Goal: Task Accomplishment & Management: Use online tool/utility

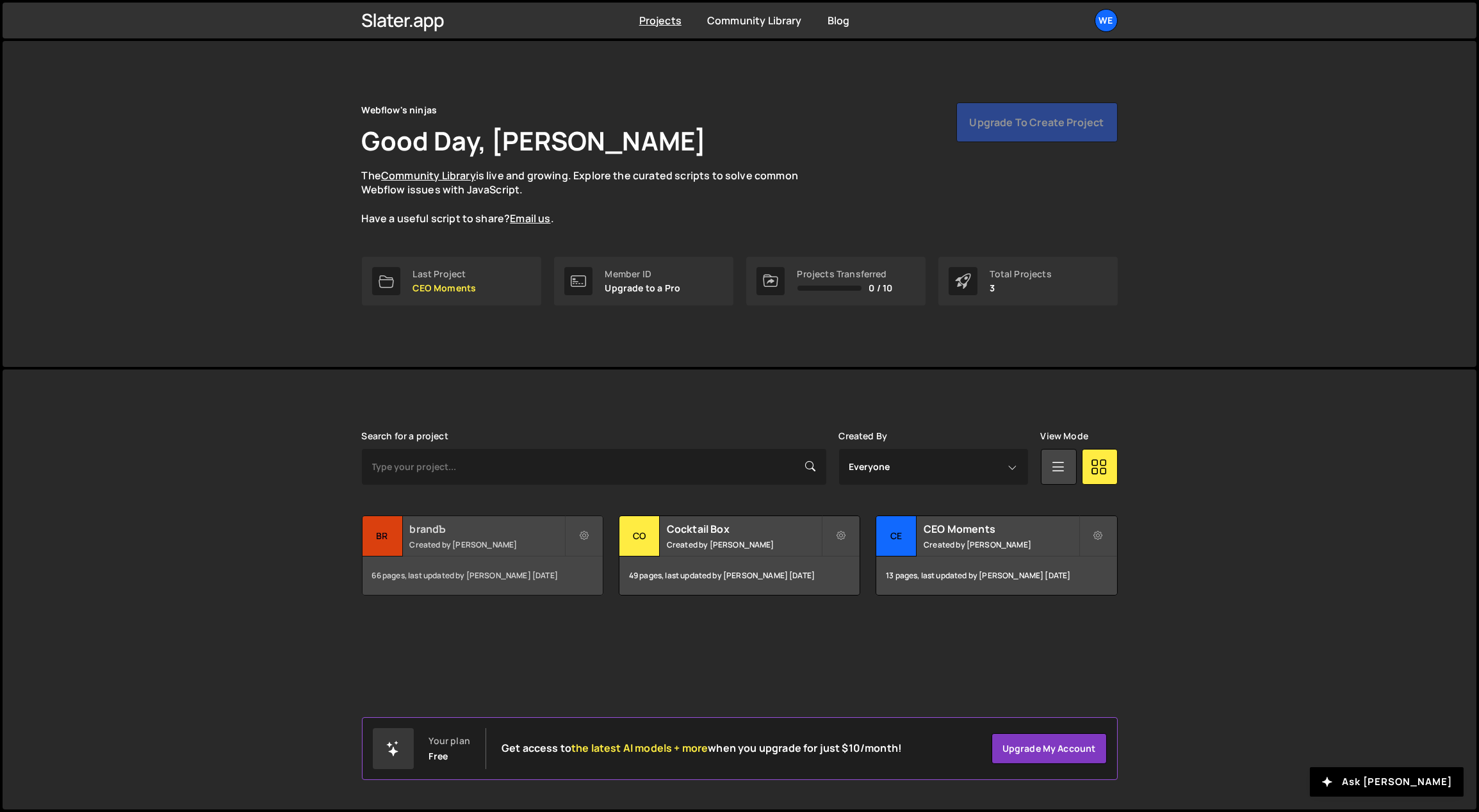
click at [505, 525] on h2 "brandЪ" at bounding box center [487, 528] width 154 height 14
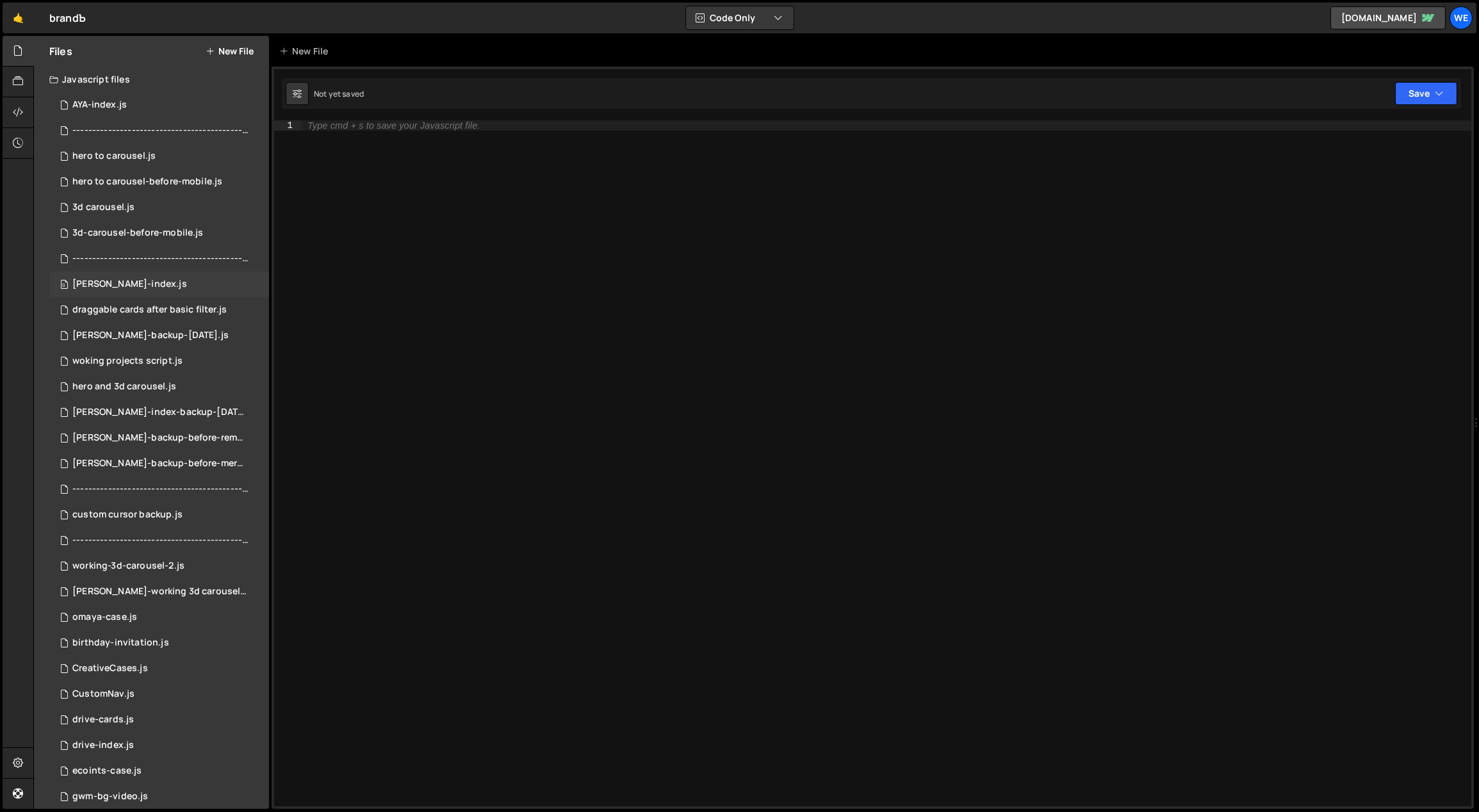
click at [184, 275] on div "0 branda-index.js 0" at bounding box center [159, 284] width 220 height 25
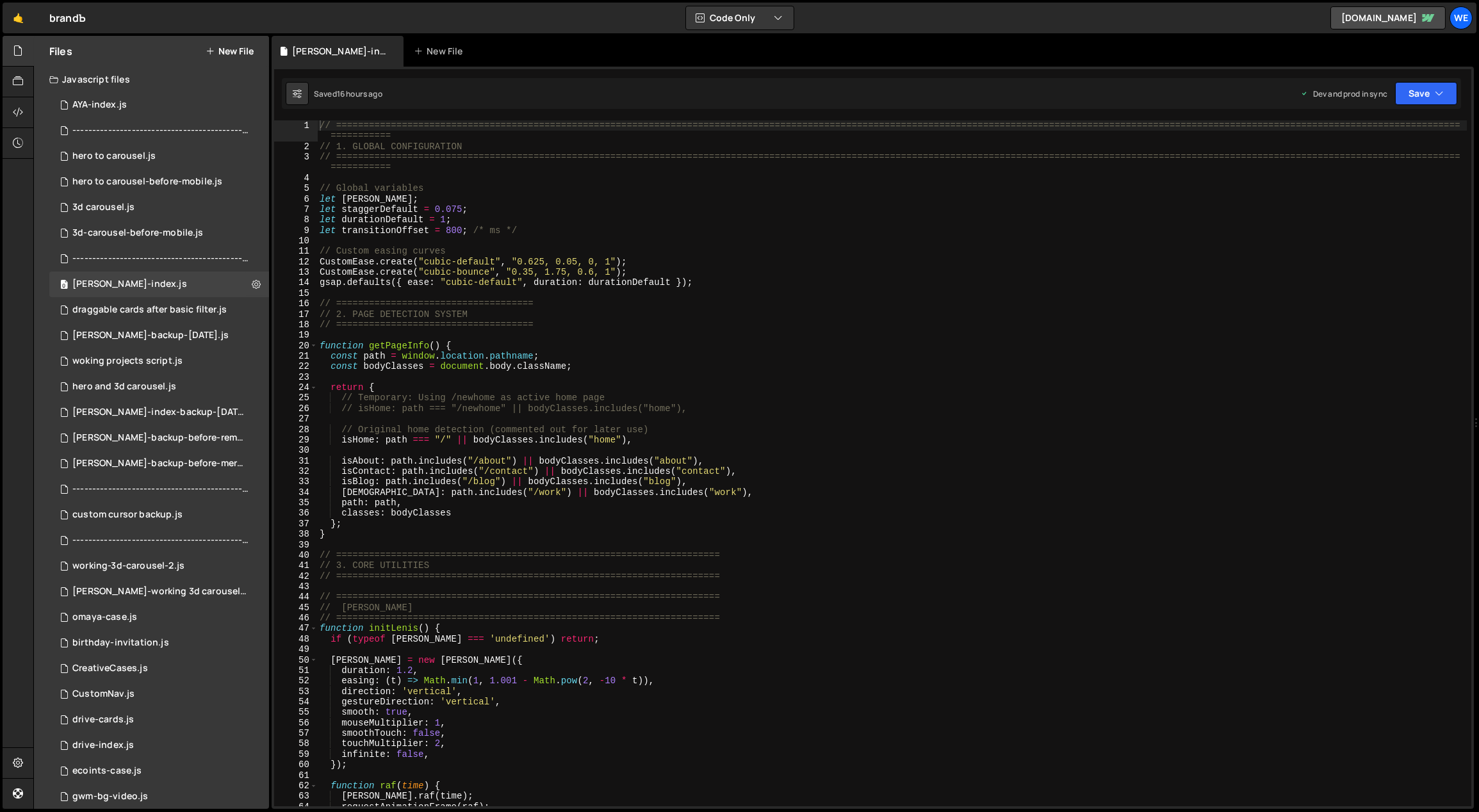
click at [232, 54] on button "New File" at bounding box center [229, 51] width 48 height 11
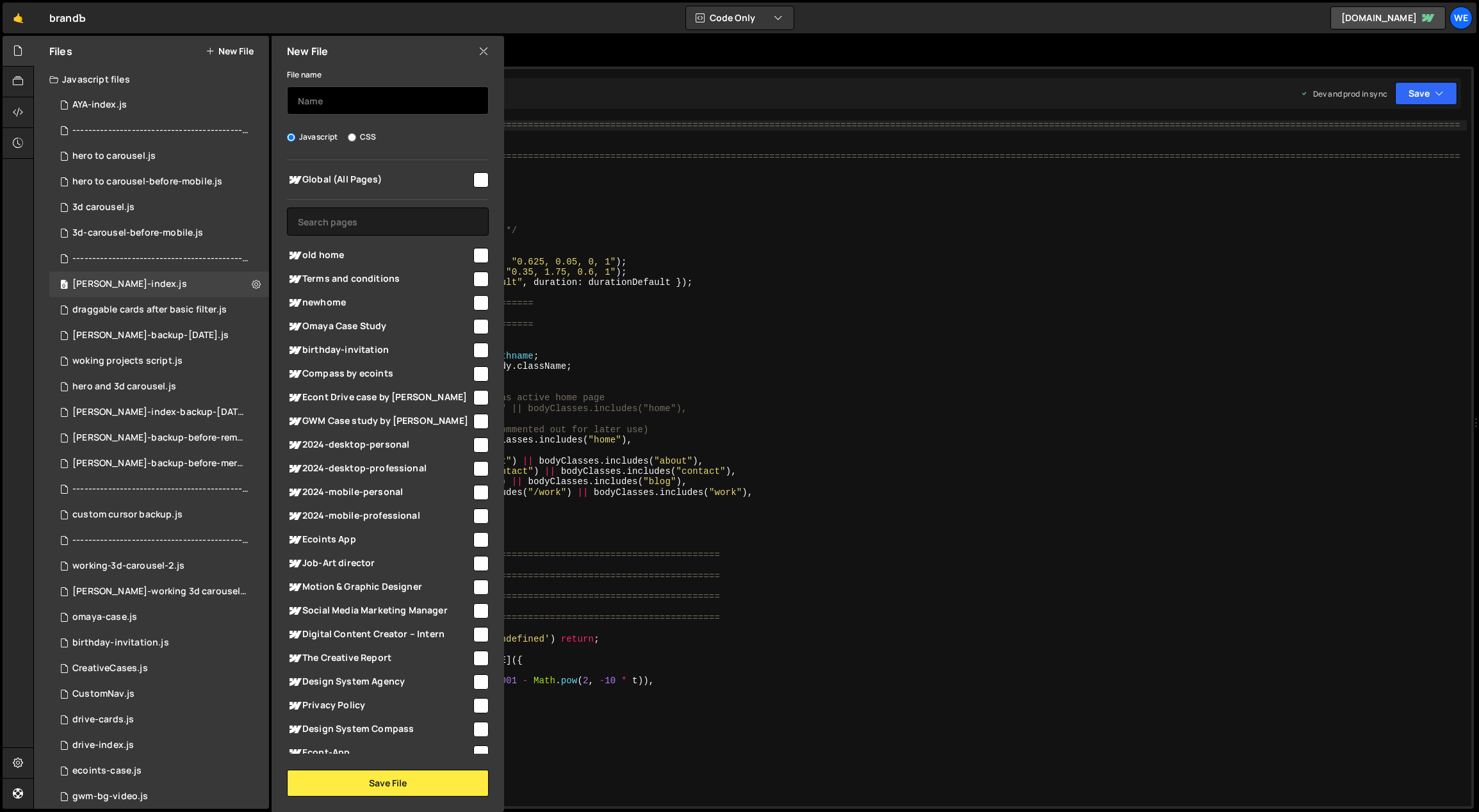
click at [388, 101] on input "text" at bounding box center [388, 101] width 202 height 28
click at [361, 780] on button "Save File" at bounding box center [388, 783] width 202 height 27
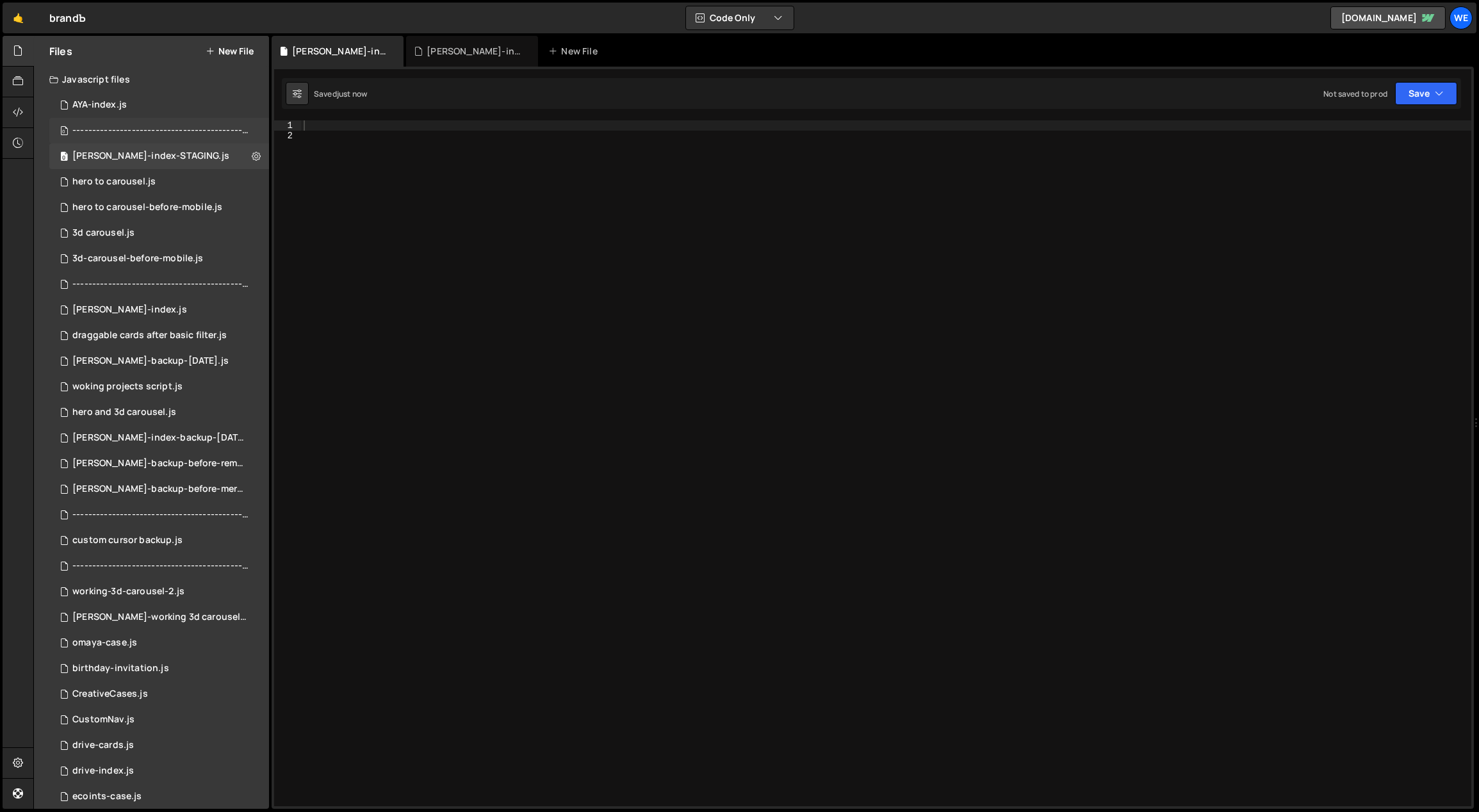
click at [197, 125] on div "------------------------------------------------.js" at bounding box center [161, 130] width 177 height 11
click at [236, 46] on button "New File" at bounding box center [229, 51] width 48 height 11
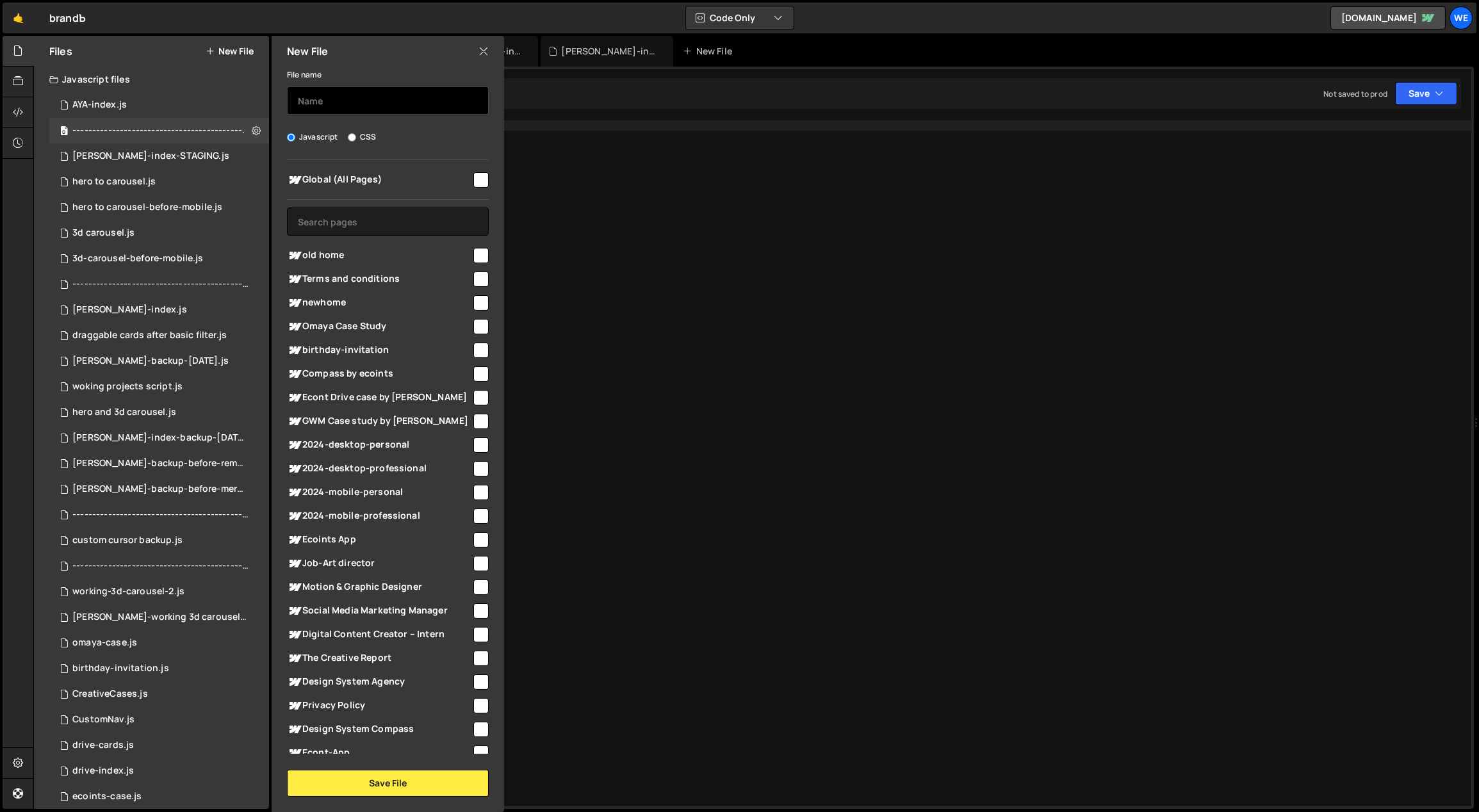
click at [375, 112] on input "text" at bounding box center [388, 101] width 202 height 28
paste input "------"
paste input "------------------"
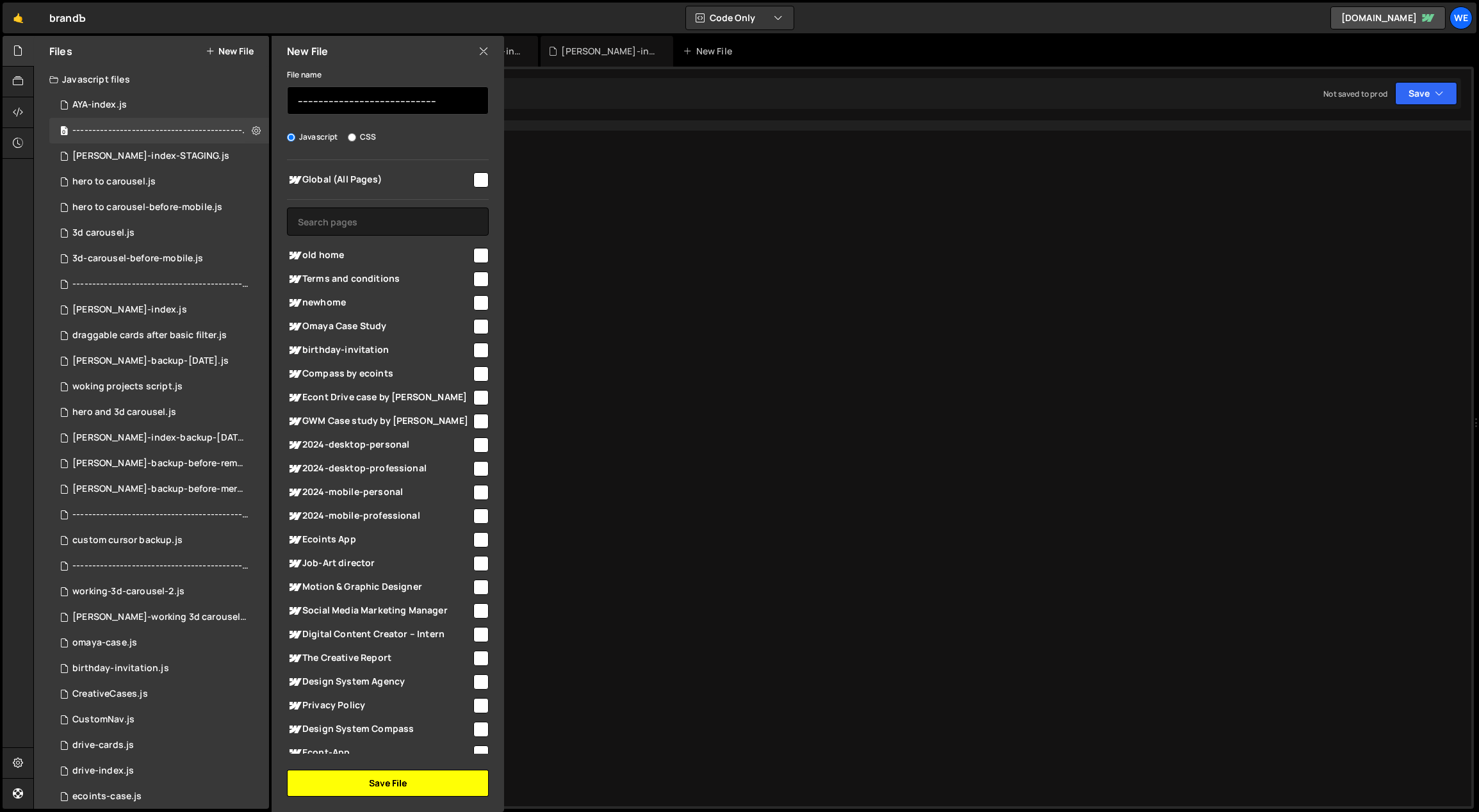
type input "------------------------------------------------------"
click at [405, 787] on button "Save File" at bounding box center [388, 783] width 202 height 27
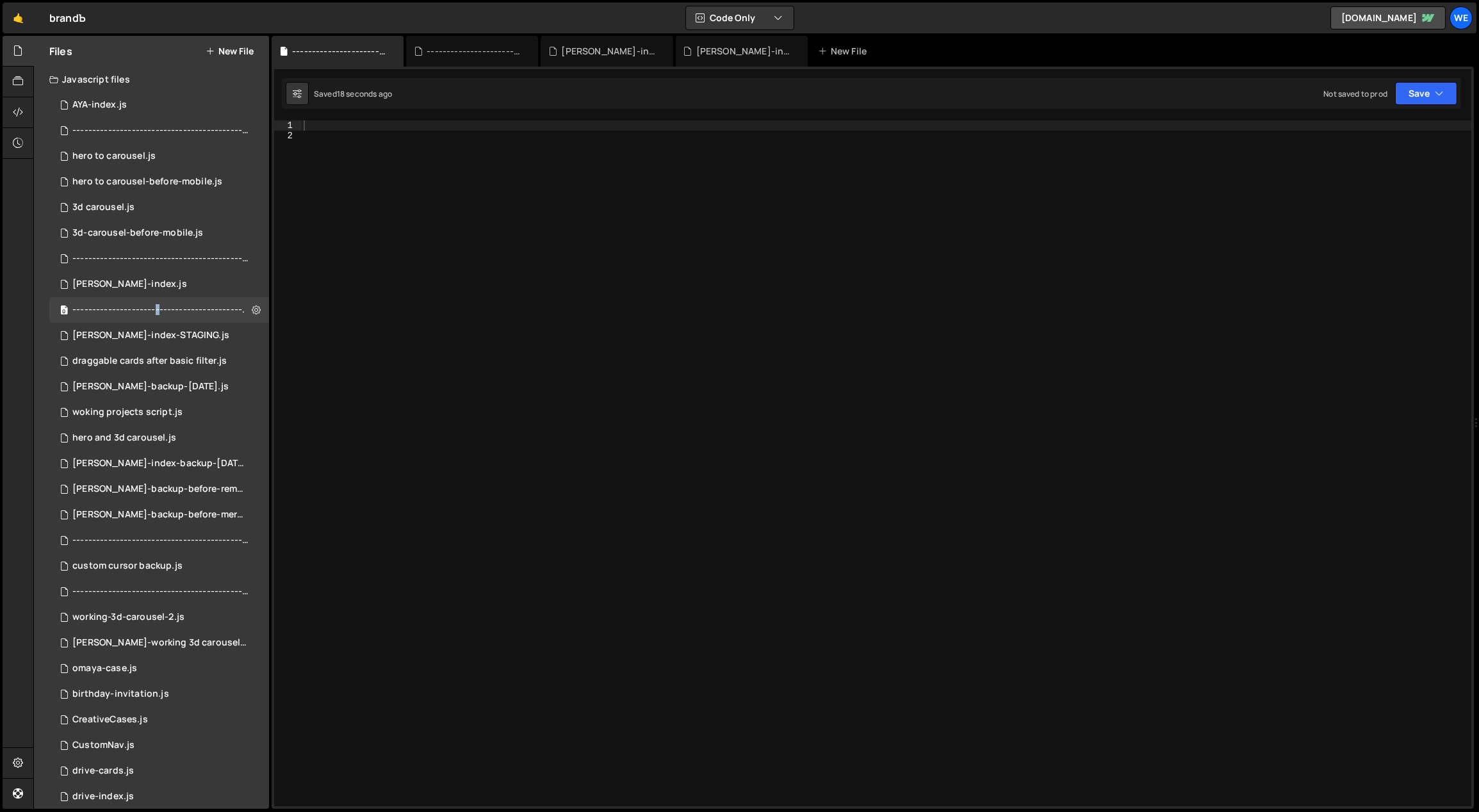
click at [238, 48] on button "New File" at bounding box center [229, 51] width 48 height 11
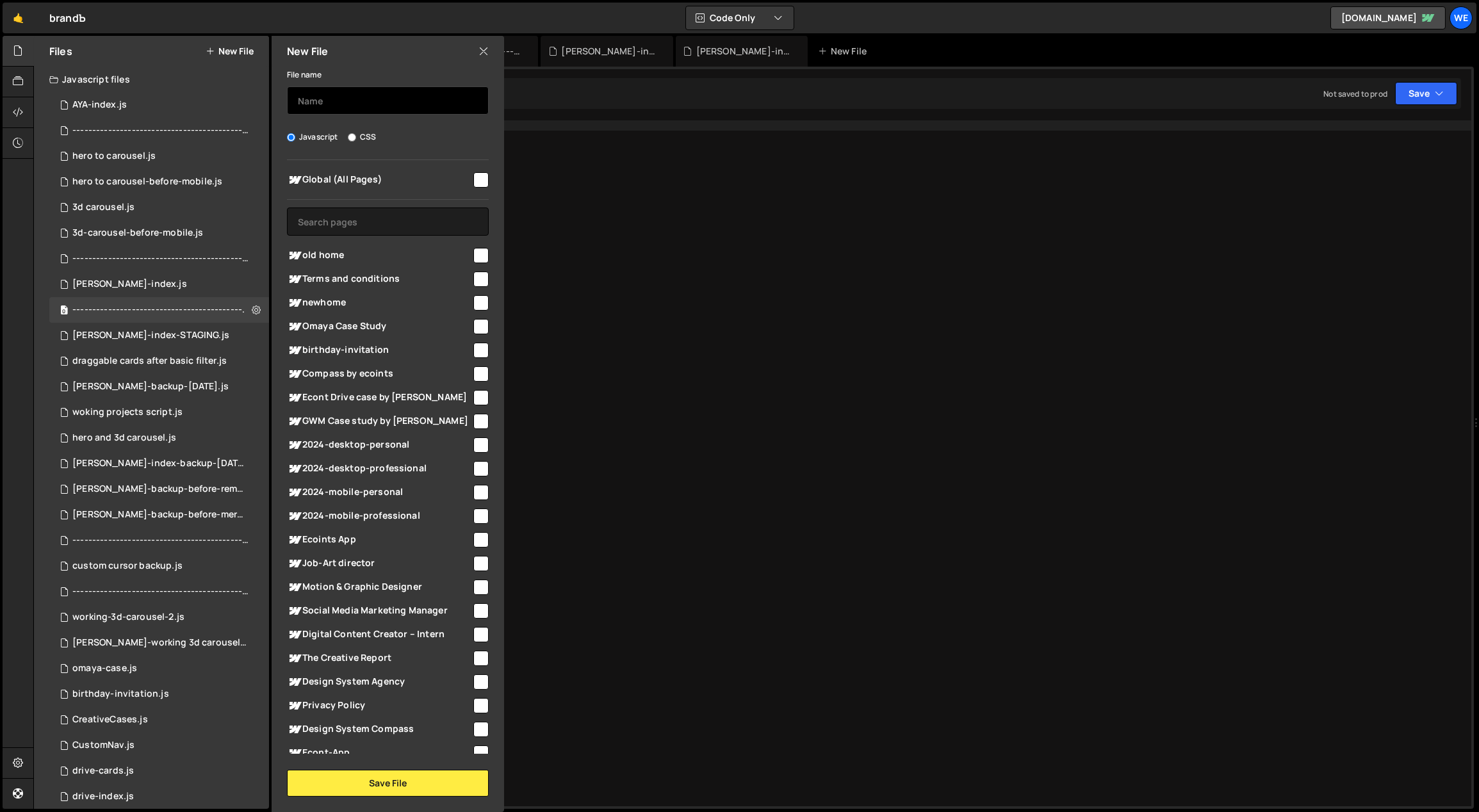
click at [393, 102] on input "text" at bounding box center [388, 101] width 202 height 28
paste input "----------------"
paste input "------------------"
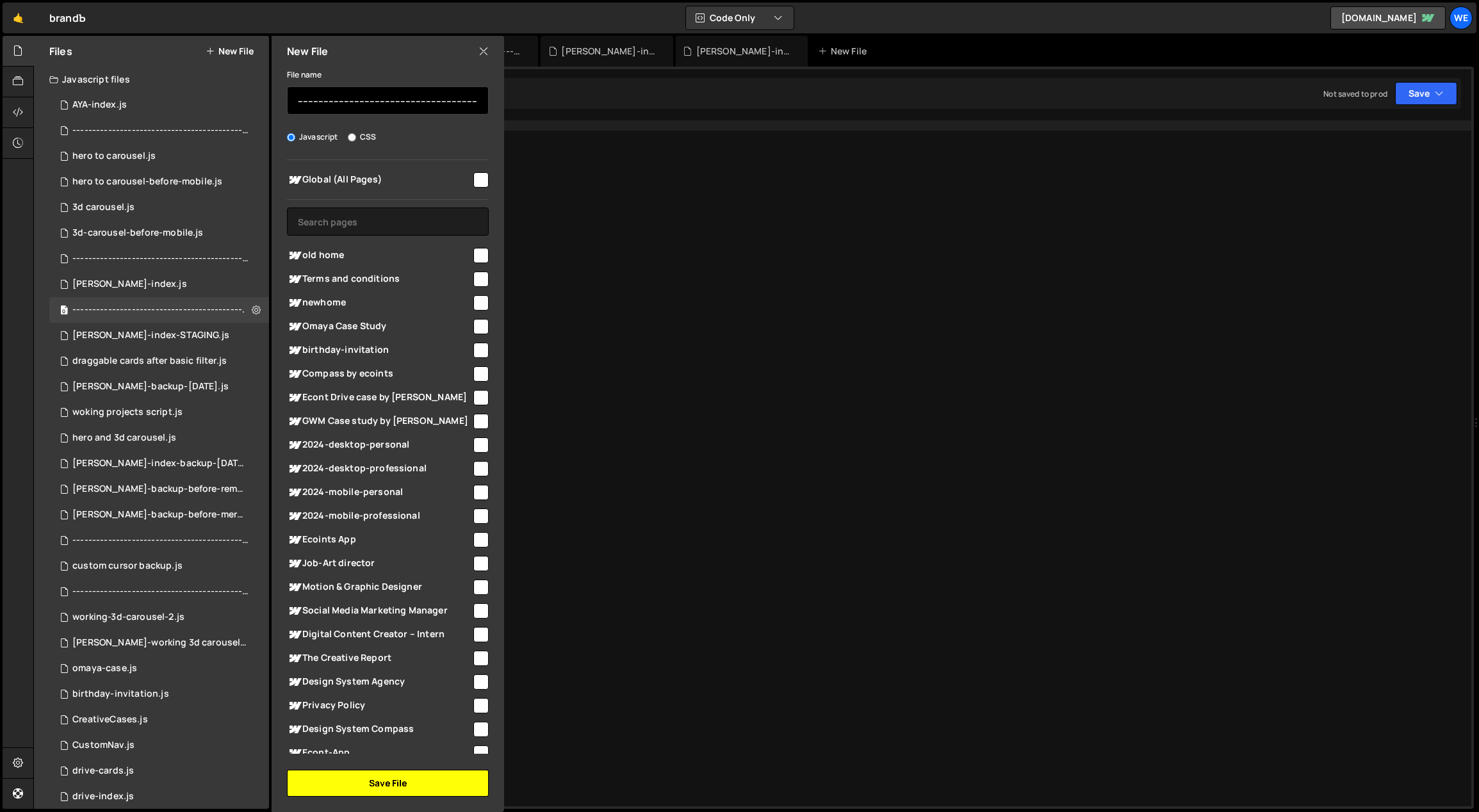
type input "------------------------------------------------------------------------"
click at [442, 786] on button "Save File" at bounding box center [388, 783] width 202 height 27
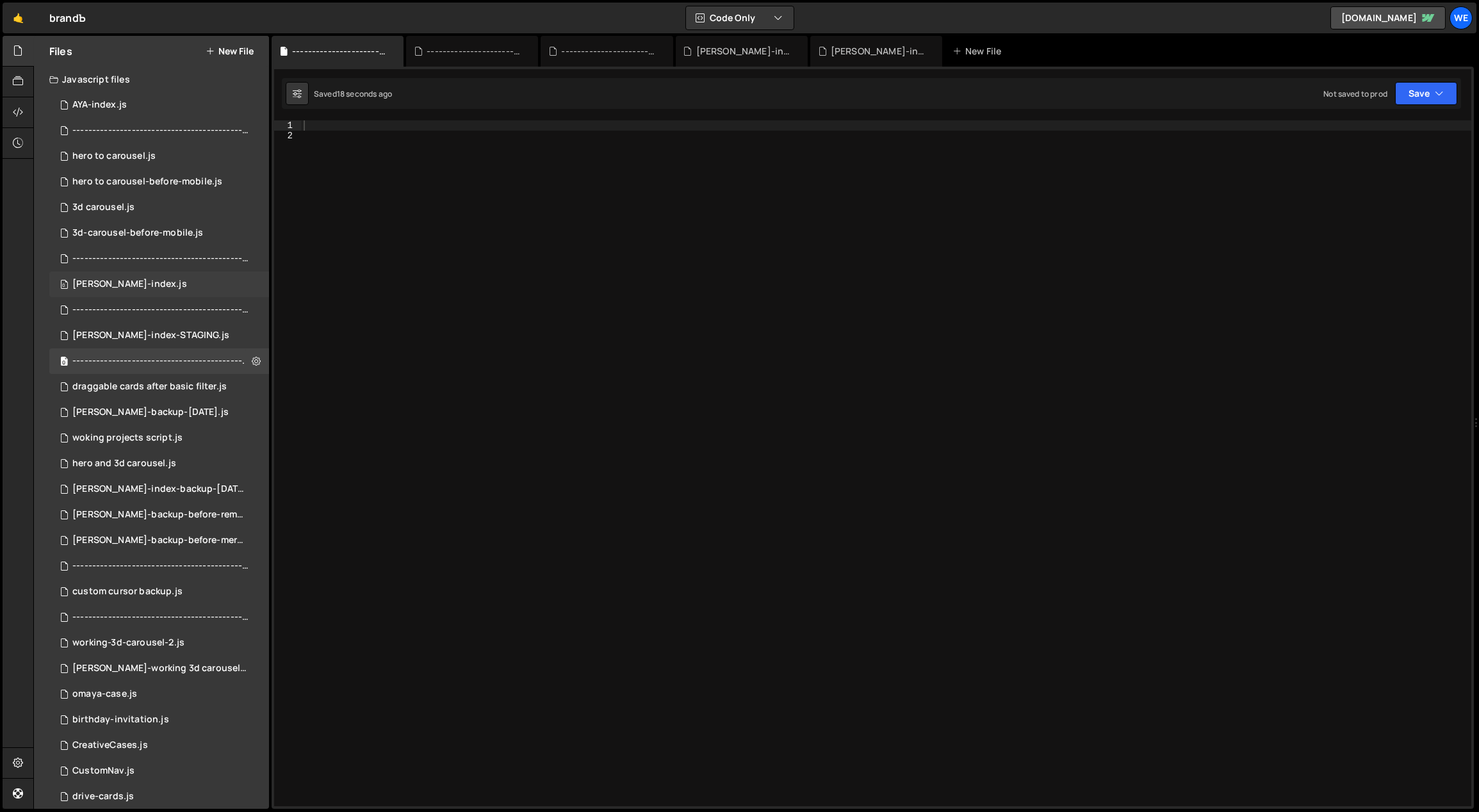
click at [134, 284] on div "branda-index.js" at bounding box center [129, 284] width 115 height 11
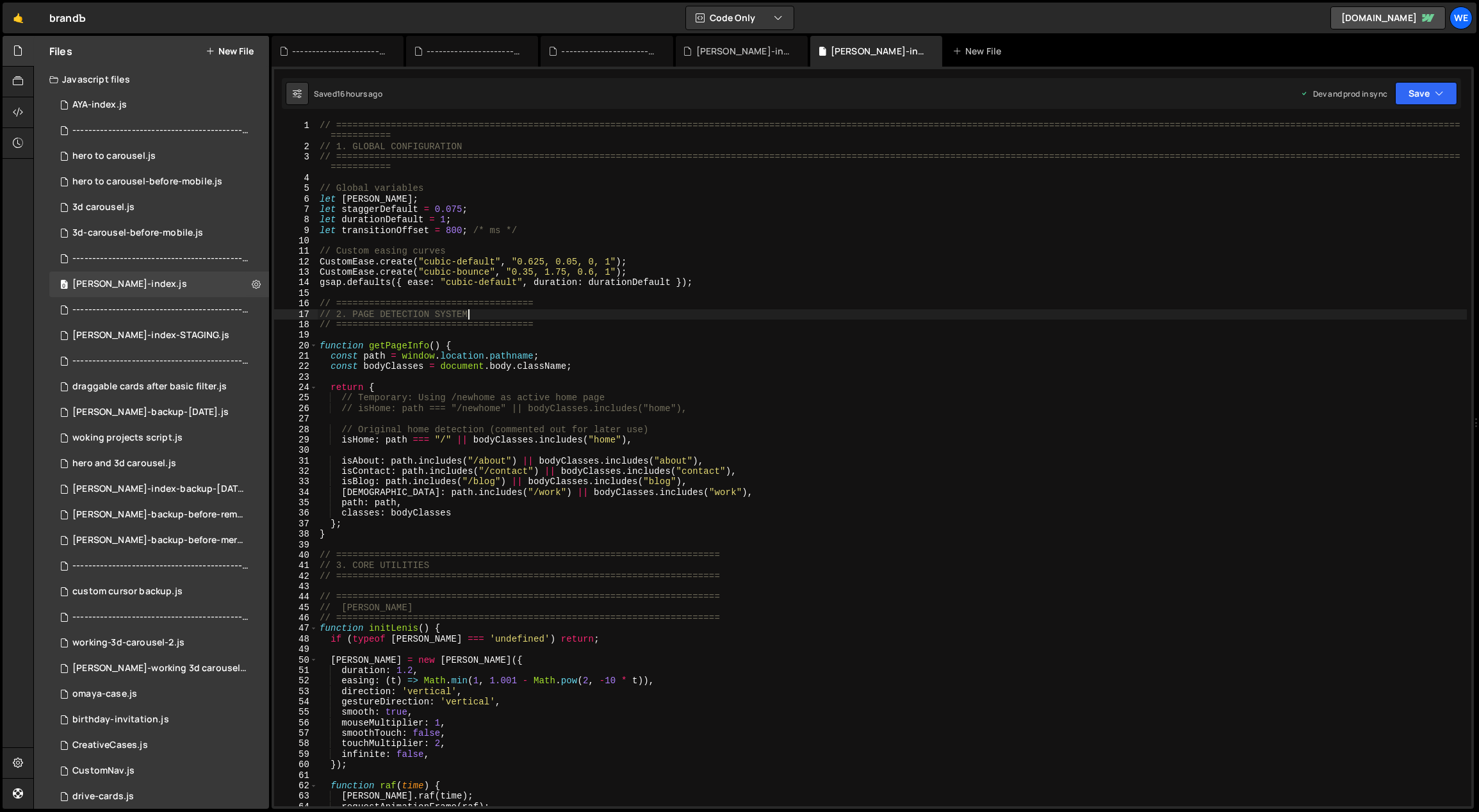
click at [524, 312] on div "// ============================================================================…" at bounding box center [892, 479] width 1150 height 718
type textarea "initScript();"
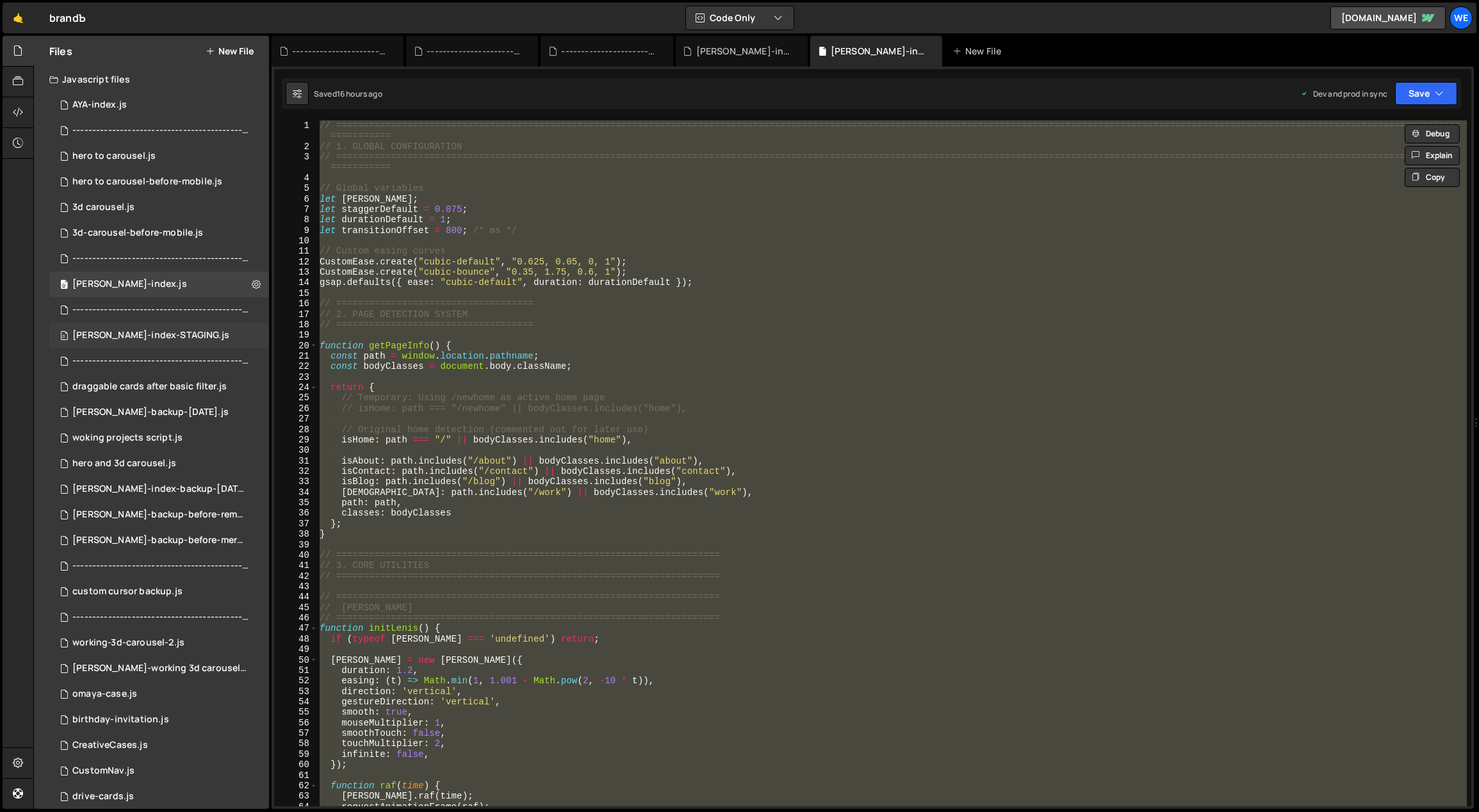
click at [151, 330] on div "branda-index-STAGING.js" at bounding box center [151, 336] width 157 height 11
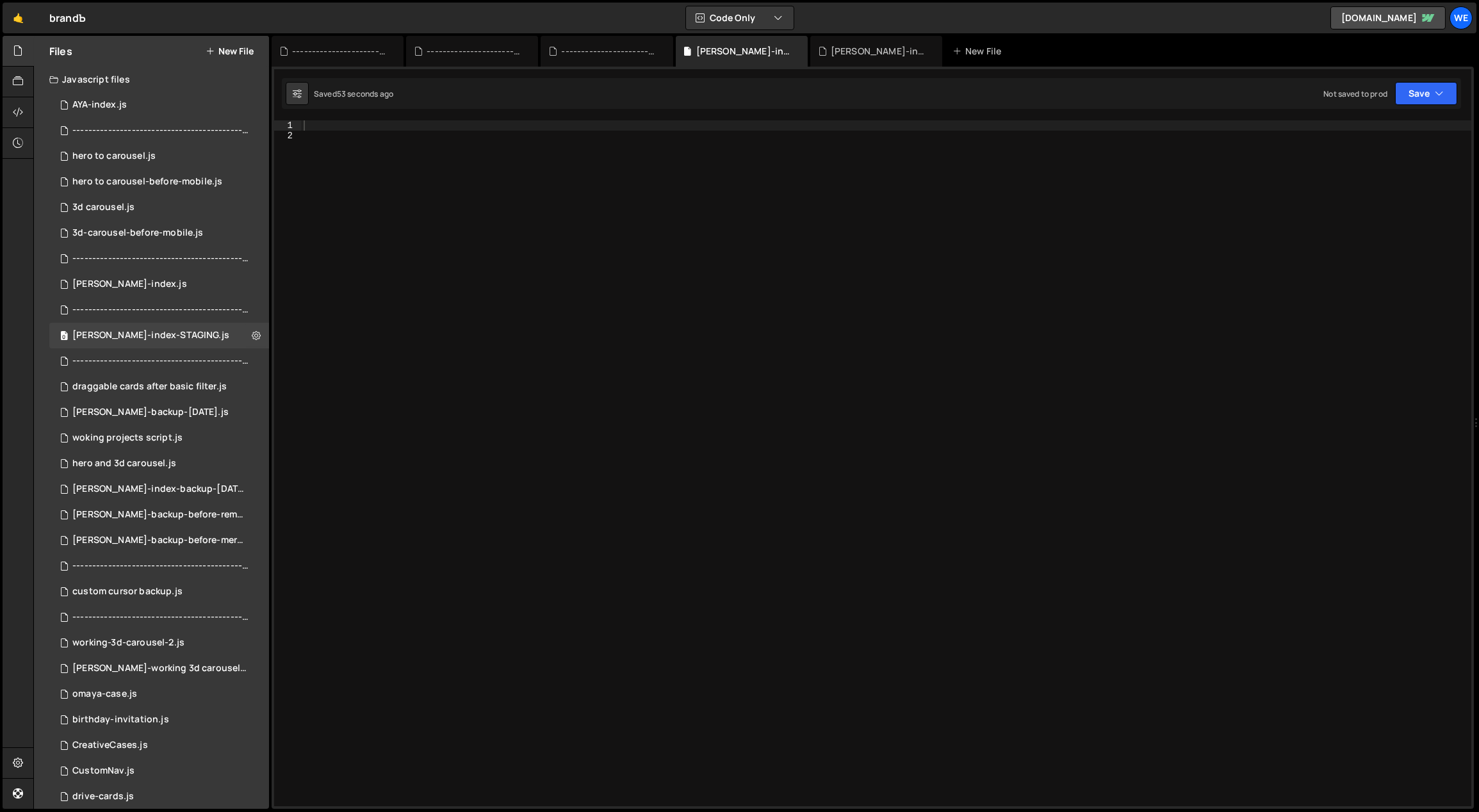
click at [578, 352] on div at bounding box center [886, 474] width 1171 height 708
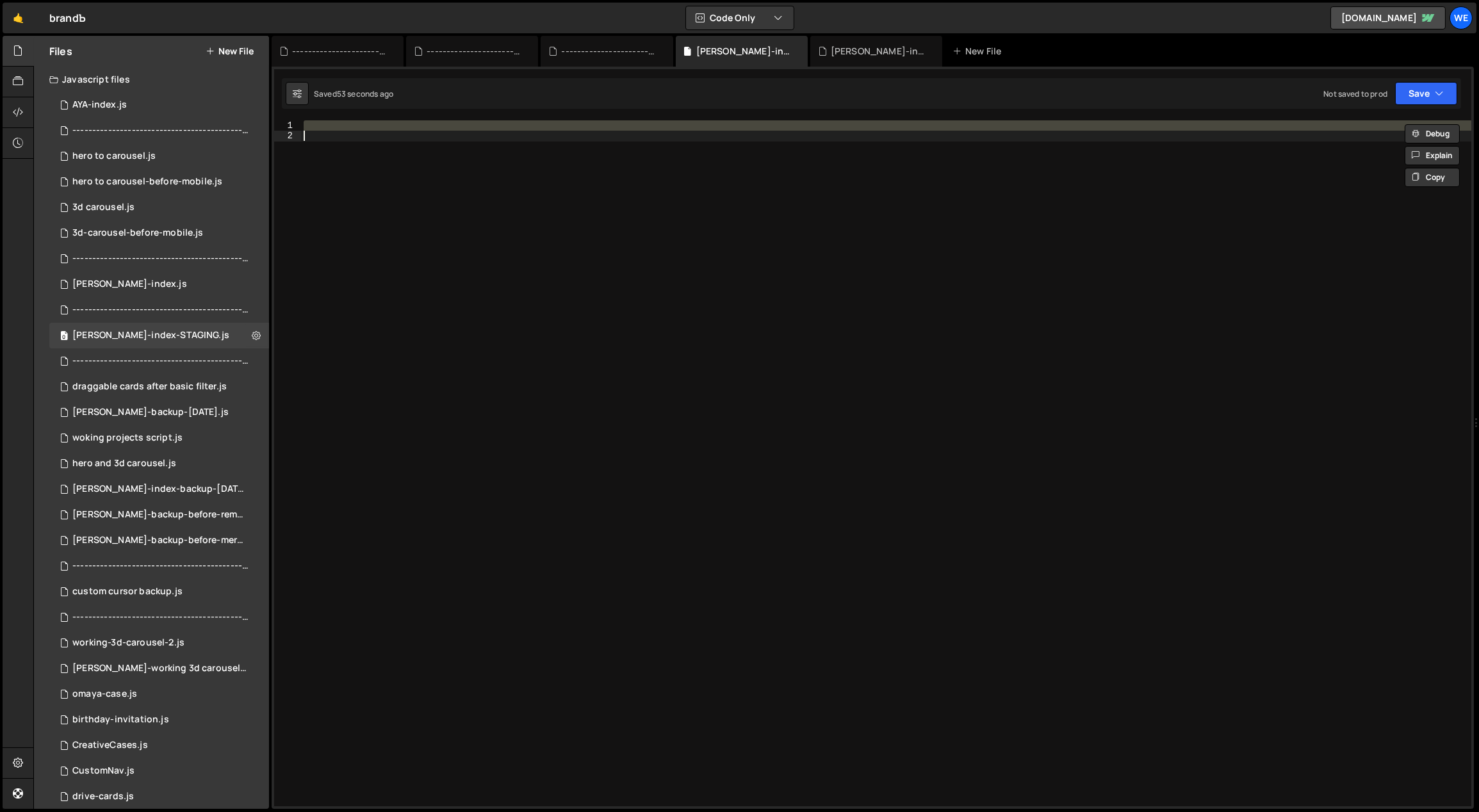
paste textarea
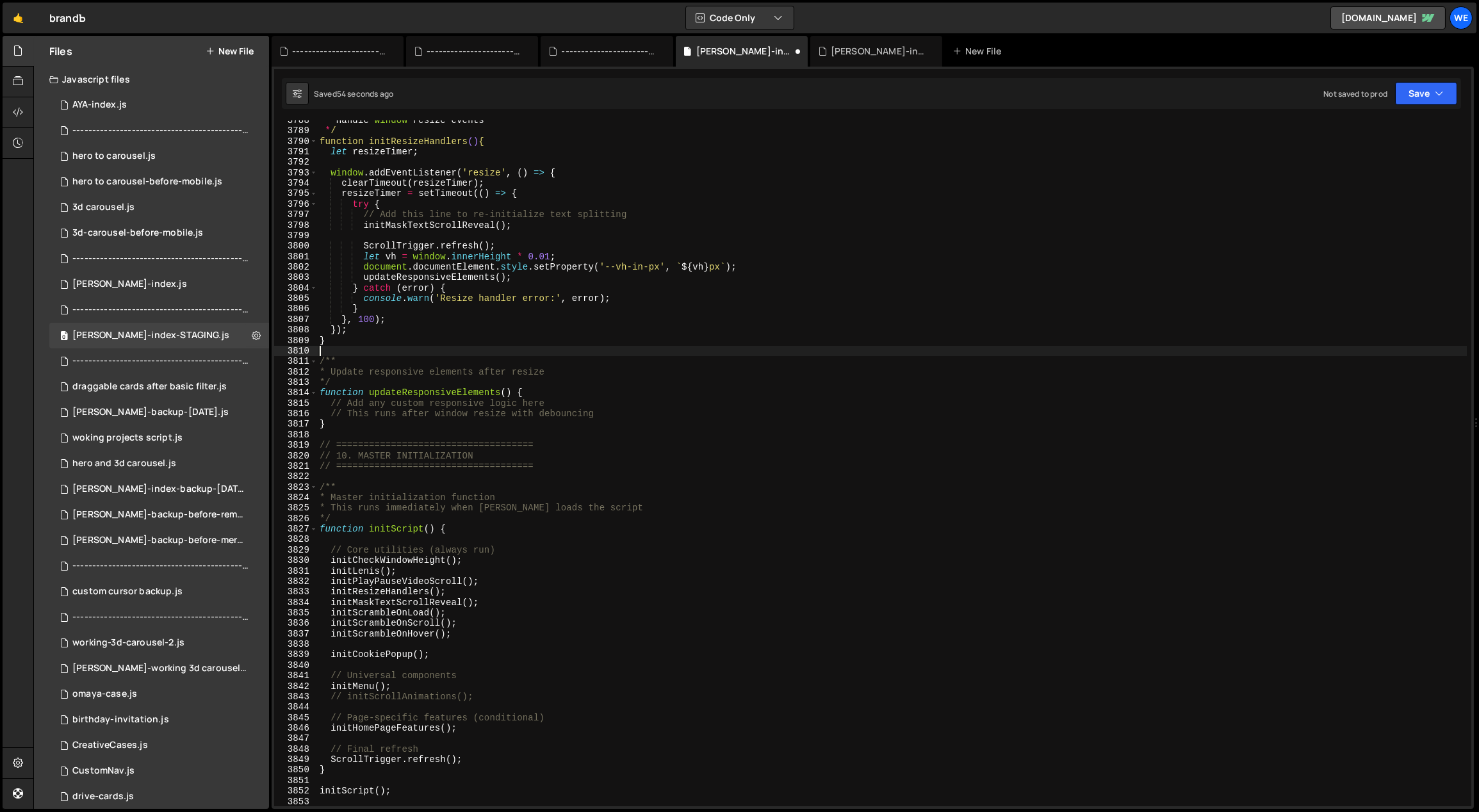
click at [578, 352] on div "* Handle window resize events * / function initResizeHandlers () { let resizeTi…" at bounding box center [892, 470] width 1150 height 708
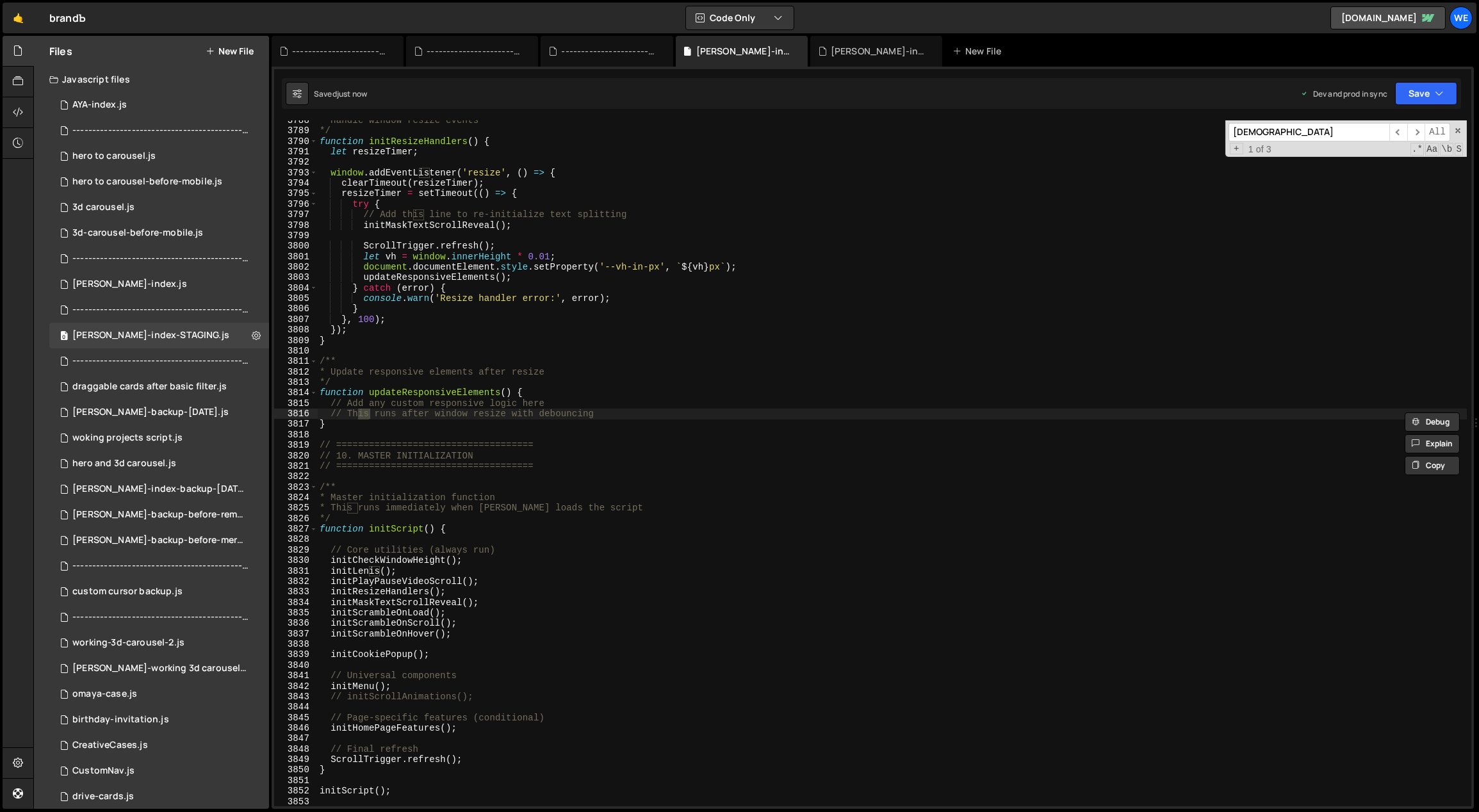
scroll to position [0, 0]
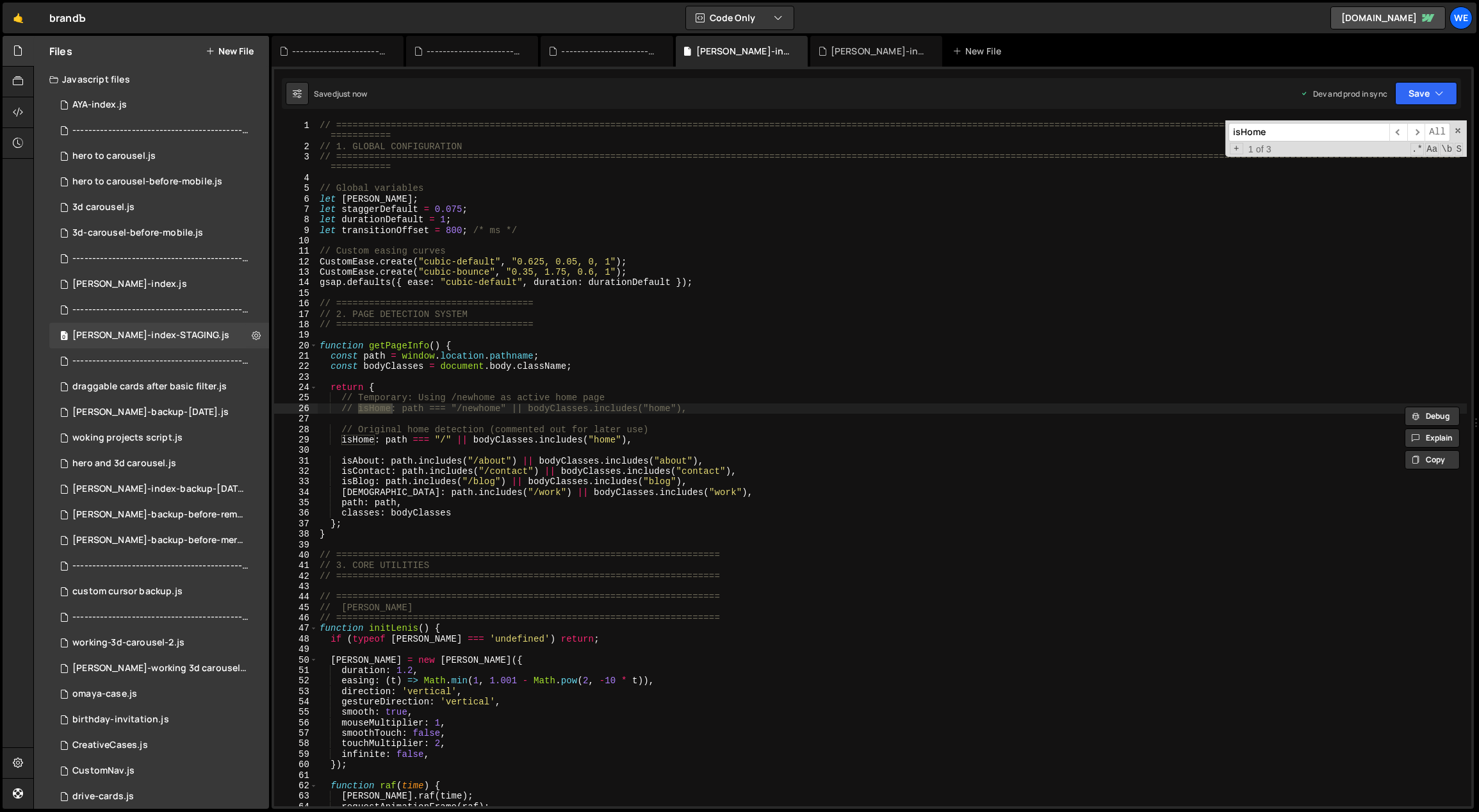
type input "isHome"
click at [715, 409] on div "// ============================================================================…" at bounding box center [892, 479] width 1150 height 718
type textarea "isHome: path === "/newhome" || bodyClasses.includes("home"),"
type textarea "// isHome: path === "/" || bodyClasses.includes("home"),"
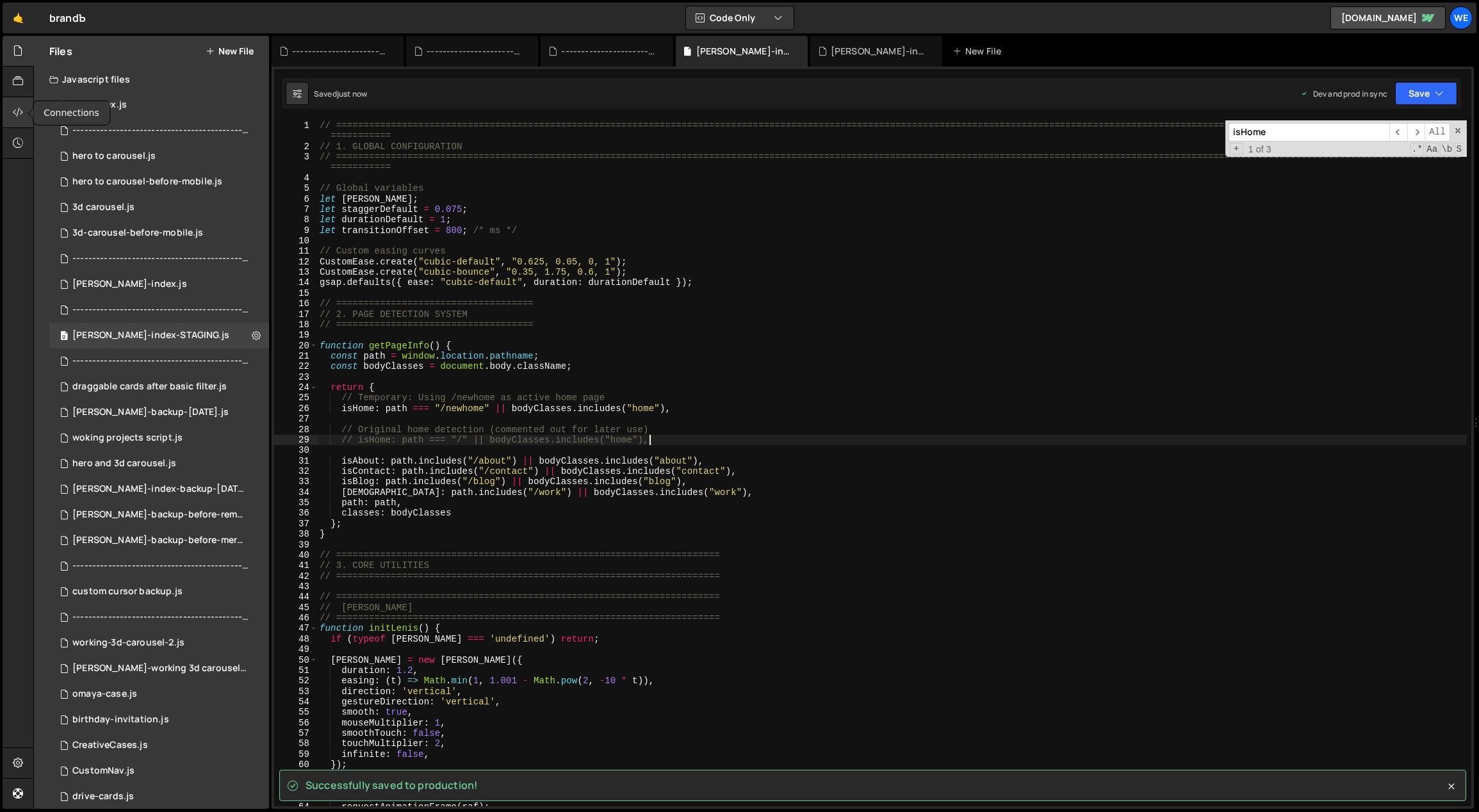
click at [13, 103] on div at bounding box center [18, 113] width 31 height 31
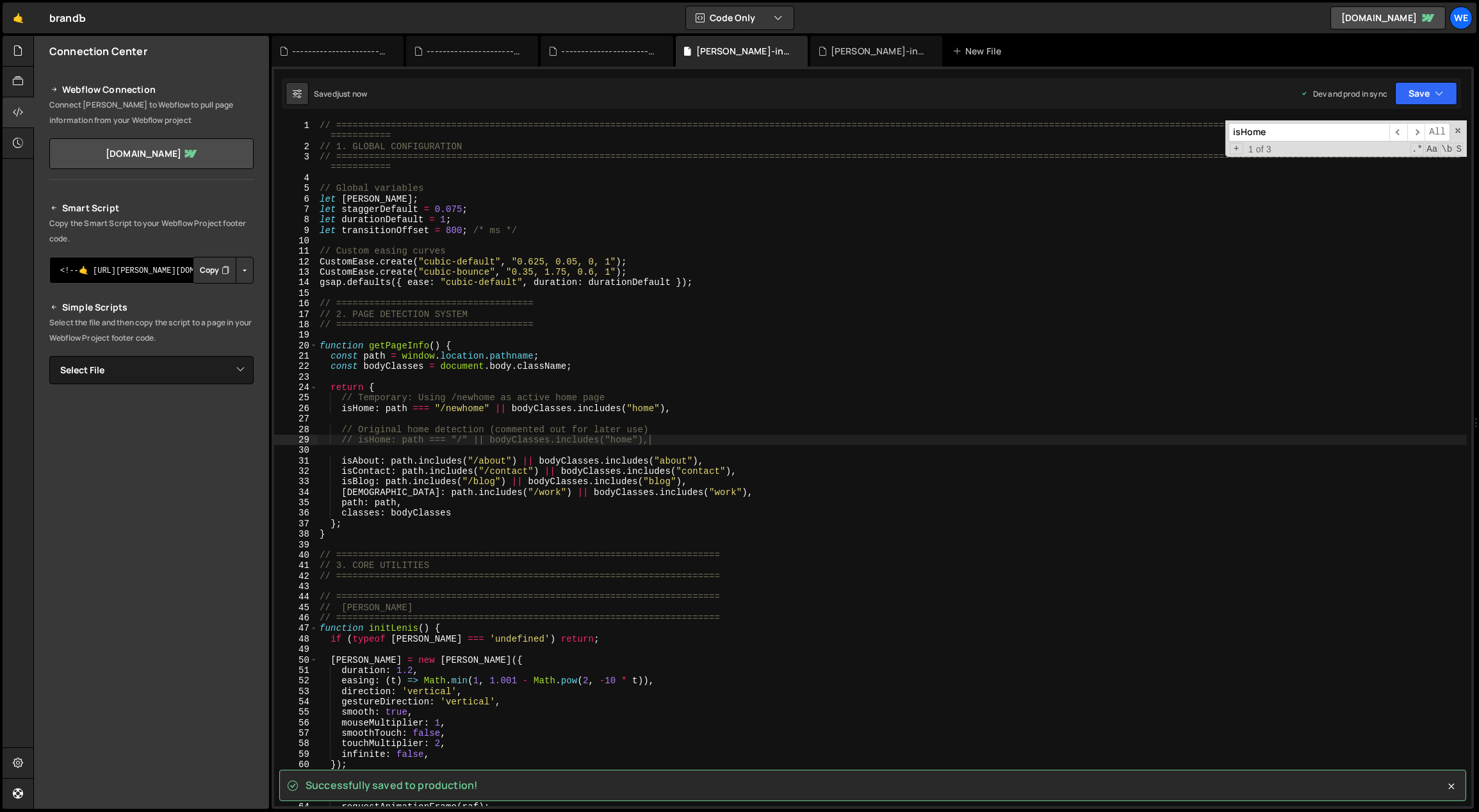
click at [163, 268] on textarea "<!--🤙 https://slater.app/12095.js--> <script>document.addEventListener("DOMCont…" at bounding box center [151, 270] width 204 height 27
click at [170, 365] on select "Select File AYA-index.js ------------------------------------------------.js he…" at bounding box center [151, 370] width 204 height 28
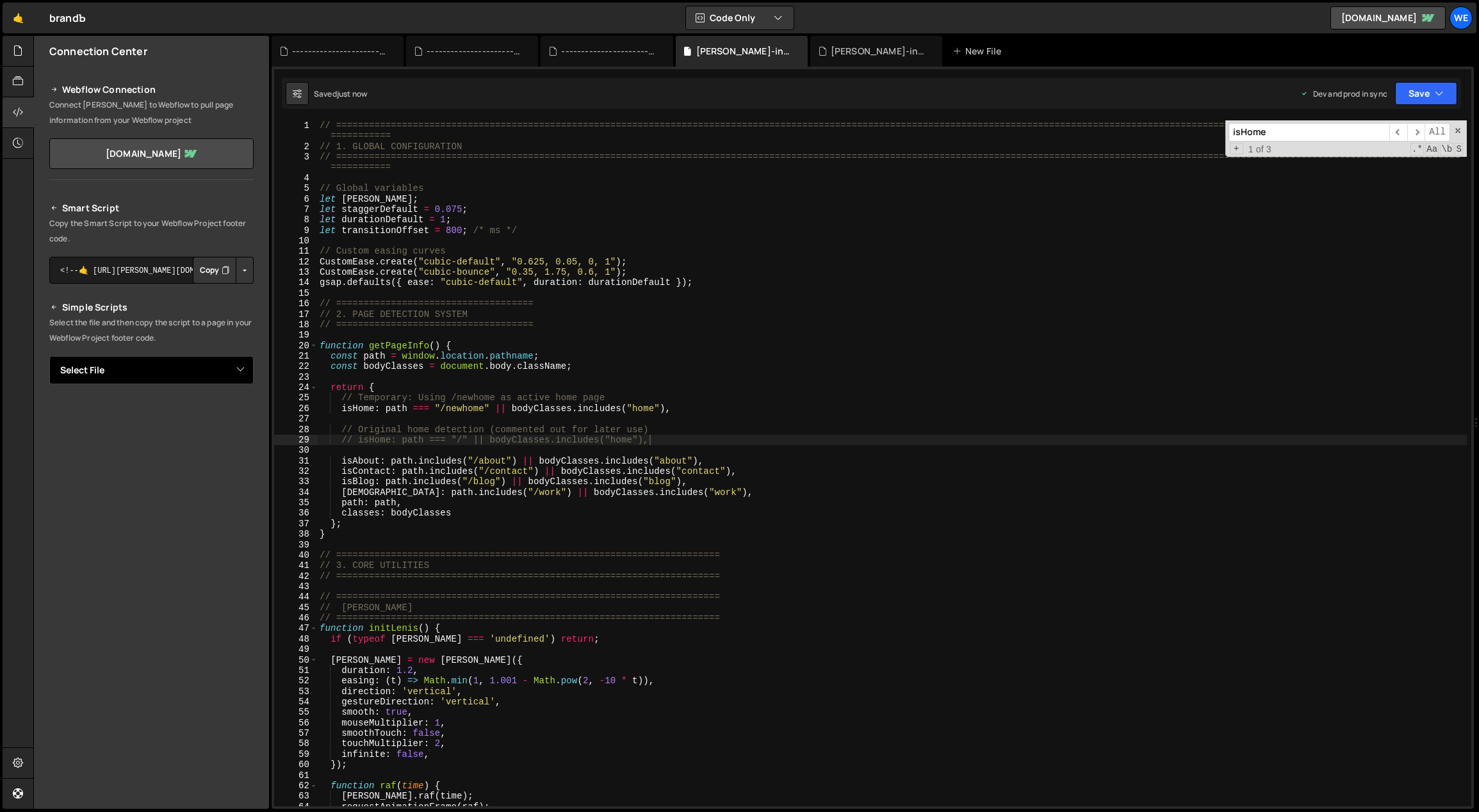
select select "47641"
click at [49, 356] on select "Select File AYA-index.js ------------------------------------------------.js he…" at bounding box center [151, 370] width 204 height 28
click at [242, 407] on button "Button group with nested dropdown" at bounding box center [245, 414] width 18 height 27
click at [227, 453] on link "Copy Production js" at bounding box center [200, 456] width 107 height 18
click at [586, 438] on div "// ============================================================================…" at bounding box center [892, 479] width 1150 height 718
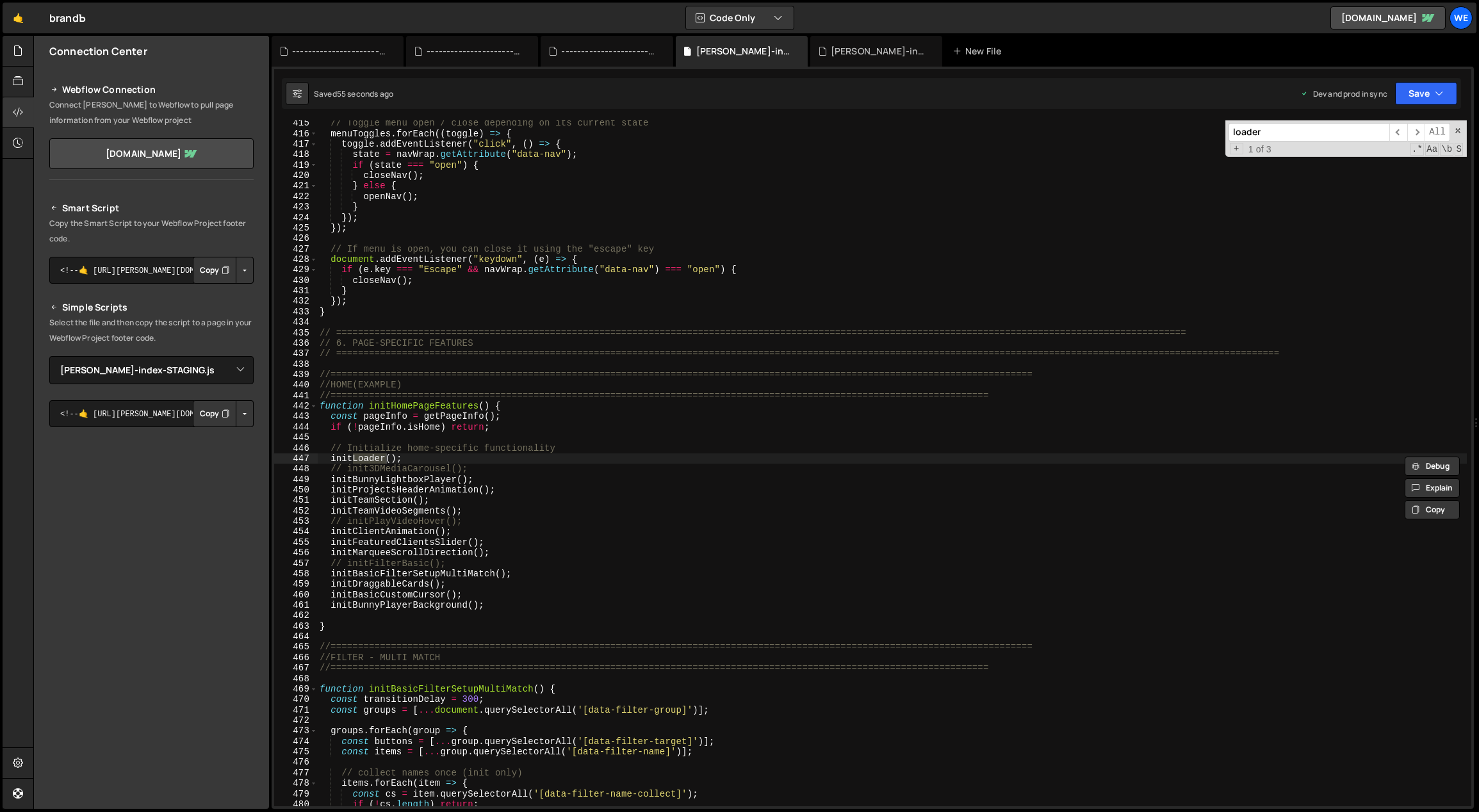
scroll to position [2266, 0]
type input "loader"
click at [1415, 129] on span "​" at bounding box center [1416, 132] width 18 height 19
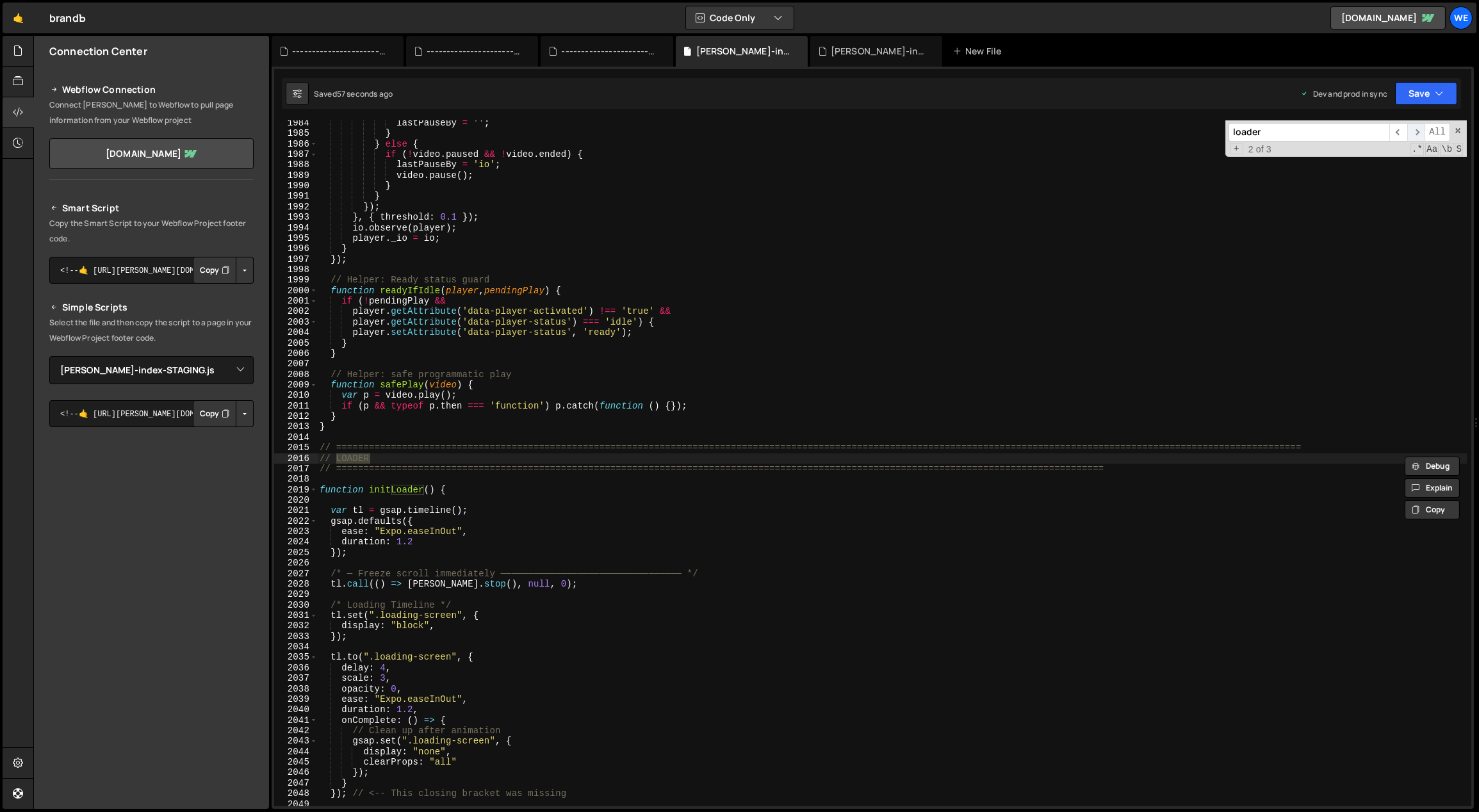
scroll to position [10808, 0]
click at [987, 559] on div "lastPauseBy = '' ; } } else { if ( ! video . paused && ! video . ended ) { last…" at bounding box center [892, 472] width 1150 height 708
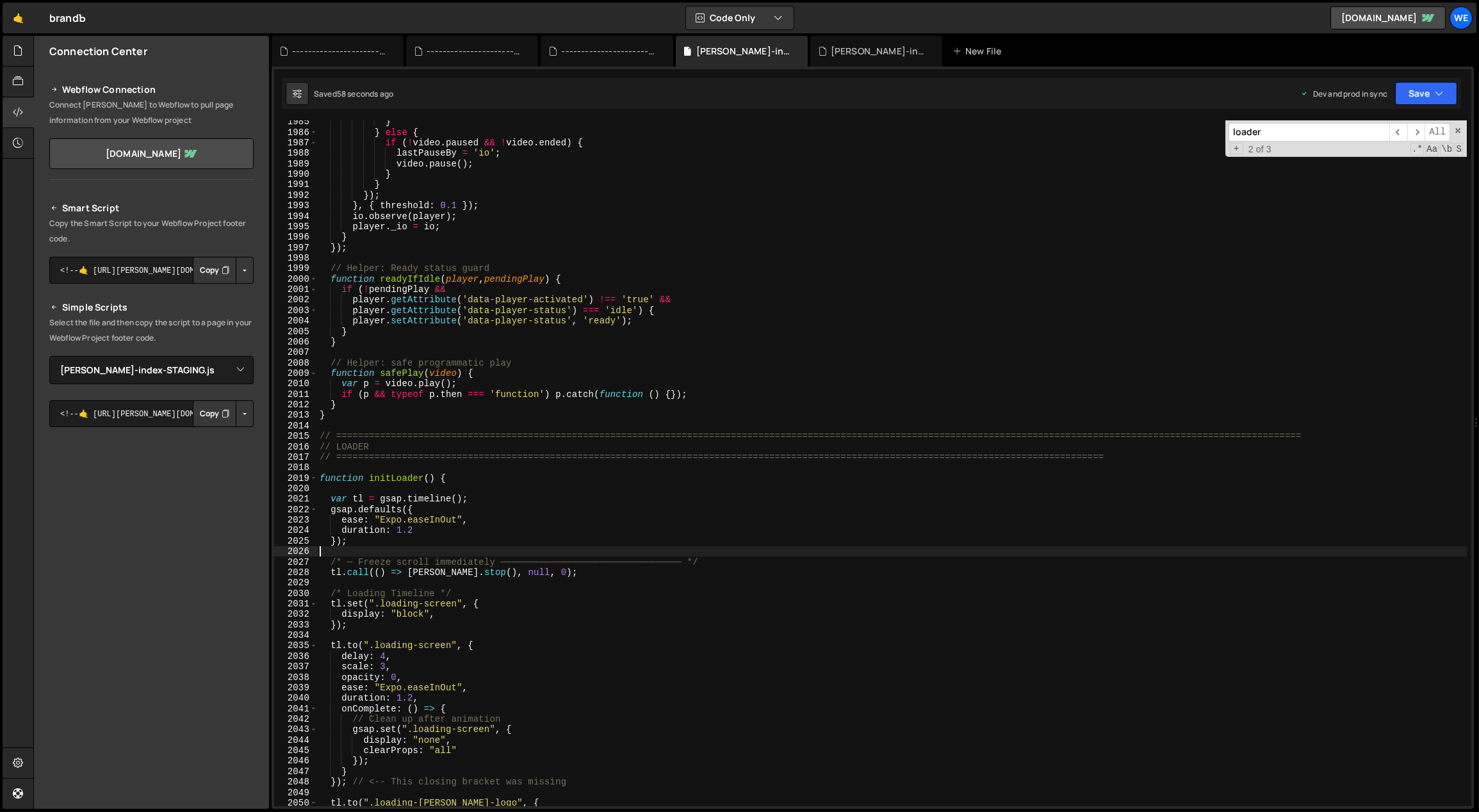
scroll to position [10834, 0]
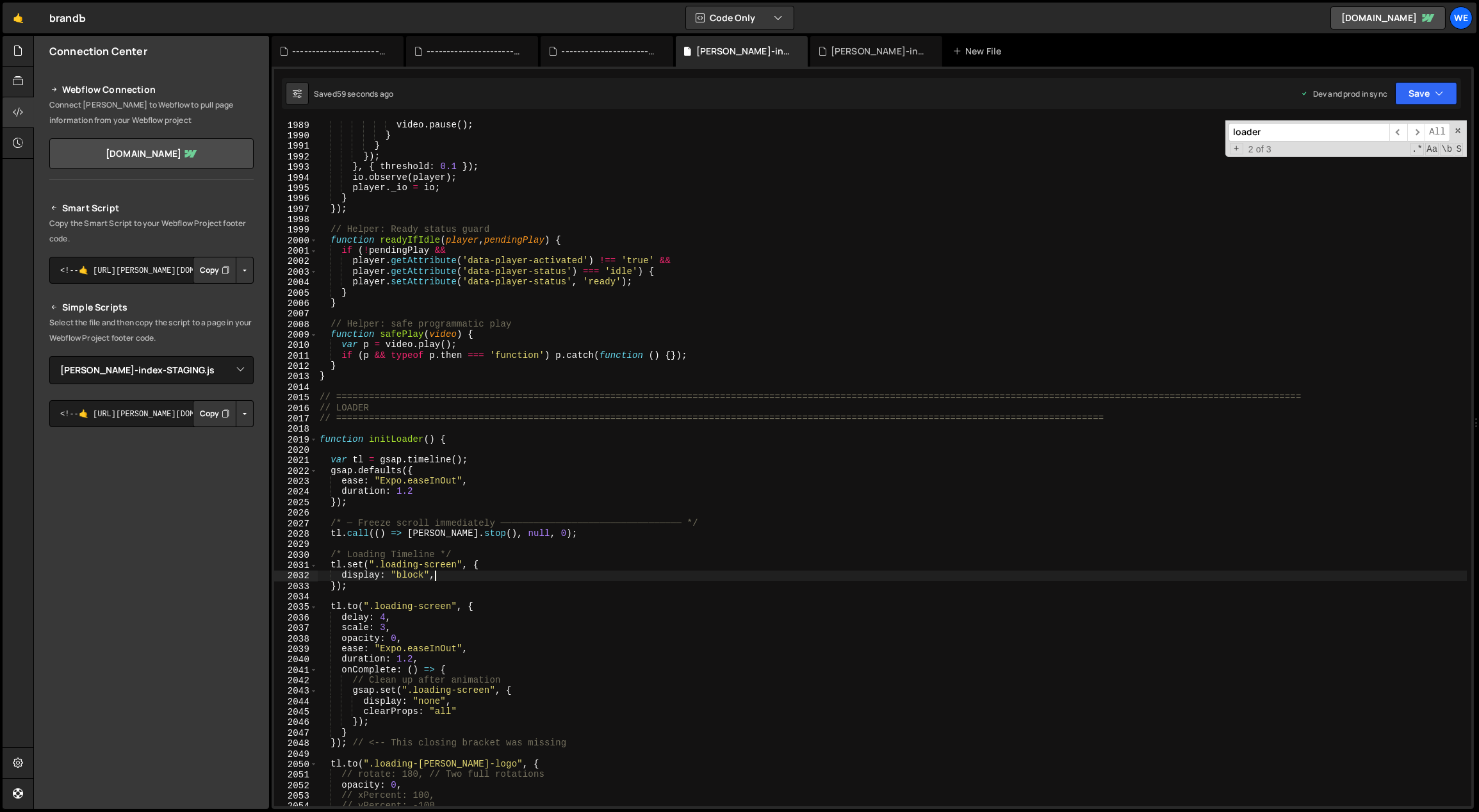
click at [449, 580] on div "video . pause ( ) ; } } }) ; } , { threshold : 0.1 }) ; io . observe ( player )…" at bounding box center [892, 474] width 1150 height 708
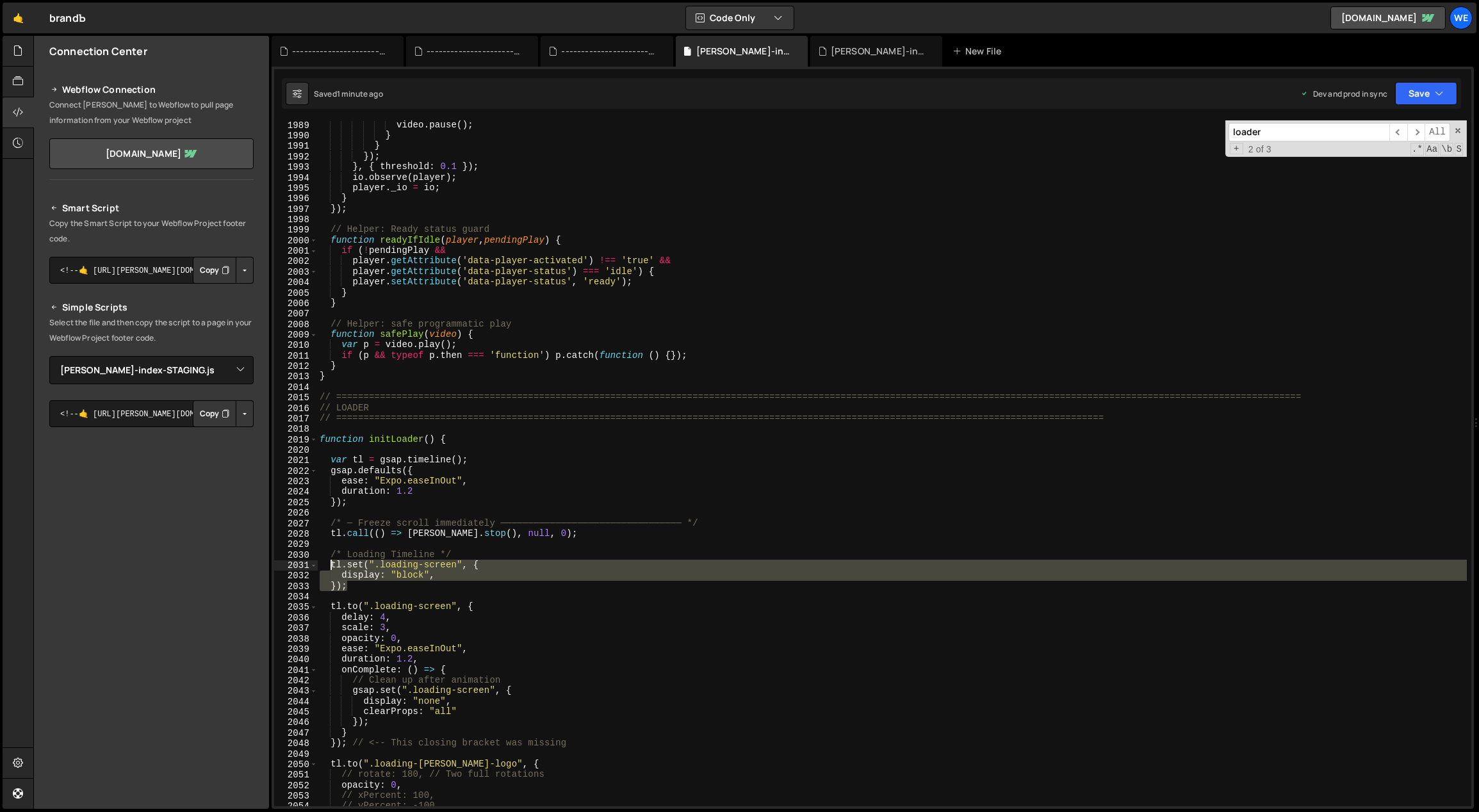
drag, startPoint x: 353, startPoint y: 587, endPoint x: 328, endPoint y: 569, distance: 30.8
click at [328, 569] on div "video . pause ( ) ; } } }) ; } , { threshold : 0.1 }) ; io . observe ( player )…" at bounding box center [892, 474] width 1150 height 708
click at [362, 588] on div "video . pause ( ) ; } } }) ; } , { threshold : 0.1 }) ; io . observe ( player )…" at bounding box center [891, 463] width 1150 height 686
type textarea "});"
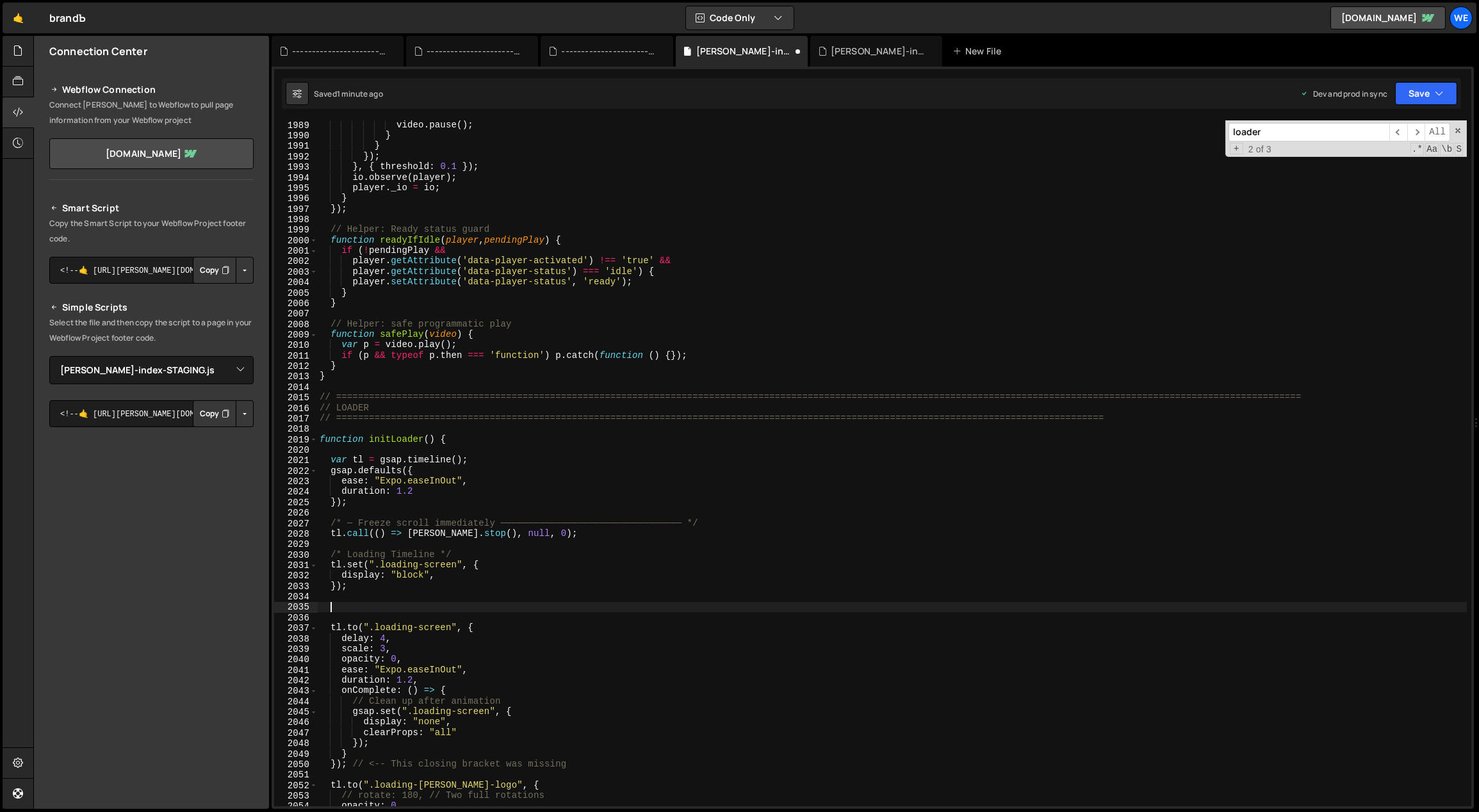
paste textarea "});"
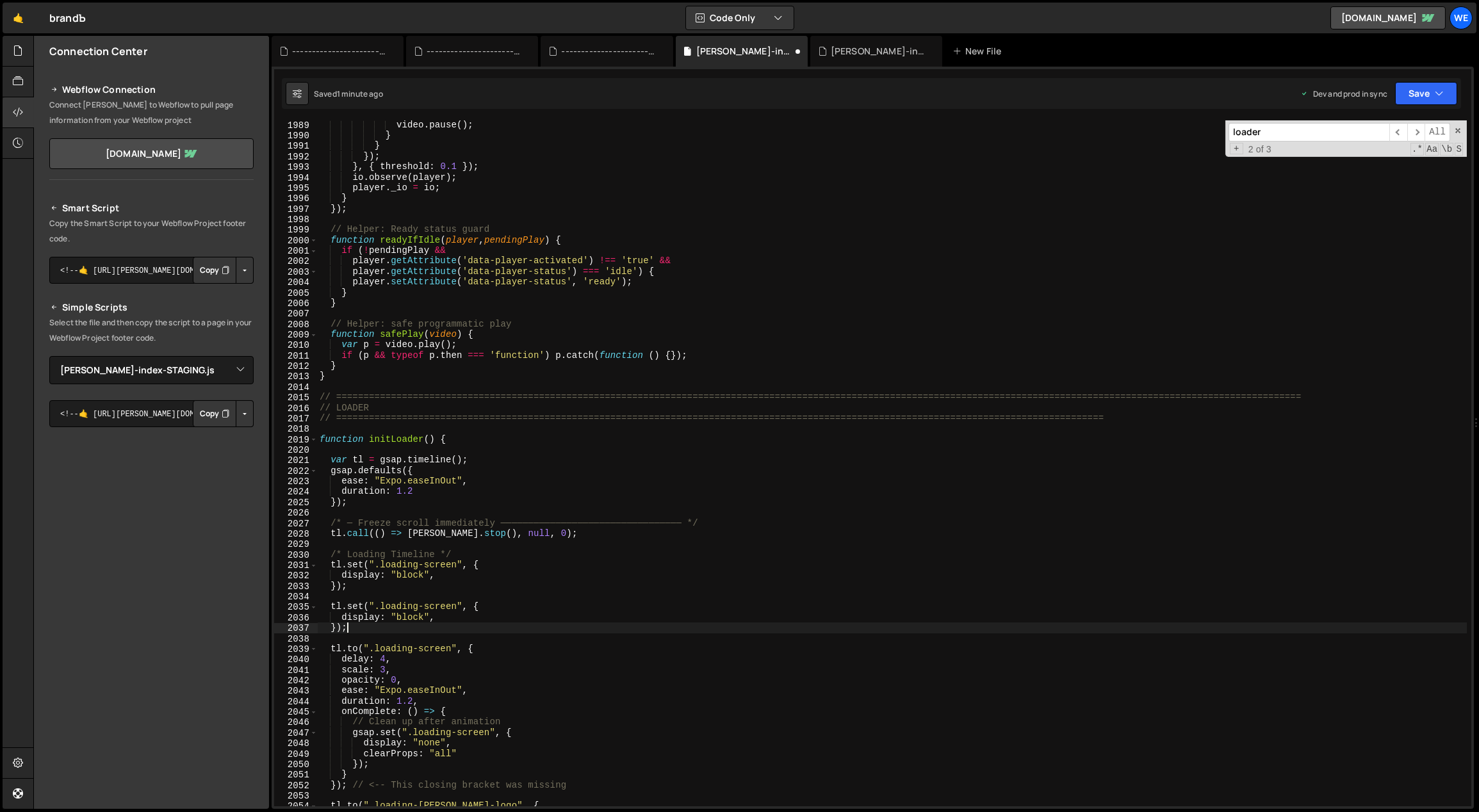
click at [338, 616] on div "video . pause ( ) ; } } }) ; } , { threshold : 0.1 }) ; io . observe ( player )…" at bounding box center [892, 474] width 1150 height 708
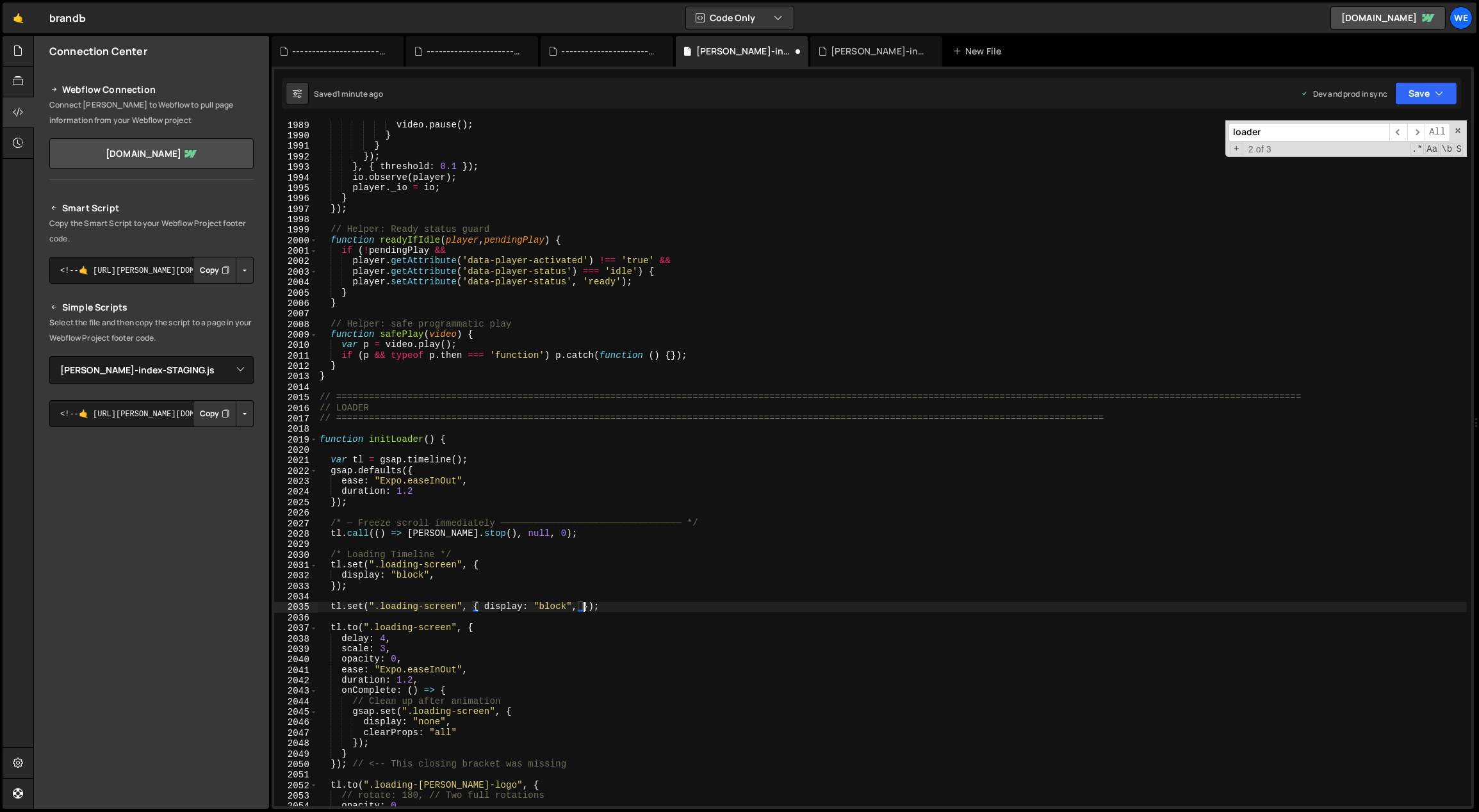
scroll to position [0, 18]
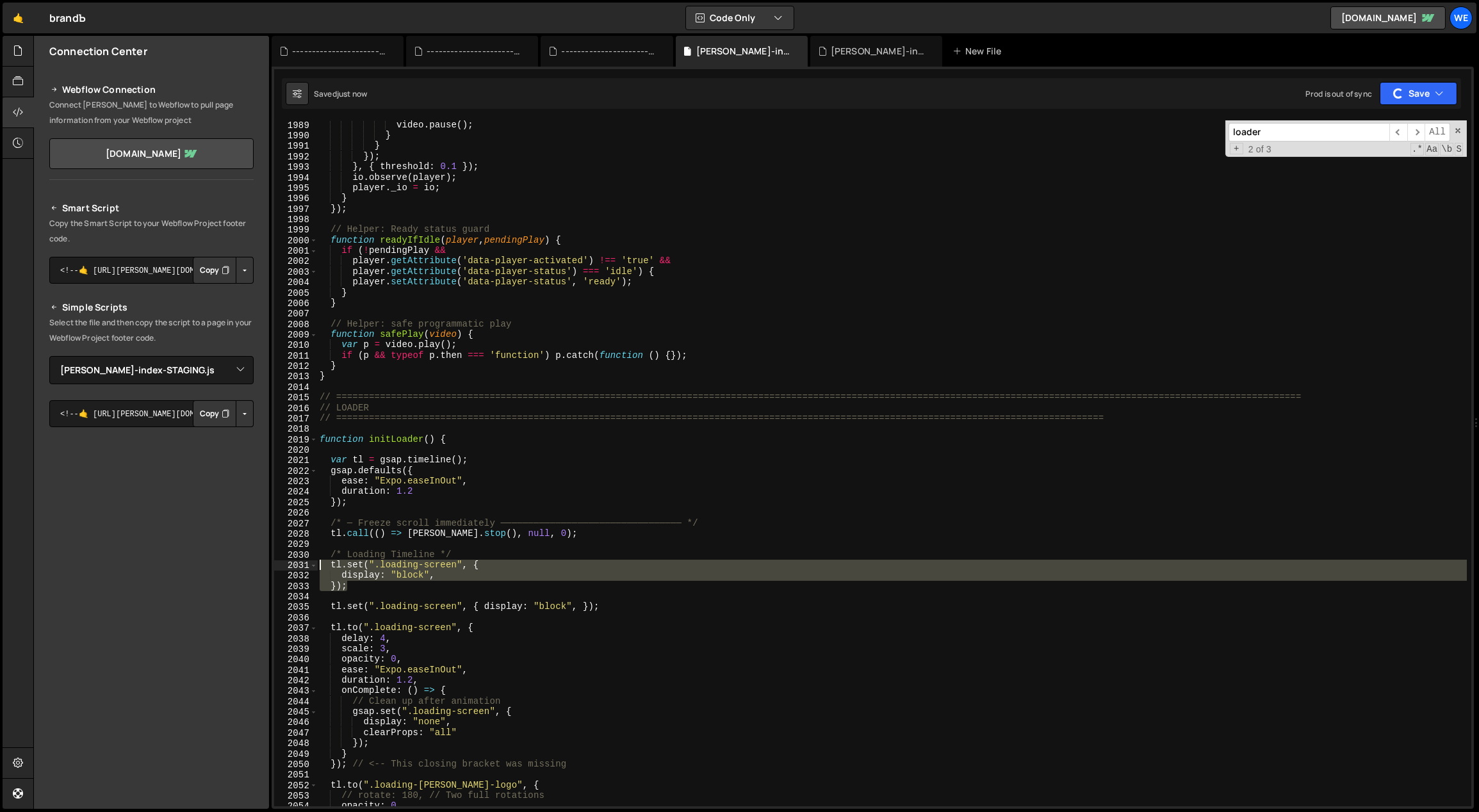
drag, startPoint x: 382, startPoint y: 587, endPoint x: 320, endPoint y: 565, distance: 65.8
click at [320, 565] on div "video . pause ( ) ; } } }) ; } , { threshold : 0.1 }) ; io . observe ( player )…" at bounding box center [892, 474] width 1150 height 708
type textarea "tl.set(".loading-screen", { display: "block","
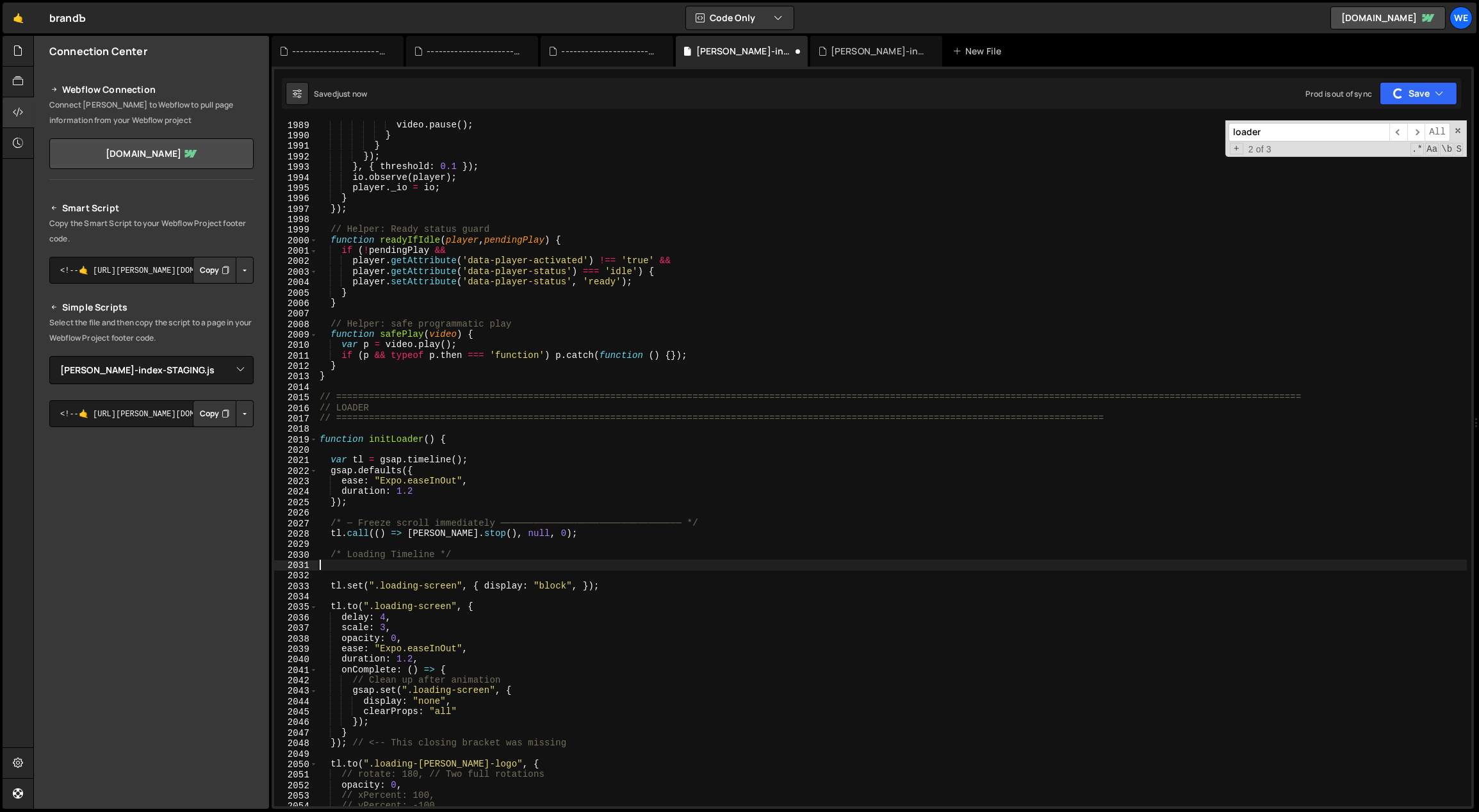
scroll to position [0, 0]
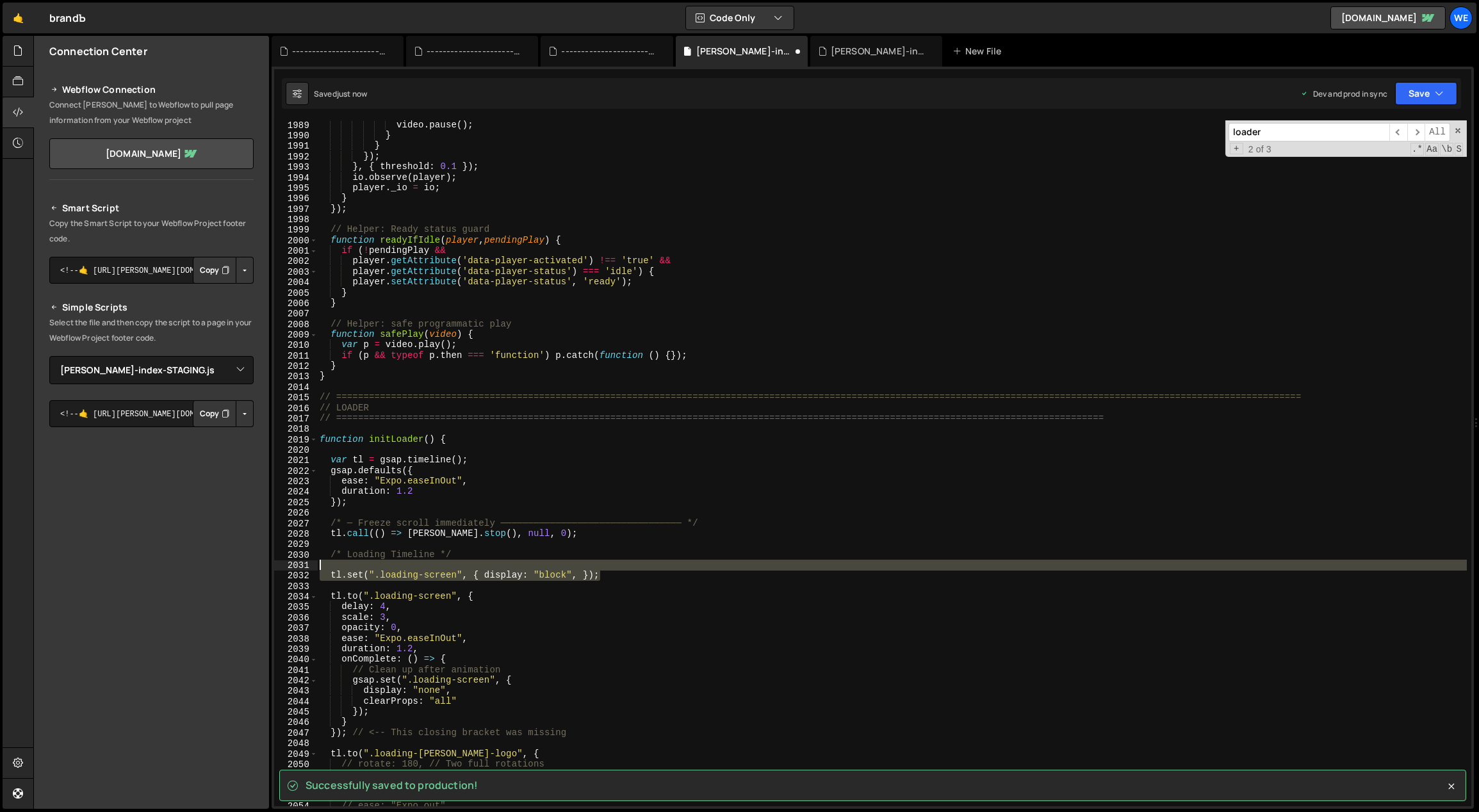
drag, startPoint x: 624, startPoint y: 578, endPoint x: 317, endPoint y: 567, distance: 307.2
click at [314, 568] on div "/* Loading Timeline */ 1989 1990 1991 1992 1993 1994 1995 1996 1997 1998 1999 2…" at bounding box center [873, 463] width 1197 height 686
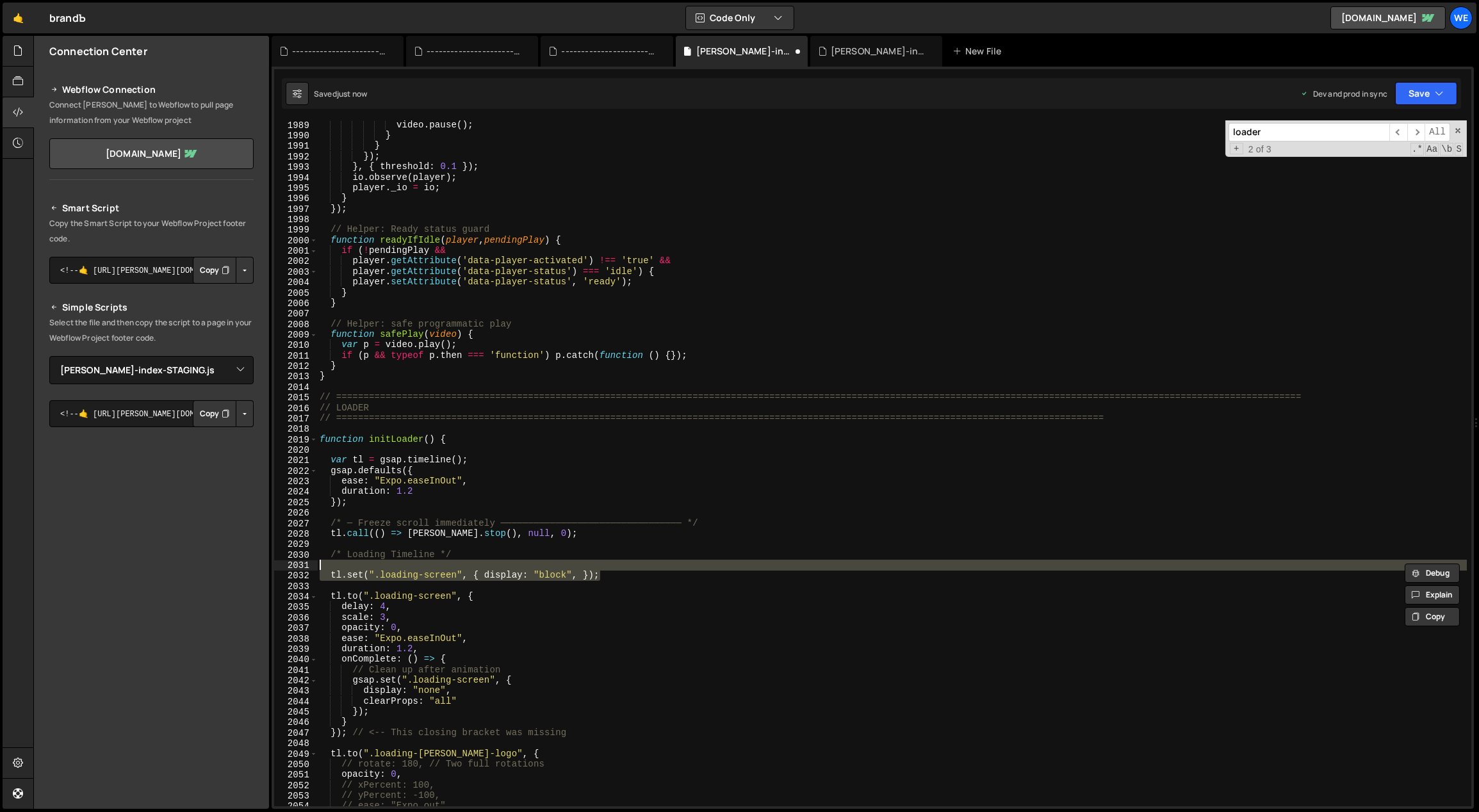
click at [447, 559] on div "video . pause ( ) ; } } }) ; } , { threshold : 0.1 }) ; io . observe ( player )…" at bounding box center [892, 474] width 1150 height 708
type textarea "/* Loading Timeline */"
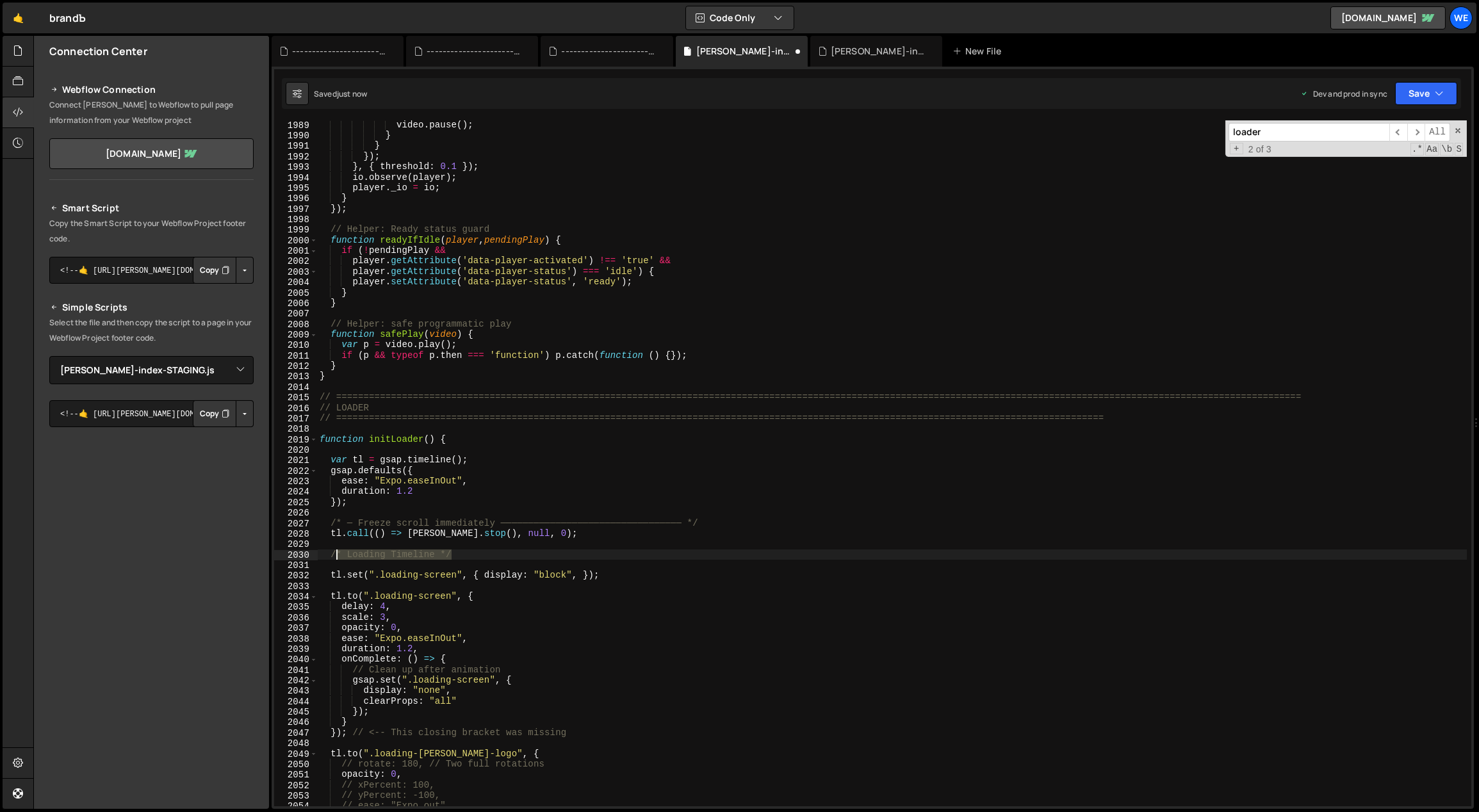
drag, startPoint x: 465, startPoint y: 556, endPoint x: 330, endPoint y: 556, distance: 135.0
click at [330, 556] on div "video . pause ( ) ; } } }) ; } , { threshold : 0.1 }) ; io . observe ( player )…" at bounding box center [892, 474] width 1150 height 708
click at [352, 585] on div "video . pause ( ) ; } } }) ; } , { threshold : 0.1 }) ; io . observe ( player )…" at bounding box center [892, 474] width 1150 height 708
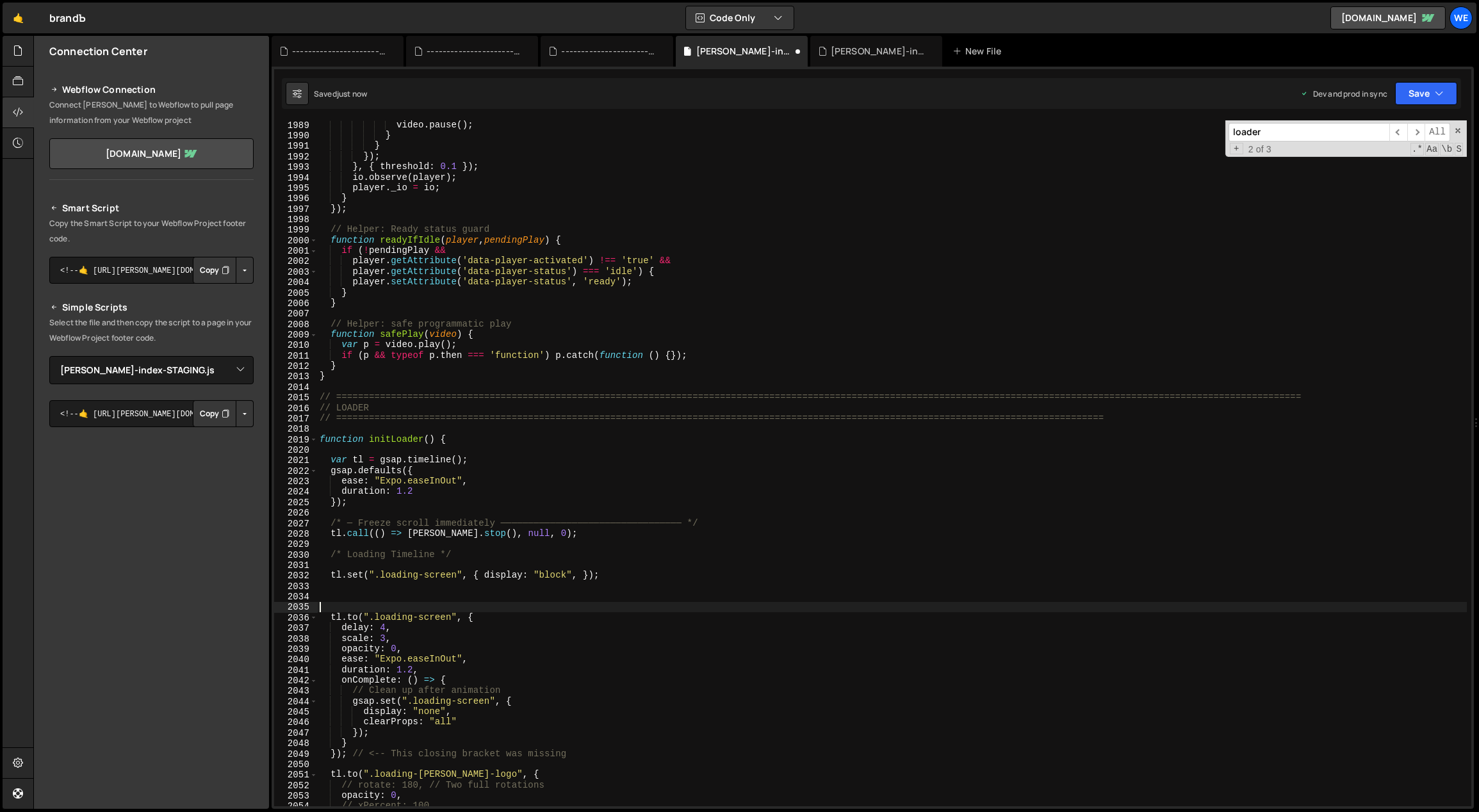
paste textarea "/* Loading Timeline */"
click at [475, 603] on div "video . pause ( ) ; } } }) ; } , { threshold : 0.1 }) ; io . observe ( player )…" at bounding box center [892, 474] width 1150 height 708
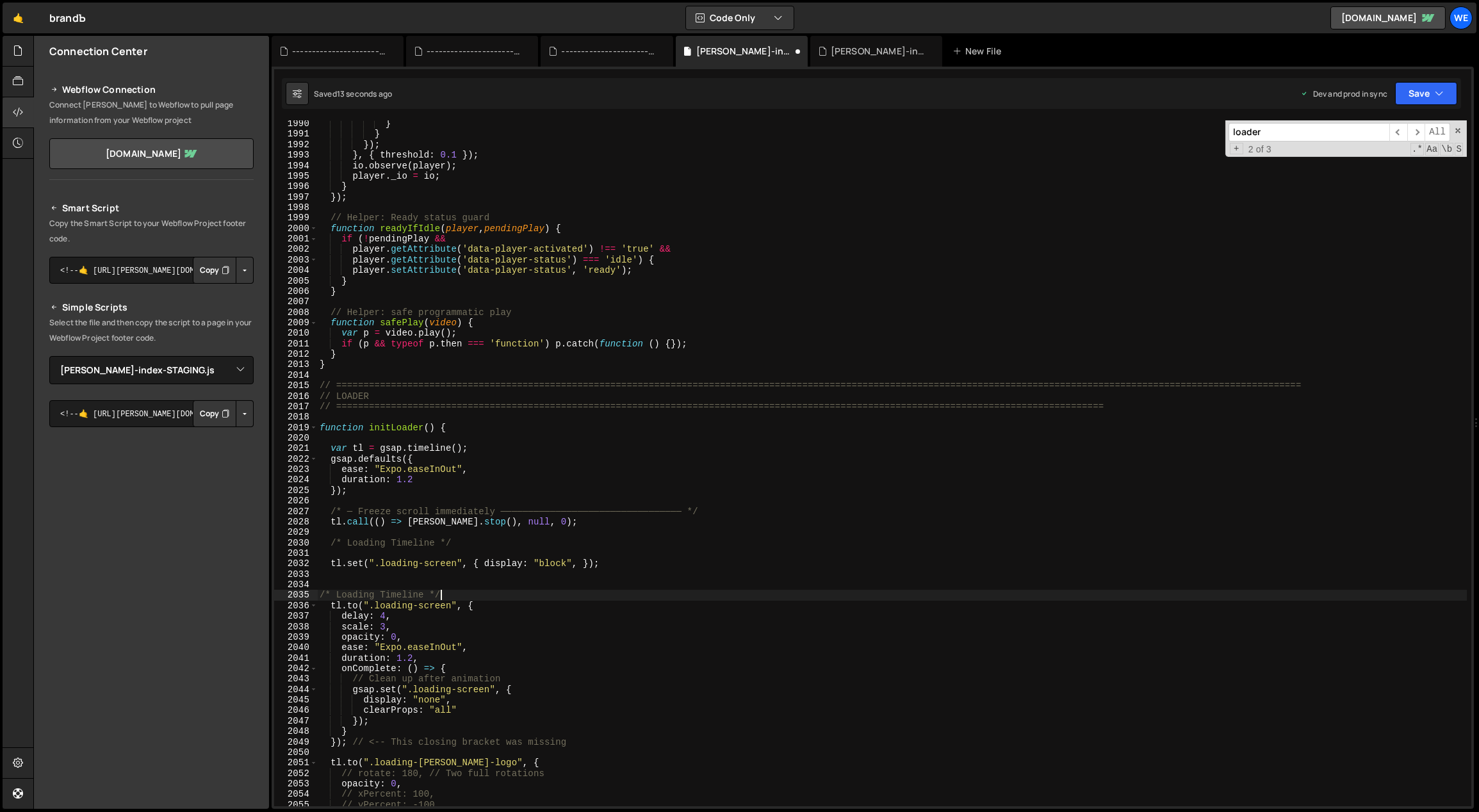
scroll to position [10862, 0]
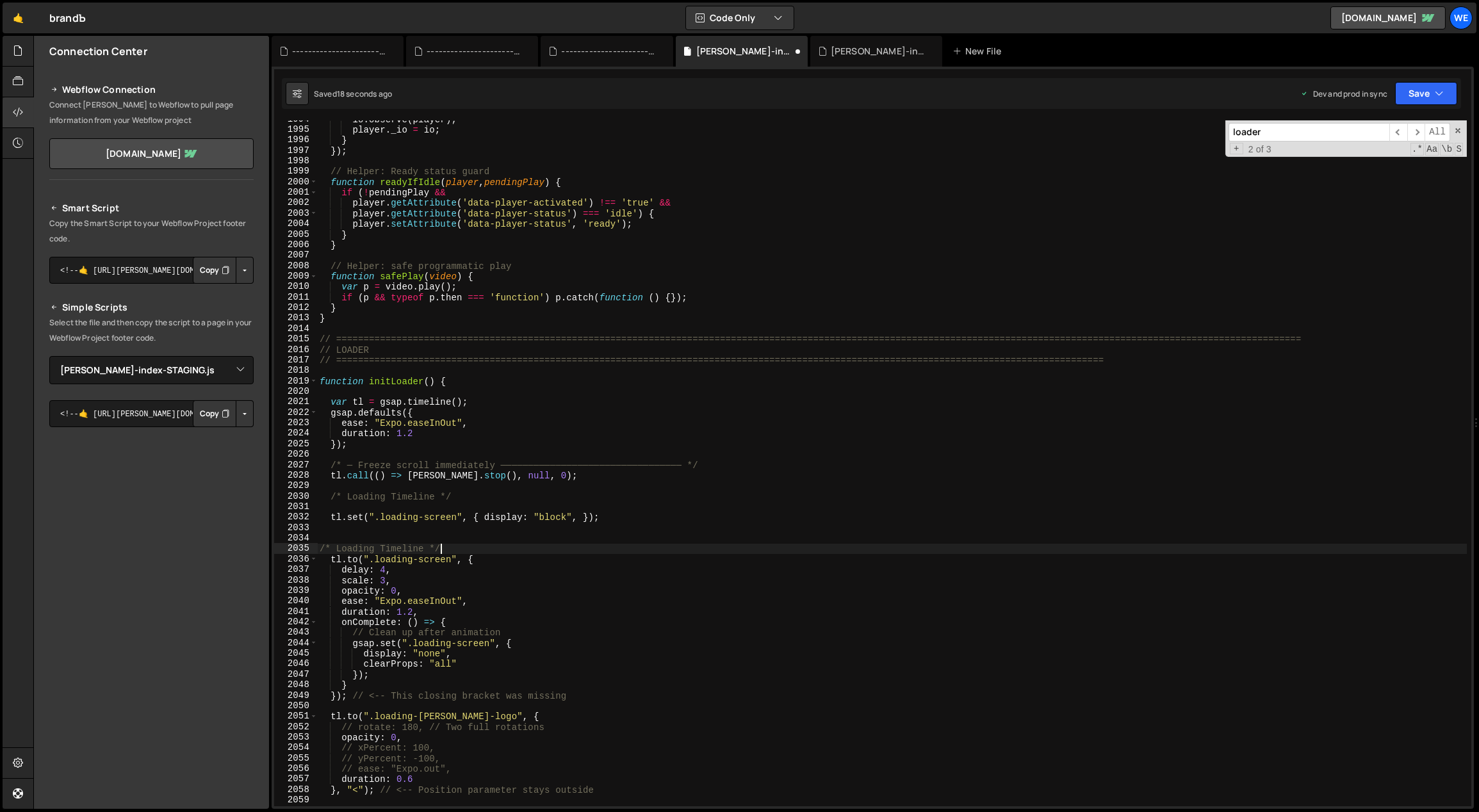
click at [479, 608] on div "io . observe ( player ) ; player . _io = io ; } }) ; // Helper: Ready status gu…" at bounding box center [892, 468] width 1150 height 708
click at [564, 620] on div "io . observe ( player ) ; player . _io = io ; } }) ; // Helper: Ready status gu…" at bounding box center [892, 468] width 1150 height 708
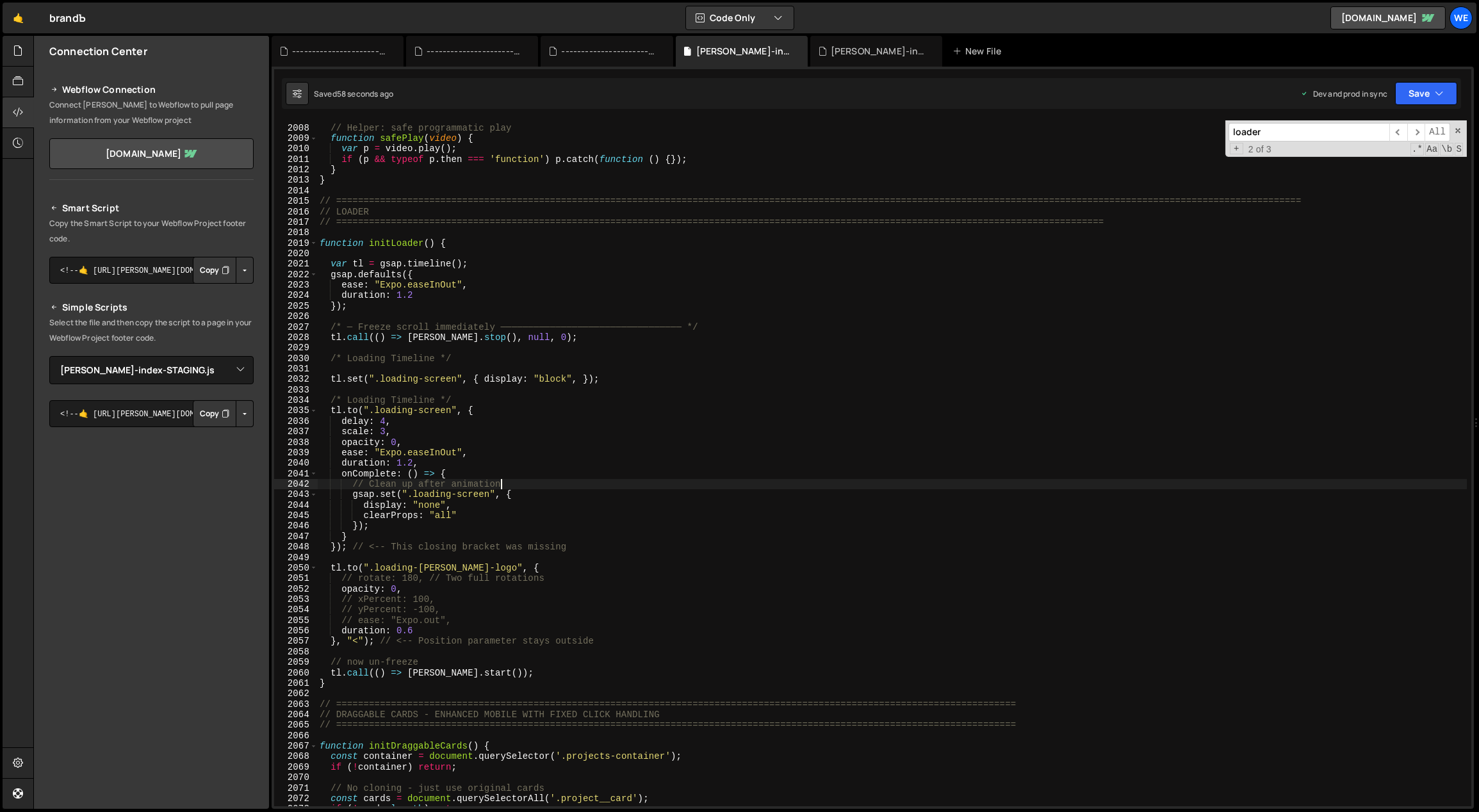
scroll to position [10936, 0]
drag, startPoint x: 521, startPoint y: 386, endPoint x: 321, endPoint y: 380, distance: 200.1
click at [321, 380] on div "// Helper: safe programmatic play function safePlay ( video ) { var p = video .…" at bounding box center [892, 466] width 1150 height 708
click at [505, 408] on div "// Helper: safe programmatic play function safePlay ( video ) { var p = video .…" at bounding box center [892, 466] width 1150 height 708
type textarea "tl.to(".loading-screen", {"
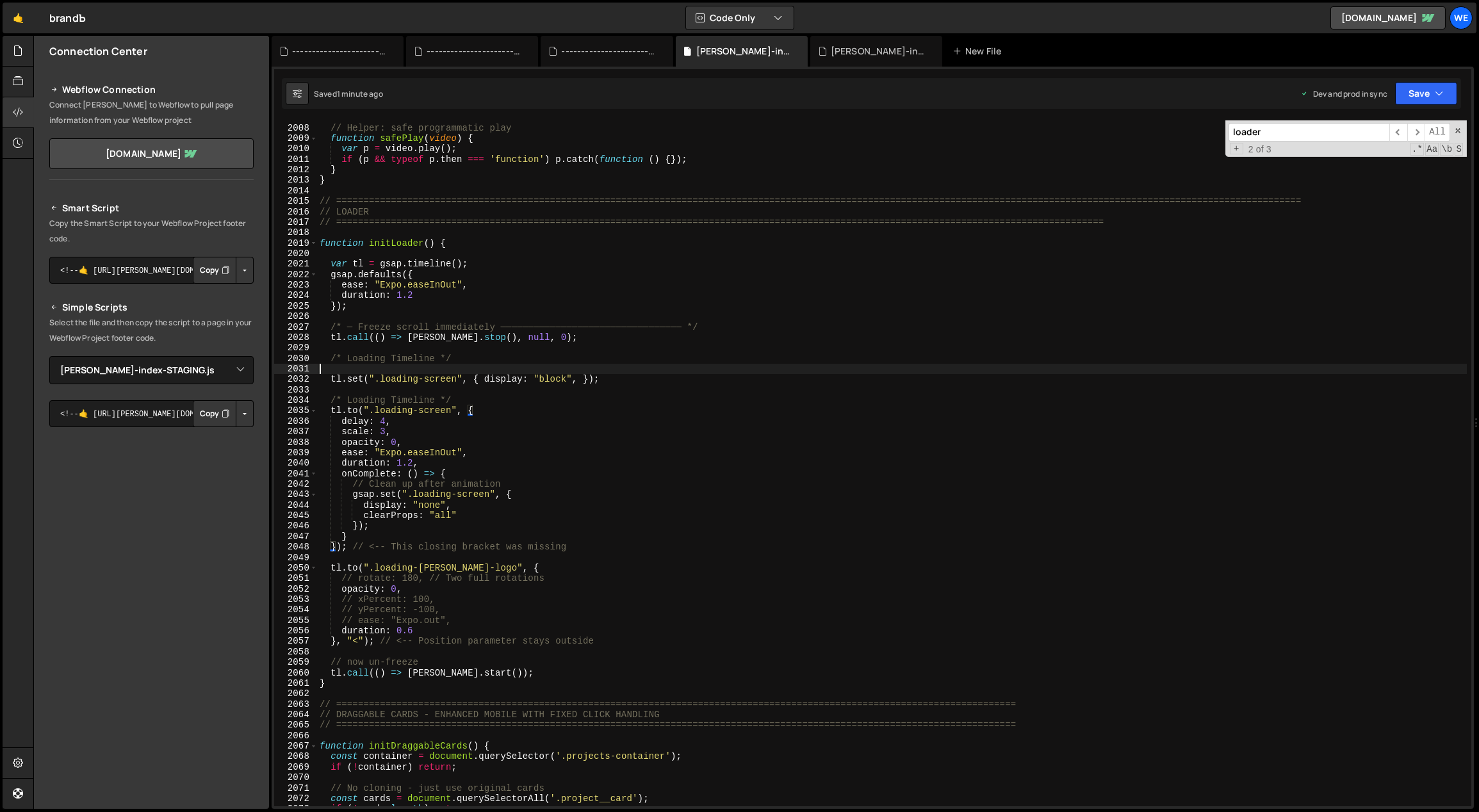
click at [466, 371] on div "// Helper: safe programmatic play function safePlay ( video ) { var p = video .…" at bounding box center [892, 466] width 1150 height 708
click at [482, 368] on div "// Helper: safe programmatic play function safePlay ( video ) { var p = video .…" at bounding box center [892, 466] width 1150 height 708
drag, startPoint x: 549, startPoint y: 383, endPoint x: 406, endPoint y: 391, distance: 143.2
click at [330, 379] on div "// Helper: safe programmatic play function safePlay ( video ) { var p = video .…" at bounding box center [892, 466] width 1150 height 708
type textarea "tl.set(".loading-screen", { display: "block", });"
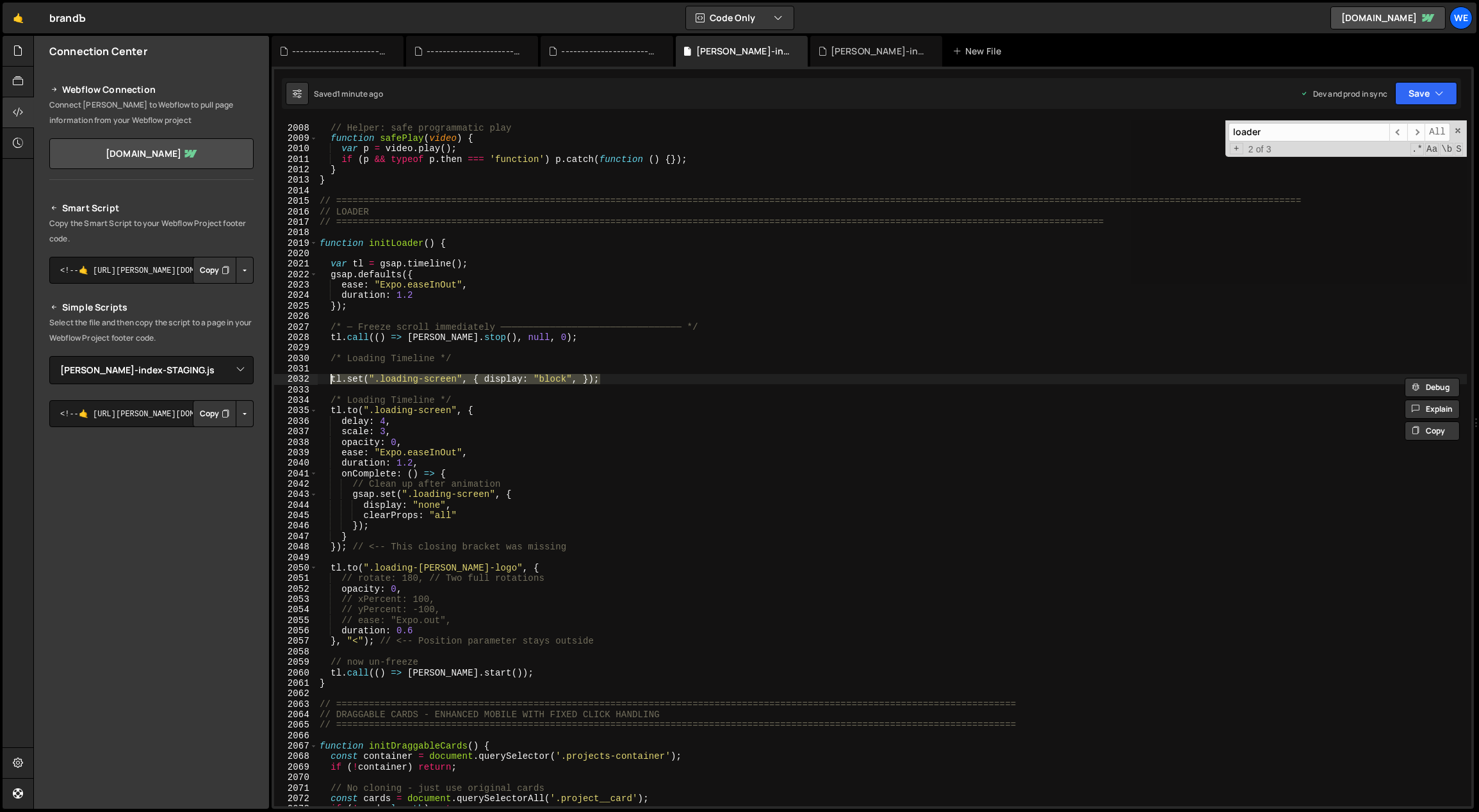
click at [622, 379] on div "// Helper: safe programmatic play function safePlay ( video ) { var p = video .…" at bounding box center [891, 463] width 1150 height 686
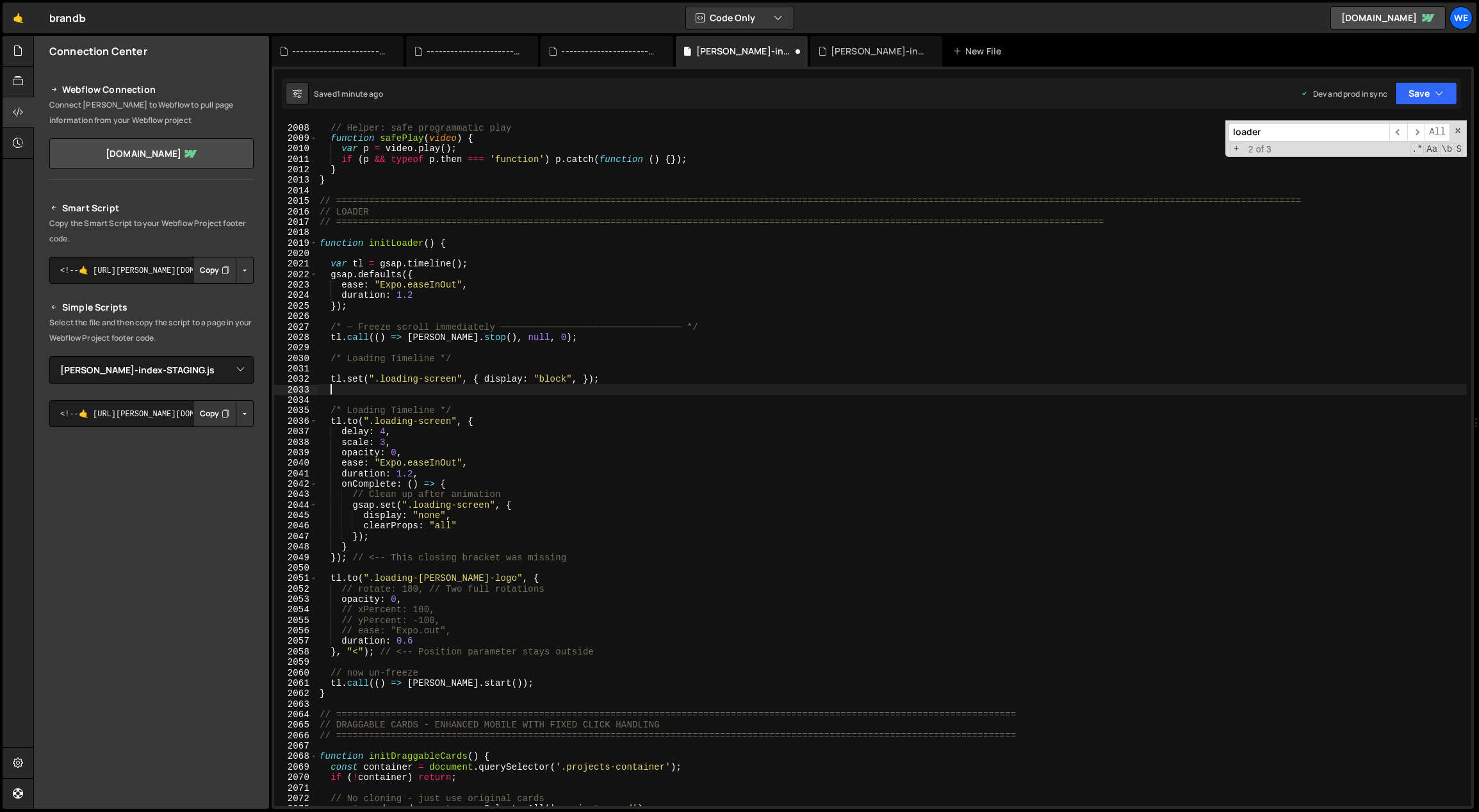
paste textarea "tl.set(".loading-screen", { display: "block", });"
click at [629, 619] on div "// Helper: safe programmatic play function safePlay ( video ) { var p = video .…" at bounding box center [892, 466] width 1150 height 708
type textarea "// yPercent: -100,"
click at [466, 311] on div "// Helper: safe programmatic play function safePlay ( video ) { var p = video .…" at bounding box center [892, 466] width 1150 height 708
drag, startPoint x: 456, startPoint y: 378, endPoint x: 375, endPoint y: 381, distance: 81.1
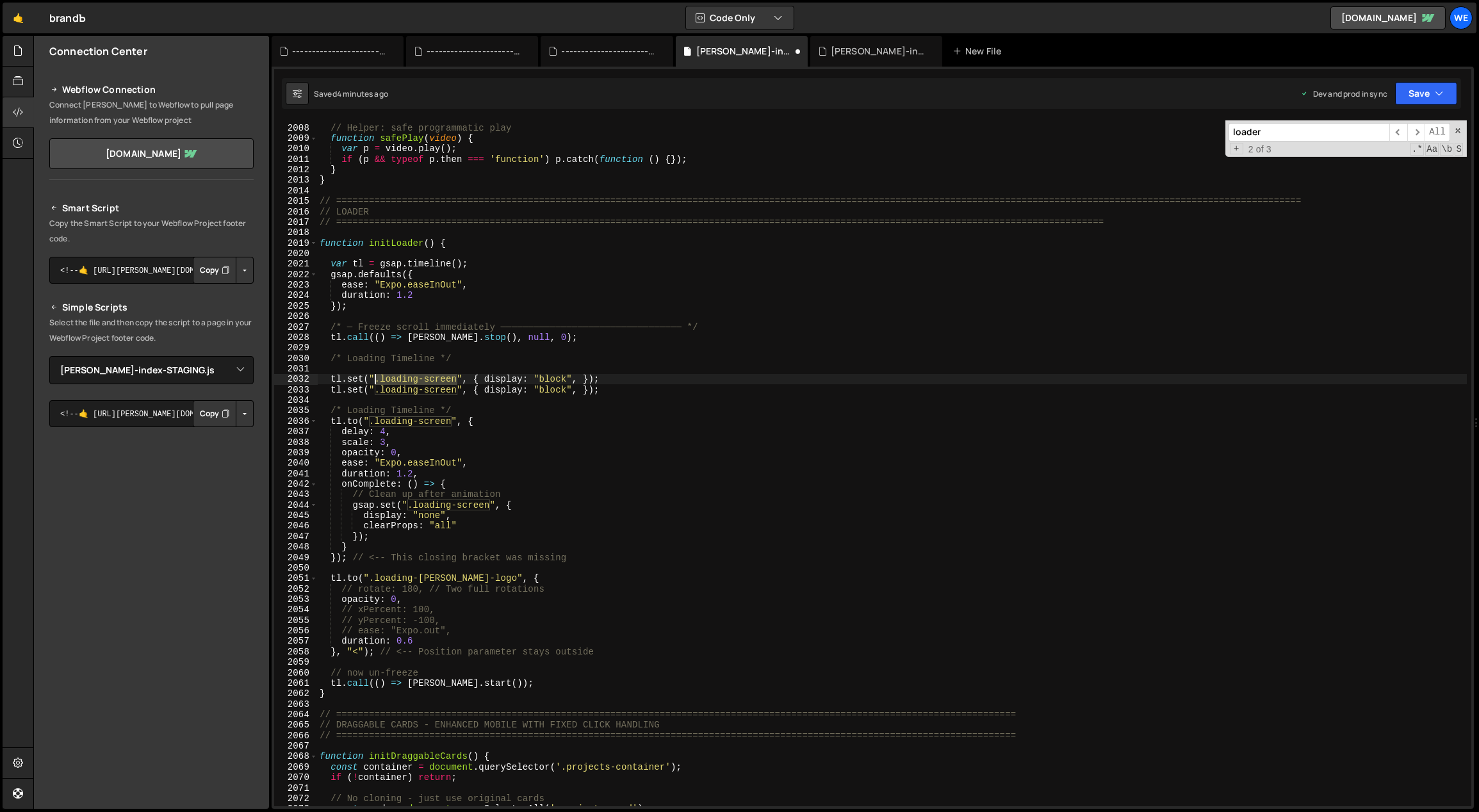
click at [375, 381] on div "// Helper: safe programmatic play function safePlay ( video ) { var p = video .…" at bounding box center [892, 466] width 1150 height 708
paste textarea "brand"
drag, startPoint x: 472, startPoint y: 379, endPoint x: 442, endPoint y: 381, distance: 30.1
click at [436, 378] on div "// Helper: safe programmatic play function safePlay ( video ) { var p = video .…" at bounding box center [892, 466] width 1150 height 708
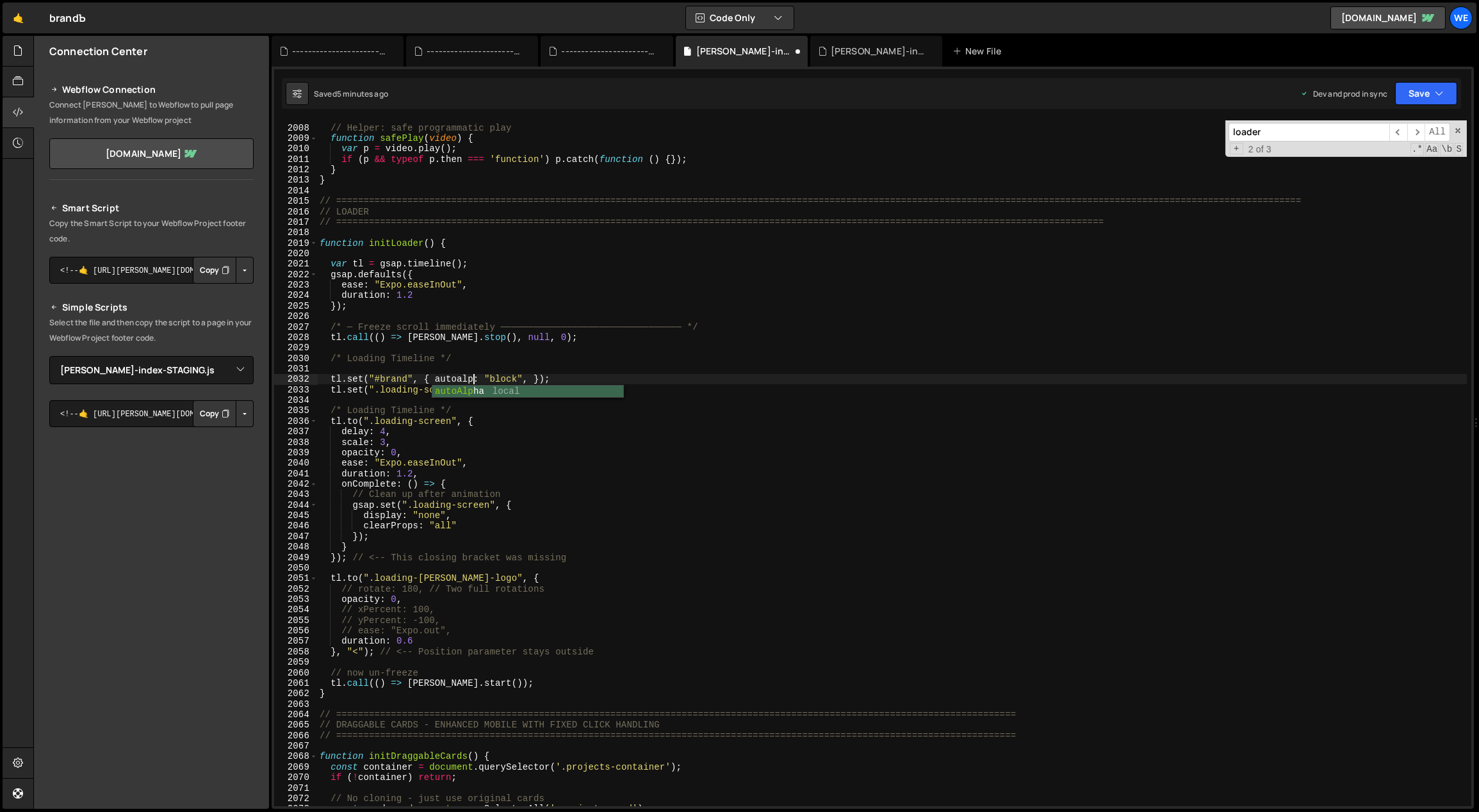
scroll to position [0, 11]
drag, startPoint x: 524, startPoint y: 379, endPoint x: 509, endPoint y: 379, distance: 15.0
click at [509, 379] on div "// Helper: safe programmatic play function safePlay ( video ) { var p = video .…" at bounding box center [892, 466] width 1150 height 708
drag, startPoint x: 520, startPoint y: 376, endPoint x: 495, endPoint y: 380, distance: 25.3
click at [495, 380] on div "// Helper: safe programmatic play function safePlay ( video ) { var p = video .…" at bounding box center [892, 466] width 1150 height 708
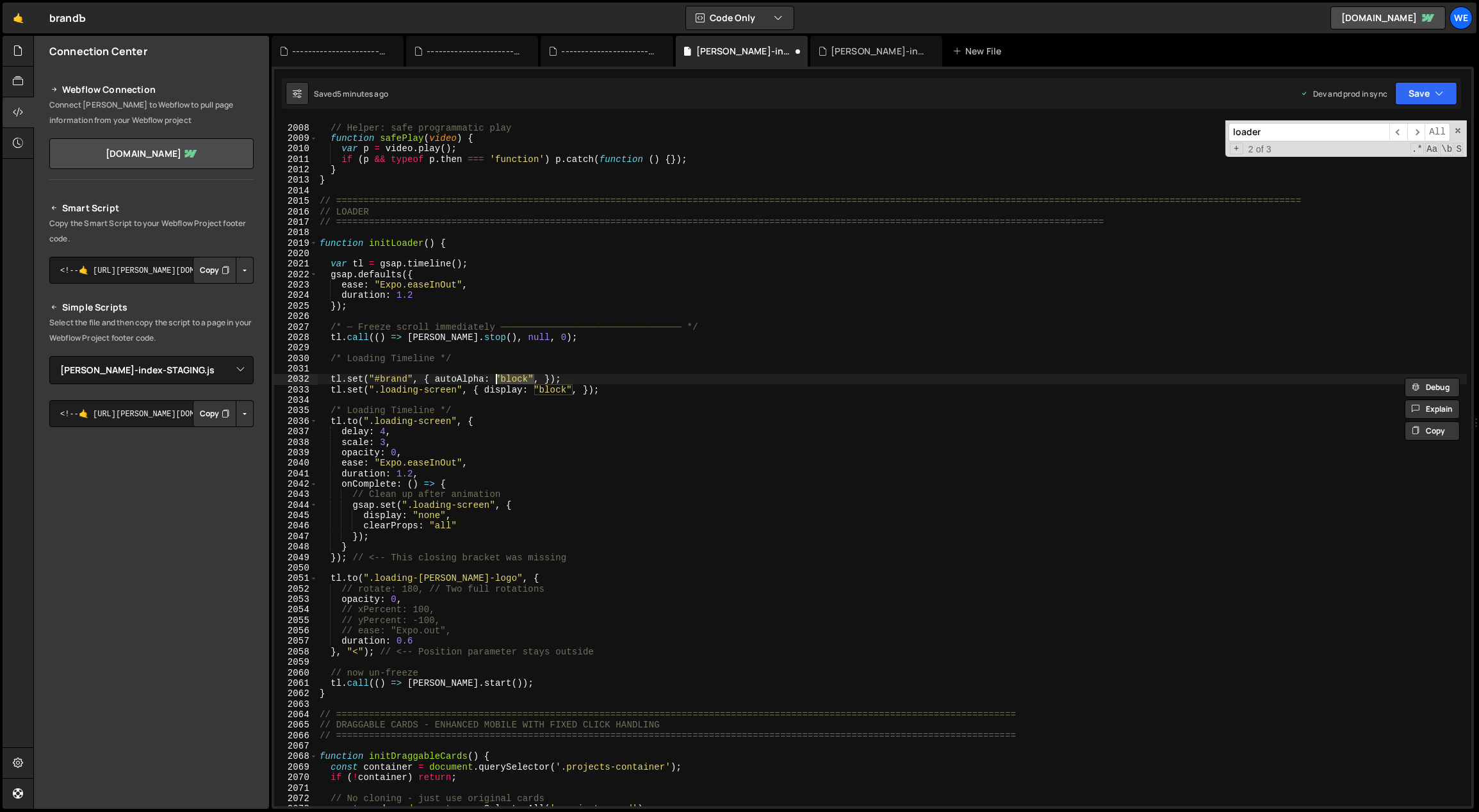
type textarea "tl.set("#brand", { autoAlpha: 0, });"
click at [520, 365] on div "// Helper: safe programmatic play function safePlay ( video ) { var p = video .…" at bounding box center [892, 466] width 1150 height 708
click at [569, 374] on div "// Helper: safe programmatic play function safePlay ( video ) { var p = video .…" at bounding box center [892, 466] width 1150 height 708
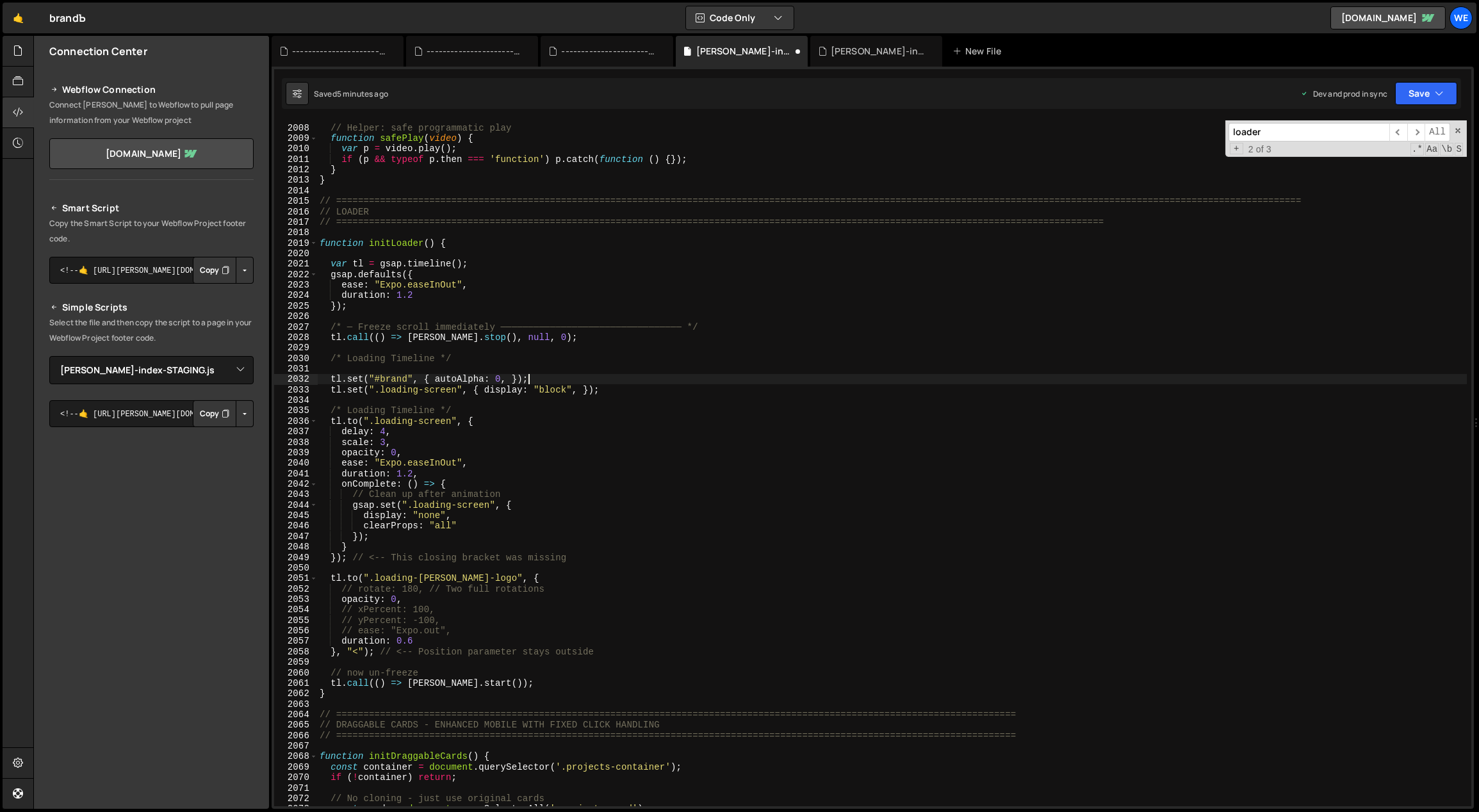
click at [566, 376] on div "// Helper: safe programmatic play function safePlay ( video ) { var p = video .…" at bounding box center [892, 466] width 1150 height 708
type textarea "tl.set("#brand", { autoAlpha: 0, });"
click at [662, 49] on icon at bounding box center [663, 52] width 9 height 13
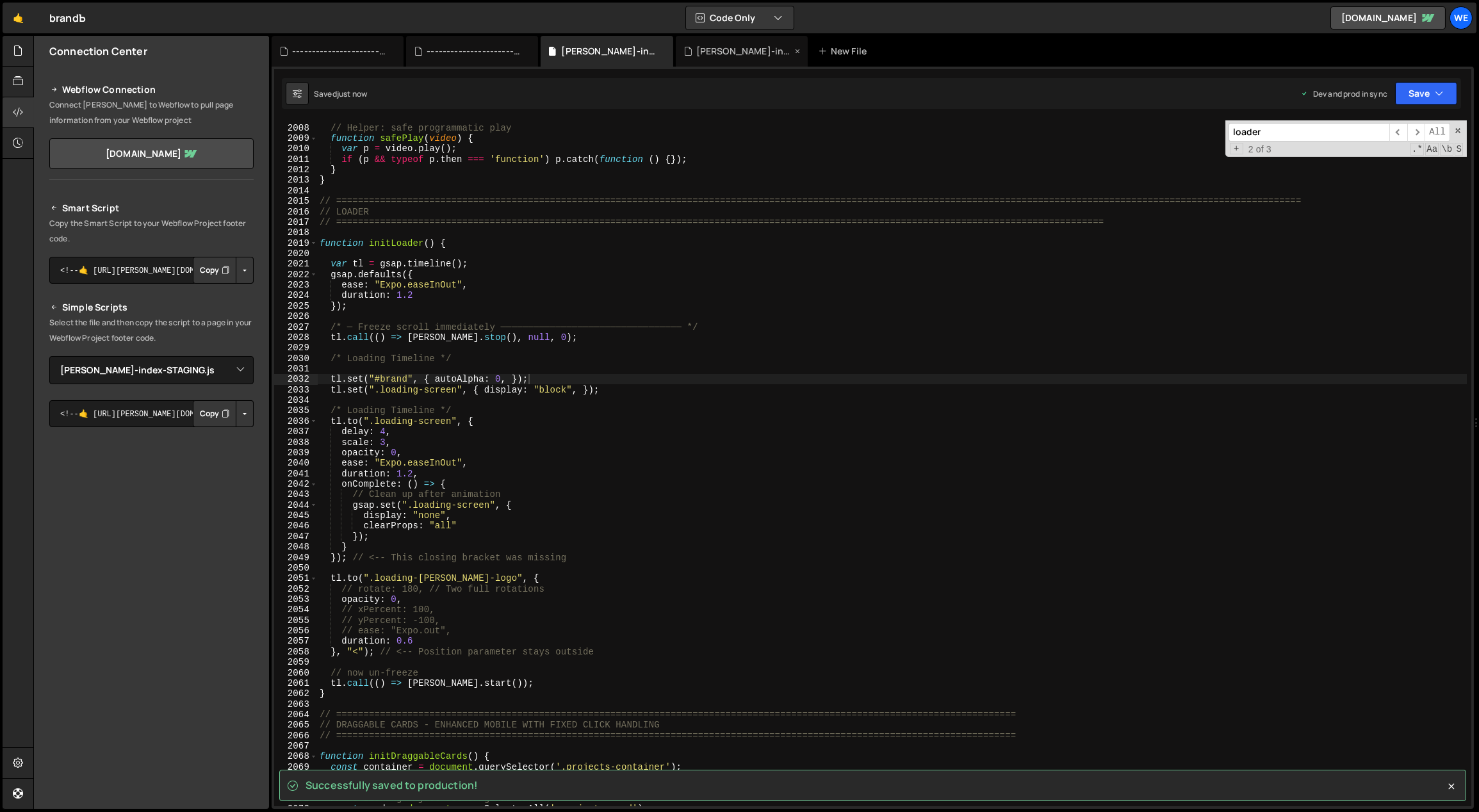
click at [794, 48] on icon at bounding box center [798, 52] width 9 height 13
drag, startPoint x: 531, startPoint y: 48, endPoint x: 483, endPoint y: 56, distance: 48.7
click at [0, 0] on icon at bounding box center [0, 0] width 0 height 0
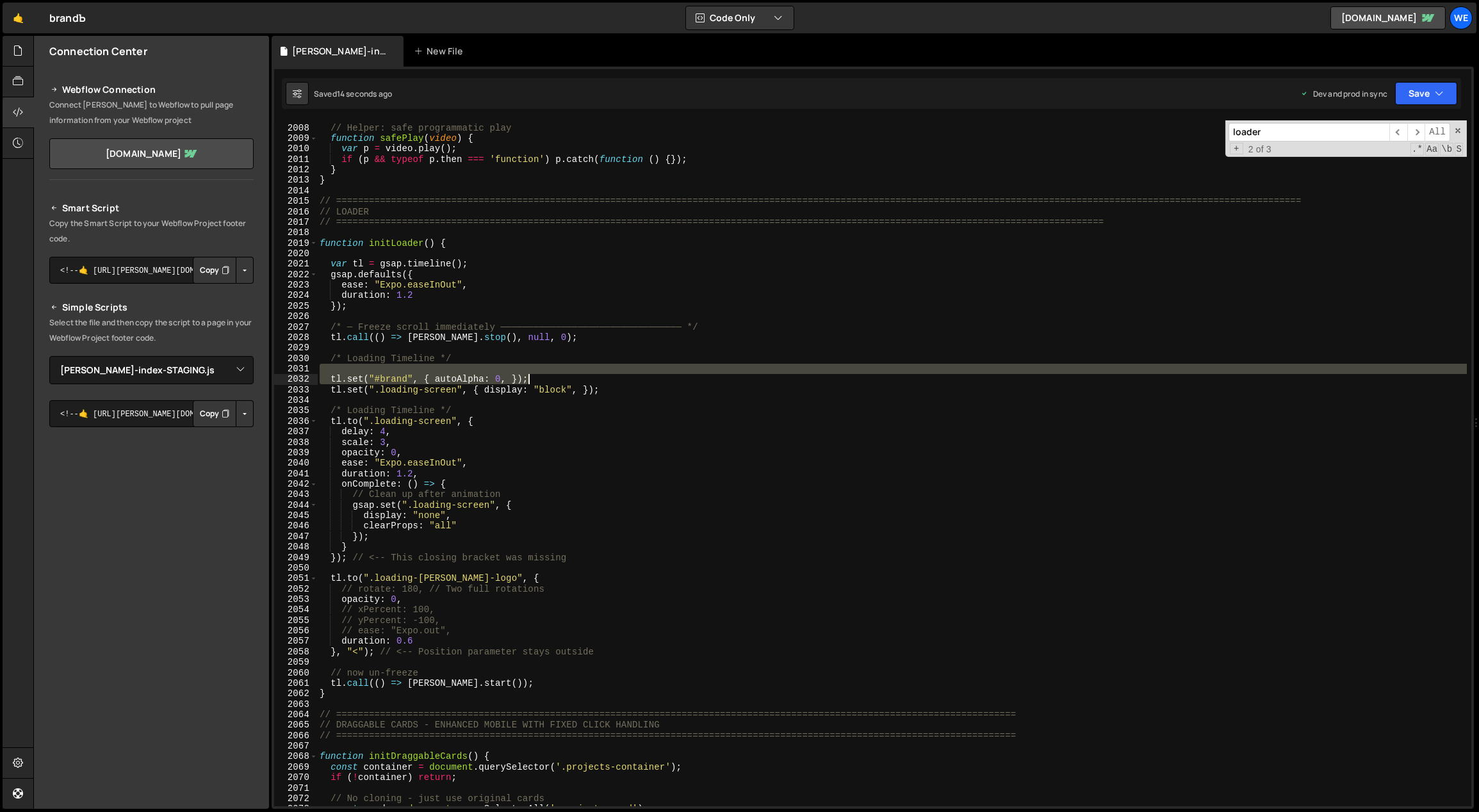
drag, startPoint x: 544, startPoint y: 374, endPoint x: 559, endPoint y: 377, distance: 15.3
click at [559, 377] on div "// Helper: safe programmatic play function safePlay ( video ) { var p = video .…" at bounding box center [892, 466] width 1150 height 708
type textarea "tl.set("#brand", { autoAlpha: 0, });"
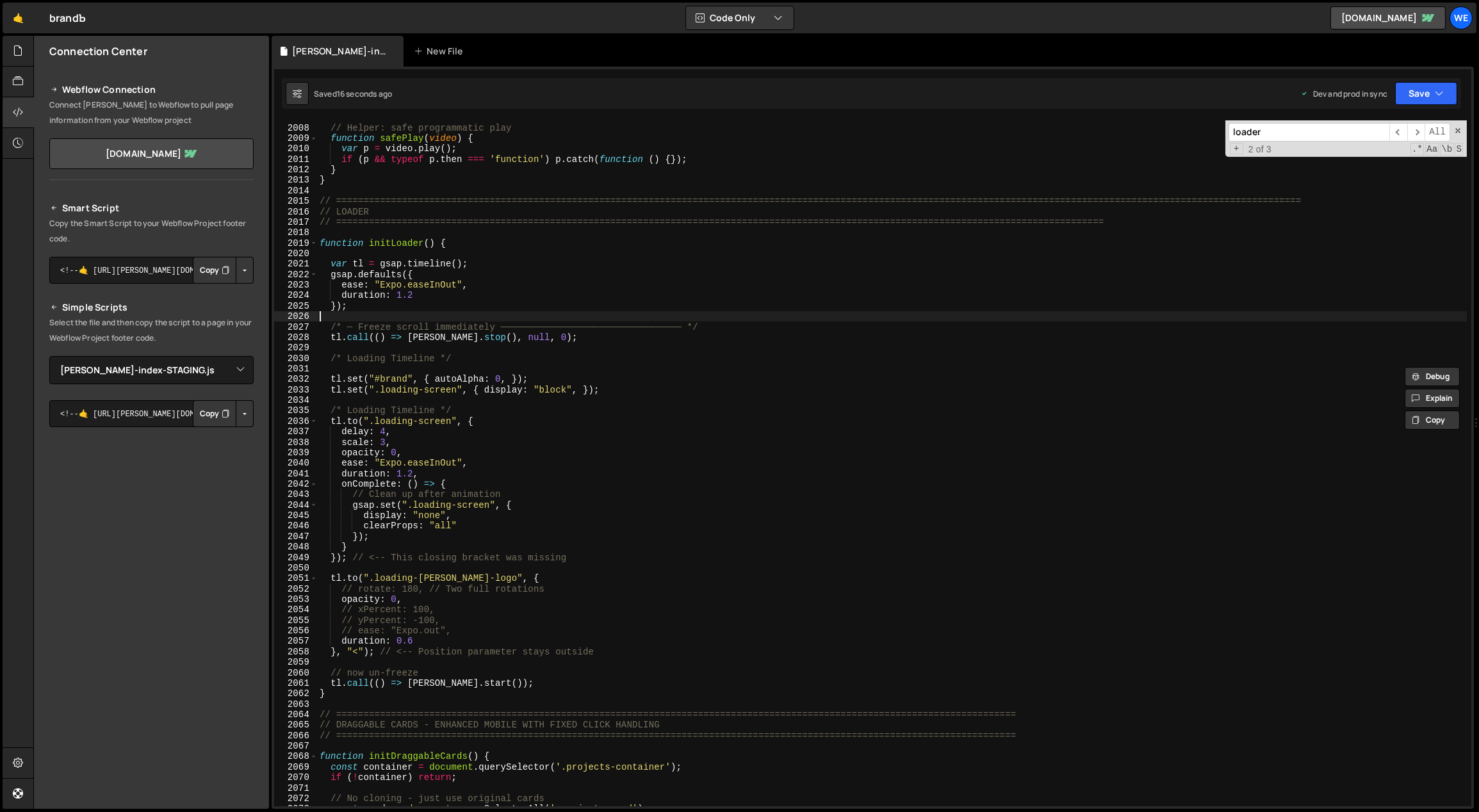
click at [475, 316] on div "// Helper: safe programmatic play function safePlay ( video ) { var p = video .…" at bounding box center [892, 466] width 1150 height 708
click at [451, 255] on div "// Helper: safe programmatic play function safePlay ( video ) { var p = video .…" at bounding box center [892, 466] width 1150 height 708
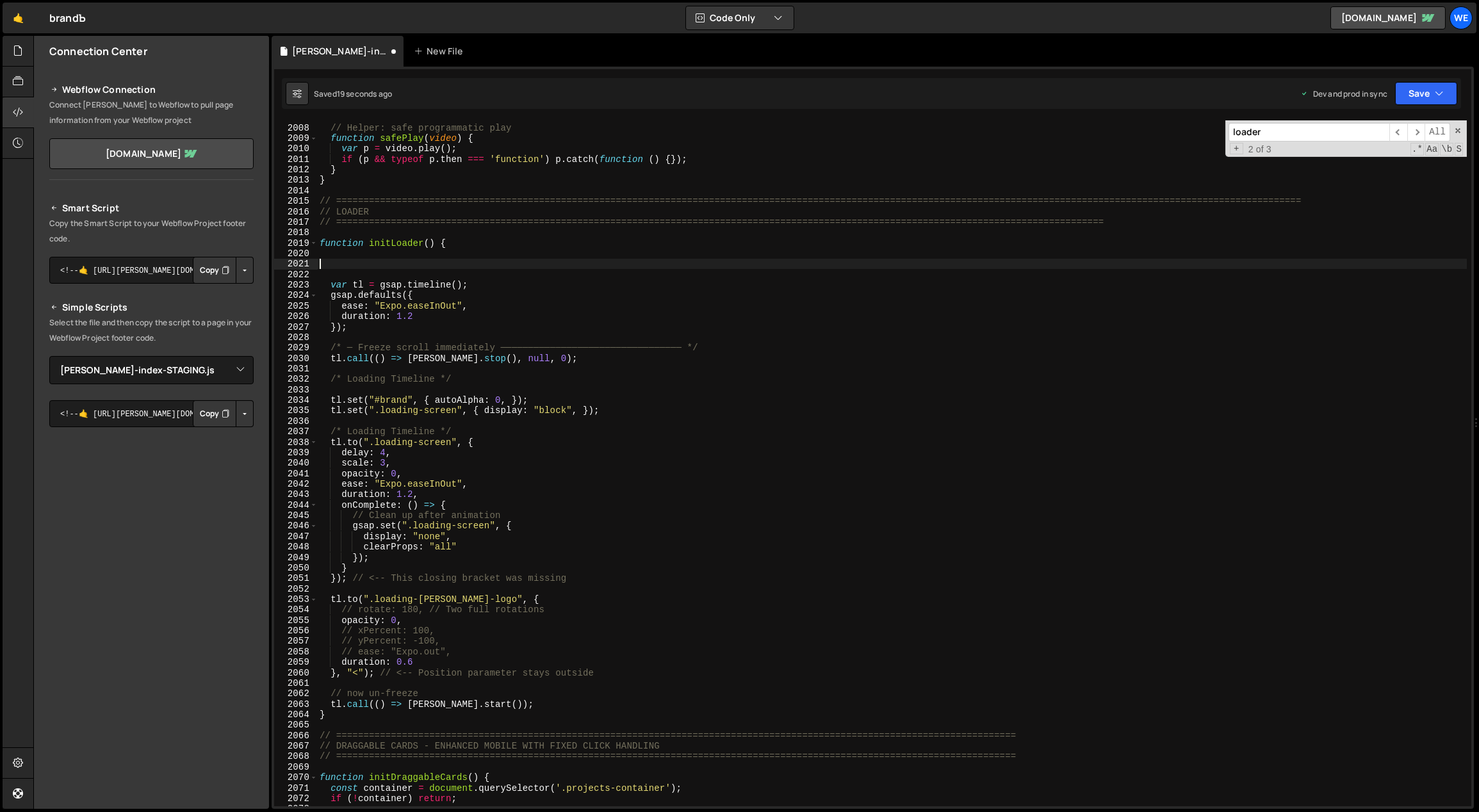
paste textarea "tl.set("#brand", { autoAlpha: 0, });"
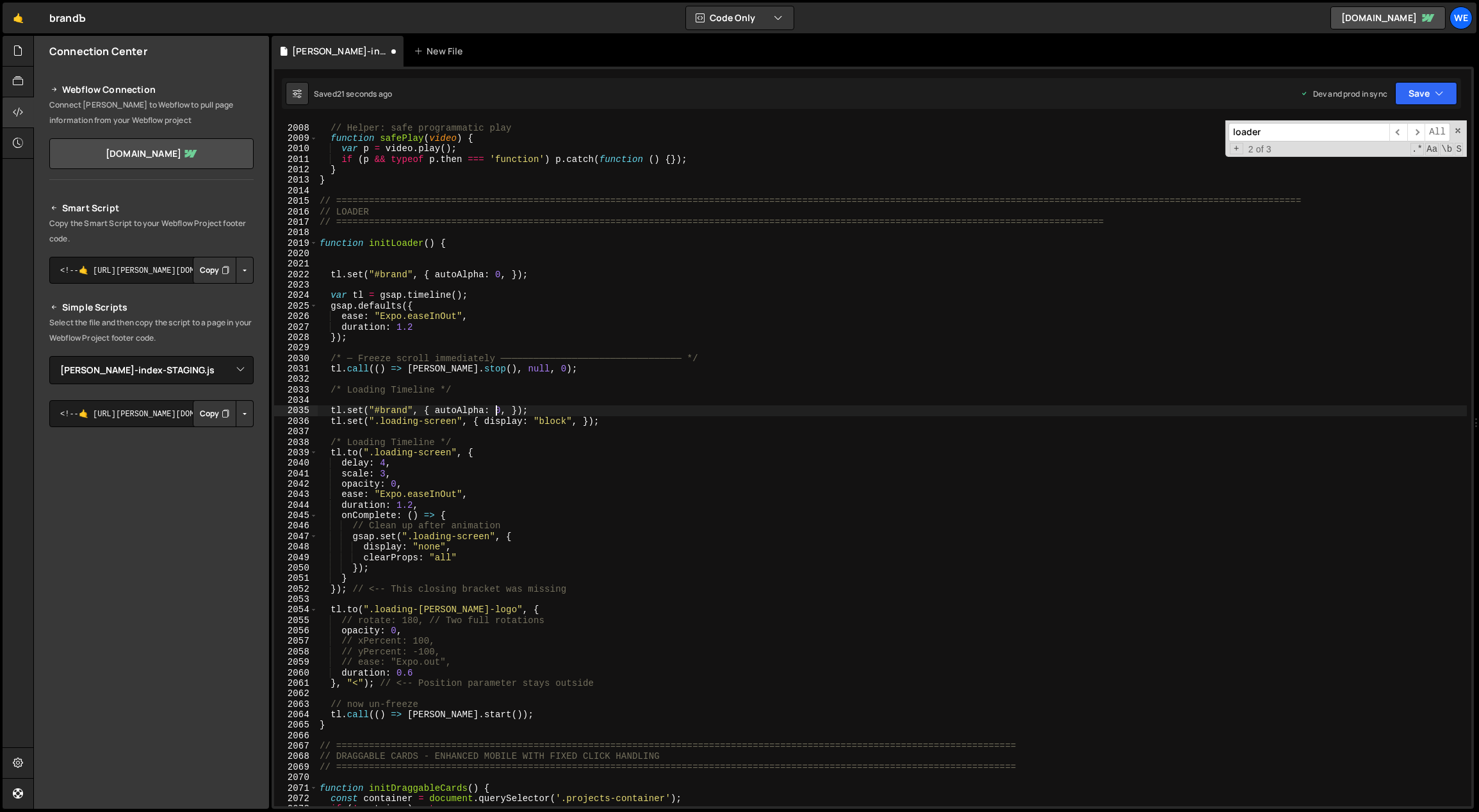
click at [496, 410] on div "// Helper: safe programmatic play function safePlay ( video ) { var p = video .…" at bounding box center [892, 466] width 1150 height 708
click at [826, 390] on div "// Helper: safe programmatic play function safePlay ( video ) { var p = video .…" at bounding box center [892, 466] width 1150 height 708
type textarea "/* Loading Timeline */"
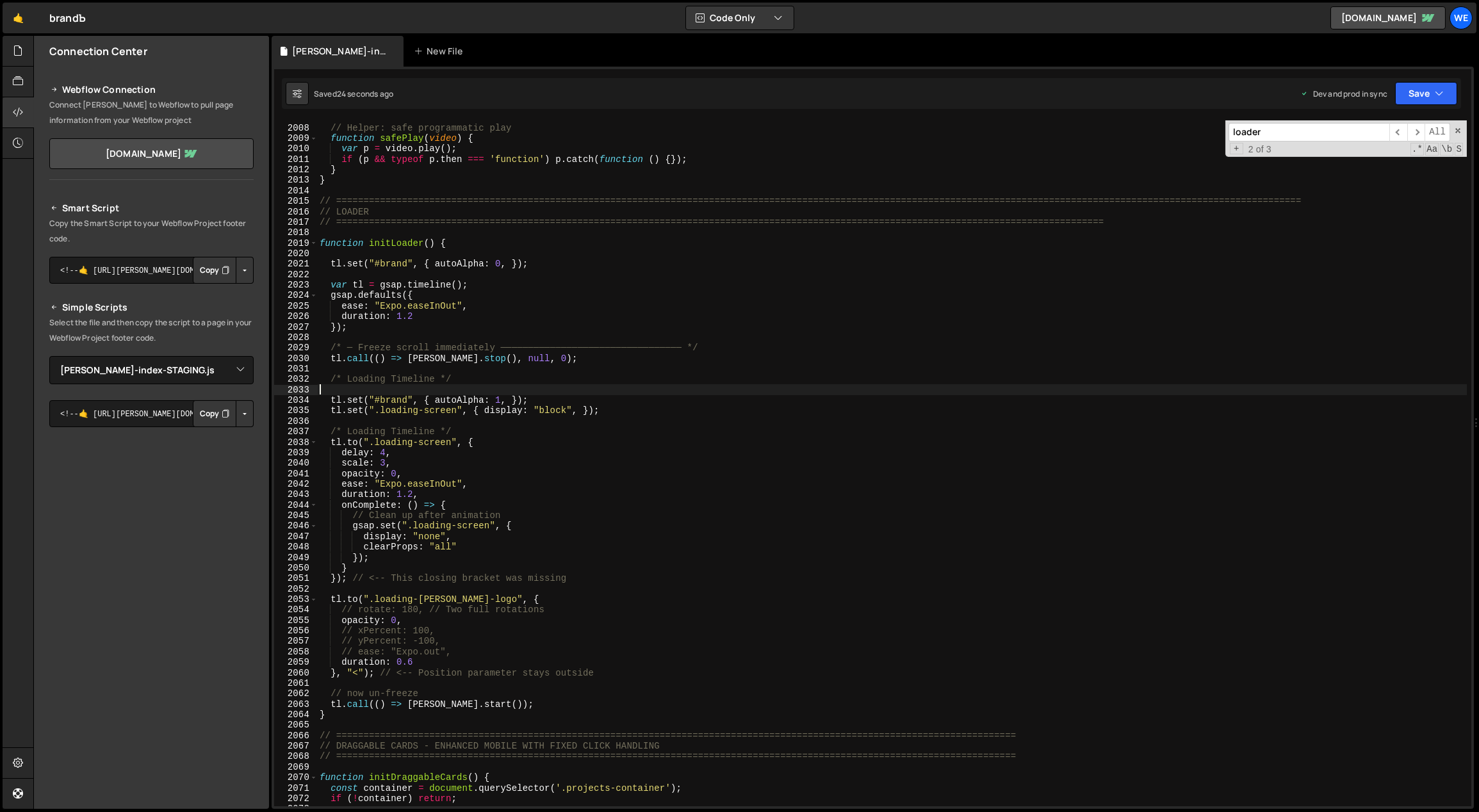
drag, startPoint x: 339, startPoint y: 261, endPoint x: 330, endPoint y: 261, distance: 9.0
click at [330, 261] on div "// Helper: safe programmatic play function safePlay ( video ) { var p = video .…" at bounding box center [892, 466] width 1150 height 708
click at [577, 479] on div "// Helper: safe programmatic play function safePlay ( video ) { var p = video .…" at bounding box center [892, 466] width 1150 height 708
click at [535, 397] on div "// Helper: safe programmatic play function safePlay ( video ) { var p = video .…" at bounding box center [892, 466] width 1150 height 708
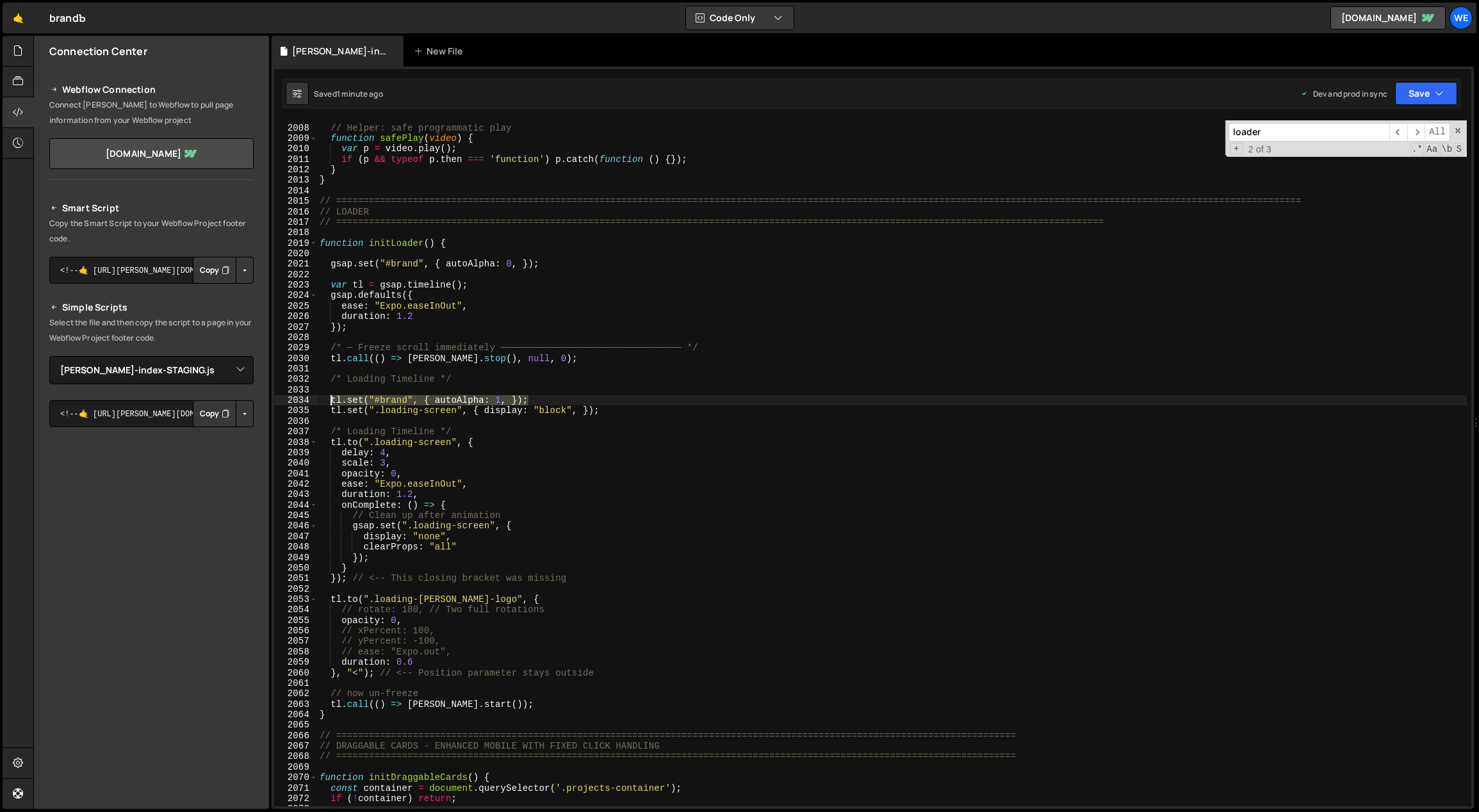
drag, startPoint x: 533, startPoint y: 401, endPoint x: 330, endPoint y: 399, distance: 203.0
click at [330, 399] on div "// Helper: safe programmatic play function safePlay ( video ) { var p = video .…" at bounding box center [892, 466] width 1150 height 708
click at [538, 401] on div "// Helper: safe programmatic play function safePlay ( video ) { var p = video .…" at bounding box center [891, 463] width 1150 height 686
drag, startPoint x: 430, startPoint y: 270, endPoint x: 327, endPoint y: 265, distance: 103.1
click at [327, 265] on div "// Helper: safe programmatic play function safePlay ( video ) { var p = video .…" at bounding box center [892, 466] width 1150 height 708
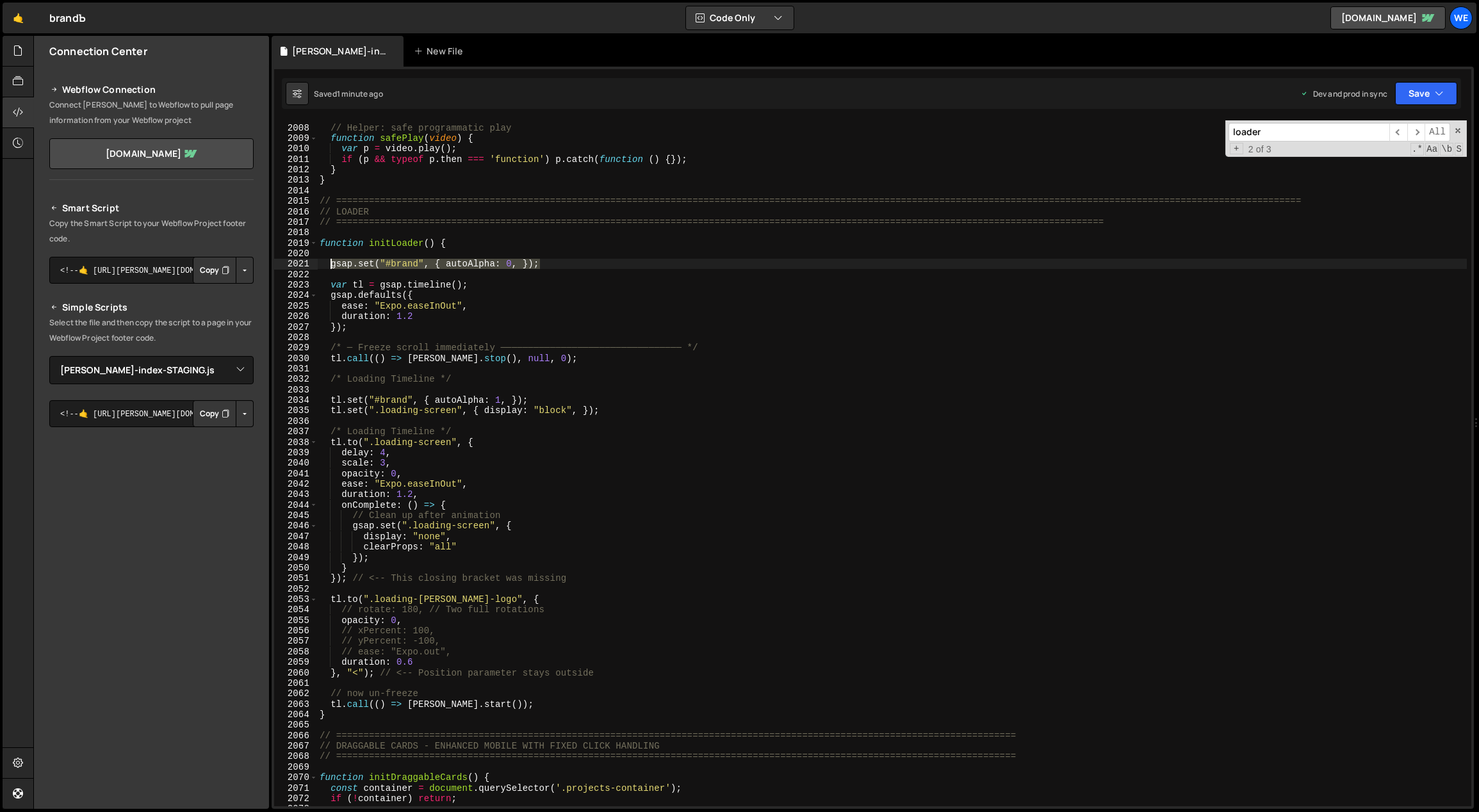
type textarea "gsap.set("#brand", { autoAlpha: 0, });"
click at [556, 265] on div "// Helper: safe programmatic play function safePlay ( video ) { var p = video .…" at bounding box center [891, 463] width 1150 height 686
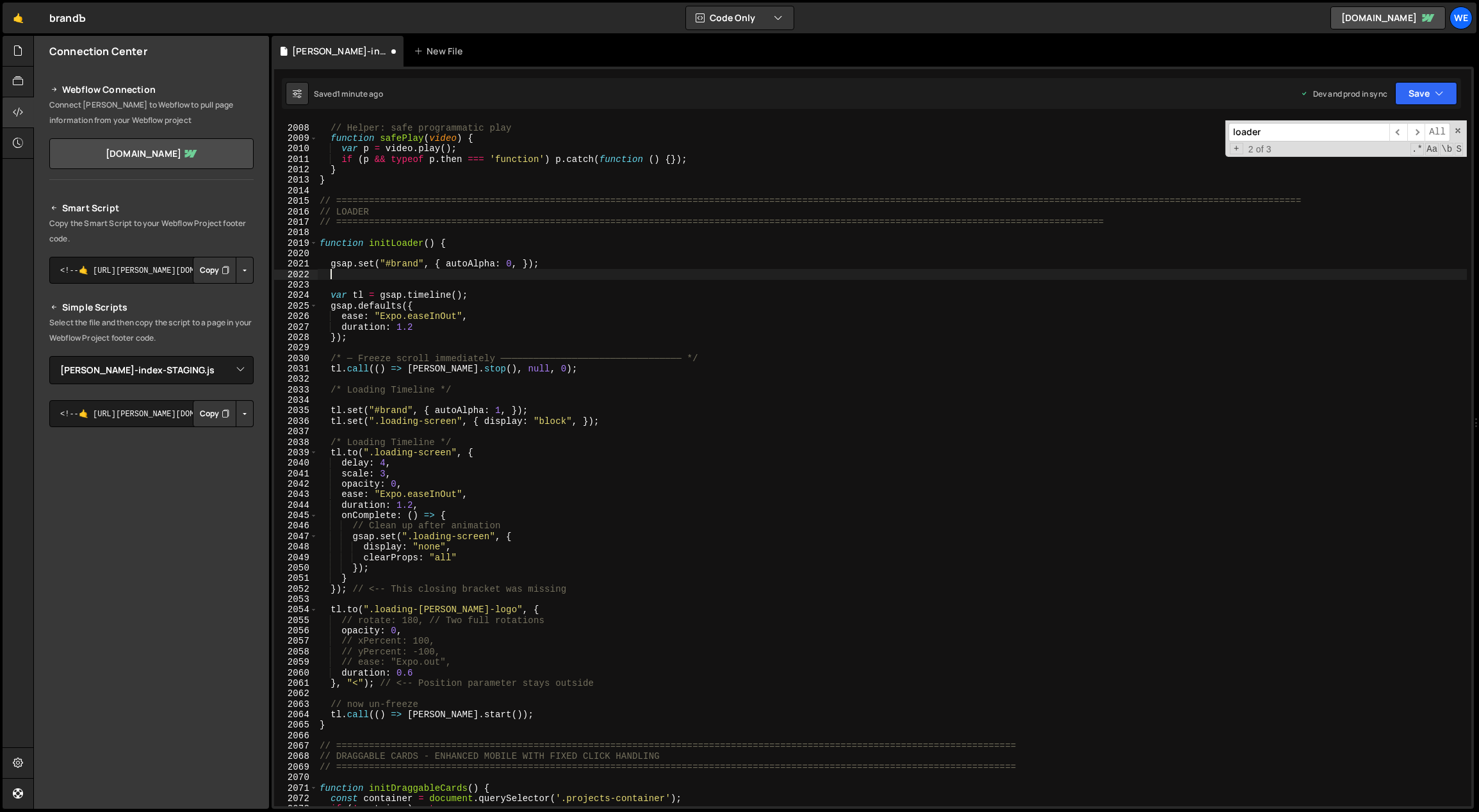
paste textarea "gsap.set("#brand", { autoAlpha: 0, });"
type textarea "gsap.set("#brand", { autoAlpha: 0, });"
paste textarea "gsap.set("#brand", { autoAlpha: 0, });"
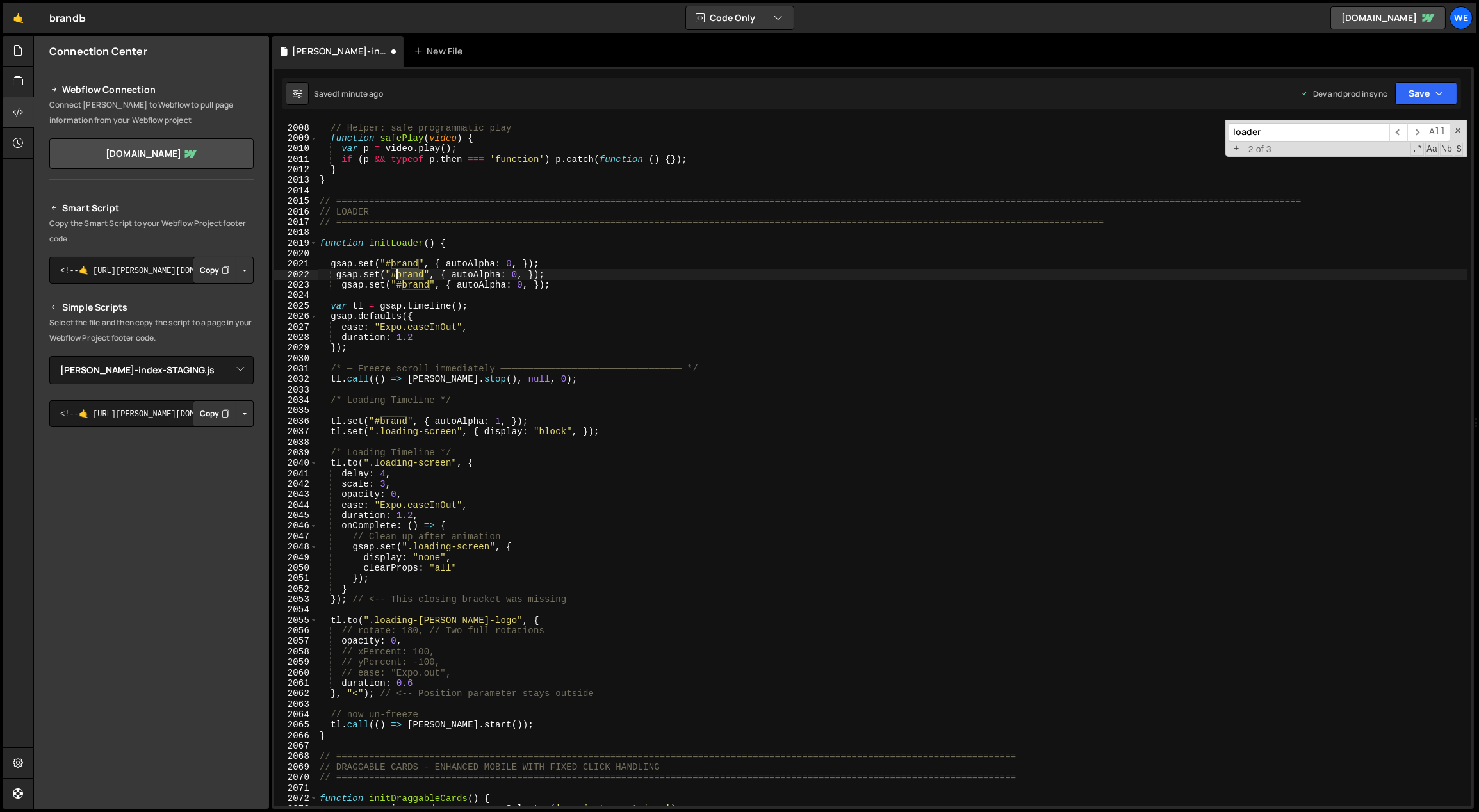
drag, startPoint x: 424, startPoint y: 274, endPoint x: 413, endPoint y: 274, distance: 11.0
click at [397, 274] on div "// Helper: safe programmatic play function safePlay ( video ) { var p = video .…" at bounding box center [892, 466] width 1150 height 708
click at [451, 259] on div "// Helper: safe programmatic play function safePlay ( video ) { var p = video .…" at bounding box center [892, 466] width 1150 height 708
drag, startPoint x: 430, startPoint y: 284, endPoint x: 404, endPoint y: 284, distance: 26.0
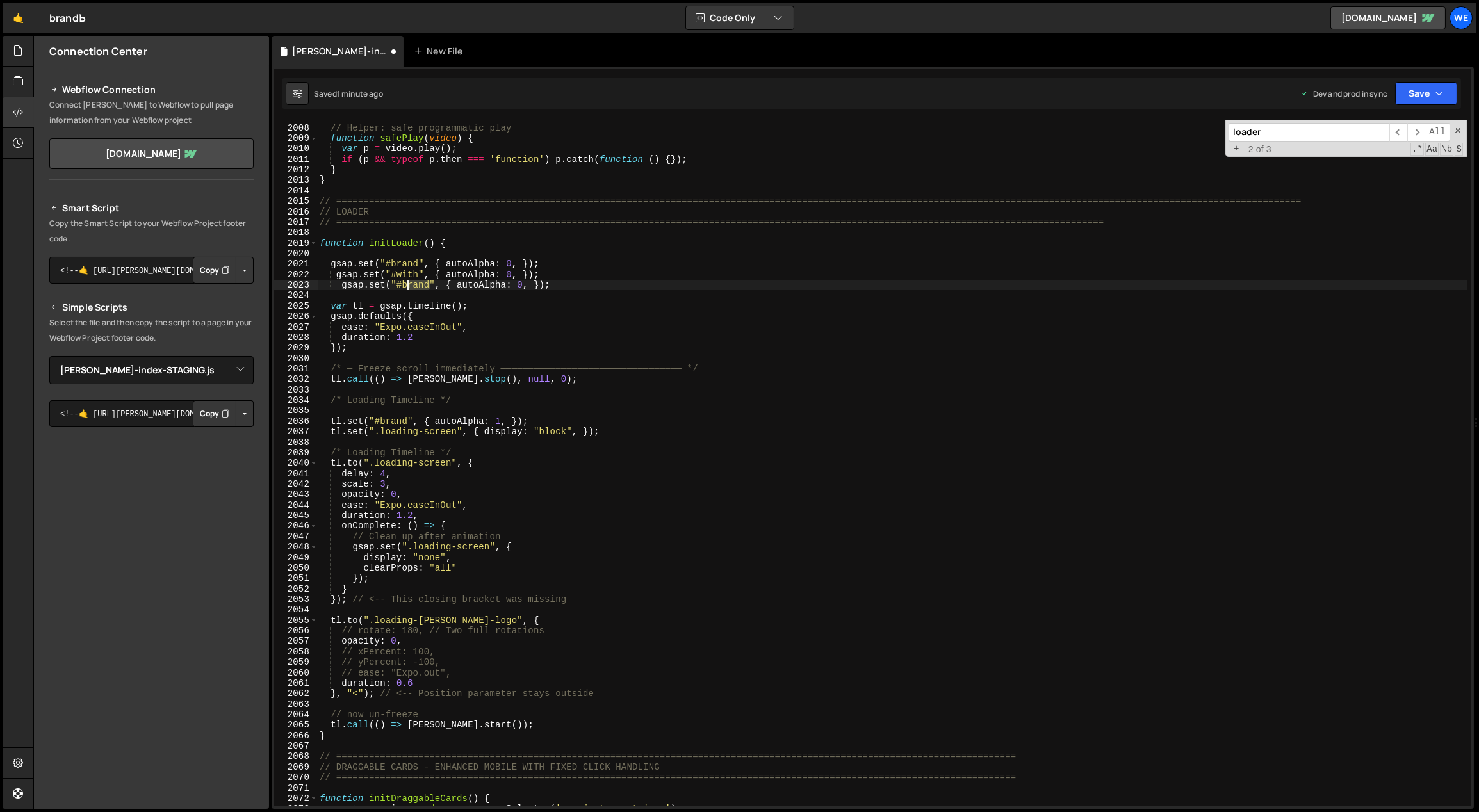
click at [404, 284] on div "// Helper: safe programmatic play function safePlay ( video ) { var p = video .…" at bounding box center [892, 466] width 1150 height 708
click at [569, 279] on div "// Helper: safe programmatic play function safePlay ( video ) { var p = video .…" at bounding box center [892, 466] width 1150 height 708
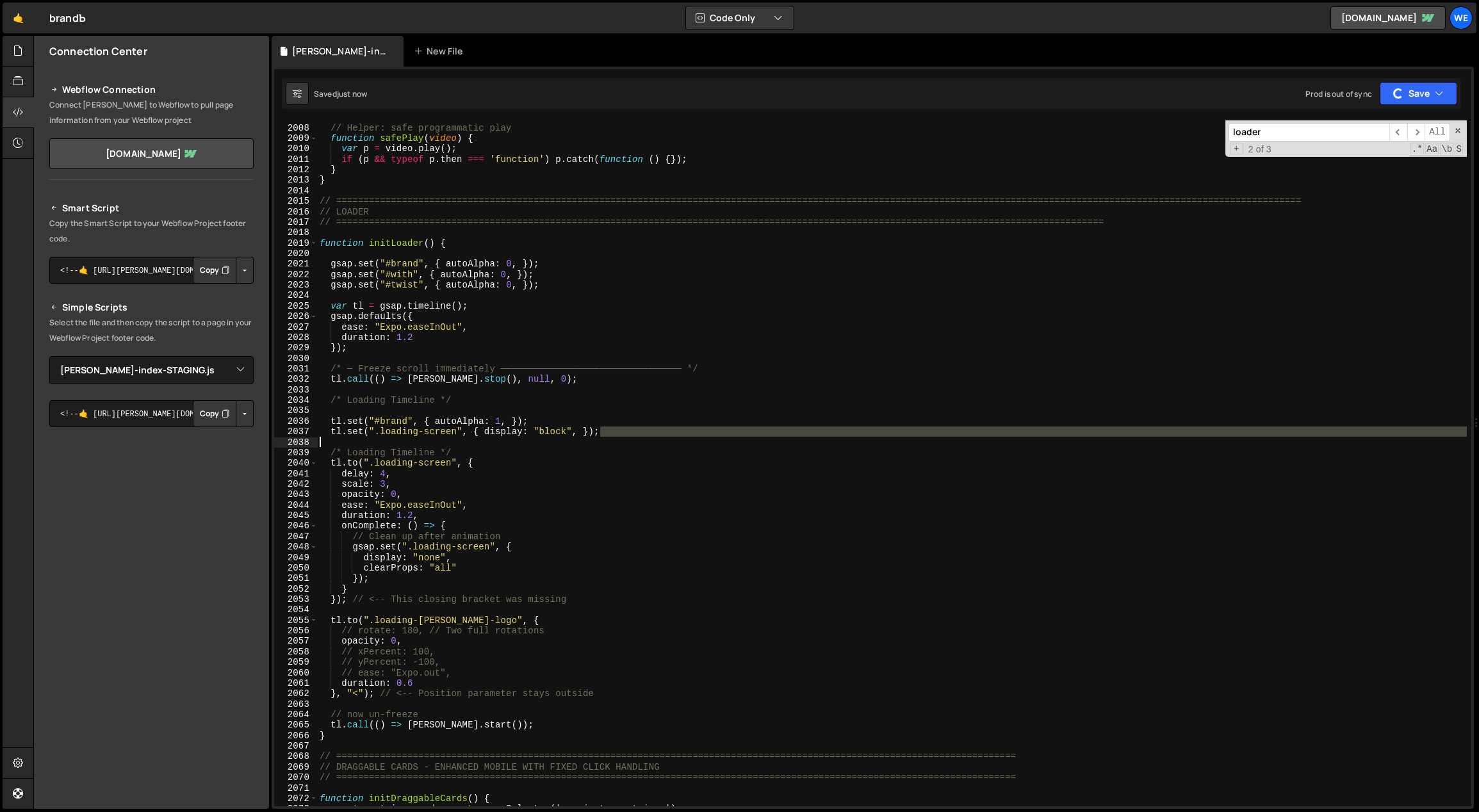
drag, startPoint x: 615, startPoint y: 433, endPoint x: 329, endPoint y: 442, distance: 286.1
click at [328, 442] on div "// Helper: safe programmatic play function safePlay ( video ) { var p = video .…" at bounding box center [892, 466] width 1150 height 708
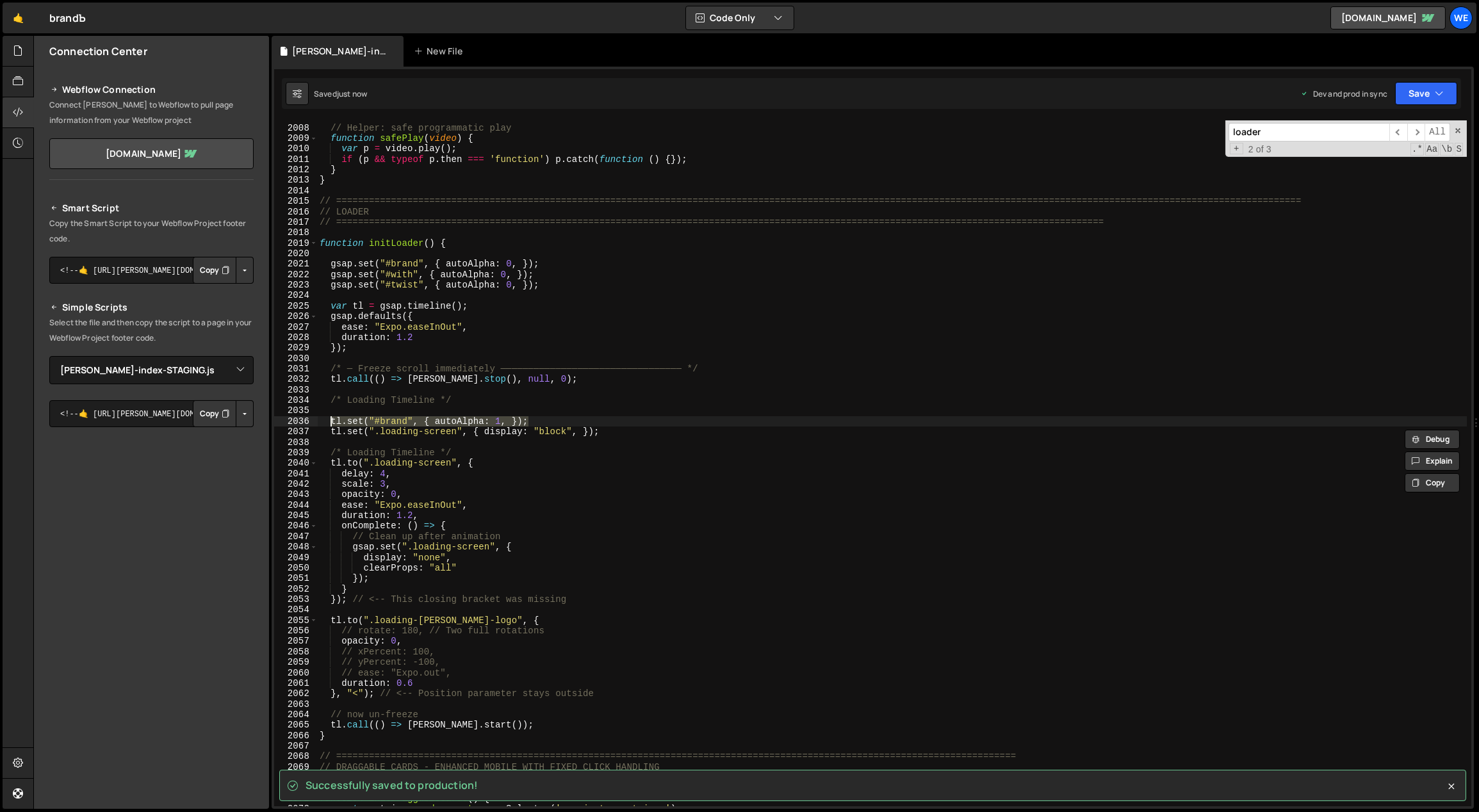
drag, startPoint x: 540, startPoint y: 418, endPoint x: 331, endPoint y: 418, distance: 209.0
click at [330, 418] on div "// Helper: safe programmatic play function safePlay ( video ) { var p = video .…" at bounding box center [892, 466] width 1150 height 708
type textarea "tl.set("#brand", { autoAlpha: 1, });"
click at [554, 420] on div "// Helper: safe programmatic play function safePlay ( video ) { var p = video .…" at bounding box center [891, 463] width 1150 height 686
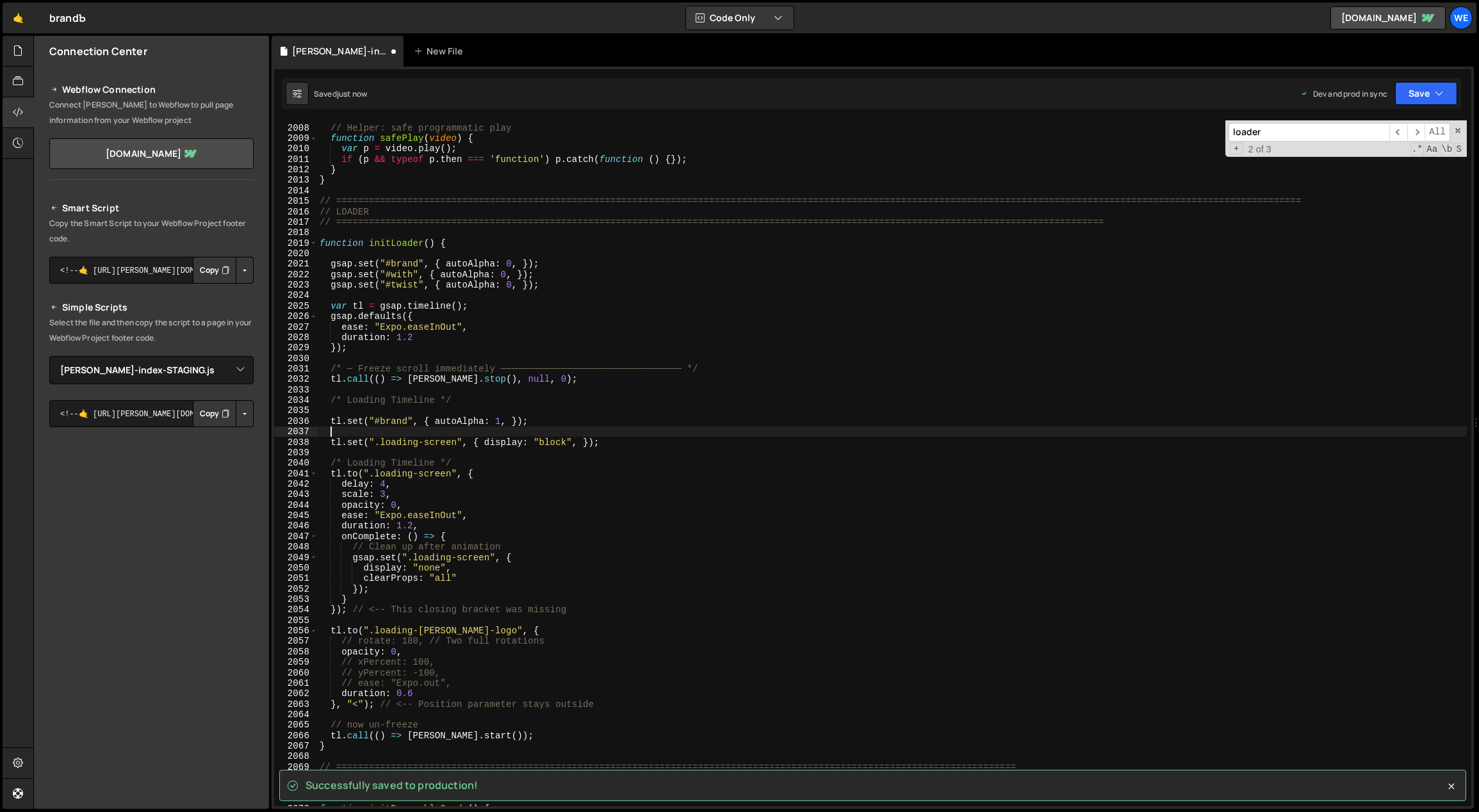
paste textarea "tl.set("#brand", { autoAlpha: 1, });"
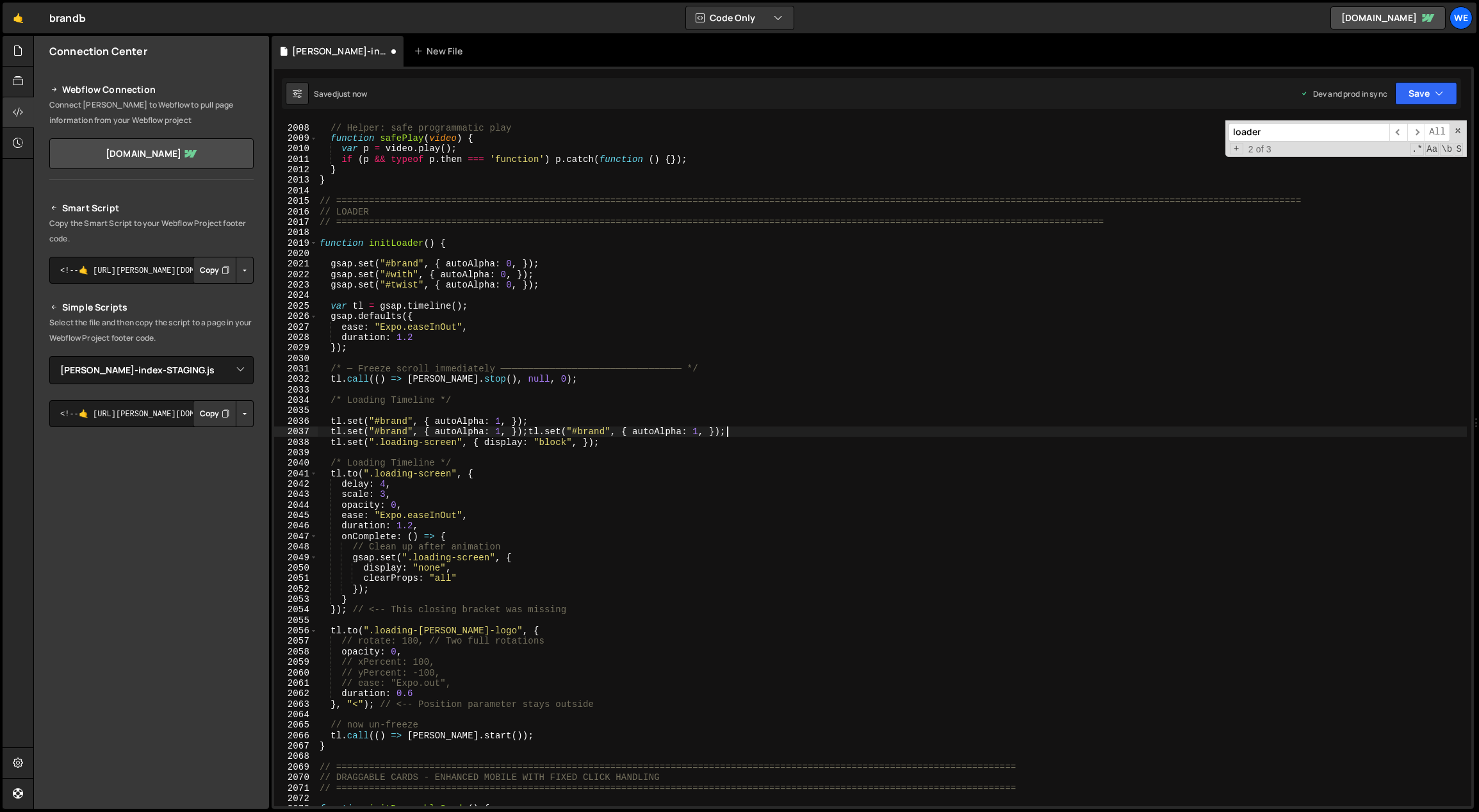
type textarea "tl.set("#brand", { autoAlpha: 1, });"
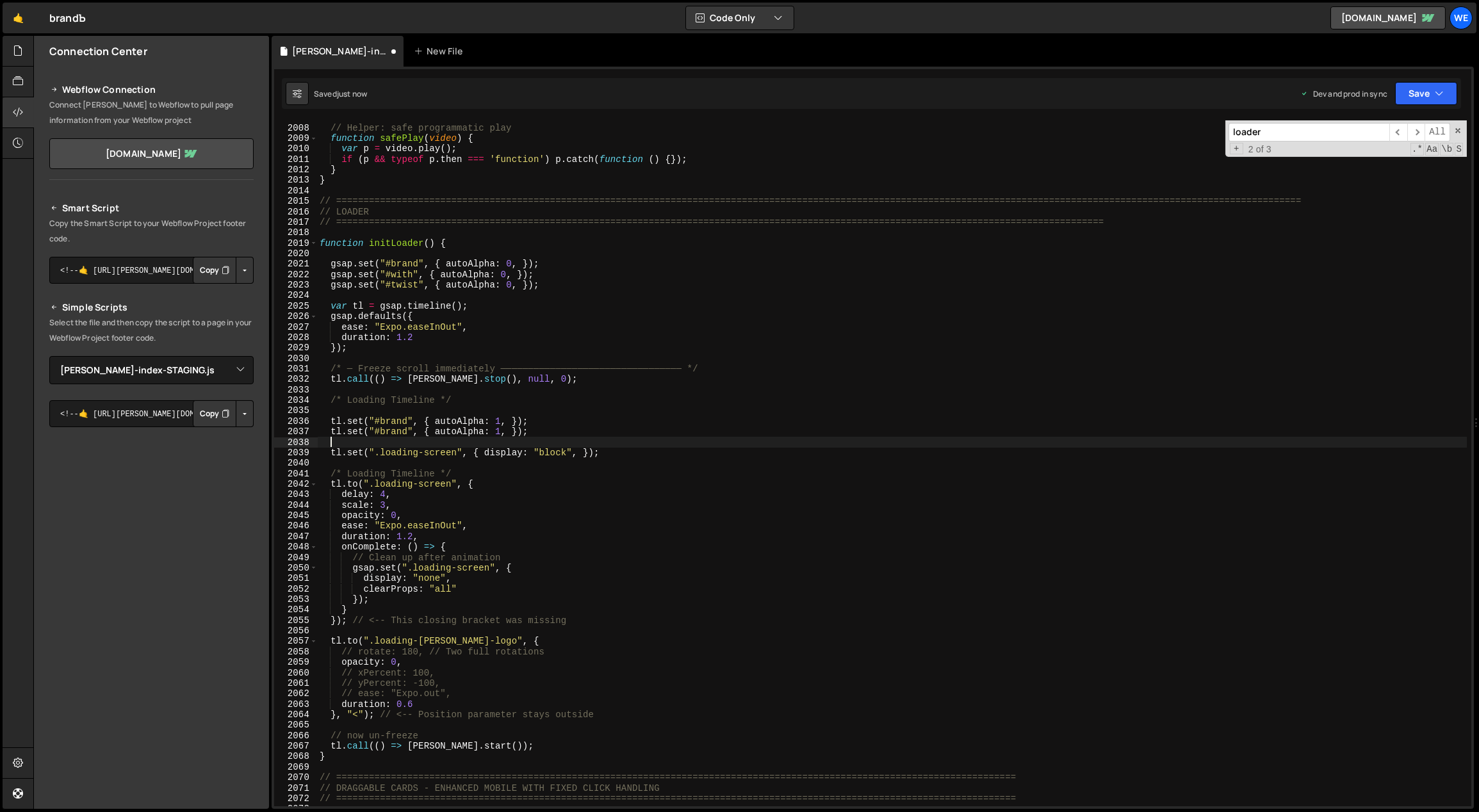
paste textarea "tl.set("#brand", { autoAlpha: 1, });"
drag, startPoint x: 404, startPoint y: 430, endPoint x: 415, endPoint y: 417, distance: 17.0
click at [381, 430] on div "// Helper: safe programmatic play function safePlay ( video ) { var p = video .…" at bounding box center [892, 466] width 1150 height 708
type textarea "tl.set("#with", { autoAlpha: 1, });"
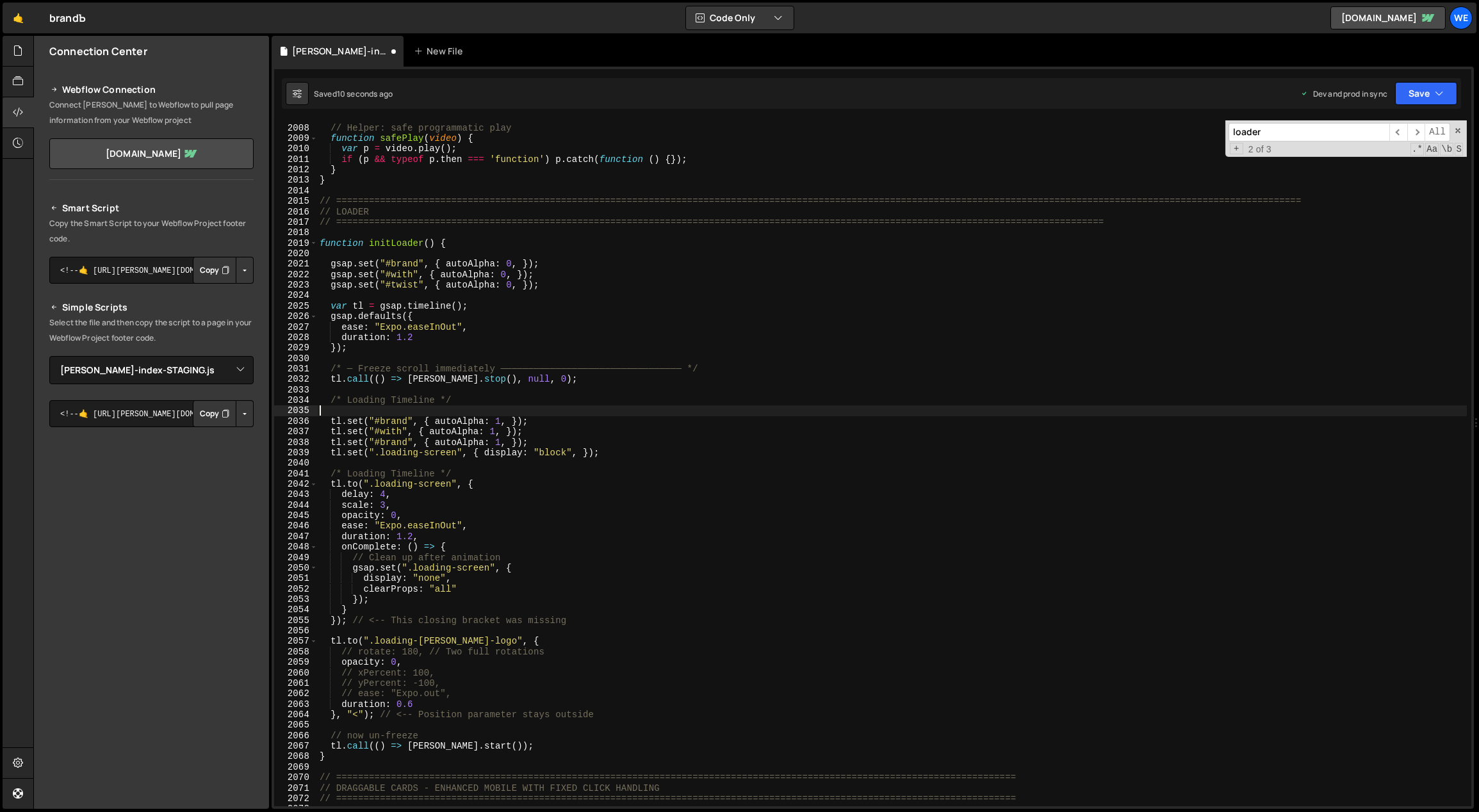
click at [421, 412] on div "// Helper: safe programmatic play function safePlay ( video ) { var p = video .…" at bounding box center [892, 466] width 1150 height 708
drag, startPoint x: 389, startPoint y: 440, endPoint x: 379, endPoint y: 441, distance: 10.0
click at [379, 441] on div "// Helper: safe programmatic play function safePlay ( video ) { var p = video .…" at bounding box center [892, 466] width 1150 height 708
type textarea "tl.set("#twist", { autoAlpha: 1, });"
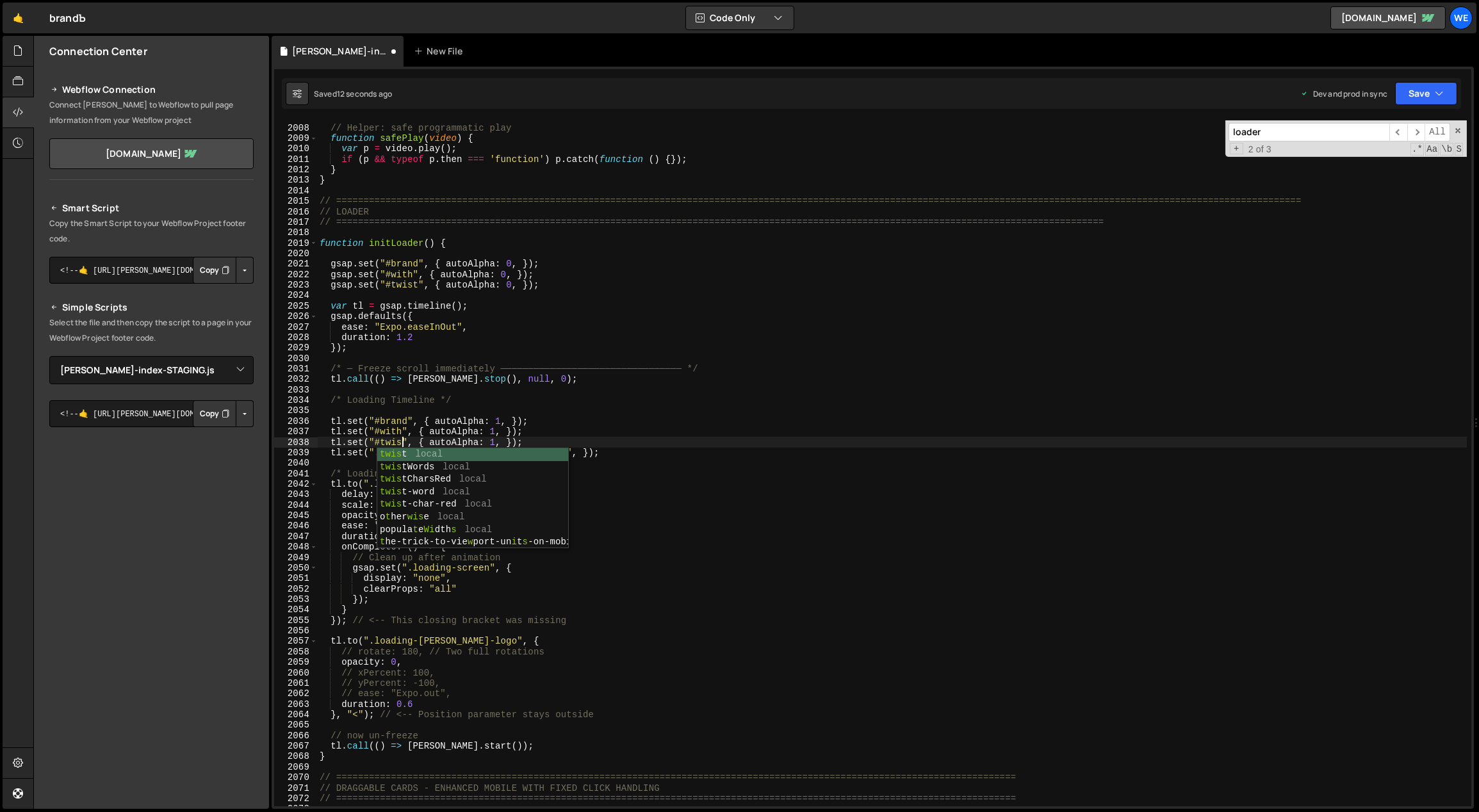
scroll to position [0, 7]
click at [590, 415] on div "// Helper: safe programmatic play function safePlay ( video ) { var p = video .…" at bounding box center [892, 466] width 1150 height 708
click at [459, 521] on div "// Helper: safe programmatic play function safePlay ( video ) { var p = video .…" at bounding box center [892, 466] width 1150 height 708
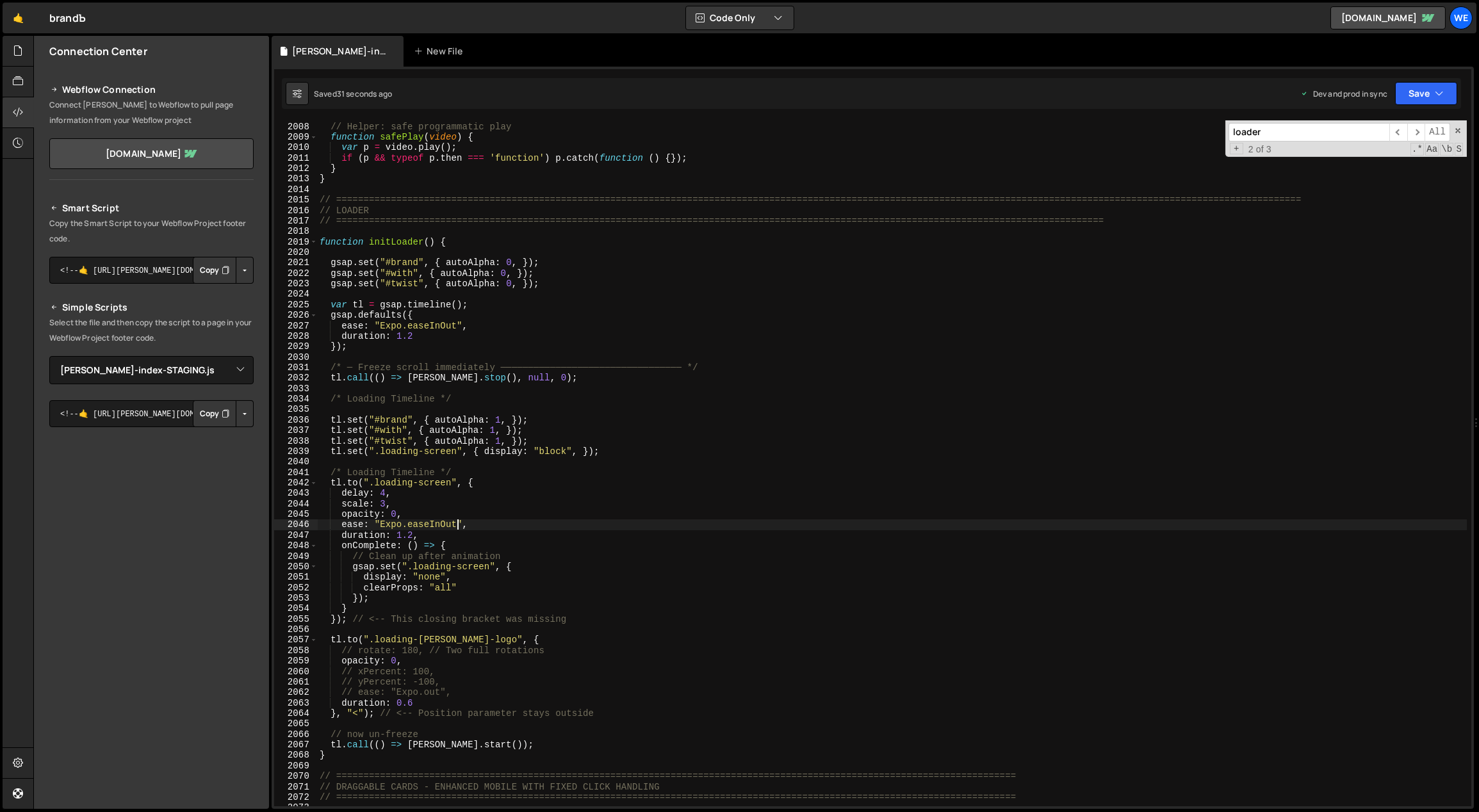
click at [467, 487] on div "// Helper: safe programmatic play function safePlay ( video ) { var p = video .…" at bounding box center [892, 465] width 1150 height 708
click at [483, 525] on div "// Helper: safe programmatic play function safePlay ( video ) { var p = video .…" at bounding box center [892, 465] width 1150 height 708
click at [427, 589] on div "// Helper: safe programmatic play function safePlay ( video ) { var p = video .…" at bounding box center [892, 465] width 1150 height 708
click at [409, 594] on div "// Helper: safe programmatic play function safePlay ( video ) { var p = video .…" at bounding box center [892, 465] width 1150 height 708
click at [353, 482] on div "// Helper: safe programmatic play function safePlay ( video ) { var p = video .…" at bounding box center [892, 465] width 1150 height 708
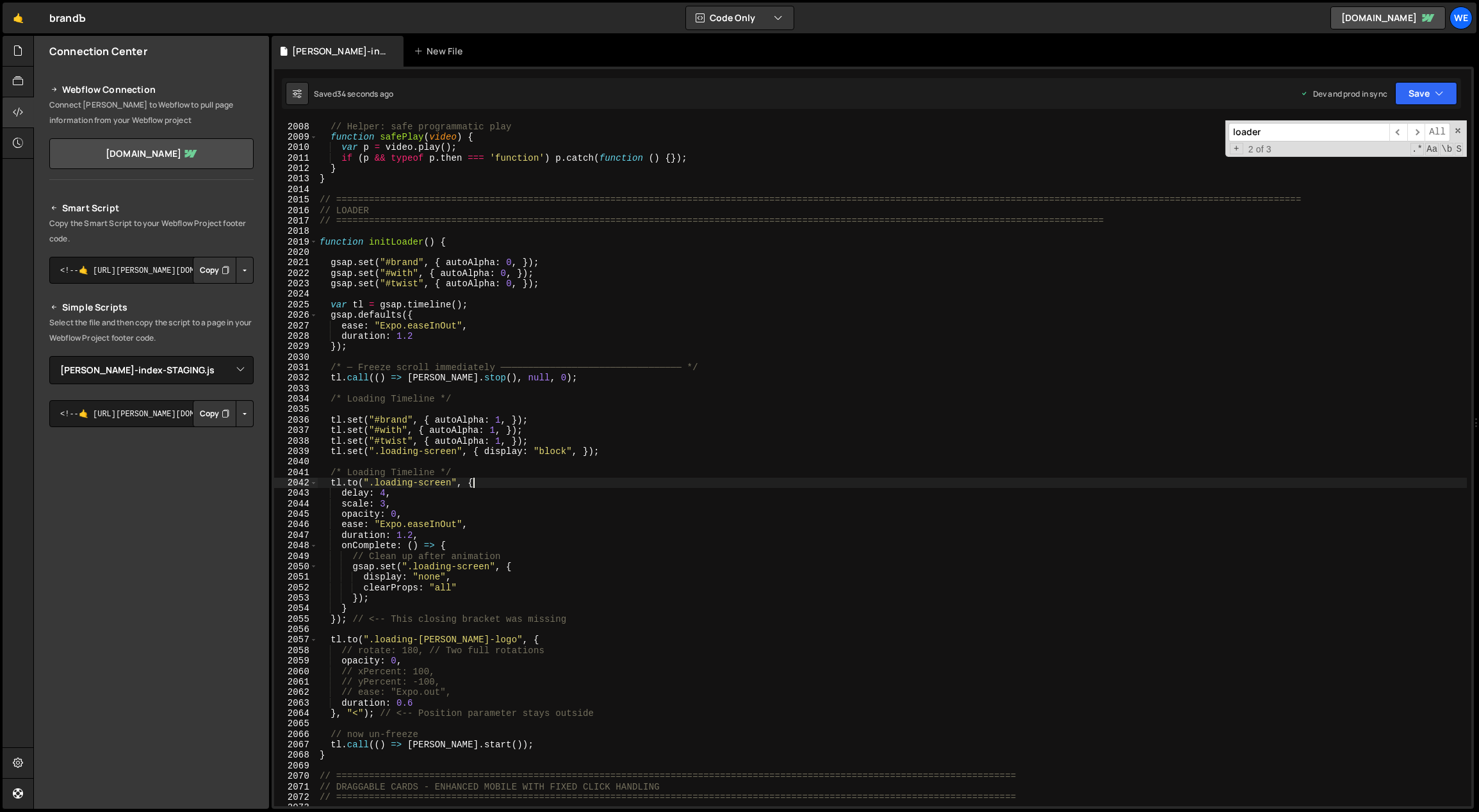
click at [492, 485] on div "// Helper: safe programmatic play function safePlay ( video ) { var p = video .…" at bounding box center [892, 465] width 1150 height 708
drag, startPoint x: 553, startPoint y: 620, endPoint x: 361, endPoint y: 617, distance: 192.0
click at [354, 619] on div "// Helper: safe programmatic play function safePlay ( video ) { var p = video .…" at bounding box center [892, 465] width 1150 height 708
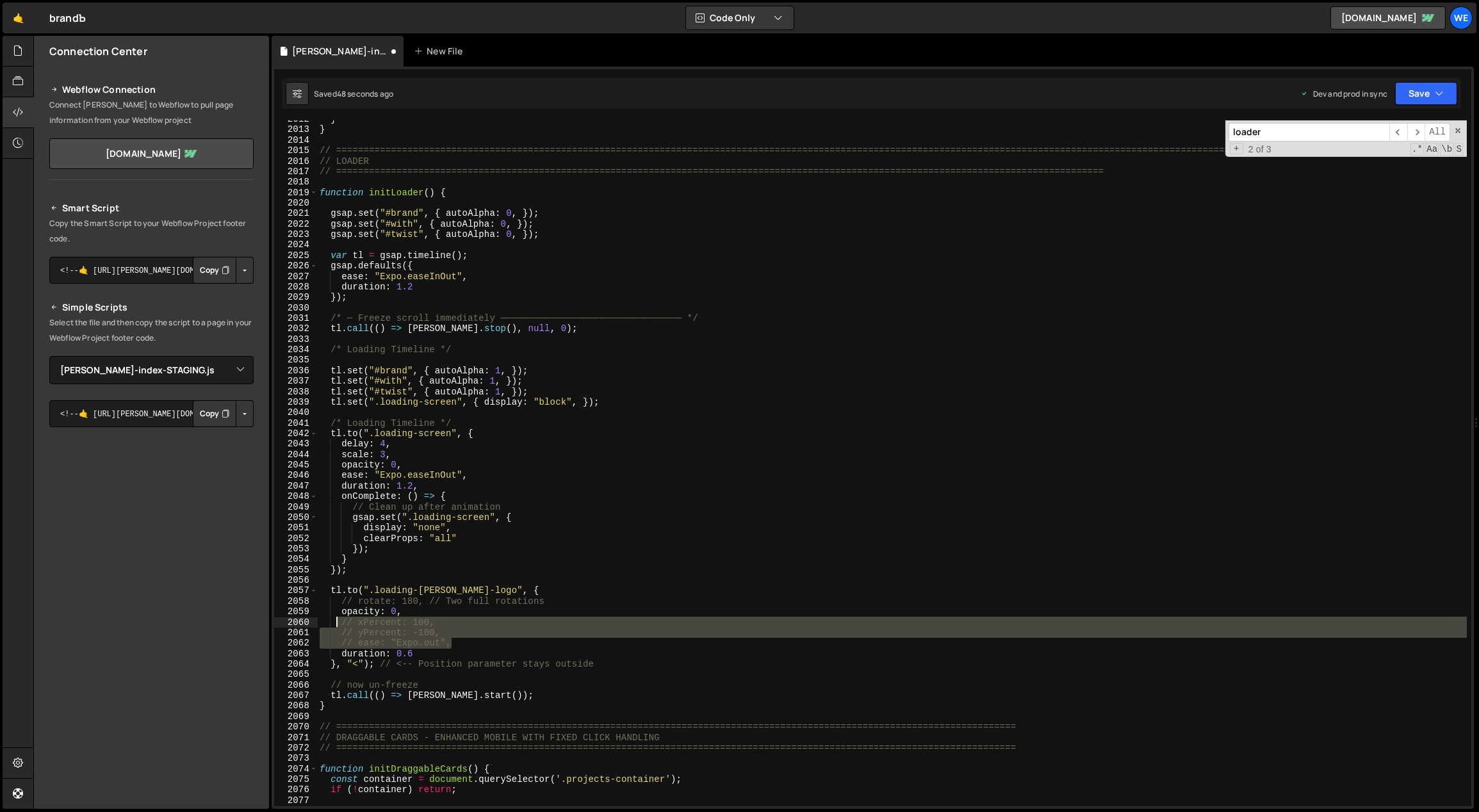
drag, startPoint x: 453, startPoint y: 640, endPoint x: 335, endPoint y: 624, distance: 119.1
click at [335, 624] on div "} } // ========================================================================…" at bounding box center [892, 468] width 1150 height 708
type textarea "// xPercent: 100, // yPercent: -100,"
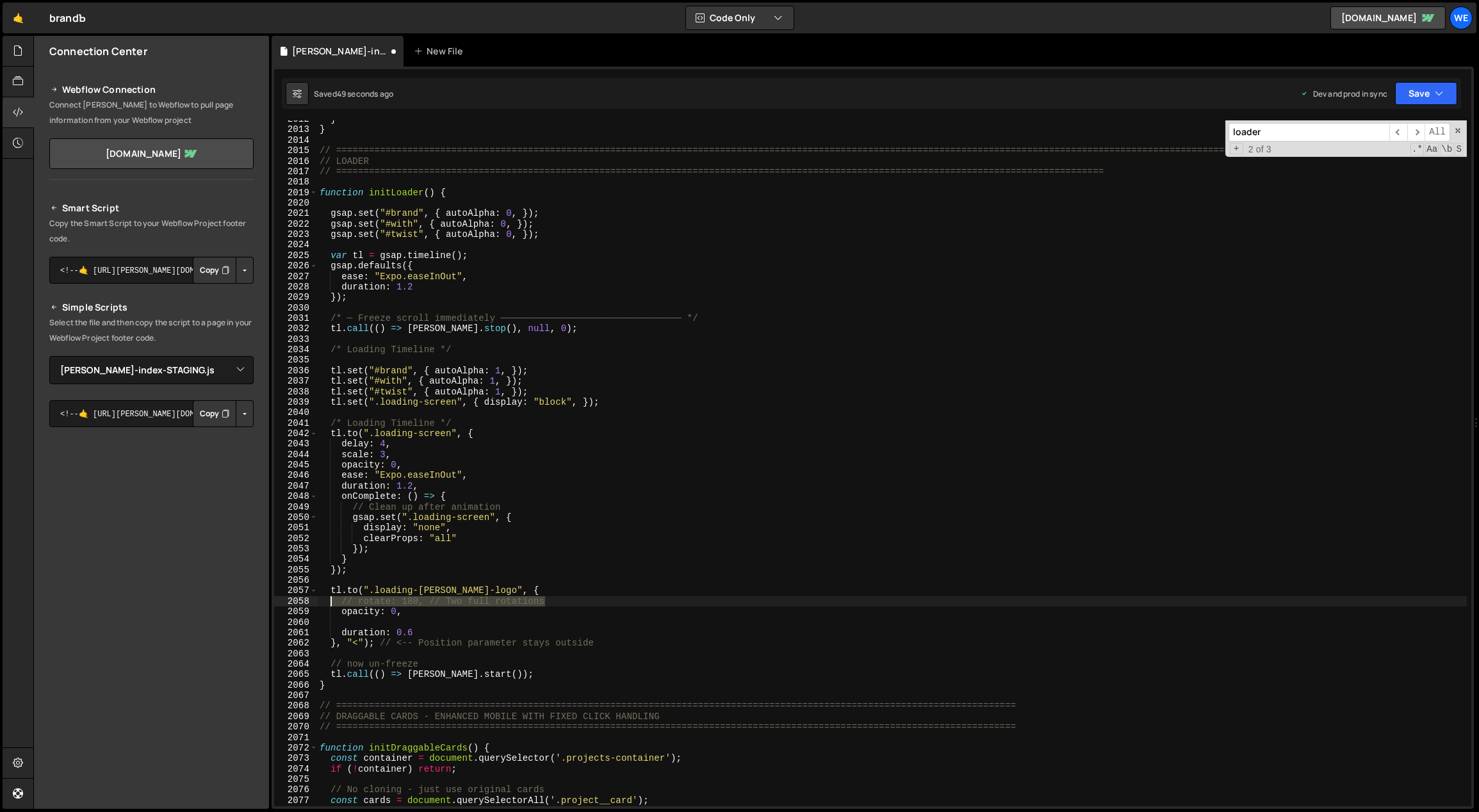
drag, startPoint x: 562, startPoint y: 600, endPoint x: 329, endPoint y: 604, distance: 233.0
click at [329, 604] on div "} } // ========================================================================…" at bounding box center [892, 468] width 1150 height 708
type textarea "// rotate: 180, // Two full rotations"
click at [366, 624] on div "} } // ========================================================================…" at bounding box center [892, 468] width 1150 height 708
type textarea "opacity: 0,"
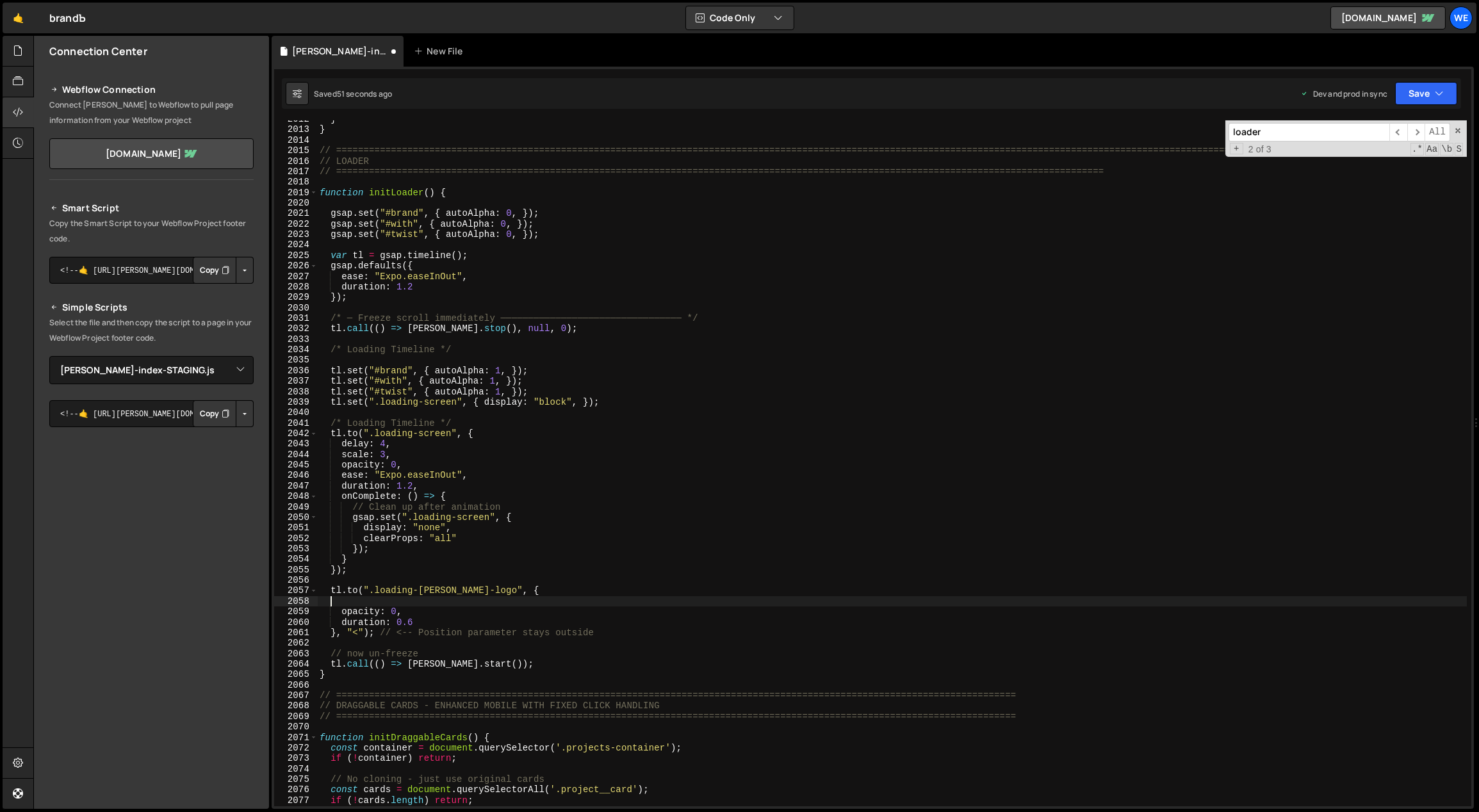
click at [353, 601] on div "} } // ========================================================================…" at bounding box center [892, 468] width 1150 height 708
drag, startPoint x: 637, startPoint y: 633, endPoint x: 380, endPoint y: 635, distance: 257.0
click at [380, 635] on div "} } // ========================================================================…" at bounding box center [892, 468] width 1150 height 708
type textarea "opacity: 0,"
type textarea "tl.to(".loading-branda-logo", {"
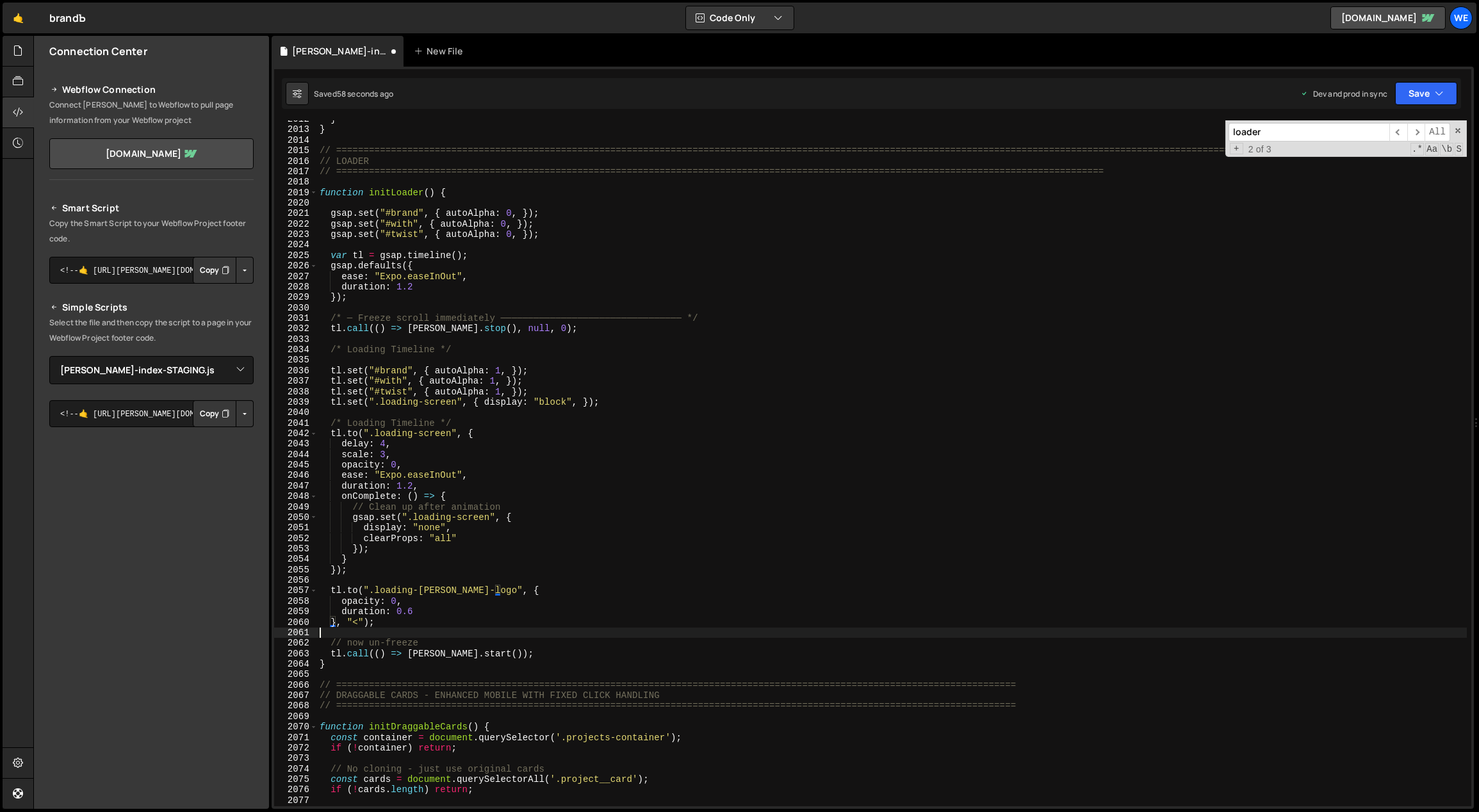
click at [413, 630] on div "} } // ========================================================================…" at bounding box center [892, 468] width 1150 height 708
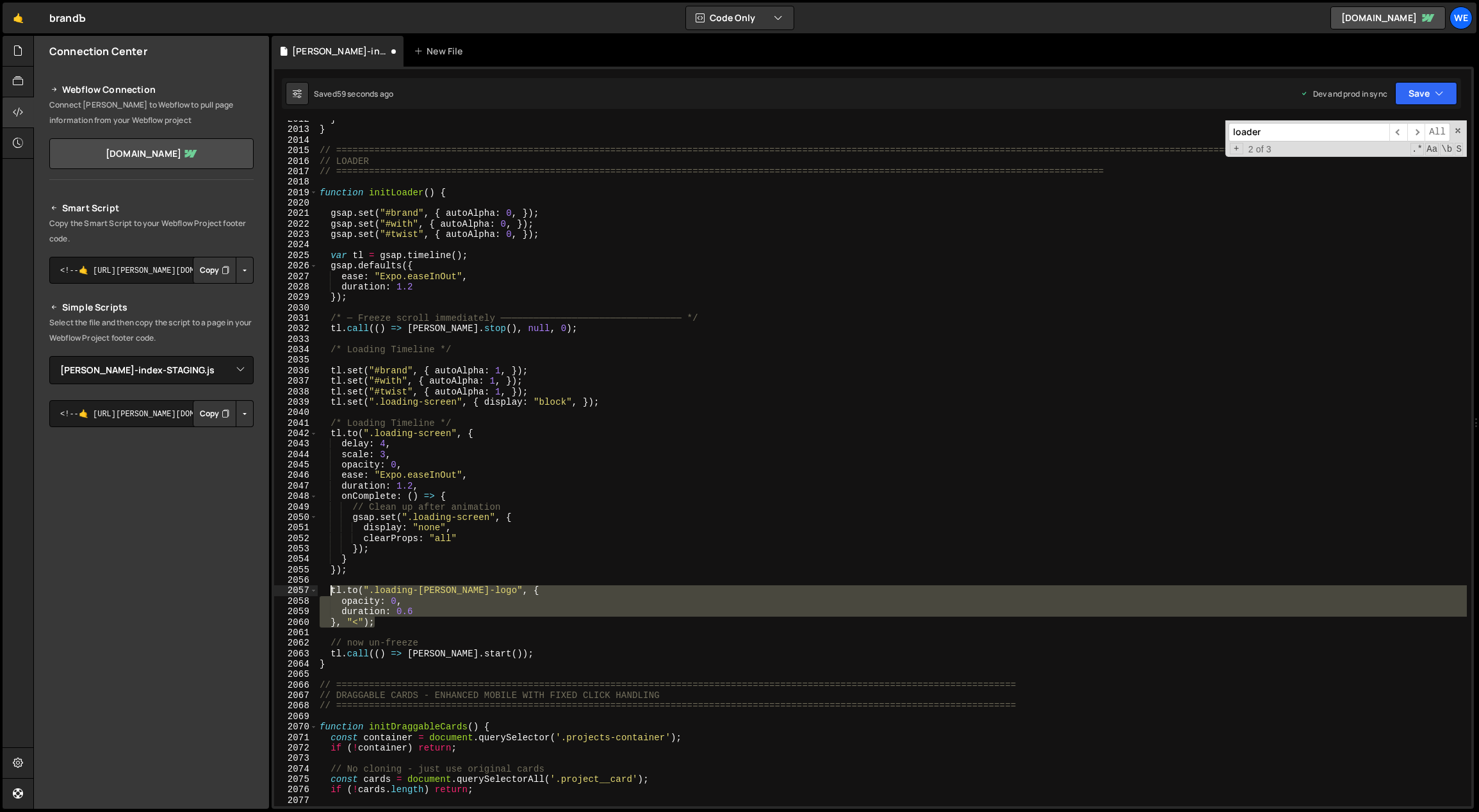
drag, startPoint x: 377, startPoint y: 624, endPoint x: 330, endPoint y: 595, distance: 55.2
click at [330, 595] on div "} } // ========================================================================…" at bounding box center [892, 468] width 1150 height 708
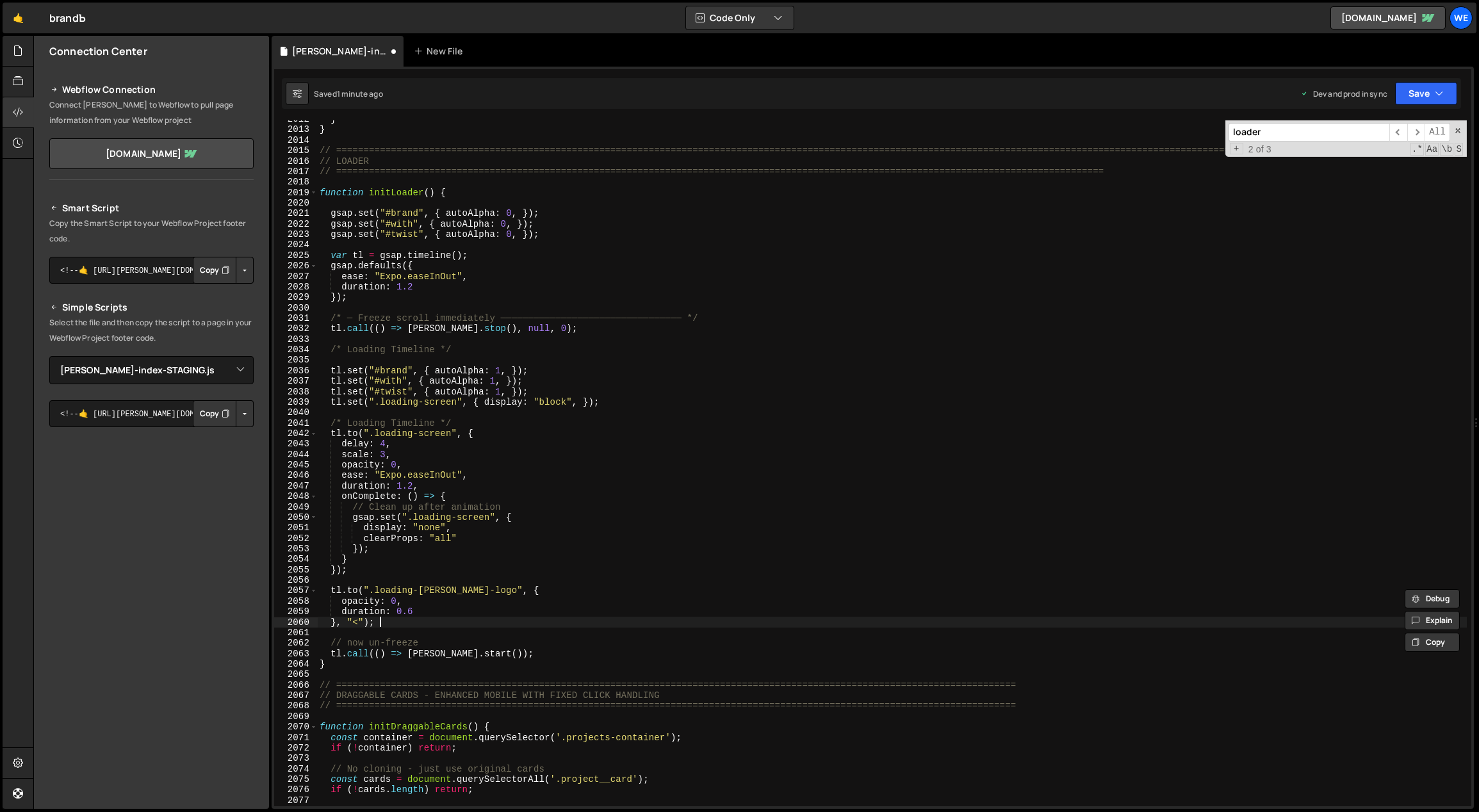
click at [383, 624] on div "} } // ========================================================================…" at bounding box center [892, 468] width 1150 height 708
type textarea "}, "<");"
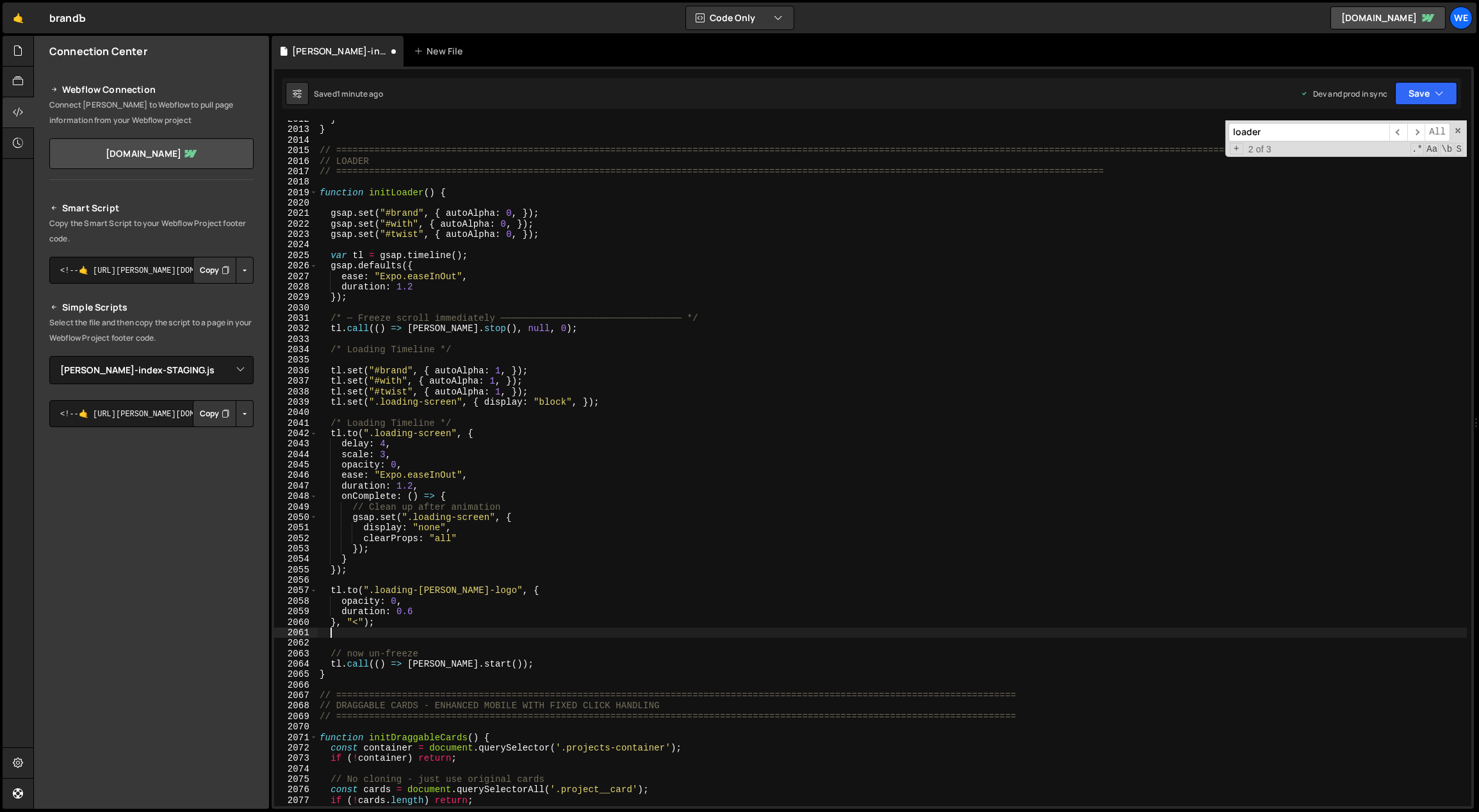
paste textarea "}, "<");"
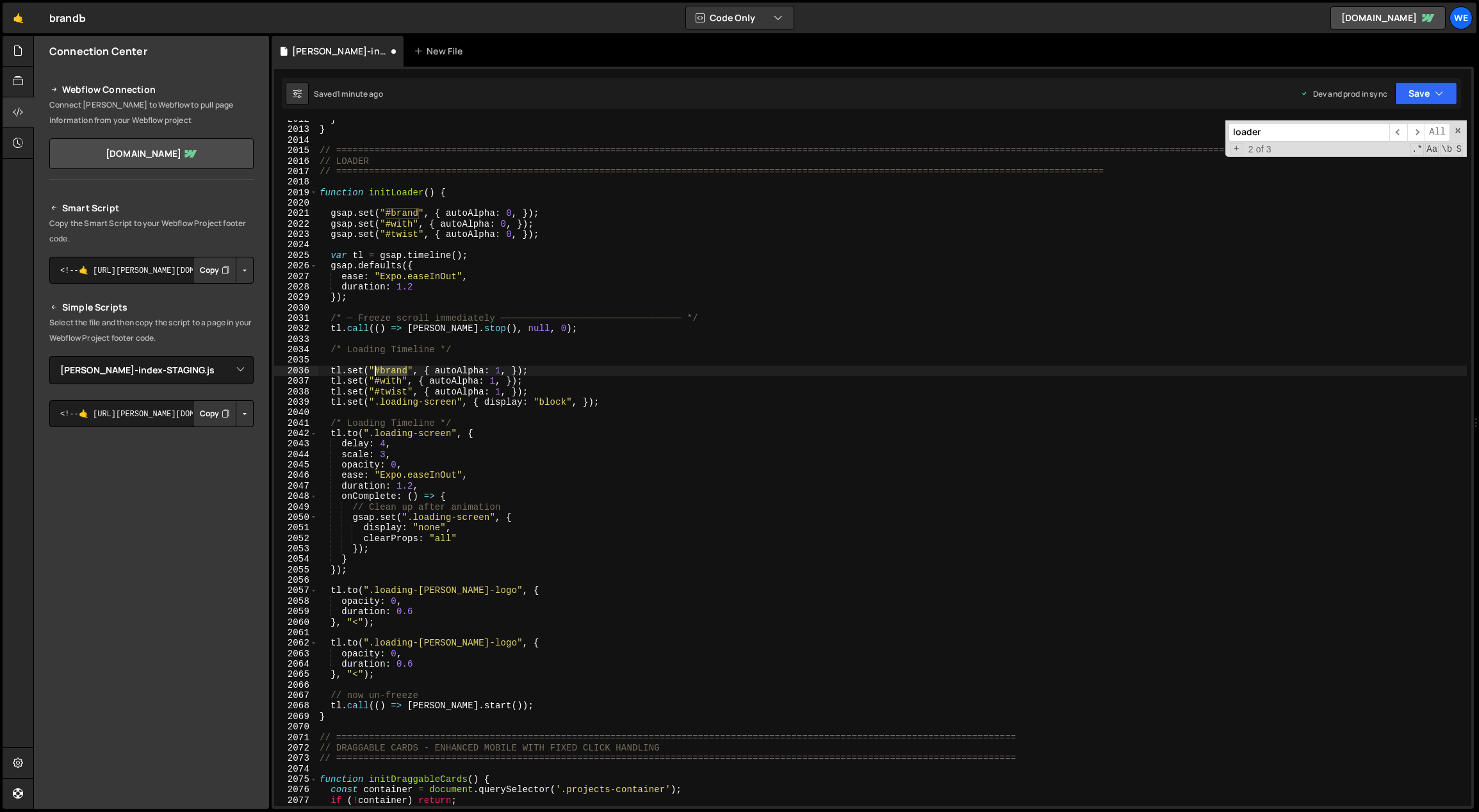
drag, startPoint x: 407, startPoint y: 370, endPoint x: 377, endPoint y: 374, distance: 30.3
click at [376, 371] on div "} } // ========================================================================…" at bounding box center [892, 468] width 1150 height 708
drag, startPoint x: 477, startPoint y: 644, endPoint x: 370, endPoint y: 642, distance: 107.0
click at [370, 642] on div "} } // ========================================================================…" at bounding box center [892, 468] width 1150 height 708
paste textarea "#brand"
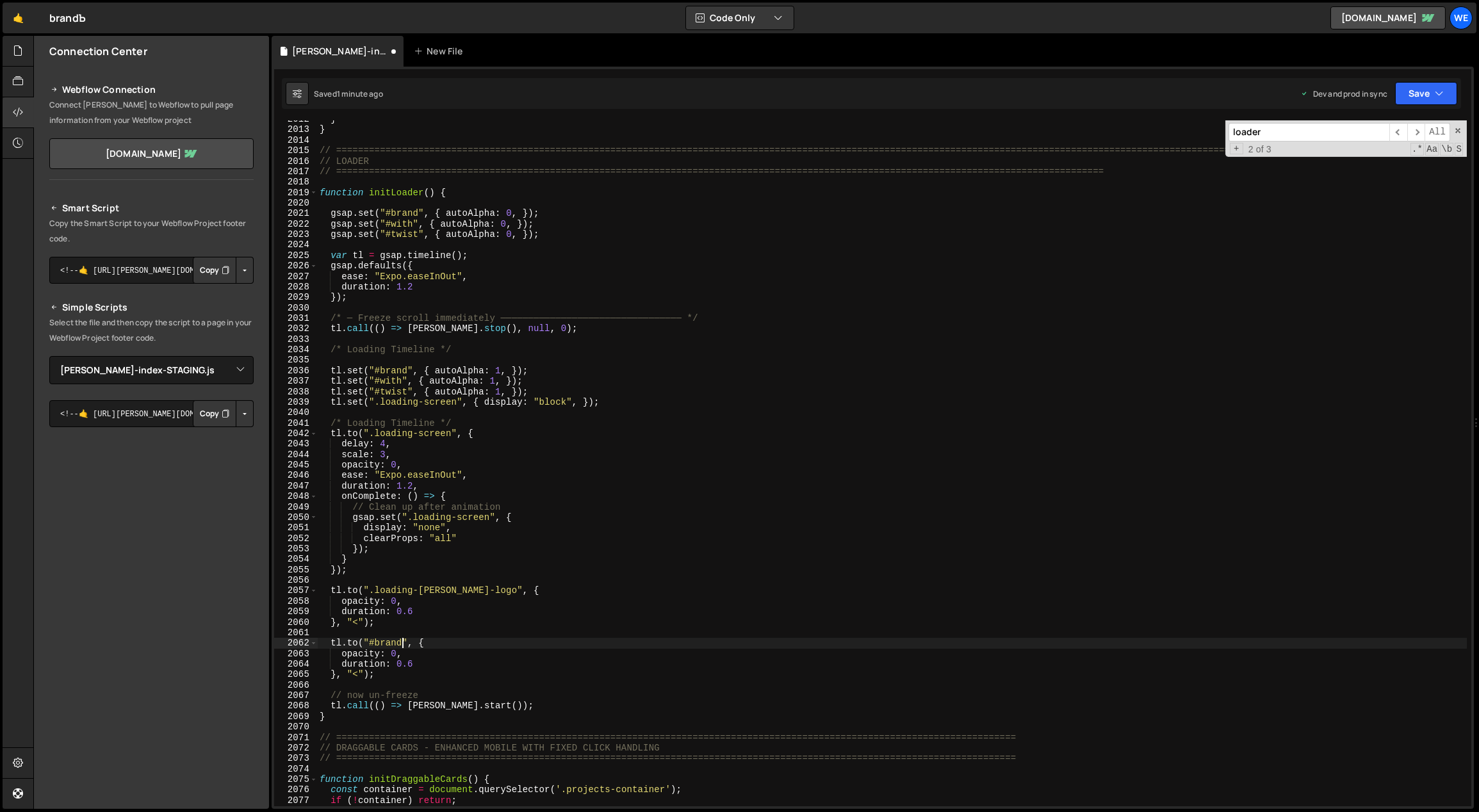
click at [426, 655] on div "} } // ========================================================================…" at bounding box center [892, 468] width 1150 height 708
drag, startPoint x: 356, startPoint y: 642, endPoint x: 348, endPoint y: 641, distance: 8.1
click at [348, 641] on div "} } // ========================================================================…" at bounding box center [892, 468] width 1150 height 708
type textarea "tl.from("#brand", {"
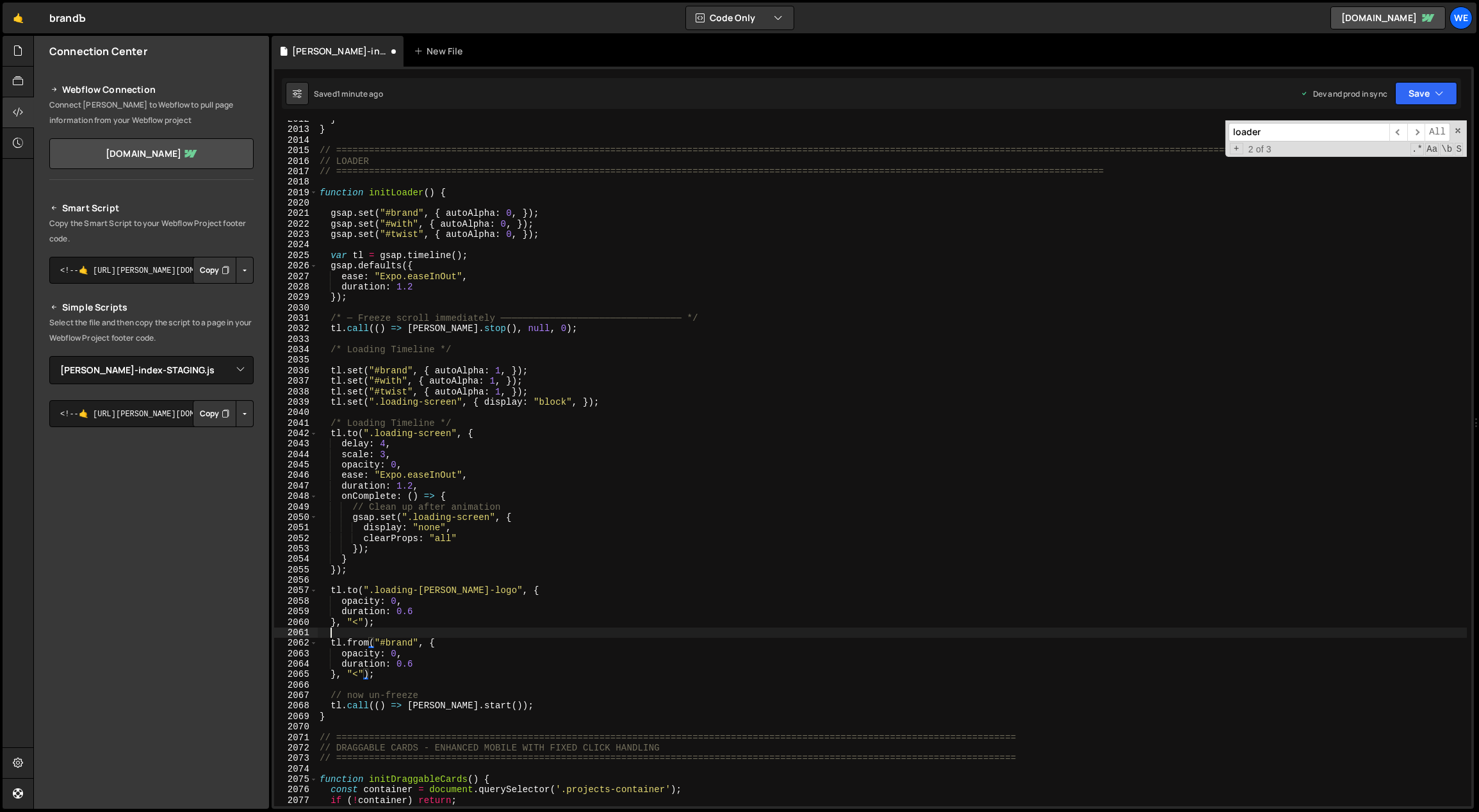
click at [396, 638] on div "} } // ========================================================================…" at bounding box center [892, 468] width 1150 height 708
click at [405, 652] on div "} } // ========================================================================…" at bounding box center [892, 468] width 1150 height 708
type textarea "opacity: 0,"
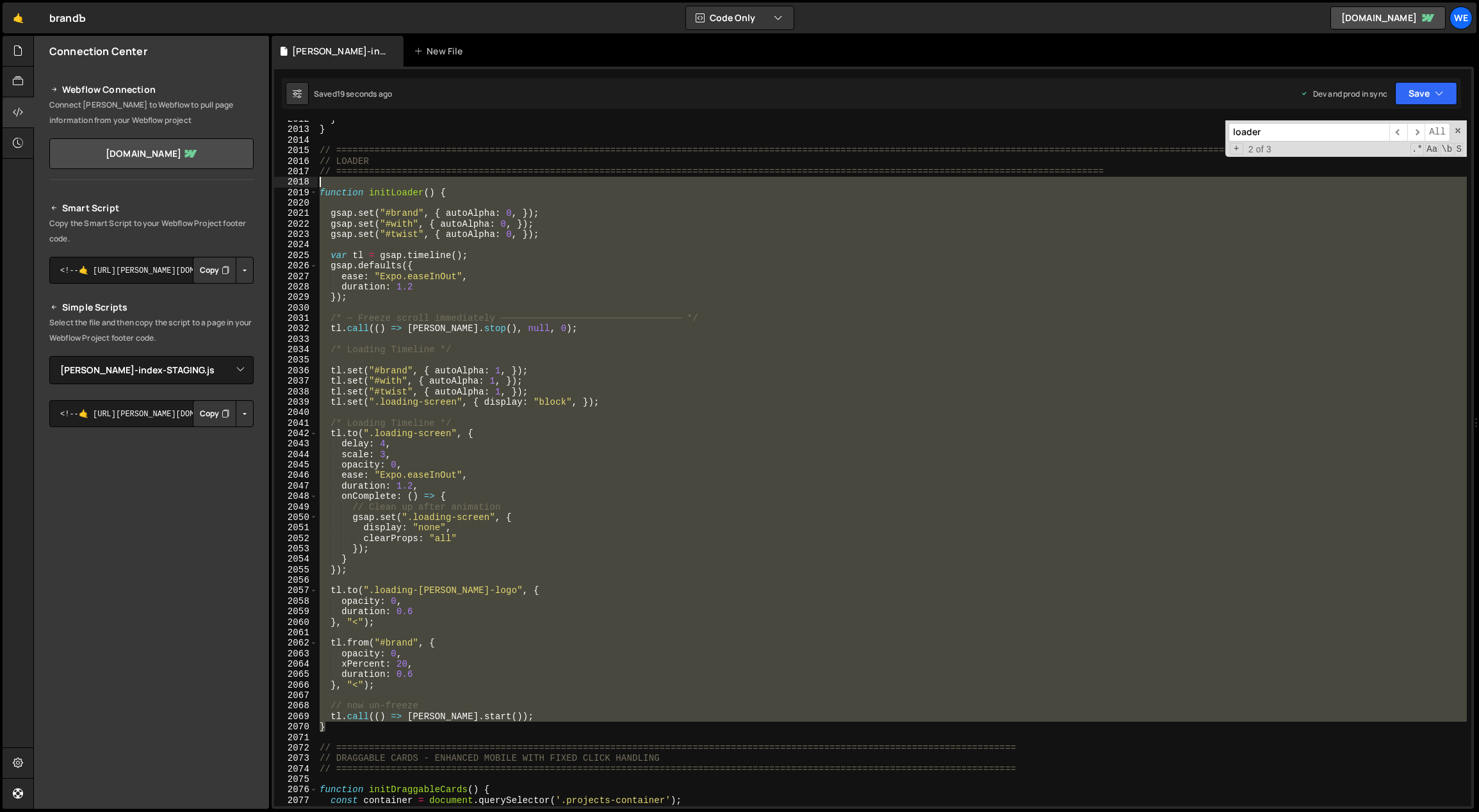
drag, startPoint x: 343, startPoint y: 729, endPoint x: 315, endPoint y: 184, distance: 545.7
click at [315, 184] on div "xPercent: 20, 2012 2013 2014 2015 2016 2017 2018 2019 2020 2021 2022 2023 2024 …" at bounding box center [873, 463] width 1197 height 686
click at [631, 386] on div "} } // ========================================================================…" at bounding box center [891, 463] width 1150 height 686
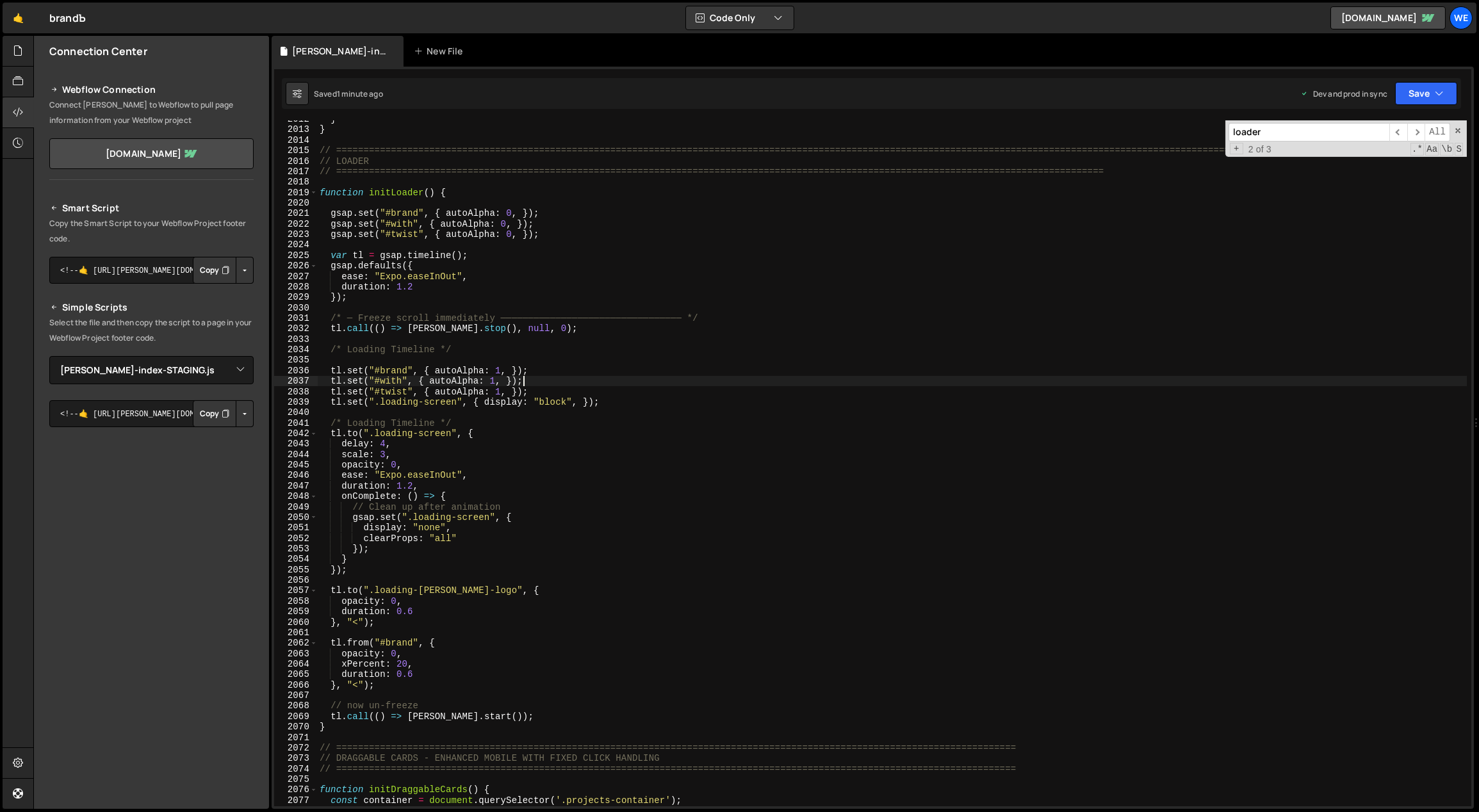
click at [695, 502] on div "} } // ========================================================================…" at bounding box center [892, 468] width 1150 height 708
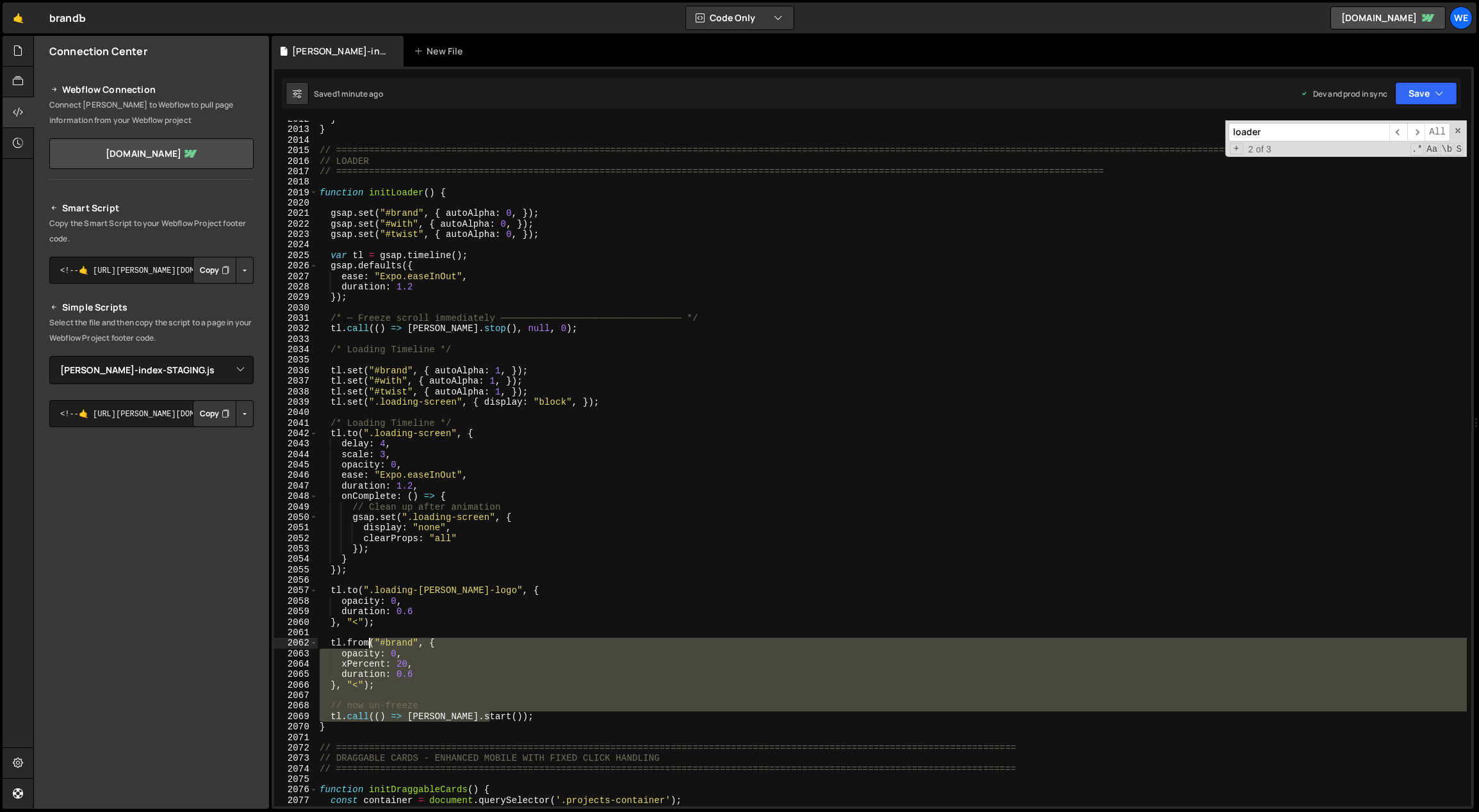
drag, startPoint x: 465, startPoint y: 710, endPoint x: 358, endPoint y: 615, distance: 143.1
click at [362, 616] on div "} } // ========================================================================…" at bounding box center [892, 468] width 1150 height 708
type textarea "duration: 0.6 }, "<");"
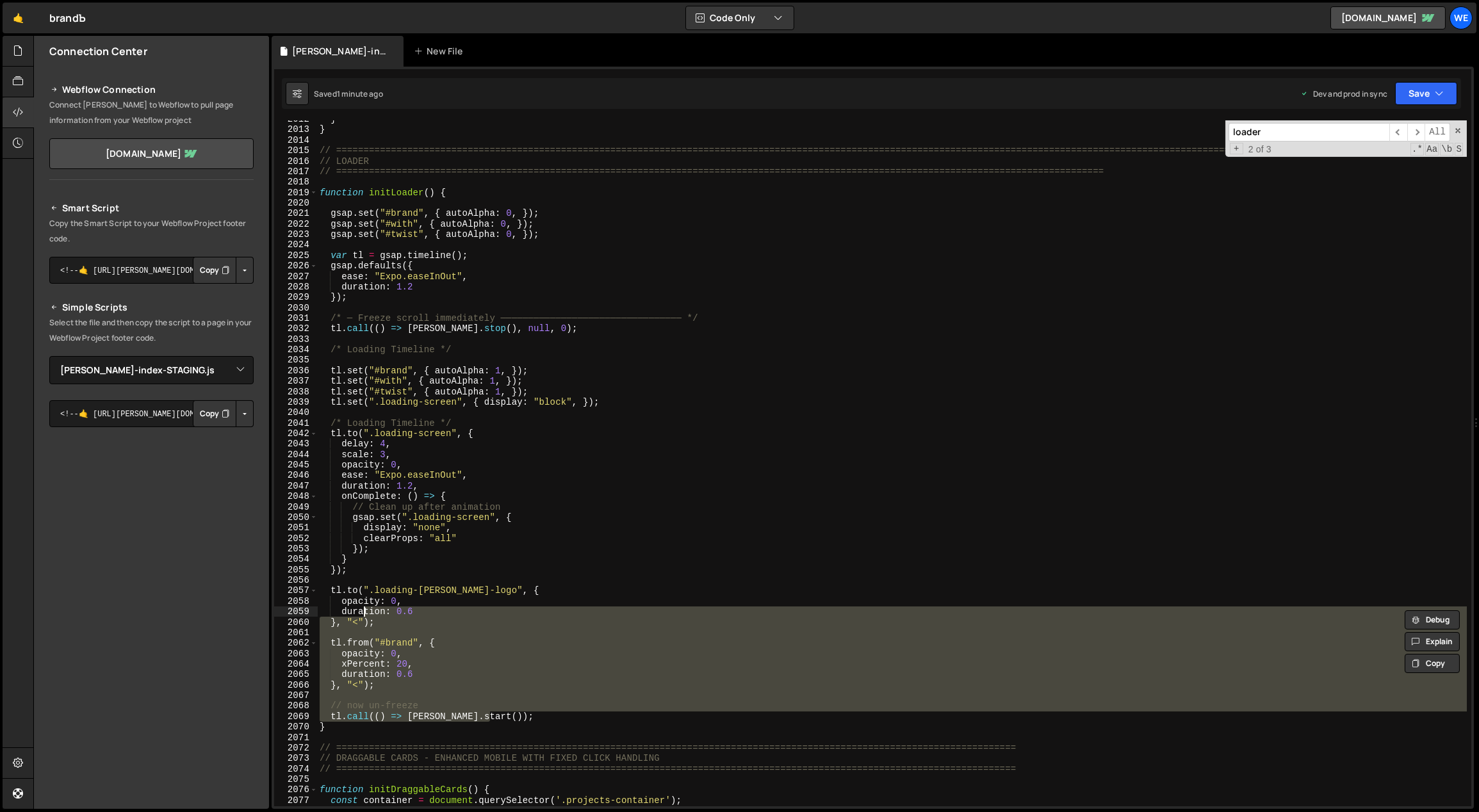
click at [560, 637] on div "} } // ========================================================================…" at bounding box center [892, 468] width 1150 height 708
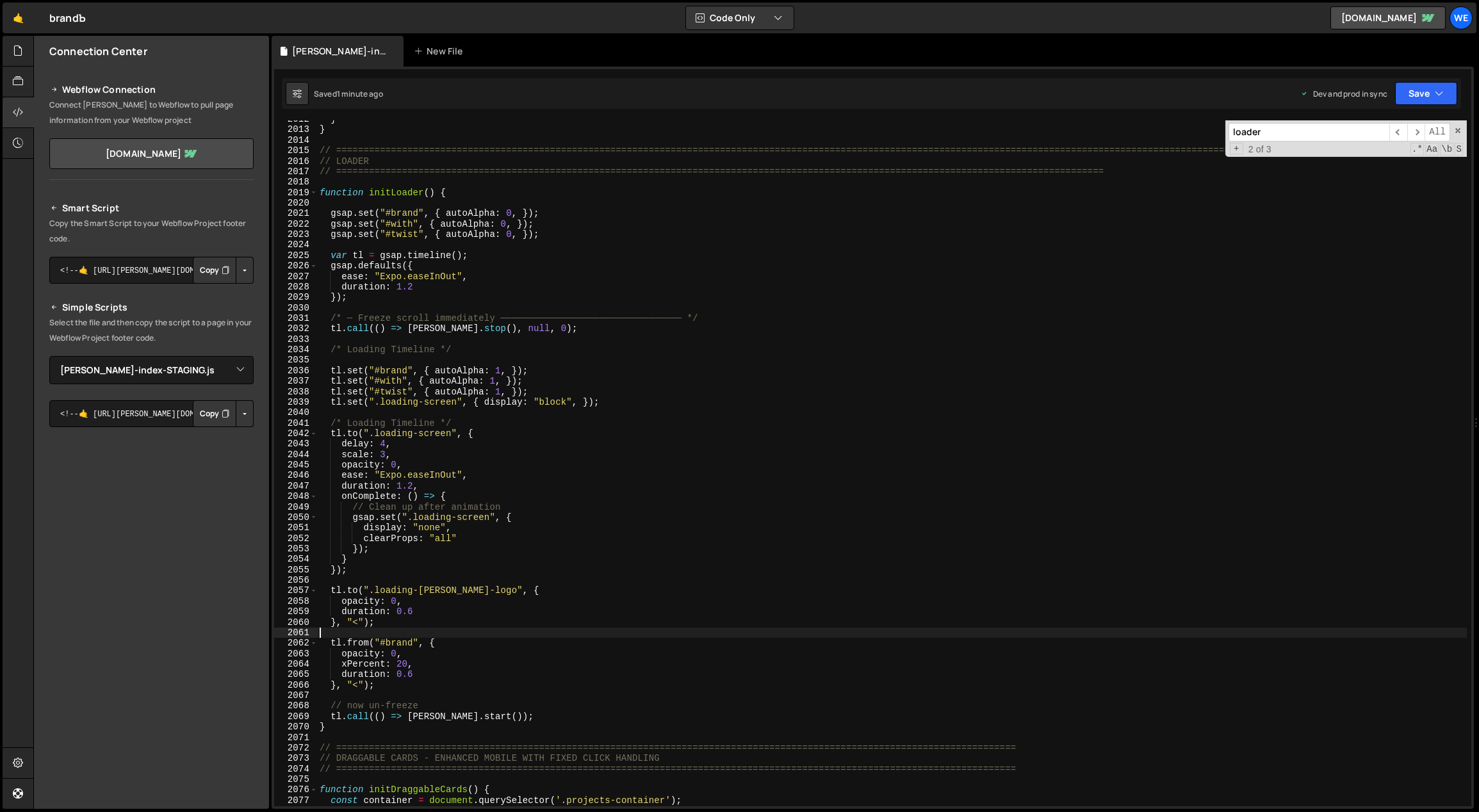
scroll to position [0, 0]
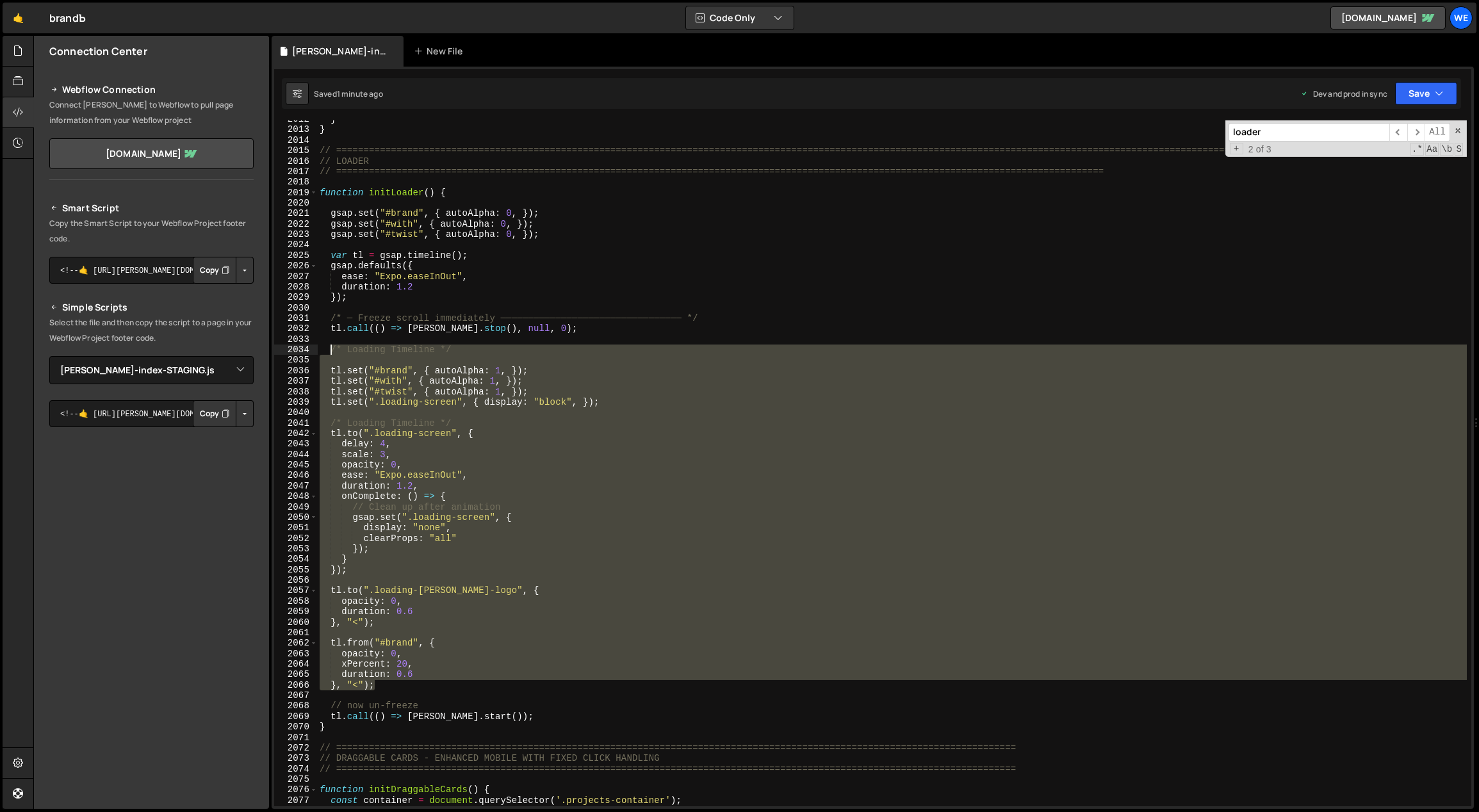
drag, startPoint x: 388, startPoint y: 682, endPoint x: 329, endPoint y: 351, distance: 336.2
click at [329, 351] on div "} } // ========================================================================…" at bounding box center [892, 468] width 1150 height 708
paste textarea "}, "-=0.2");"
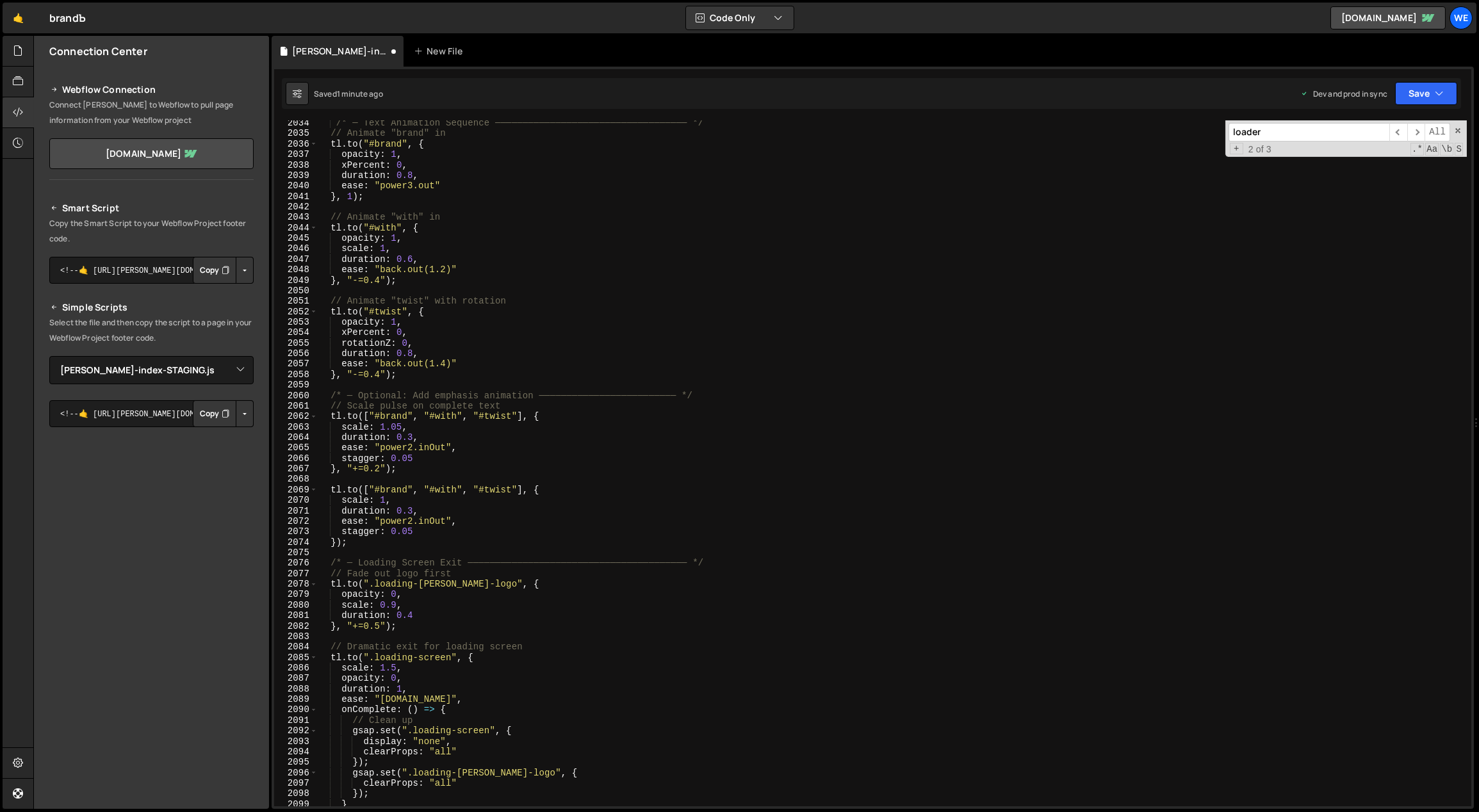
scroll to position [10981, 0]
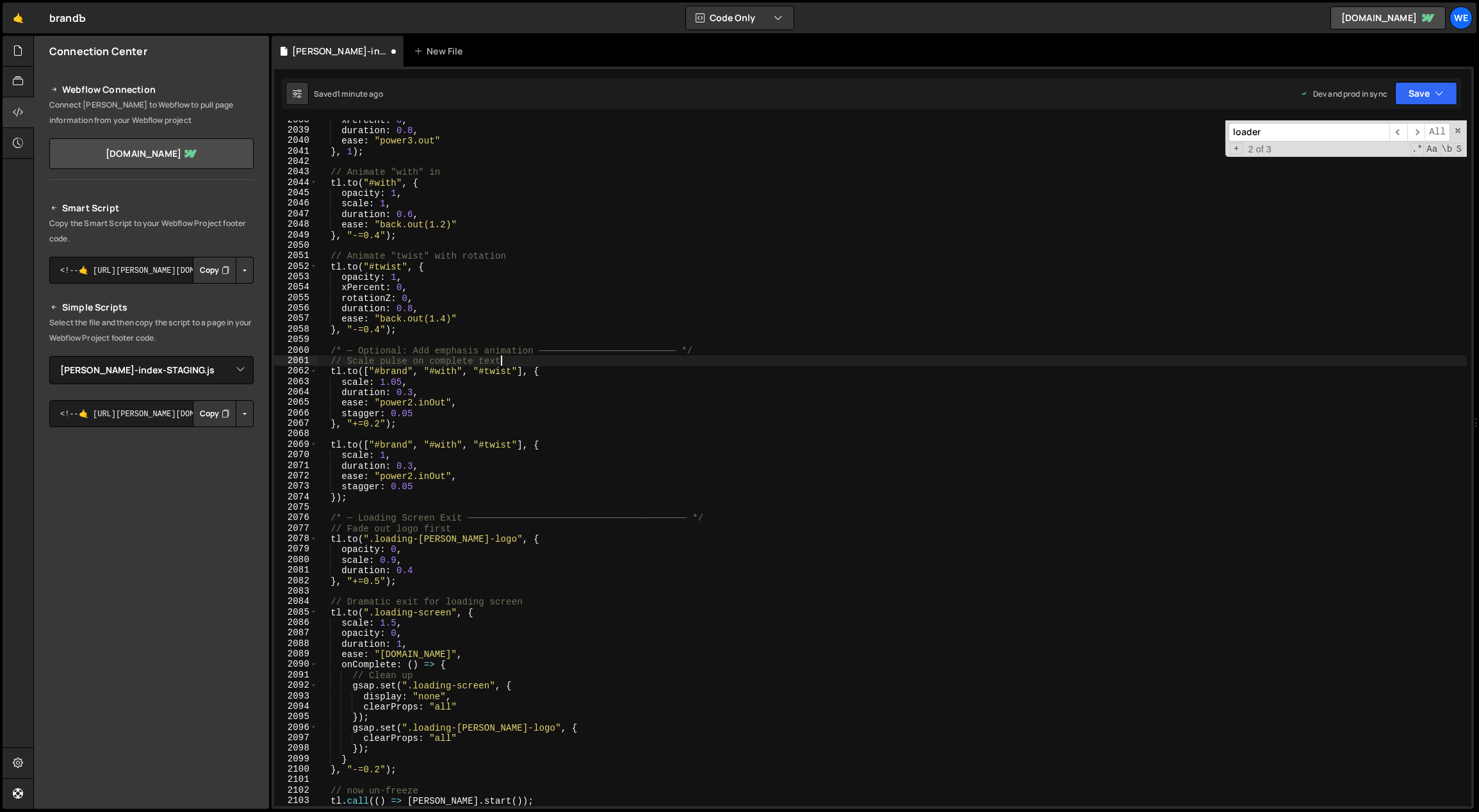
click at [516, 360] on div "xPercent : 0 , duration : 0.8 , ease : "power3.out" } , 1 ) ; // Animate "with"…" at bounding box center [892, 469] width 1150 height 708
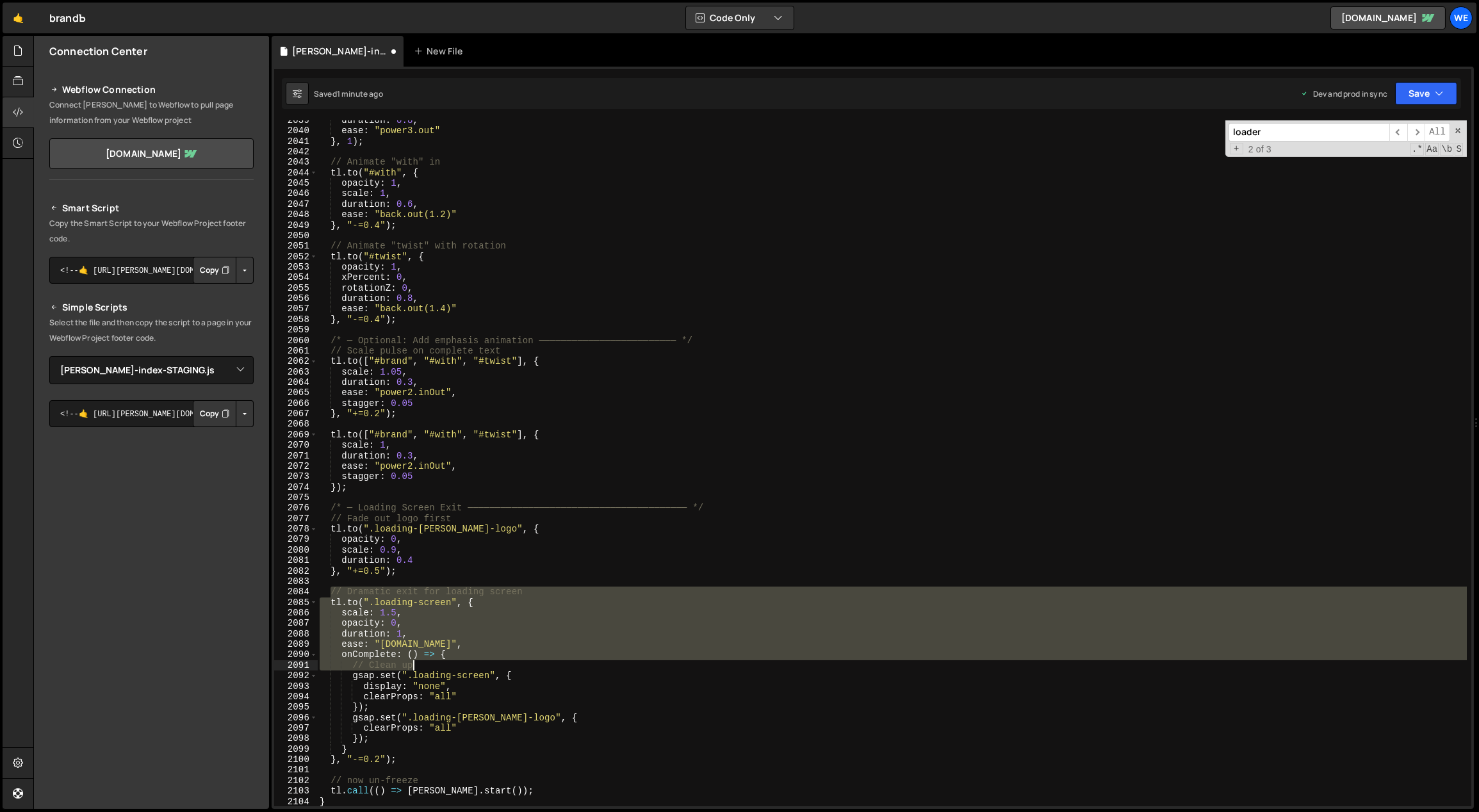
drag, startPoint x: 330, startPoint y: 592, endPoint x: 498, endPoint y: 660, distance: 181.2
click at [500, 661] on div "duration : 0.8 , ease : "power3.out" } , 1 ) ; // Animate "with" in tl . to ( "…" at bounding box center [892, 470] width 1150 height 708
click at [499, 660] on div "duration : 0.8 , ease : "power3.out" } , 1 ) ; // Animate "with" in tl . to ( "…" at bounding box center [891, 463] width 1150 height 686
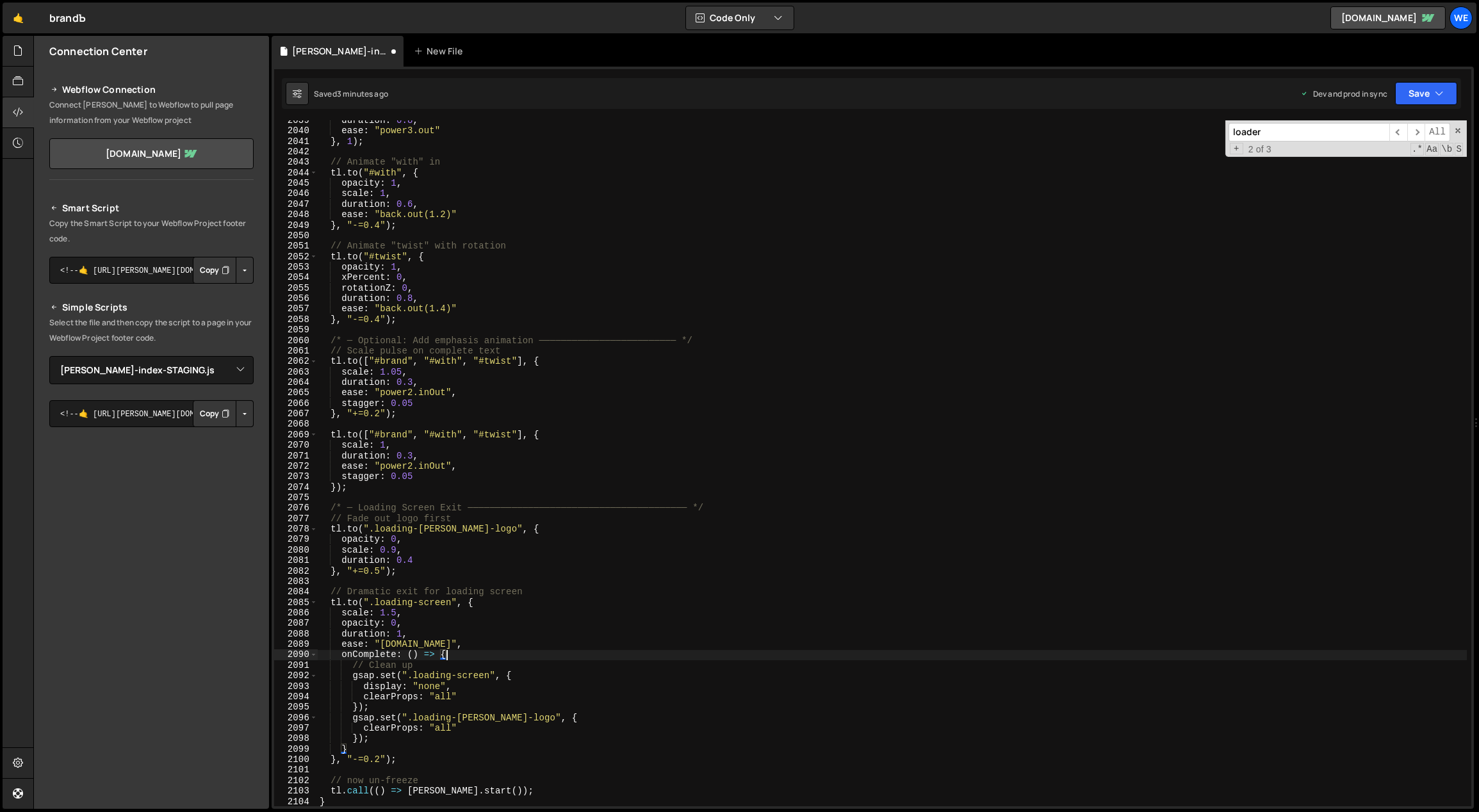
click at [700, 477] on div "duration : 0.8 , ease : "power3.out" } , 1 ) ; // Animate "with" in tl . to ( "…" at bounding box center [892, 470] width 1150 height 708
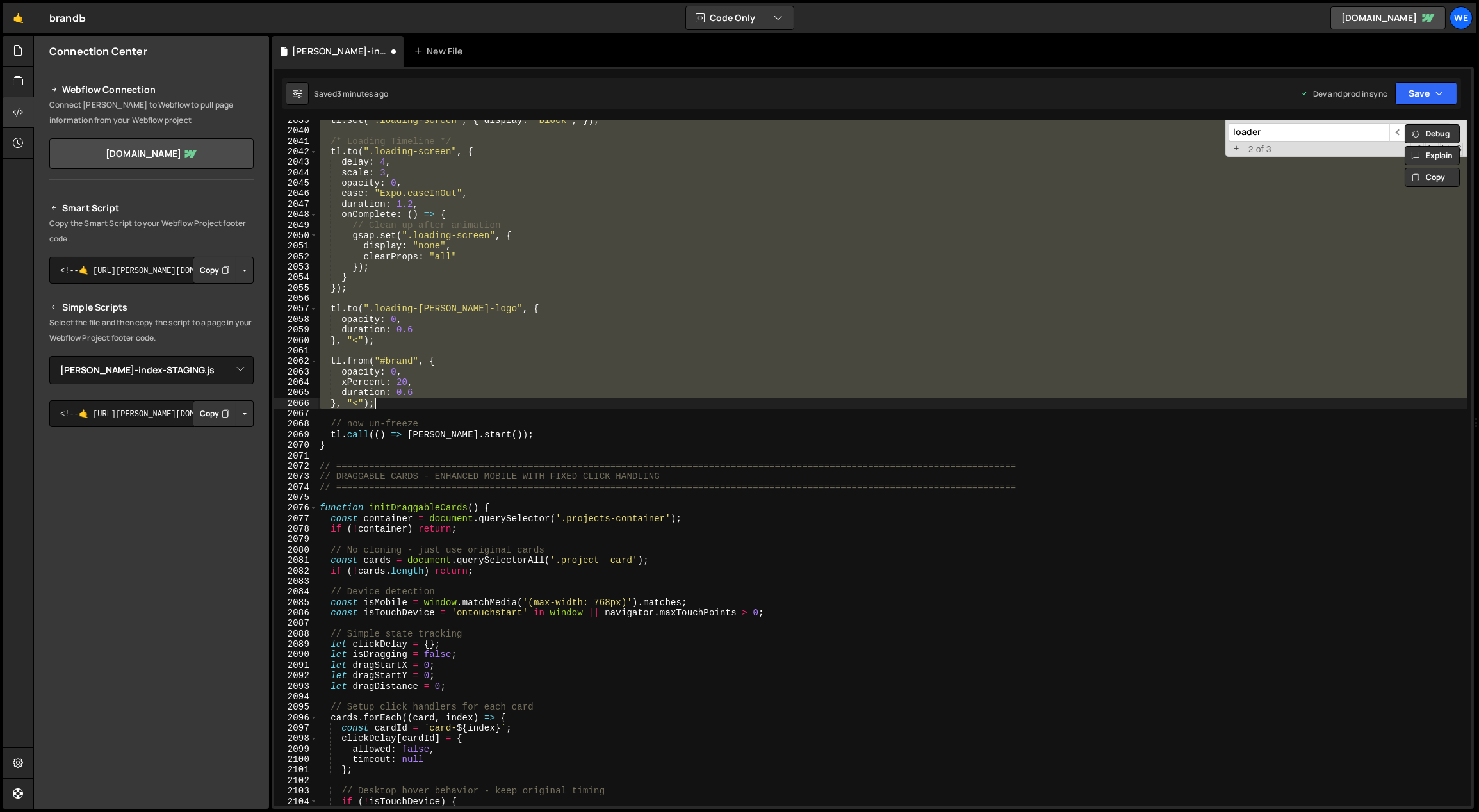
scroll to position [10960, 0]
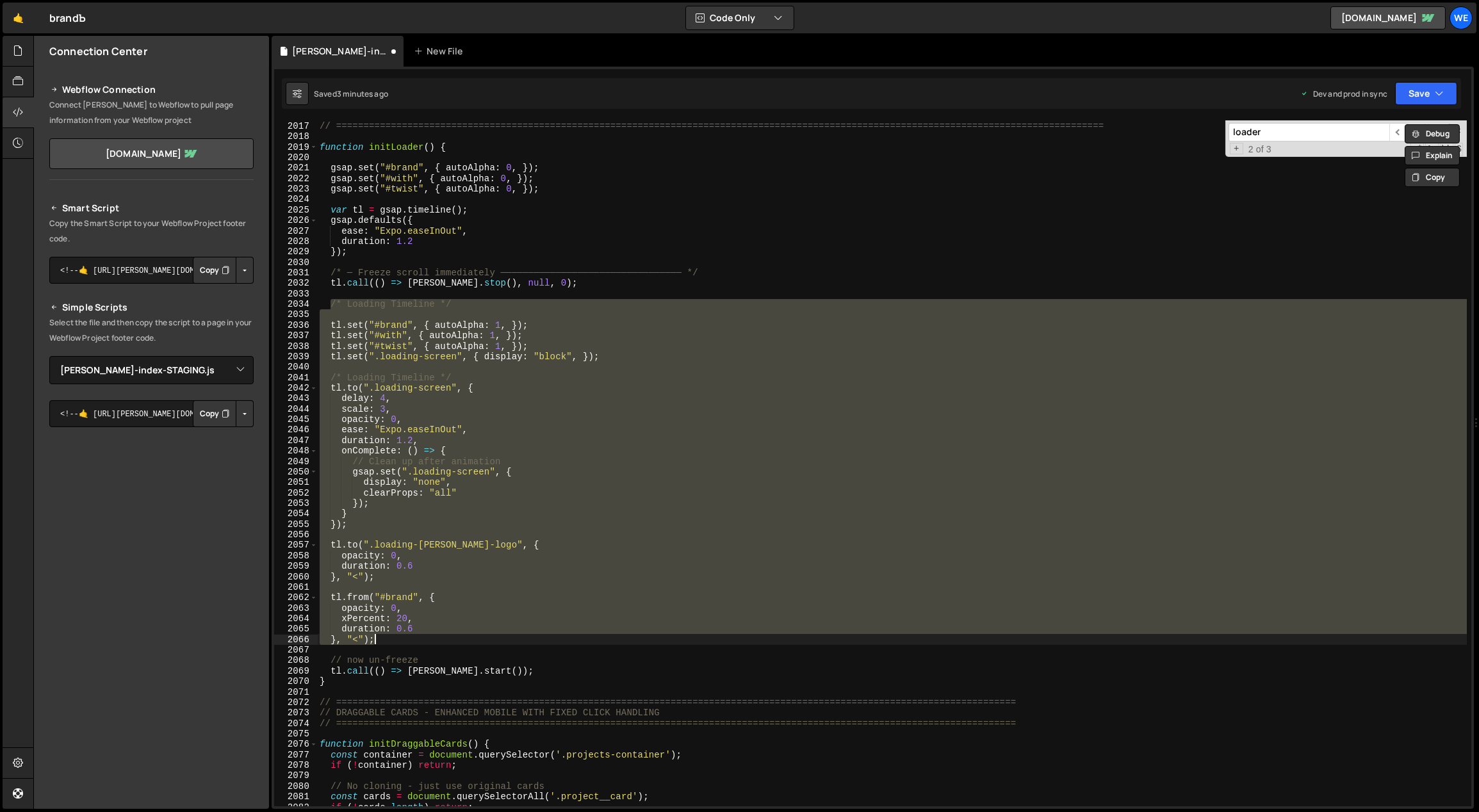
click at [629, 485] on div "// LOADER // ==================================================================…" at bounding box center [891, 463] width 1150 height 686
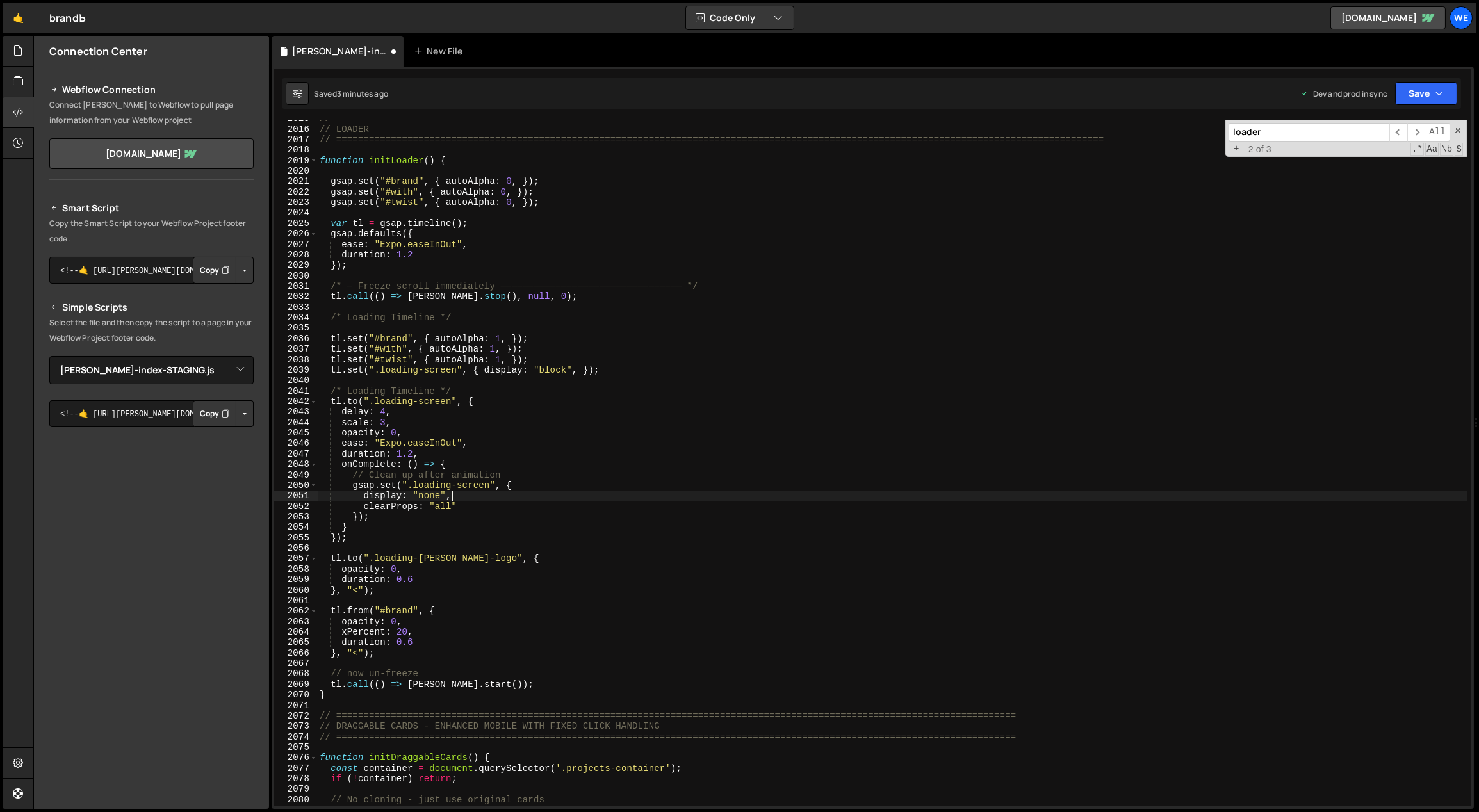
scroll to position [10930, 0]
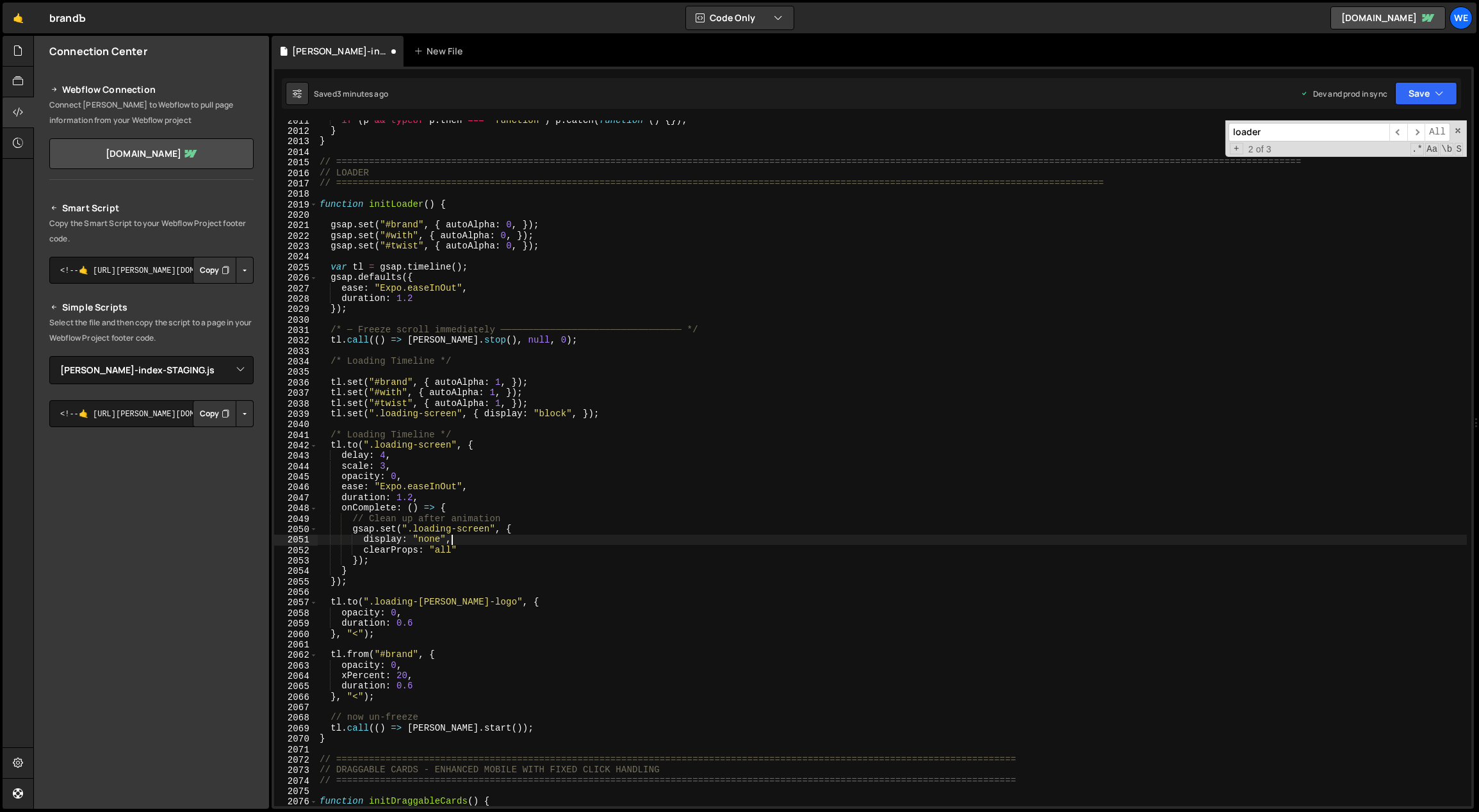
click at [508, 401] on div "if ( p && typeof p . then === 'function' ) p . catch ( function ( ) { }) ; } } …" at bounding box center [892, 470] width 1150 height 708
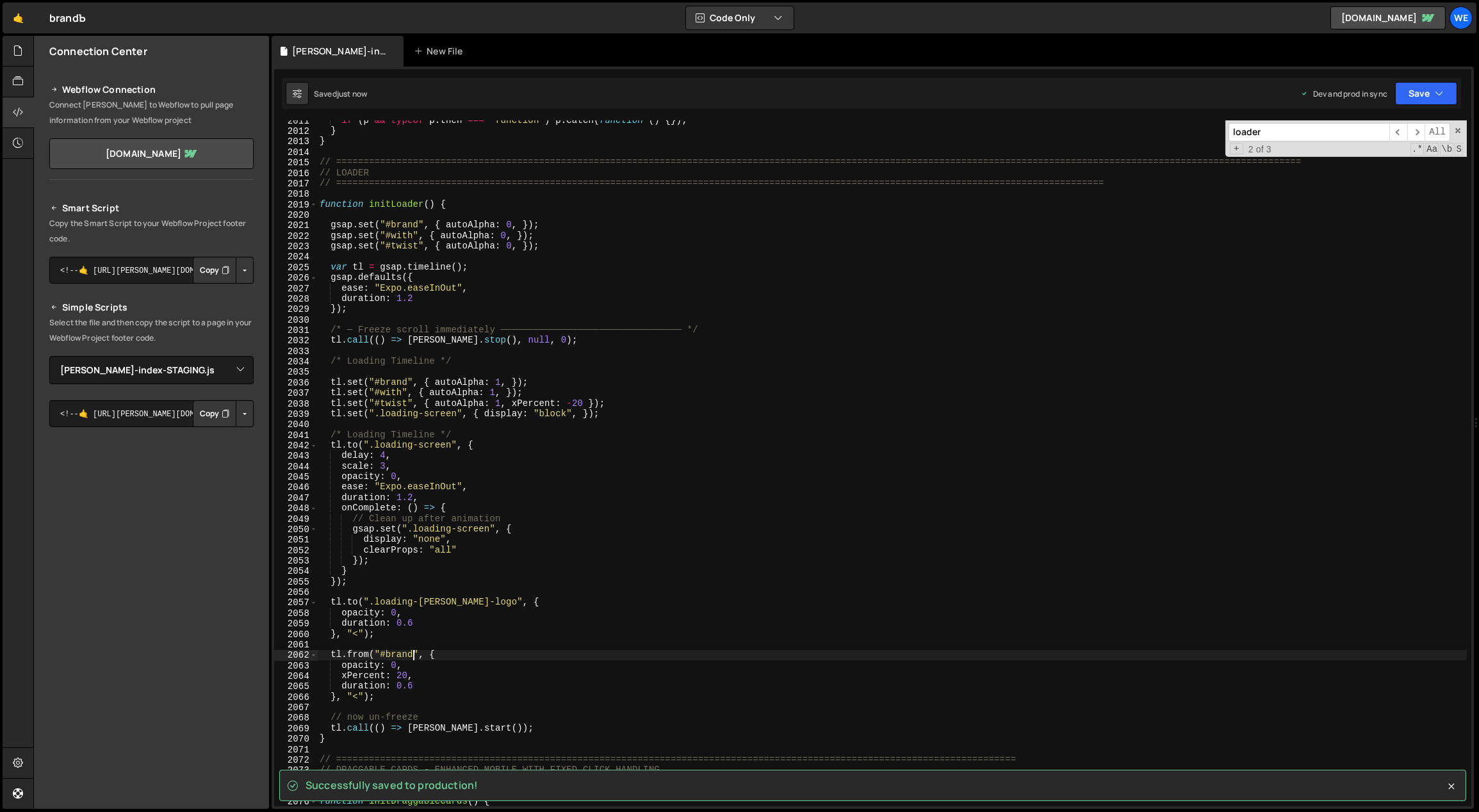
click at [412, 654] on div "if ( p && typeof p . then === 'function' ) p . catch ( function ( ) { }) ; } } …" at bounding box center [892, 470] width 1150 height 708
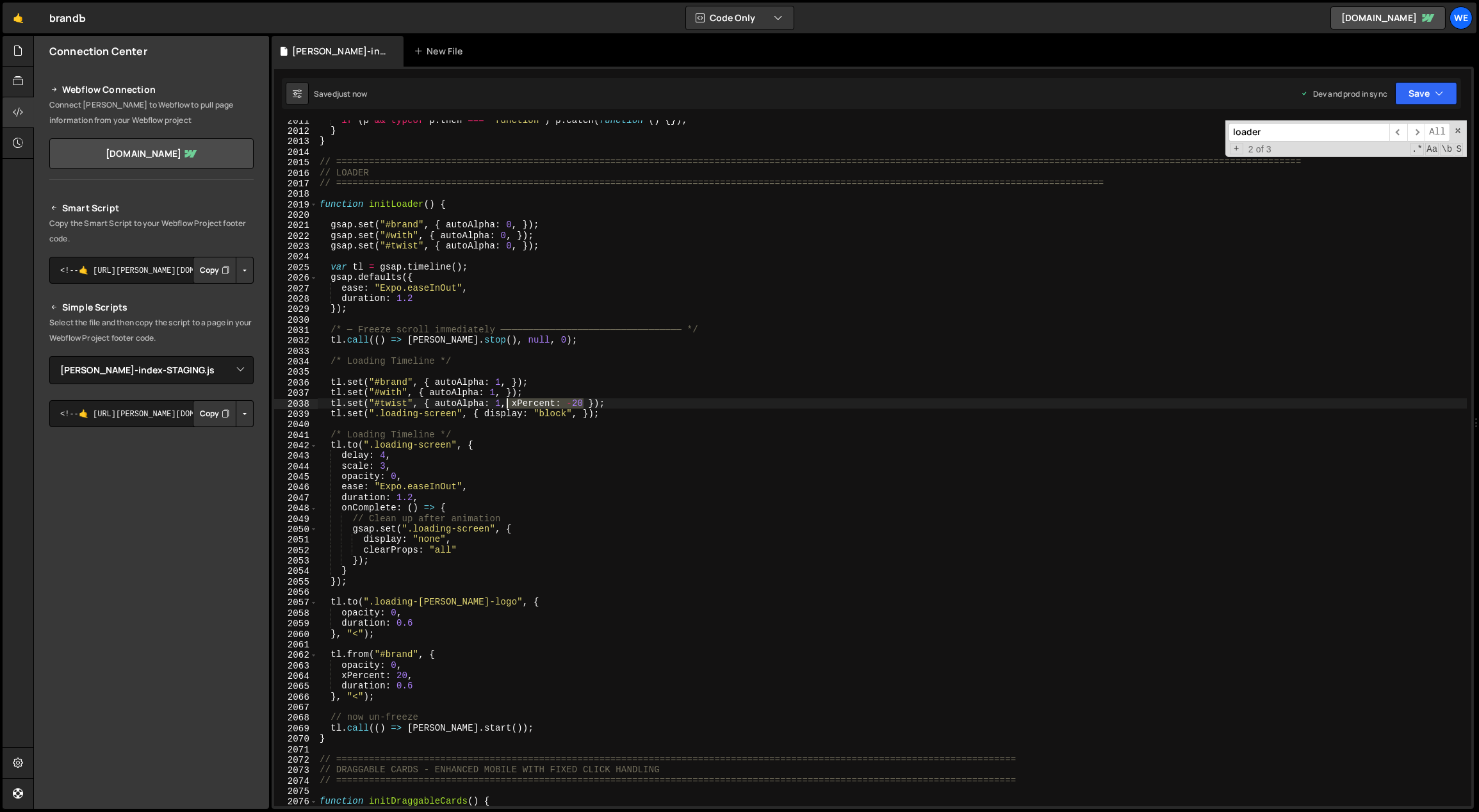
drag, startPoint x: 583, startPoint y: 401, endPoint x: 508, endPoint y: 403, distance: 75.0
click at [508, 403] on div "if ( p && typeof p . then === 'function' ) p . catch ( function ( ) { }) ; } } …" at bounding box center [892, 470] width 1150 height 708
paste textarea "xPercent: -20"
click at [361, 656] on div "if ( p && typeof p . then === 'function' ) p . catch ( function ( ) { }) ; } } …" at bounding box center [892, 470] width 1150 height 708
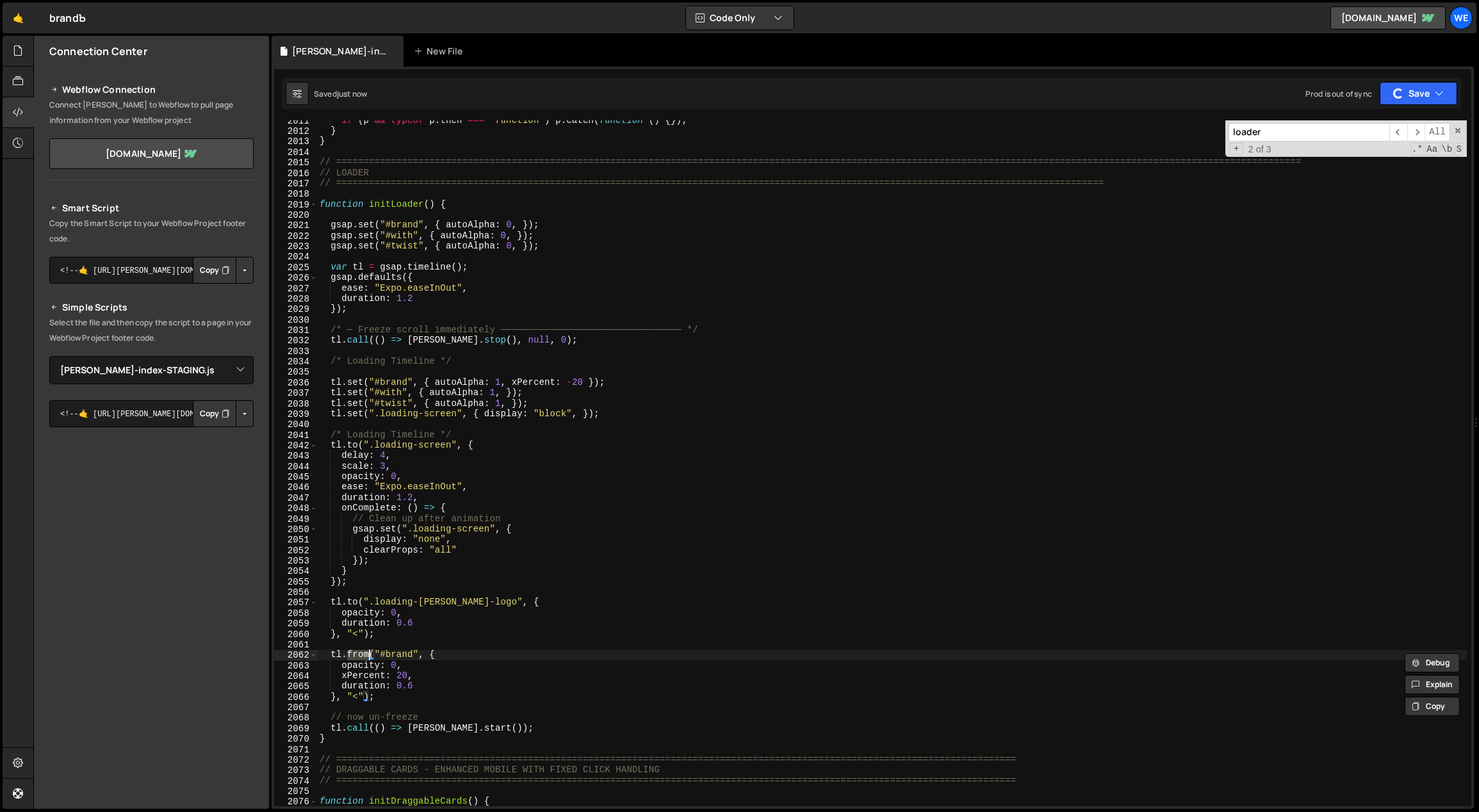
type textarea "tl.to("#brand", {"
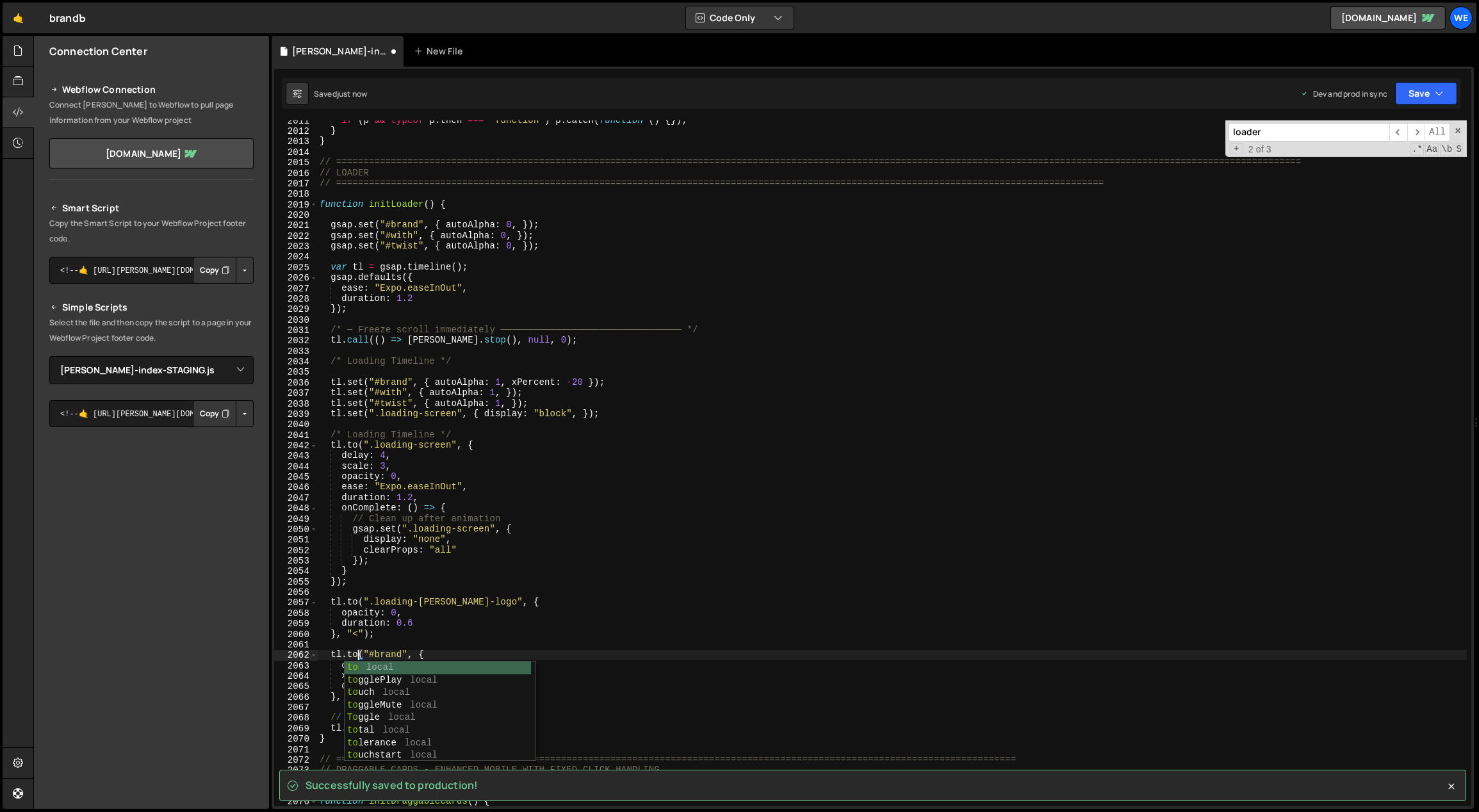
click at [379, 646] on div "if ( p && typeof p . then === 'function' ) p . catch ( function ( ) { }) ; } } …" at bounding box center [892, 470] width 1150 height 708
click at [402, 664] on div "if ( p && typeof p . then === 'function' ) p . catch ( function ( ) { }) ; } } …" at bounding box center [892, 470] width 1150 height 708
type textarea "opacity: 0,"
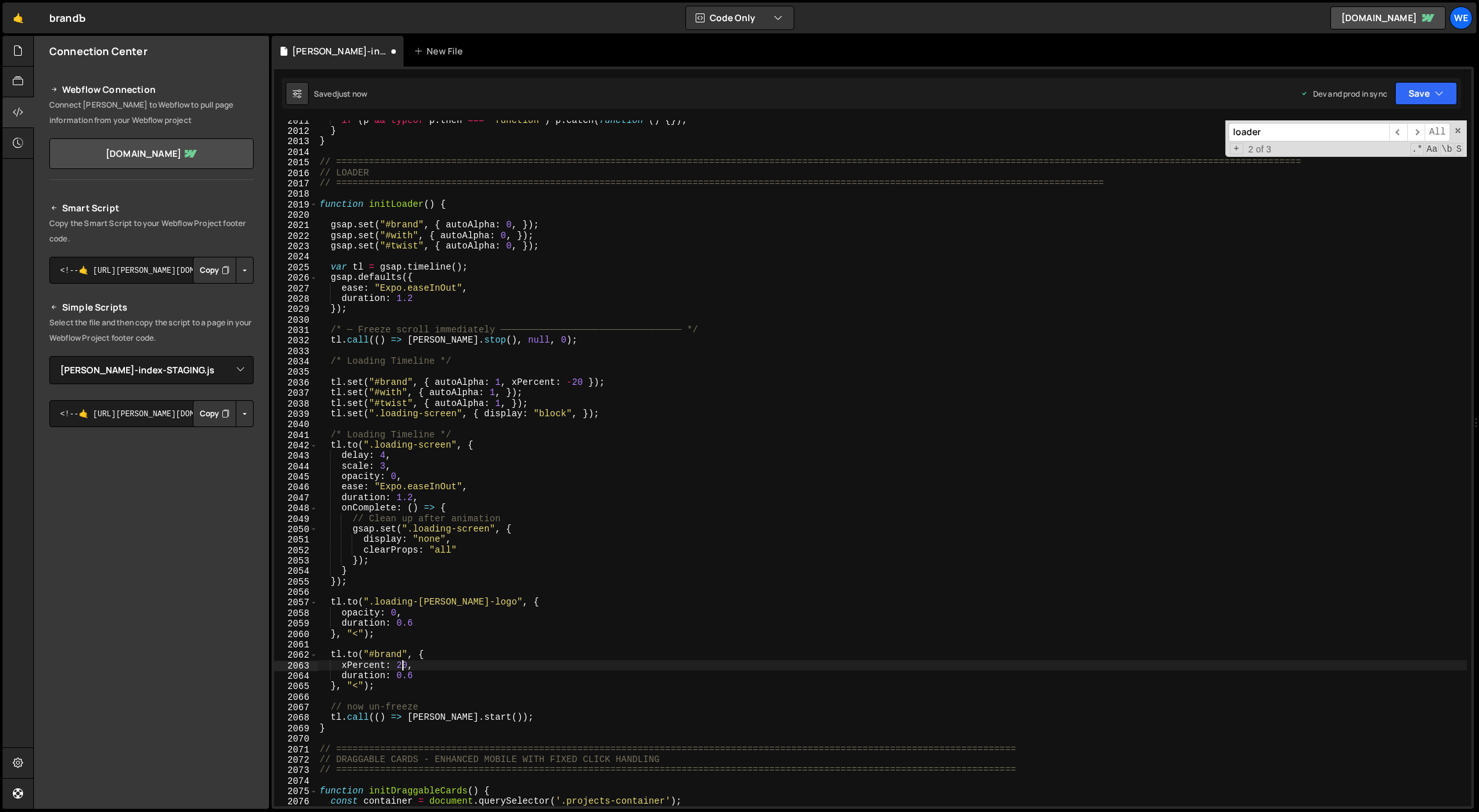
click at [397, 667] on div "if ( p && typeof p . then === 'function' ) p . catch ( function ( ) { }) ; } } …" at bounding box center [892, 470] width 1150 height 708
drag, startPoint x: 406, startPoint y: 676, endPoint x: 398, endPoint y: 674, distance: 8.2
click at [398, 674] on div "if ( p && typeof p . then === 'function' ) p . catch ( function ( ) { }) ; } } …" at bounding box center [892, 470] width 1150 height 708
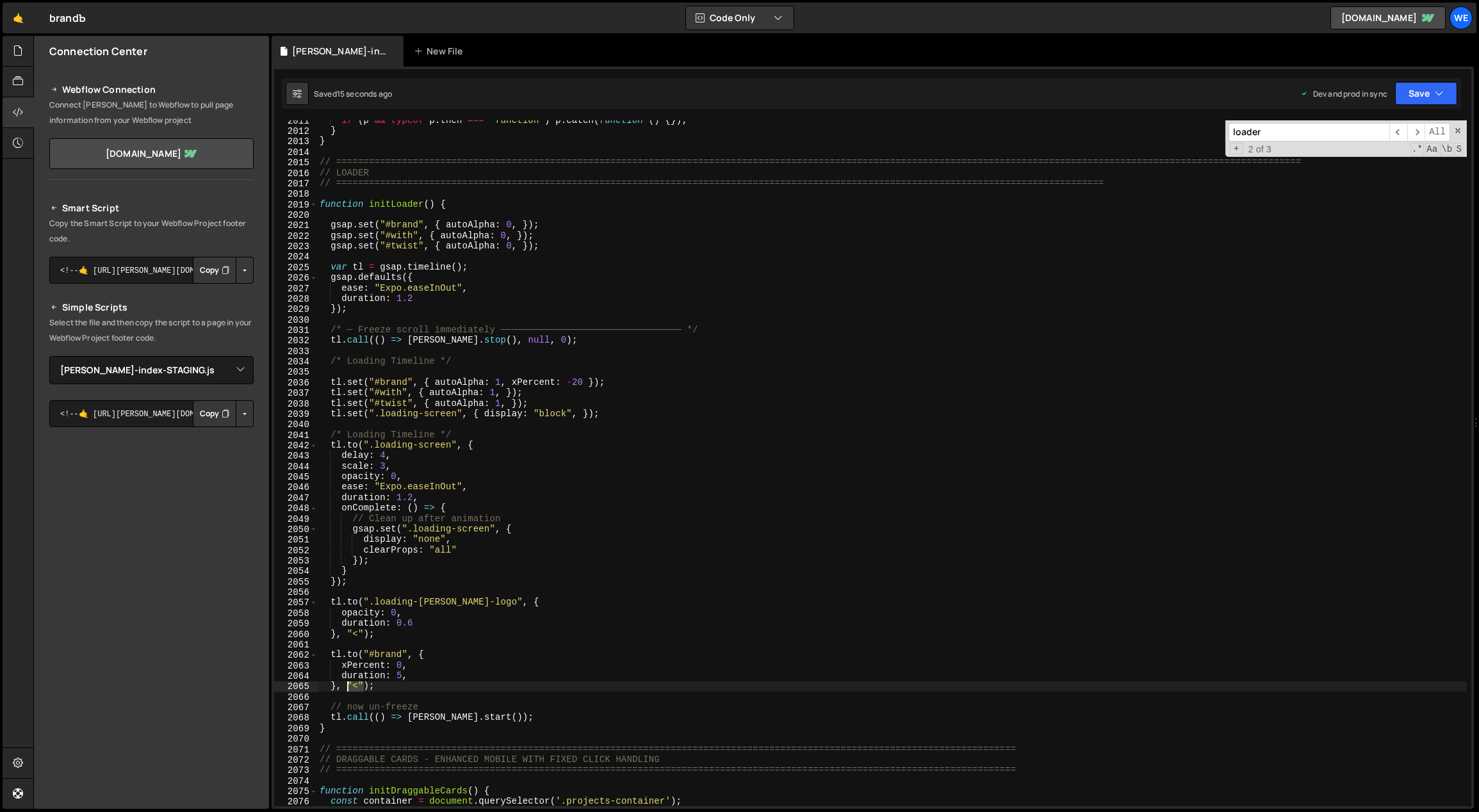
drag, startPoint x: 362, startPoint y: 685, endPoint x: 347, endPoint y: 685, distance: 15.0
click at [347, 685] on div "if ( p && typeof p . then === 'function' ) p . catch ( function ( ) { }) ; } } …" at bounding box center [892, 470] width 1150 height 708
click at [396, 674] on div "if ( p && typeof p . then === 'function' ) p . catch ( function ( ) { }) ; } } …" at bounding box center [892, 470] width 1150 height 708
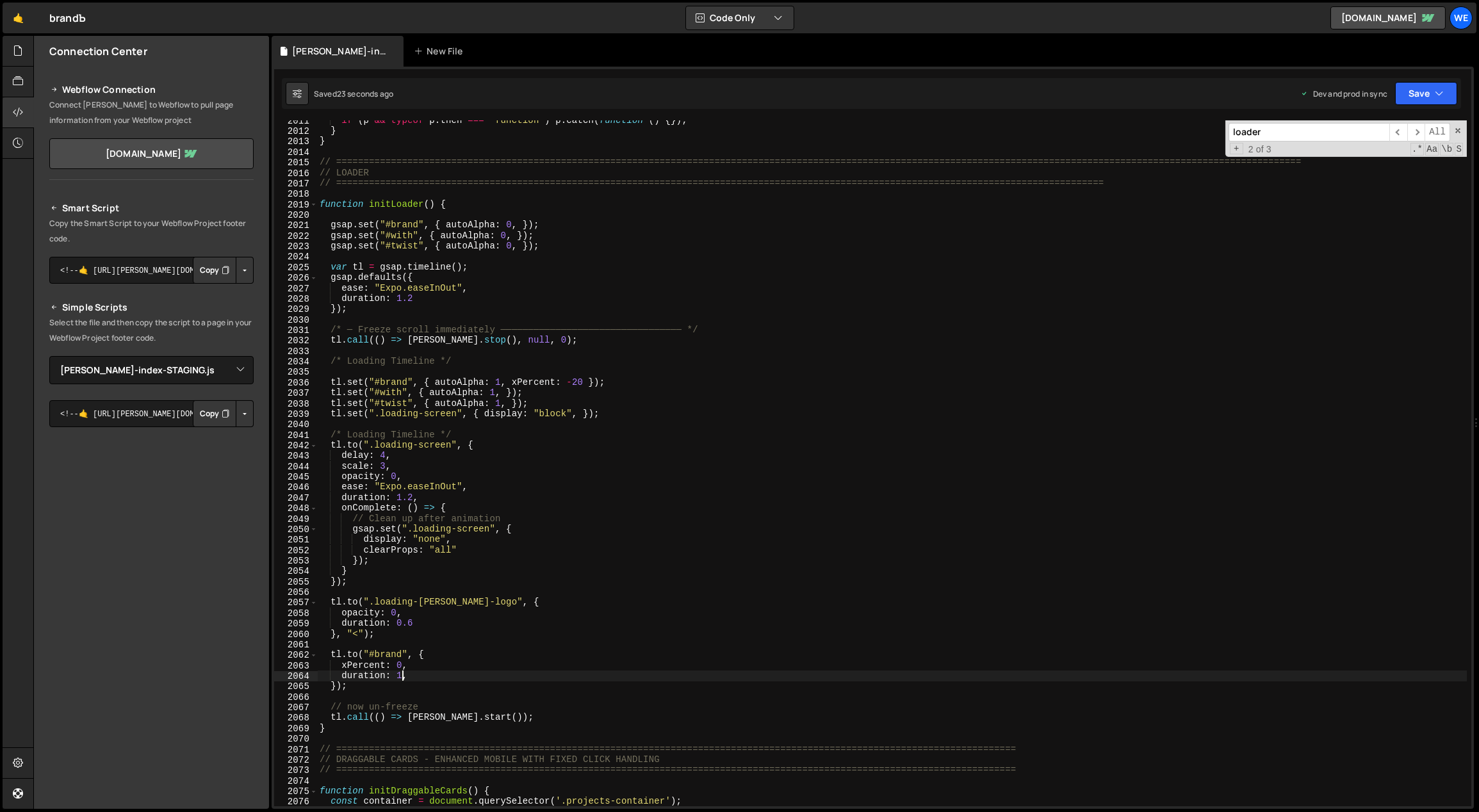
click at [434, 659] on div "if ( p && typeof p . then === 'function' ) p . catch ( function ( ) { }) ; } } …" at bounding box center [892, 470] width 1150 height 708
click at [433, 664] on div "if ( p && typeof p . then === 'function' ) p . catch ( function ( ) { }) ; } } …" at bounding box center [892, 470] width 1150 height 708
type textarea "xPercent: 0,"
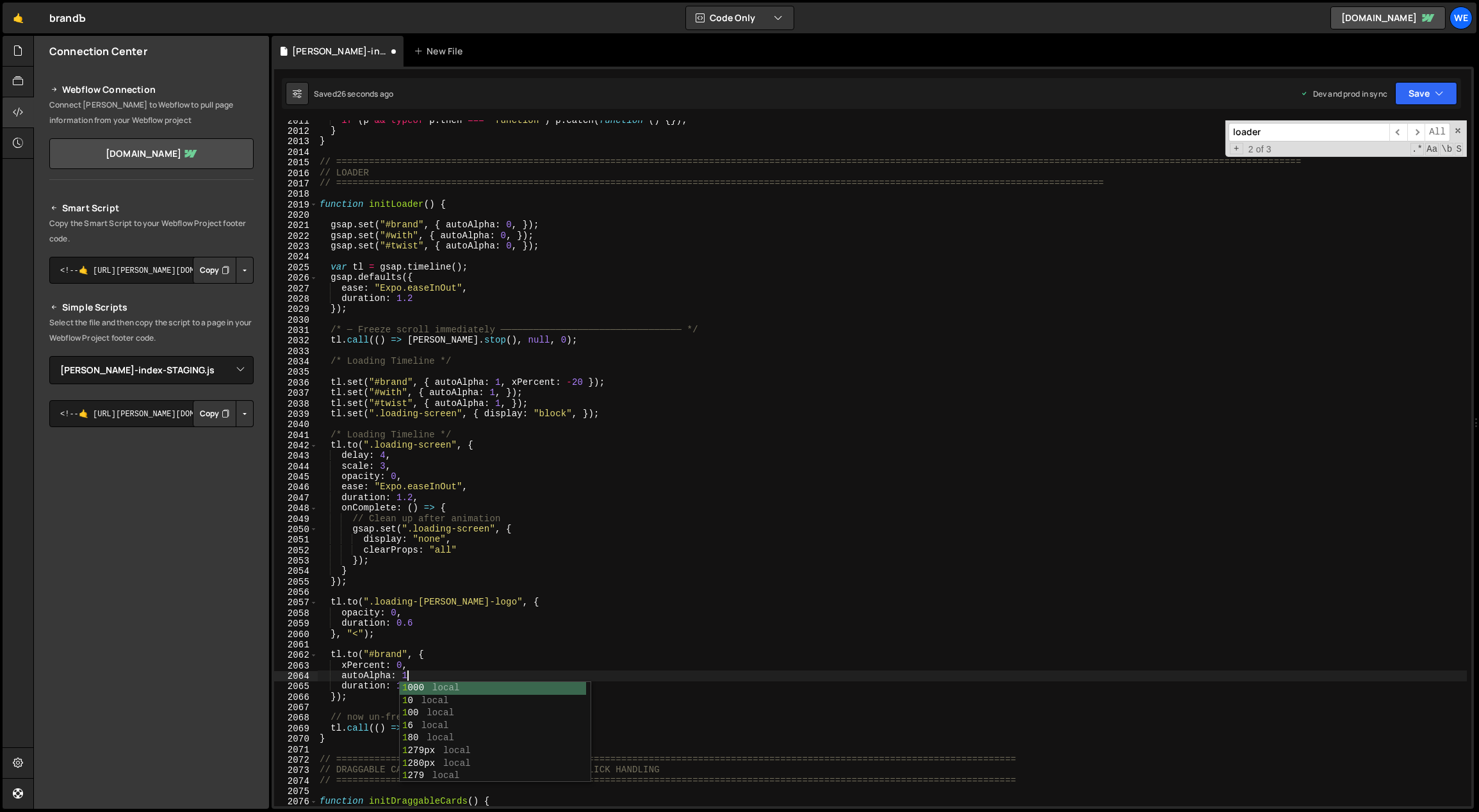
scroll to position [0, 6]
click at [618, 380] on div "if ( p && typeof p . then === 'function' ) p . catch ( function ( ) { }) ; } } …" at bounding box center [892, 470] width 1150 height 708
click at [359, 653] on div "if ( p && typeof p . then === 'function' ) p . catch ( function ( ) { }) ; } } …" at bounding box center [892, 470] width 1150 height 708
click at [519, 224] on div "if ( p && typeof p . then === 'function' ) p . catch ( function ( ) { }) ; } } …" at bounding box center [892, 470] width 1150 height 708
drag, startPoint x: 600, startPoint y: 380, endPoint x: 531, endPoint y: 379, distance: 69.0
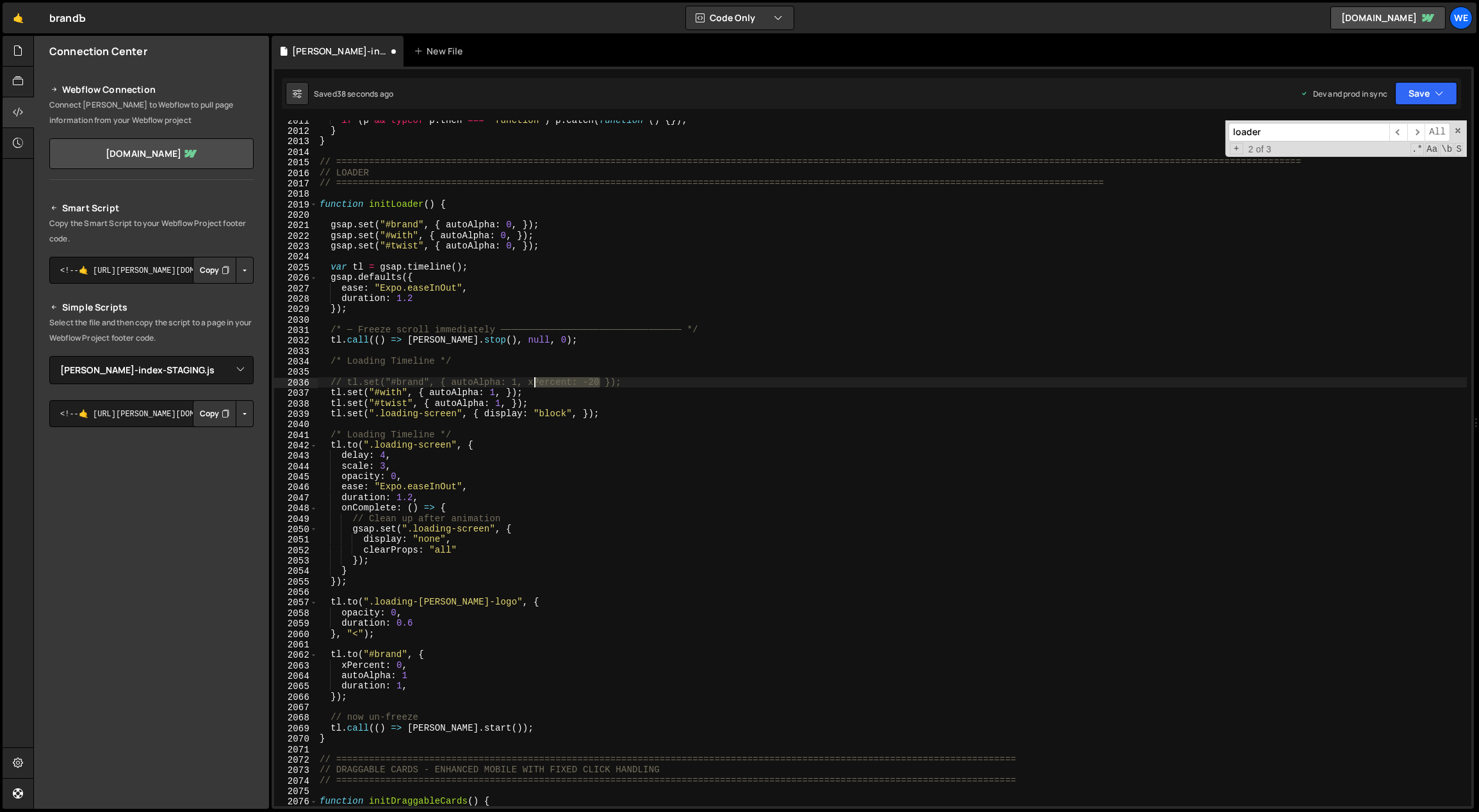
click at [530, 381] on div "if ( p && typeof p . then === 'function' ) p . catch ( function ( ) { }) ; } } …" at bounding box center [892, 470] width 1150 height 708
click at [517, 225] on div "if ( p && typeof p . then === 'function' ) p . catch ( function ( ) { }) ; } } …" at bounding box center [892, 470] width 1150 height 708
paste textarea "xPercent: -20"
click at [418, 676] on div "if ( p && typeof p . then === 'function' ) p . catch ( function ( ) { }) ; } } …" at bounding box center [892, 470] width 1150 height 708
click at [430, 683] on div "if ( p && typeof p . then === 'function' ) p . catch ( function ( ) { }) ; } } …" at bounding box center [892, 470] width 1150 height 708
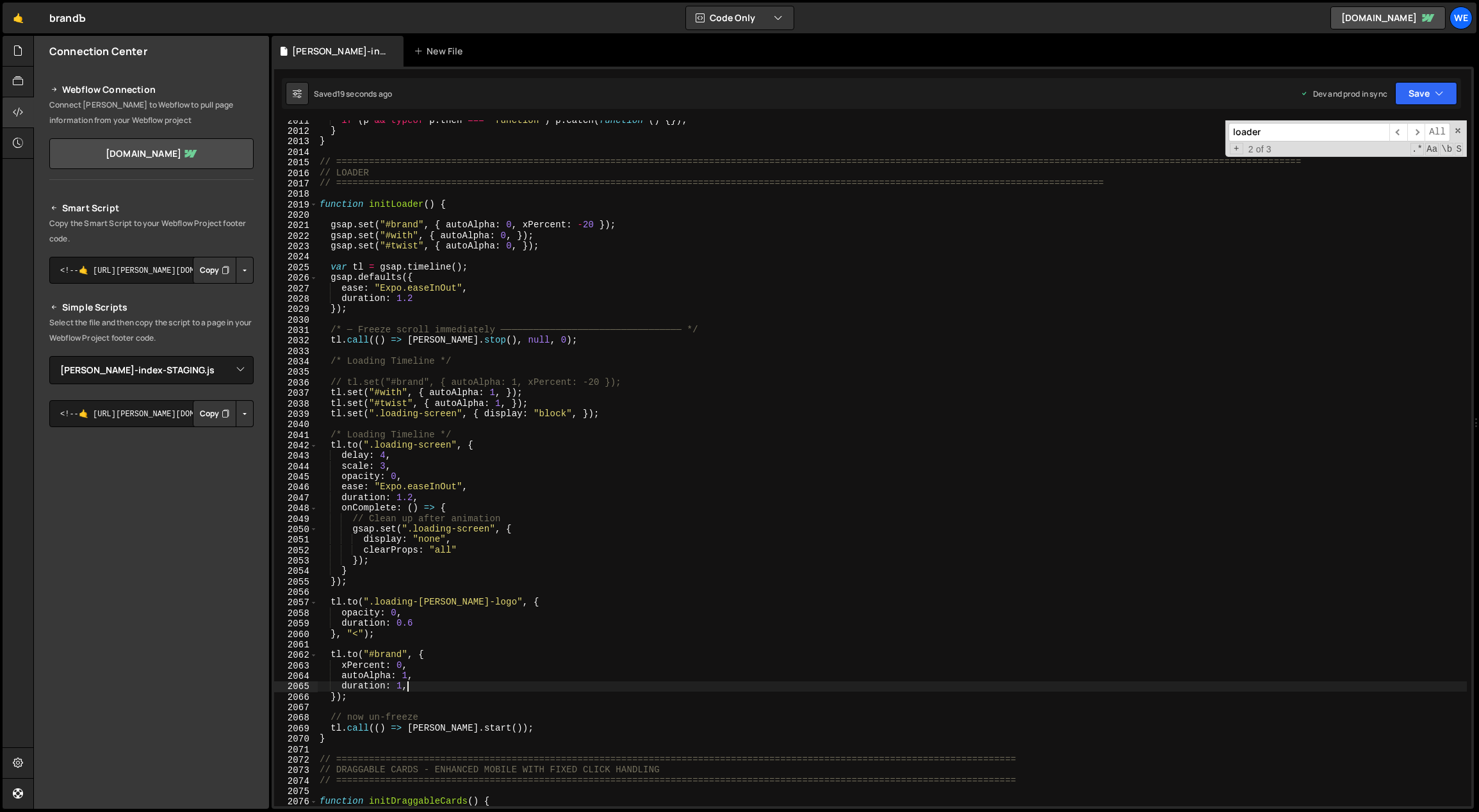
type textarea "duration: 1,"
click at [434, 690] on div "if ( p && typeof p . then === 'function' ) p . catch ( function ( ) { }) ; } } …" at bounding box center [892, 470] width 1150 height 708
click at [436, 694] on div "if ( p && typeof p . then === 'function' ) p . catch ( function ( ) { }) ; } } …" at bounding box center [892, 470] width 1150 height 708
type textarea "ease: "expo.out""
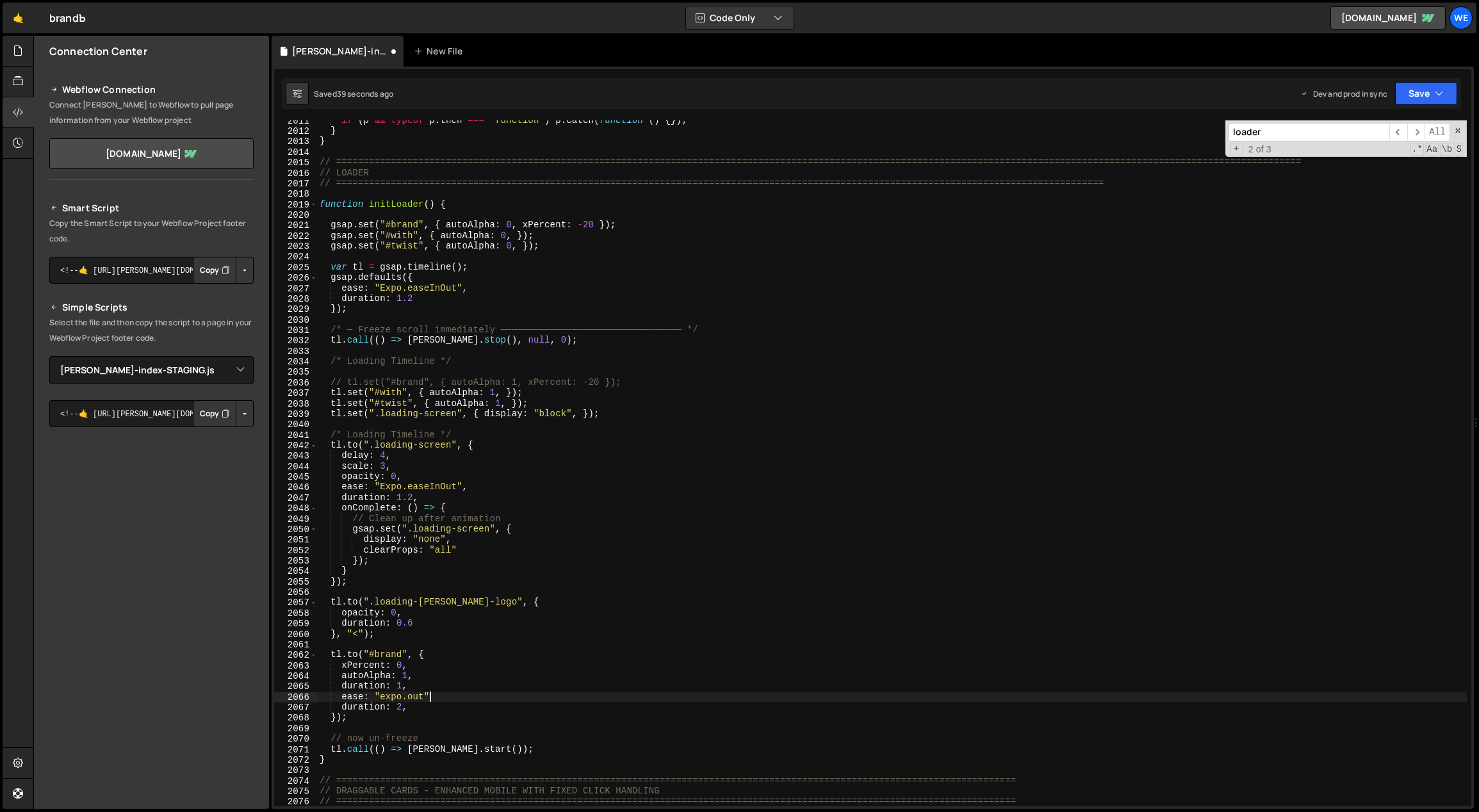
scroll to position [0, 7]
click at [413, 682] on div "if ( p && typeof p . then === 'function' ) p . catch ( function ( ) { }) ; } } …" at bounding box center [892, 470] width 1150 height 708
type textarea "duration: 1,"
click at [404, 697] on div "if ( p && typeof p . then === 'function' ) p . catch ( function ( ) { }) ; } } …" at bounding box center [892, 470] width 1150 height 708
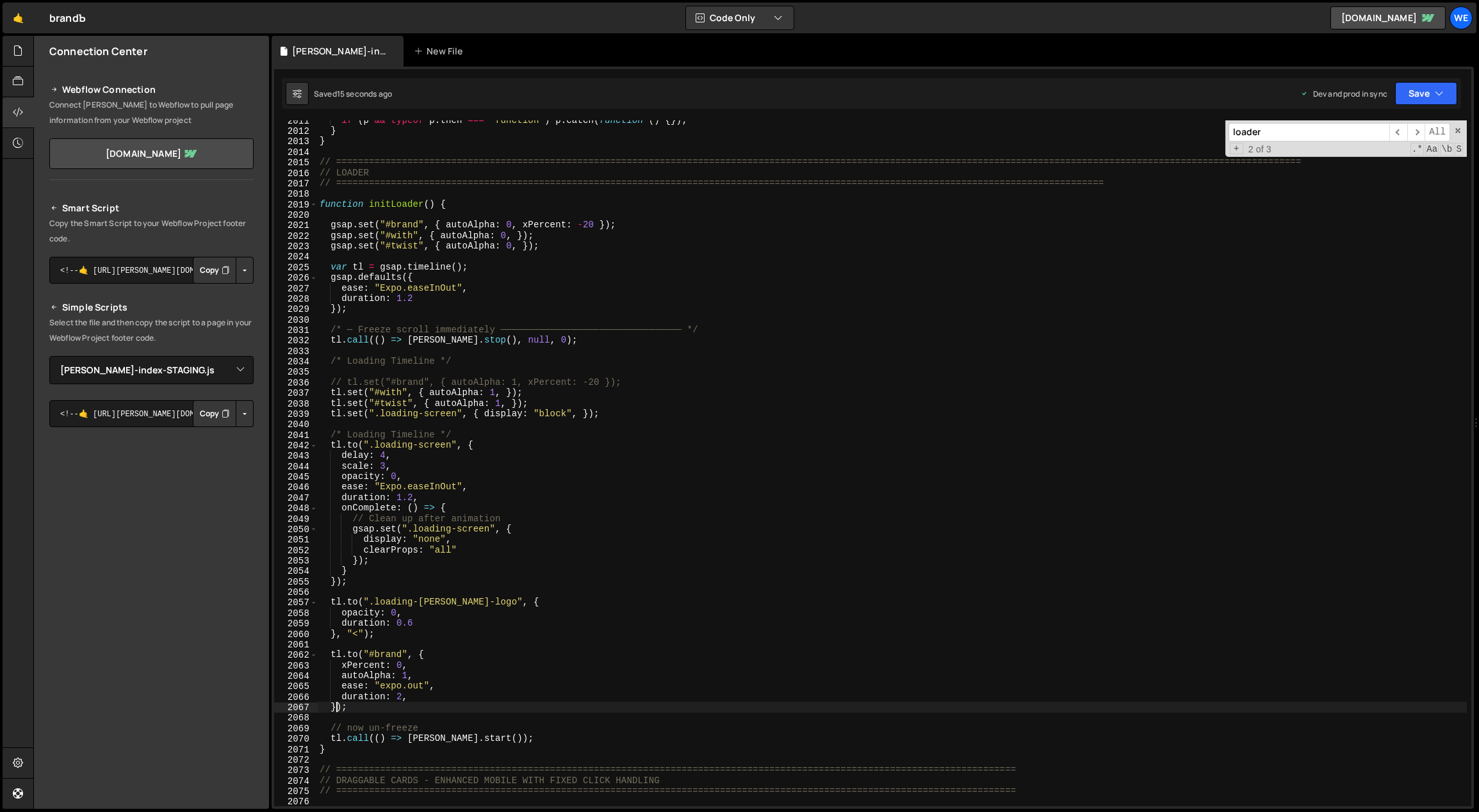
click at [337, 705] on div "if ( p && typeof p . then === 'function' ) p . catch ( function ( ) { }) ; } } …" at bounding box center [892, 470] width 1150 height 708
click at [360, 706] on div "if ( p && typeof p . then === 'function' ) p . catch ( function ( ) { }) ; } } …" at bounding box center [892, 470] width 1150 height 708
click at [352, 705] on div "if ( p && typeof p . then === 'function' ) p . catch ( function ( ) { }) ; } } …" at bounding box center [892, 470] width 1150 height 708
paste textarea ">-=1.4"
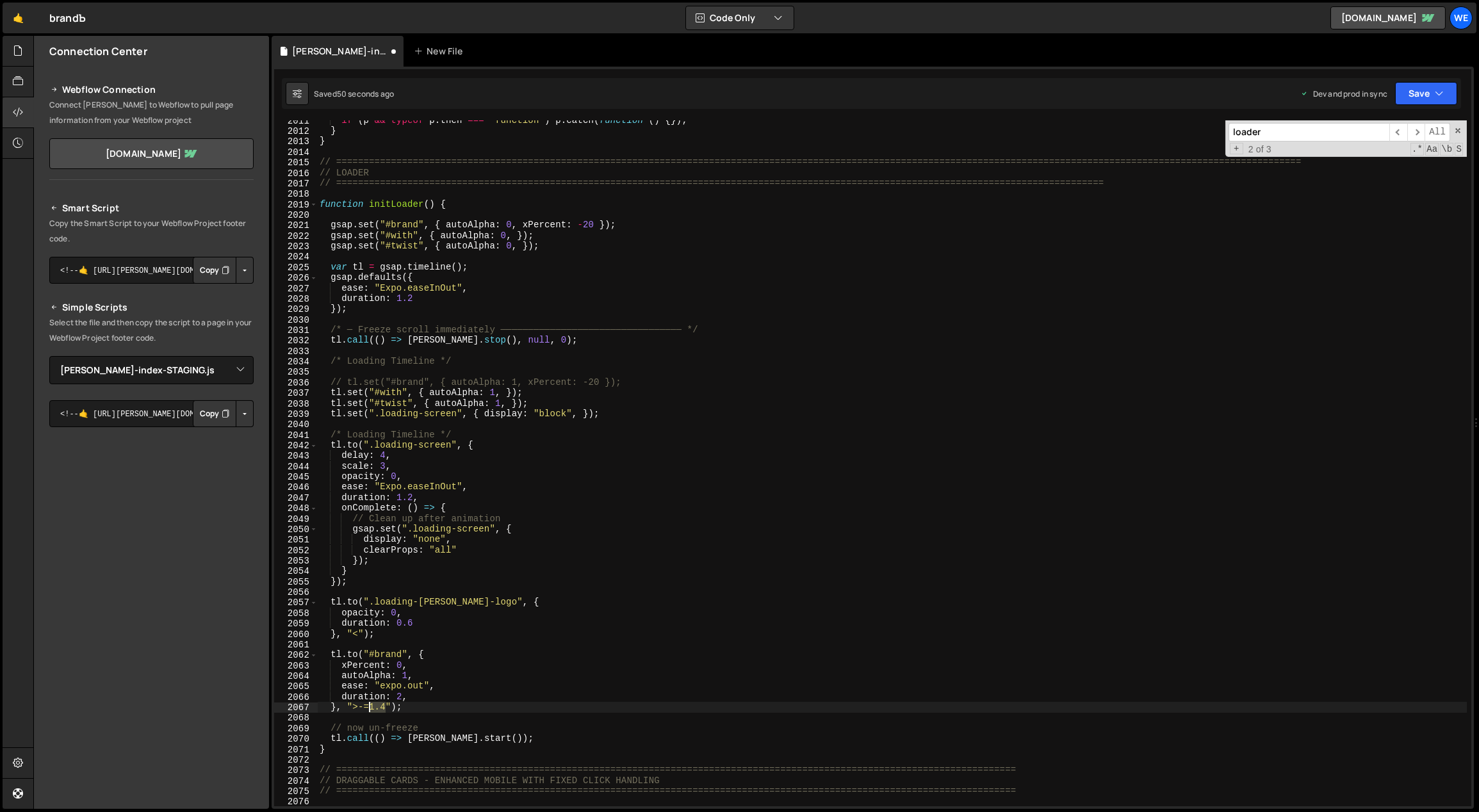
drag, startPoint x: 386, startPoint y: 705, endPoint x: 370, endPoint y: 704, distance: 16.0
click at [370, 704] on div "if ( p && typeof p . then === 'function' ) p . catch ( function ( ) { }) ; } } …" at bounding box center [892, 470] width 1150 height 708
click at [380, 705] on div "if ( p && typeof p . then === 'function' ) p . catch ( function ( ) { }) ; } } …" at bounding box center [892, 470] width 1150 height 708
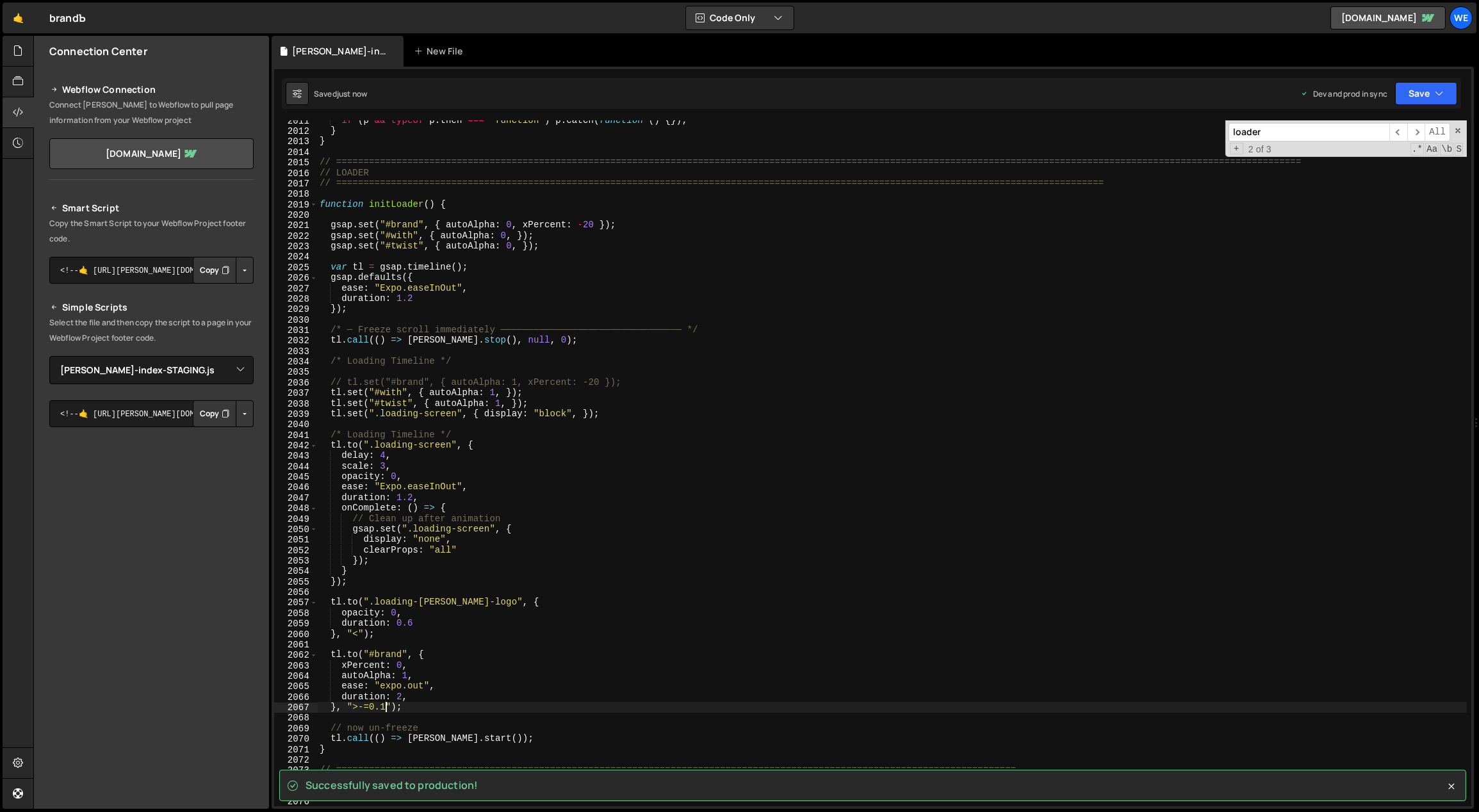
click at [438, 692] on div "if ( p && typeof p . then === 'function' ) p . catch ( function ( ) { }) ; } } …" at bounding box center [892, 470] width 1150 height 708
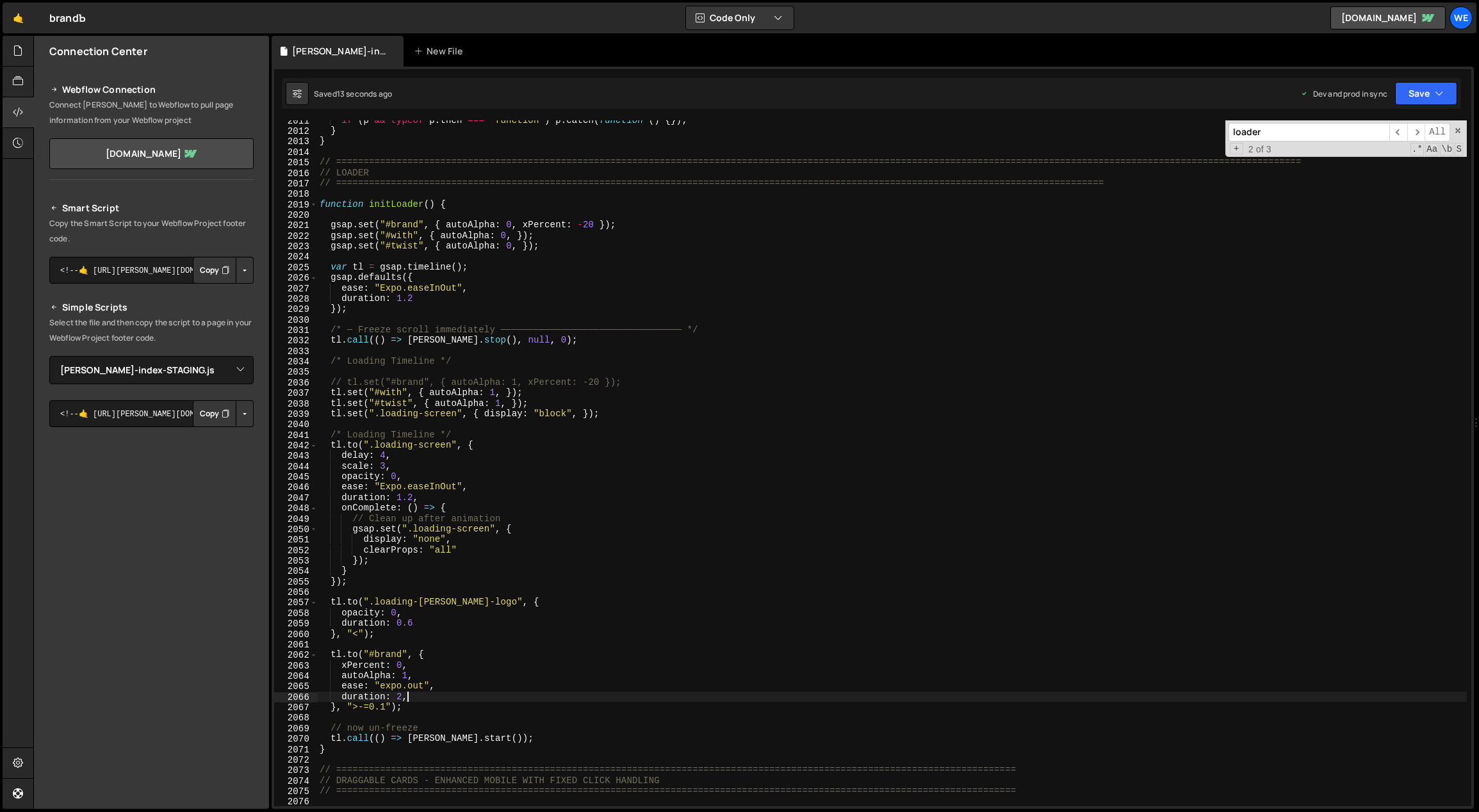
click at [410, 710] on div "if ( p && typeof p . then === 'function' ) p . catch ( function ( ) { }) ; } } …" at bounding box center [892, 470] width 1150 height 708
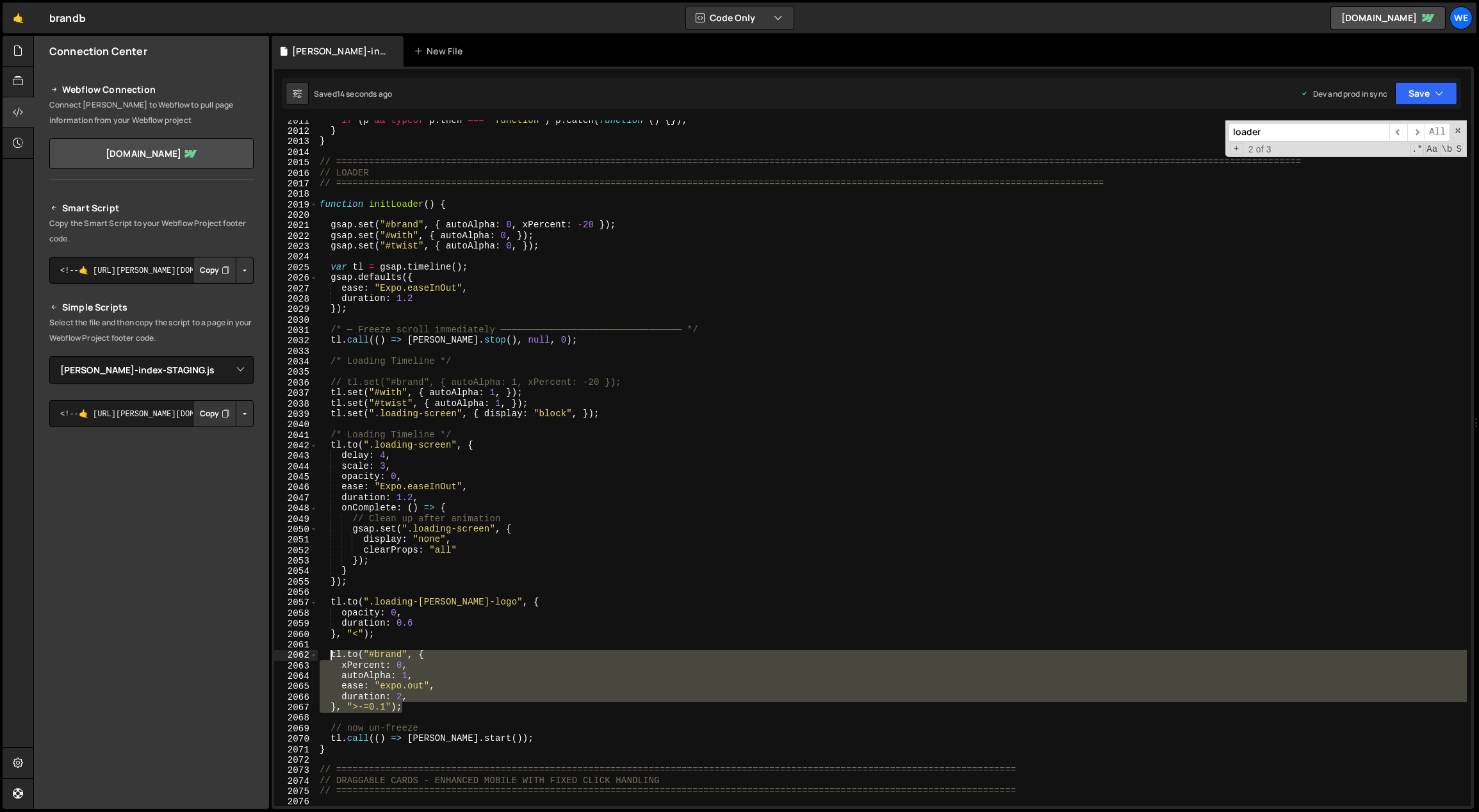
drag, startPoint x: 409, startPoint y: 708, endPoint x: 329, endPoint y: 655, distance: 96.0
click at [329, 655] on div "if ( p && typeof p . then === 'function' ) p . catch ( function ( ) { }) ; } } …" at bounding box center [892, 470] width 1150 height 708
click at [700, 507] on div "if ( p && typeof p . then === 'function' ) p . catch ( function ( ) { }) ; } } …" at bounding box center [892, 470] width 1150 height 708
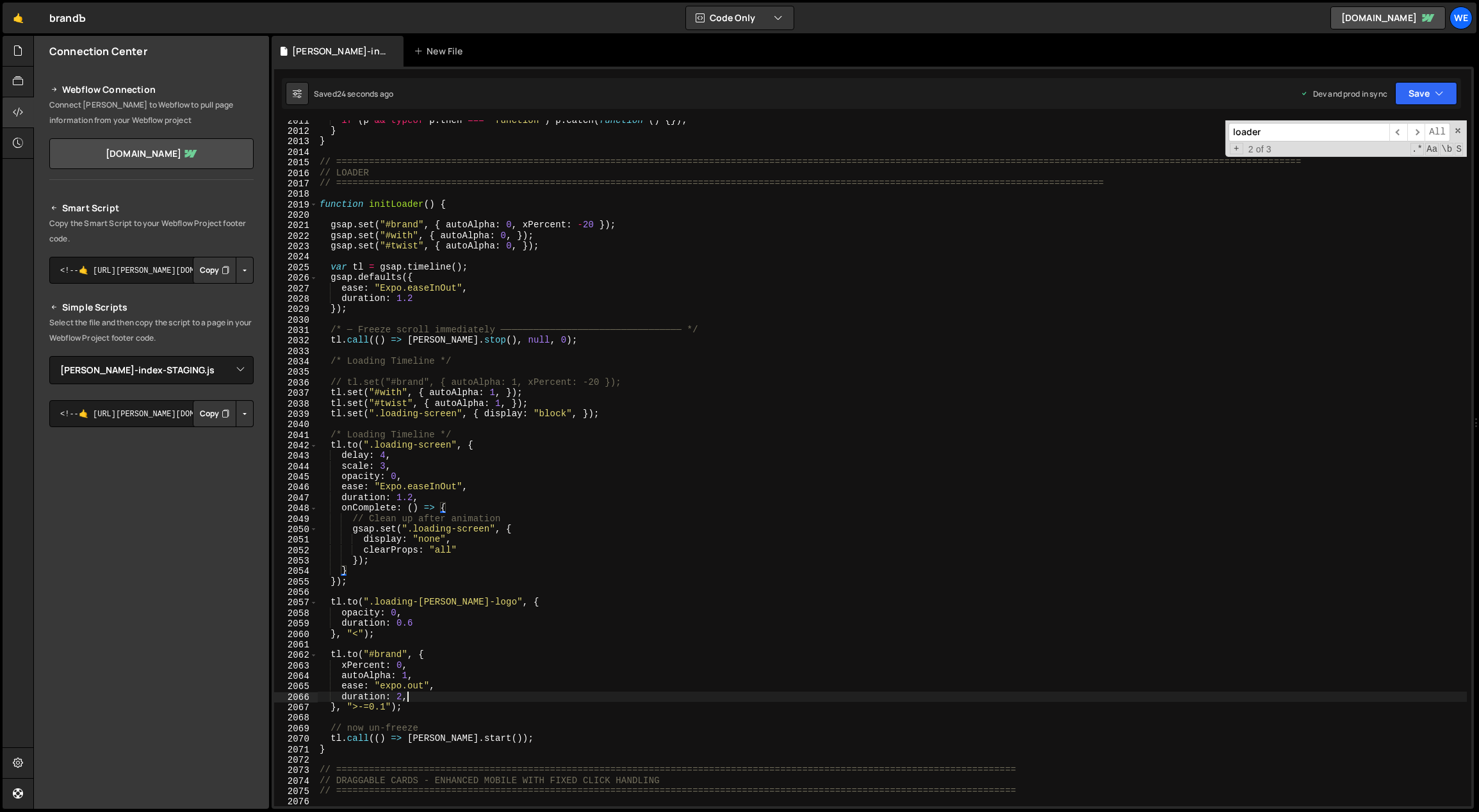
click at [423, 702] on div "if ( p && typeof p . then === 'function' ) p . catch ( function ( ) { }) ; } } …" at bounding box center [892, 470] width 1150 height 708
click at [424, 674] on div "if ( p && typeof p . then === 'function' ) p . catch ( function ( ) { }) ; } } …" at bounding box center [892, 470] width 1150 height 708
click at [420, 664] on div "if ( p && typeof p . then === 'function' ) p . catch ( function ( ) { }) ; } } …" at bounding box center [892, 470] width 1150 height 708
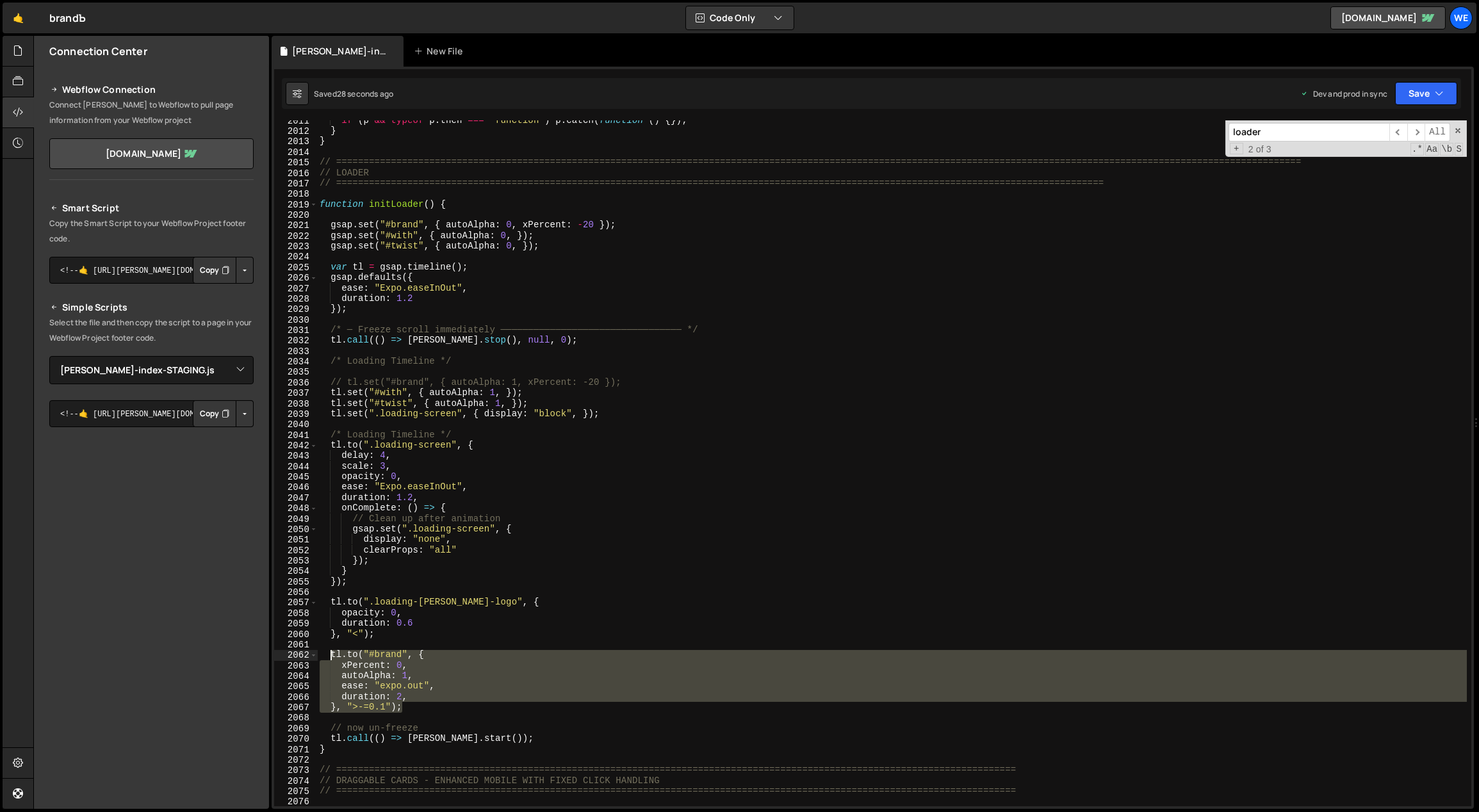
drag, startPoint x: 409, startPoint y: 710, endPoint x: 328, endPoint y: 655, distance: 97.9
click at [328, 655] on div "if ( p && typeof p . then === 'function' ) p . catch ( function ( ) { }) ; } } …" at bounding box center [892, 470] width 1150 height 708
paste textarea "}, "<0.5"); // Start blinking 0.5s into the slide"
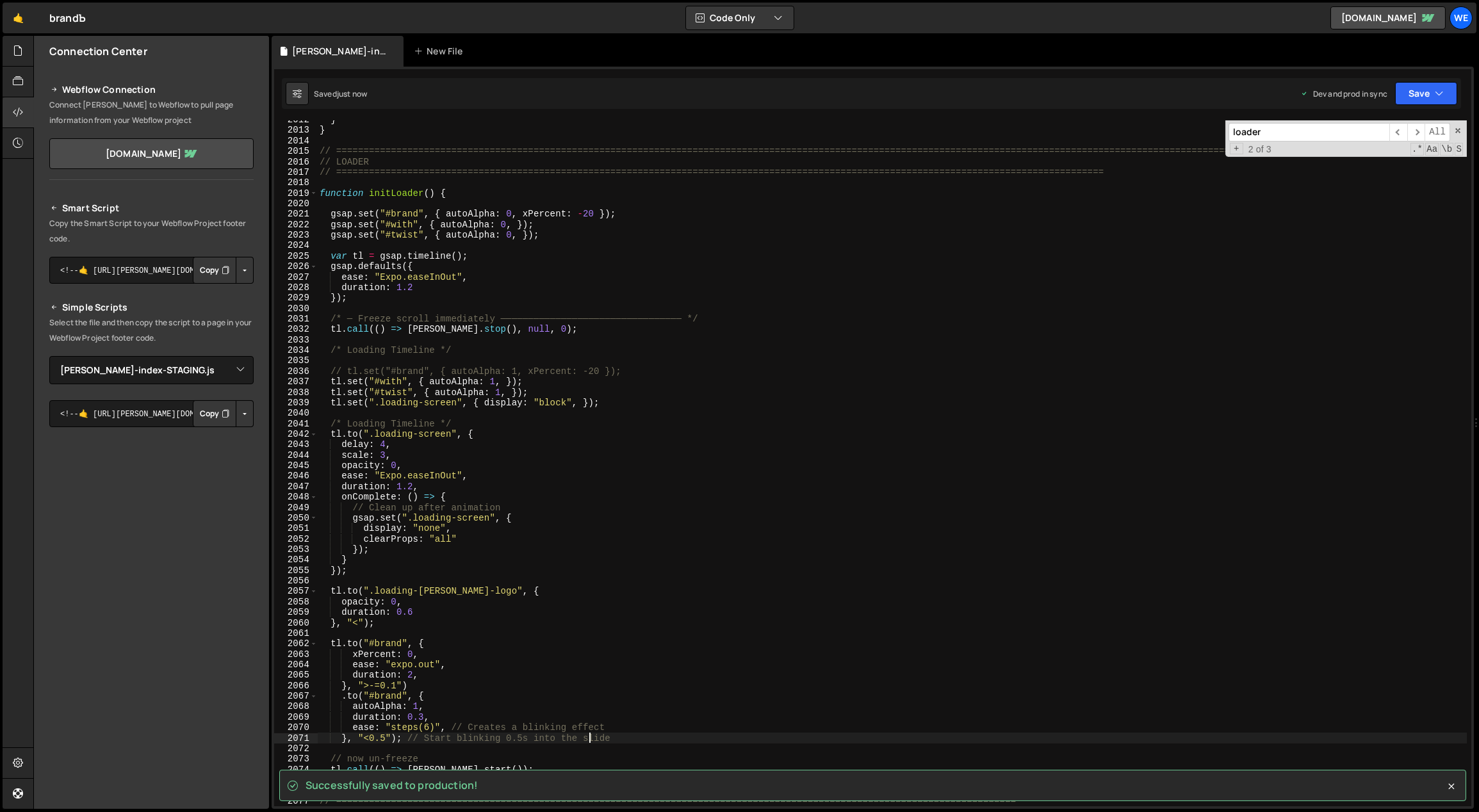
scroll to position [10935, 0]
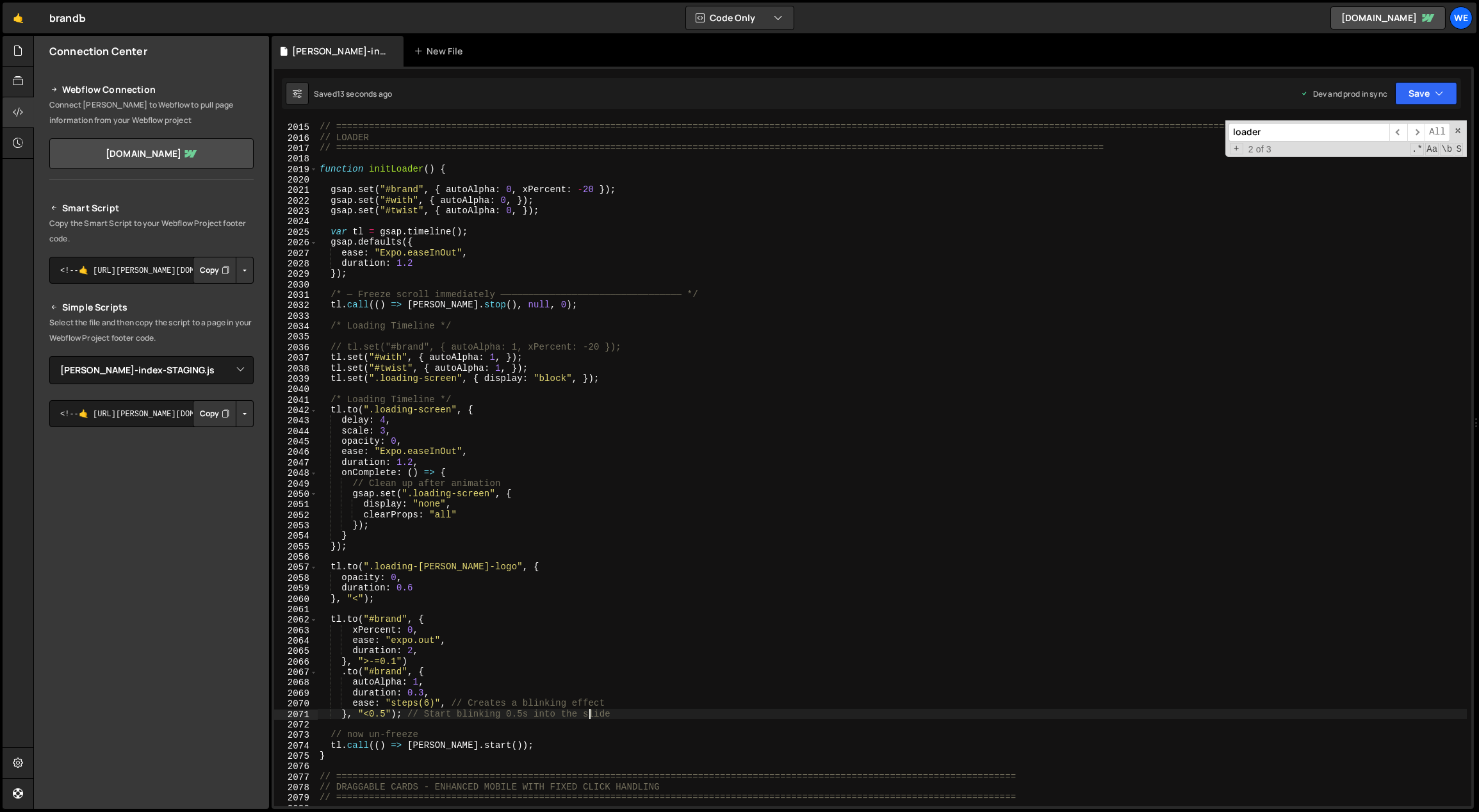
click at [536, 684] on div "// ============================================================================…" at bounding box center [892, 465] width 1150 height 708
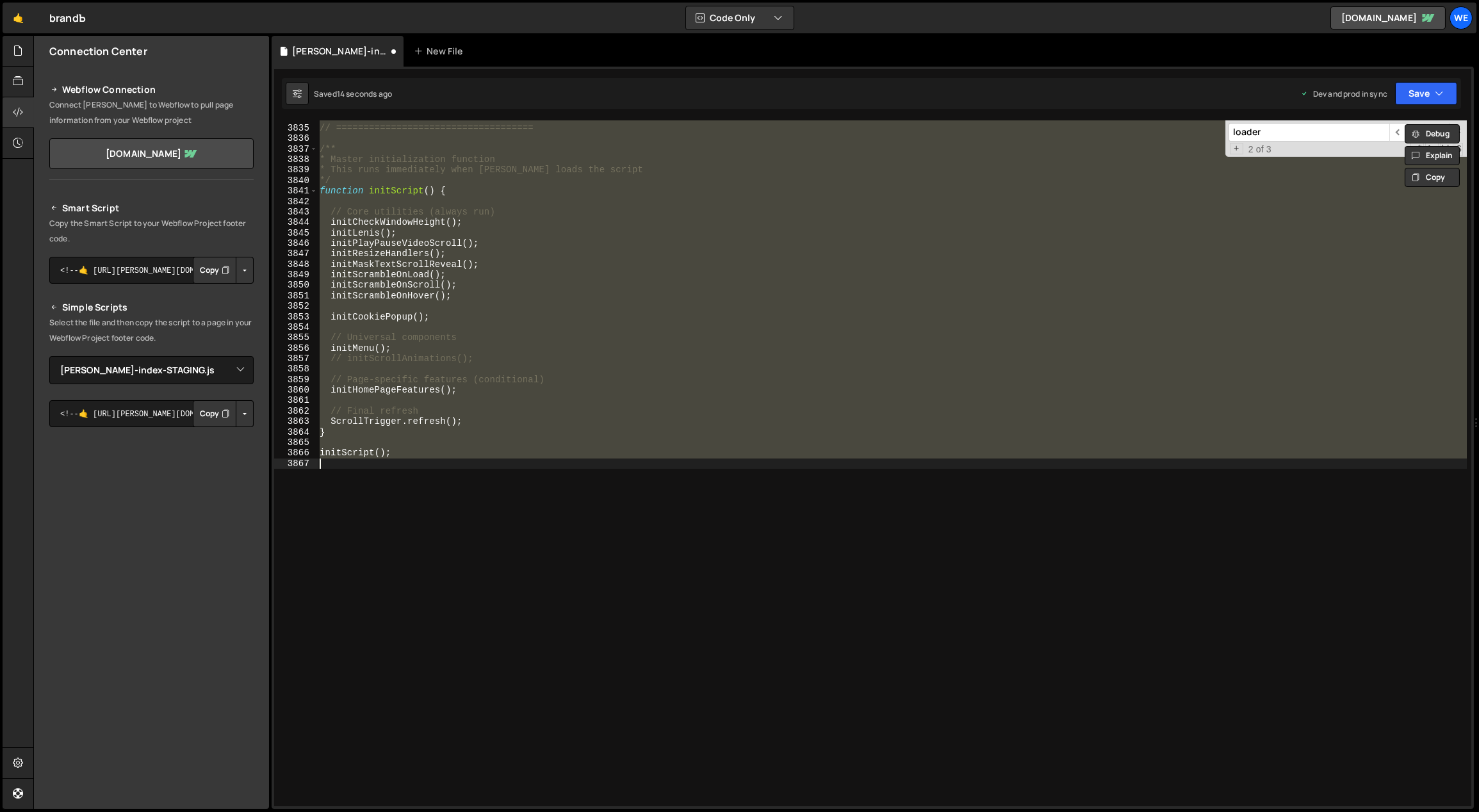
scroll to position [11052, 0]
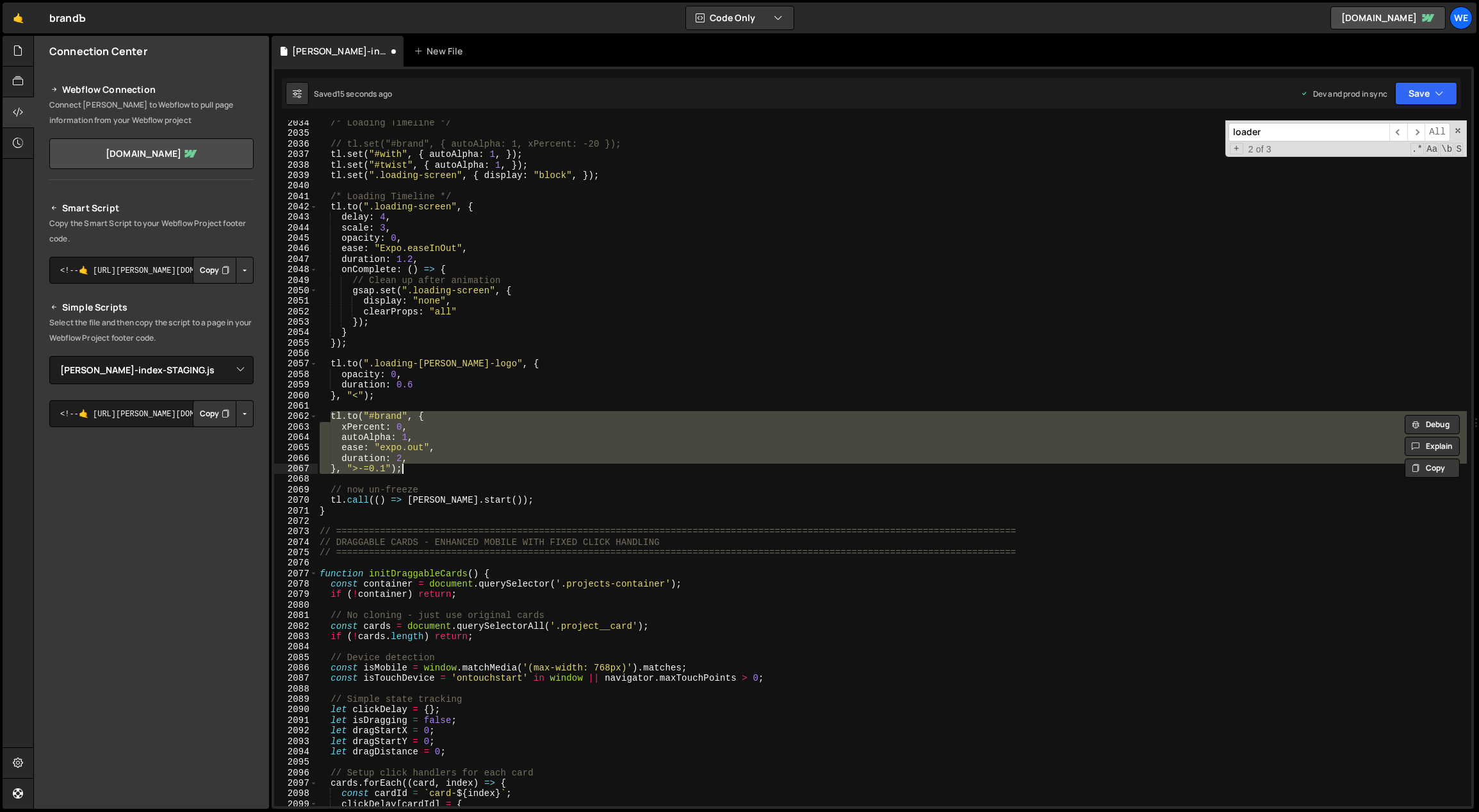
click at [432, 454] on div "/* Loading Timeline */ // tl.set("#brand", { autoAlpha: 1, xPercent: -20 }); tl…" at bounding box center [892, 472] width 1150 height 708
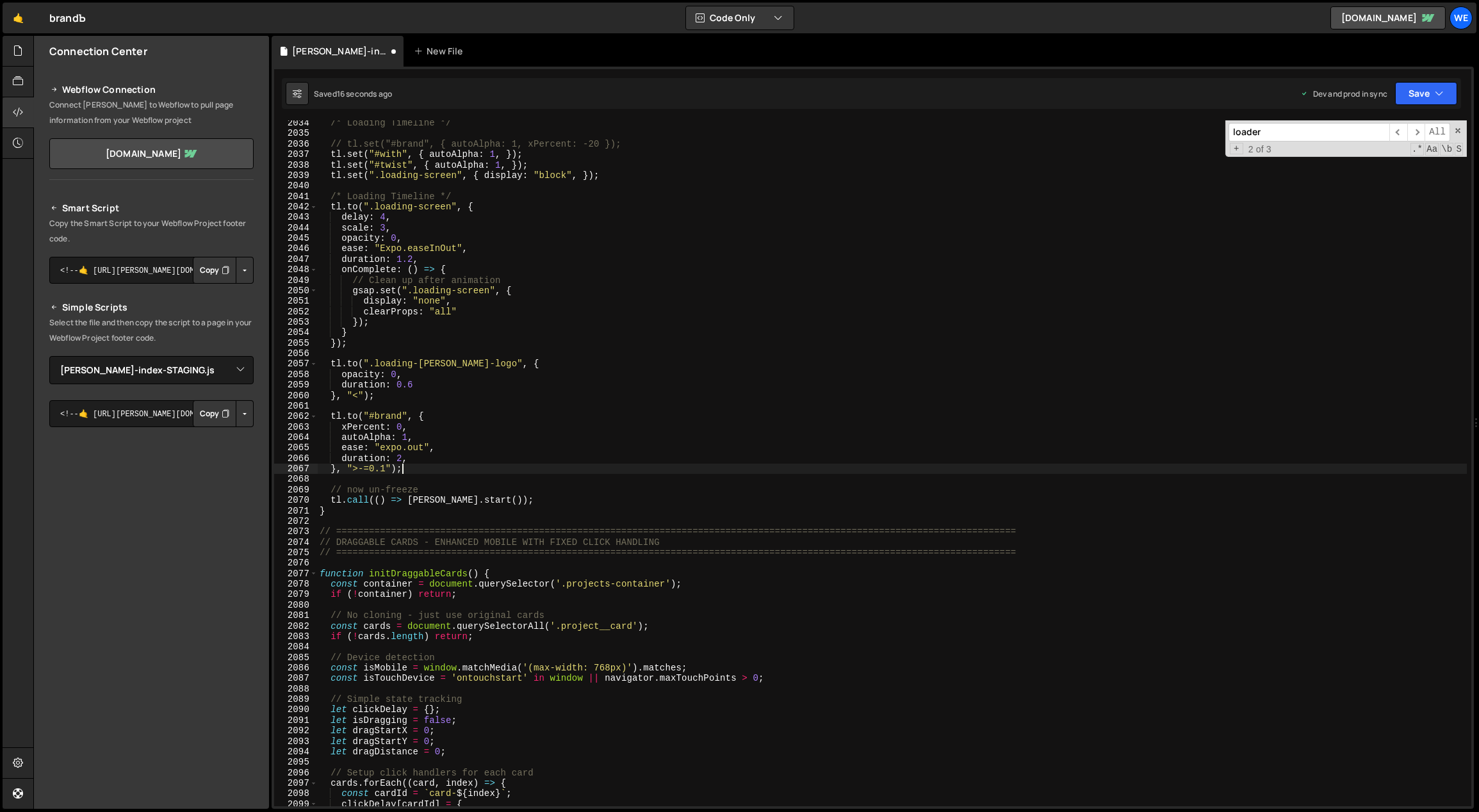
click at [430, 473] on div "/* Loading Timeline */ // tl.set("#brand", { autoAlpha: 1, xPercent: -20 }); tl…" at bounding box center [892, 472] width 1150 height 708
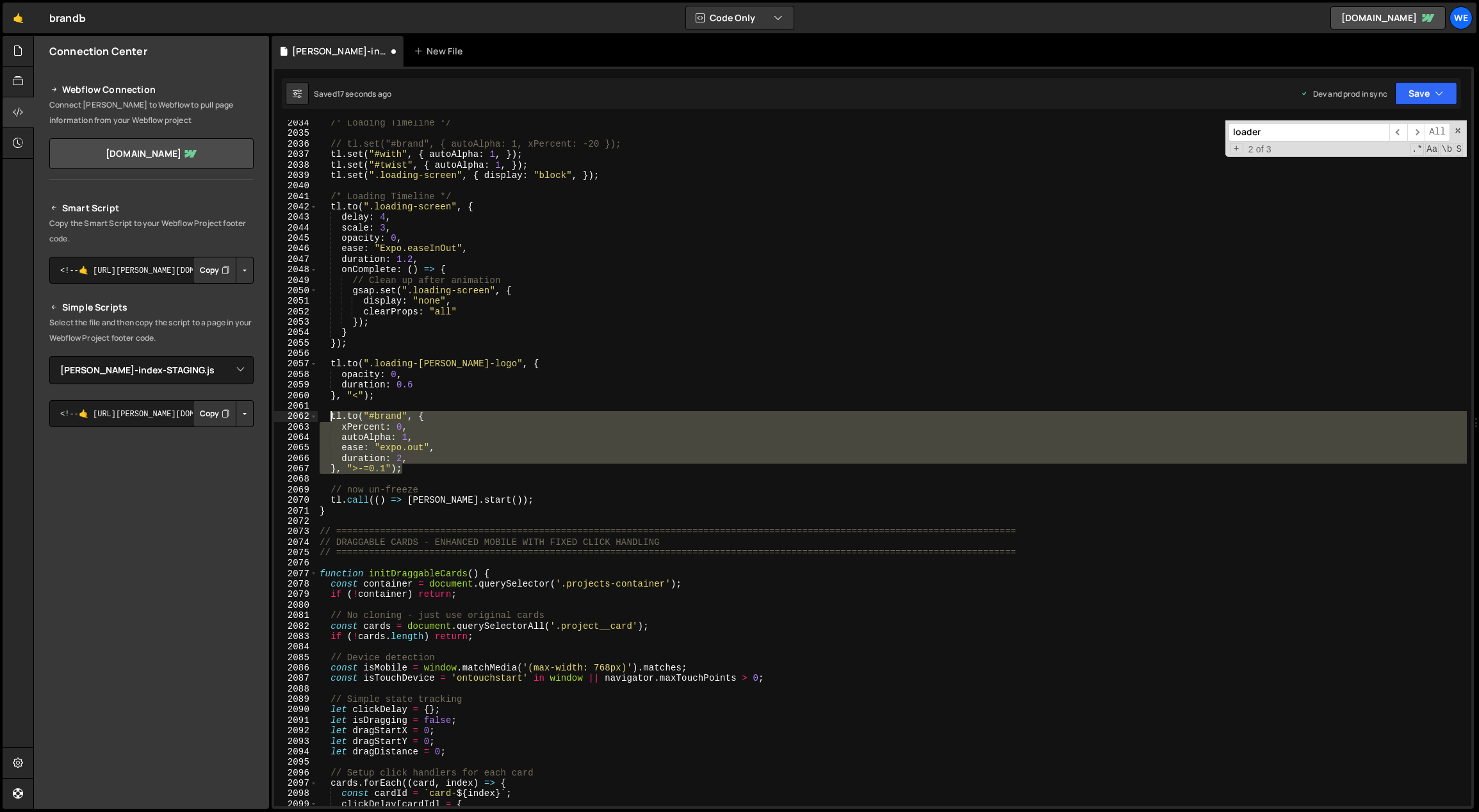
drag, startPoint x: 404, startPoint y: 469, endPoint x: 426, endPoint y: 488, distance: 29.1
click at [329, 415] on div "/* Loading Timeline */ // tl.set("#brand", { autoAlpha: 1, xPercent: -20 }); tl…" at bounding box center [892, 472] width 1150 height 708
click at [437, 468] on div "/* Loading Timeline */ // tl.set("#brand", { autoAlpha: 1, xPercent: -20 }); tl…" at bounding box center [891, 463] width 1150 height 686
type textarea "}, ">-=0.1");"
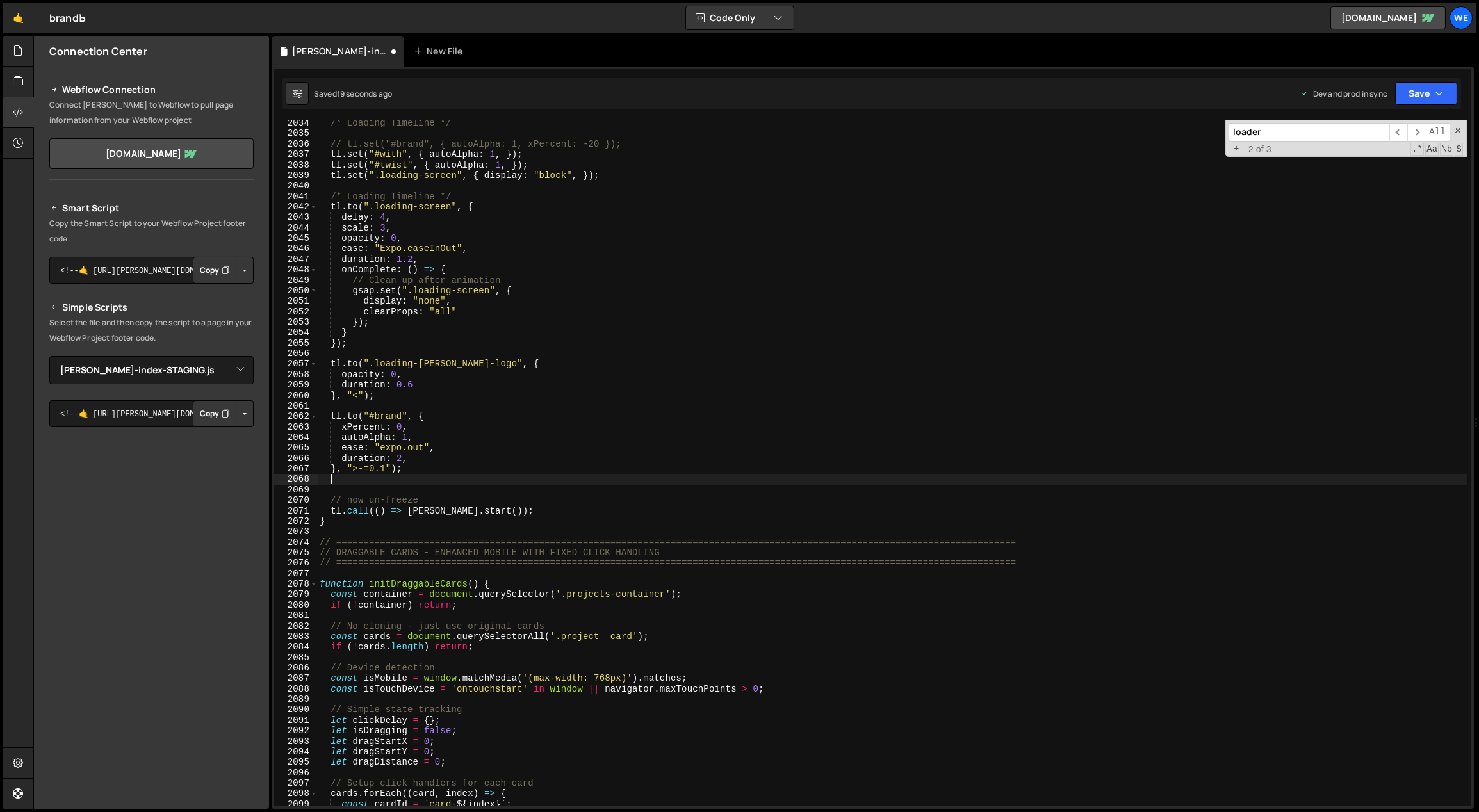
scroll to position [0, 0]
paste textarea "}, ">-=0.1");"
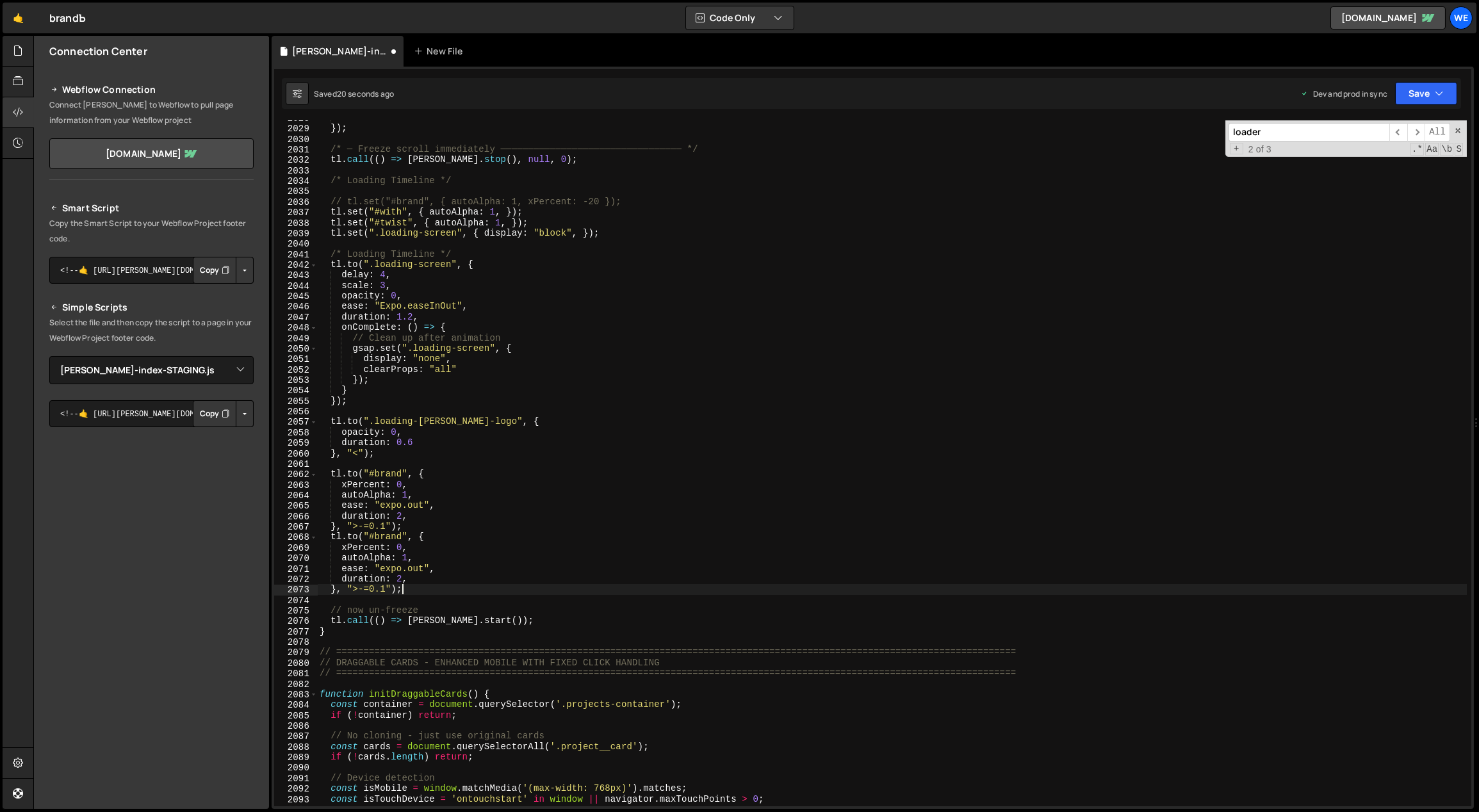
scroll to position [10978, 0]
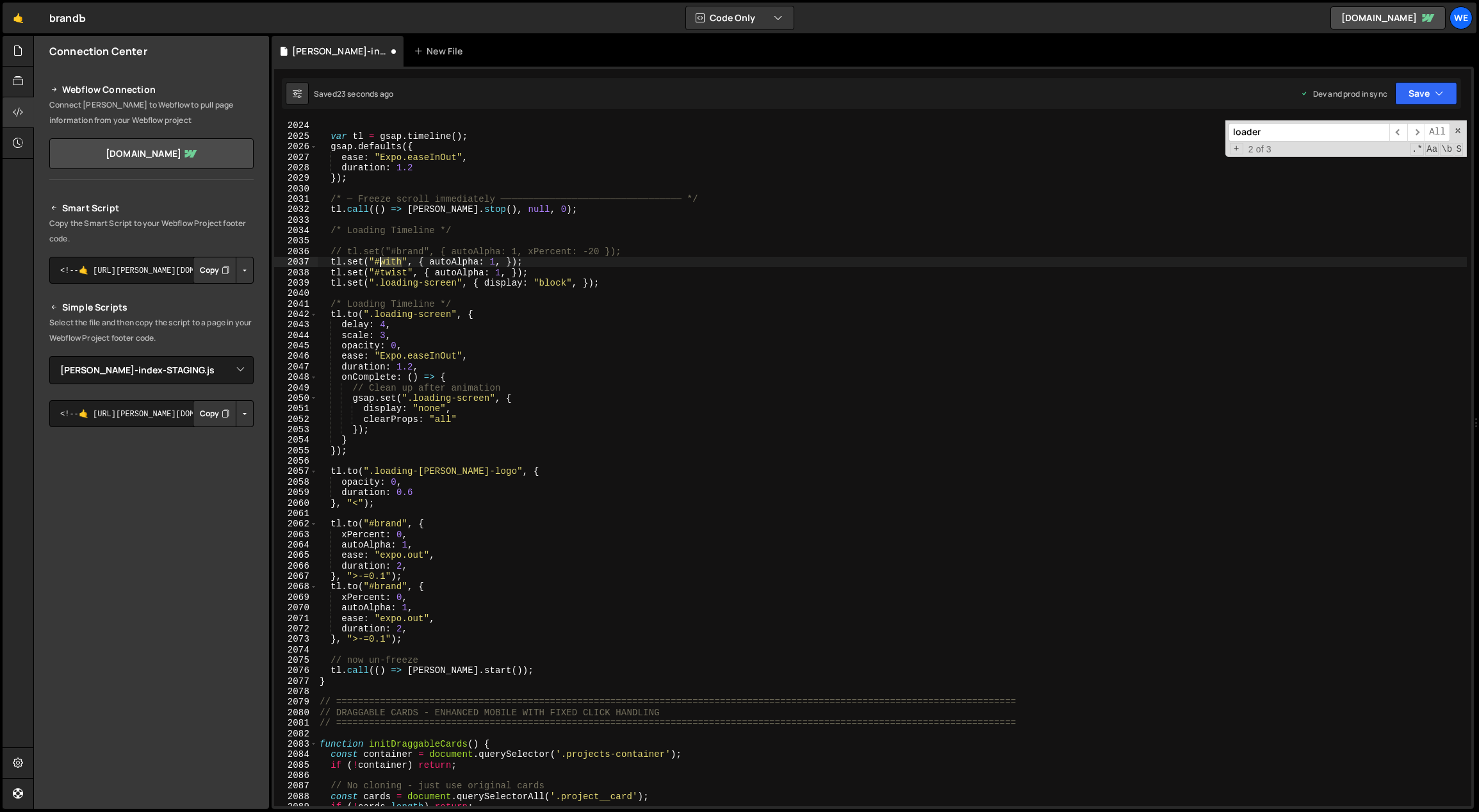
drag, startPoint x: 399, startPoint y: 261, endPoint x: 380, endPoint y: 261, distance: 19.0
click at [379, 261] on div "gsap . set ( "#twist" , { autoAlpha : 0 , }) ; var tl = gsap . timeline ( ) ; g…" at bounding box center [892, 464] width 1150 height 708
drag, startPoint x: 397, startPoint y: 587, endPoint x: 382, endPoint y: 585, distance: 15.1
click at [373, 584] on div "var tl = gsap . timeline ( ) ; gsap . defaults ({ ease : "Expo.easeInOut" , dur…" at bounding box center [892, 474] width 1150 height 708
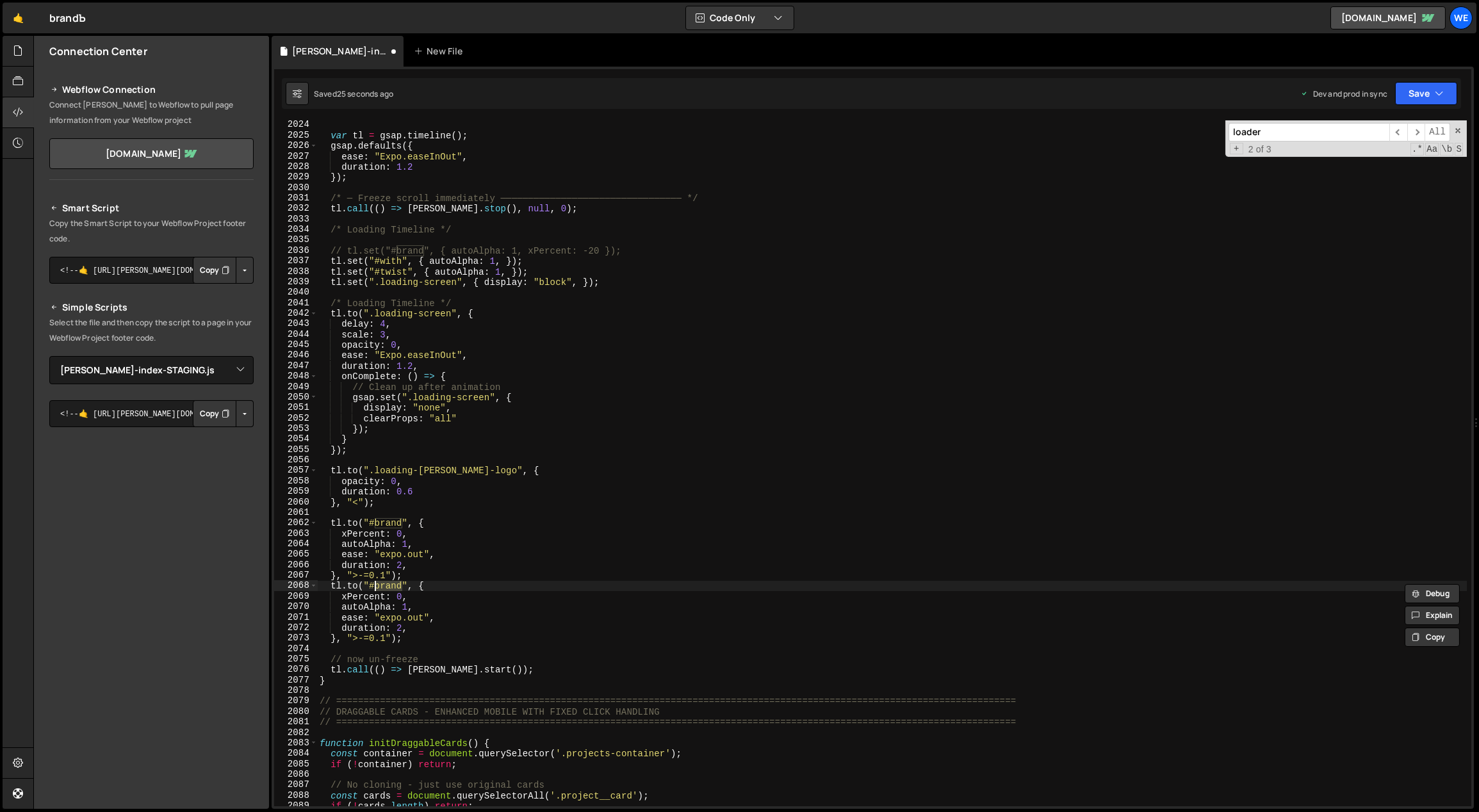
paste textarea "with"
click at [397, 574] on div "var tl = gsap . timeline ( ) ; gsap . defaults ({ ease : "Expo.easeInOut" , dur…" at bounding box center [892, 474] width 1150 height 708
click at [406, 574] on div "var tl = gsap . timeline ( ) ; gsap . defaults ({ ease : "Expo.easeInOut" , dur…" at bounding box center [892, 474] width 1150 height 708
type textarea "}, ">-=0.1")"
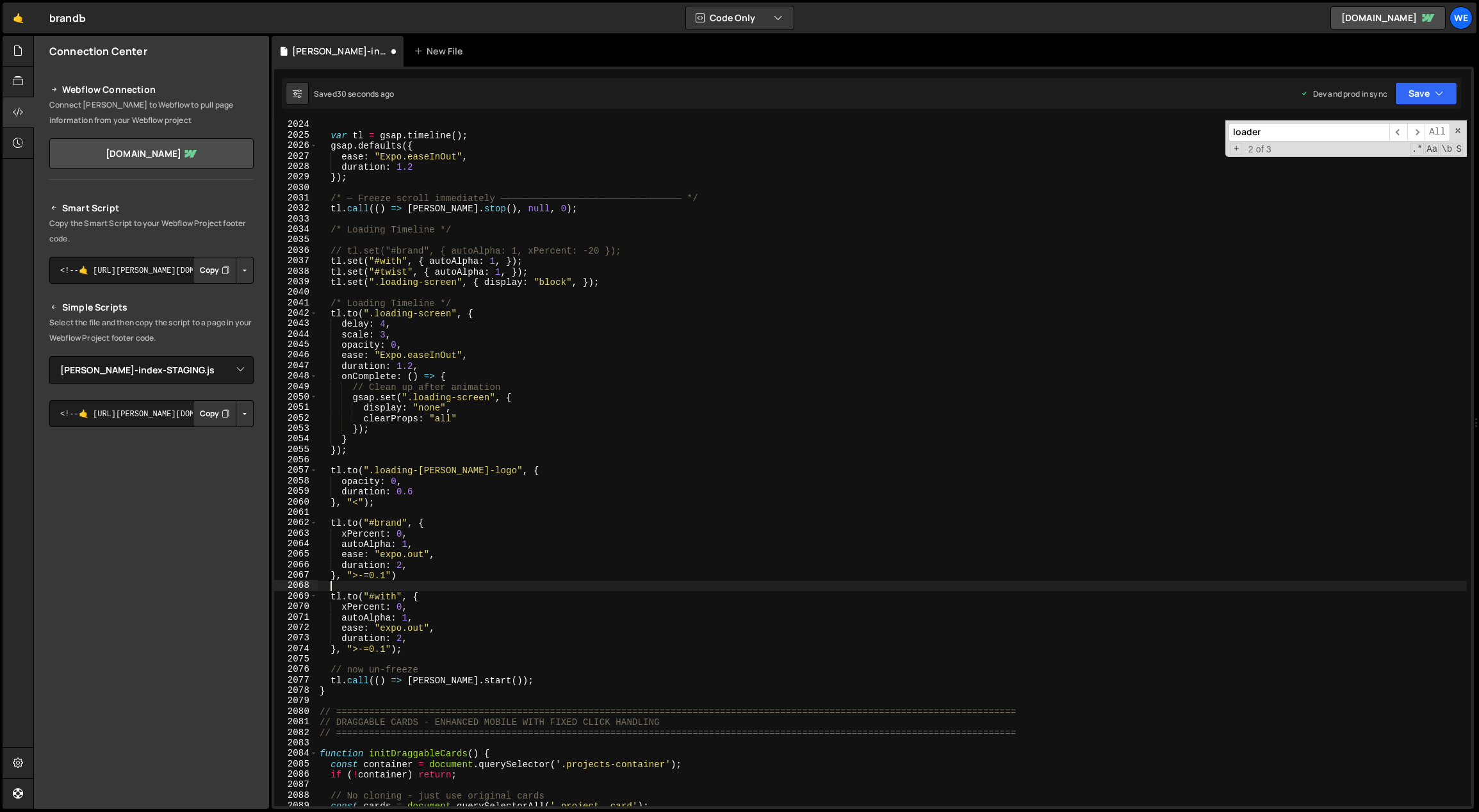
click at [424, 618] on div "var tl = gsap . timeline ( ) ; gsap . defaults ({ ease : "Expo.easeInOut" , dur…" at bounding box center [892, 474] width 1150 height 708
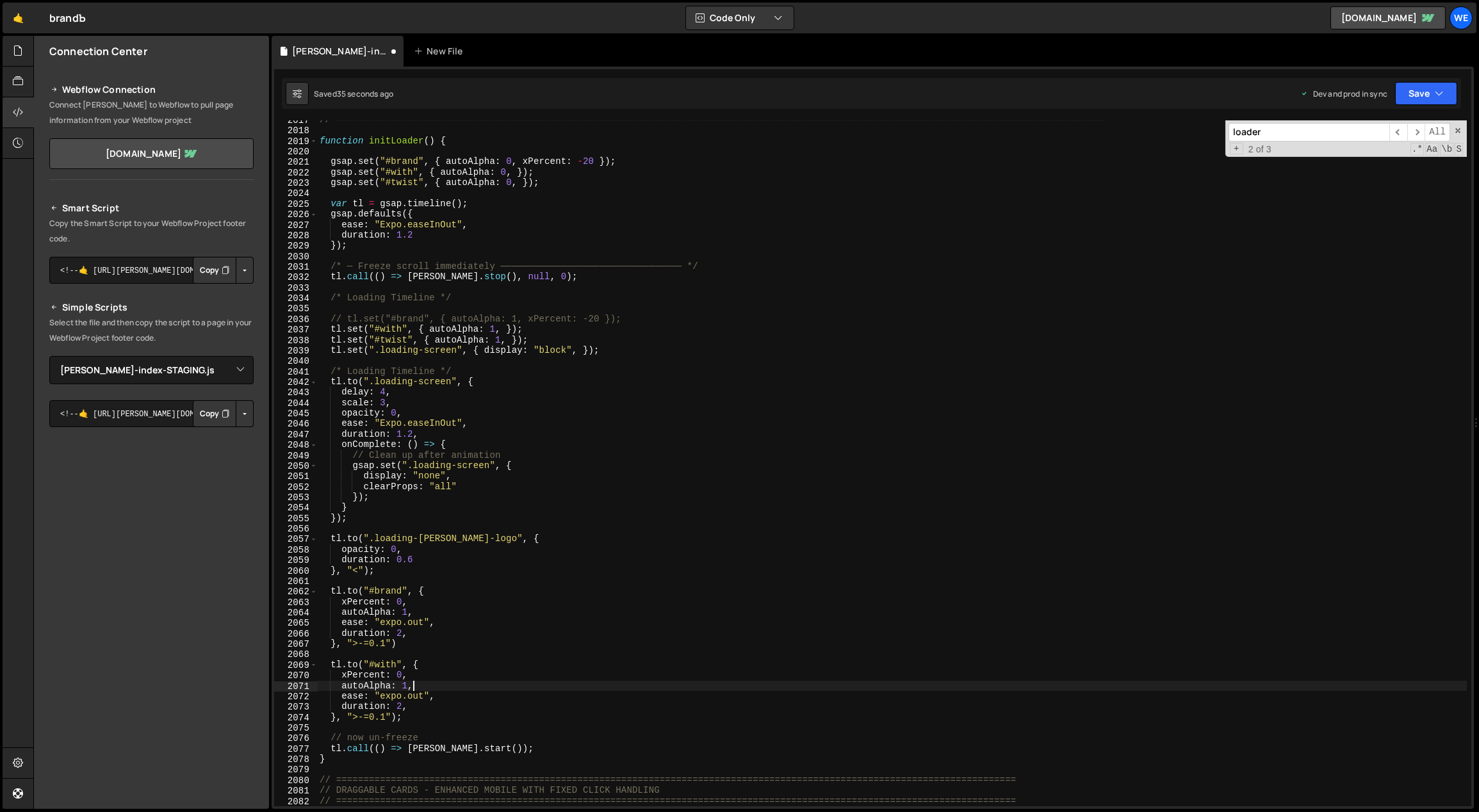
scroll to position [10935, 0]
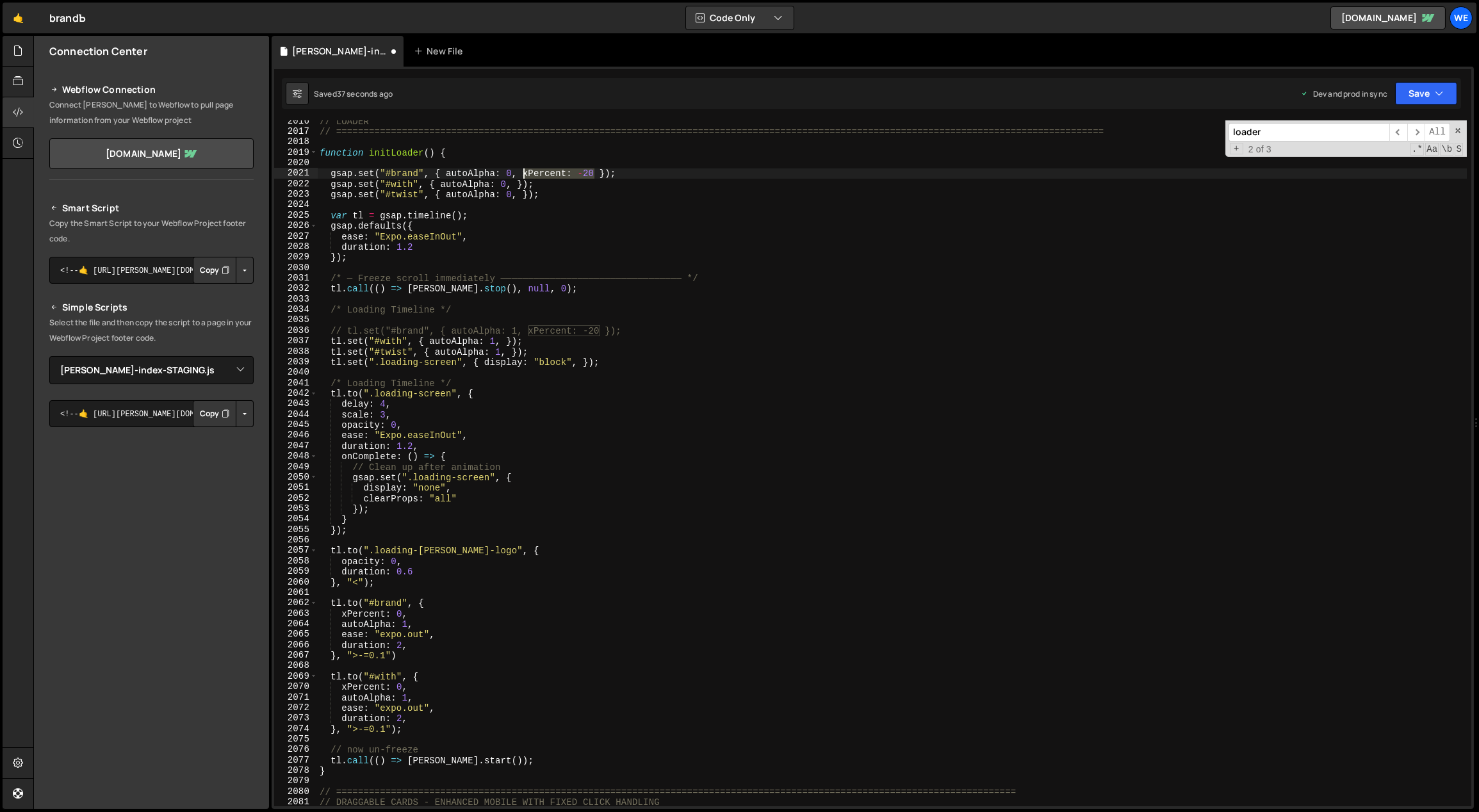
drag, startPoint x: 593, startPoint y: 175, endPoint x: 521, endPoint y: 178, distance: 72.1
click at [523, 176] on div "// LOADER // ==================================================================…" at bounding box center [892, 470] width 1150 height 708
click at [512, 184] on div "// LOADER // ==================================================================…" at bounding box center [892, 470] width 1150 height 708
paste textarea "xPercent: -20"
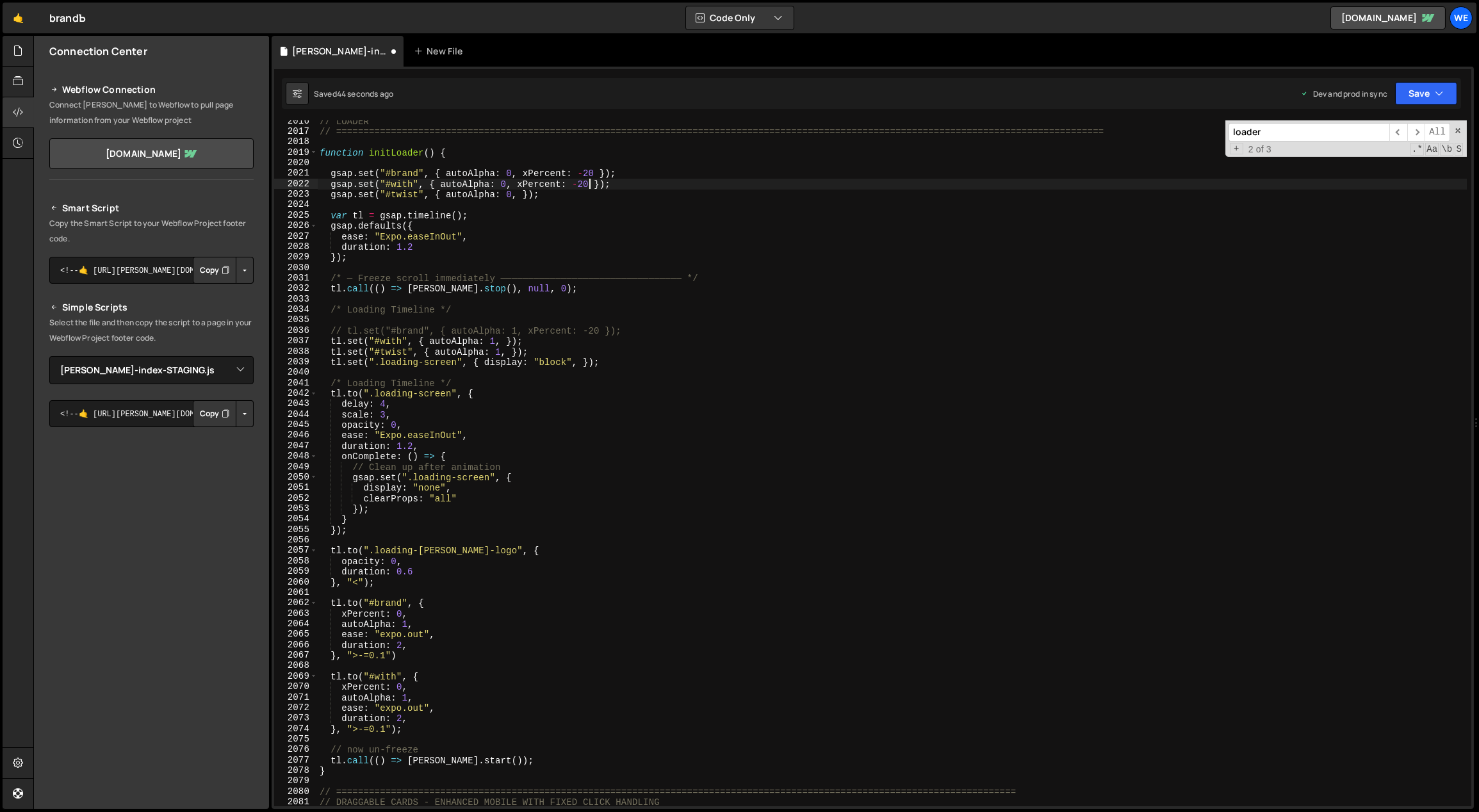
click at [516, 196] on div "// LOADER // ==================================================================…" at bounding box center [892, 470] width 1150 height 708
paste textarea "xPercent: -20"
click at [583, 195] on div "// LOADER // ==================================================================…" at bounding box center [892, 470] width 1150 height 708
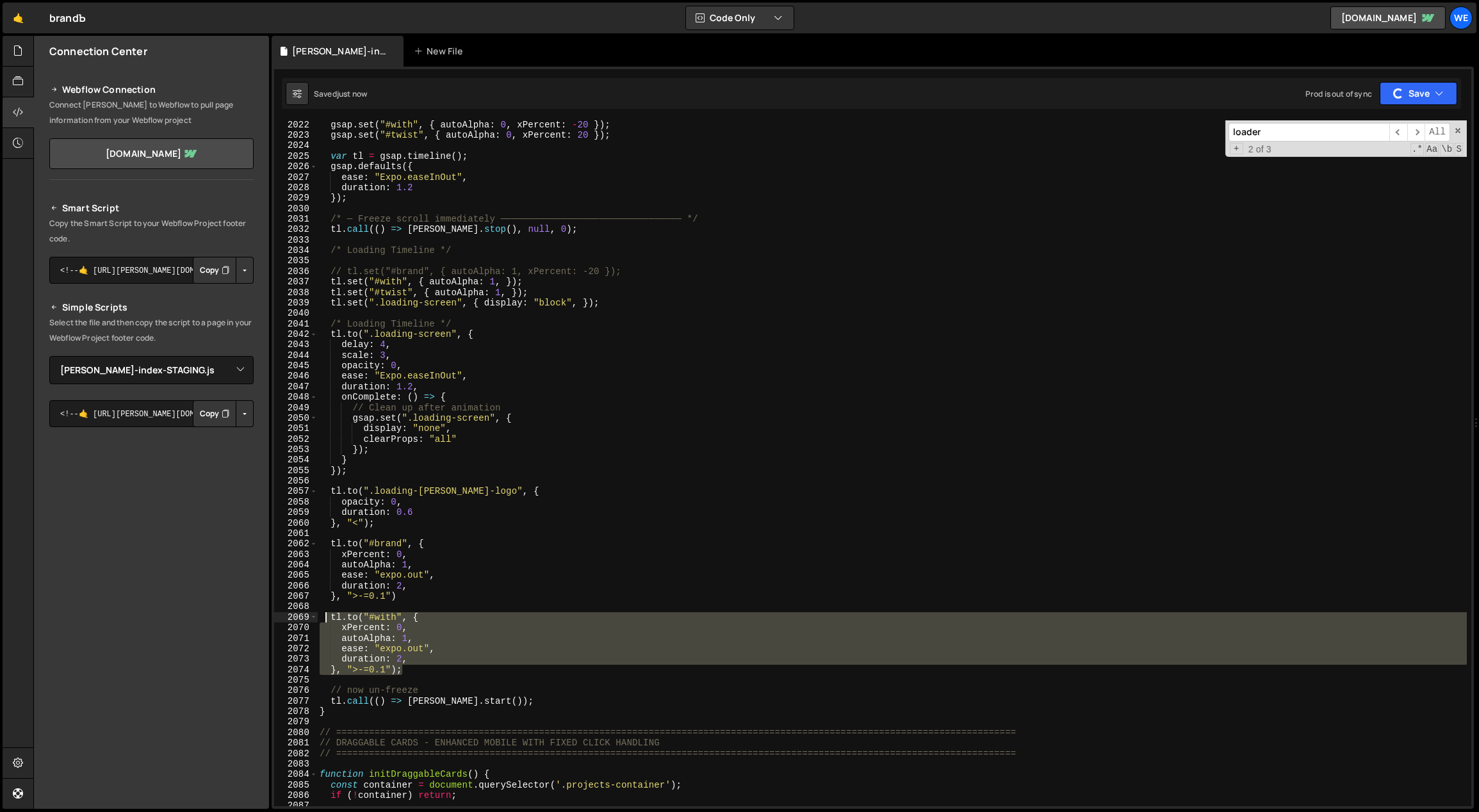
drag, startPoint x: 363, startPoint y: 650, endPoint x: 326, endPoint y: 619, distance: 48.3
click at [326, 619] on div "gsap . set ( "#with" , { autoAlpha : 0 , xPercent : - 20 }) ; gsap . set ( "#tw…" at bounding box center [892, 474] width 1150 height 708
click at [406, 671] on div "gsap . set ( "#with" , { autoAlpha : 0 , xPercent : - 20 }) ; gsap . set ( "#tw…" at bounding box center [891, 463] width 1150 height 686
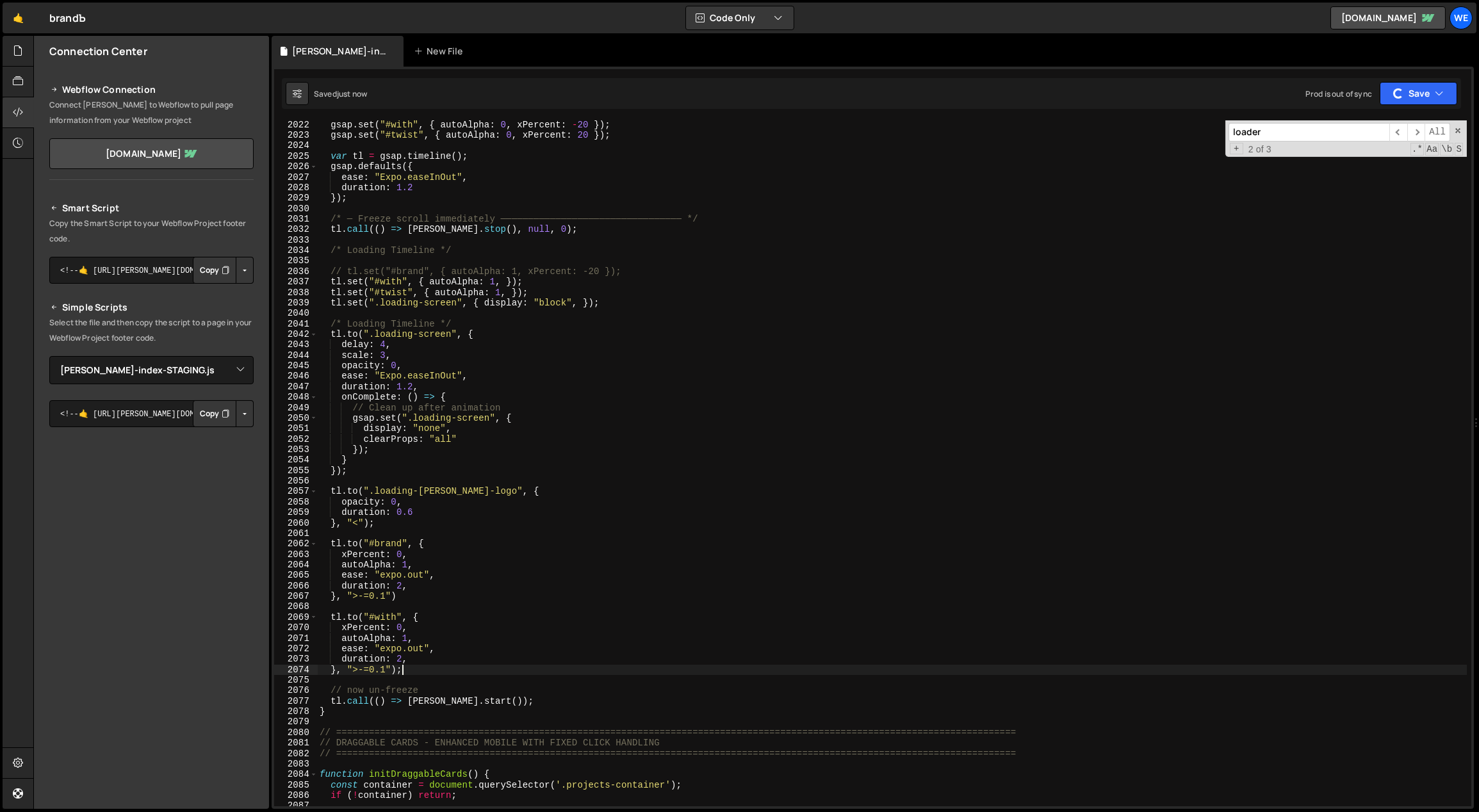
scroll to position [0, 5]
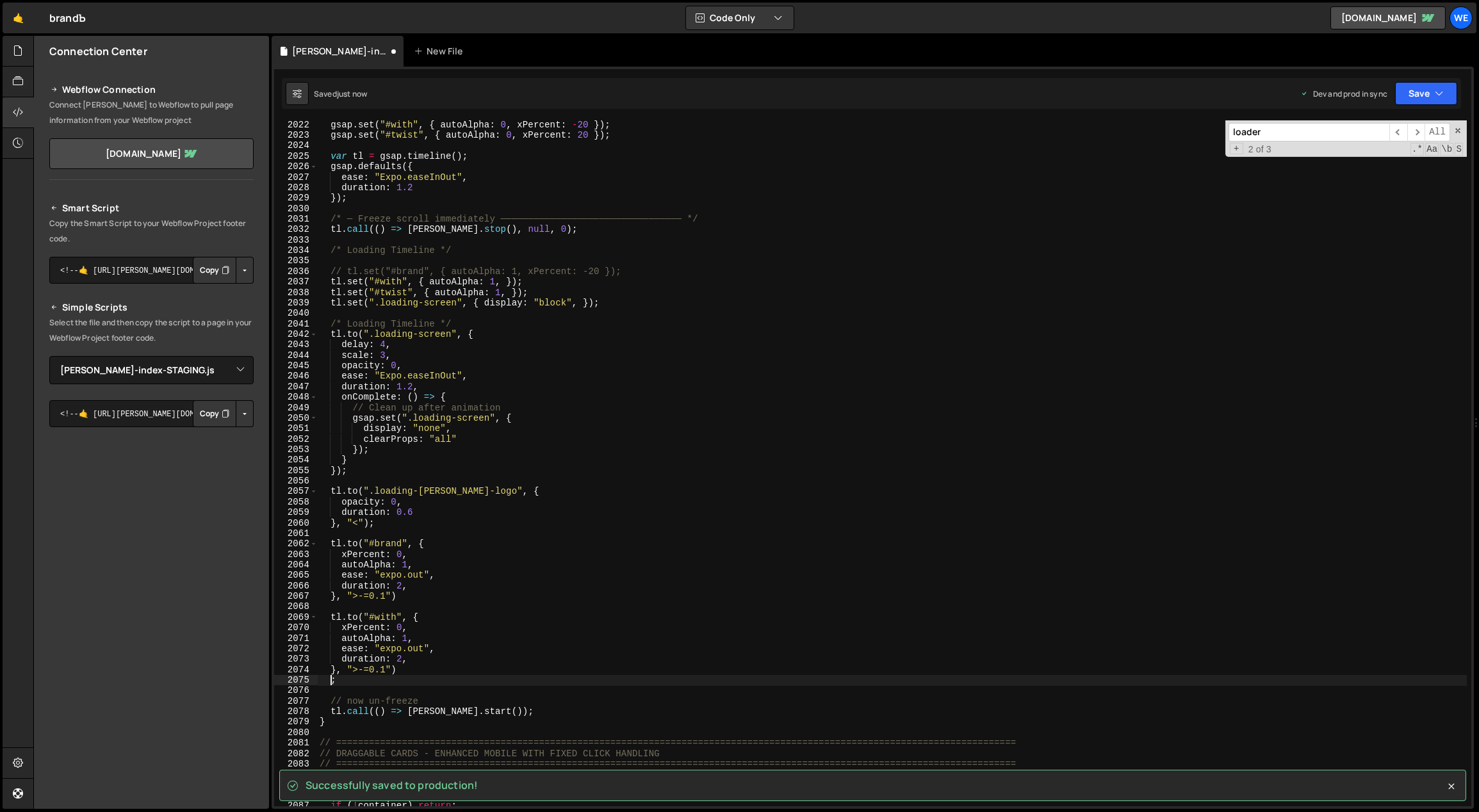
type textarea ";"
paste textarea "}, ">-=0.1");"
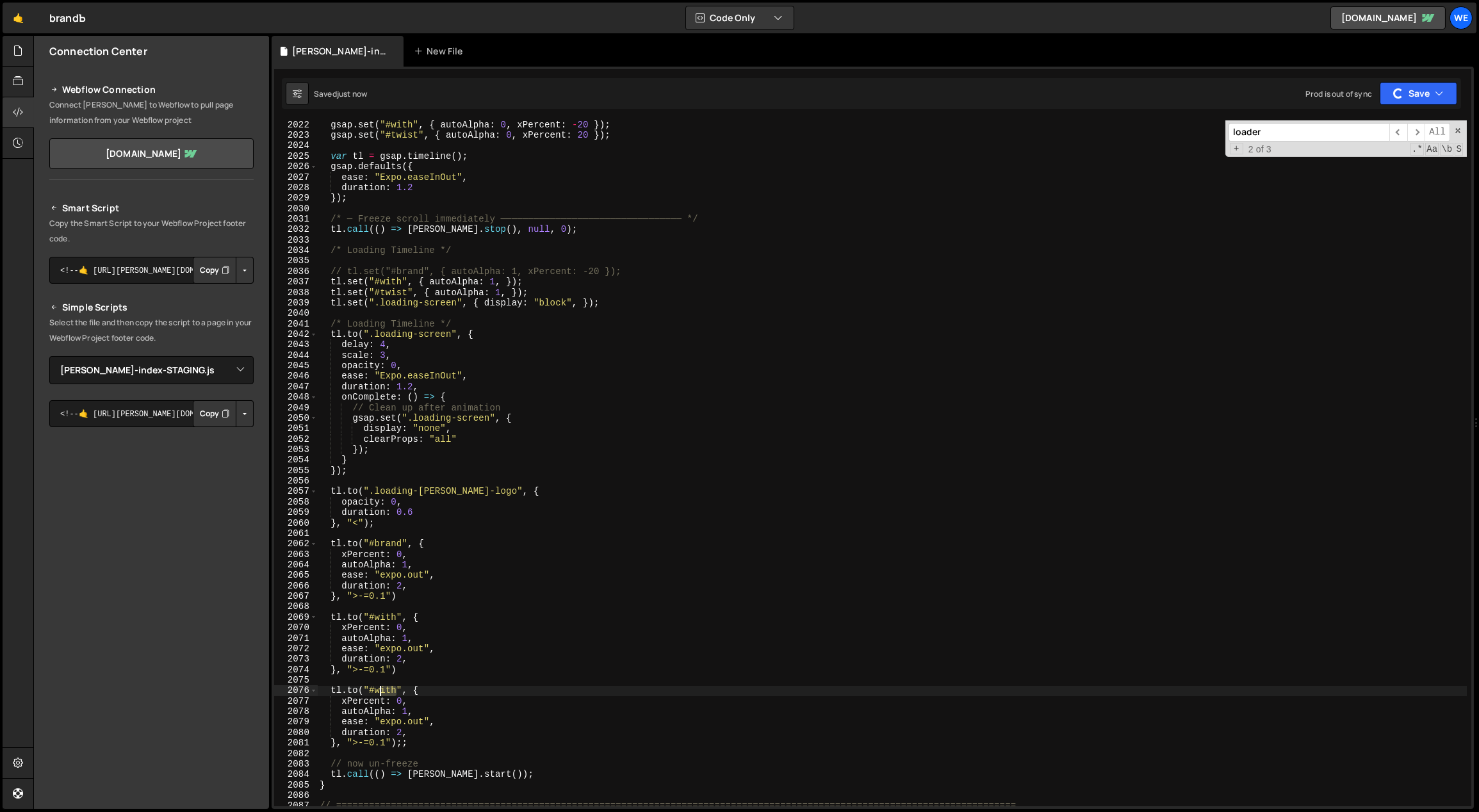
drag, startPoint x: 393, startPoint y: 693, endPoint x: 375, endPoint y: 691, distance: 18.1
click at [375, 691] on div "gsap . set ( "#with" , { autoAlpha : 0 , xPercent : - 20 }) ; gsap . set ( "#tw…" at bounding box center [892, 474] width 1150 height 708
click at [416, 703] on div "gsap . set ( "#with" , { autoAlpha : 0 , xPercent : - 20 }) ; gsap . set ( "#tw…" at bounding box center [892, 474] width 1150 height 708
click at [474, 724] on div "gsap . set ( "#with" , { autoAlpha : 0 , xPercent : - 20 }) ; gsap . set ( "#tw…" at bounding box center [892, 474] width 1150 height 708
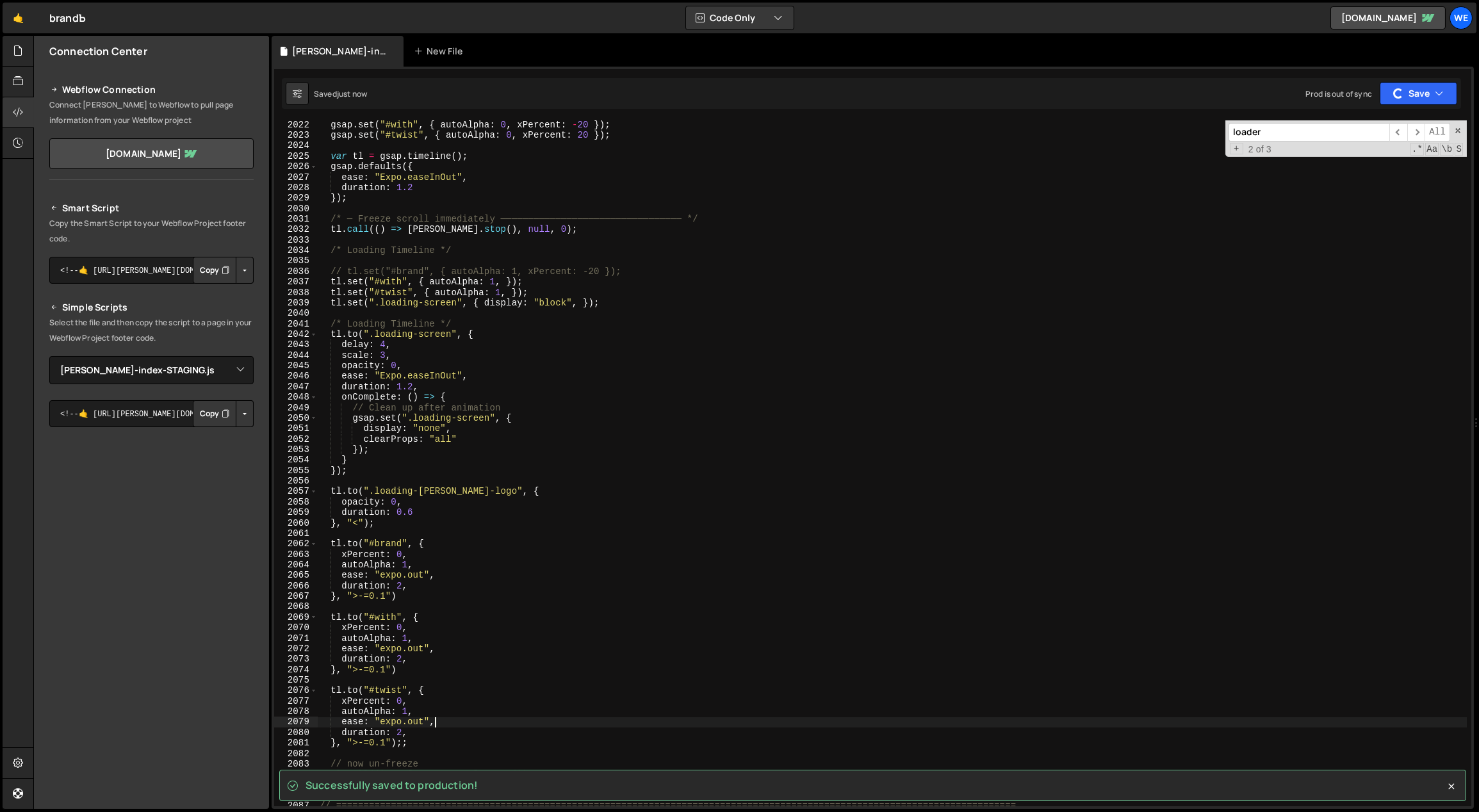
click at [402, 746] on div "gsap . set ( "#with" , { autoAlpha : 0 , xPercent : - 20 }) ; gsap . set ( "#tw…" at bounding box center [892, 474] width 1150 height 708
click at [411, 744] on div "gsap . set ( "#with" , { autoAlpha : 0 , xPercent : - 20 }) ; gsap . set ( "#tw…" at bounding box center [892, 474] width 1150 height 708
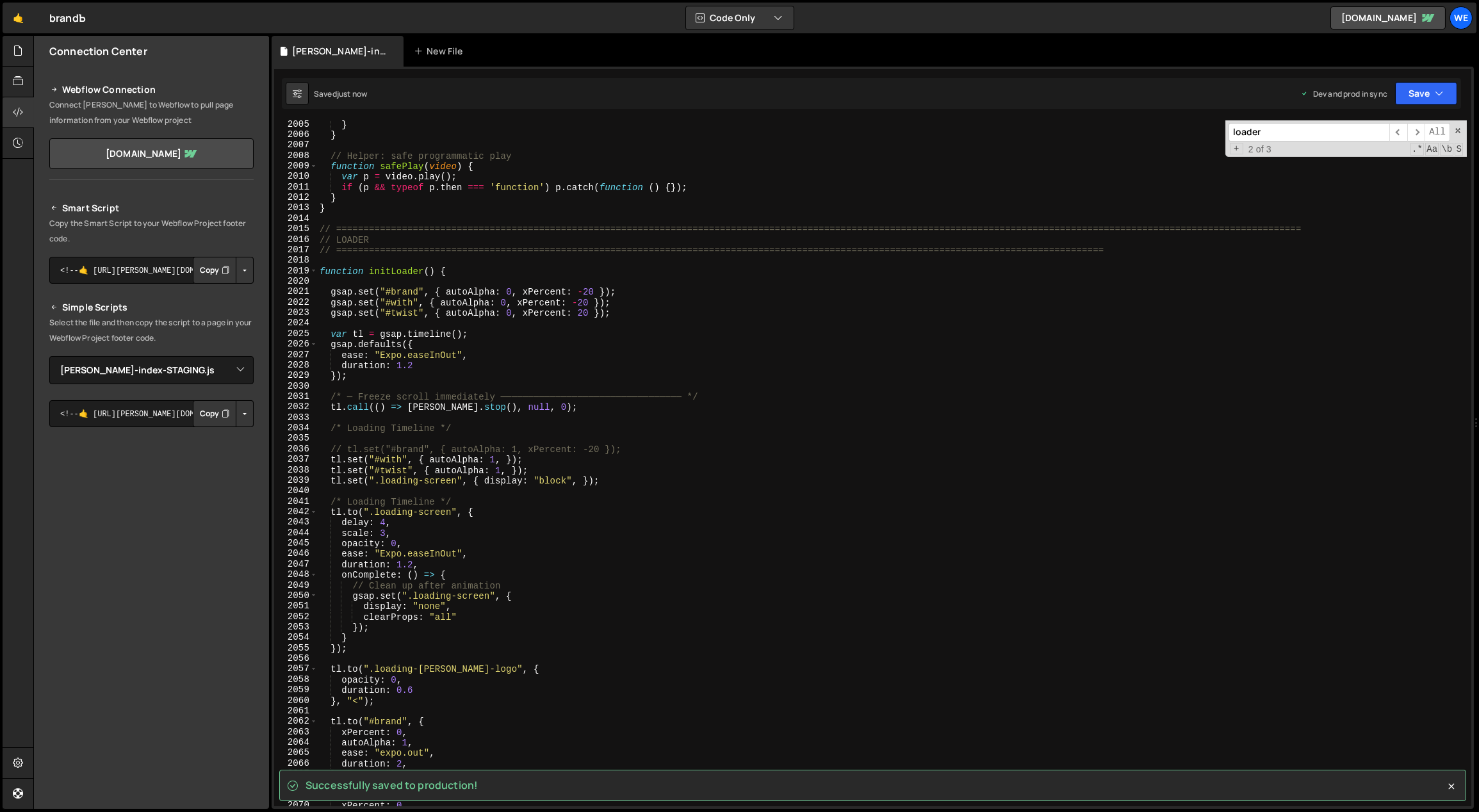
scroll to position [10849, 0]
type textarea ";"
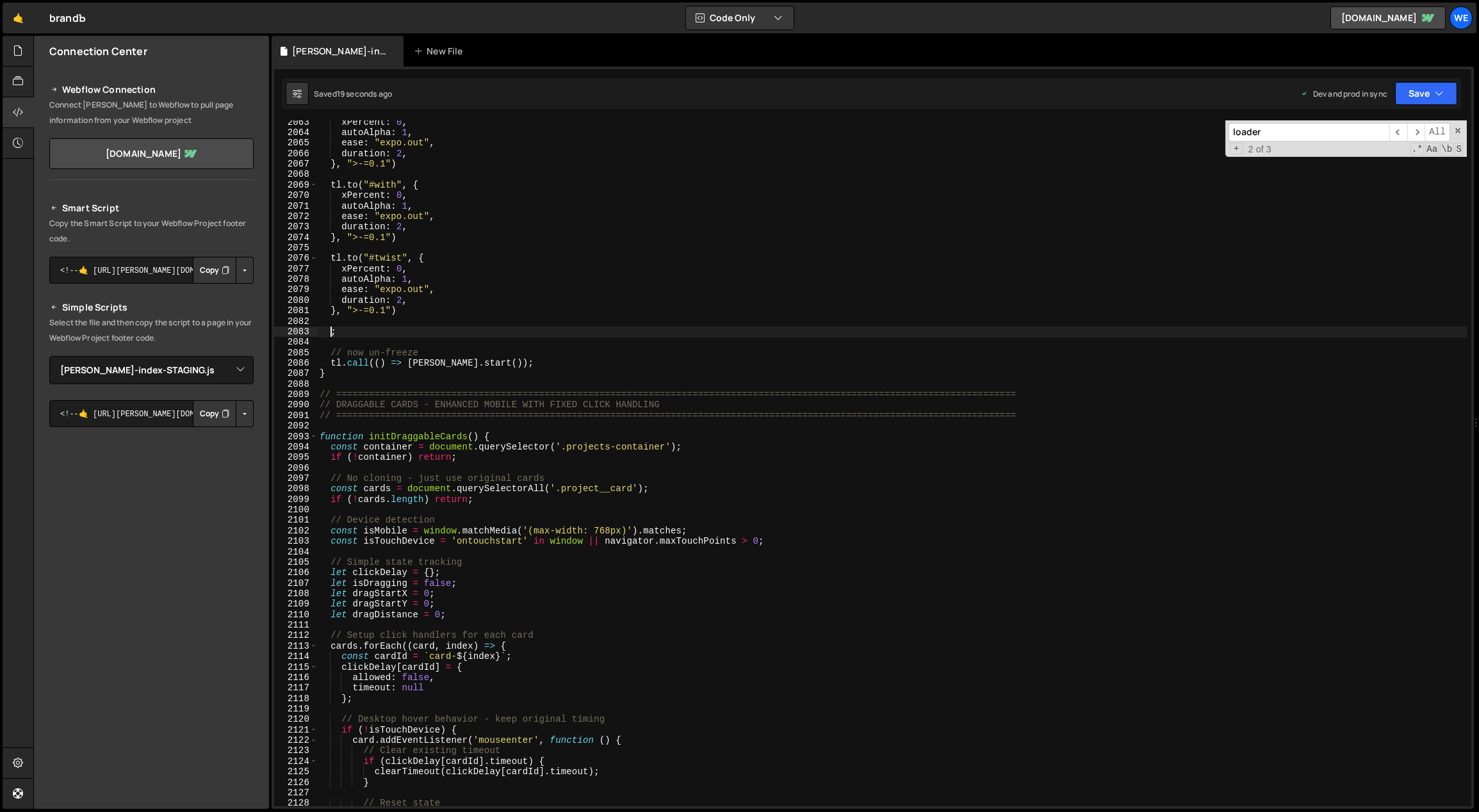
scroll to position [11157, 0]
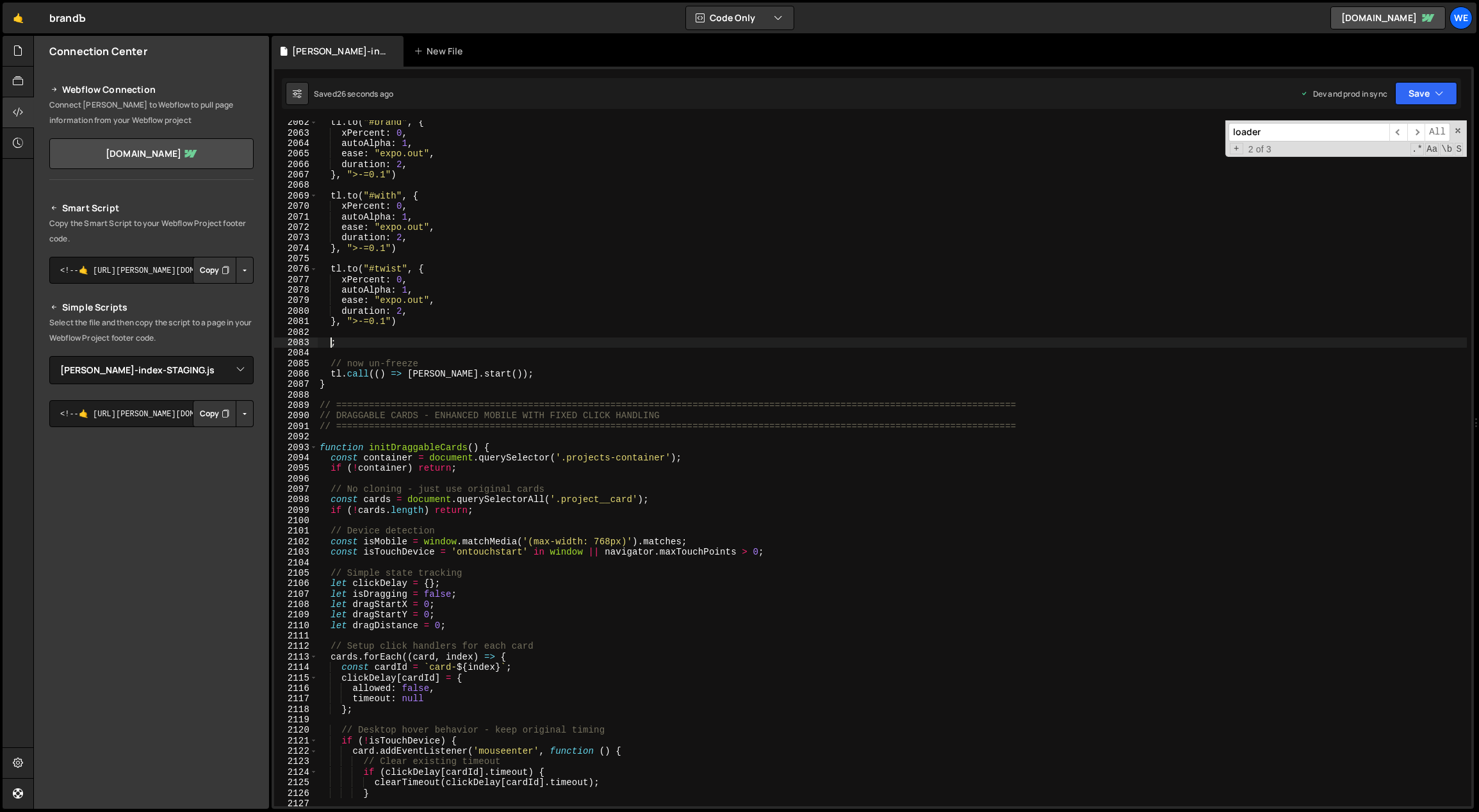
click at [419, 327] on div "tl . to ( "#brand" , { xPercent : 0 , autoAlpha : 1 , ease : "expo.out" , durat…" at bounding box center [892, 471] width 1150 height 708
click at [412, 315] on div "tl . to ( "#brand" , { xPercent : 0 , autoAlpha : 1 , ease : "expo.out" , durat…" at bounding box center [892, 471] width 1150 height 708
drag, startPoint x: 385, startPoint y: 324, endPoint x: 354, endPoint y: 324, distance: 31.0
click at [353, 323] on div "tl . to ( "#brand" , { xPercent : 0 , autoAlpha : 1 , ease : "expo.out" , durat…" at bounding box center [892, 471] width 1150 height 708
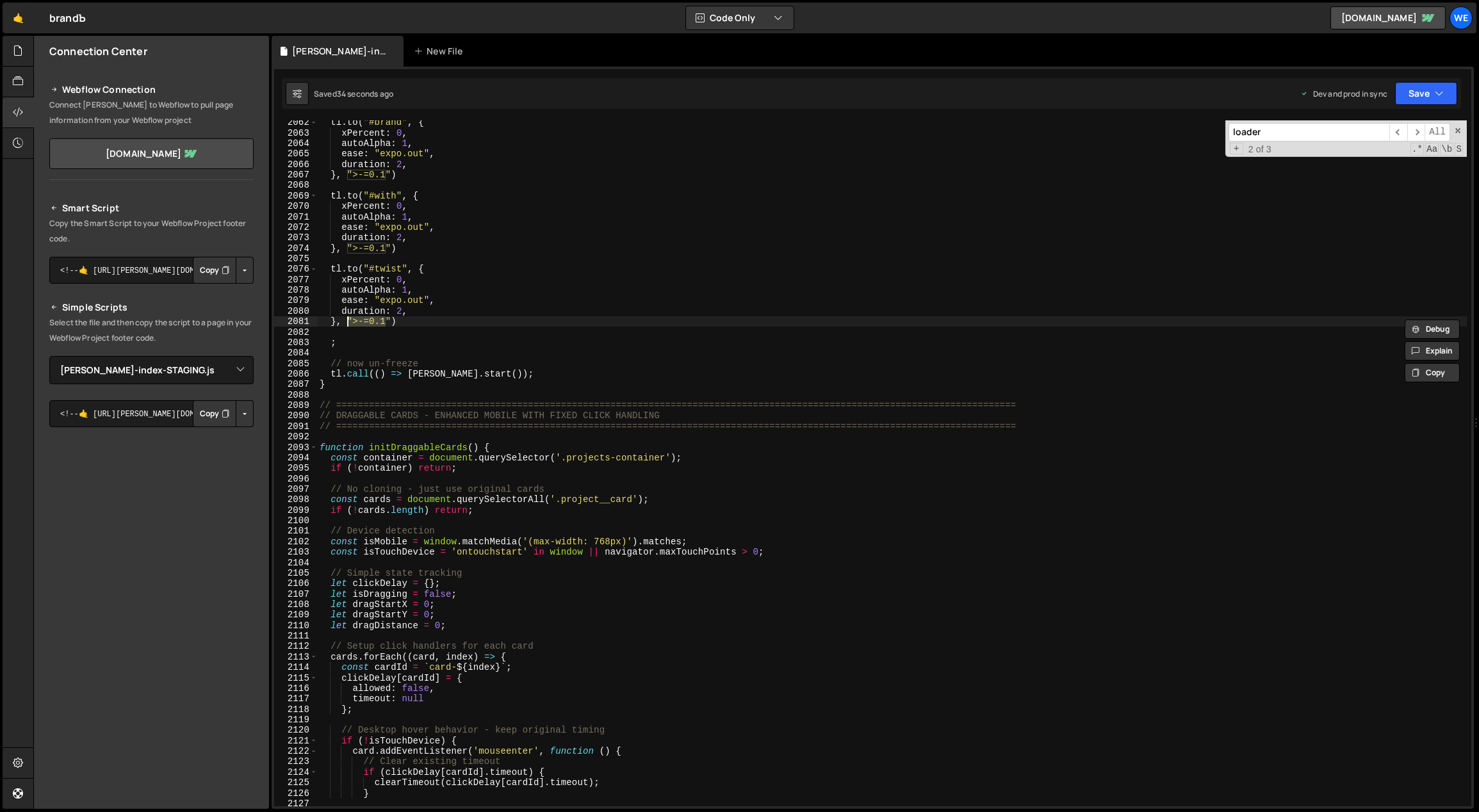
scroll to position [0, 2]
drag, startPoint x: 383, startPoint y: 248, endPoint x: 356, endPoint y: 250, distance: 27.1
click at [356, 250] on div "tl . to ( "#brand" , { xPercent : 0 , autoAlpha : 1 , ease : "expo.out" , durat…" at bounding box center [892, 471] width 1150 height 708
click at [415, 359] on div "tl . to ( "#brand" , { xPercent : 0 , autoAlpha : 1 , ease : "expo.out" , durat…" at bounding box center [892, 471] width 1150 height 708
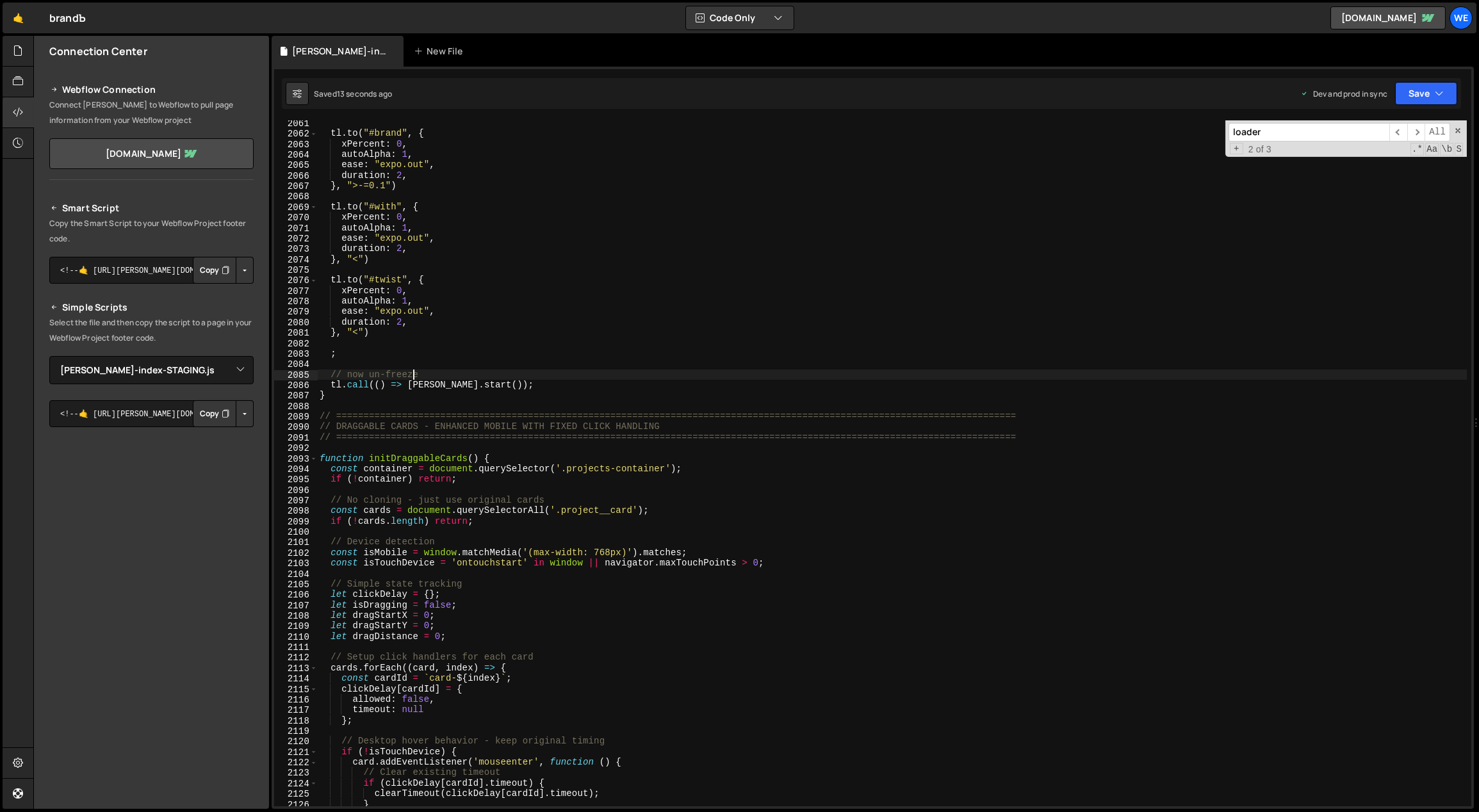
scroll to position [11145, 0]
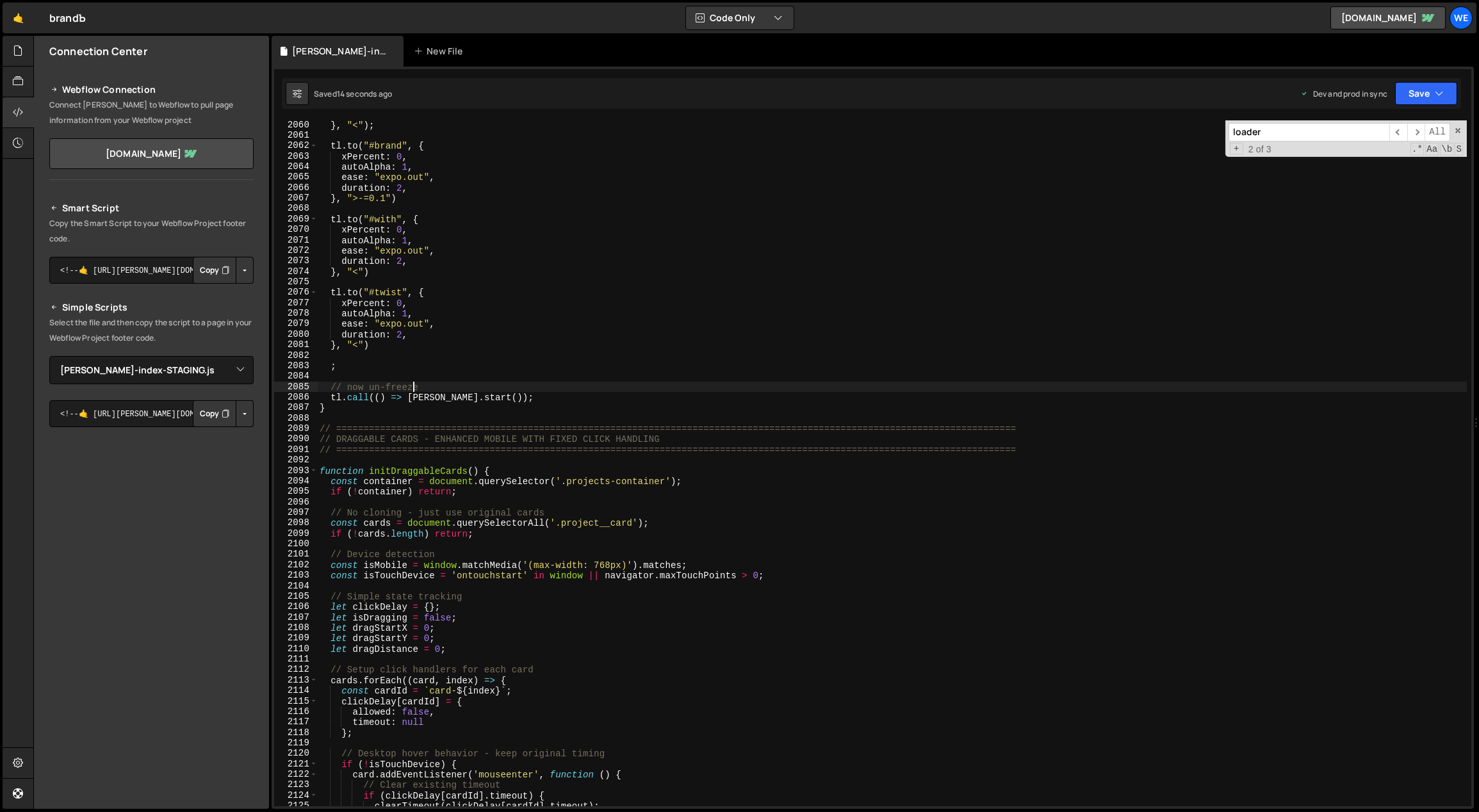
click at [403, 261] on div "} , "<" ) ; tl . to ( "#brand" , { xPercent : 0 , autoAlpha : 1 , ease : "expo.…" at bounding box center [892, 474] width 1150 height 708
click at [403, 333] on div "} , "<" ) ; tl . to ( "#brand" , { xPercent : 0 , autoAlpha : 1 , ease : "expo.…" at bounding box center [892, 474] width 1150 height 708
click at [409, 332] on div "} , "<" ) ; tl . to ( "#brand" , { xPercent : 0 , autoAlpha : 1 , ease : "expo.…" at bounding box center [892, 474] width 1150 height 708
click at [380, 200] on div "} , "<" ) ; tl . to ( "#brand" , { xPercent : 0 , autoAlpha : 1 , ease : "expo.…" at bounding box center [892, 474] width 1150 height 708
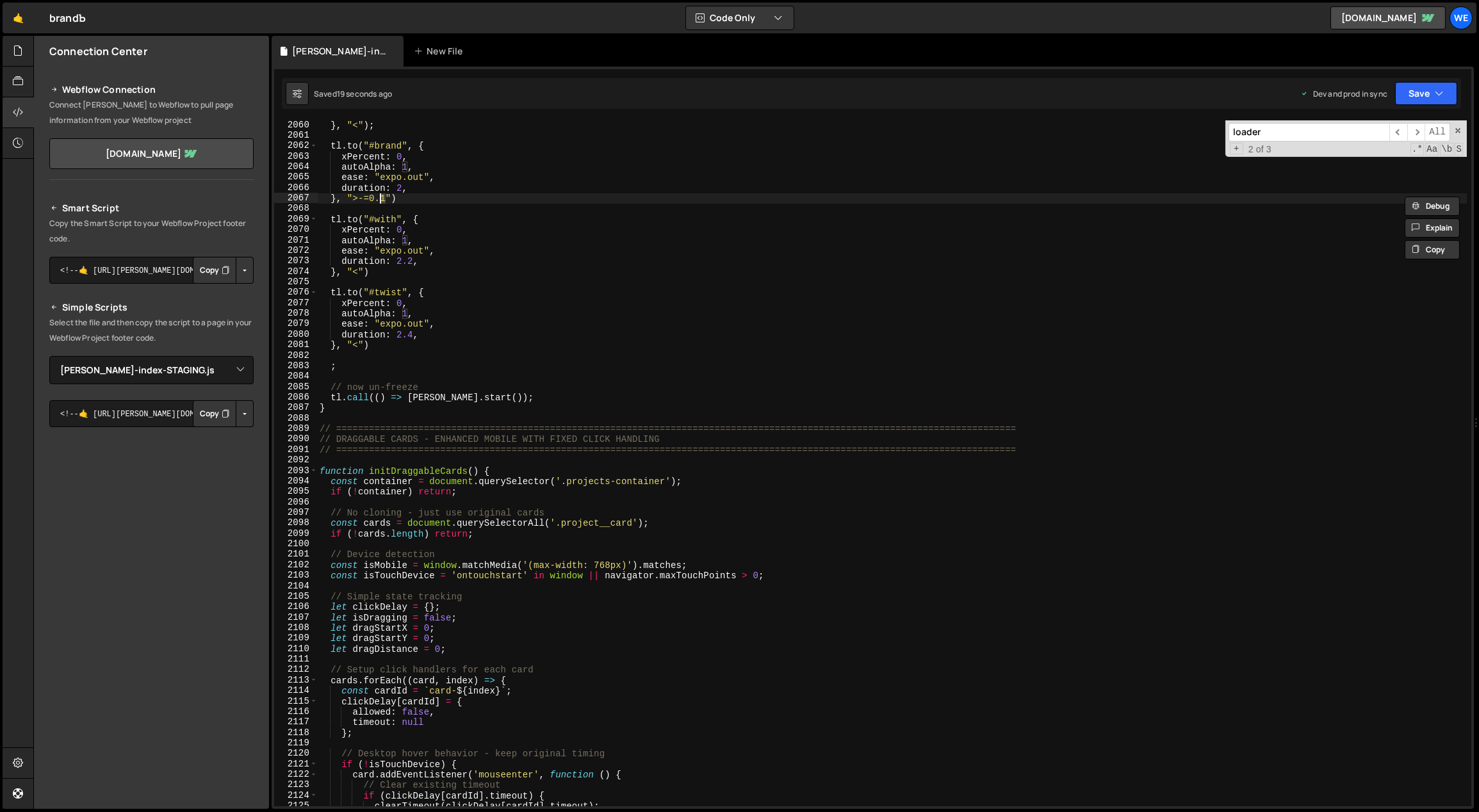
scroll to position [0, 4]
drag, startPoint x: 136, startPoint y: 799, endPoint x: 96, endPoint y: 796, distance: 40.1
click at [134, 799] on div "Connection Center Webflow Connection Connect Slater to Webflow to pull page inf…" at bounding box center [151, 422] width 235 height 773
click at [518, 412] on div "} , "<" ) ; tl . to ( "#brand" , { xPercent : 0 , autoAlpha : 1 , ease : "expo.…" at bounding box center [892, 474] width 1150 height 708
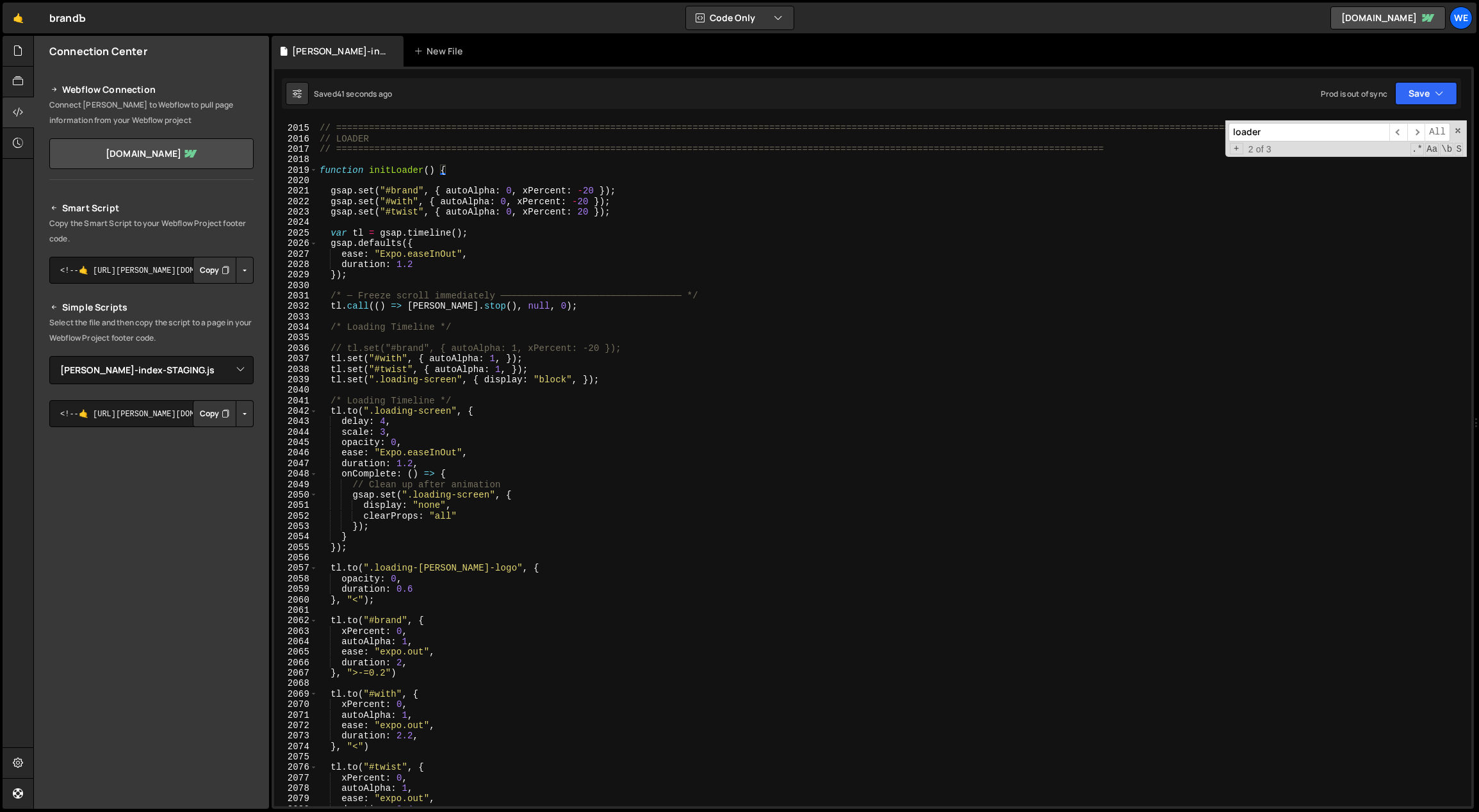
scroll to position [10819, 0]
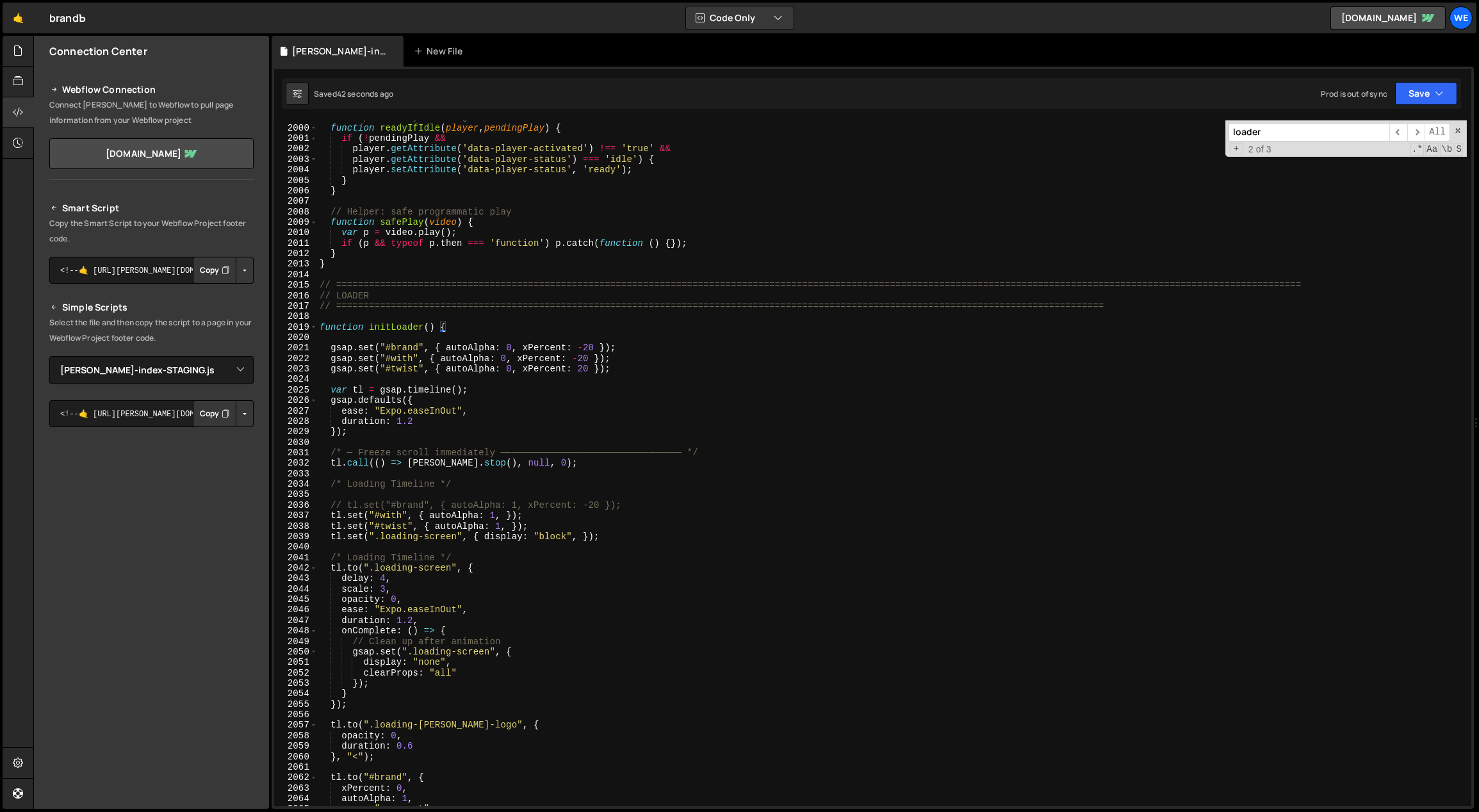
click at [629, 370] on div "// Helper: Ready status guard function readyIfIdle ( player , pendingPlay ) { i…" at bounding box center [892, 466] width 1150 height 708
type textarea "gsap.set("#twist", { autoAlpha: 0, xPercent: 20 });"
paste textarea "hero__symbol-wrap"
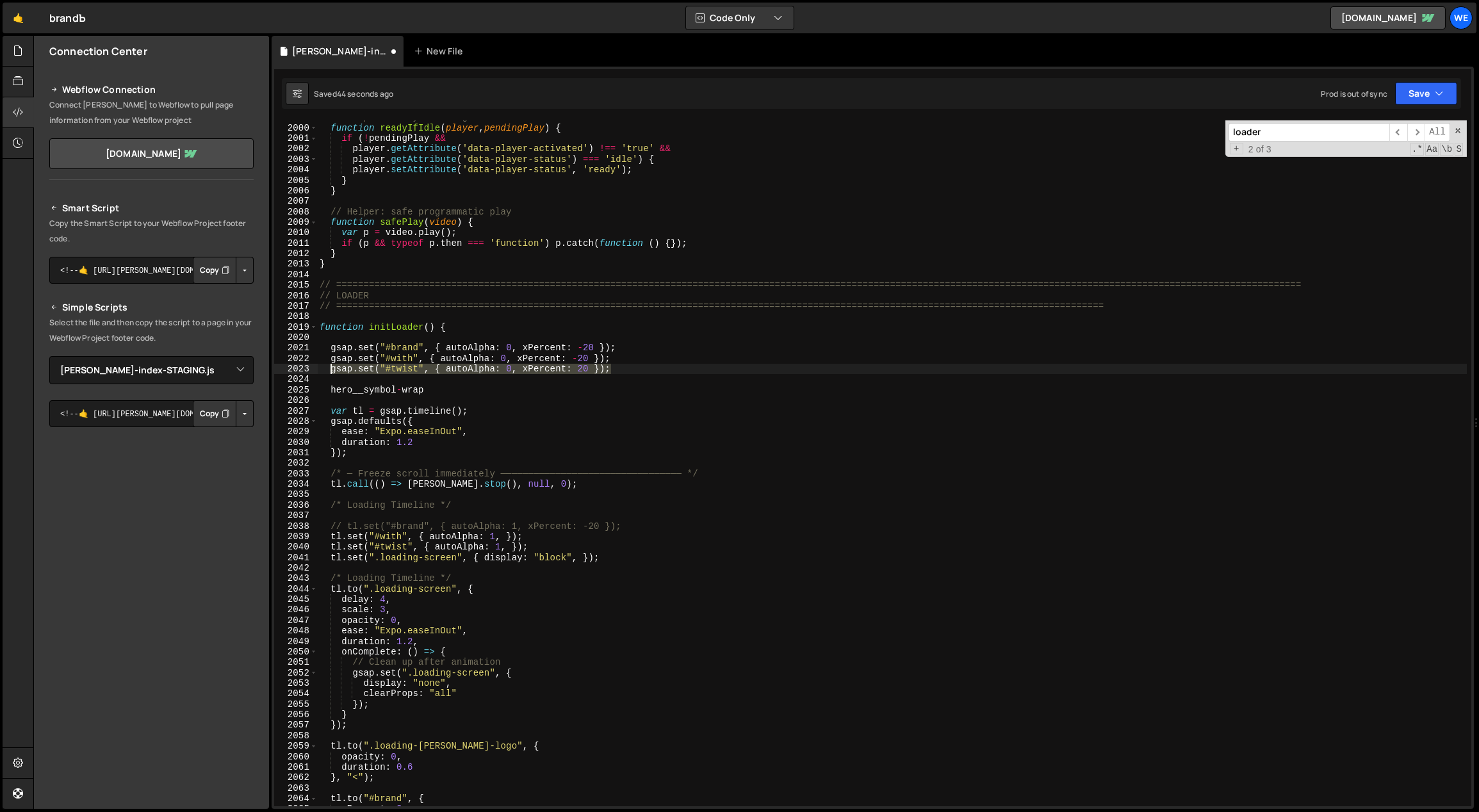
drag, startPoint x: 619, startPoint y: 368, endPoint x: 502, endPoint y: 394, distance: 119.9
click at [330, 370] on div "// Helper: Ready status guard function readyIfIdle ( player , pendingPlay ) { i…" at bounding box center [892, 466] width 1150 height 708
click at [661, 371] on div "// Helper: Ready status guard function readyIfIdle ( player , pendingPlay ) { i…" at bounding box center [891, 463] width 1150 height 686
drag, startPoint x: 631, startPoint y: 358, endPoint x: 324, endPoint y: 357, distance: 307.0
click at [324, 357] on div "// Helper: Ready status guard function readyIfIdle ( player , pendingPlay ) { i…" at bounding box center [892, 466] width 1150 height 708
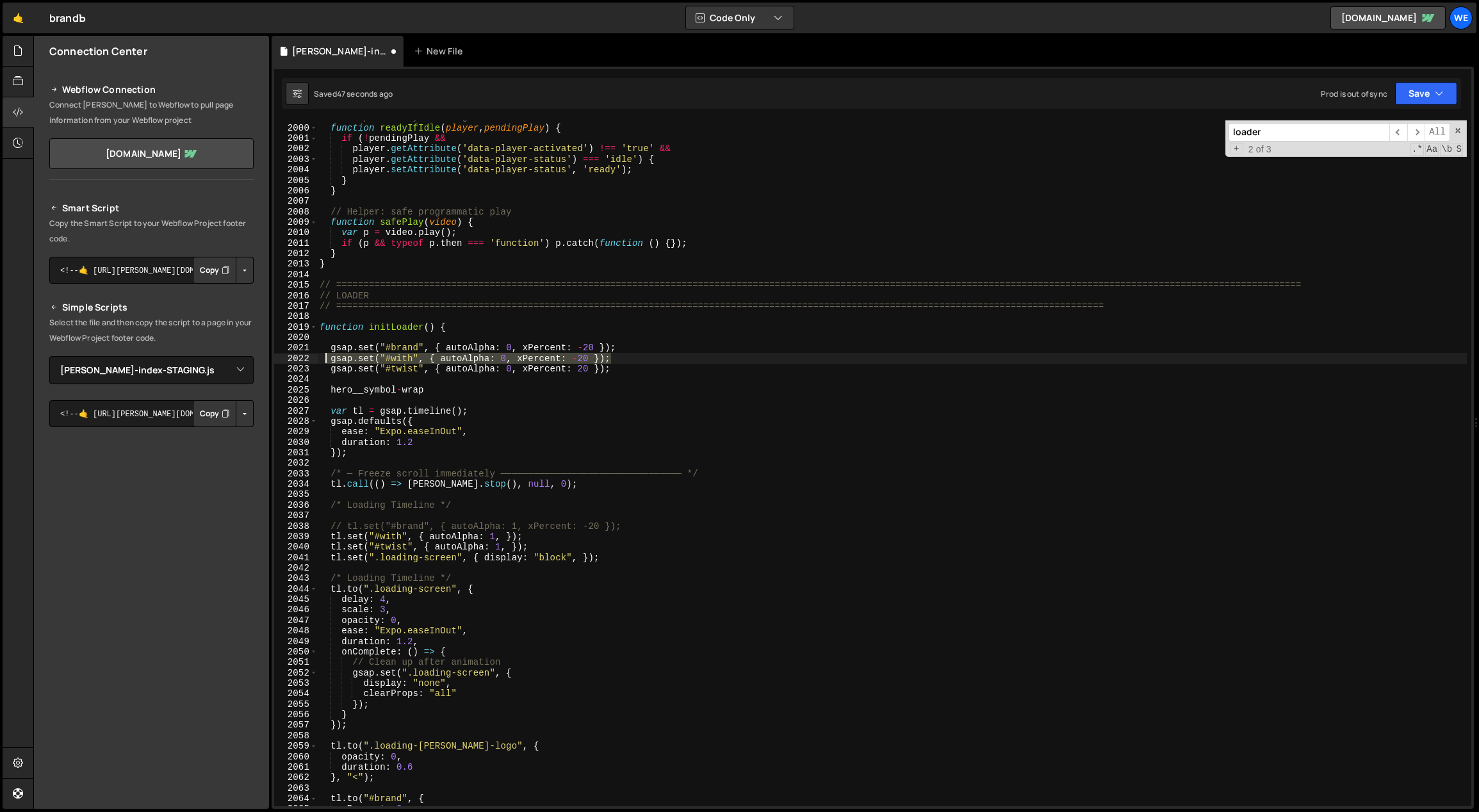
type textarea "gsap.set("#with", { autoAlpha: 0, xPercent: -20 });"
click at [604, 380] on div "// Helper: Ready status guard function readyIfIdle ( player , pendingPlay ) { i…" at bounding box center [892, 466] width 1150 height 708
paste textarea "gsap.set("#with", { autoAlpha: 0, xPercent: -20 });"
drag, startPoint x: 365, startPoint y: 394, endPoint x: 330, endPoint y: 392, distance: 35.1
click at [330, 392] on div "// Helper: Ready status guard function readyIfIdle ( player , pendingPlay ) { i…" at bounding box center [892, 466] width 1150 height 708
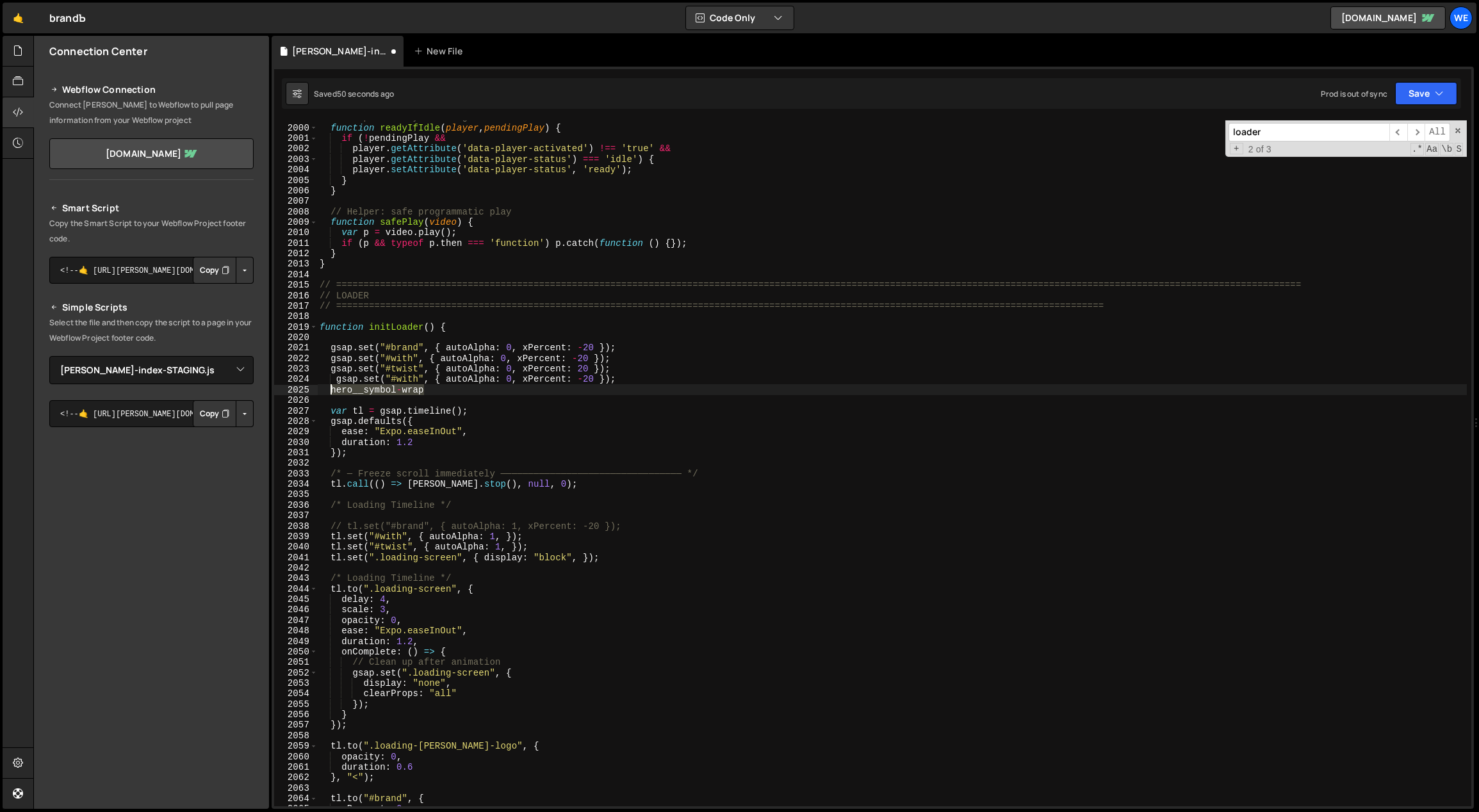
type textarea "hero__symbol-wrap"
click at [396, 382] on div "// Helper: Ready status guard function readyIfIdle ( player , pendingPlay ) { i…" at bounding box center [892, 466] width 1150 height 708
paste textarea "hero__symbol-wrap"
click at [653, 380] on div "// Helper: Ready status guard function readyIfIdle ( player , pendingPlay ) { i…" at bounding box center [892, 466] width 1150 height 708
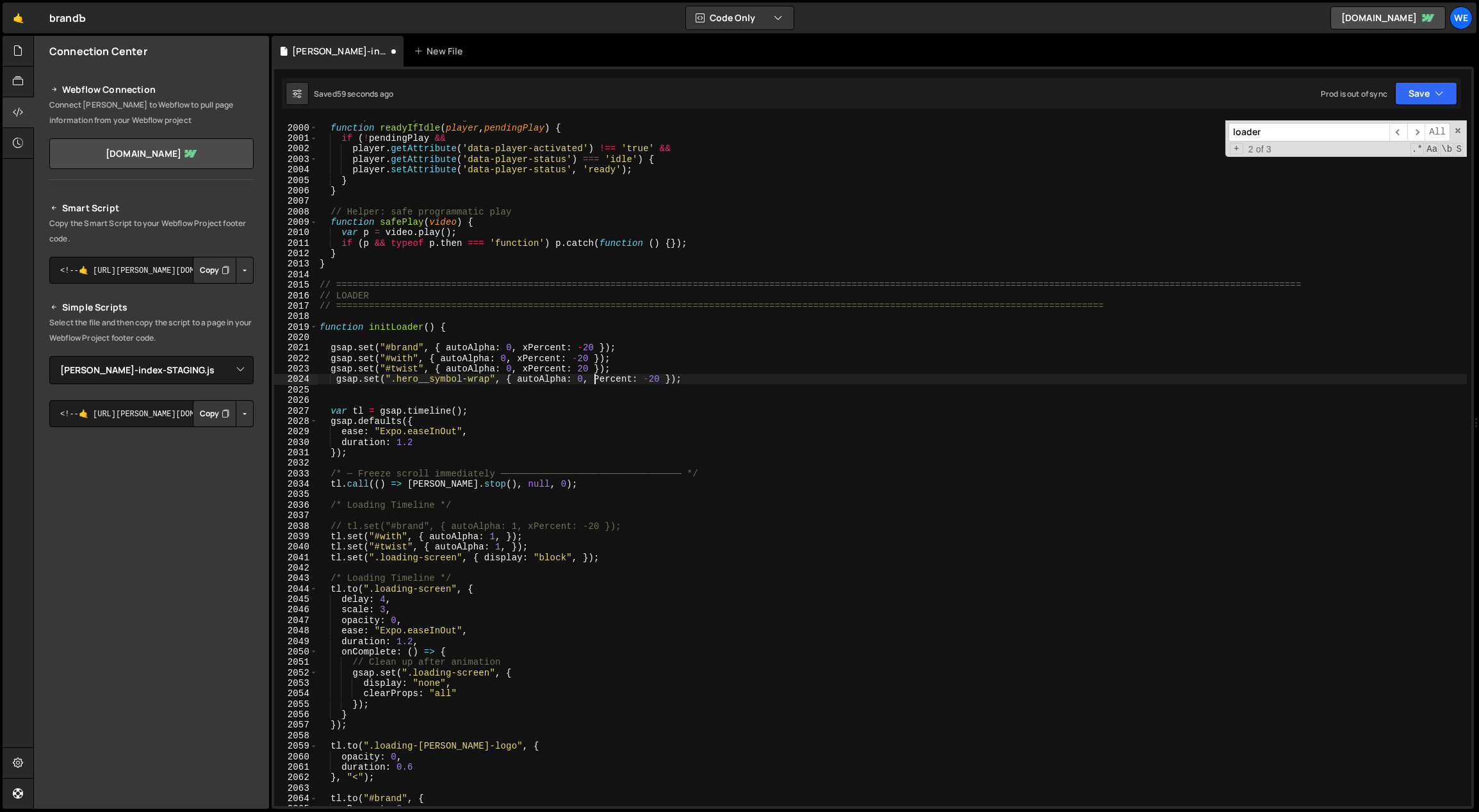
type textarea "gsap.set(".hero__symbol-wrap", { autoAlpha: 0, yPercent: -20 });"
click at [671, 374] on div "// Helper: Ready status guard function readyIfIdle ( player , pendingPlay ) { i…" at bounding box center [892, 466] width 1150 height 708
click at [660, 404] on div "// Helper: Ready status guard function readyIfIdle ( player , pendingPlay ) { i…" at bounding box center [892, 466] width 1150 height 708
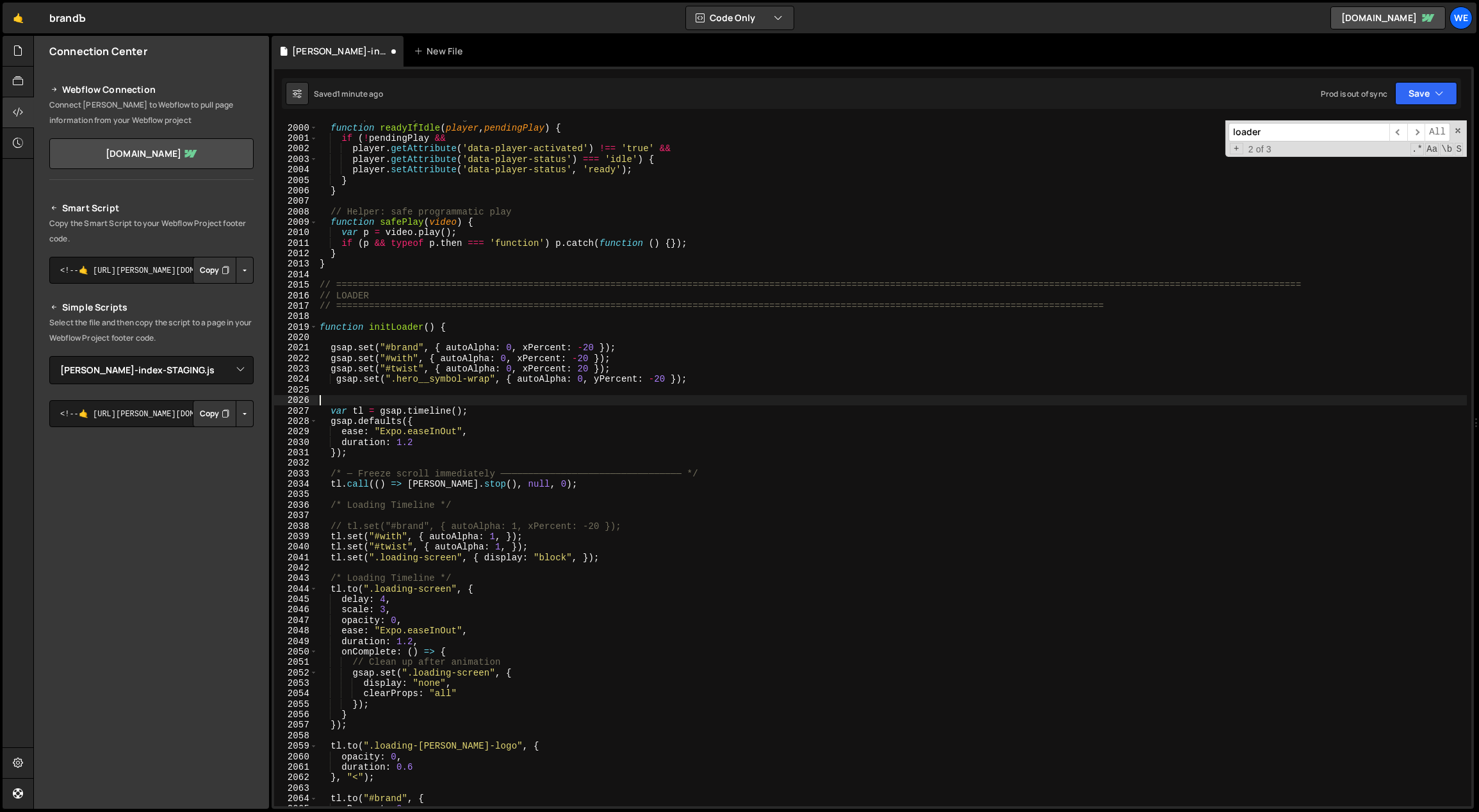
click at [710, 386] on div "// Helper: Ready status guard function readyIfIdle ( player , pendingPlay ) { i…" at bounding box center [892, 466] width 1150 height 708
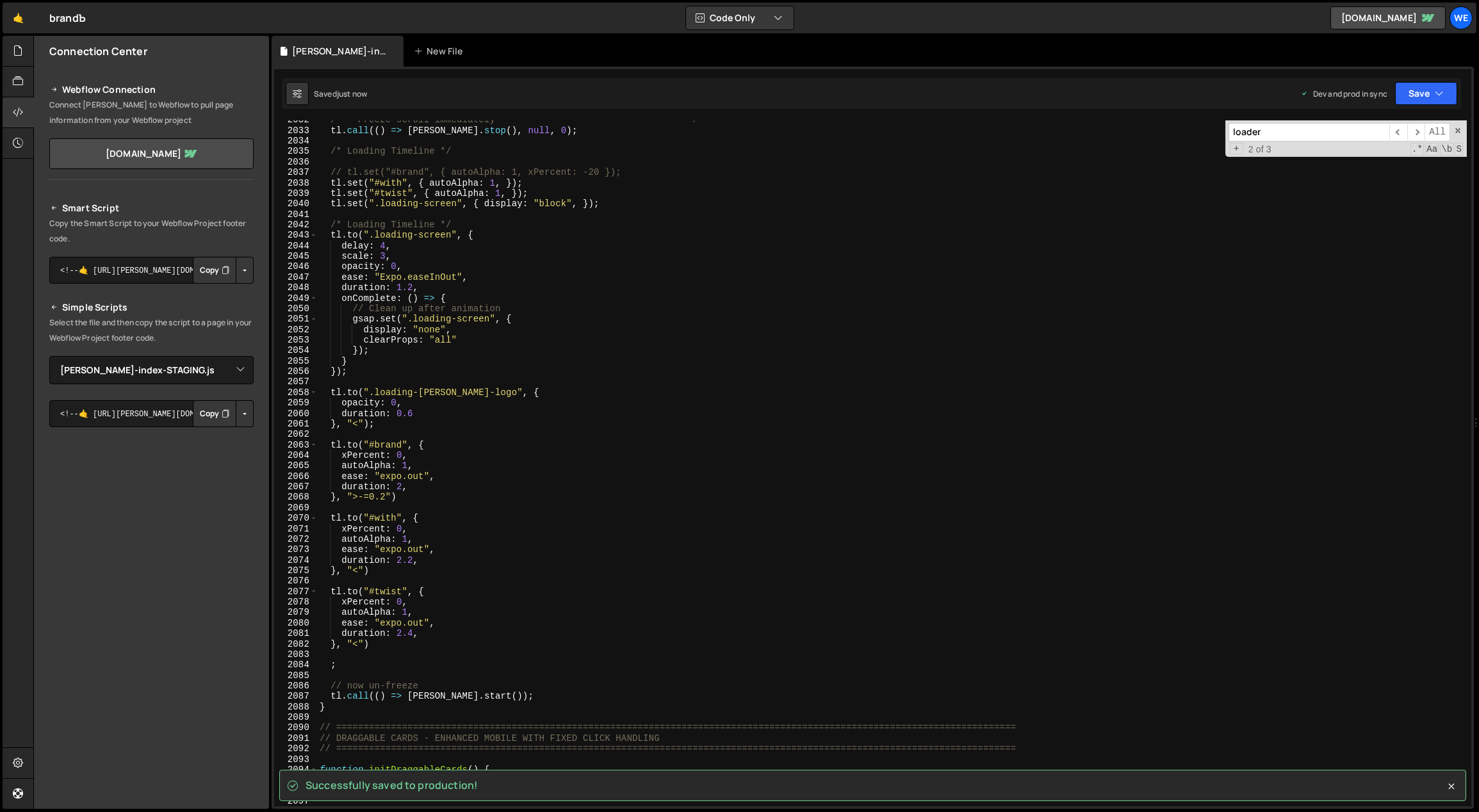
scroll to position [10921, 0]
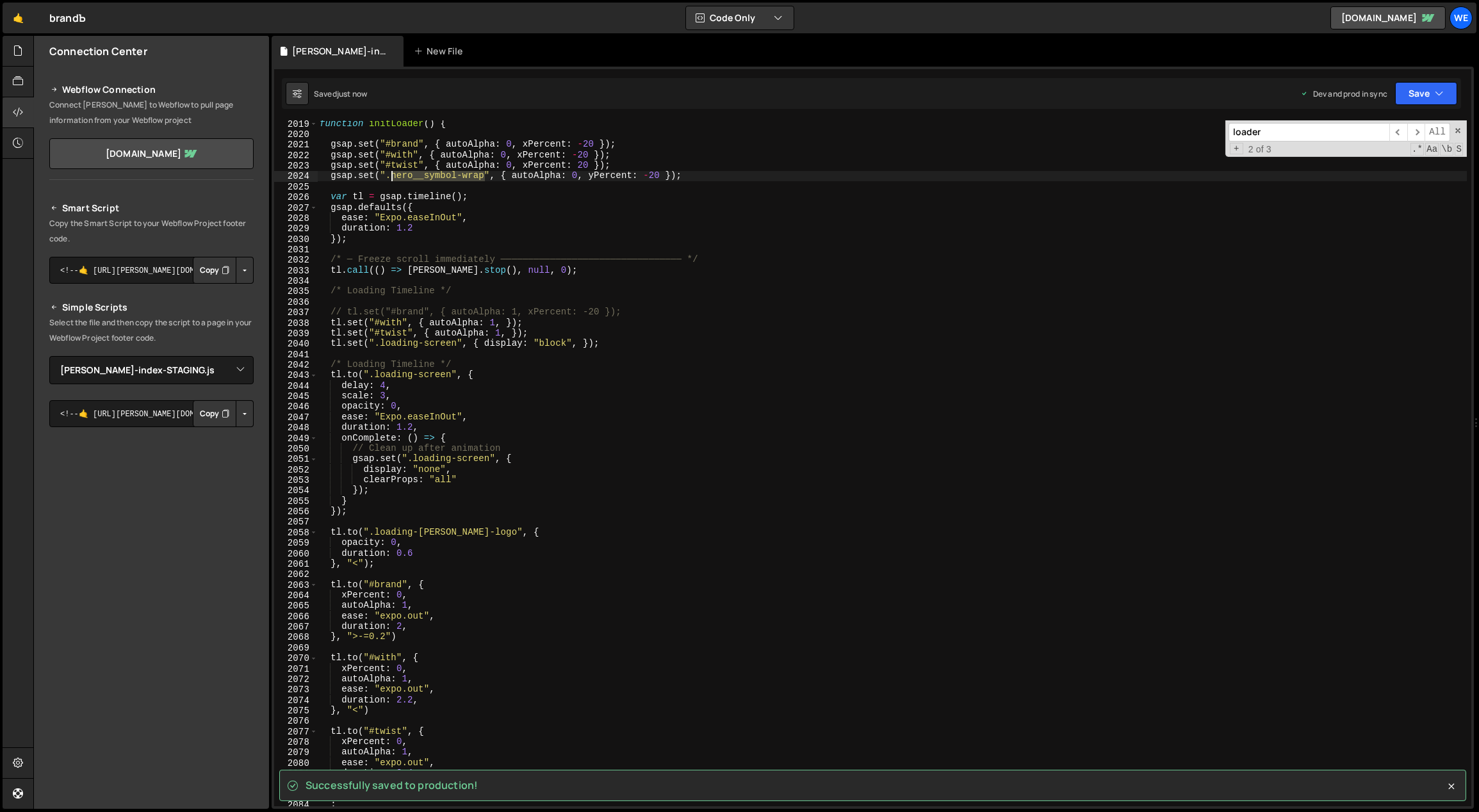
drag, startPoint x: 441, startPoint y: 176, endPoint x: 388, endPoint y: 180, distance: 53.2
click at [389, 176] on div "function initLoader ( ) { gsap . set ( "#brand" , { autoAlpha : 0 , xPercent : …" at bounding box center [892, 473] width 1150 height 708
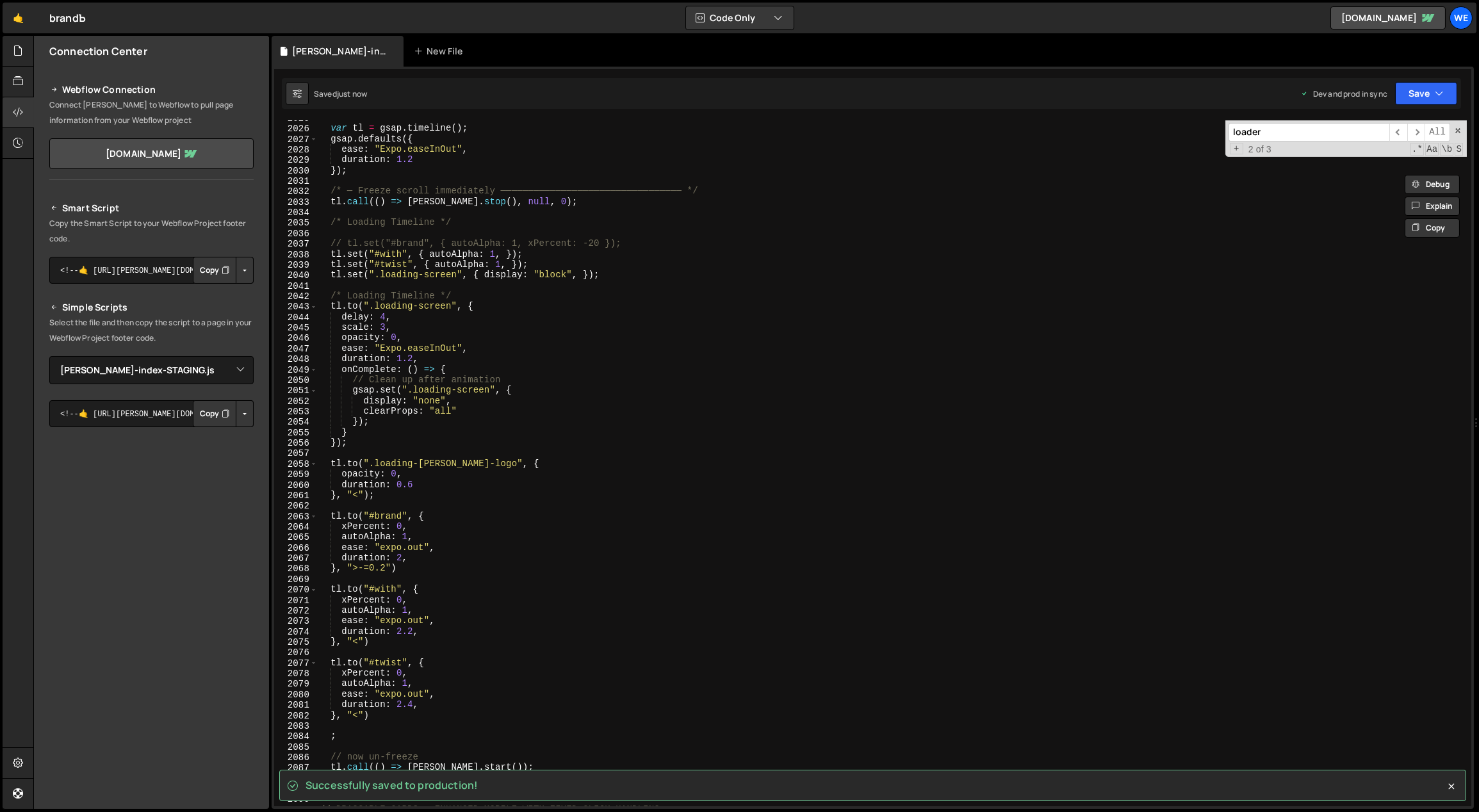
scroll to position [11096, 0]
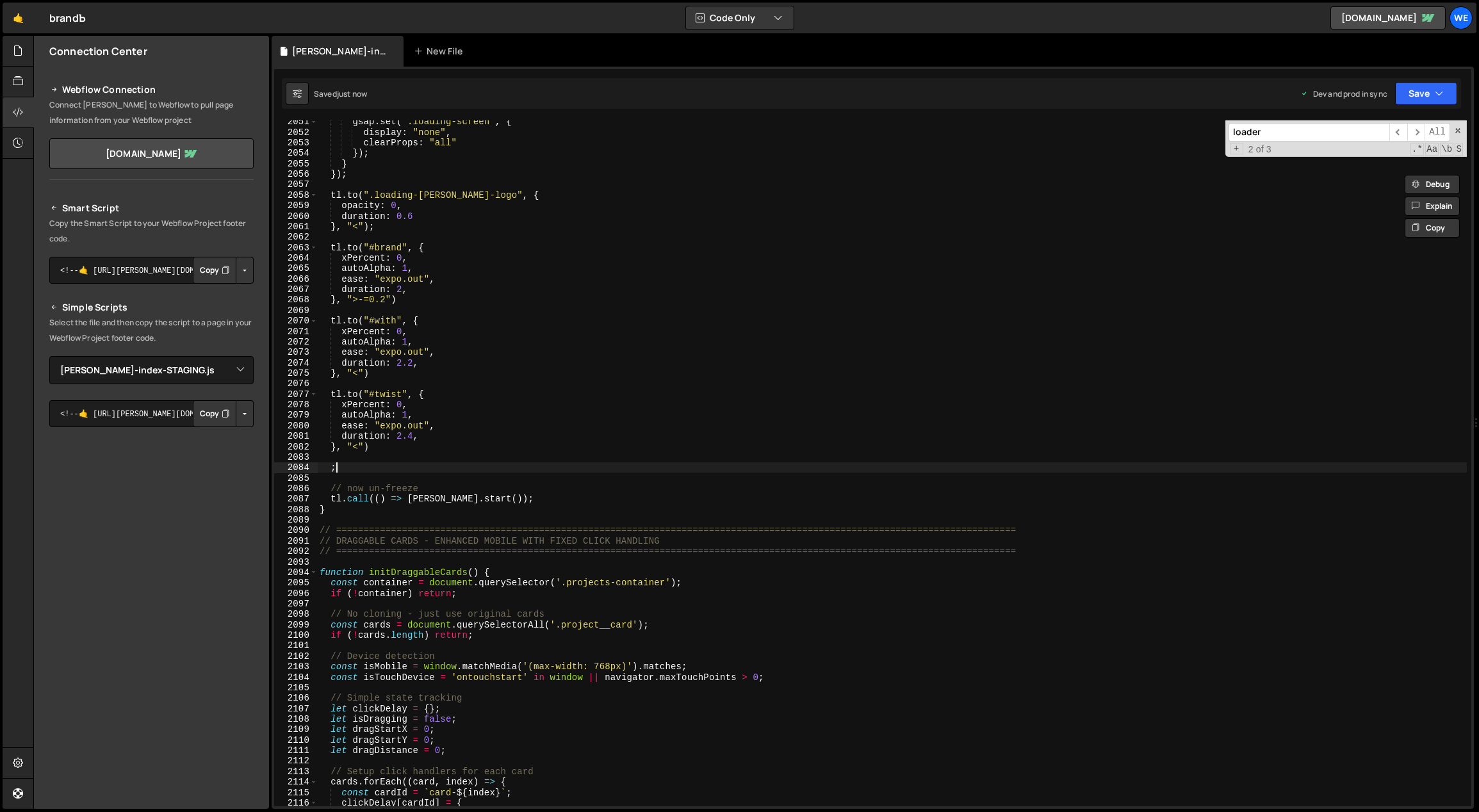
click at [393, 465] on div "gsap . set ( ".loading-screen" , { display : "none" , clearProps : "all" }) ; }…" at bounding box center [892, 470] width 1150 height 708
type textarea ";"
click at [397, 456] on div "gsap . set ( ".loading-screen" , { display : "none" , clearProps : "all" }) ; }…" at bounding box center [892, 470] width 1150 height 708
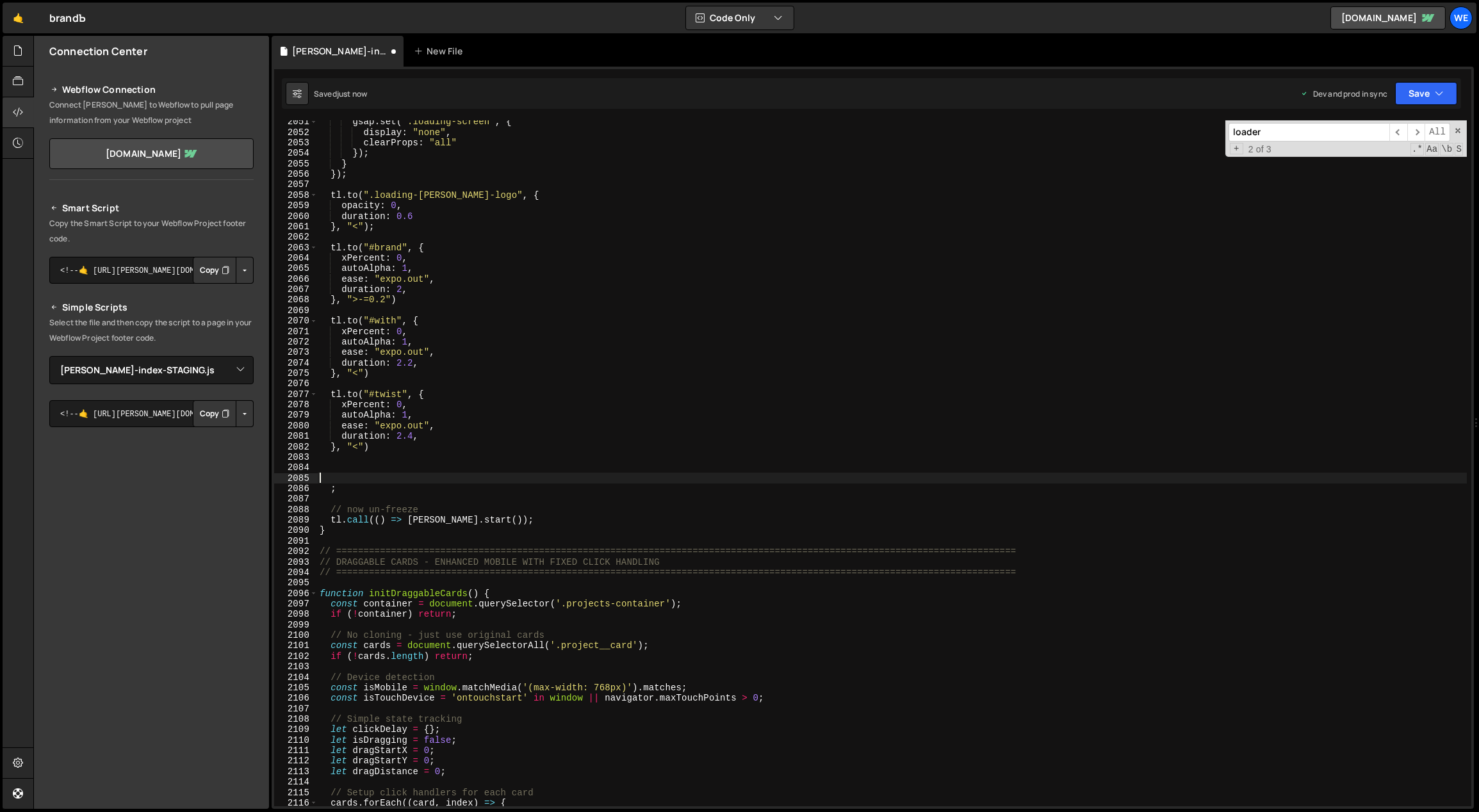
paste textarea "hero__symbol-wrap"
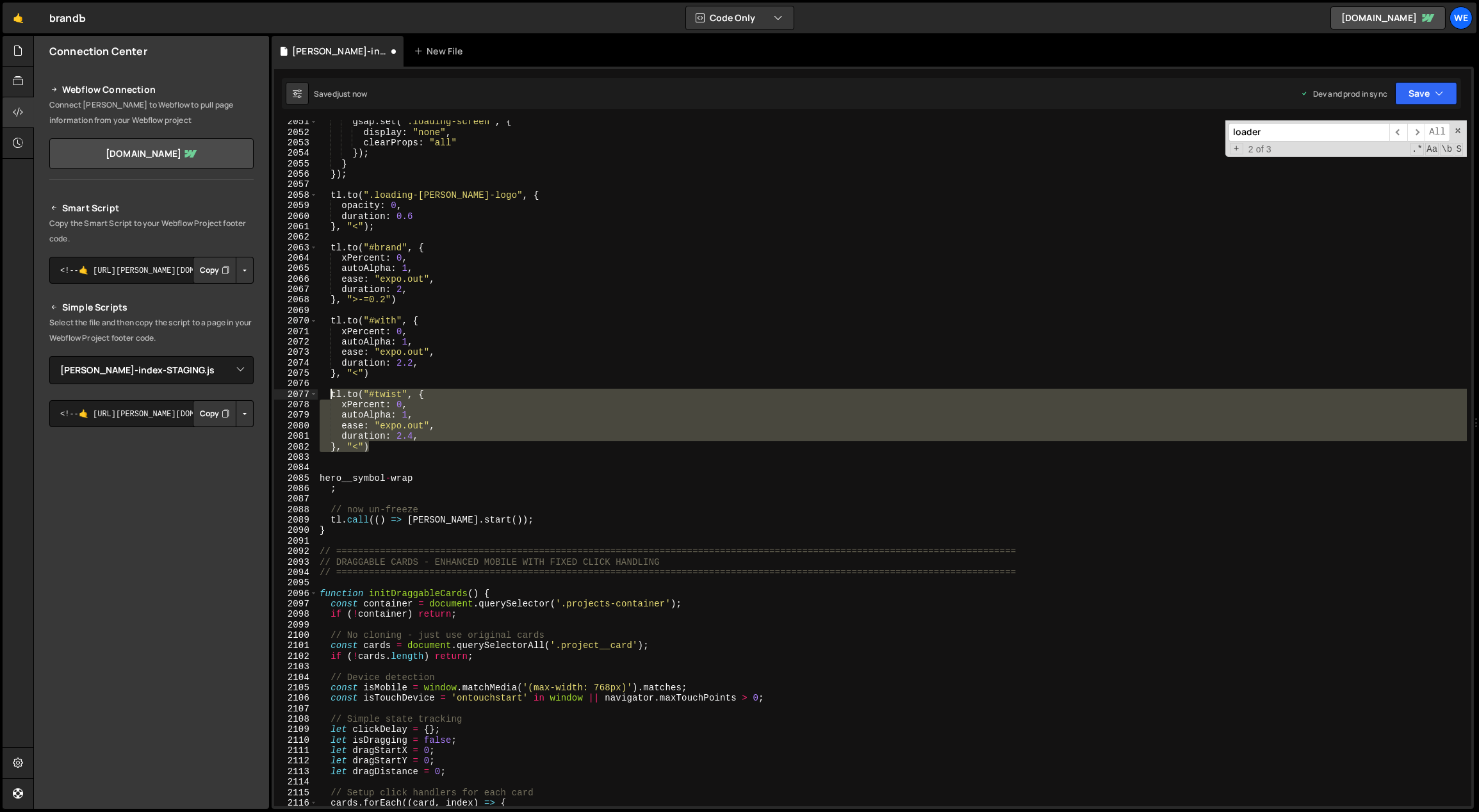
drag, startPoint x: 370, startPoint y: 446, endPoint x: 329, endPoint y: 397, distance: 63.9
click at [329, 397] on div "gsap . set ( ".loading-screen" , { display : "none" , clearProps : "all" }) ; }…" at bounding box center [892, 470] width 1150 height 708
click at [386, 447] on div "gsap . set ( ".loading-screen" , { display : "none" , clearProps : "all" }) ; }…" at bounding box center [891, 463] width 1150 height 686
type textarea "}, "<")"
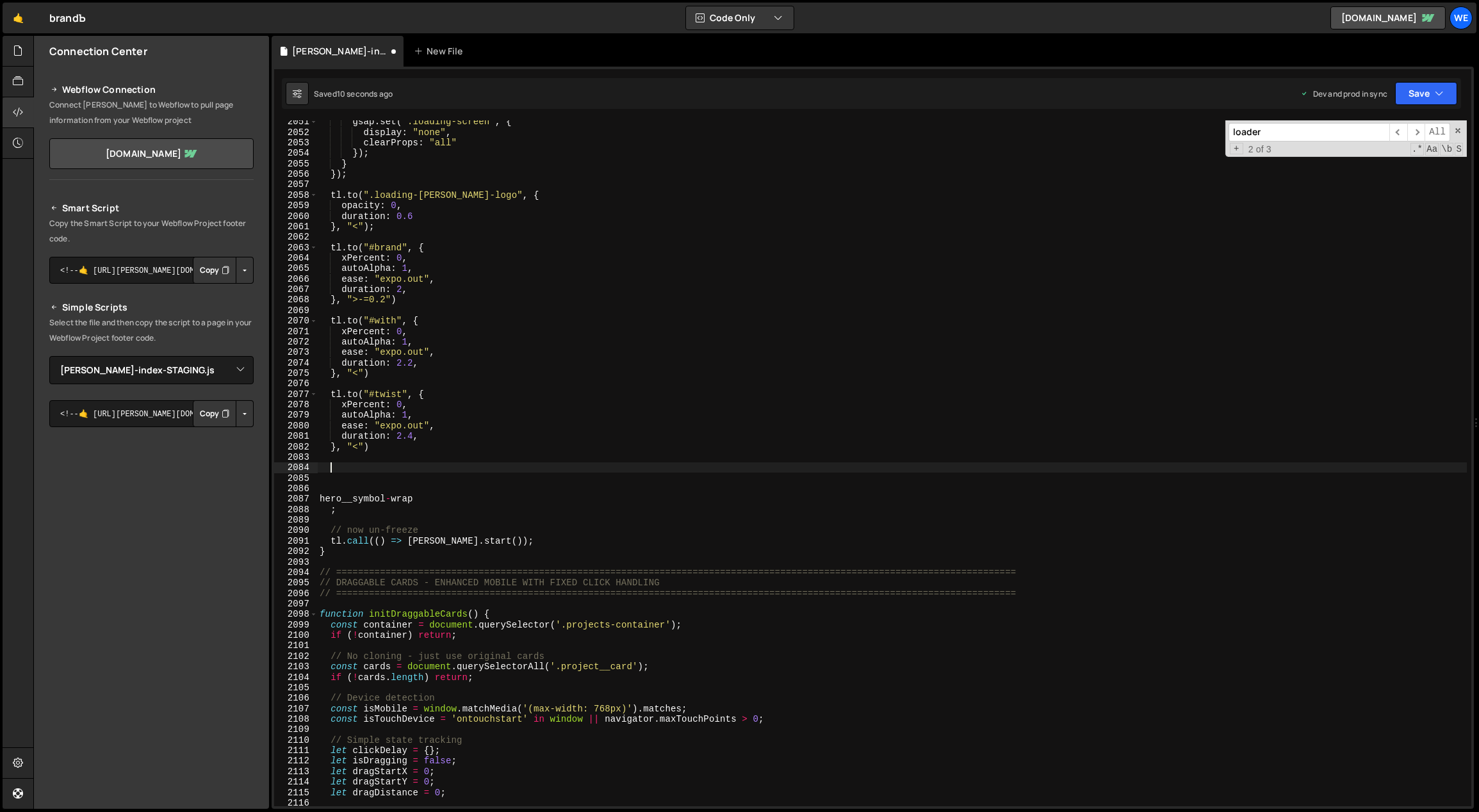
paste textarea "}, "<")"
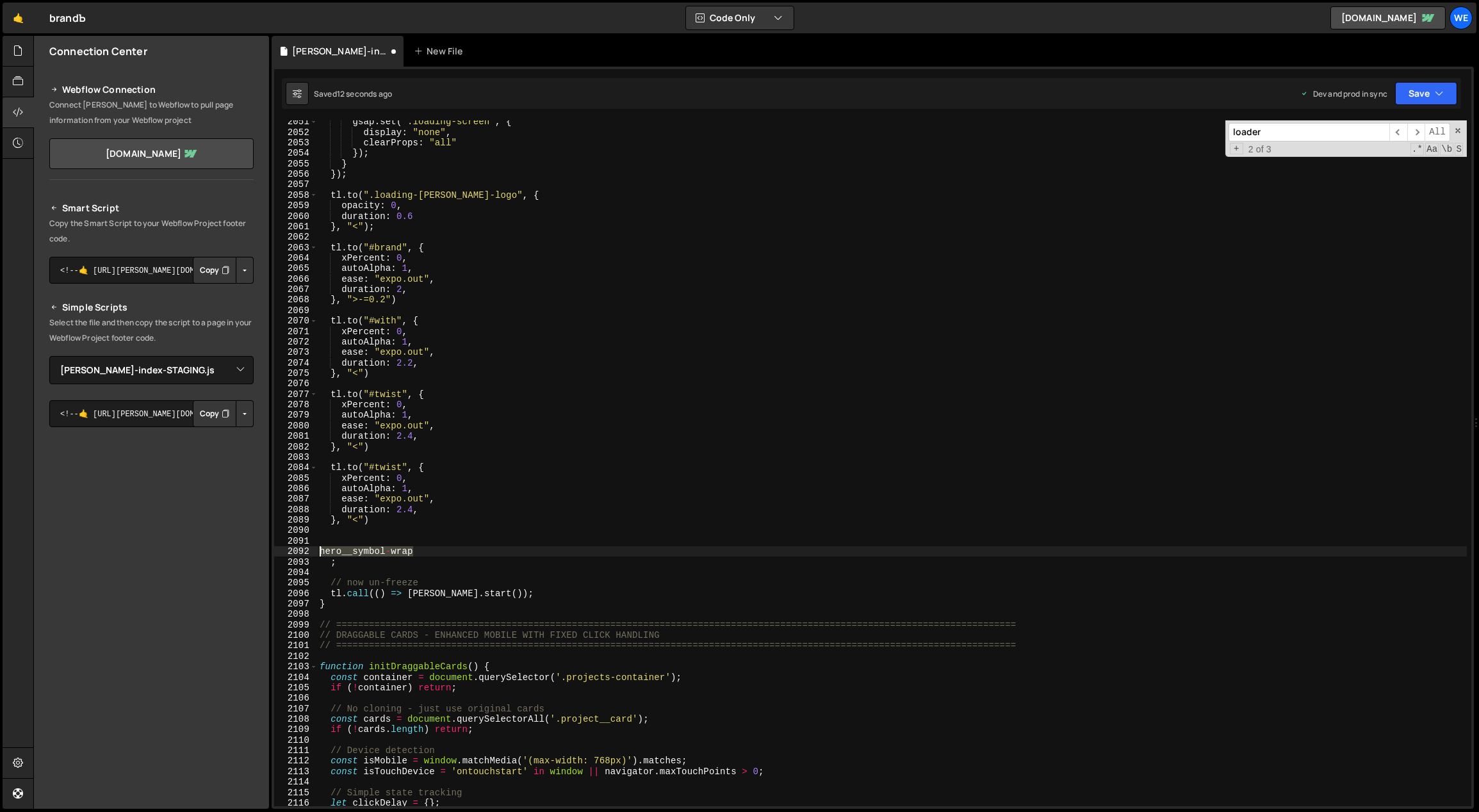
drag, startPoint x: 402, startPoint y: 551, endPoint x: 320, endPoint y: 549, distance: 82.0
click at [319, 549] on div "gsap . set ( ".loading-screen" , { display : "none" , clearProps : "all" }) ; }…" at bounding box center [892, 470] width 1150 height 708
type textarea "hero__symbol-wrap"
drag, startPoint x: 398, startPoint y: 466, endPoint x: 370, endPoint y: 465, distance: 28.0
click at [370, 465] on div "gsap . set ( ".loading-screen" , { display : "none" , clearProps : "all" }) ; }…" at bounding box center [892, 470] width 1150 height 708
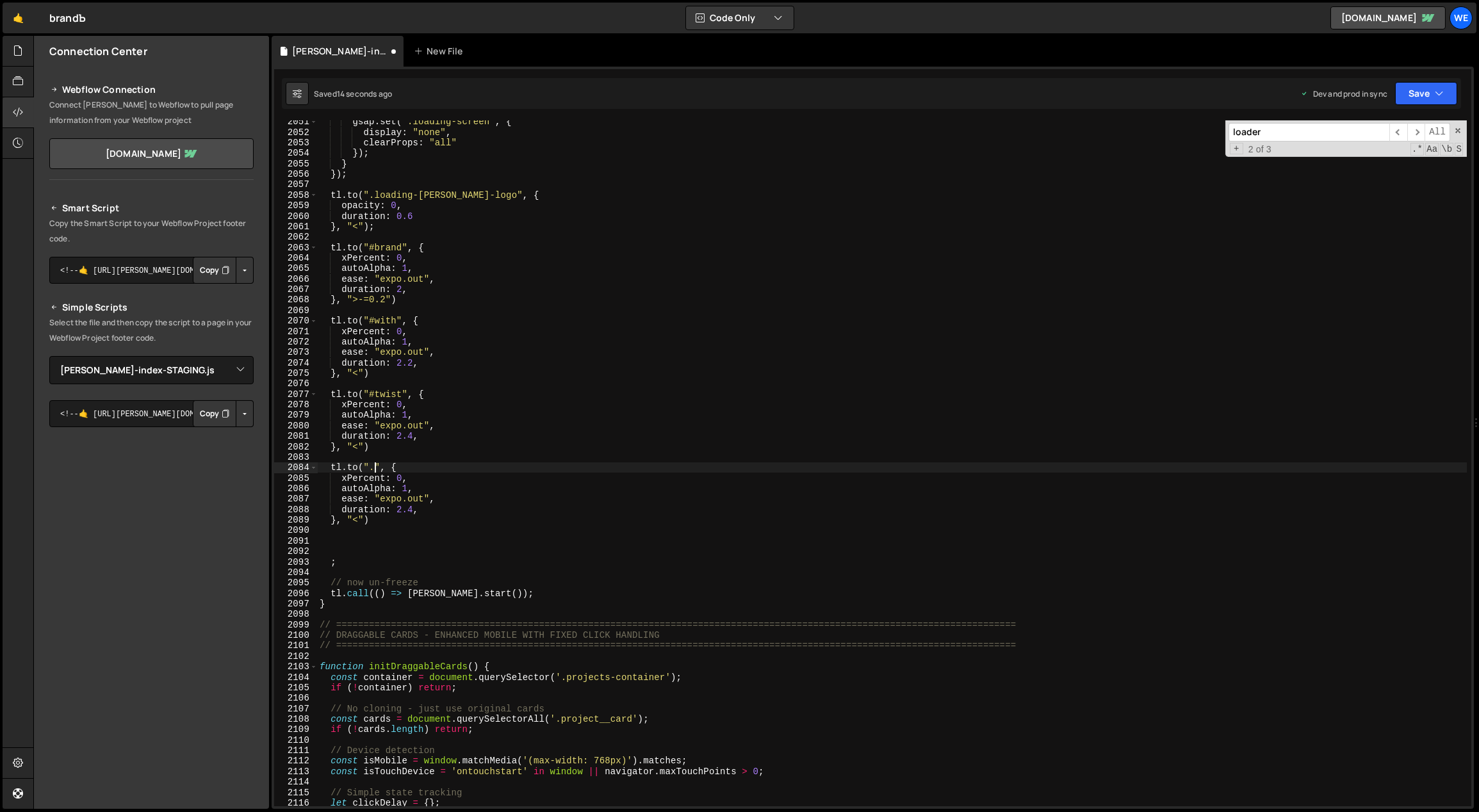
scroll to position [0, 4]
paste textarea "hero__symbol-wrap"
click at [339, 477] on div "gsap . set ( ".loading-screen" , { display : "none" , clearProps : "all" }) ; }…" at bounding box center [892, 470] width 1150 height 708
click at [342, 479] on div "gsap . set ( ".loading-screen" , { display : "none" , clearProps : "all" }) ; }…" at bounding box center [892, 470] width 1150 height 708
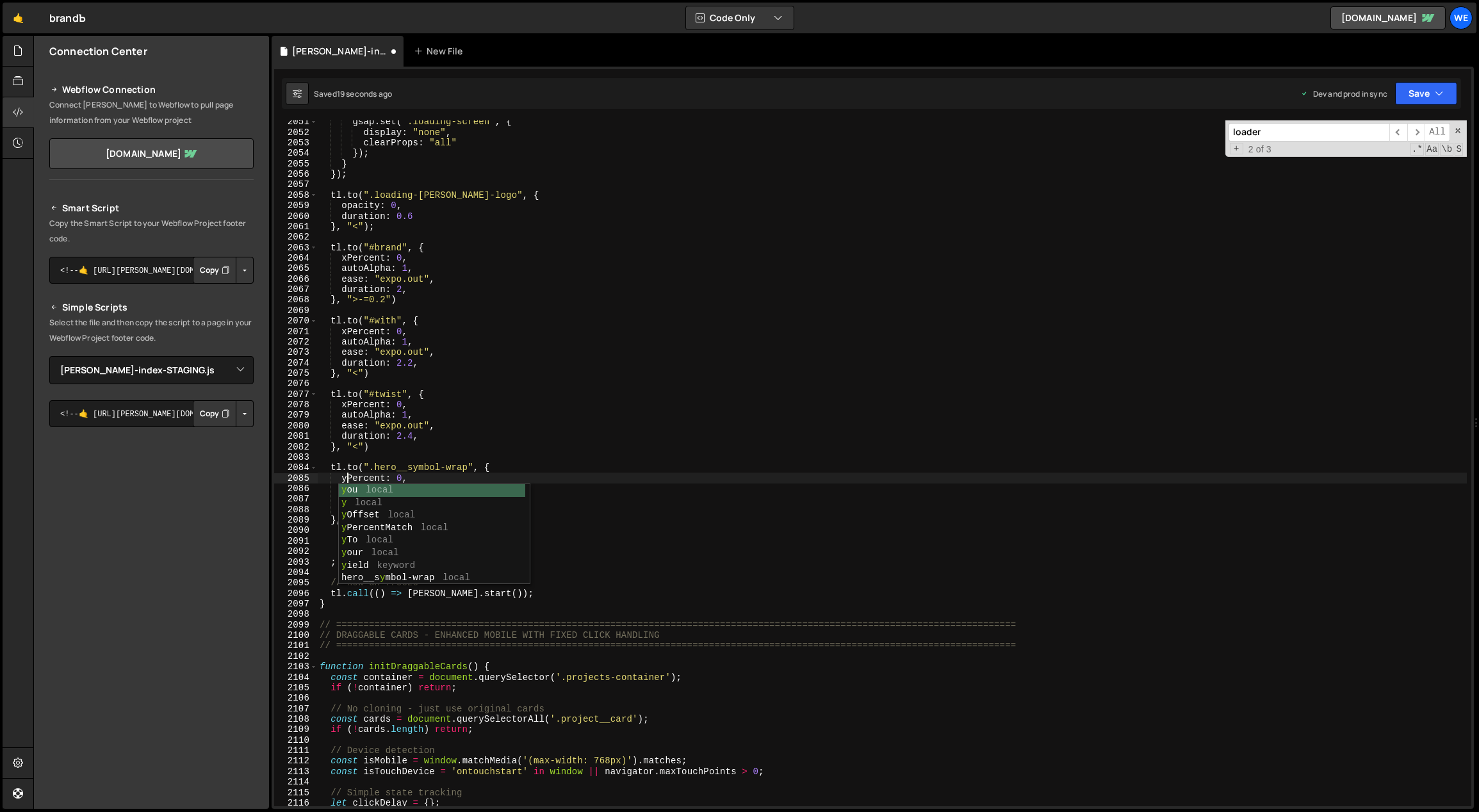
click at [686, 506] on div "gsap . set ( ".loading-screen" , { display : "none" , clearProps : "all" }) ; }…" at bounding box center [892, 470] width 1150 height 708
click at [441, 524] on div "gsap . set ( ".loading-screen" , { display : "none" , clearProps : "all" }) ; }…" at bounding box center [892, 470] width 1150 height 708
type textarea "}, "<")"
click at [372, 538] on div "gsap . set ( ".loading-screen" , { display : "none" , clearProps : "all" }) ; }…" at bounding box center [892, 470] width 1150 height 708
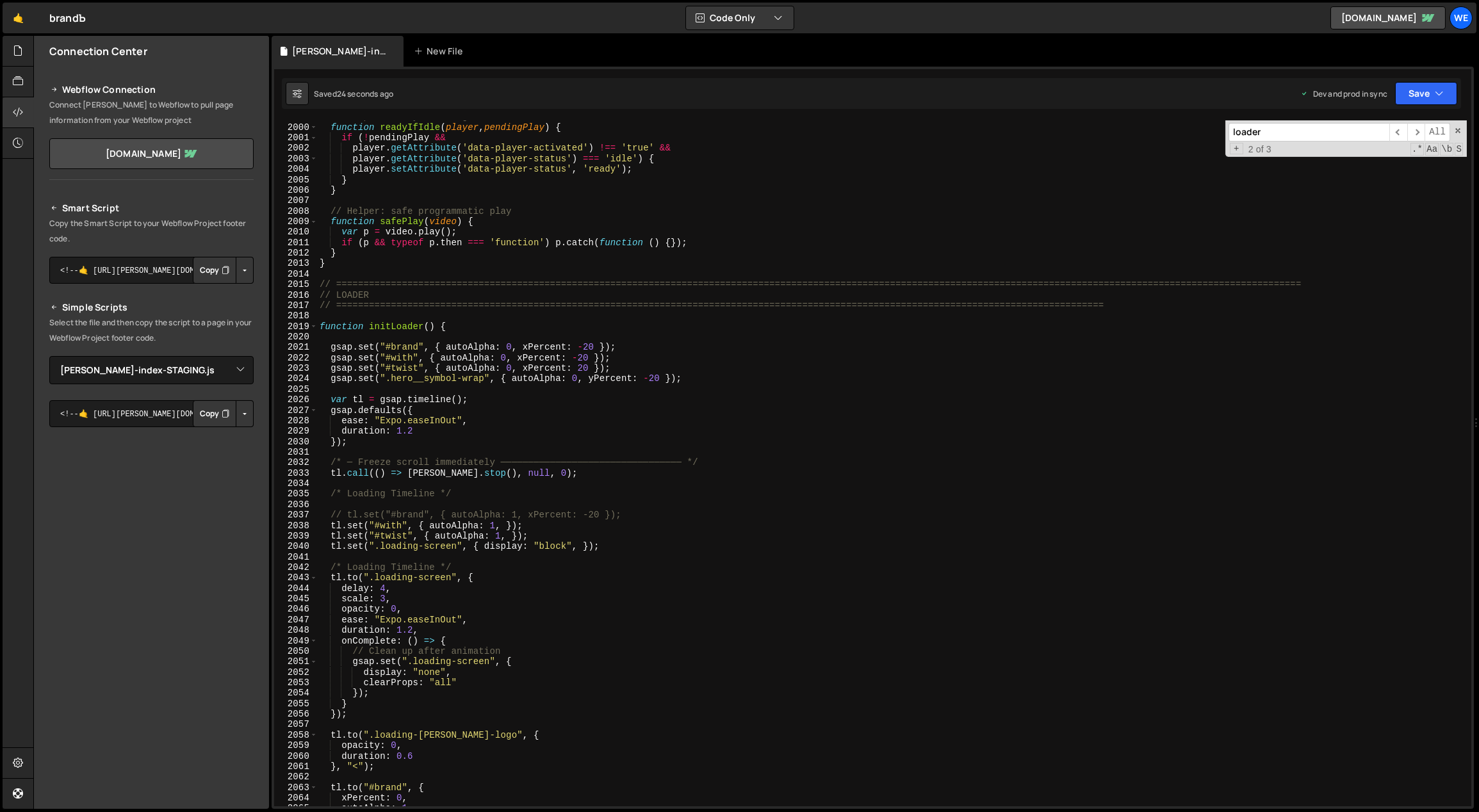
scroll to position [10798, 0]
drag, startPoint x: 558, startPoint y: 379, endPoint x: 512, endPoint y: 379, distance: 46.0
click at [512, 379] on div "// Helper: Ready status guard function readyIfIdle ( player , pendingPlay ) { i…" at bounding box center [892, 465] width 1150 height 708
click at [700, 418] on div "// Helper: Ready status guard function readyIfIdle ( player , pendingPlay ) { i…" at bounding box center [892, 465] width 1150 height 708
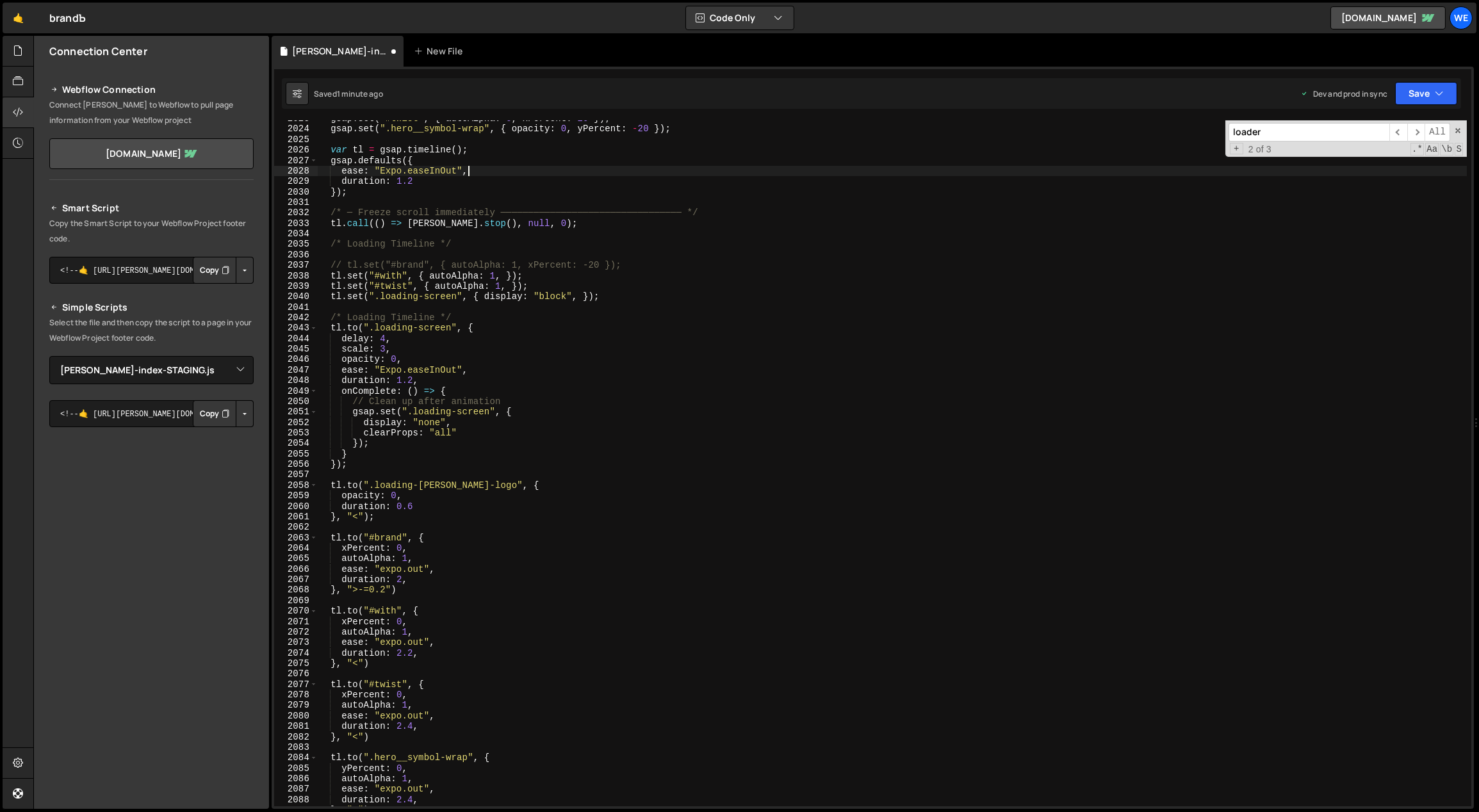
scroll to position [11036, 0]
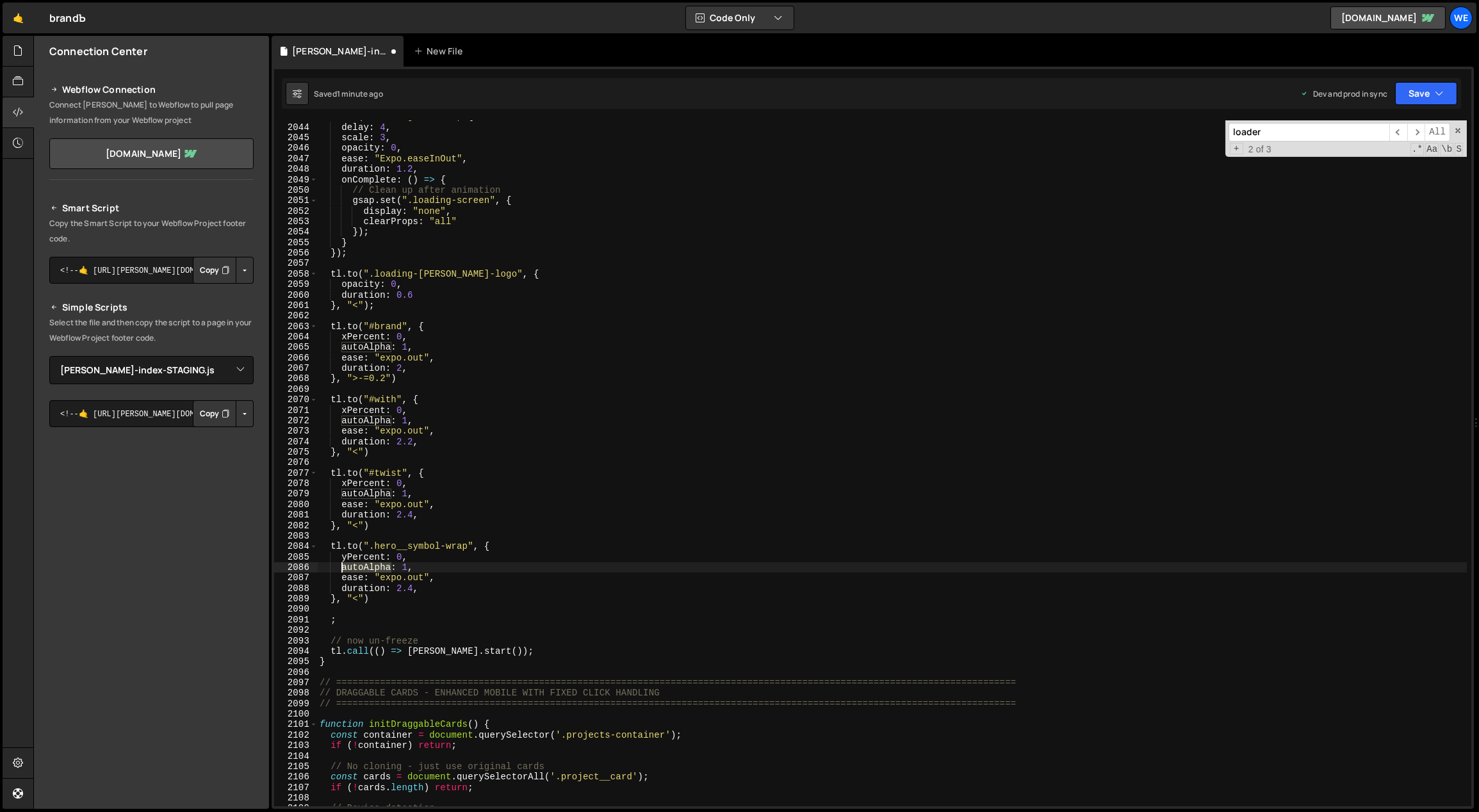
drag, startPoint x: 388, startPoint y: 566, endPoint x: 343, endPoint y: 565, distance: 45.0
click at [343, 565] on div "tl . to ( ".loading-screen" , { delay : 4 , scale : 3 , opacity : 0 , ease : "E…" at bounding box center [892, 465] width 1150 height 708
click at [426, 566] on div "tl . to ( ".loading-screen" , { delay : 4 , scale : 3 , opacity : 0 , ease : "E…" at bounding box center [892, 465] width 1150 height 708
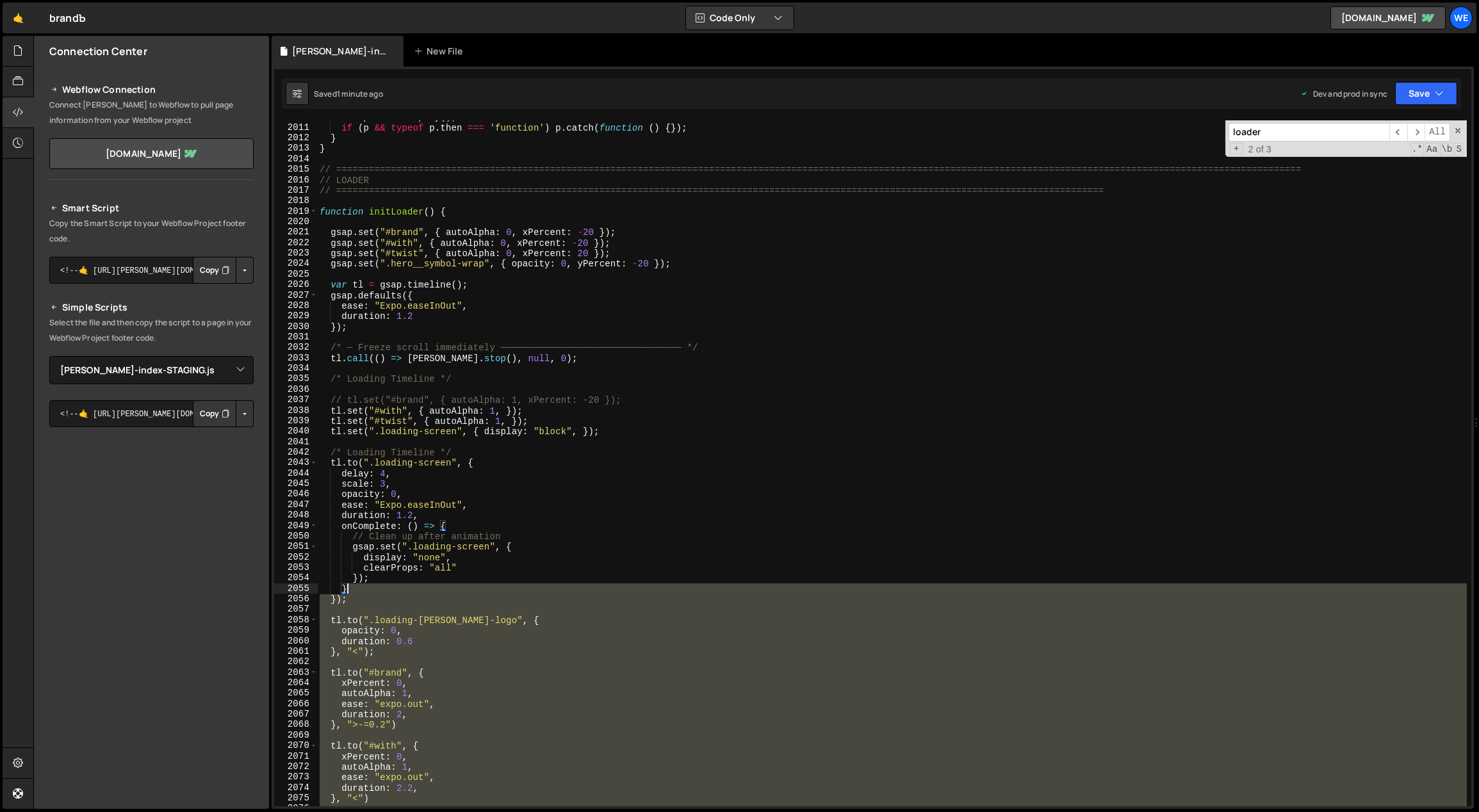
scroll to position [10729, 0]
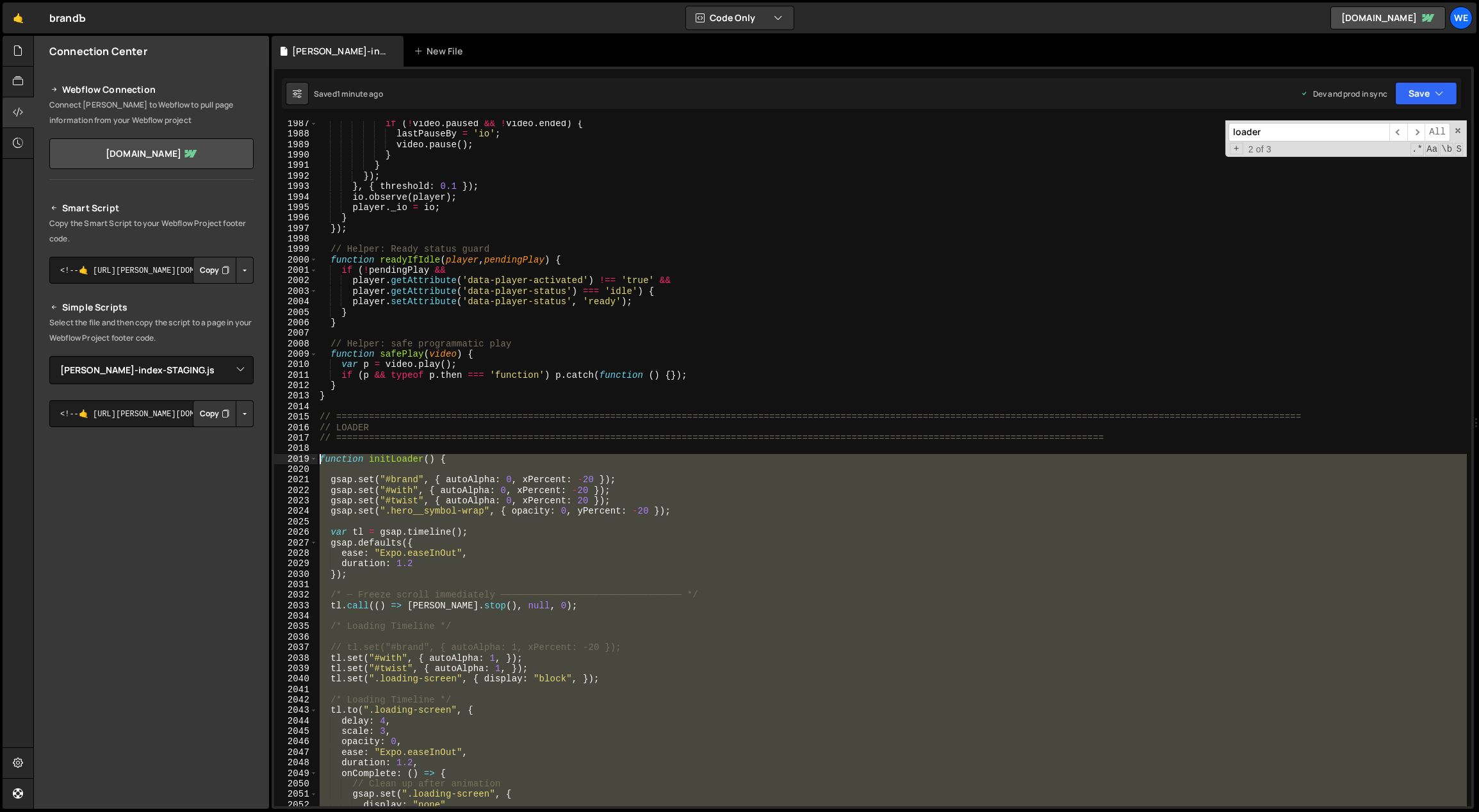
drag, startPoint x: 327, startPoint y: 755, endPoint x: 320, endPoint y: 460, distance: 295.1
click at [320, 460] on div "if ( ! video . paused && ! video . ended ) { lastPauseBy = 'io' ; video . pause…" at bounding box center [892, 473] width 1150 height 708
click at [680, 568] on div "if ( ! video . paused && ! video . ended ) { lastPauseBy = 'io' ; video . pause…" at bounding box center [891, 463] width 1150 height 686
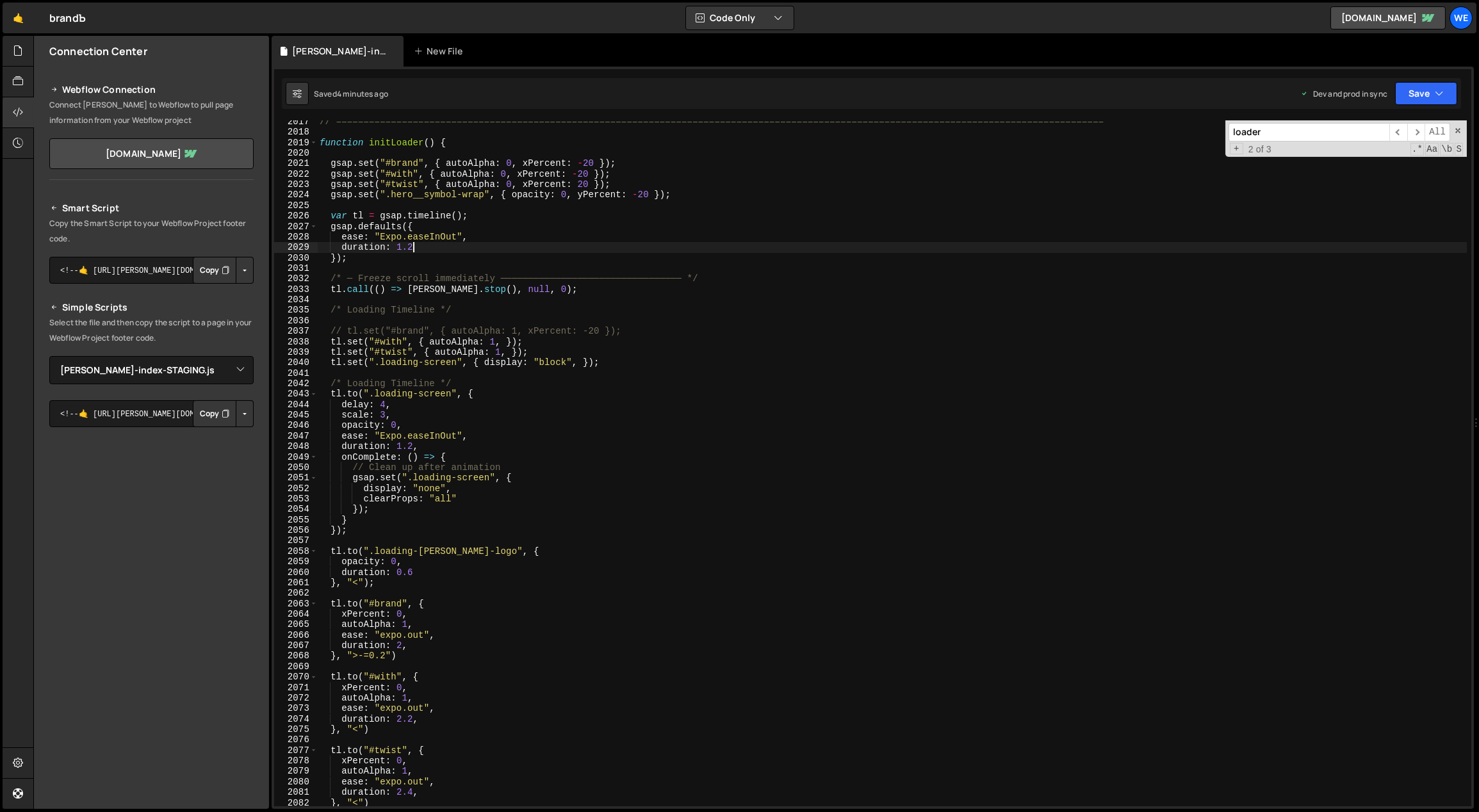
scroll to position [11016, 0]
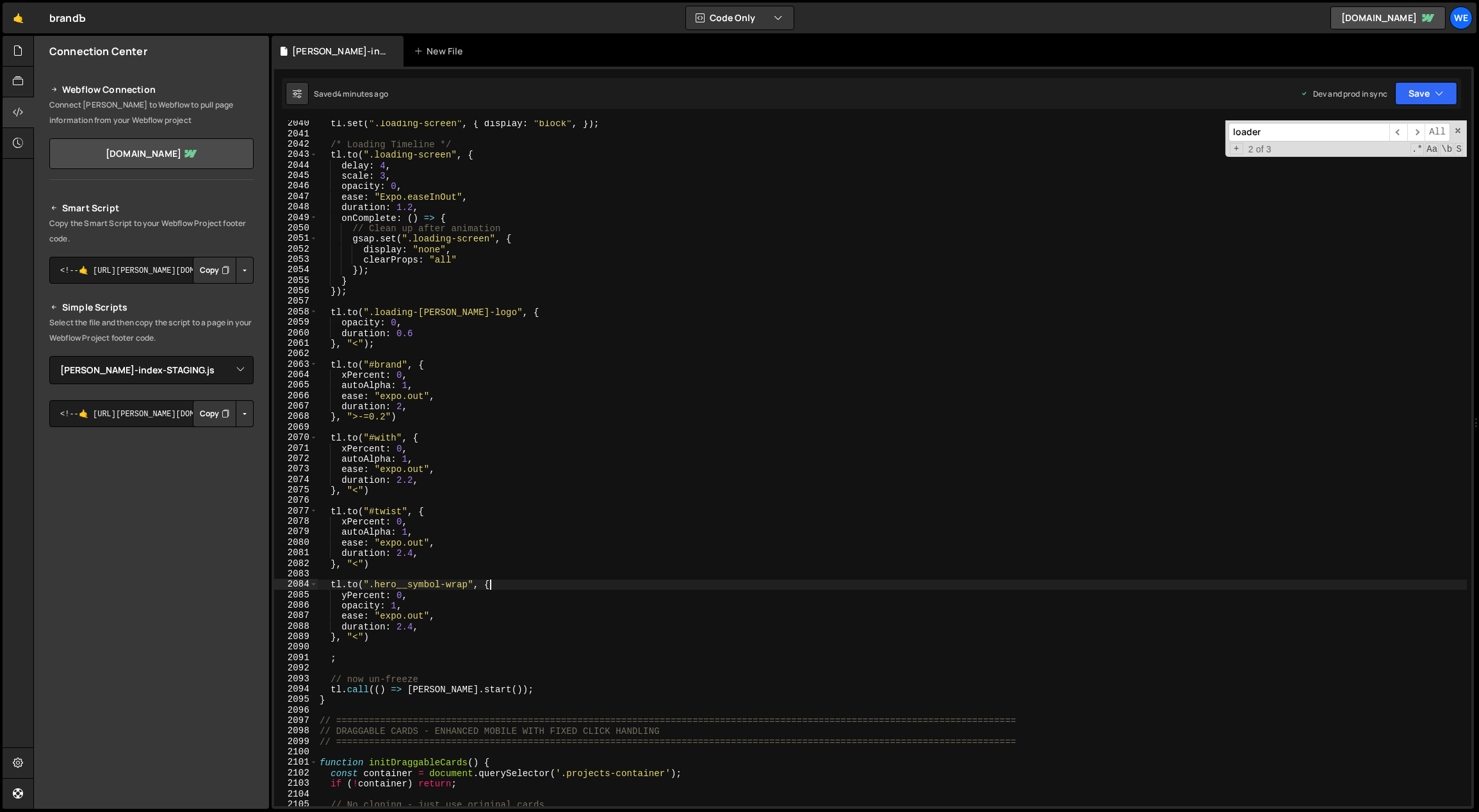
click at [502, 582] on div "tl . set ( ".loading-screen" , { display : "block" , }) ; /* Loading Timeline *…" at bounding box center [892, 473] width 1150 height 708
type textarea "tl.to(".hero__symbol-wrap", {"
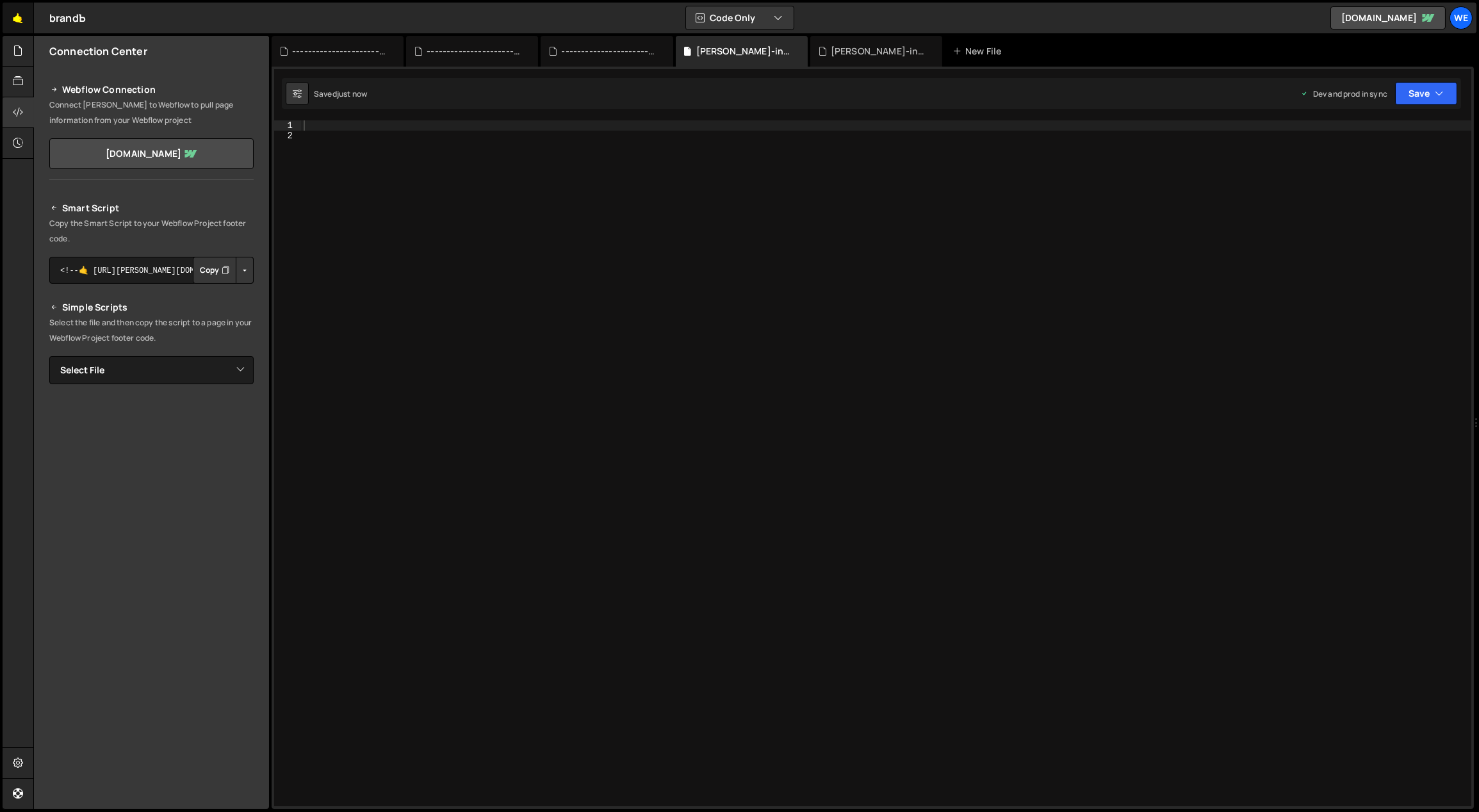
click at [25, 17] on link "🤙" at bounding box center [18, 18] width 31 height 31
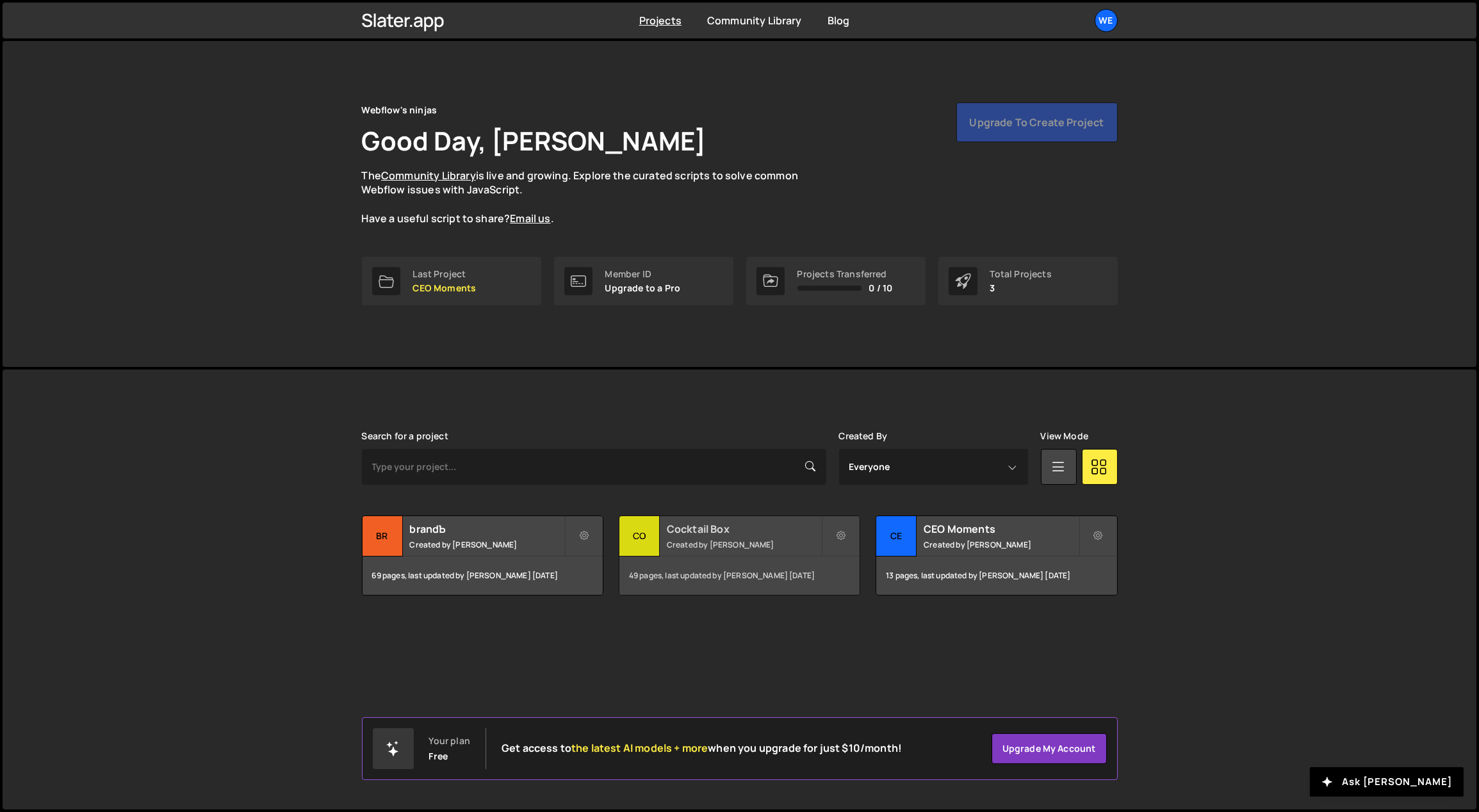
click at [711, 534] on h2 "Cocktail Box" at bounding box center [744, 528] width 154 height 14
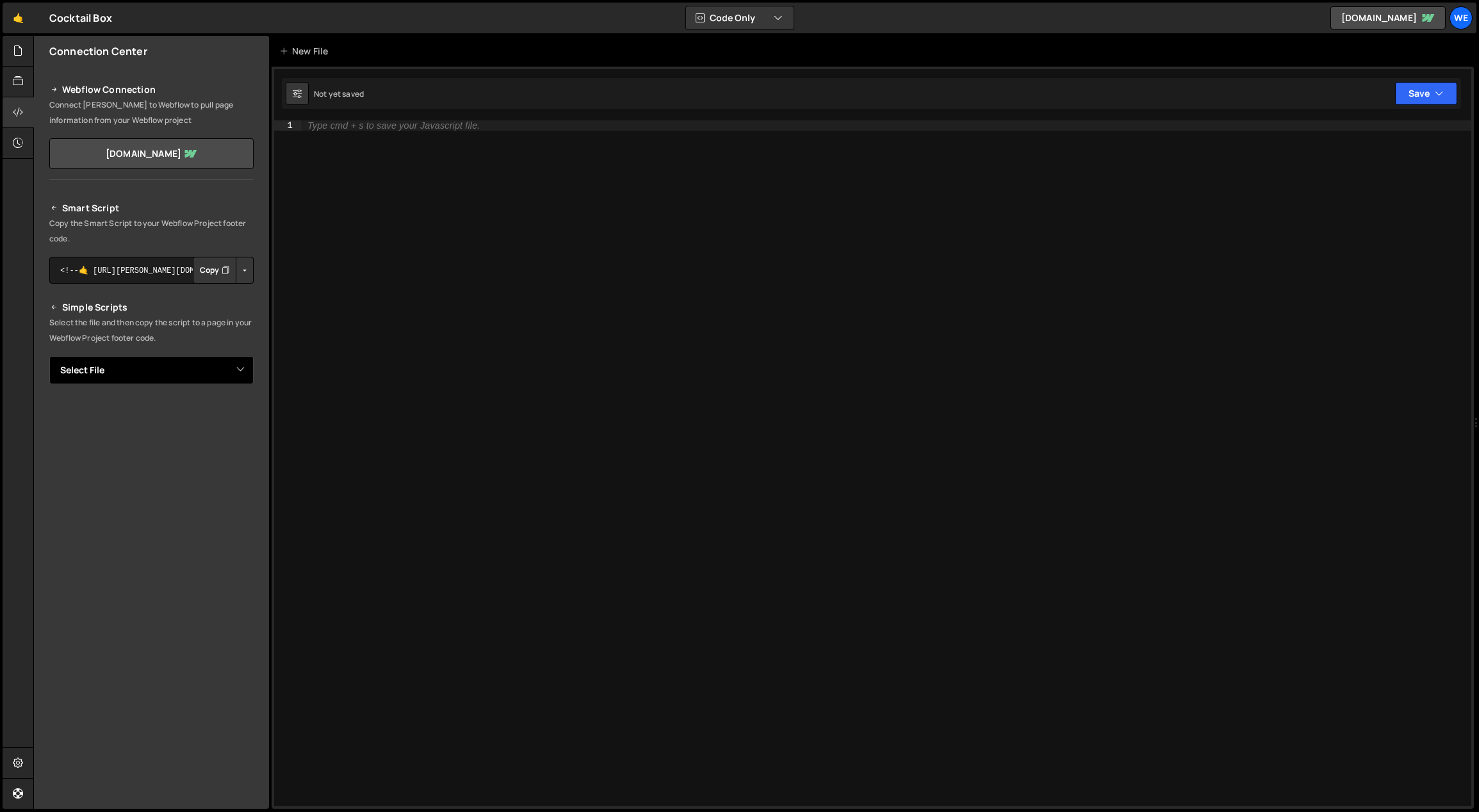
click at [158, 374] on select "Select File CB-staging.js -----------------------------------------------------…" at bounding box center [151, 370] width 204 height 28
select select "46486"
click at [49, 356] on select "Select File CB-staging.js -----------------------------------------------------…" at bounding box center [151, 370] width 204 height 28
click at [25, 52] on div at bounding box center [18, 52] width 31 height 31
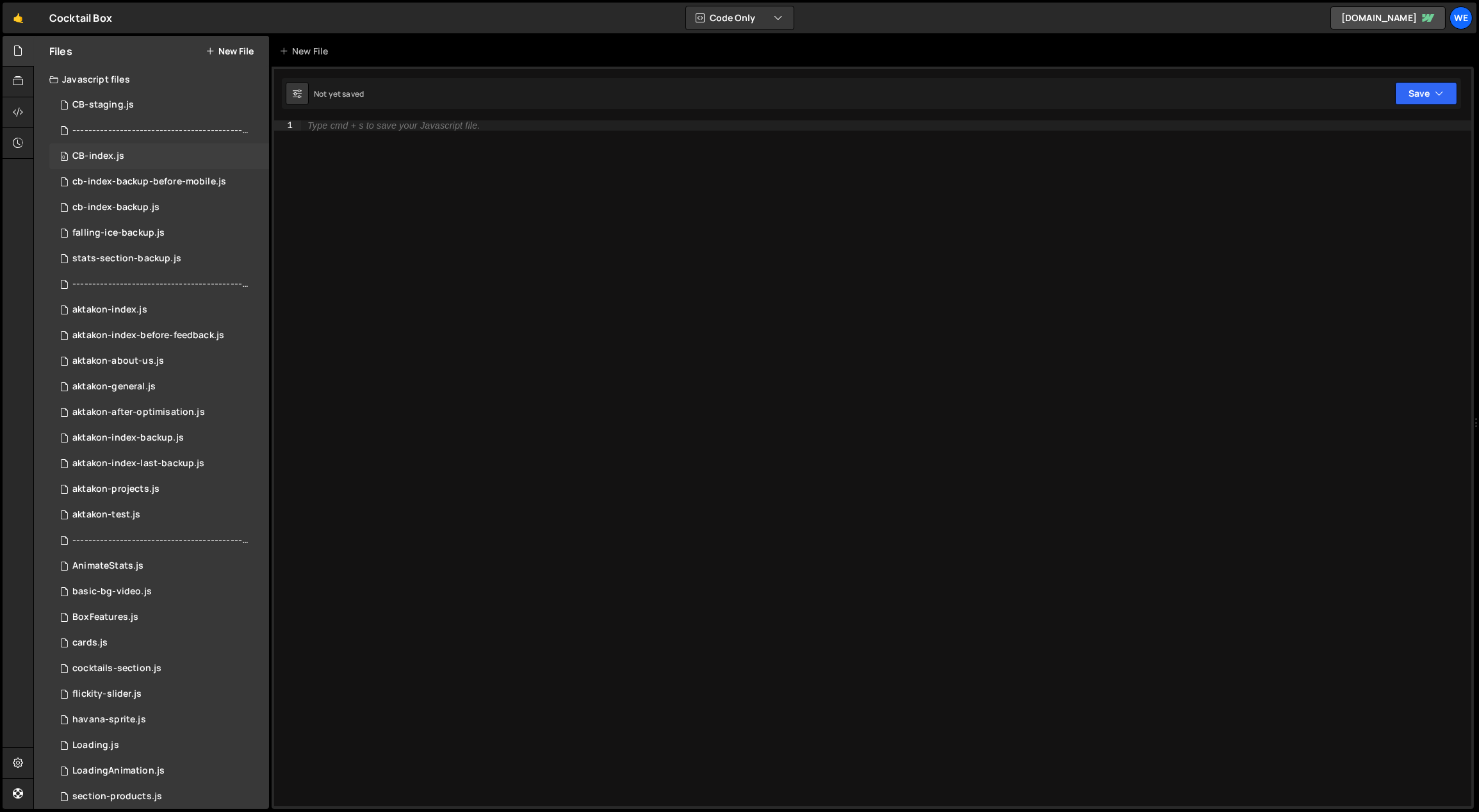
click at [119, 152] on div "CB-index.js" at bounding box center [98, 157] width 52 height 11
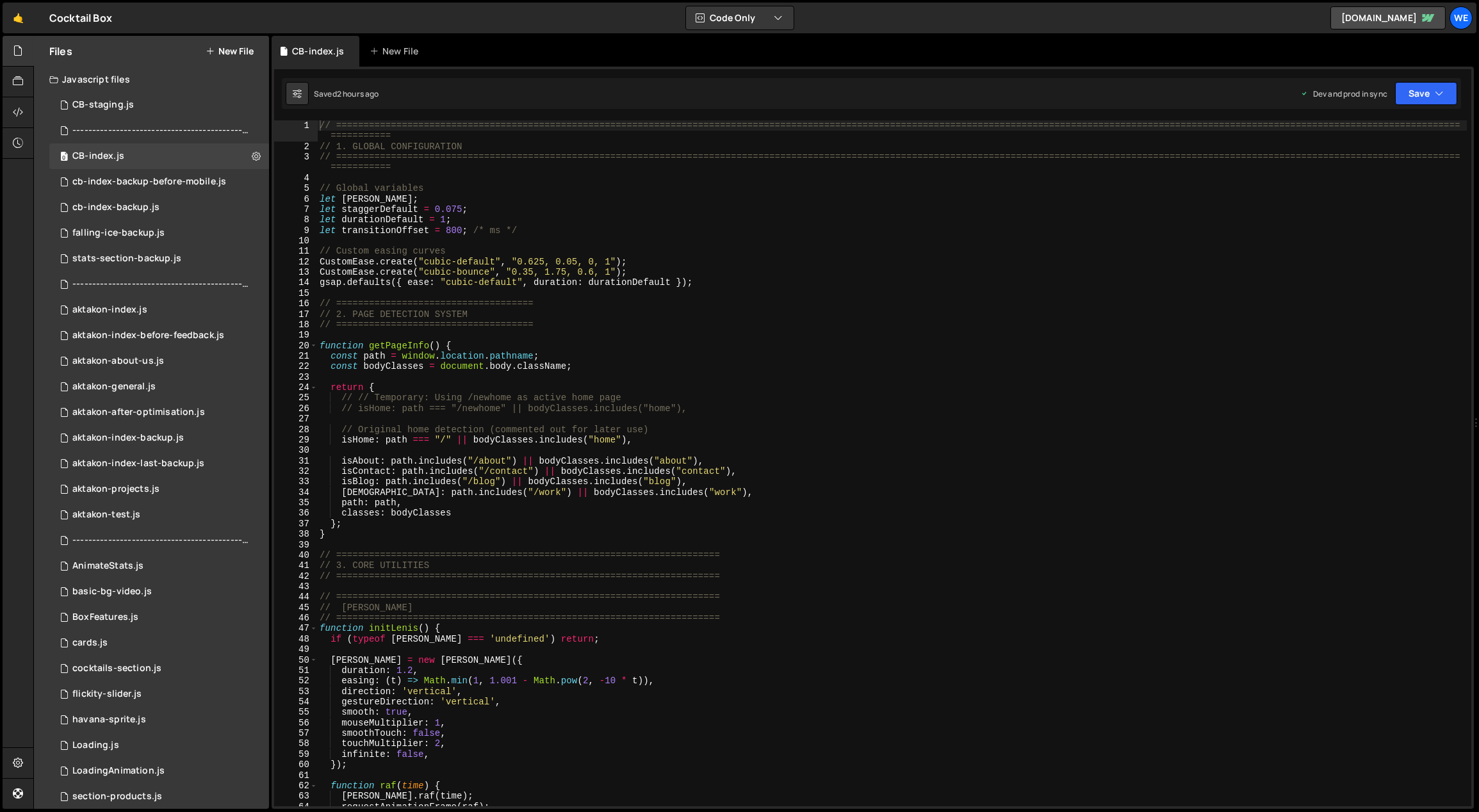
click at [620, 293] on div "// ============================================================================…" at bounding box center [892, 479] width 1150 height 718
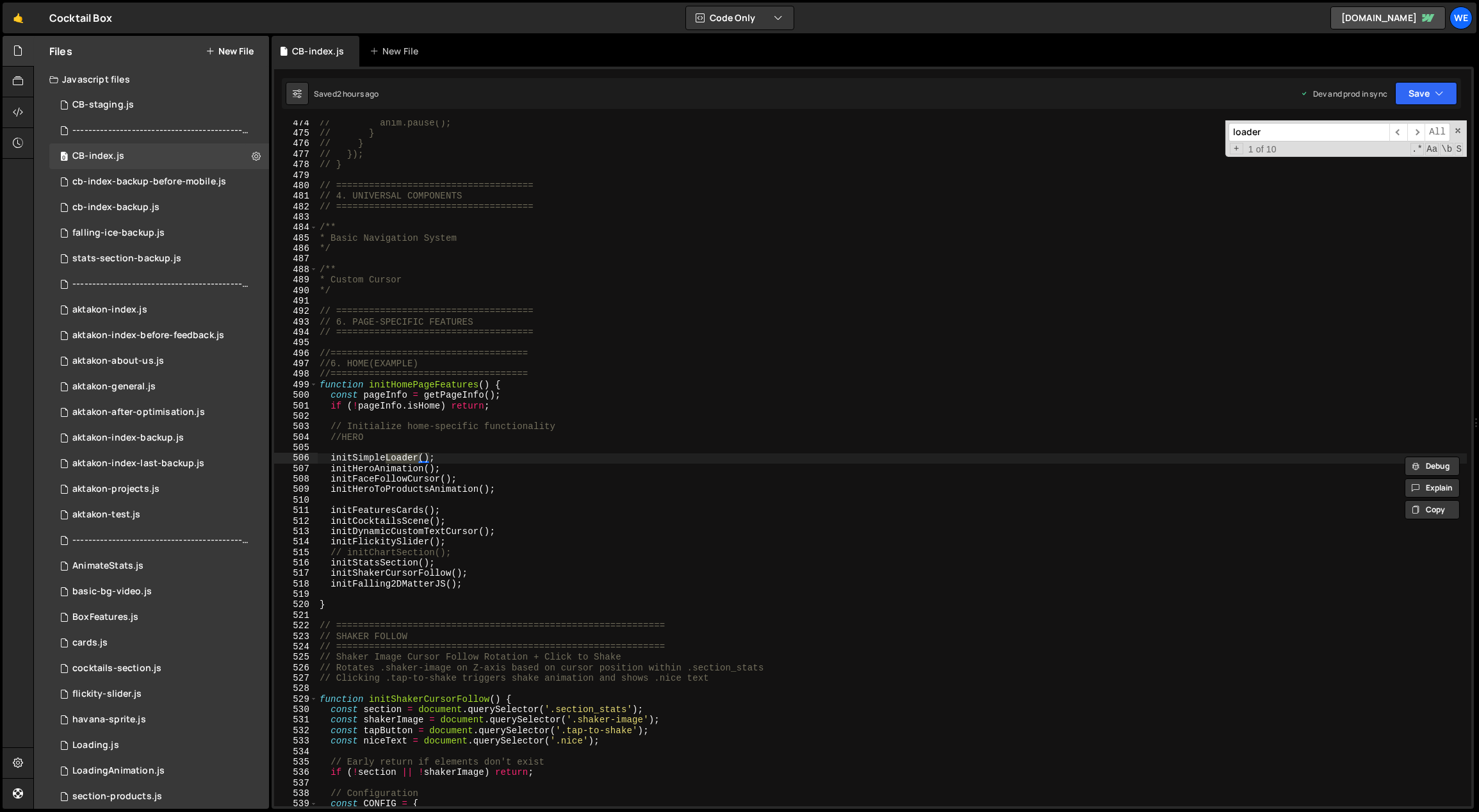
scroll to position [3736, 0]
type input "loader"
click at [1417, 128] on span "​" at bounding box center [1416, 132] width 18 height 19
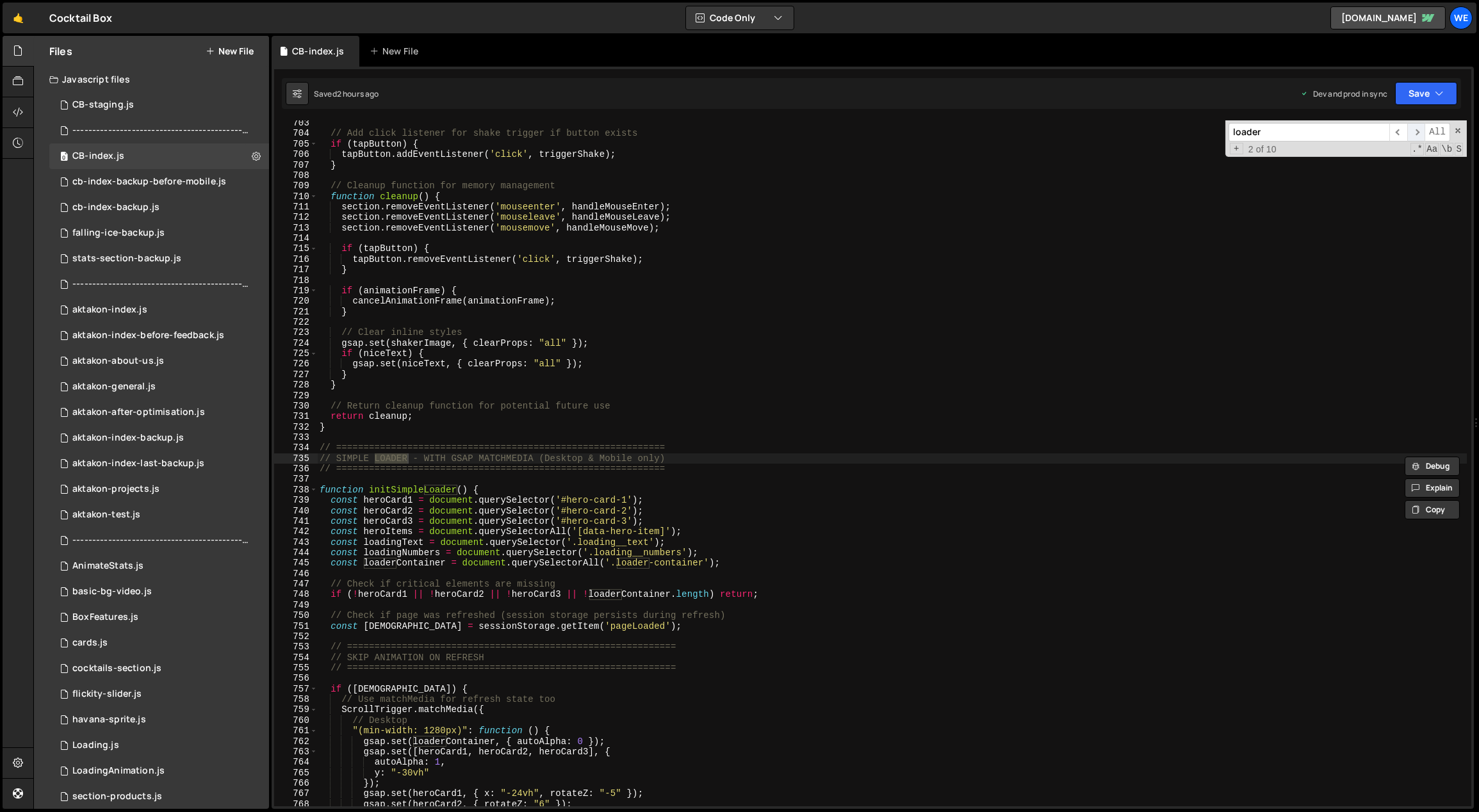
scroll to position [5535, 0]
click at [1065, 491] on div "// Add click listener for shake trigger if button exists if ( tapButton ) { tap…" at bounding box center [892, 472] width 1150 height 708
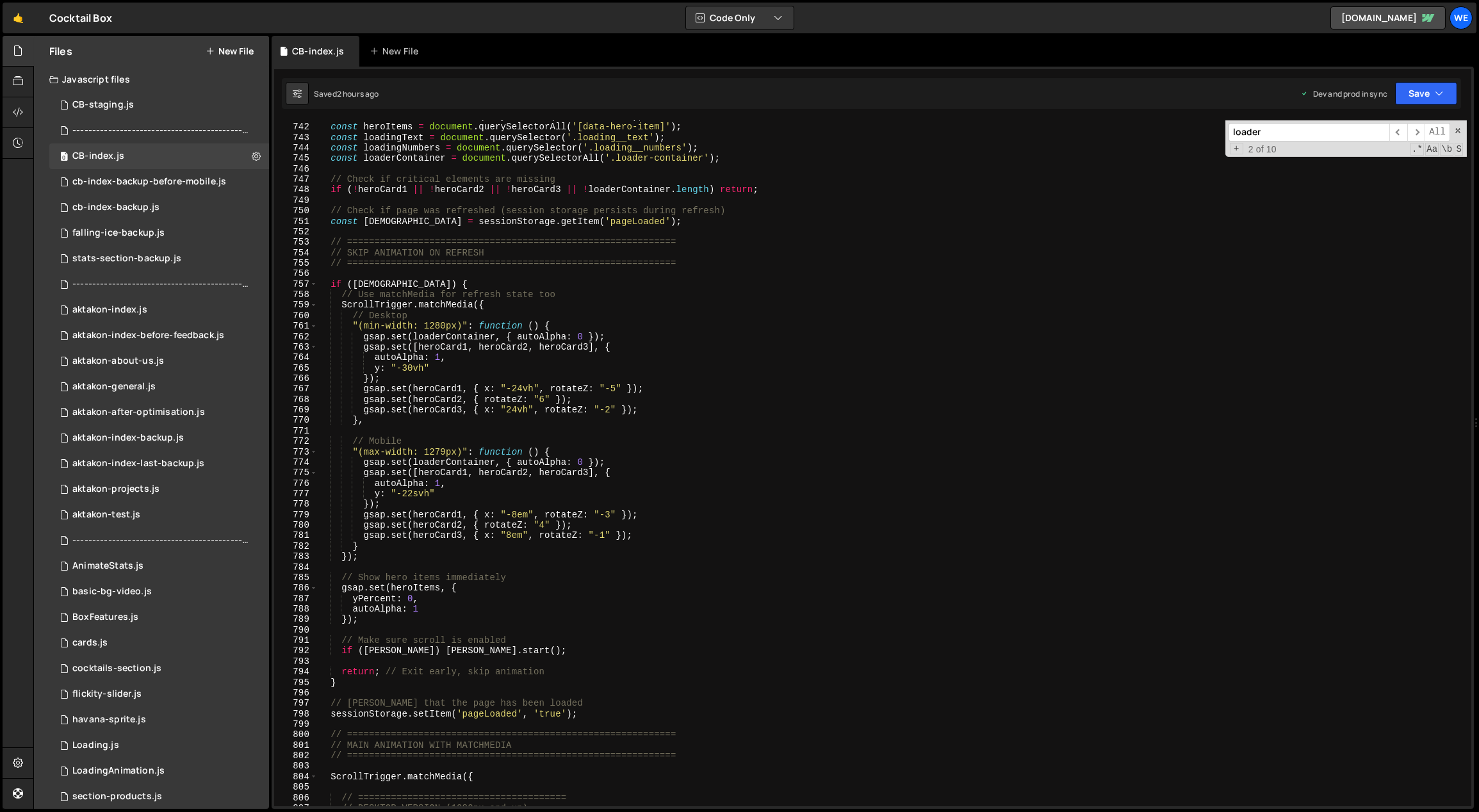
scroll to position [5840, 0]
click at [780, 485] on div "const heroCard3 = document . querySelector ( '#hero-card-3' ) ; const heroItems…" at bounding box center [892, 465] width 1150 height 708
click at [768, 474] on div "const heroCard3 = document . querySelector ( '#hero-card-3' ) ; const heroItems…" at bounding box center [892, 465] width 1150 height 708
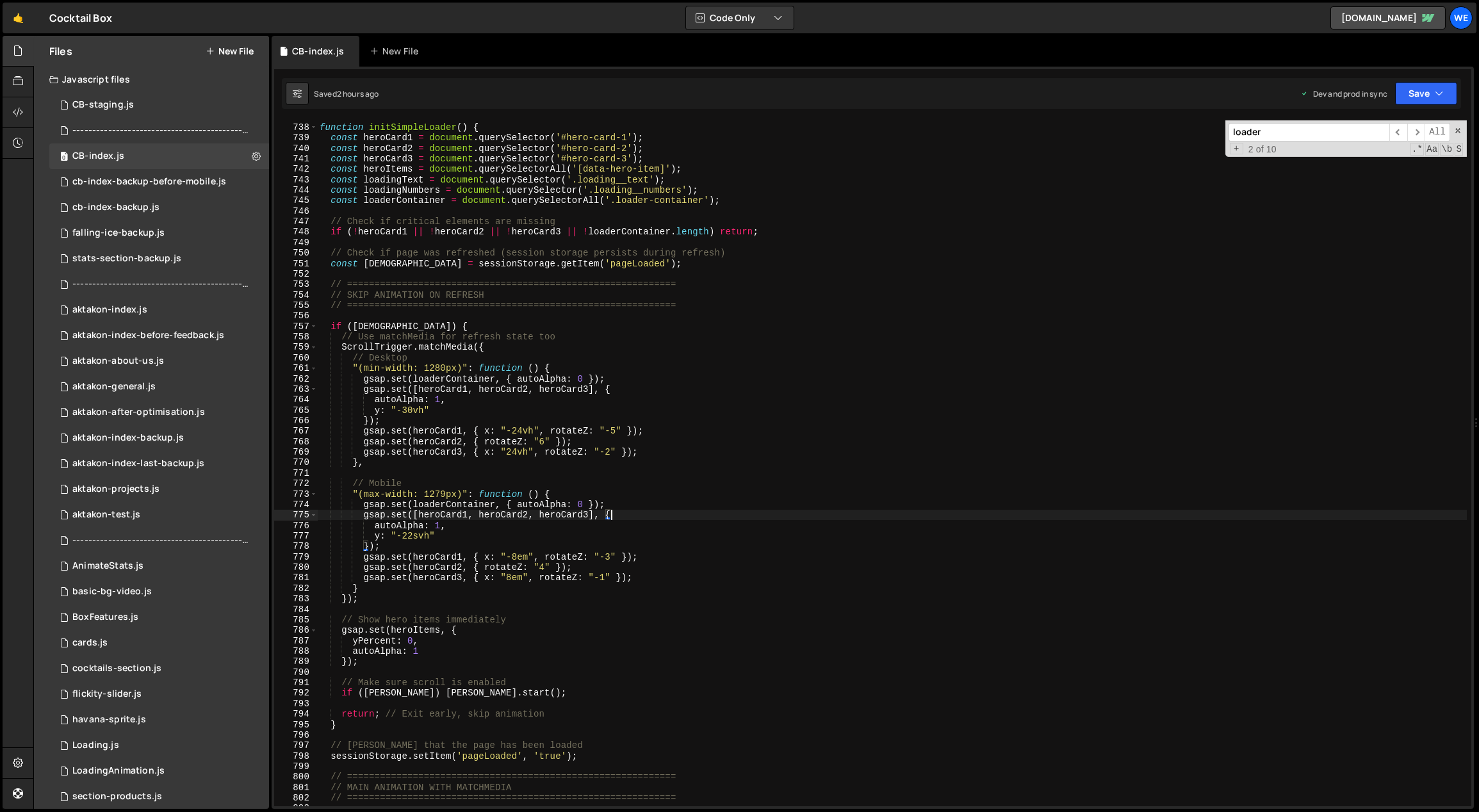
scroll to position [5814, 0]
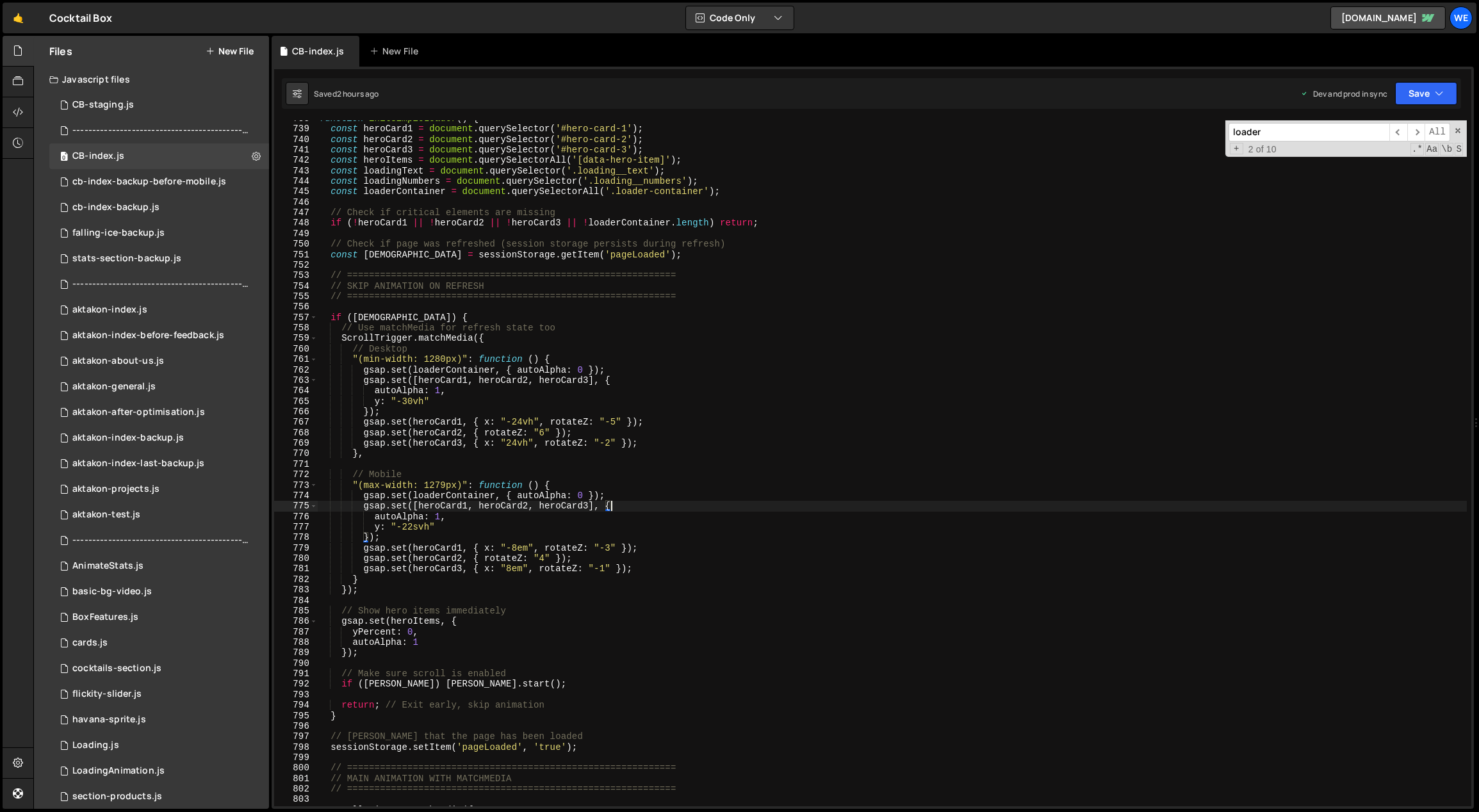
click at [440, 581] on div "function initSimpleLoader ( ) { const heroCard1 = document . querySelector ( '#…" at bounding box center [892, 467] width 1150 height 708
click at [436, 568] on div "function initSimpleLoader ( ) { const heroCard1 = document . querySelector ( '#…" at bounding box center [892, 467] width 1150 height 708
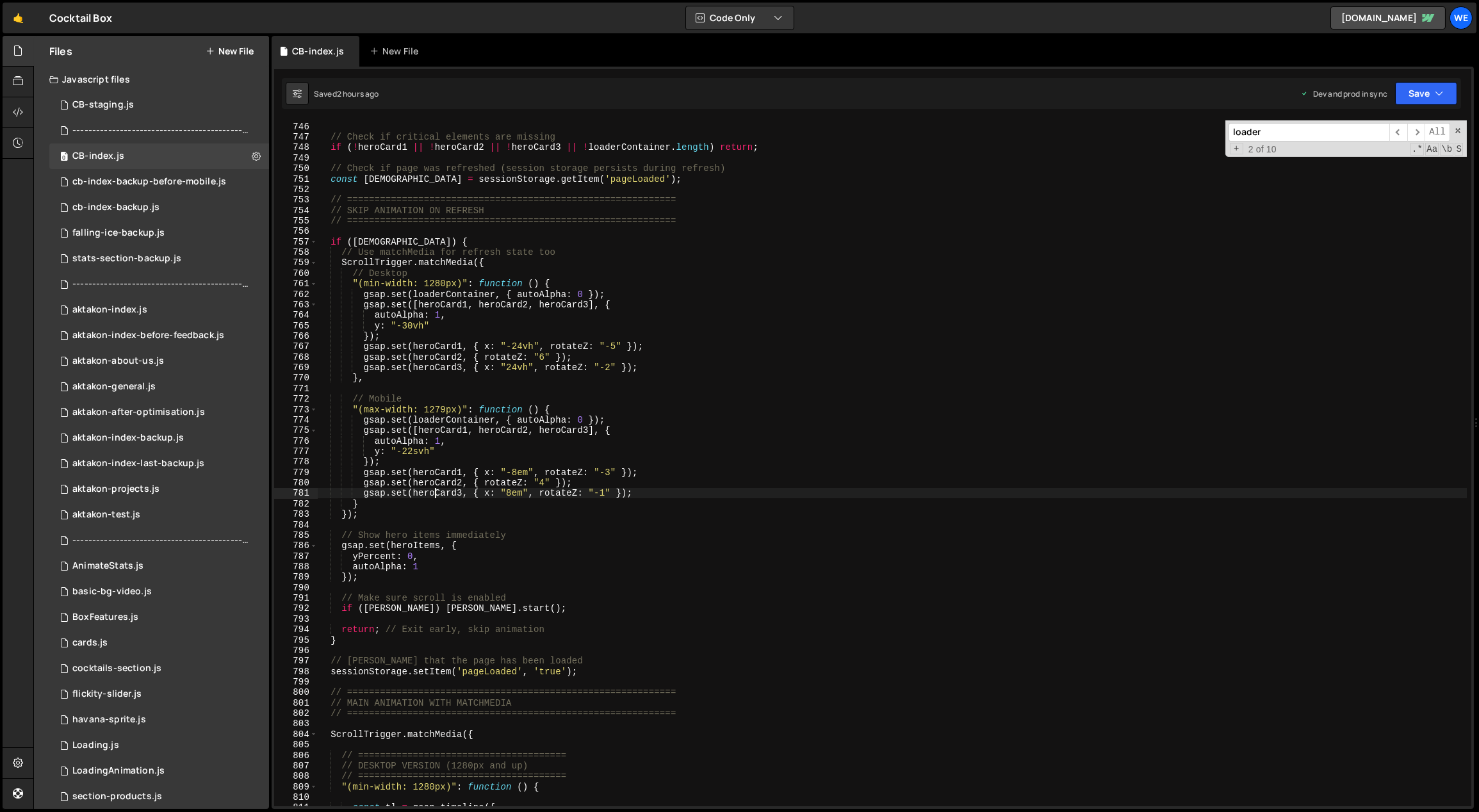
scroll to position [5871, 0]
click at [635, 574] on div "const loaderContainer = document . querySelectorAll ( '.loader-container' ) ; /…" at bounding box center [892, 465] width 1150 height 708
type textarea "});"
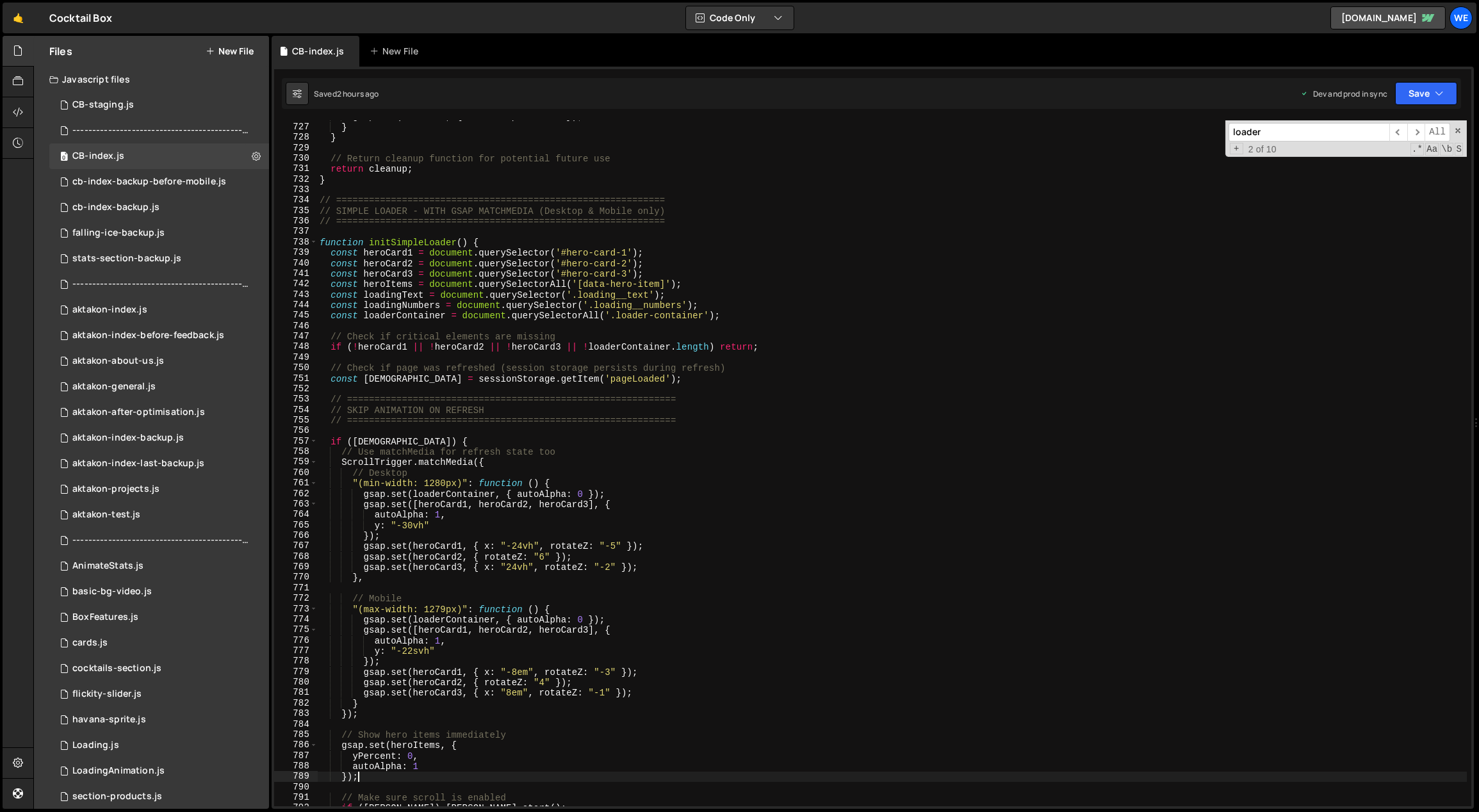
scroll to position [5726, 0]
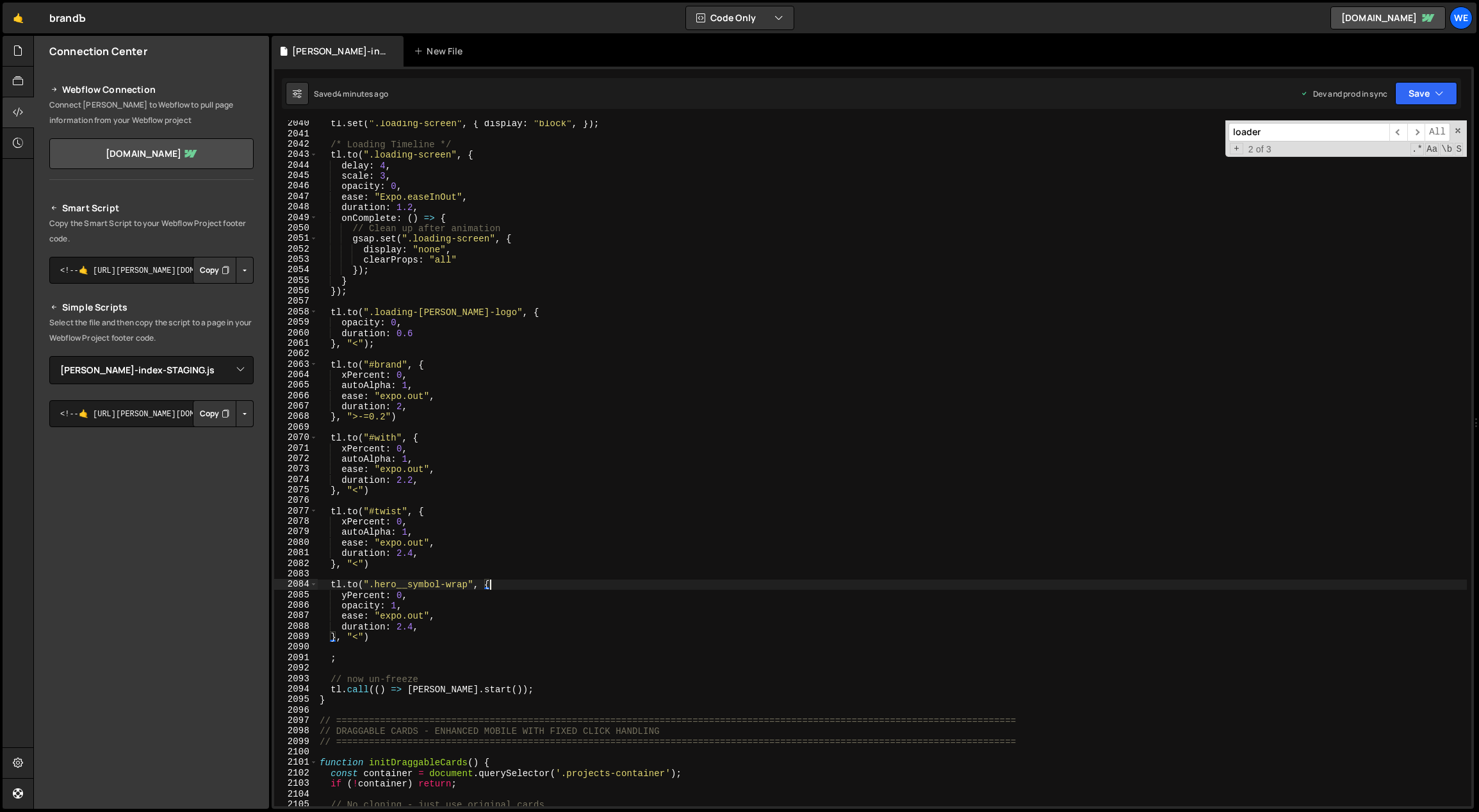
select select "47641"
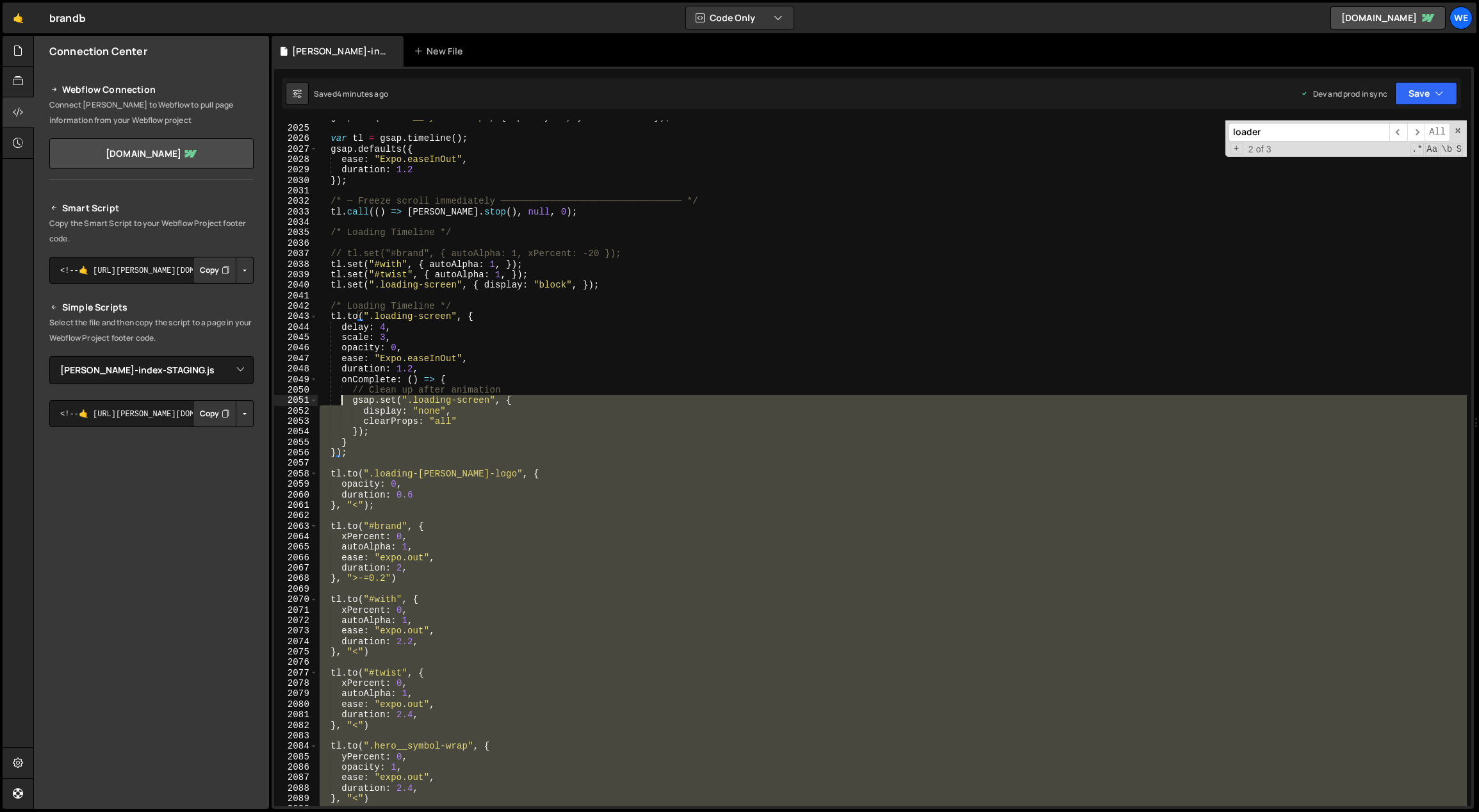
scroll to position [10933, 0]
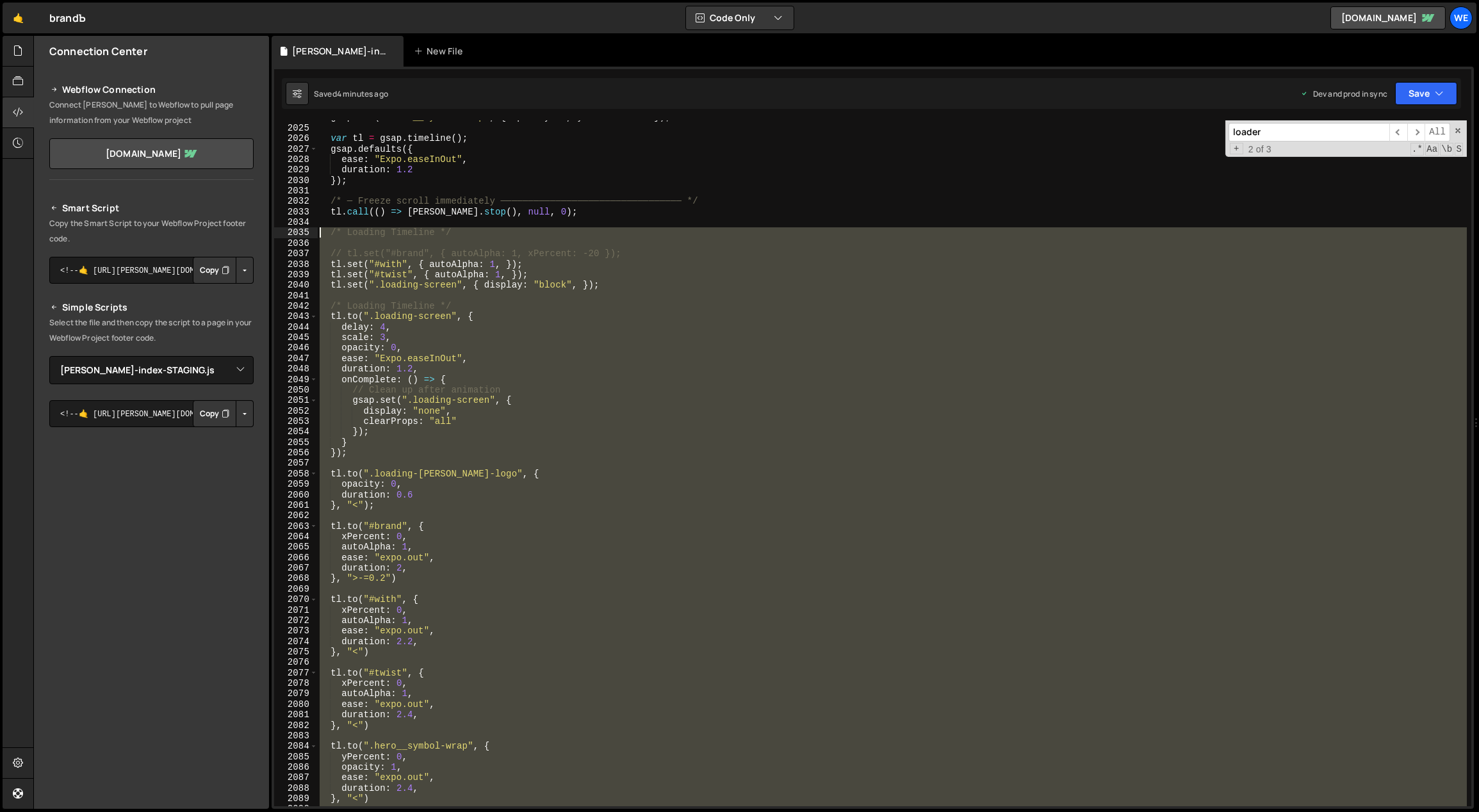
drag, startPoint x: 359, startPoint y: 471, endPoint x: 316, endPoint y: 237, distance: 237.9
click at [316, 237] on div "[DOMAIN_NAME](".hero__symbol-wrap", { 2024 2025 2026 2027 2028 2029 2030 2031 2…" at bounding box center [873, 463] width 1197 height 686
paste textarea "}"
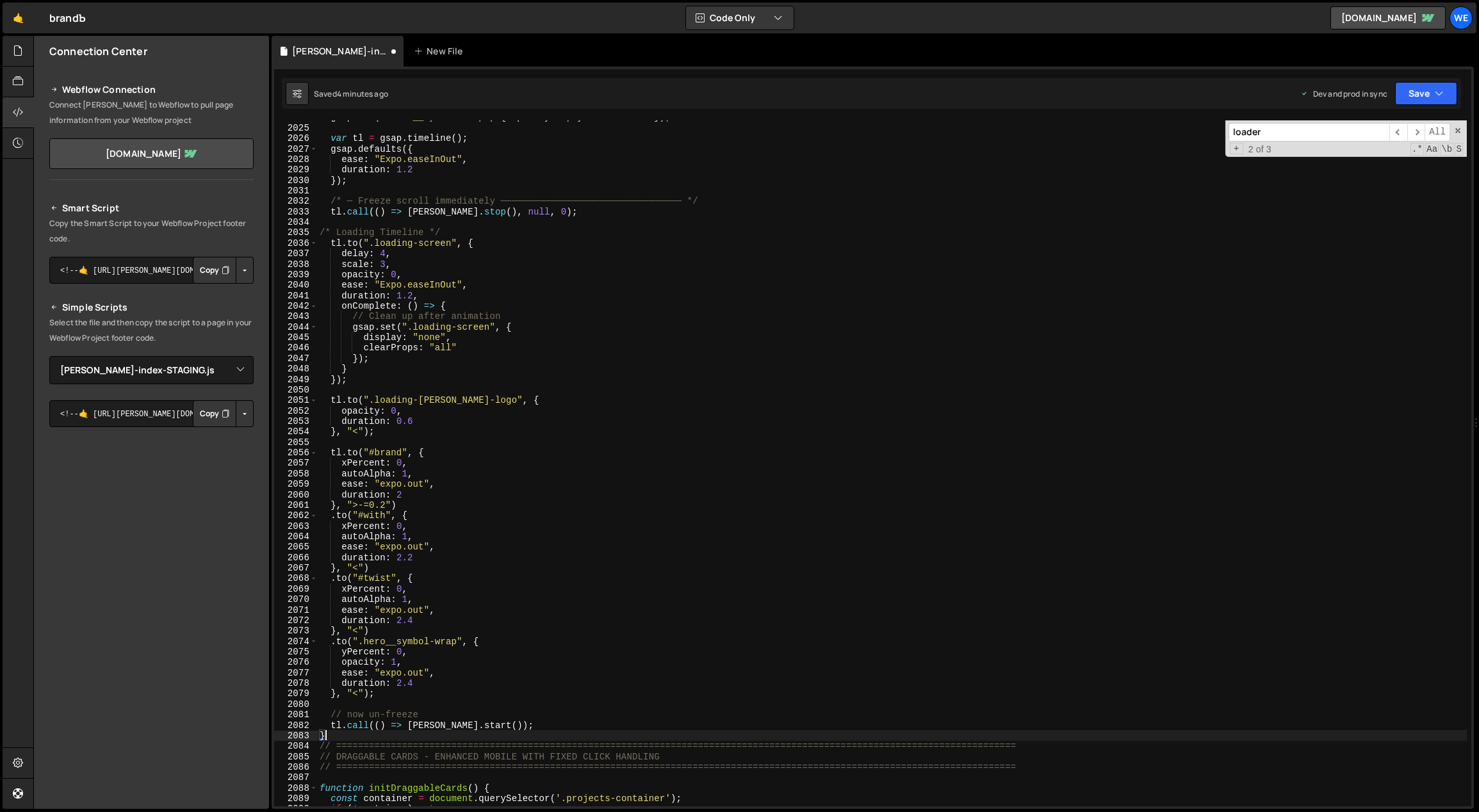
scroll to position [10973, 0]
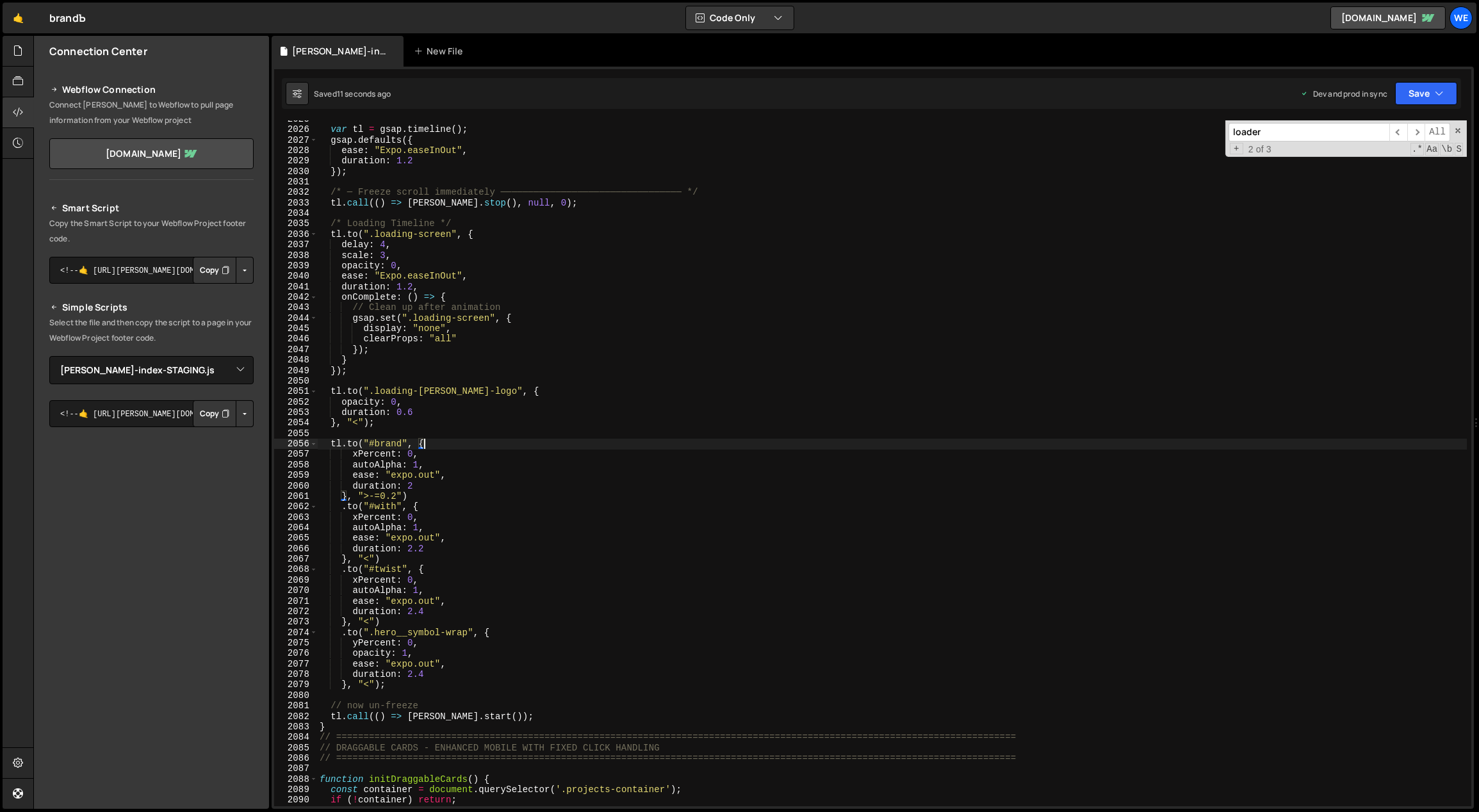
click at [560, 442] on div "var tl = gsap . timeline ( ) ; gsap . defaults ({ ease : "Expo.easeInOut" , dur…" at bounding box center [892, 468] width 1150 height 708
click at [750, 468] on div "var tl = gsap . timeline ( ) ; gsap . defaults ({ ease : "Expo.easeInOut" , dur…" at bounding box center [892, 468] width 1150 height 708
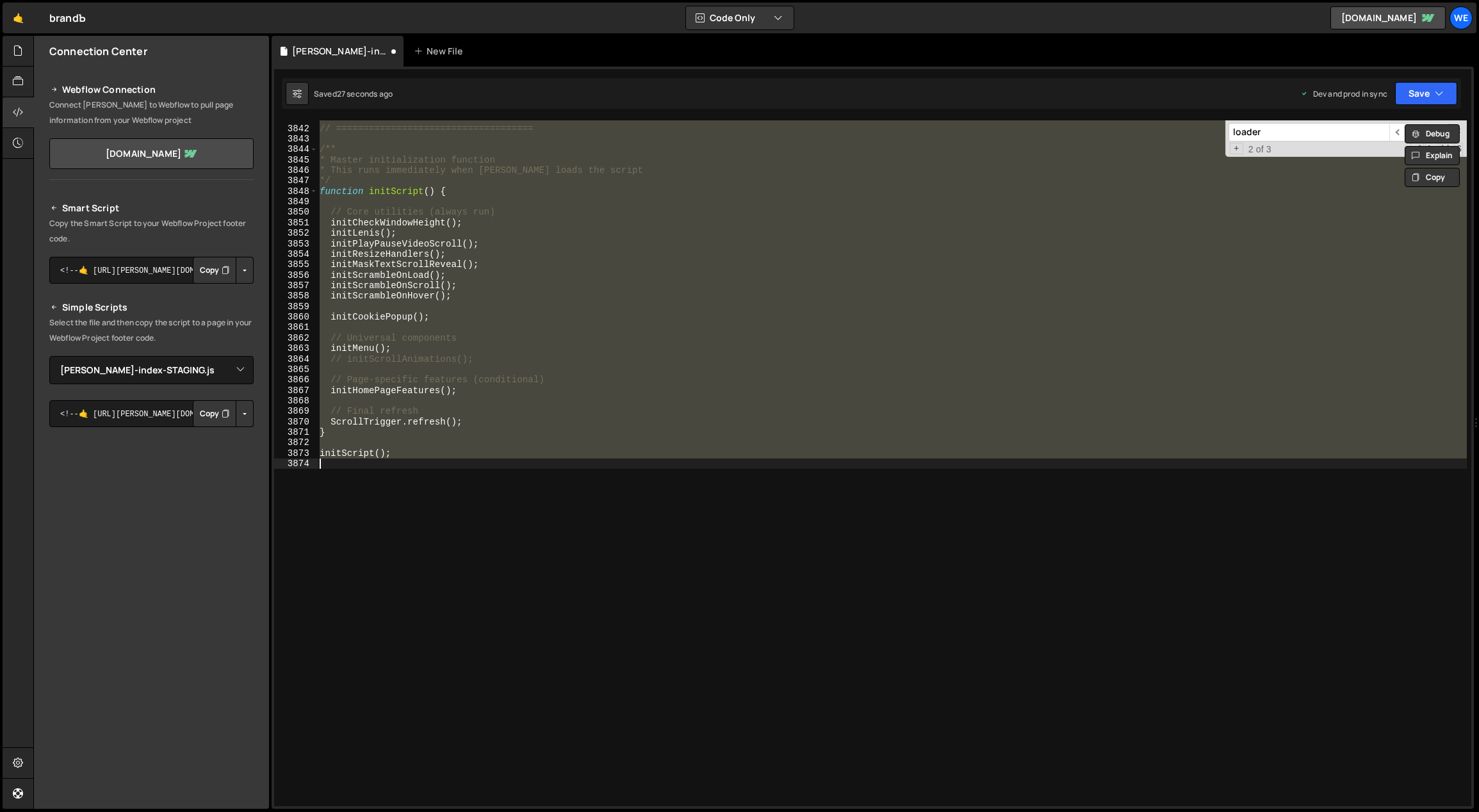
type textarea "}"
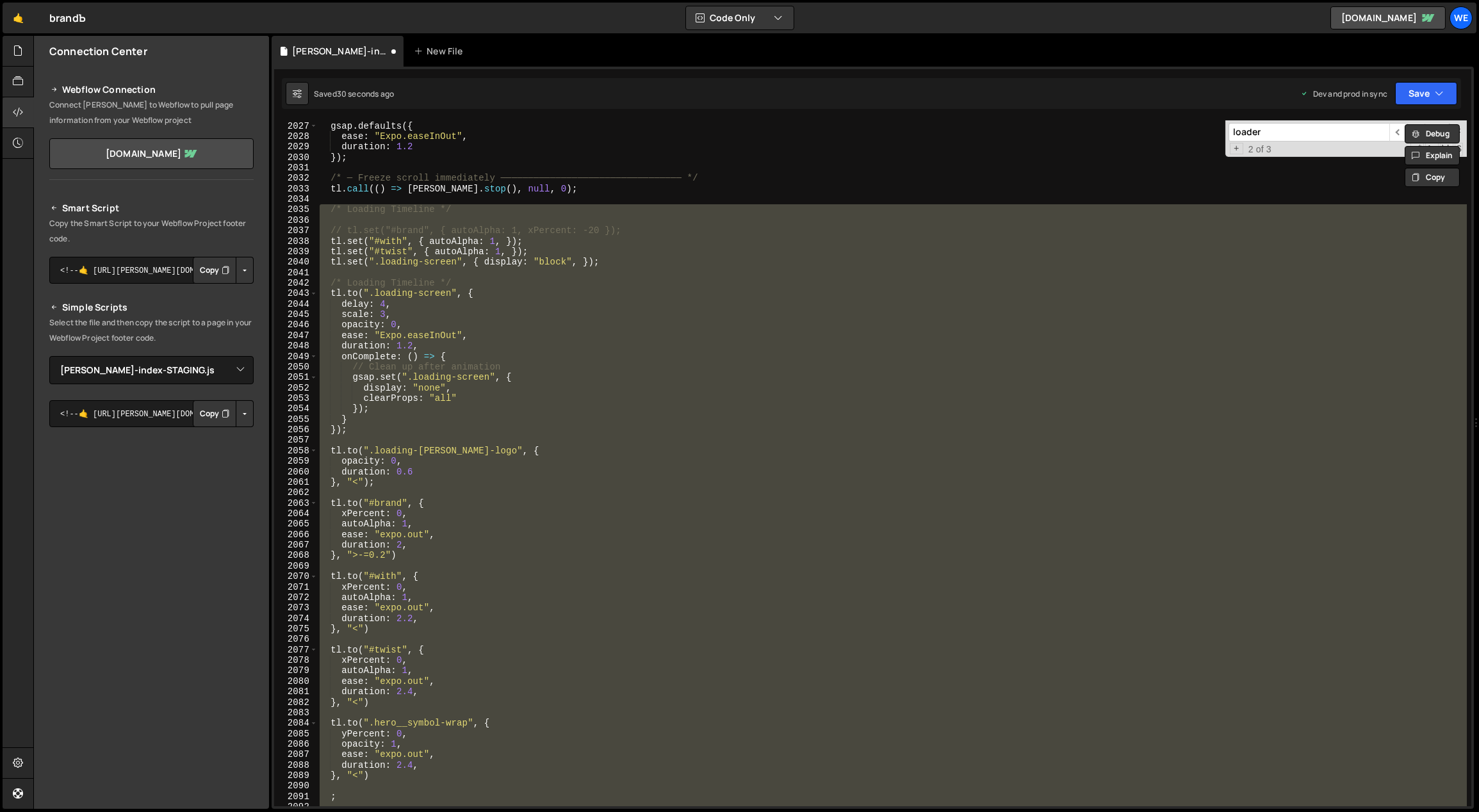
scroll to position [11139, 0]
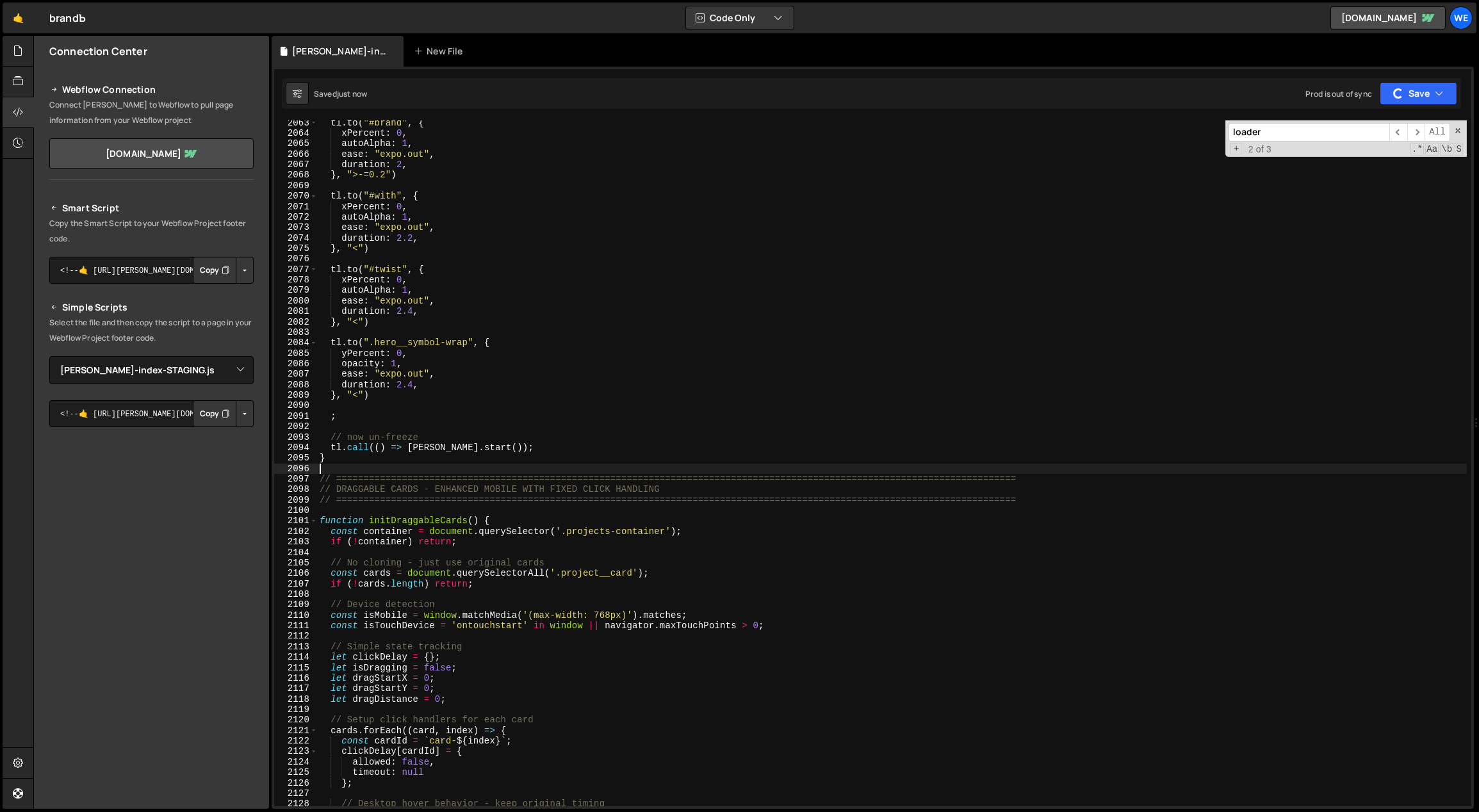
click at [547, 398] on div "tl . to ( "#brand" , { xPercent : 0 , autoAlpha : 1 , ease : "expo.out" , durat…" at bounding box center [892, 472] width 1150 height 708
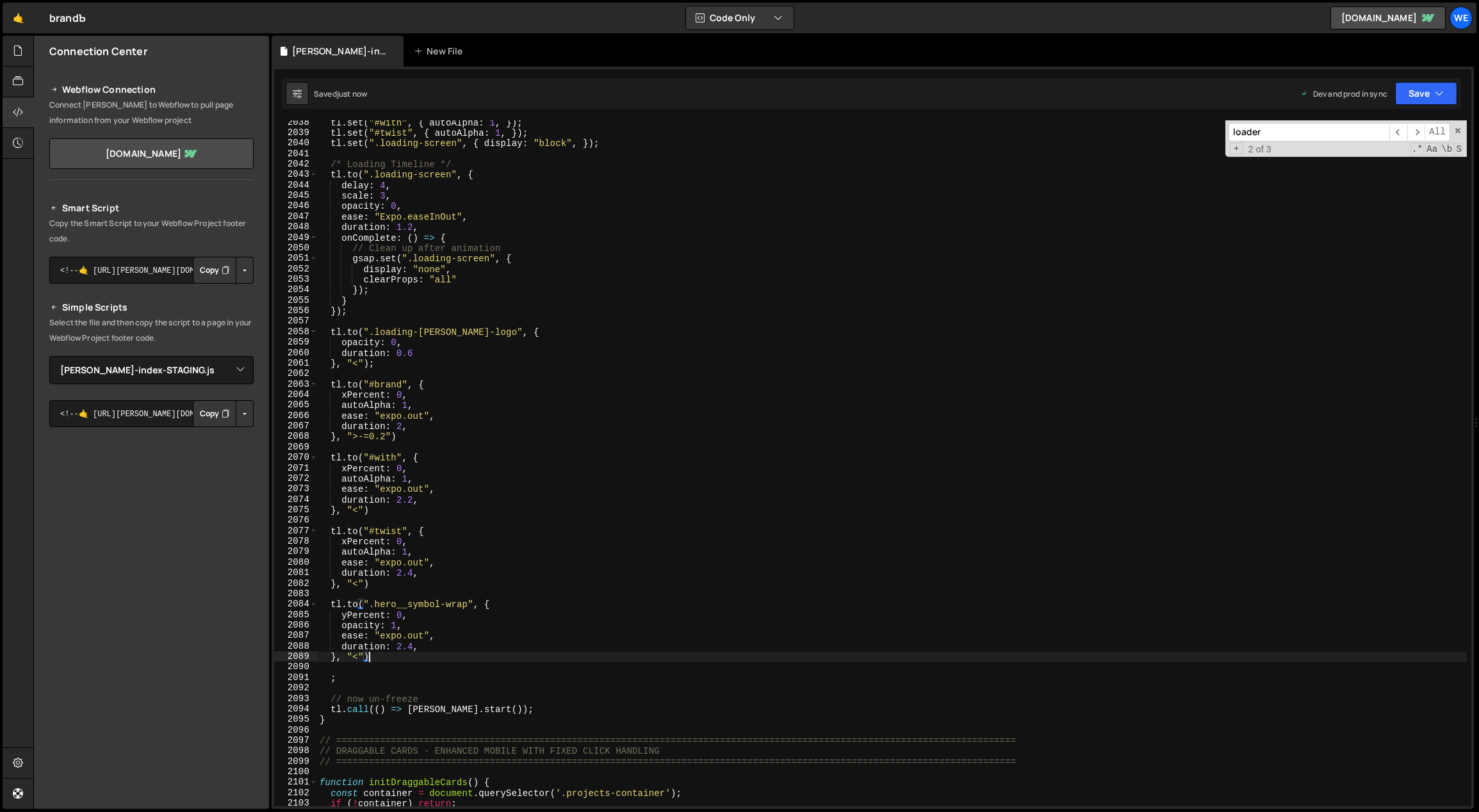
scroll to position [10980, 0]
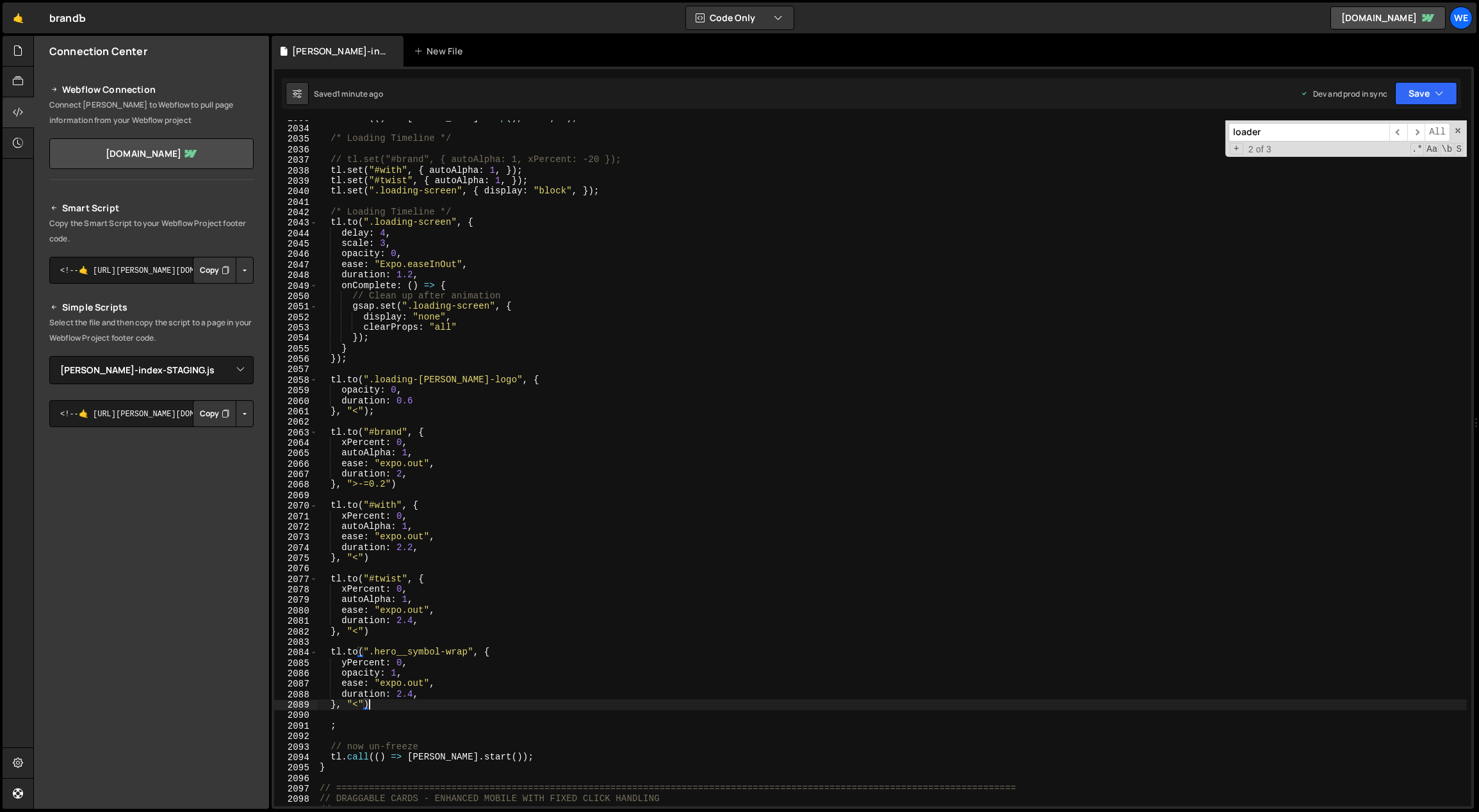
click at [862, 338] on div "tl . call (( ) => lenis . stop ( ) , null , 0 ) ; /* Loading Timeline */ // tl.…" at bounding box center [892, 467] width 1150 height 708
click at [382, 557] on div "tl . call (( ) => lenis . stop ( ) , null , 0 ) ; /* Loading Timeline */ // tl.…" at bounding box center [892, 467] width 1150 height 708
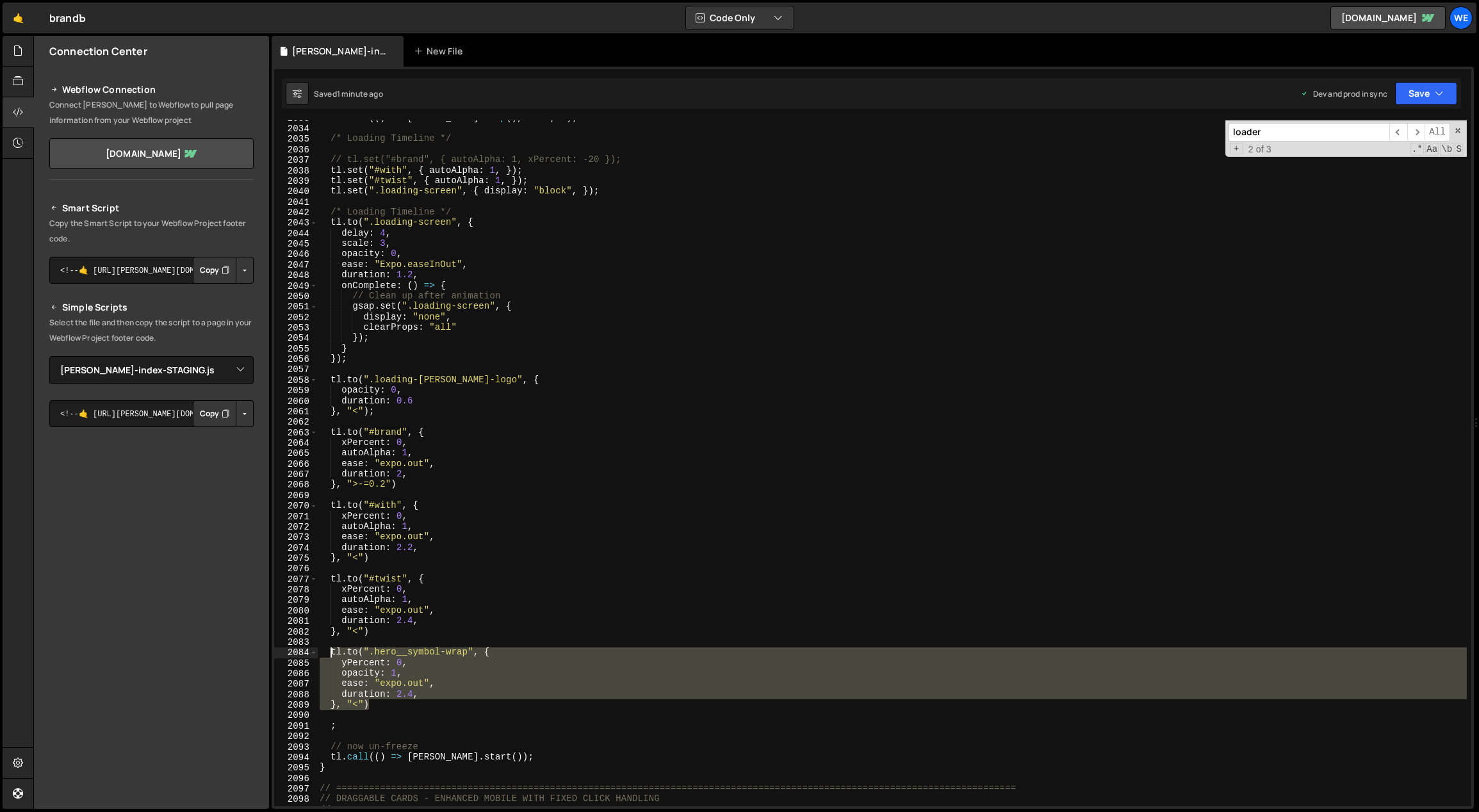
drag, startPoint x: 352, startPoint y: 692, endPoint x: 330, endPoint y: 655, distance: 43.0
click at [330, 655] on div "tl . call (( ) => lenis . stop ( ) , null , 0 ) ; /* Loading Timeline */ // tl.…" at bounding box center [892, 467] width 1150 height 708
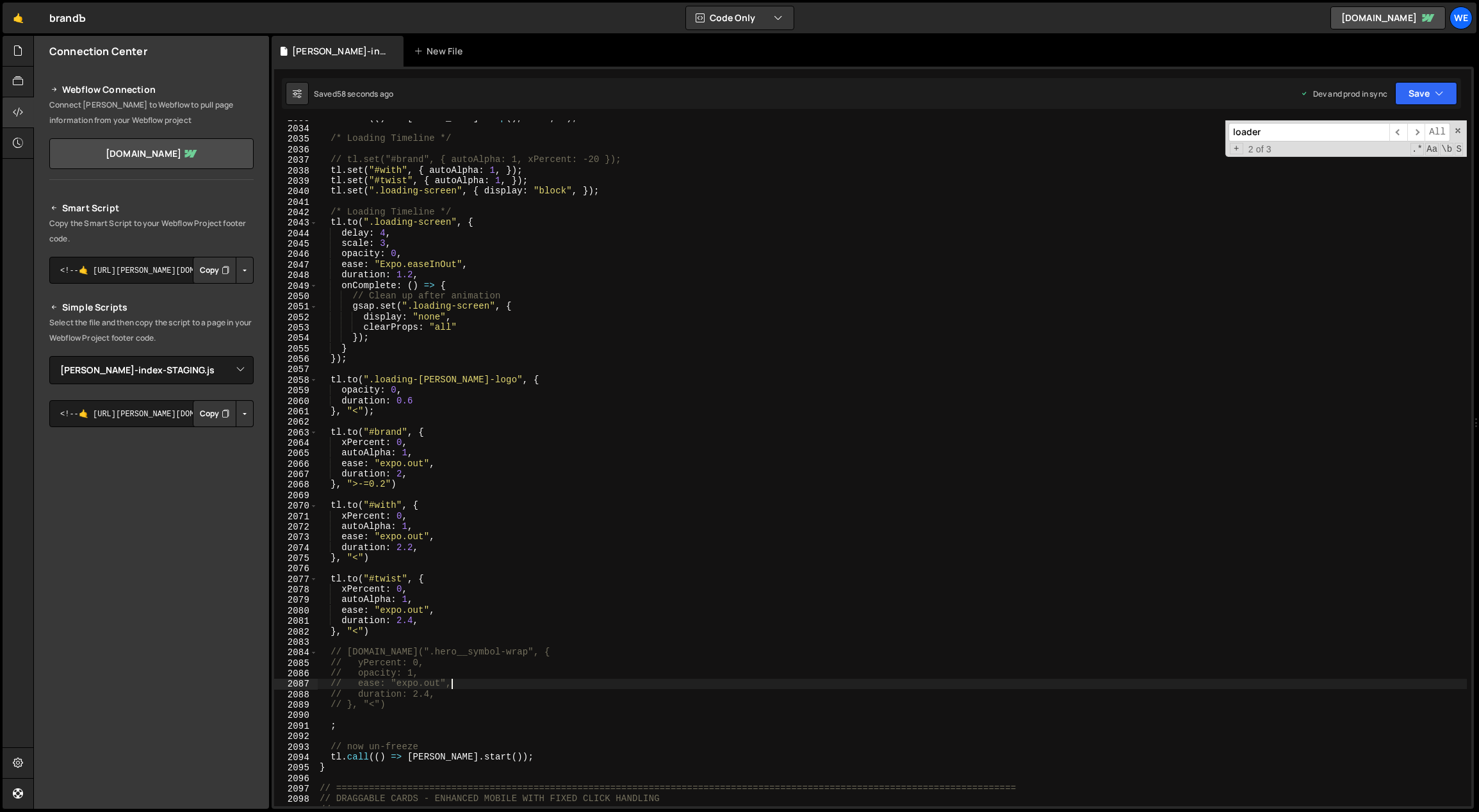
click at [505, 682] on div "tl . call (( ) => lenis . stop ( ) , null , 0 ) ; /* Loading Timeline */ // tl.…" at bounding box center [892, 467] width 1150 height 708
type textarea "// ease: "expo.out","
click at [368, 711] on div "tl . call (( ) => lenis . stop ( ) , null , 0 ) ; /* Loading Timeline */ // tl.…" at bounding box center [892, 467] width 1150 height 708
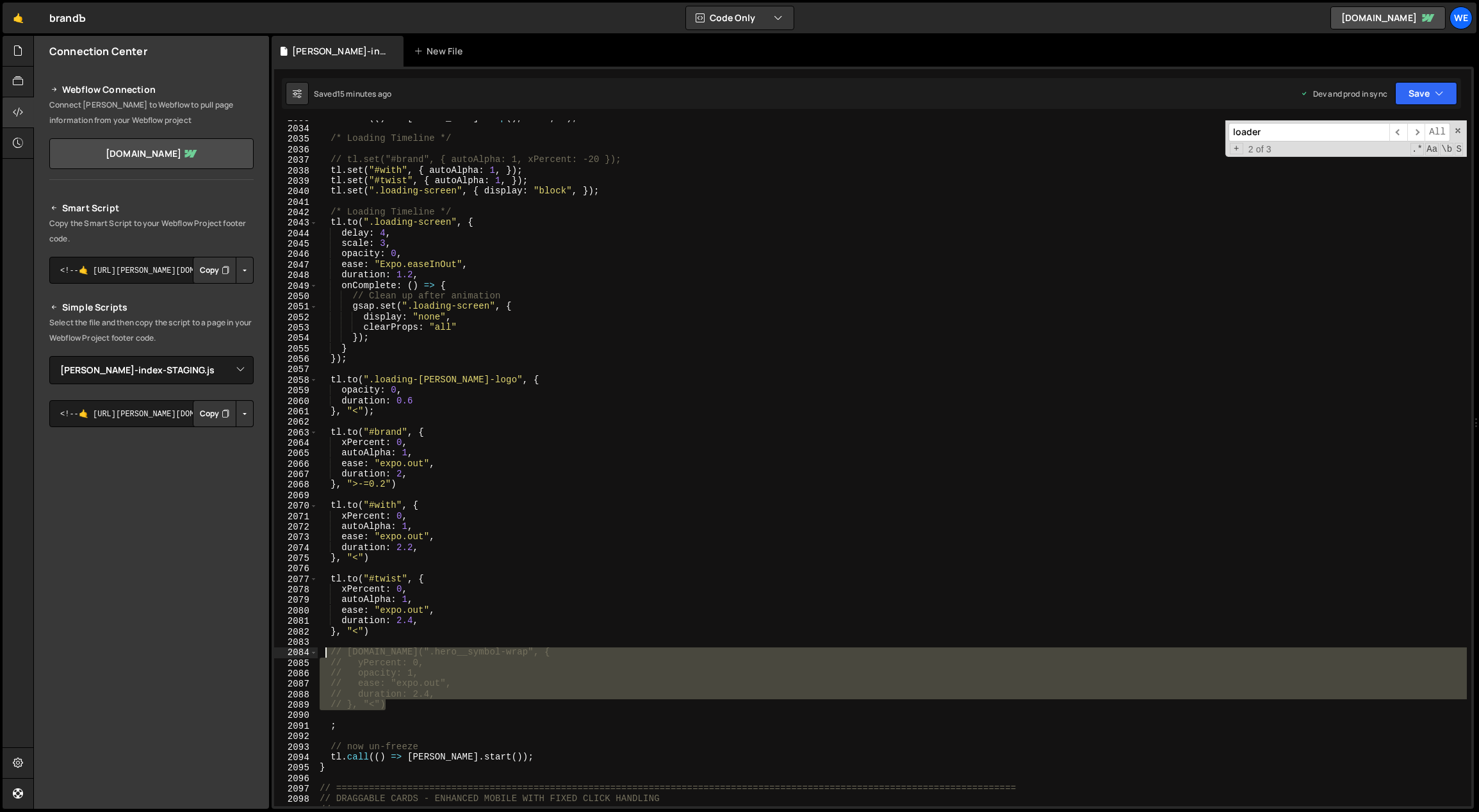
drag, startPoint x: 398, startPoint y: 702, endPoint x: 327, endPoint y: 648, distance: 89.2
click at [327, 648] on div "tl . call (( ) => lenis . stop ( ) , null , 0 ) ; /* Loading Timeline */ // tl.…" at bounding box center [892, 467] width 1150 height 708
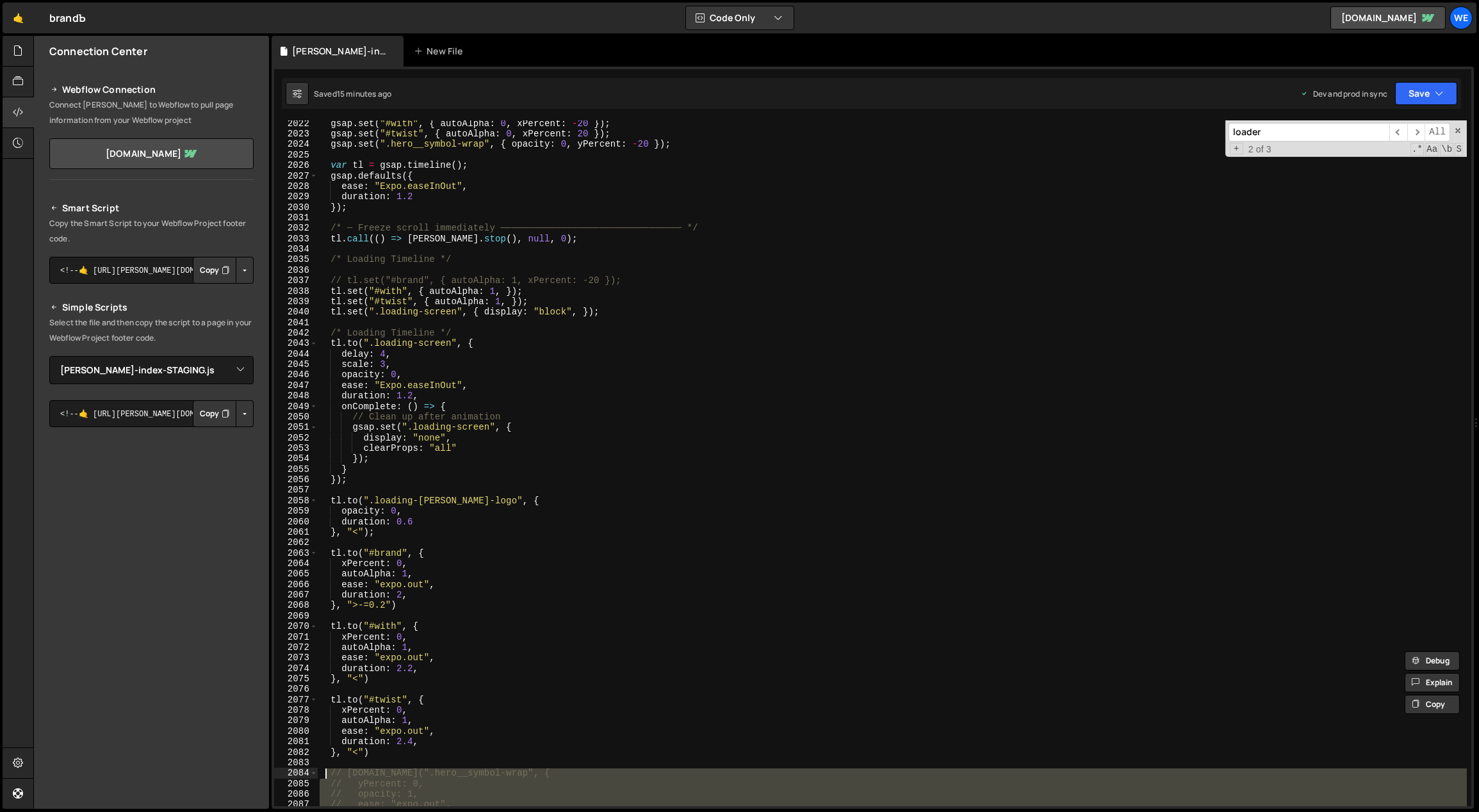
scroll to position [10879, 0]
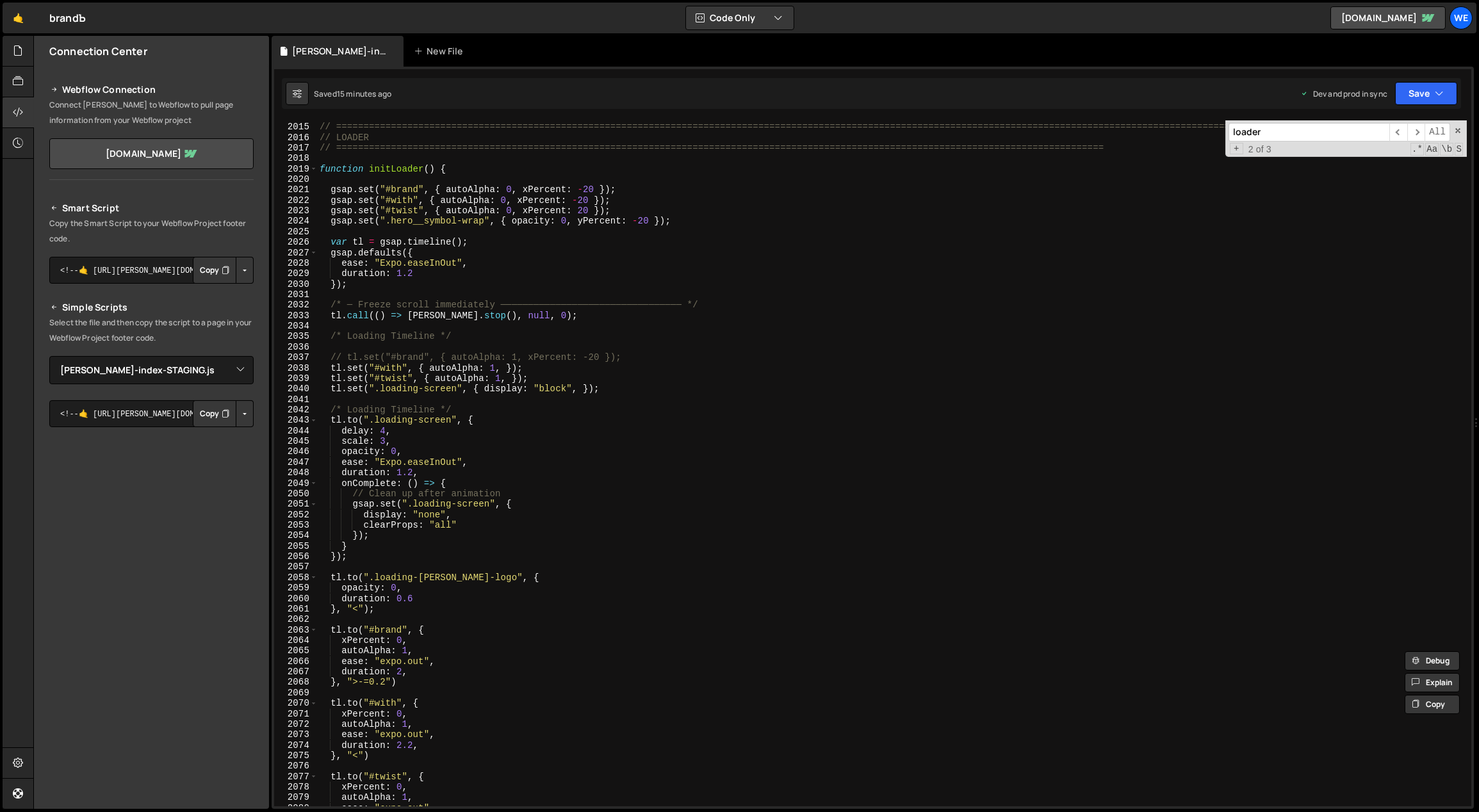
click at [685, 221] on div "// ============================================================================…" at bounding box center [892, 465] width 1150 height 708
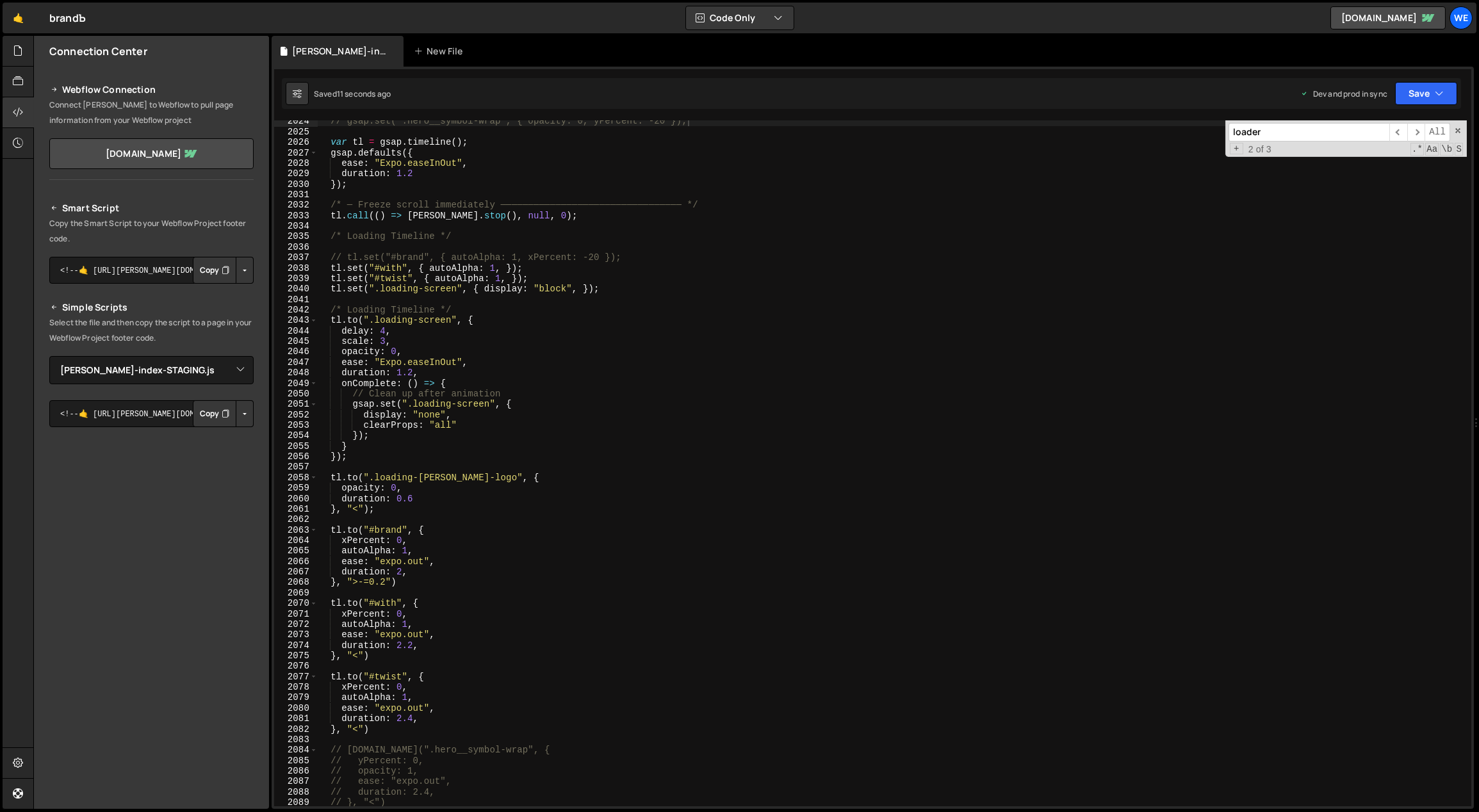
scroll to position [10900, 0]
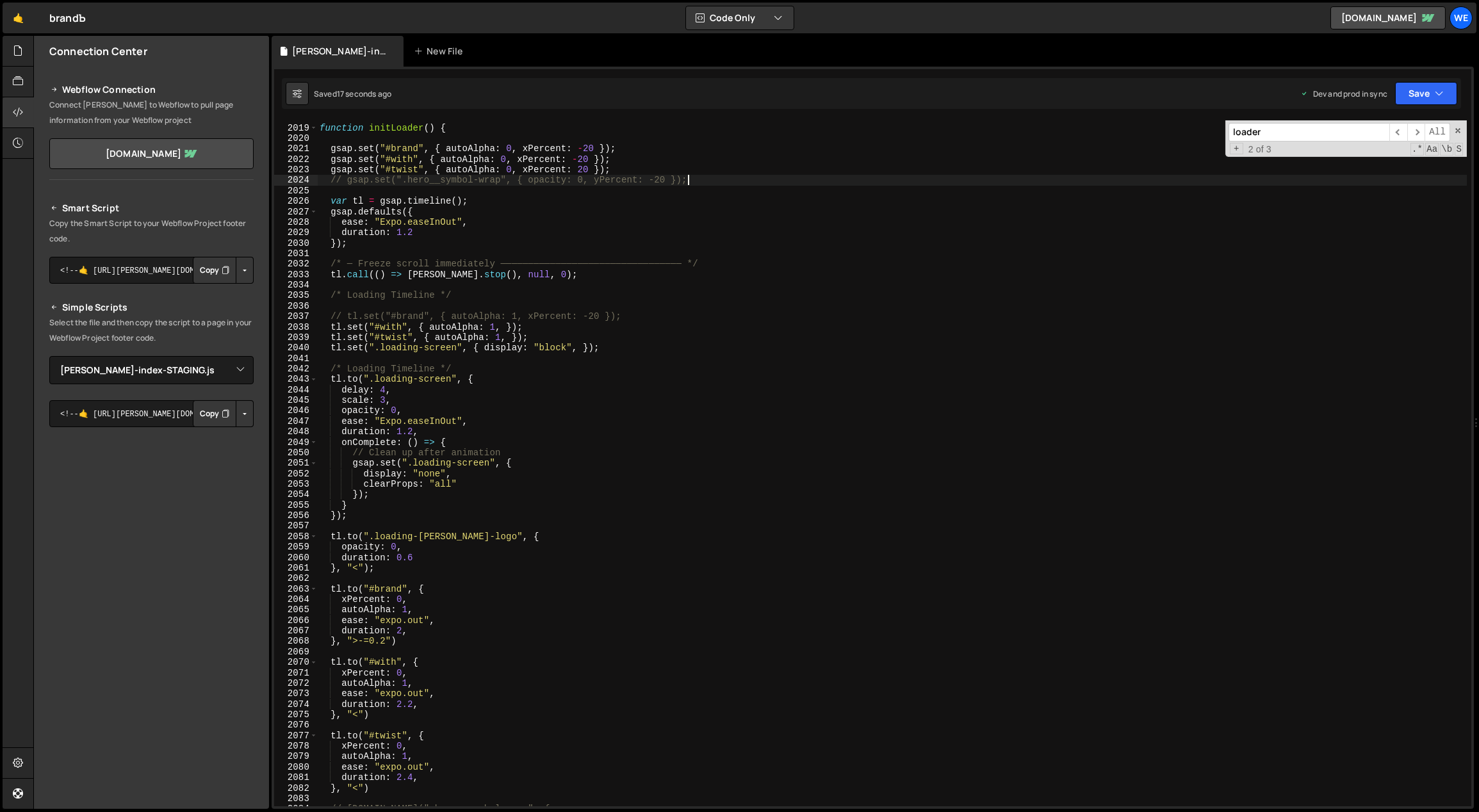
click at [628, 316] on div "function initLoader ( ) { gsap . set ( "#brand" , { autoAlpha : 0 , xPercent : …" at bounding box center [892, 466] width 1150 height 708
type textarea "// tl.set("#brand", { autoAlpha: 1, xPercent: -20 });"
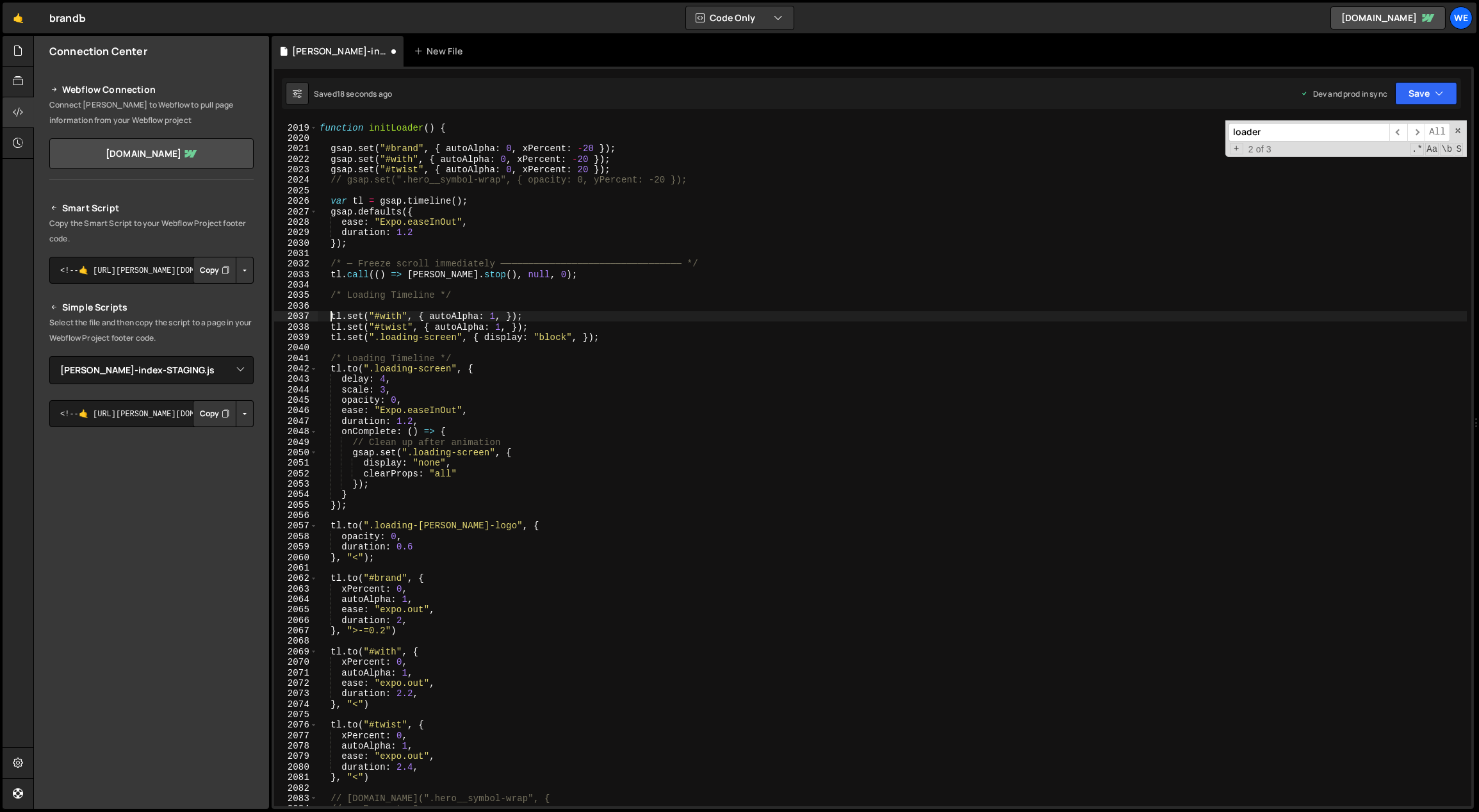
type textarea "tl.set("#with", { autoAlpha: 1, });"
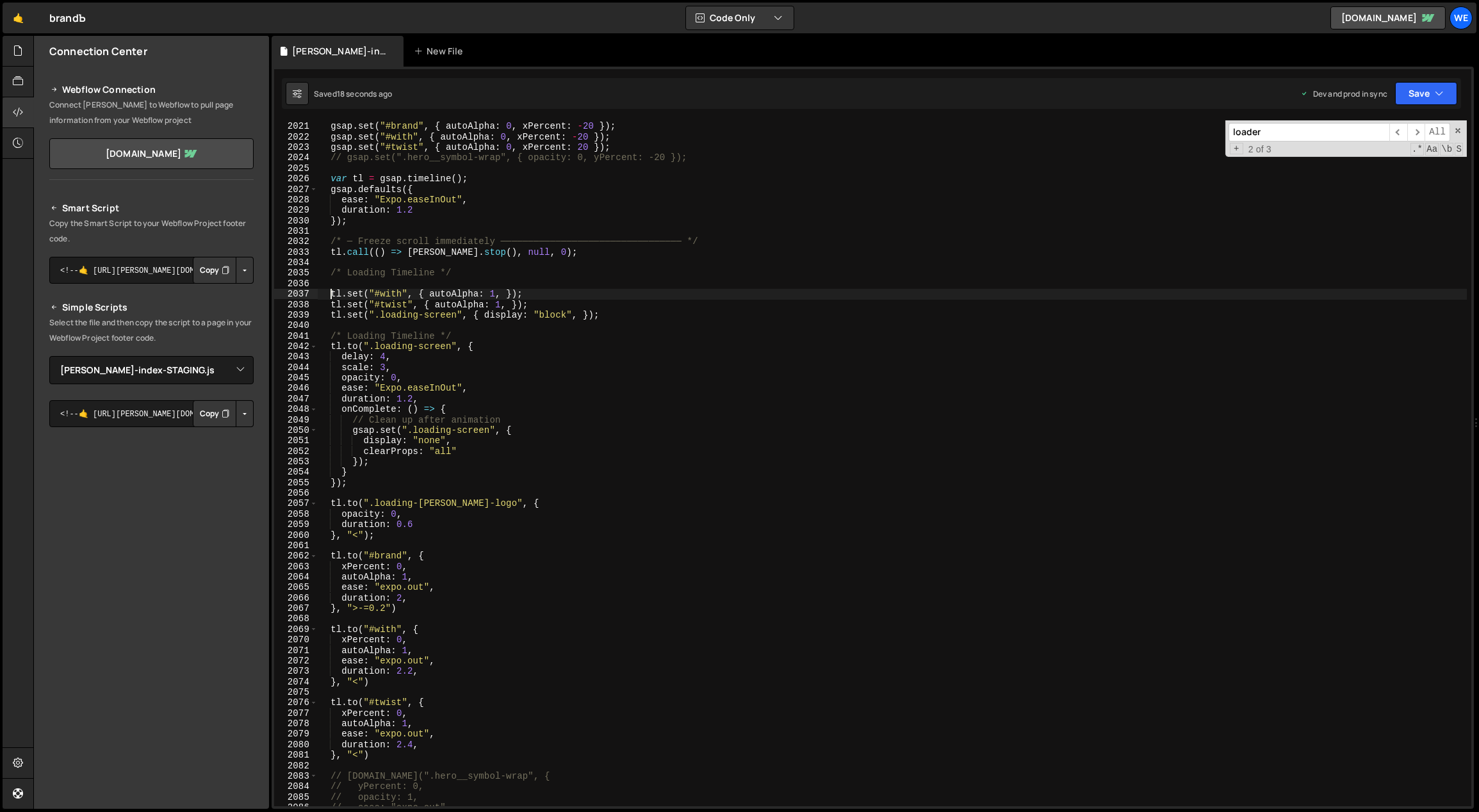
scroll to position [10930, 0]
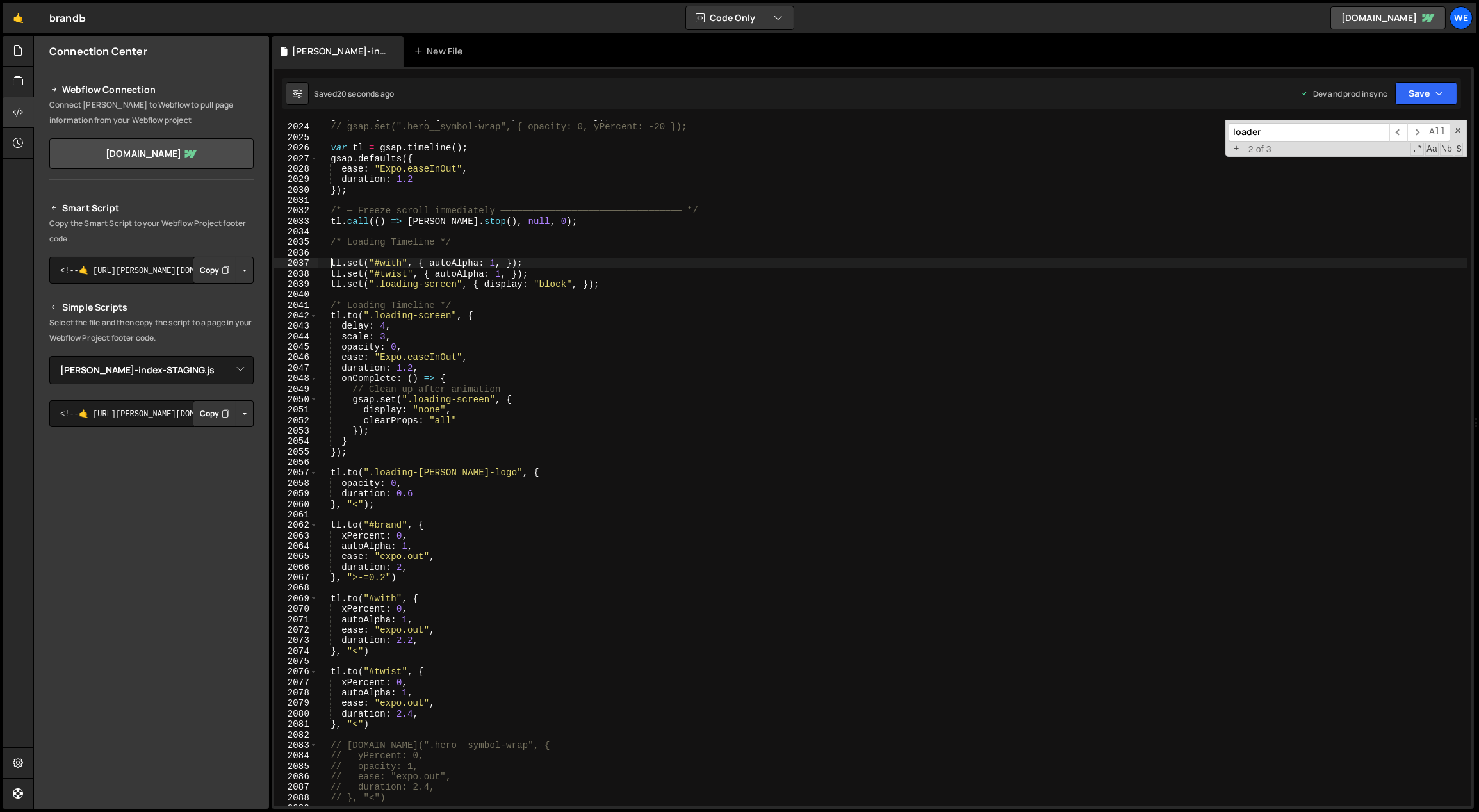
click at [459, 659] on div "gsap . set ( "#twist" , { autoAlpha : 0 , xPercent : 20 }) ; // gsap.set(".hero…" at bounding box center [892, 465] width 1150 height 708
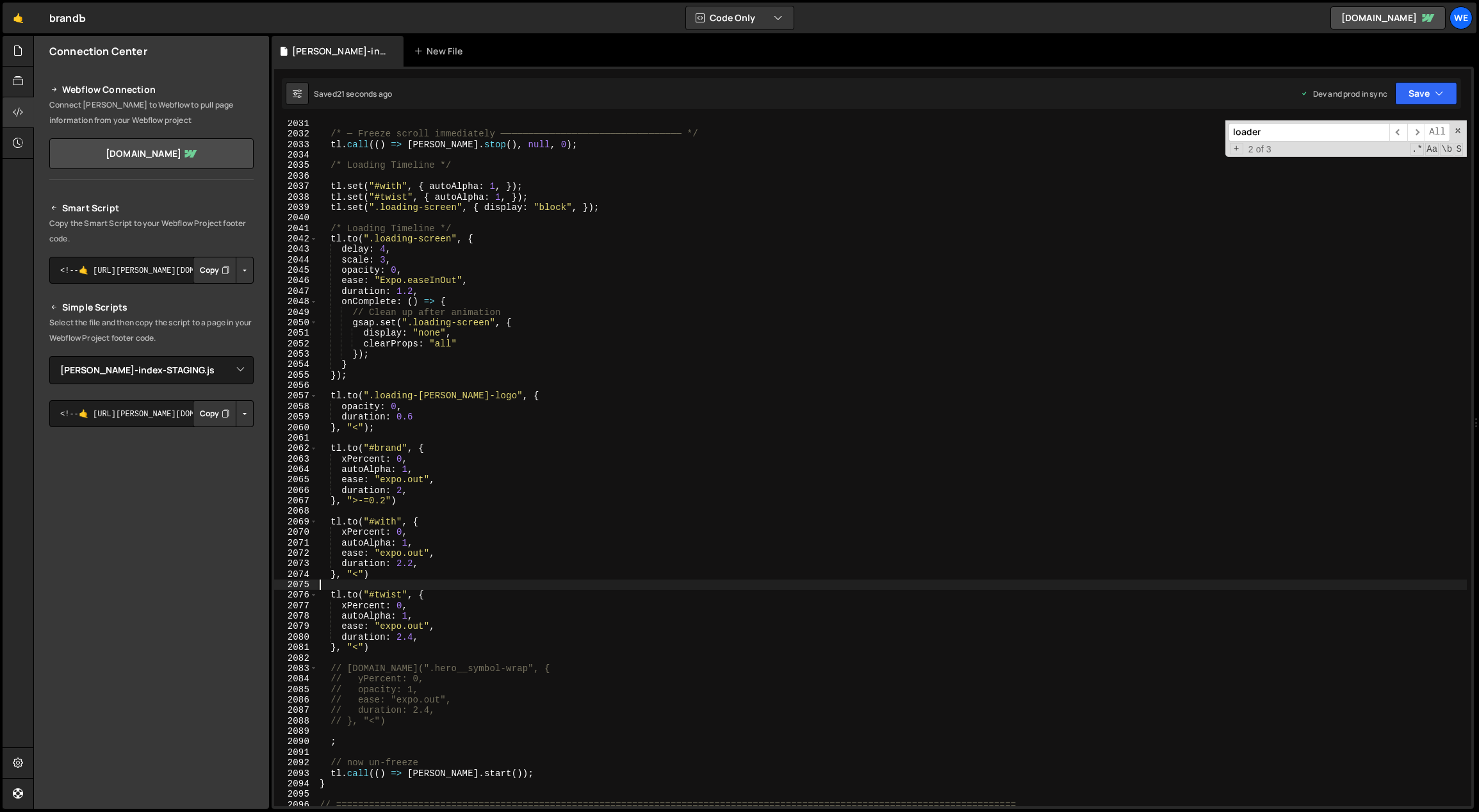
scroll to position [10970, 0]
click at [387, 648] on div "/* ─ Freeze scroll immediately ───────────────────────────────── */ tl . call (…" at bounding box center [892, 473] width 1150 height 708
click at [385, 570] on div "/* ─ Freeze scroll immediately ───────────────────────────────── */ tl . call (…" at bounding box center [892, 473] width 1150 height 708
click at [406, 502] on div "/* ─ Freeze scroll immediately ───────────────────────────────── */ tl . call (…" at bounding box center [892, 473] width 1150 height 708
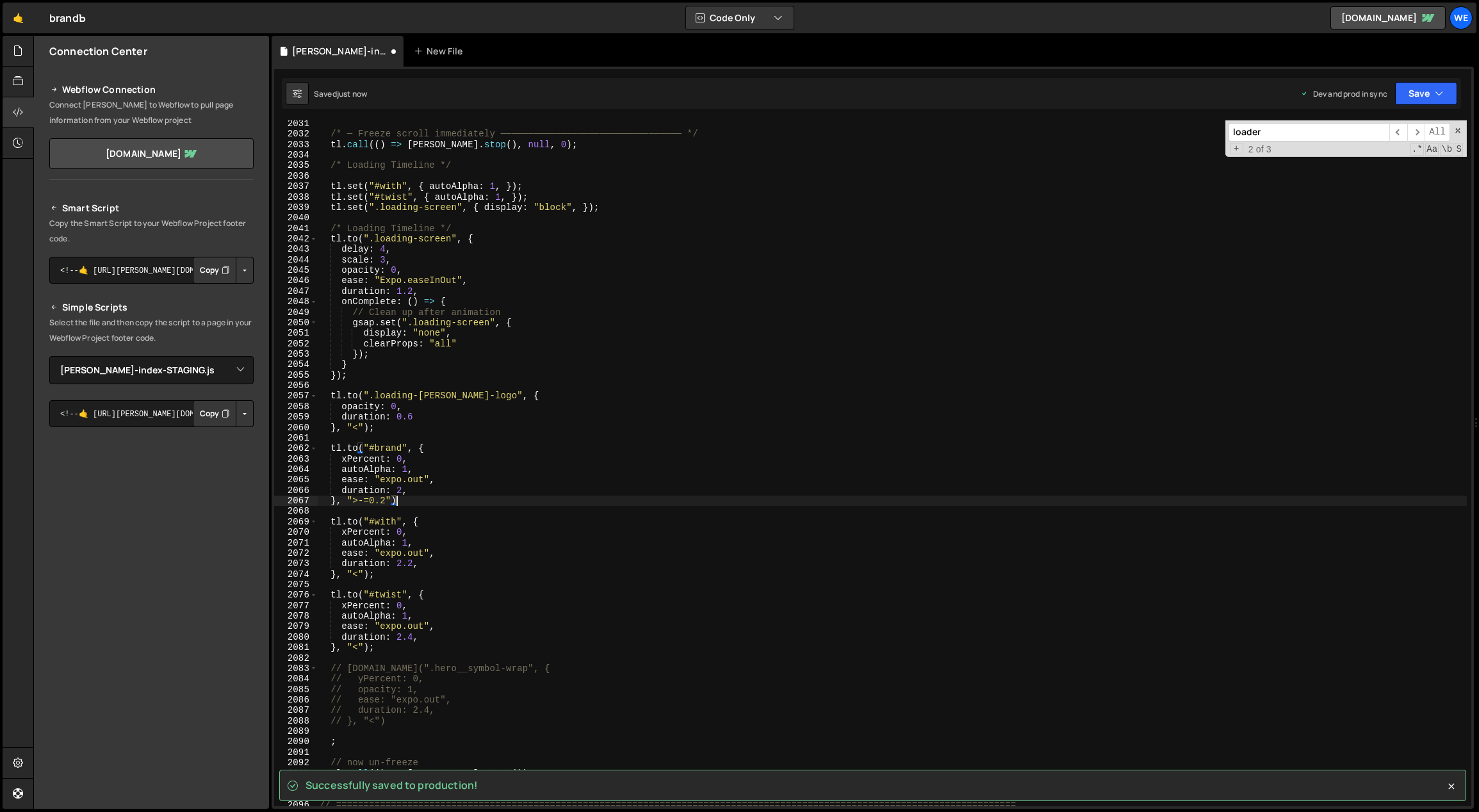
scroll to position [0, 4]
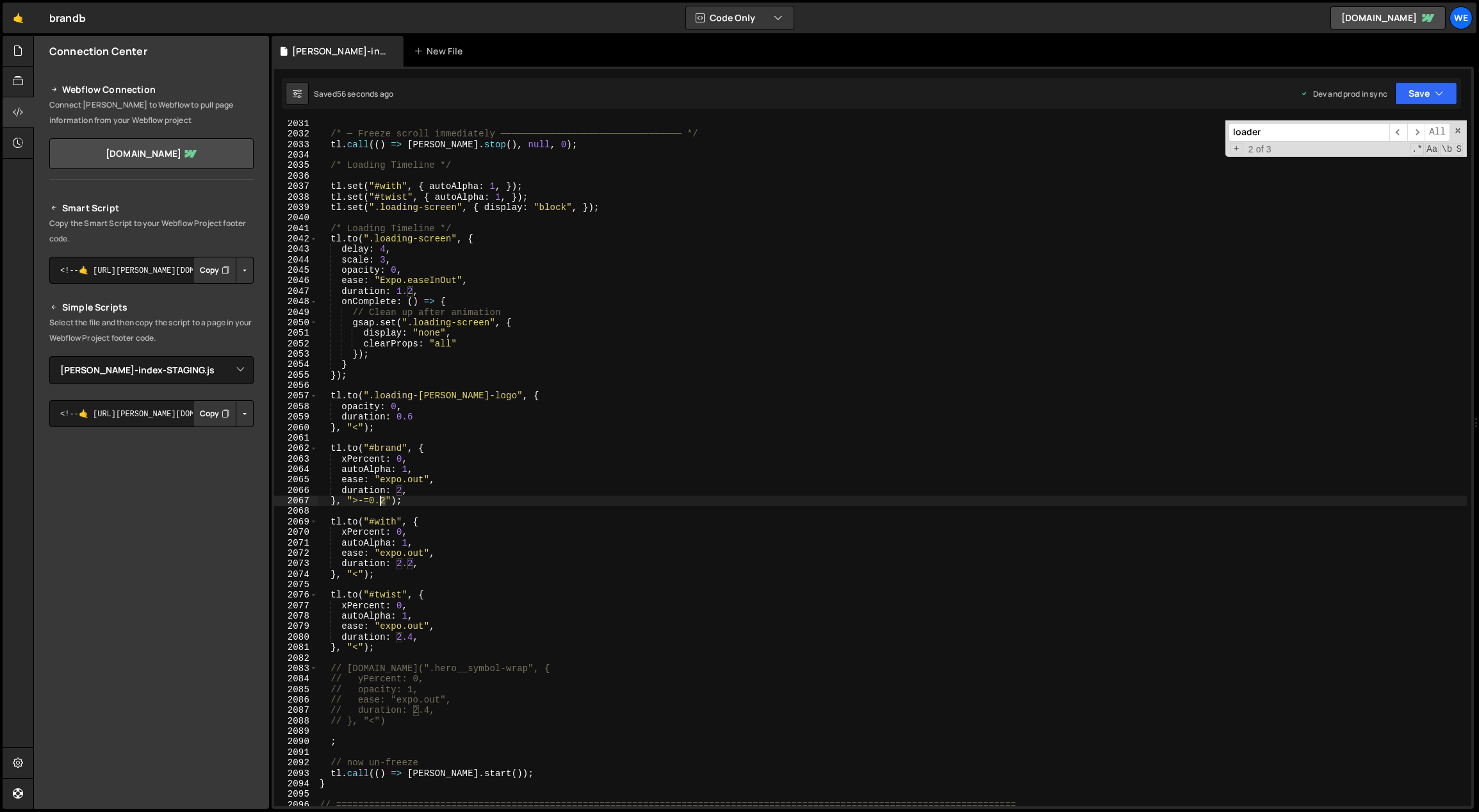
click at [380, 501] on div "/* ─ Freeze scroll immediately ───────────────────────────────── */ tl . call (…" at bounding box center [892, 473] width 1150 height 708
click at [524, 469] on div "/* ─ Freeze scroll immediately ───────────────────────────────── */ tl . call (…" at bounding box center [892, 473] width 1150 height 708
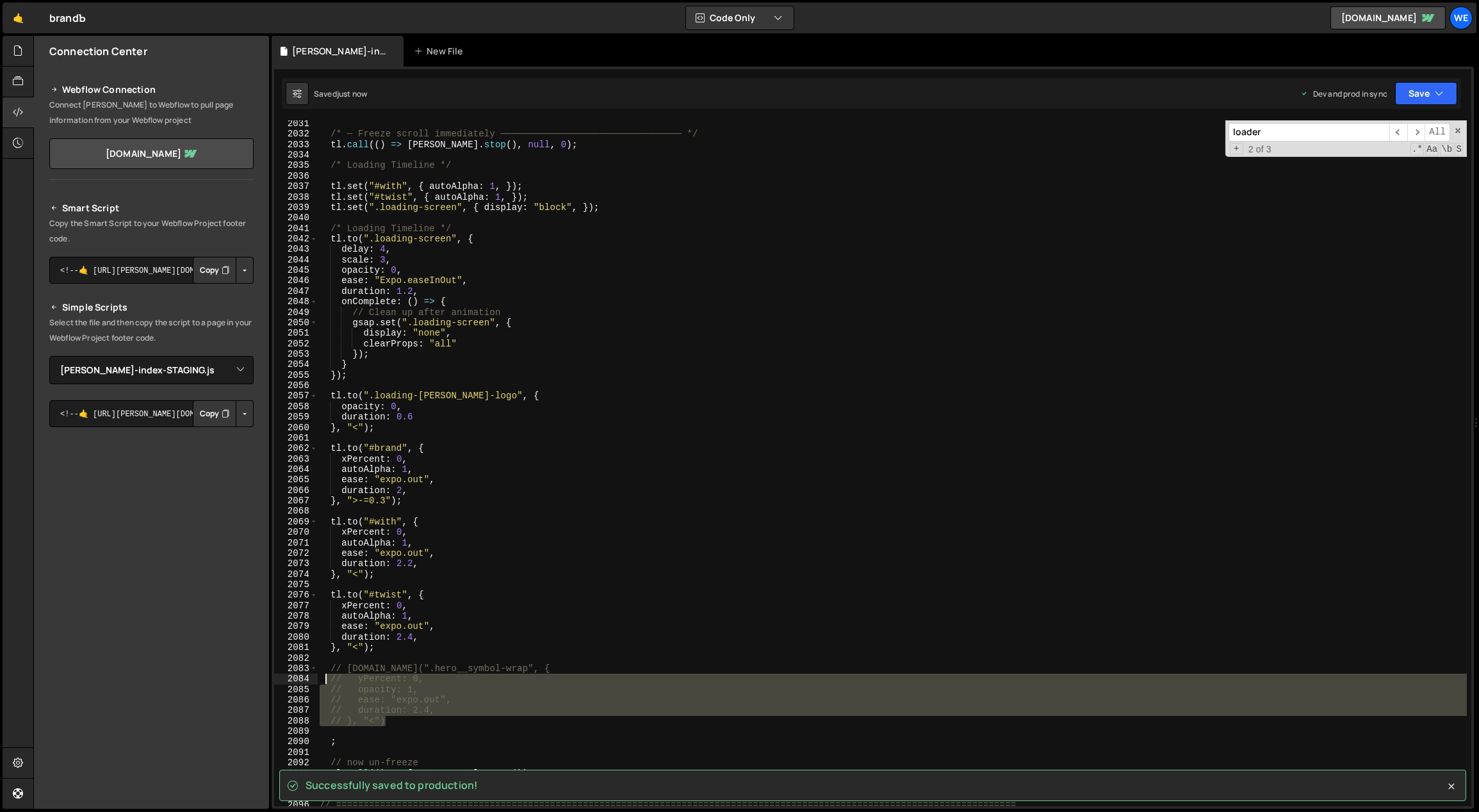
drag, startPoint x: 364, startPoint y: 706, endPoint x: 321, endPoint y: 668, distance: 57.4
click at [321, 668] on div "/* ─ Freeze scroll immediately ───────────────────────────────── */ tl . call (…" at bounding box center [892, 473] width 1150 height 708
type textarea "// tl.to(".hero__symbol-wrap", { // yPercent: 0,"
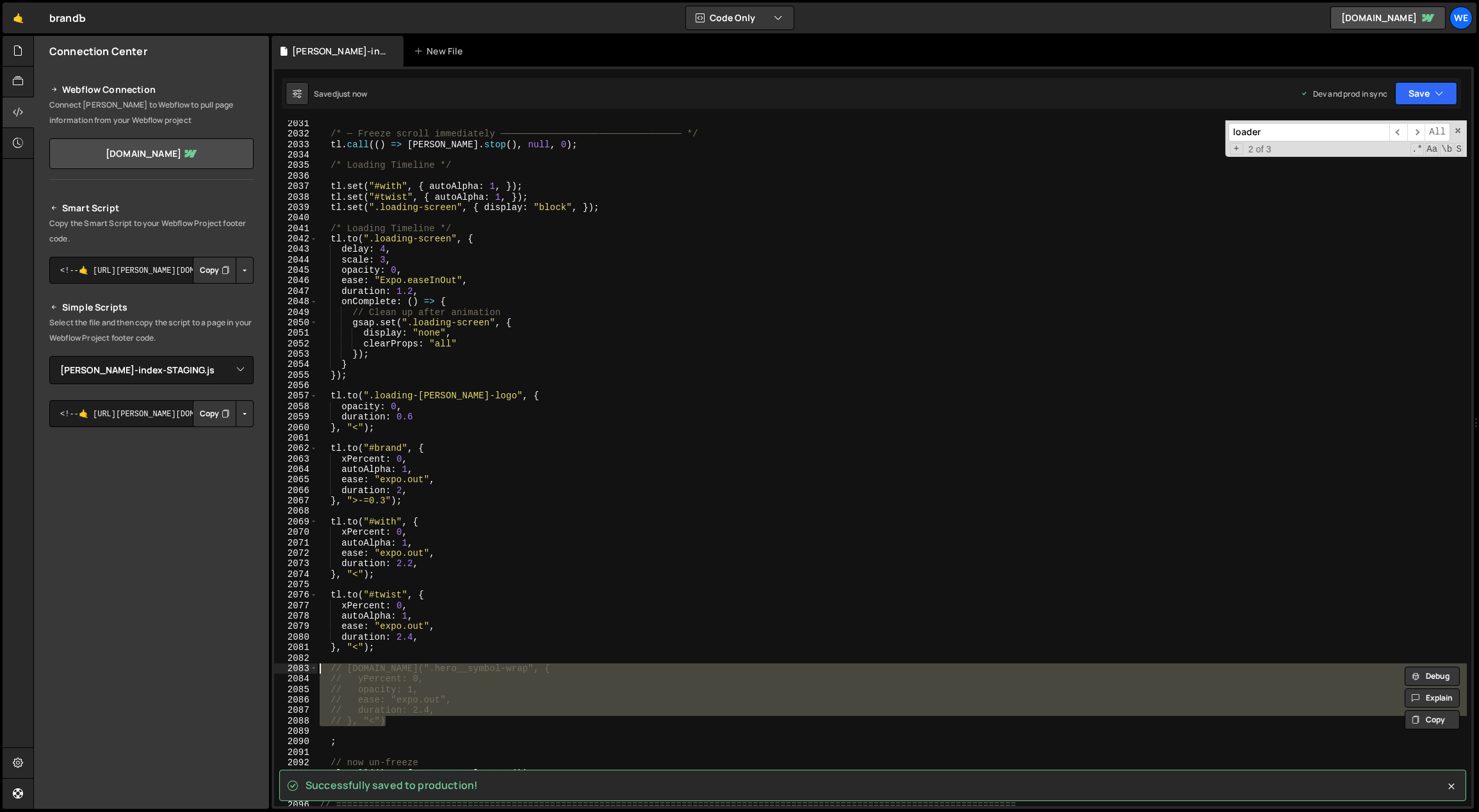
scroll to position [0, 0]
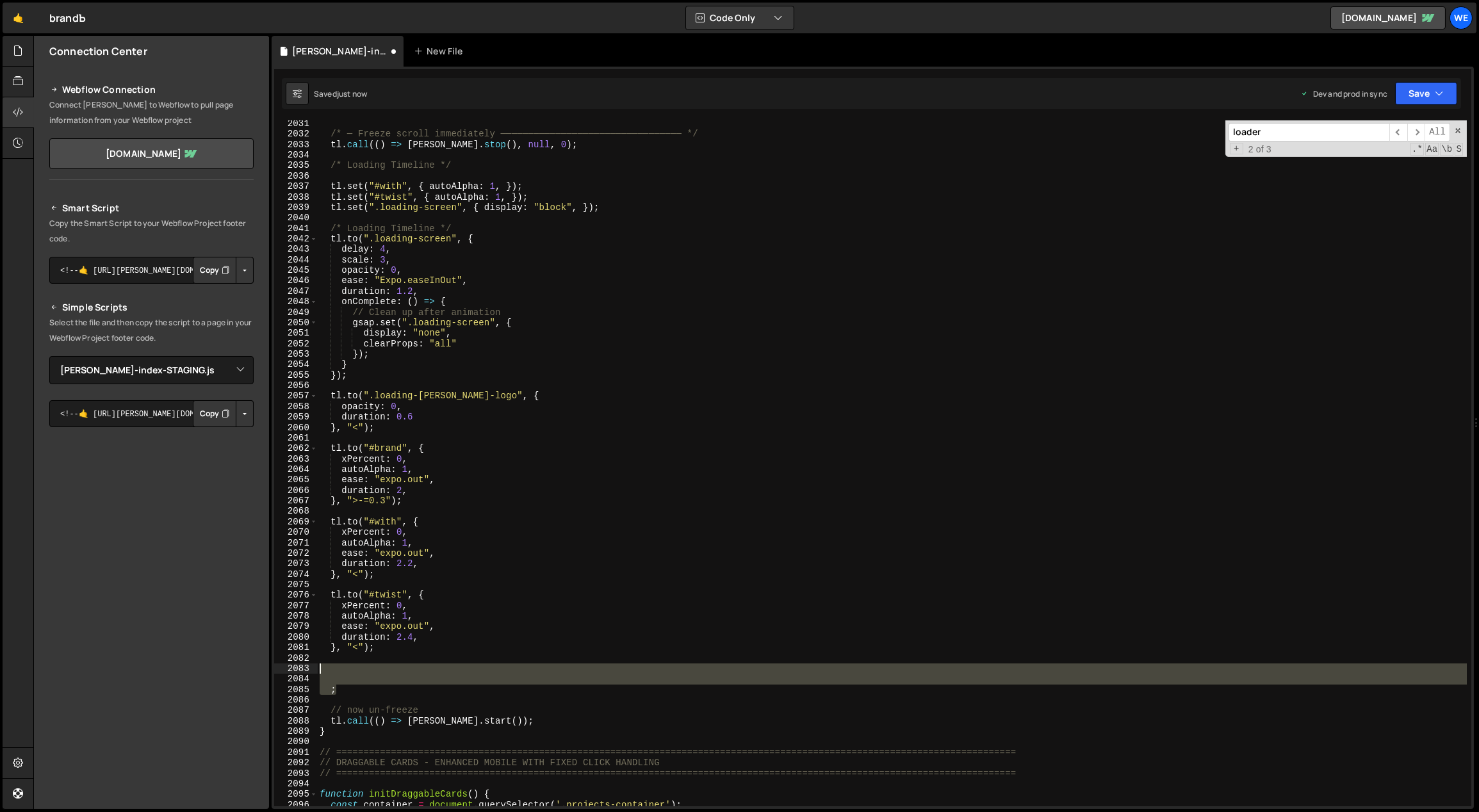
drag, startPoint x: 361, startPoint y: 690, endPoint x: 333, endPoint y: 668, distance: 35.6
click at [333, 668] on div "/* ─ Freeze scroll immediately ───────────────────────────────── */ tl . call (…" at bounding box center [892, 473] width 1150 height 708
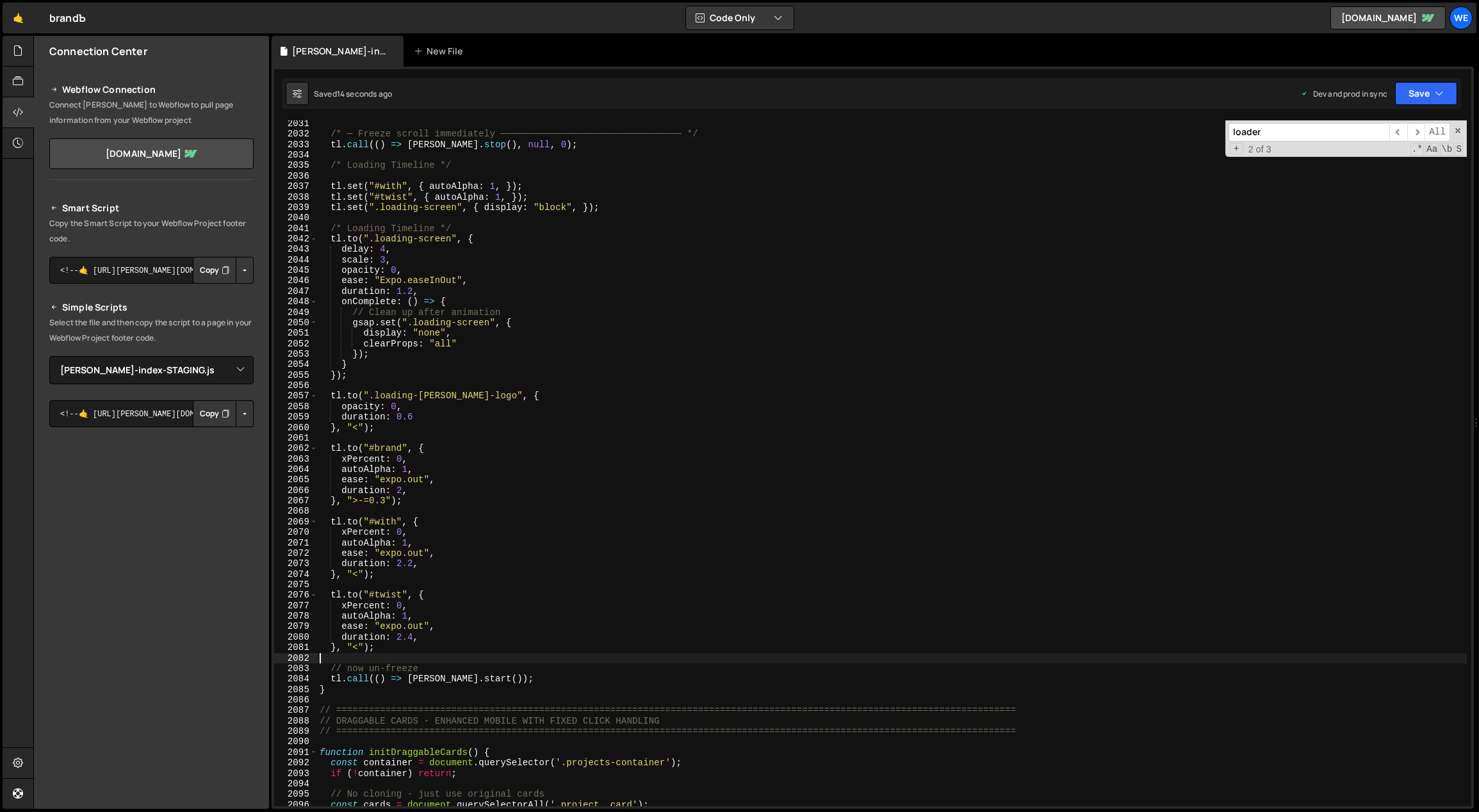
click at [385, 502] on div "/* ─ Freeze scroll immediately ───────────────────────────────── */ tl . call (…" at bounding box center [892, 473] width 1150 height 708
click at [383, 499] on div "/* ─ Freeze scroll immediately ───────────────────────────────── */ tl . call (…" at bounding box center [892, 473] width 1150 height 708
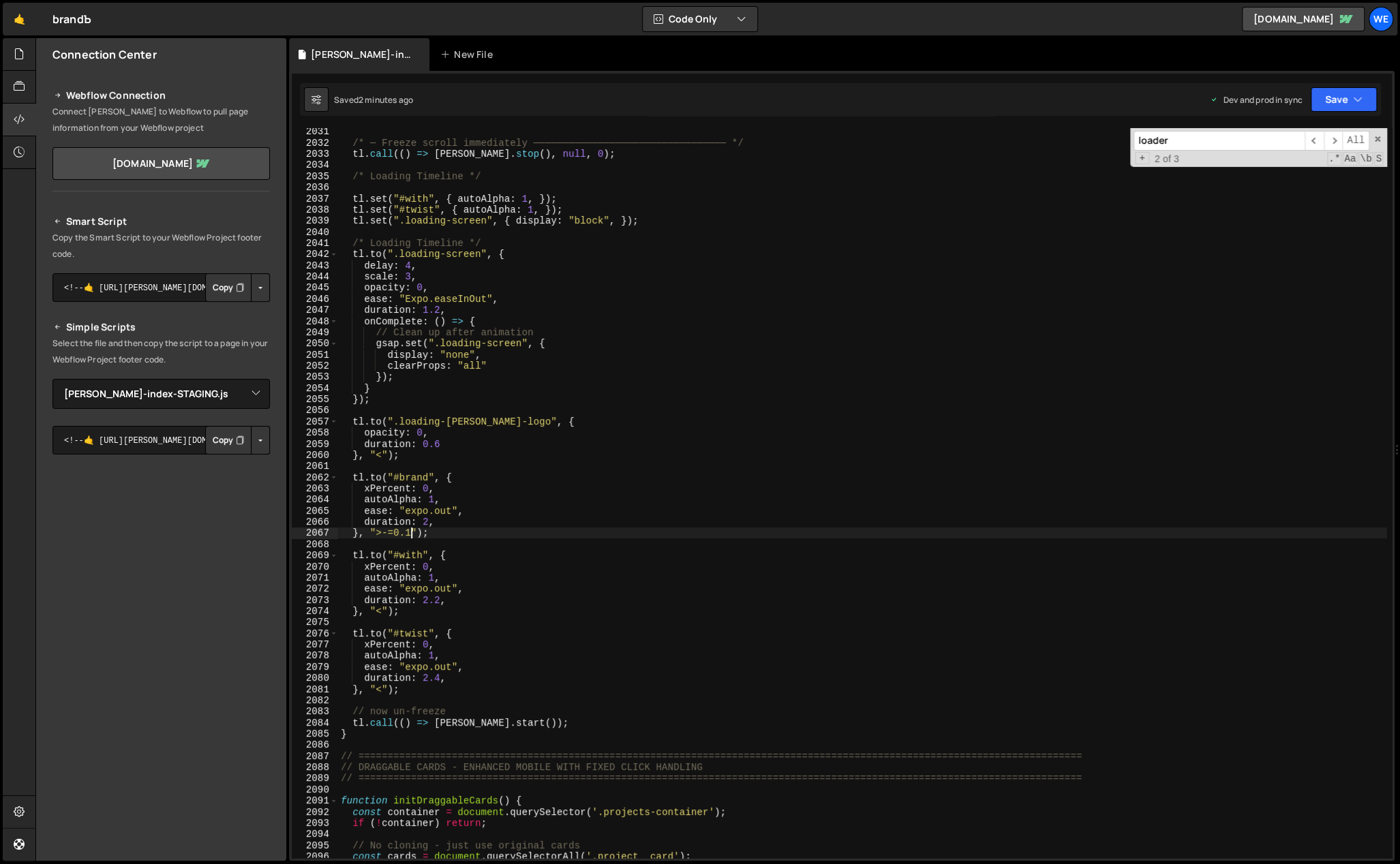
scroll to position [11702, 0]
click at [651, 592] on div "/* ─ Freeze scroll immediately ───────────────────────────────── */ tl . call (…" at bounding box center [862, 503] width 1049 height 753
type textarea "ease: "expo.out","
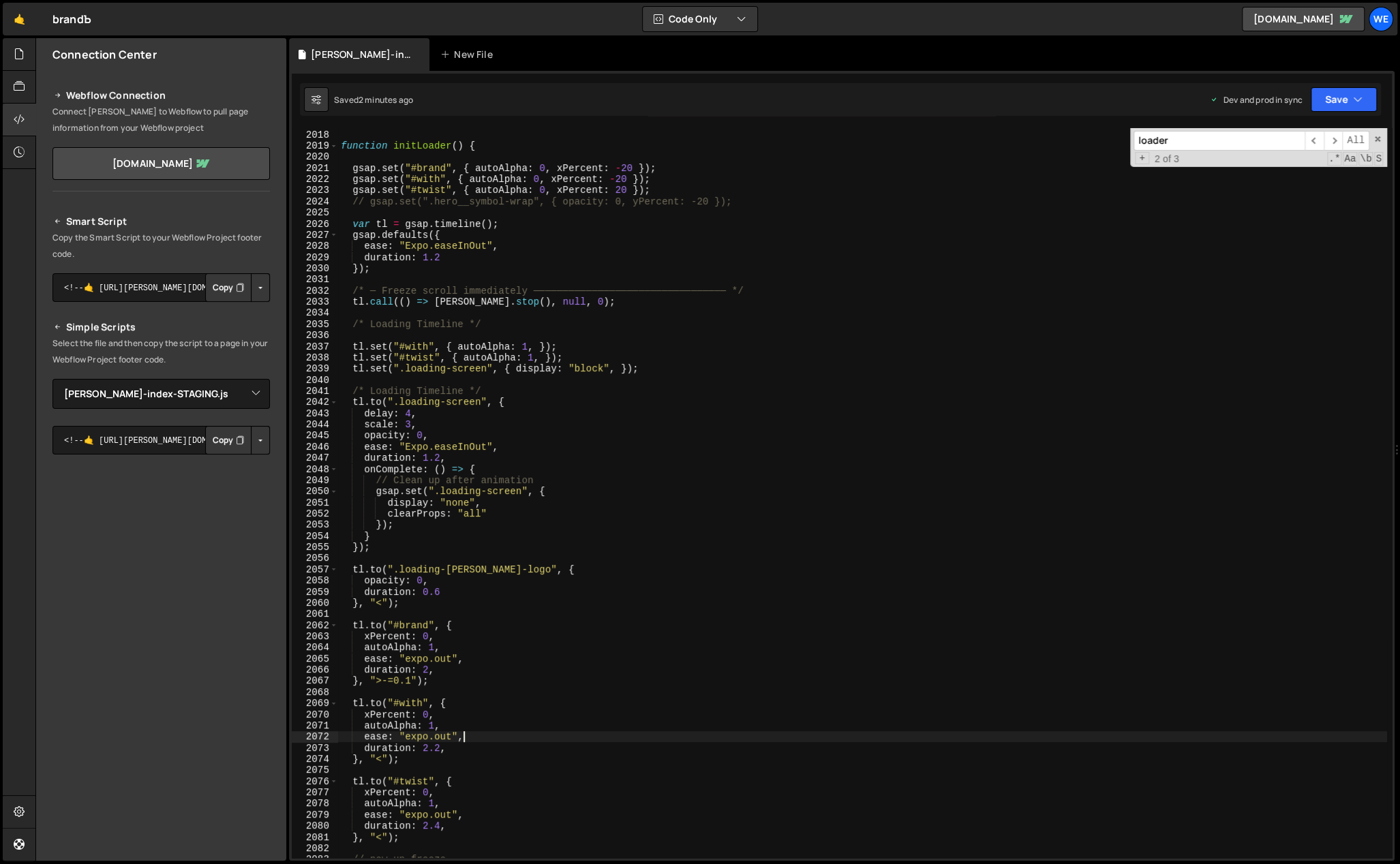
scroll to position [11439, 0]
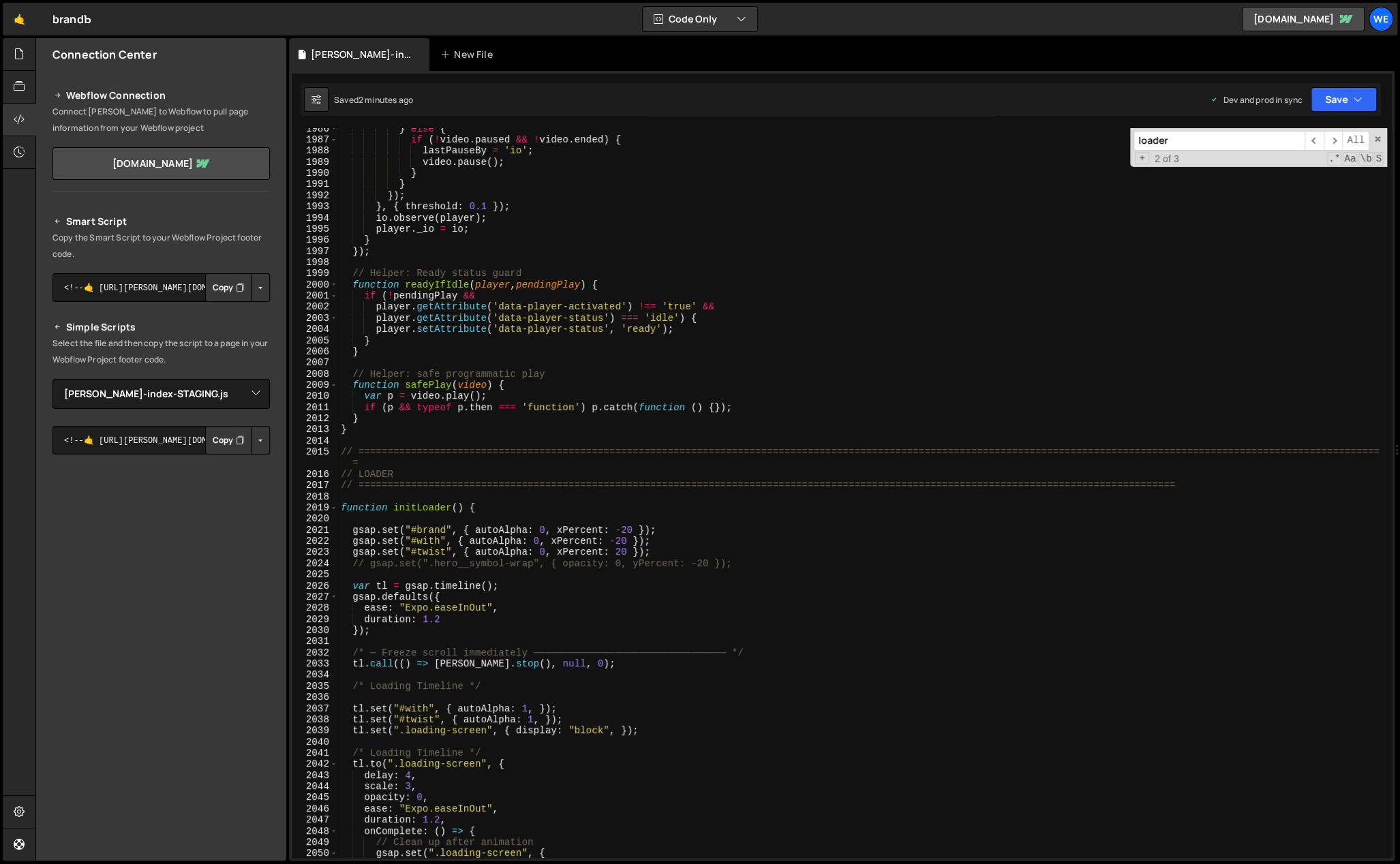
click at [496, 514] on div "} else { if ( ! video . paused && ! video . ended ) { lastPauseBy = 'io' ; vide…" at bounding box center [862, 500] width 1049 height 753
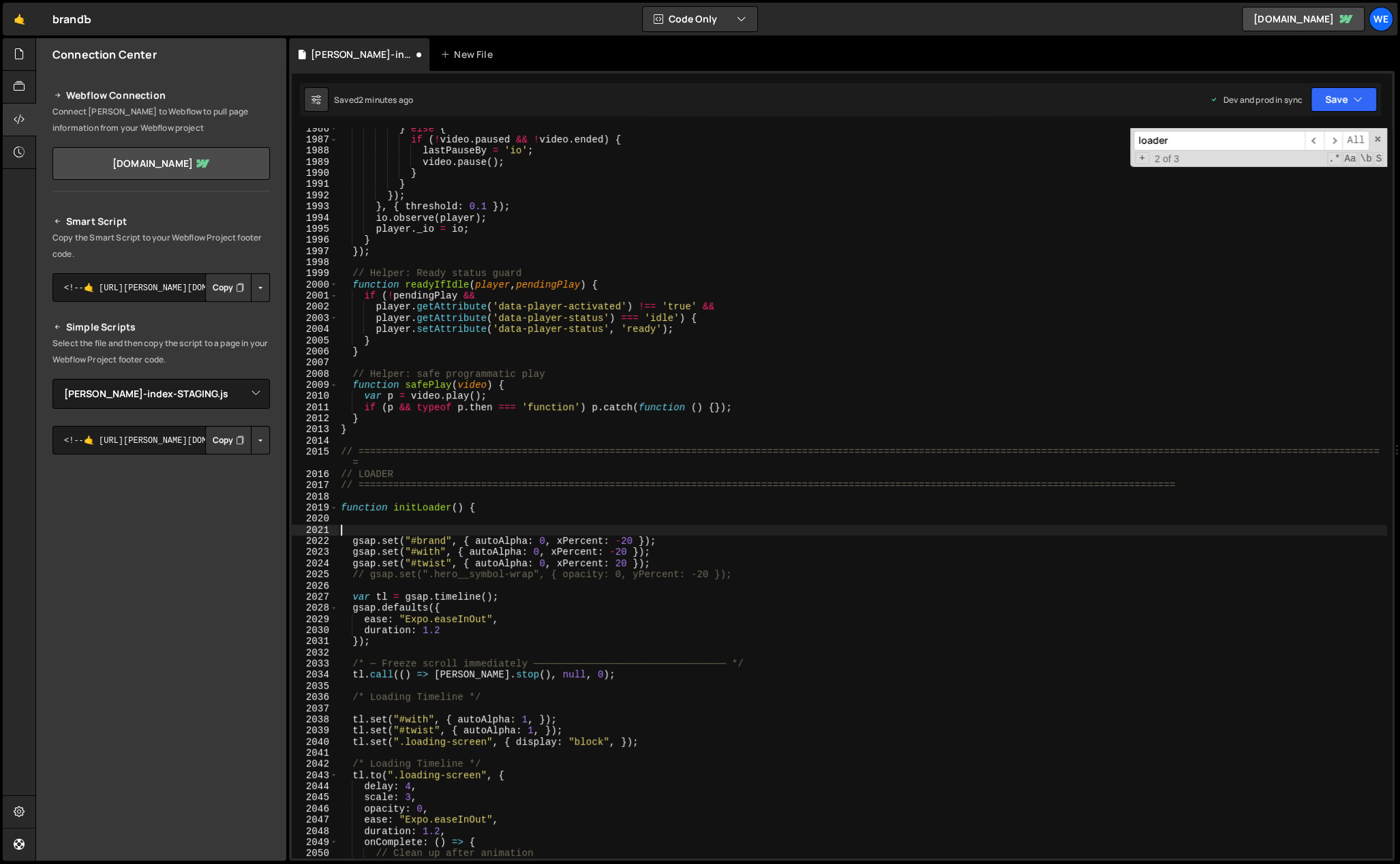
paste textarea "const heroSection = document.querySelector('[data-hero-init]');"
drag, startPoint x: 440, startPoint y: 529, endPoint x: 405, endPoint y: 529, distance: 35.0
click at [405, 529] on div "} else { if ( ! video . paused && ! video . ended ) { lastPauseBy = 'io' ; vide…" at bounding box center [862, 500] width 1049 height 753
type textarea "const heroItems = document.querySelector('[data-hero-init]');"
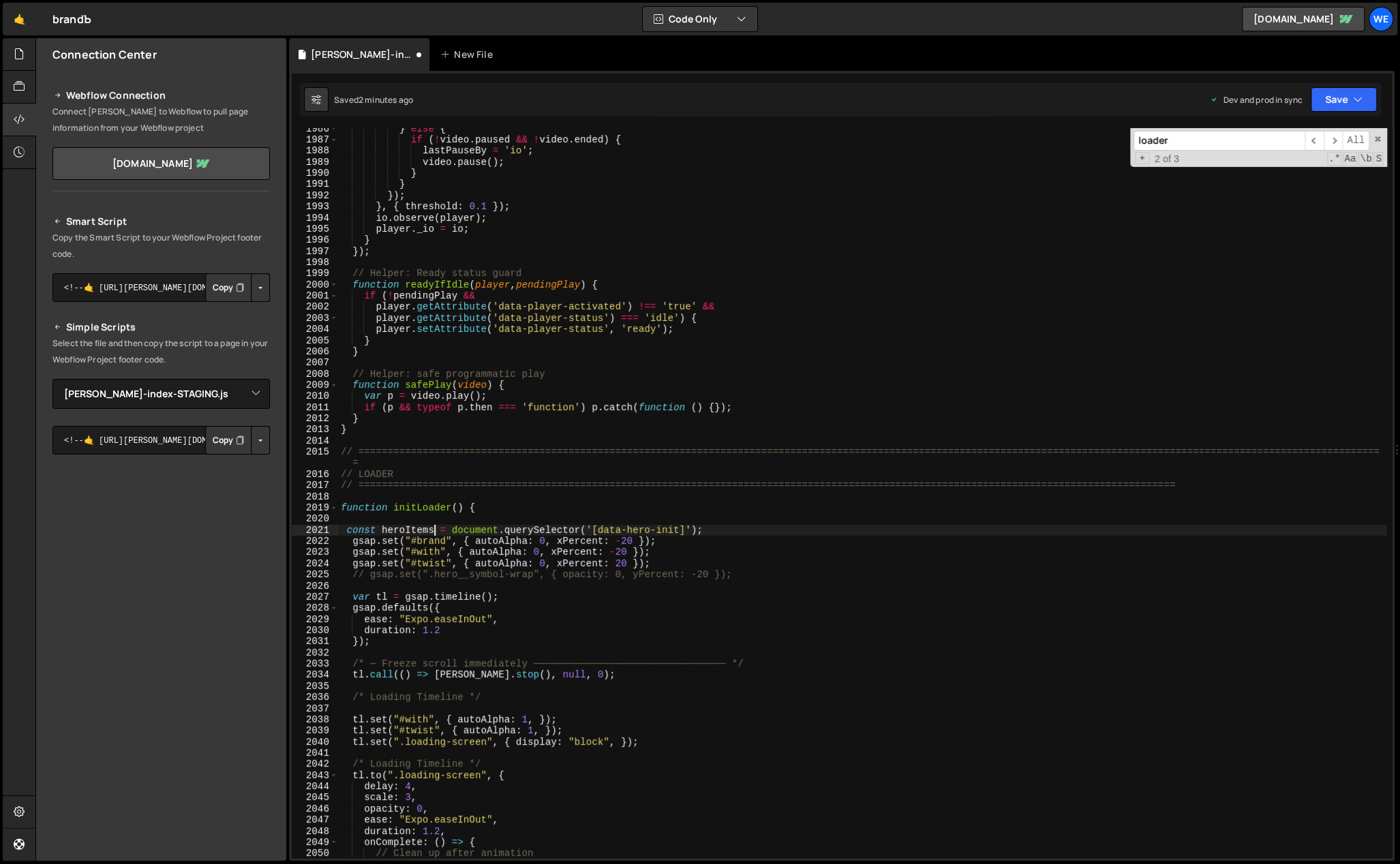
click at [747, 531] on div "} else { if ( ! video . paused && ! video . ended ) { lastPauseBy = 'io' ; vide…" at bounding box center [862, 500] width 1049 height 753
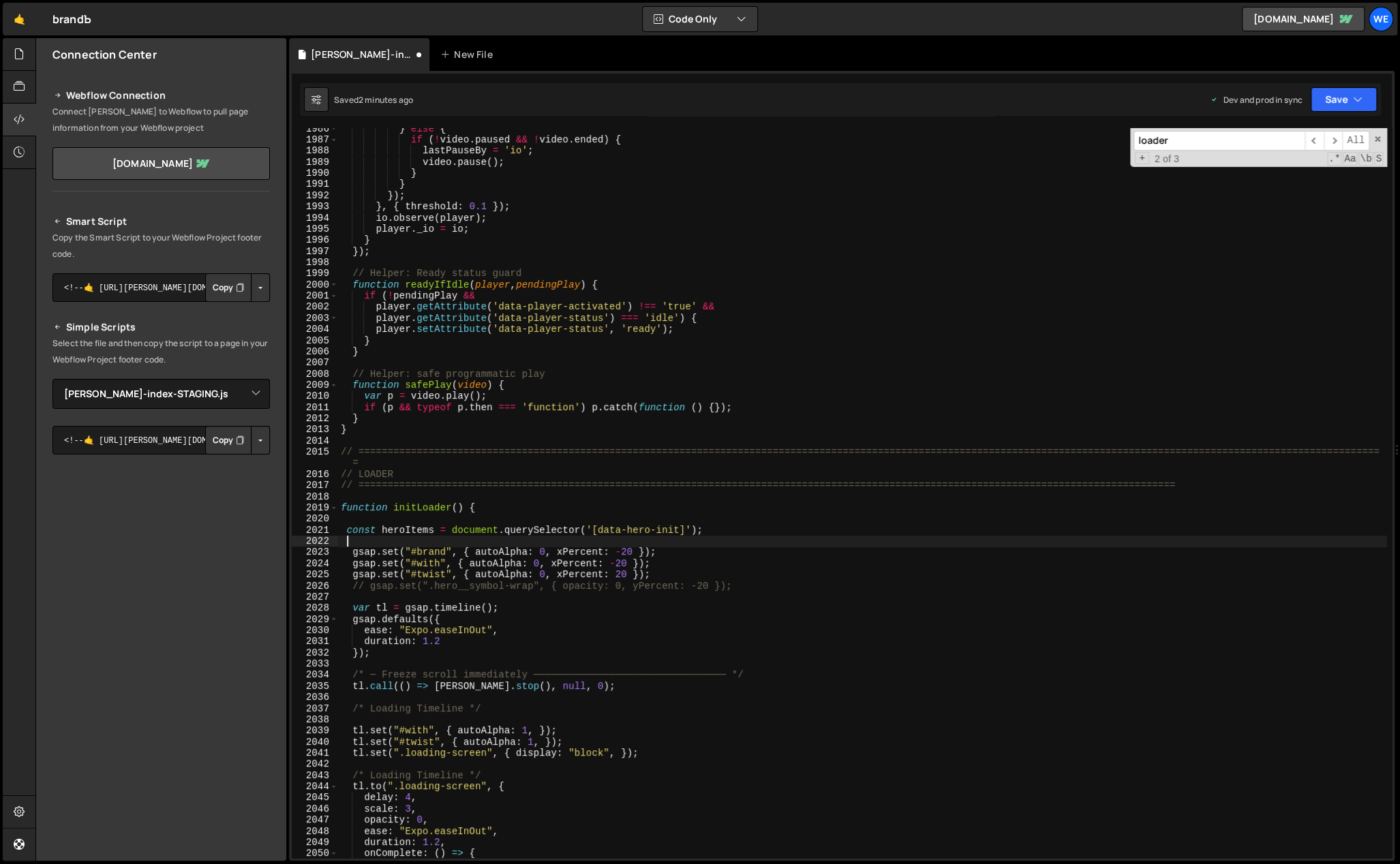
click at [766, 532] on div "} else { if ( ! video . paused && ! video . ended ) { lastPauseBy = 'io' ; vide…" at bounding box center [862, 500] width 1049 height 753
type textarea "const heroItems = document.querySelector('[data-hero-init]');"
click at [621, 668] on div "} else { if ( ! video . paused && ! video . ended ) { lastPauseBy = 'io' ; vide…" at bounding box center [862, 500] width 1049 height 753
drag, startPoint x: 432, startPoint y: 531, endPoint x: 393, endPoint y: 535, distance: 39.2
click at [383, 531] on div "} else { if ( ! video . paused && ! video . ended ) { lastPauseBy = 'io' ; vide…" at bounding box center [862, 500] width 1049 height 753
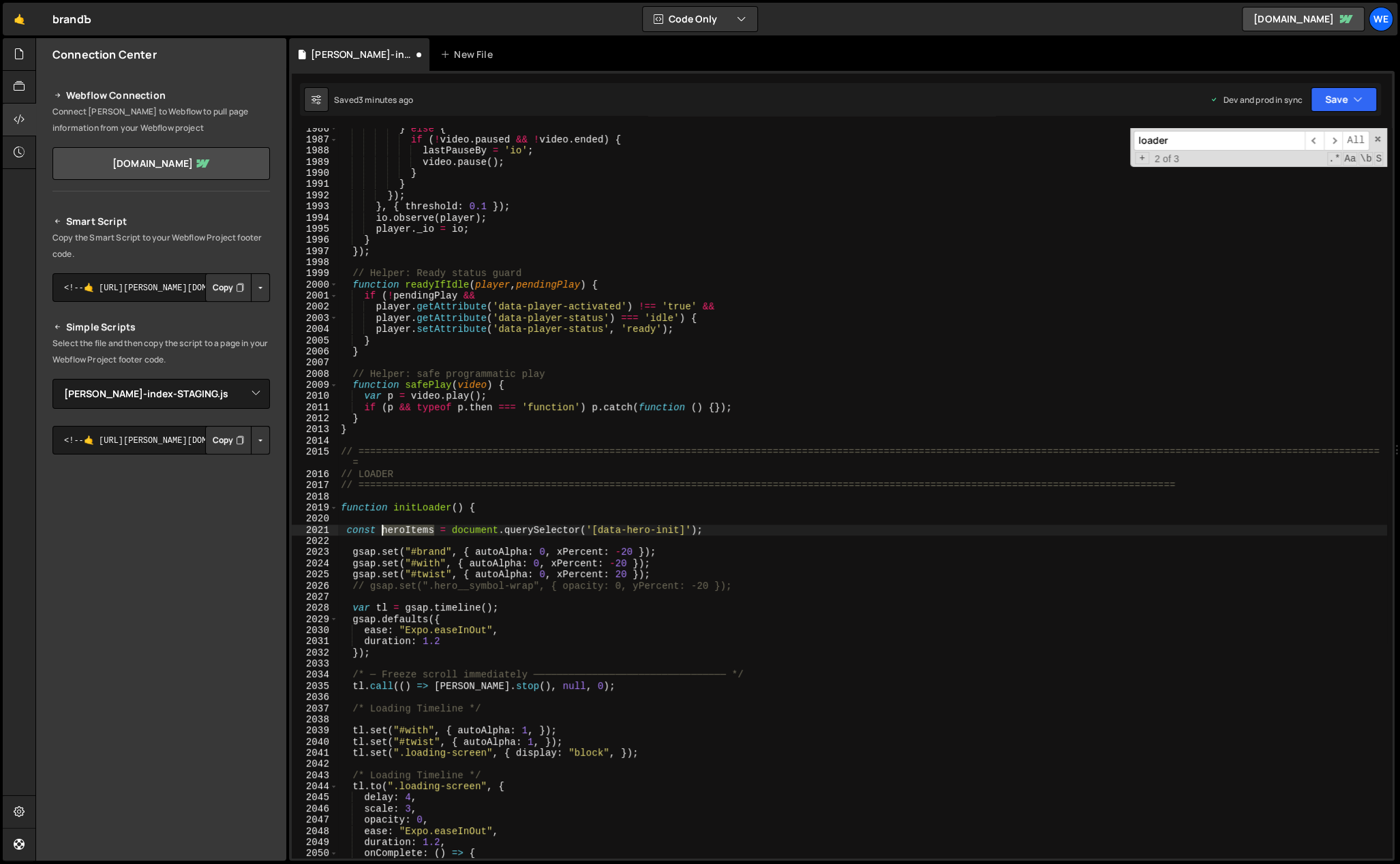
type textarea "const heroItems = document.querySelector('[data-hero-init]');"
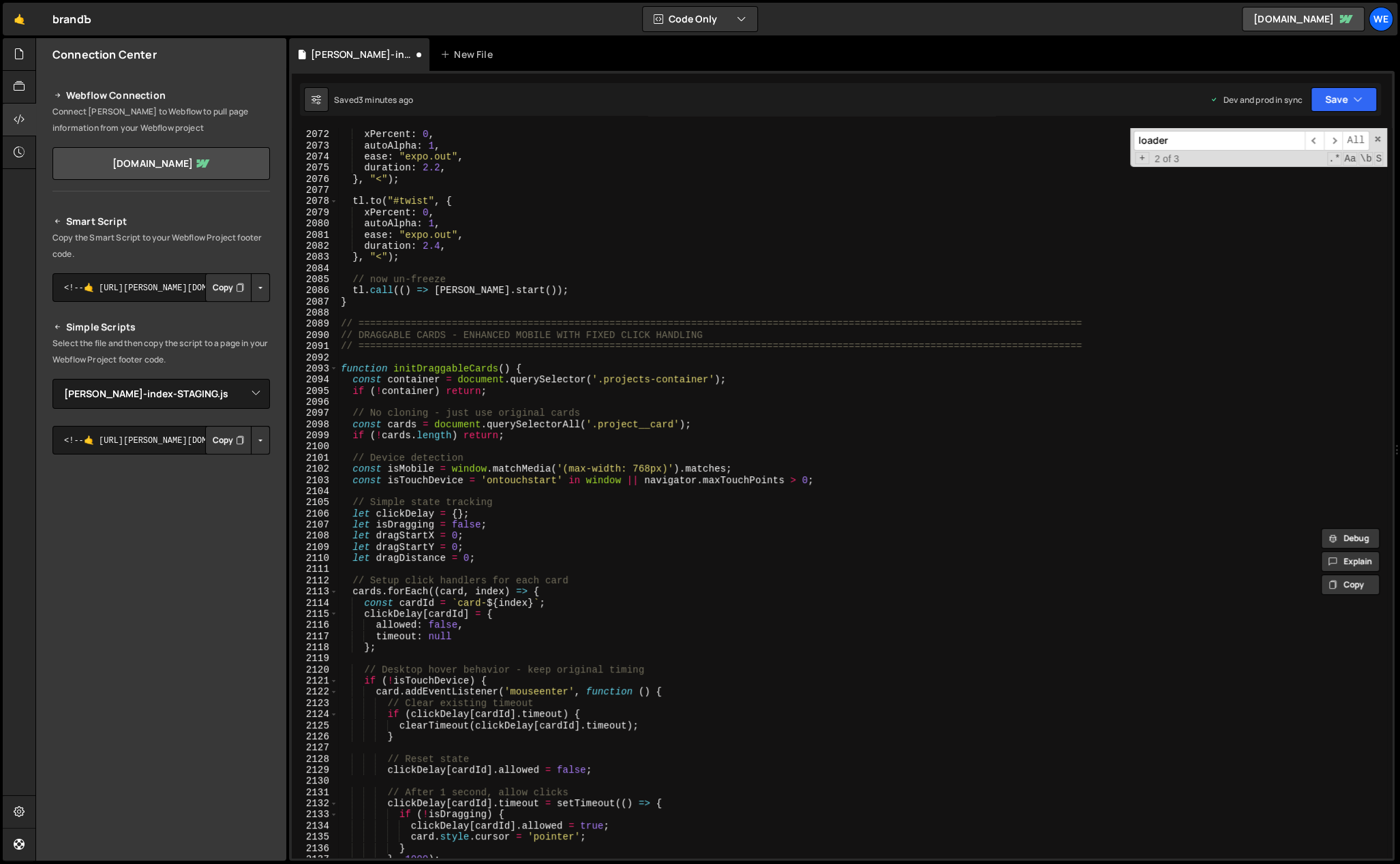
scroll to position [11847, 0]
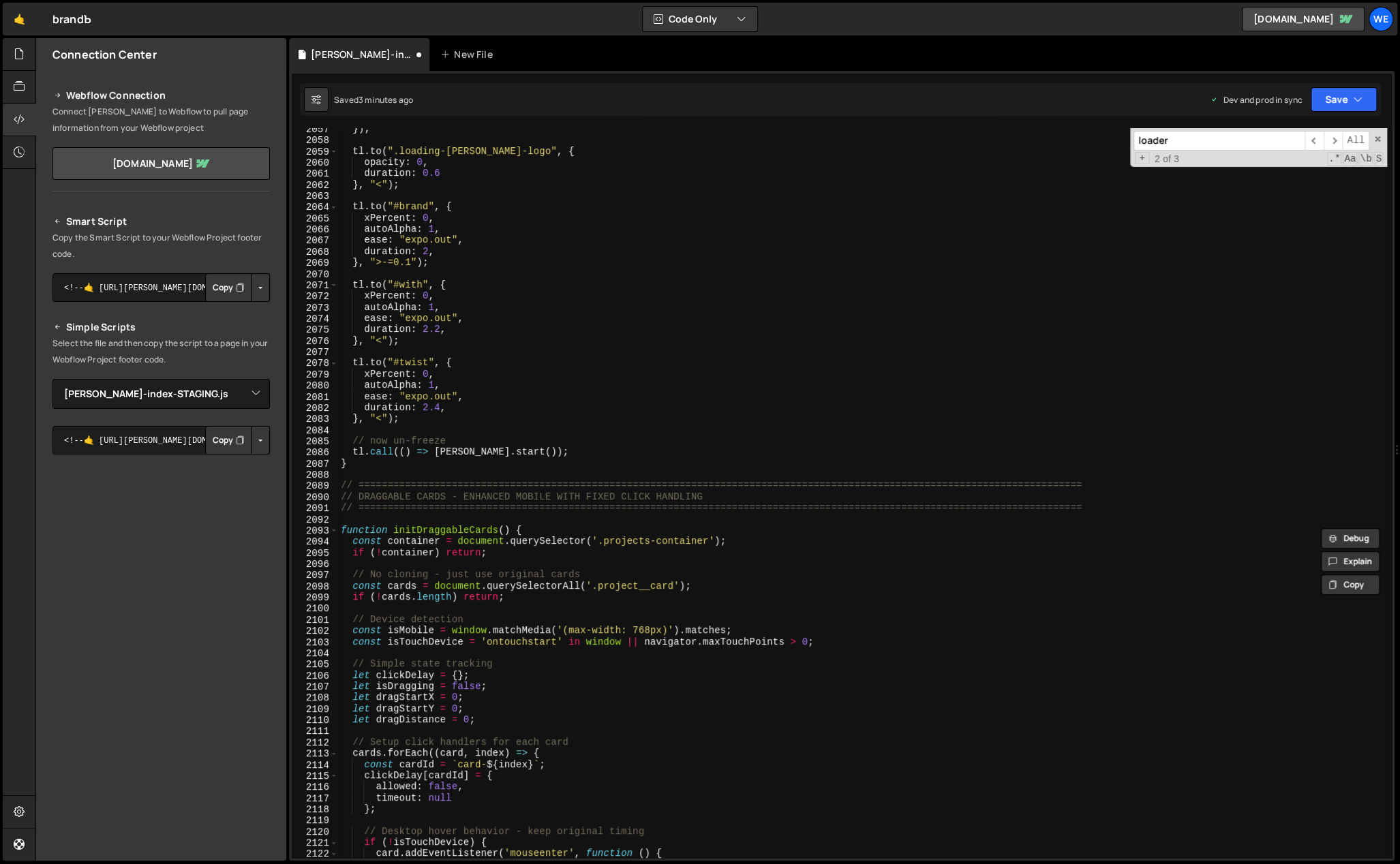
click at [477, 430] on div "}) ; tl . to ( ".loading-branda-logo" , { opacity : 0 , duration : 0.6 } , "<" …" at bounding box center [862, 500] width 1049 height 753
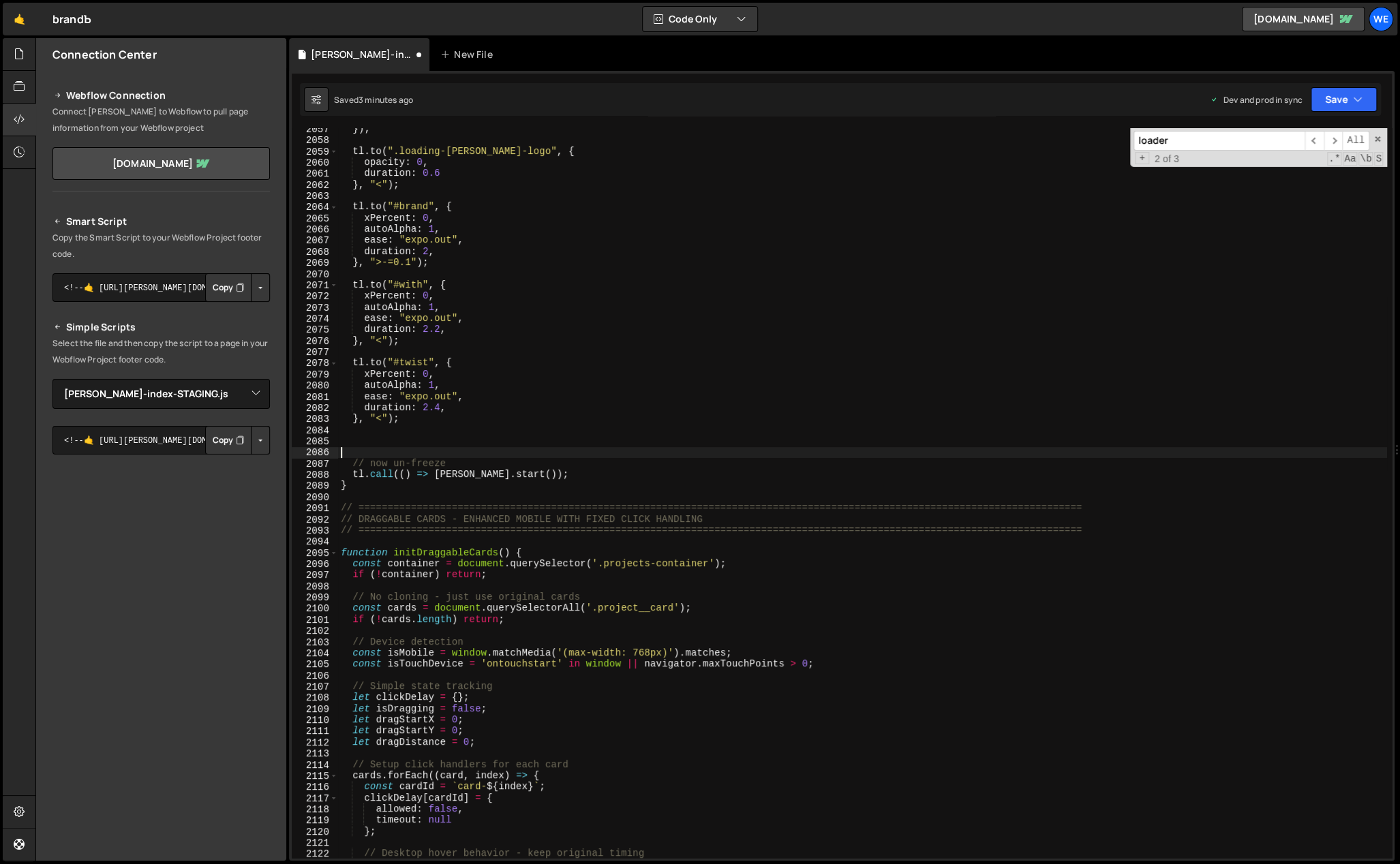
paste textarea "heroItems"
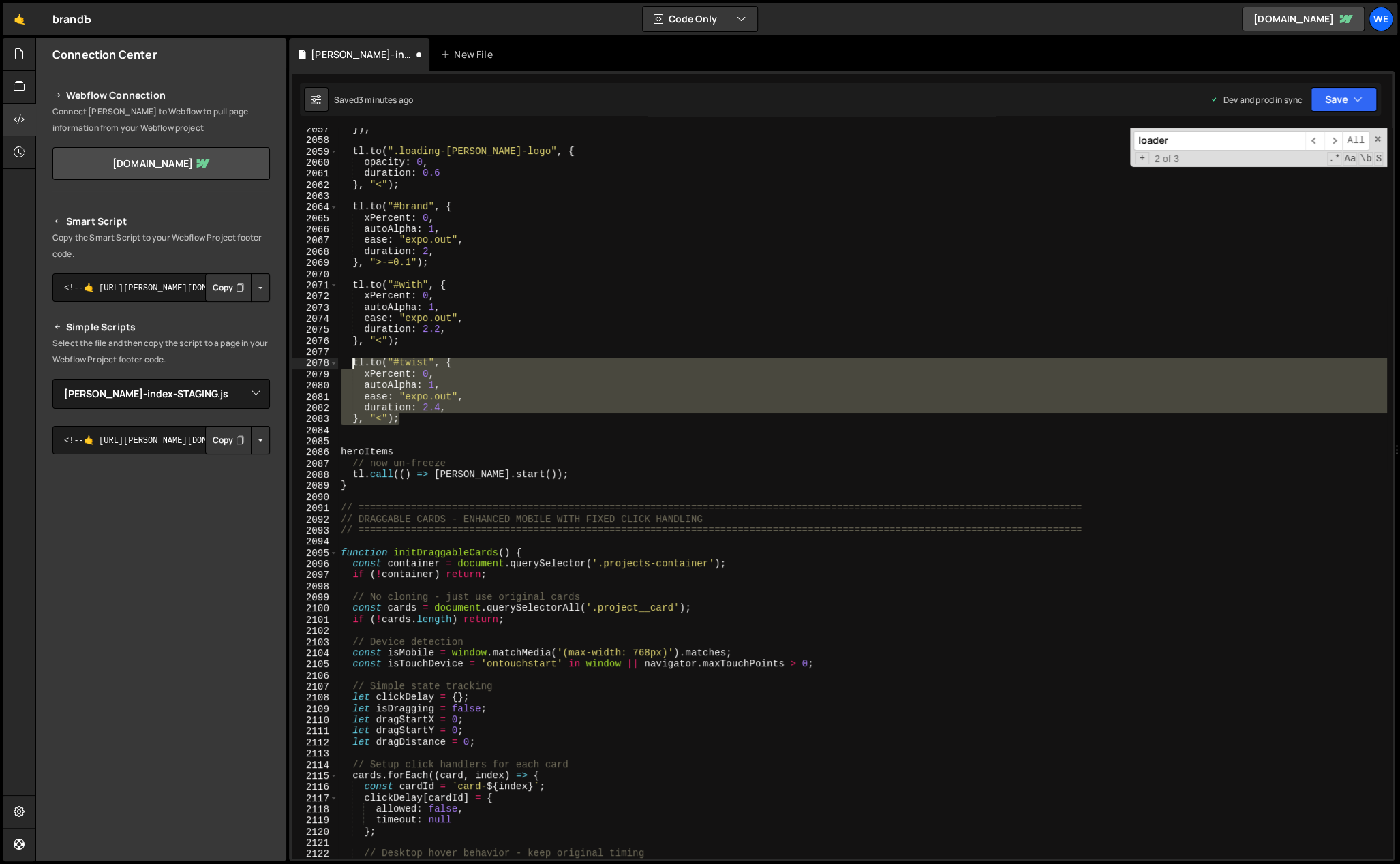
drag, startPoint x: 401, startPoint y: 413, endPoint x: 351, endPoint y: 365, distance: 69.3
click at [351, 365] on div "}) ; tl . to ( ".loading-branda-logo" , { opacity : 0 , duration : 0.6 } , "<" …" at bounding box center [862, 500] width 1049 height 753
click at [406, 420] on div "}) ; tl . to ( ".loading-branda-logo" , { opacity : 0 , duration : 0.6 } , "<" …" at bounding box center [862, 493] width 1049 height 730
type textarea "}, "<");"
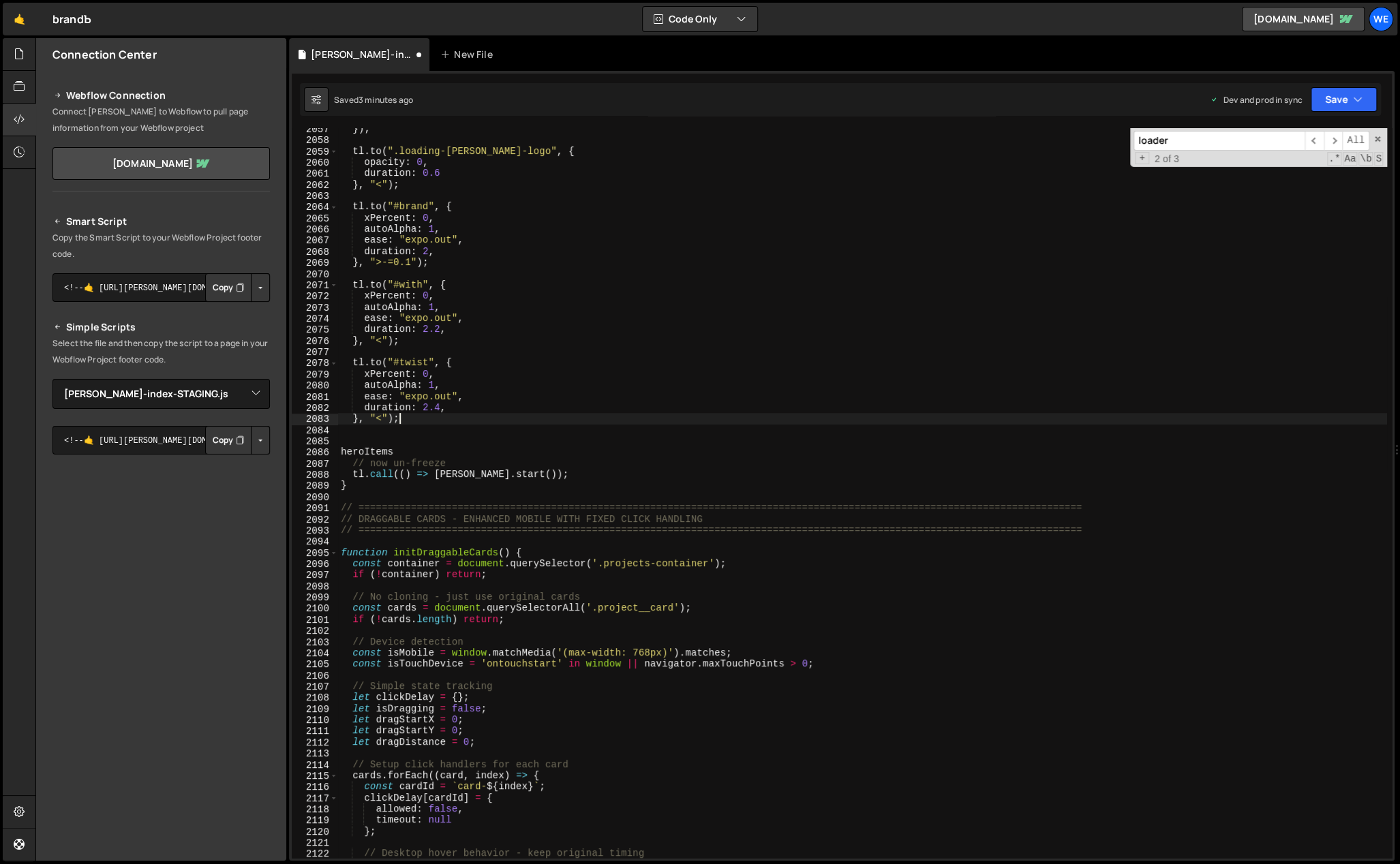
paste textarea "}, "<");"
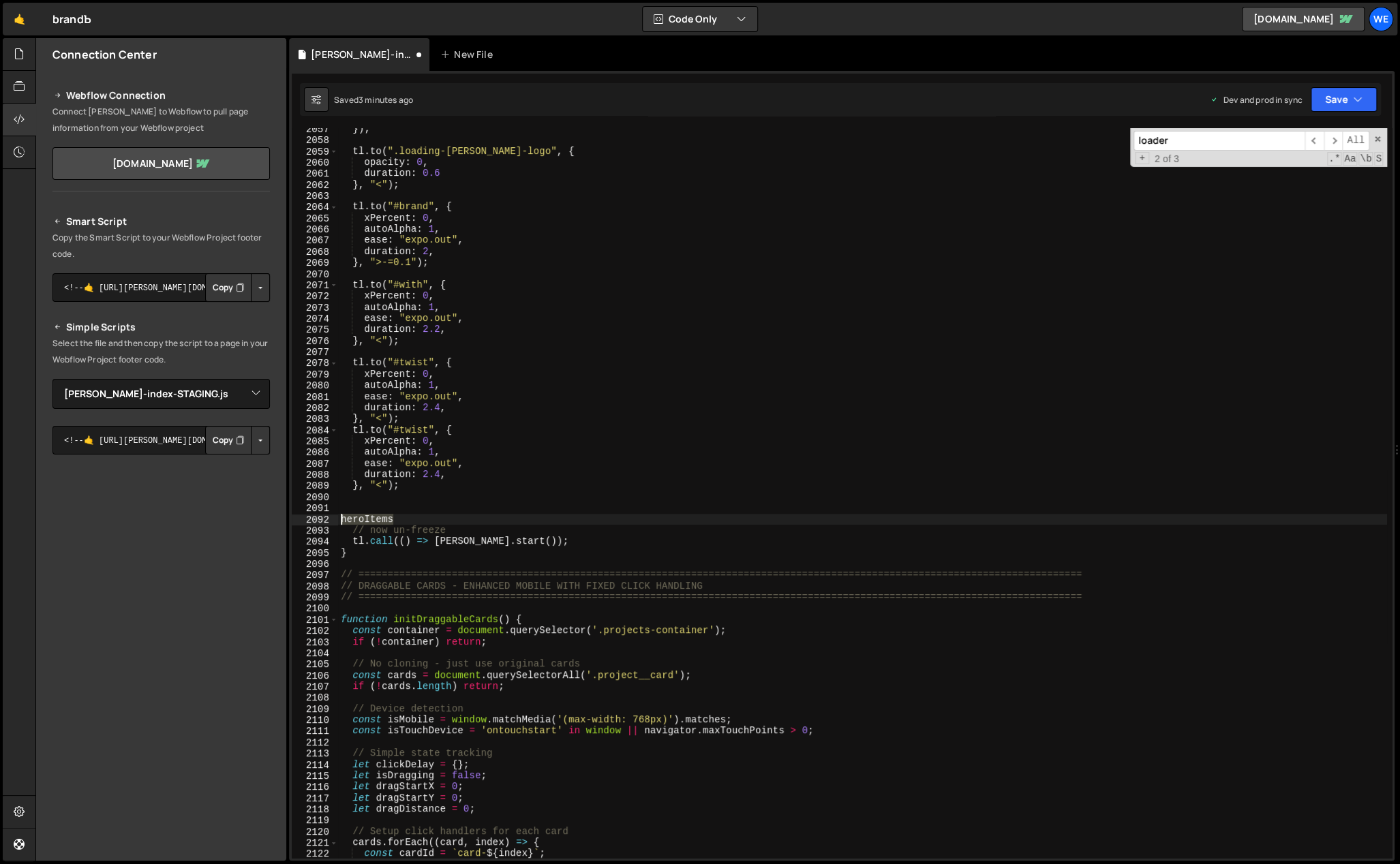
drag, startPoint x: 395, startPoint y: 516, endPoint x: 338, endPoint y: 520, distance: 57.1
click at [338, 519] on div "}) ; tl . to ( ".loading-branda-logo" , { opacity : 0 , duration : 0.6 } , "<" …" at bounding box center [862, 500] width 1049 height 753
type textarea "heroItems"
drag, startPoint x: 432, startPoint y: 429, endPoint x: 389, endPoint y: 428, distance: 43.0
click at [389, 428] on div "}) ; tl . to ( ".loading-branda-logo" , { opacity : 0 , duration : 0.6 } , "<" …" at bounding box center [862, 500] width 1049 height 753
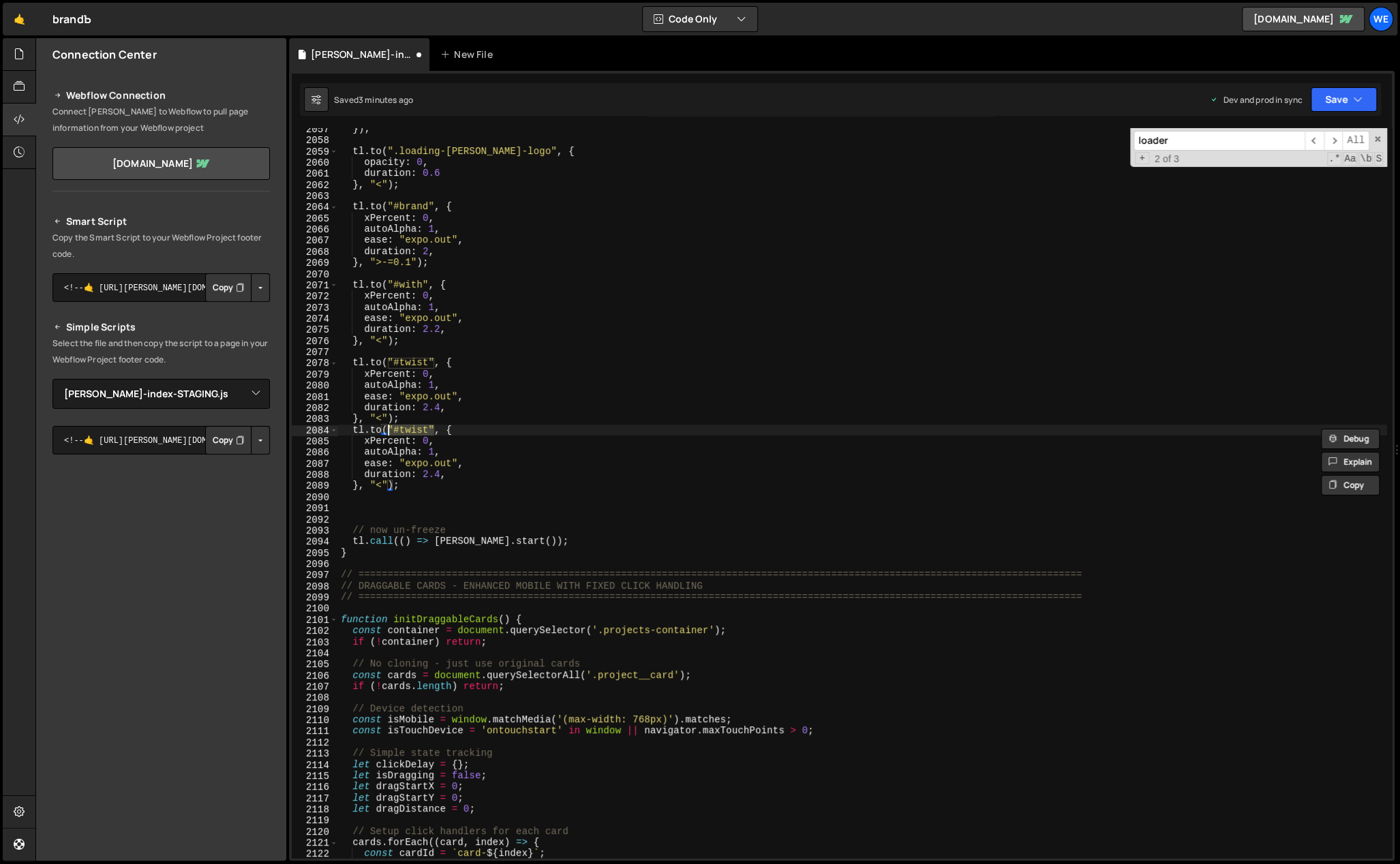
paste textarea "heroItems"
click at [466, 451] on div "}) ; tl . to ( ".loading-branda-logo" , { opacity : 0 , duration : 0.6 } , "<" …" at bounding box center [862, 500] width 1049 height 753
drag, startPoint x: 408, startPoint y: 439, endPoint x: 364, endPoint y: 439, distance: 44.0
click at [364, 439] on div "}) ; tl . to ( ".loading-branda-logo" , { opacity : 0 , duration : 0.6 } , "<" …" at bounding box center [862, 500] width 1049 height 753
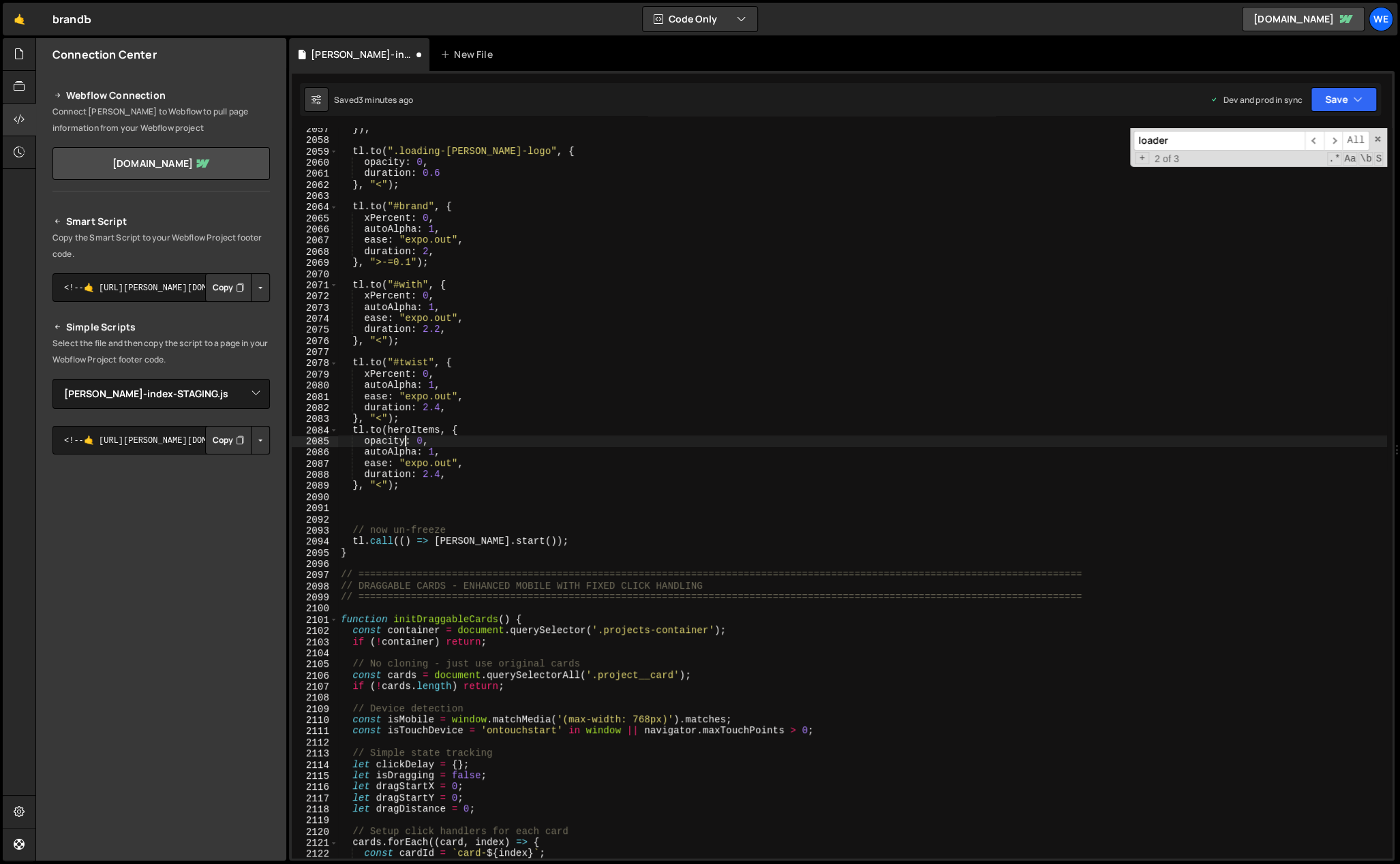
click at [383, 431] on div "}) ; tl . to ( ".loading-branda-logo" , { opacity : 0 , duration : 0.6 } , "<" …" at bounding box center [862, 500] width 1049 height 753
click at [482, 426] on div "}) ; tl . to ( ".loading-branda-logo" , { opacity : 0 , duration : 0.6 } , "<" …" at bounding box center [862, 500] width 1049 height 753
click at [453, 453] on div "}) ; tl . to ( ".loading-branda-logo" , { opacity : 0 , duration : 0.6 } , "<" …" at bounding box center [862, 500] width 1049 height 753
click at [427, 439] on div "}) ; tl . to ( ".loading-branda-logo" , { opacity : 0 , duration : 0.6 } , "<" …" at bounding box center [862, 500] width 1049 height 753
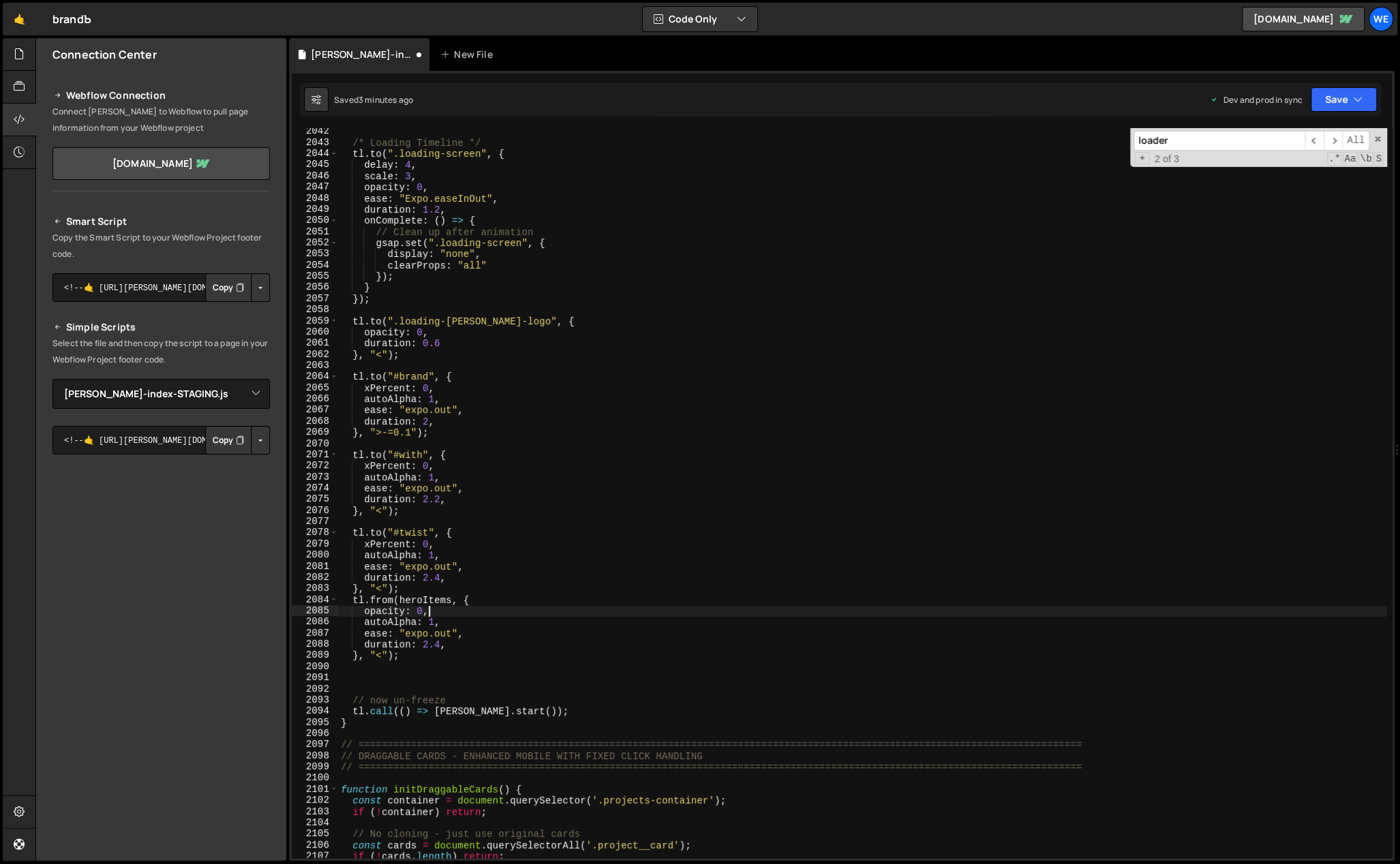
scroll to position [11730, 0]
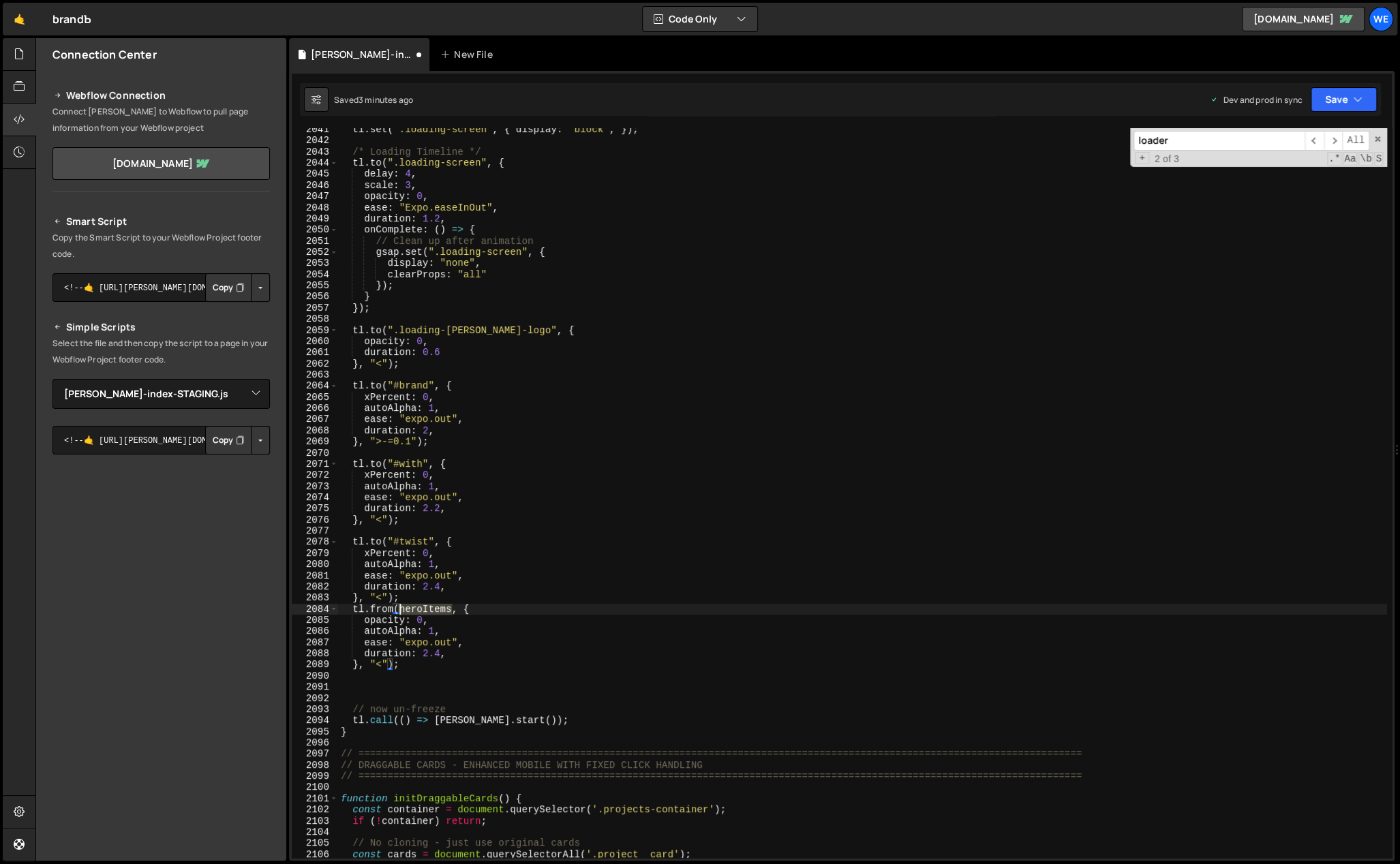
drag, startPoint x: 451, startPoint y: 608, endPoint x: 442, endPoint y: 589, distance: 21.0
click at [400, 606] on div "tl . set ( ".loading-screen" , { display : "block" , }) ; /* Loading Timeline *…" at bounding box center [862, 500] width 1049 height 753
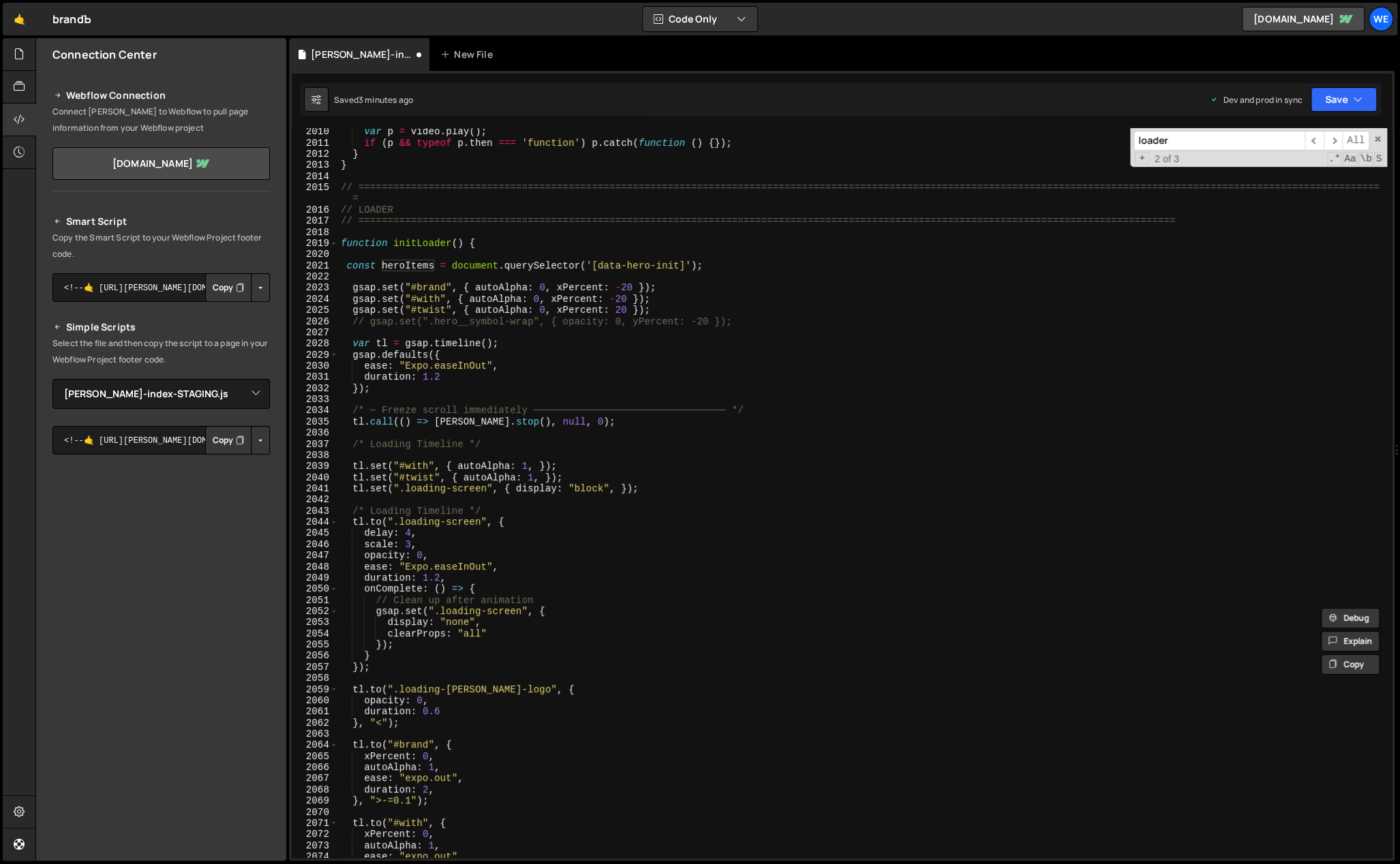
click at [735, 319] on div "var p = video . play ( ) ; if ( p && typeof p . then === 'function' ) p . catch…" at bounding box center [862, 503] width 1049 height 753
type textarea "// gsap.set(".hero__symbol-wrap", { opacity: 0, yPercent: -20 });"
paste textarea "heroItems"
drag, startPoint x: 690, startPoint y: 310, endPoint x: 464, endPoint y: 327, distance: 226.6
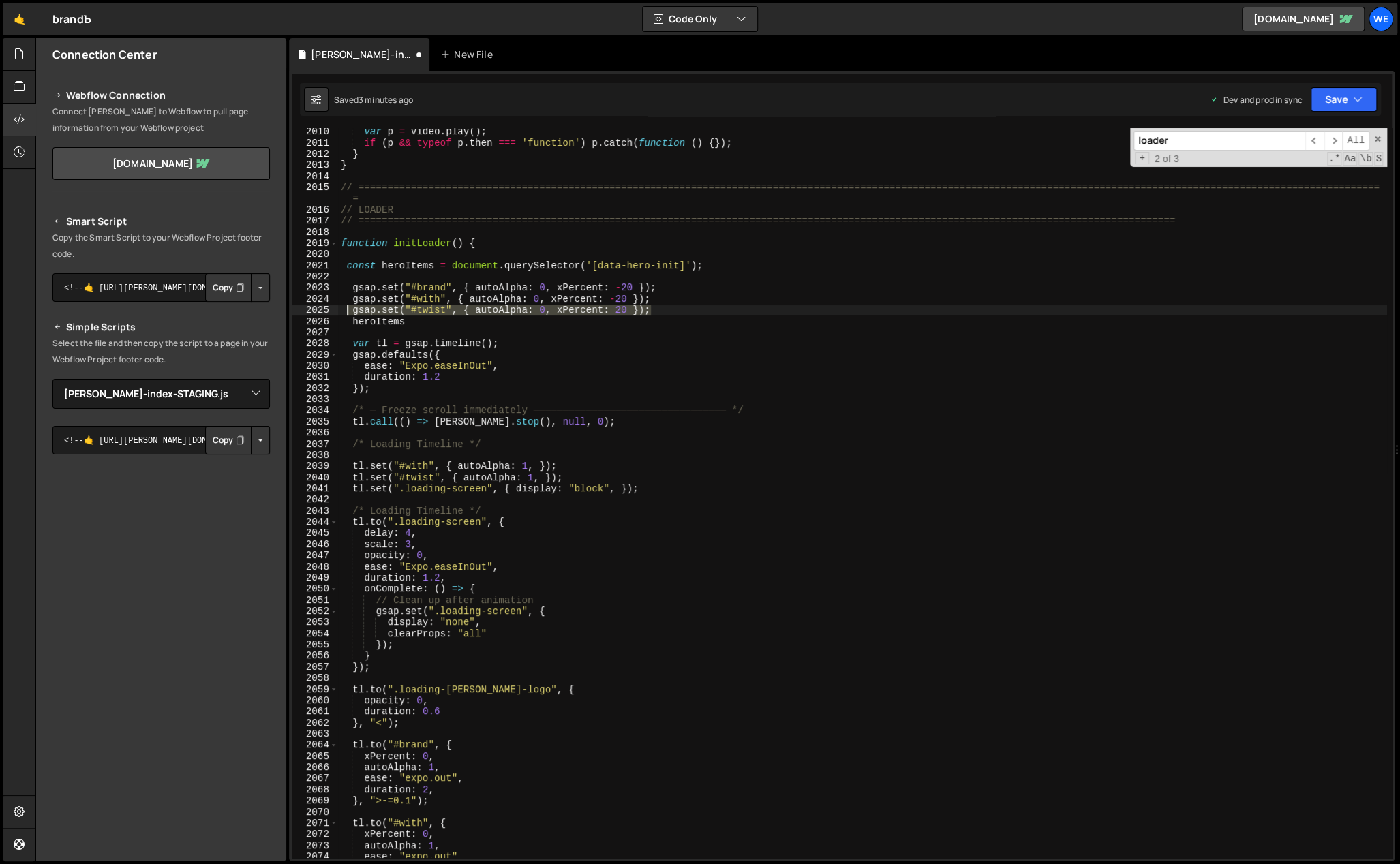
click at [343, 310] on div "var p = video . play ( ) ; if ( p && typeof p . then === 'function' ) p . catch…" at bounding box center [862, 503] width 1049 height 753
type textarea "gsap.set("#twist", { autoAlpha: 0, xPercent: 20 });"
click at [676, 308] on div "var p = video . play ( ) ; if ( p && typeof p . then === 'function' ) p . catch…" at bounding box center [862, 493] width 1049 height 730
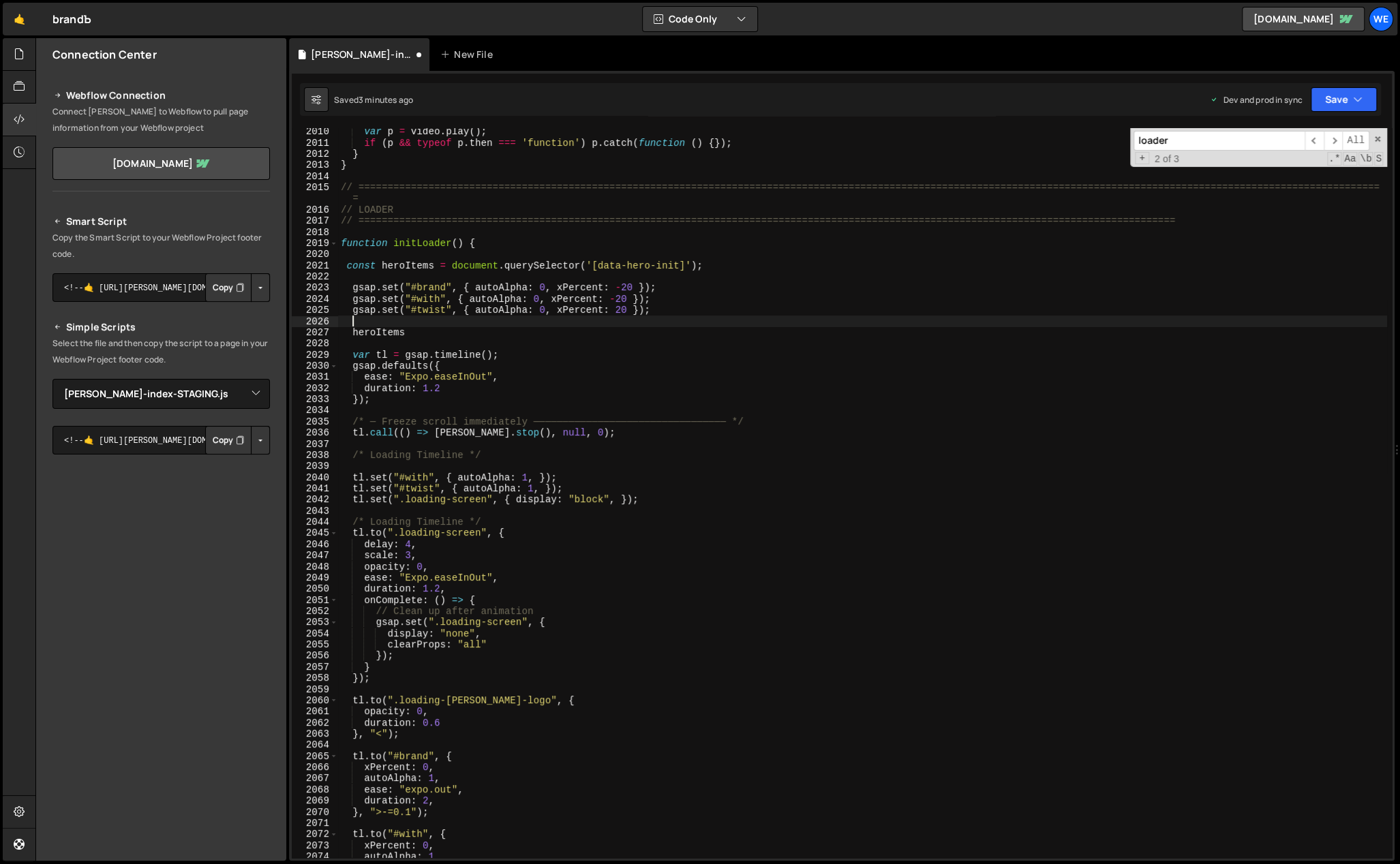
paste textarea "gsap.set("#twist", { autoAlpha: 0, xPercent: 20 });"
drag, startPoint x: 403, startPoint y: 336, endPoint x: 351, endPoint y: 333, distance: 52.1
click at [351, 333] on div "var p = video . play ( ) ; if ( p && typeof p . then === 'function' ) p . catch…" at bounding box center [862, 503] width 1049 height 753
type textarea "heroItems"
drag, startPoint x: 459, startPoint y: 320, endPoint x: 418, endPoint y: 320, distance: 41.0
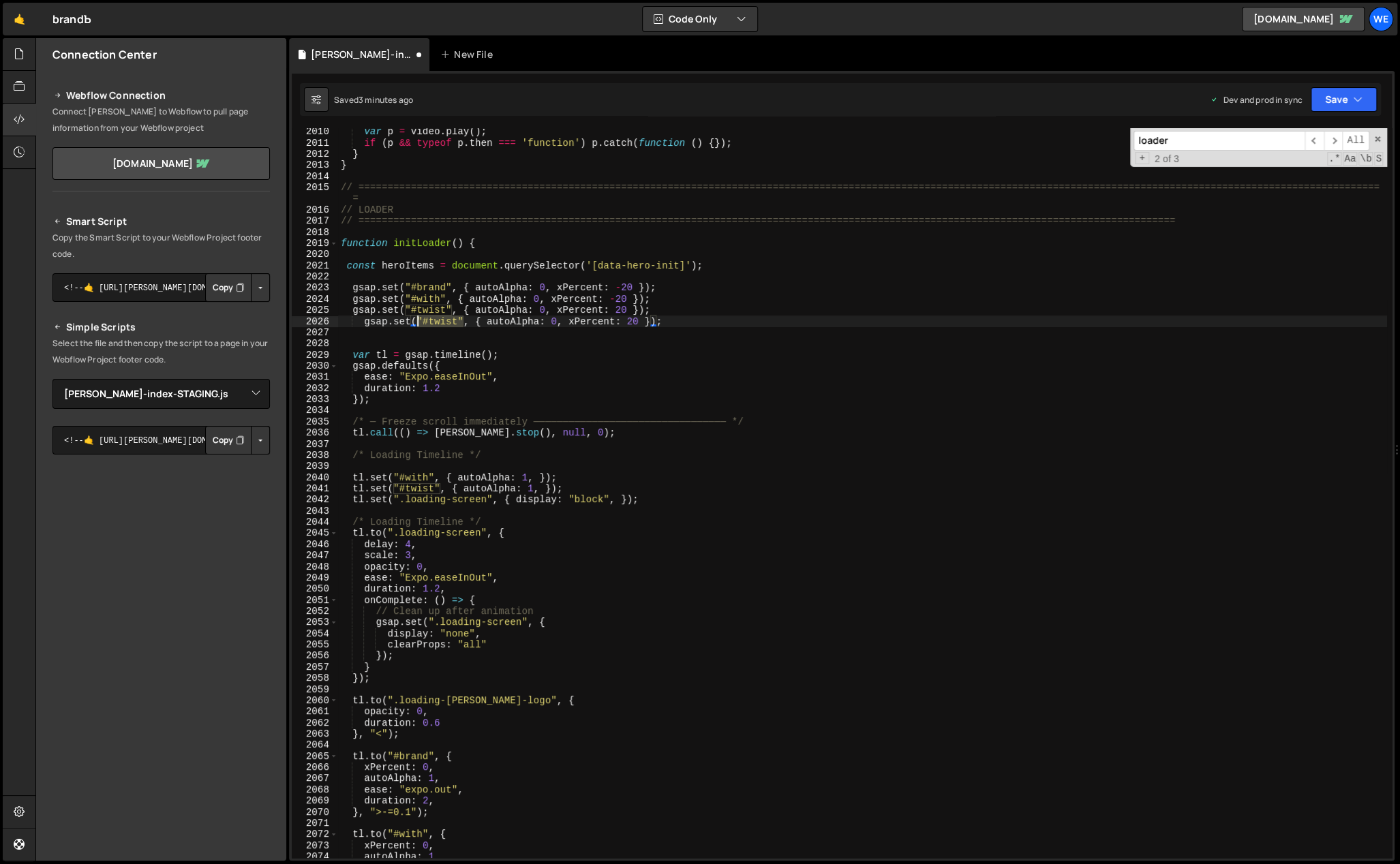
click at [418, 319] on div "var p = video . play ( ) ; if ( p && typeof p . then === 'function' ) p . catch…" at bounding box center [862, 503] width 1049 height 753
paste textarea "heroItems"
drag, startPoint x: 645, startPoint y: 321, endPoint x: 576, endPoint y: 320, distance: 69.0
click at [576, 320] on div "var p = video . play ( ) ; if ( p && typeof p . then === 'function' ) p . catch…" at bounding box center [862, 503] width 1049 height 753
type textarea "gsap.set(heroItems, { autoAlpha: 0, });"
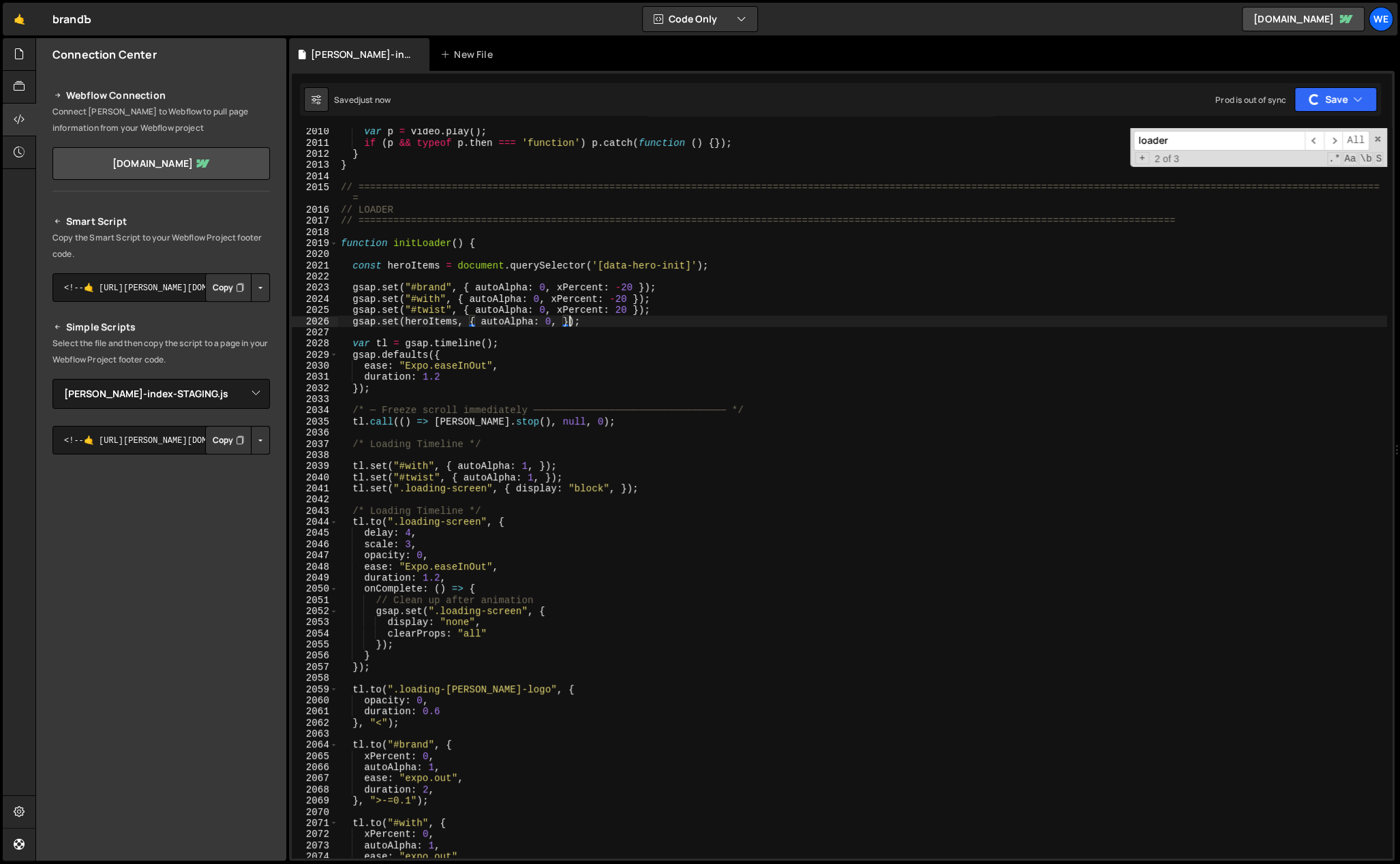
click at [581, 327] on div "var p = video . play ( ) ; if ( p && typeof p . then === 'function' ) p . catch…" at bounding box center [862, 503] width 1049 height 753
click at [587, 330] on div "var p = video . play ( ) ; if ( p && typeof p . then === 'function' ) p . catch…" at bounding box center [862, 503] width 1049 height 753
click at [589, 323] on div "var p = video . play ( ) ; if ( p && typeof p . then === 'function' ) p . catch…" at bounding box center [862, 503] width 1049 height 753
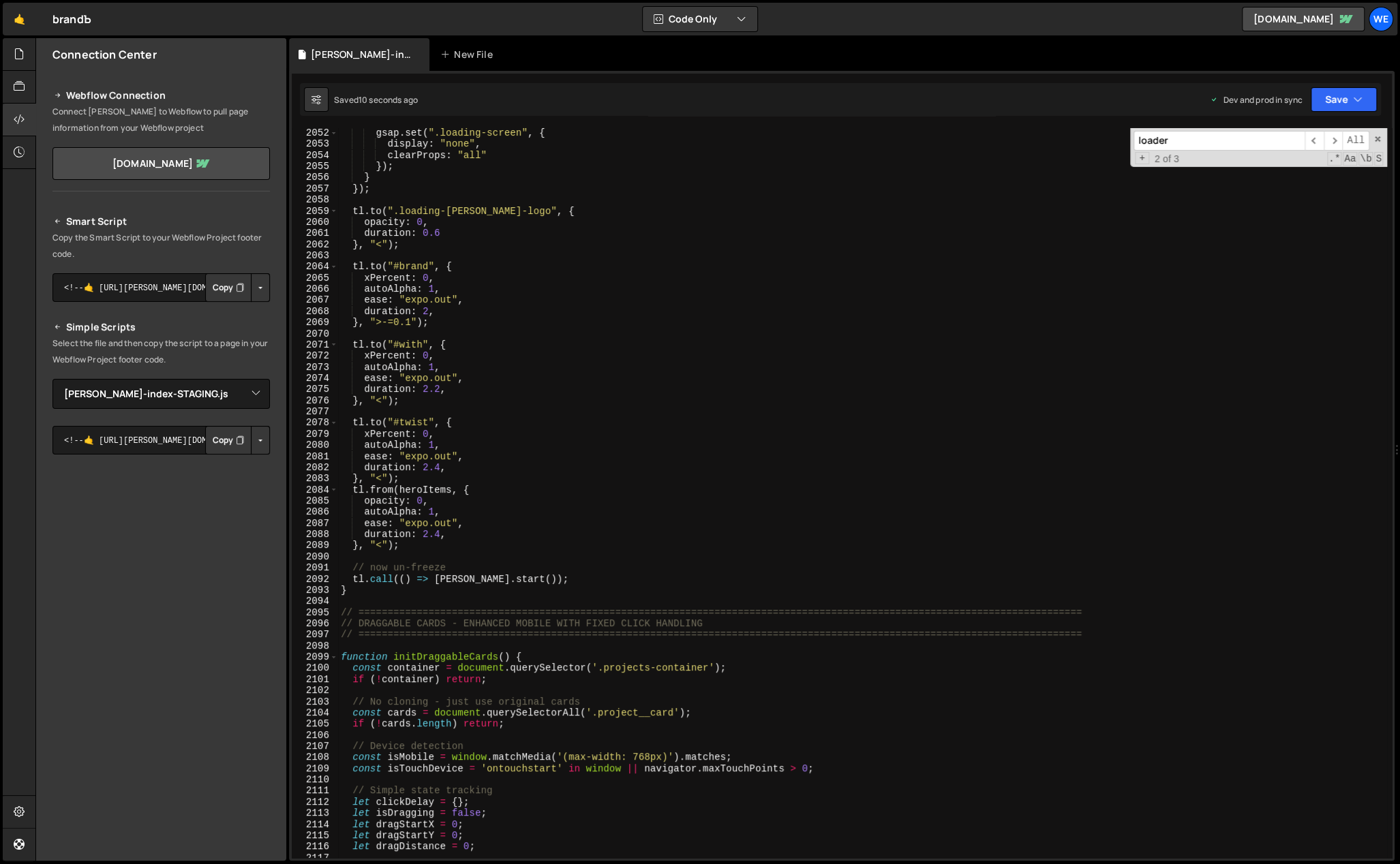
scroll to position [11834, 0]
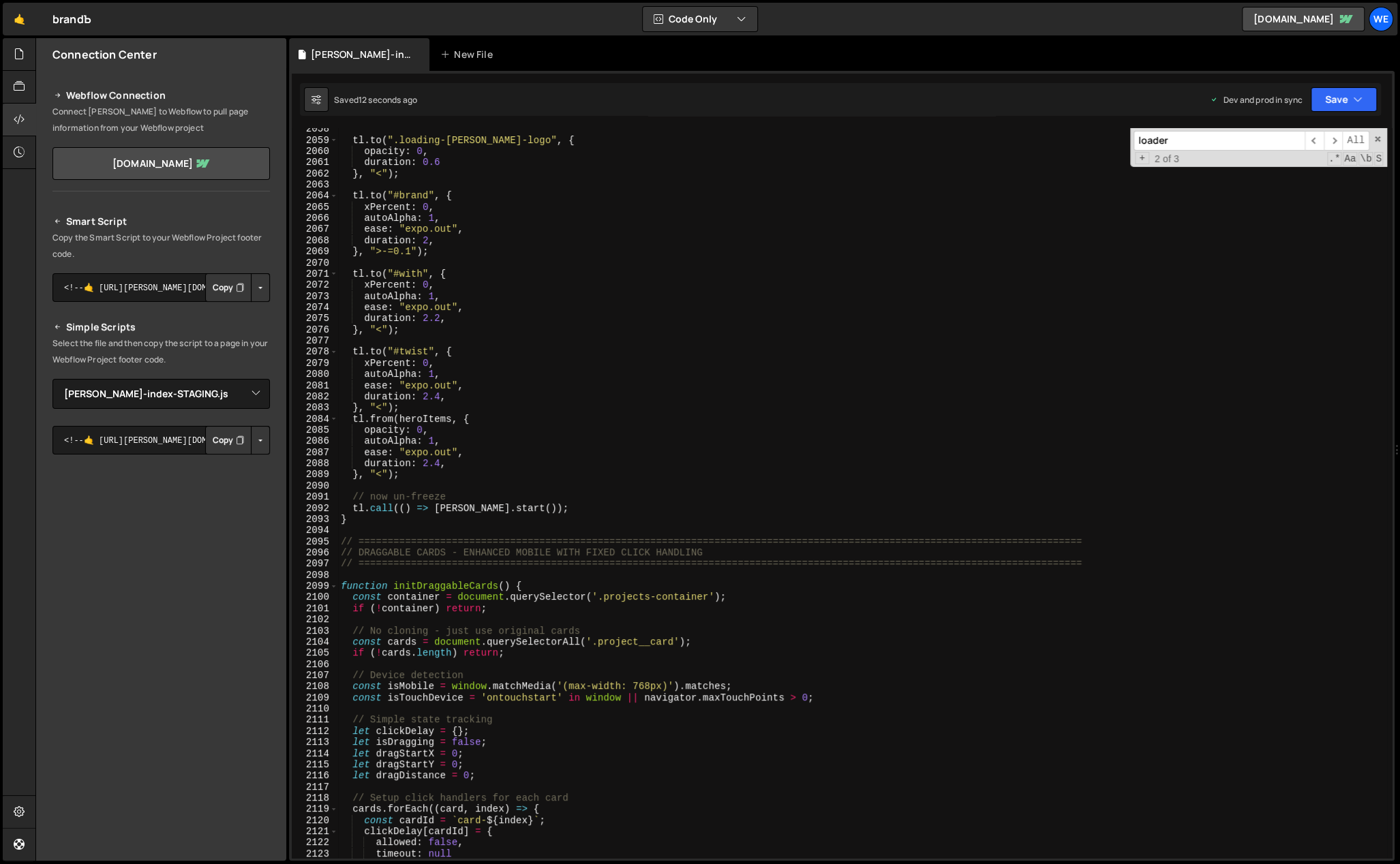
click at [432, 432] on div "tl . to ( ".loading-branda-logo" , { opacity : 0 , duration : 0.6 } , "<" ) ; t…" at bounding box center [862, 500] width 1049 height 753
type textarea "opacity: 0,"
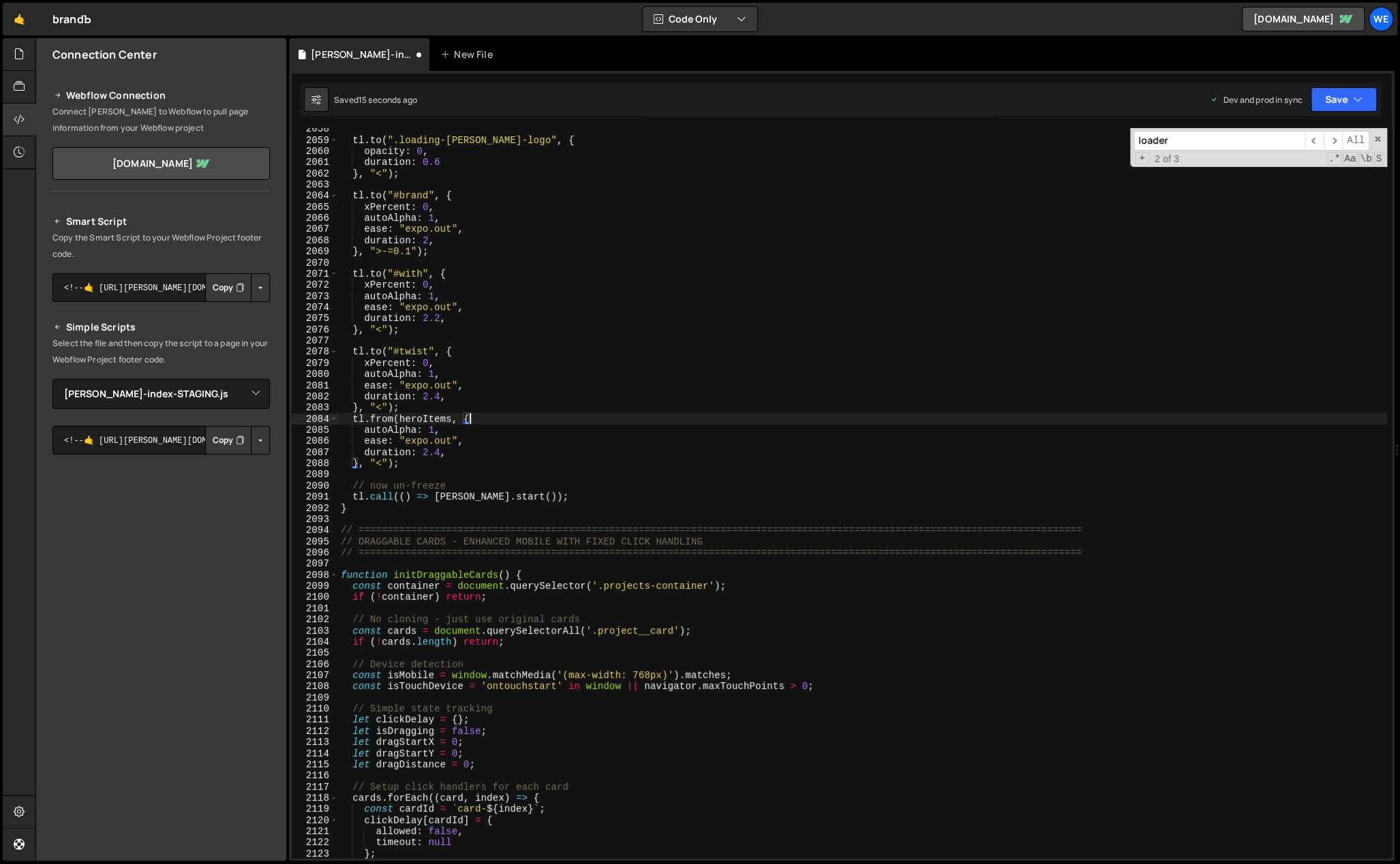
click at [472, 441] on div "tl . to ( ".loading-branda-logo" , { opacity : 0 , duration : 0.6 } , "<" ) ; t…" at bounding box center [862, 500] width 1049 height 753
type textarea "ease: "expo.out","
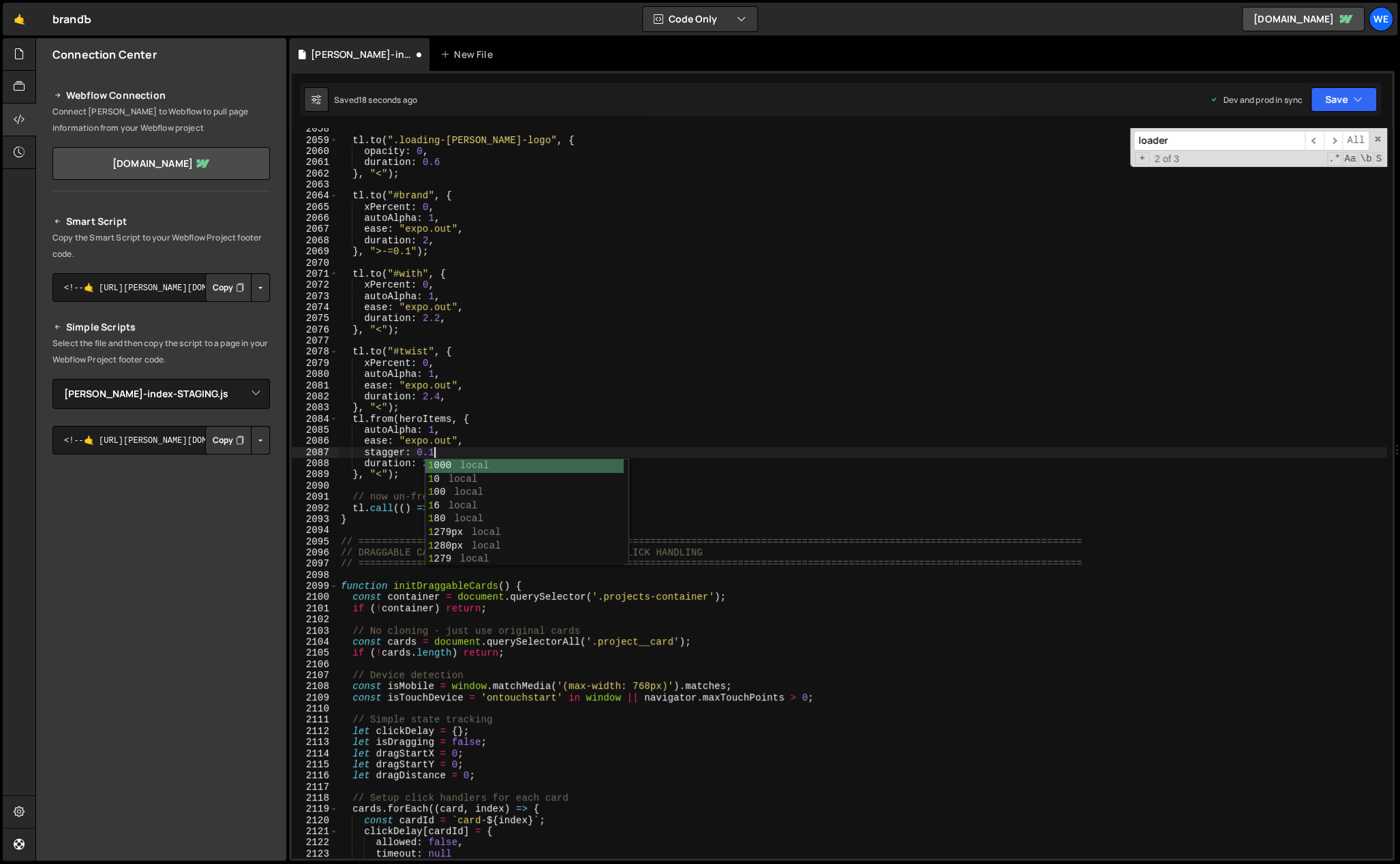
scroll to position [0, 6]
click at [479, 460] on div "tl . to ( ".loading-branda-logo" , { opacity : 0 , duration : 0.6 } , "<" ) ; t…" at bounding box center [862, 500] width 1049 height 753
type textarea "duration: 2.4,"
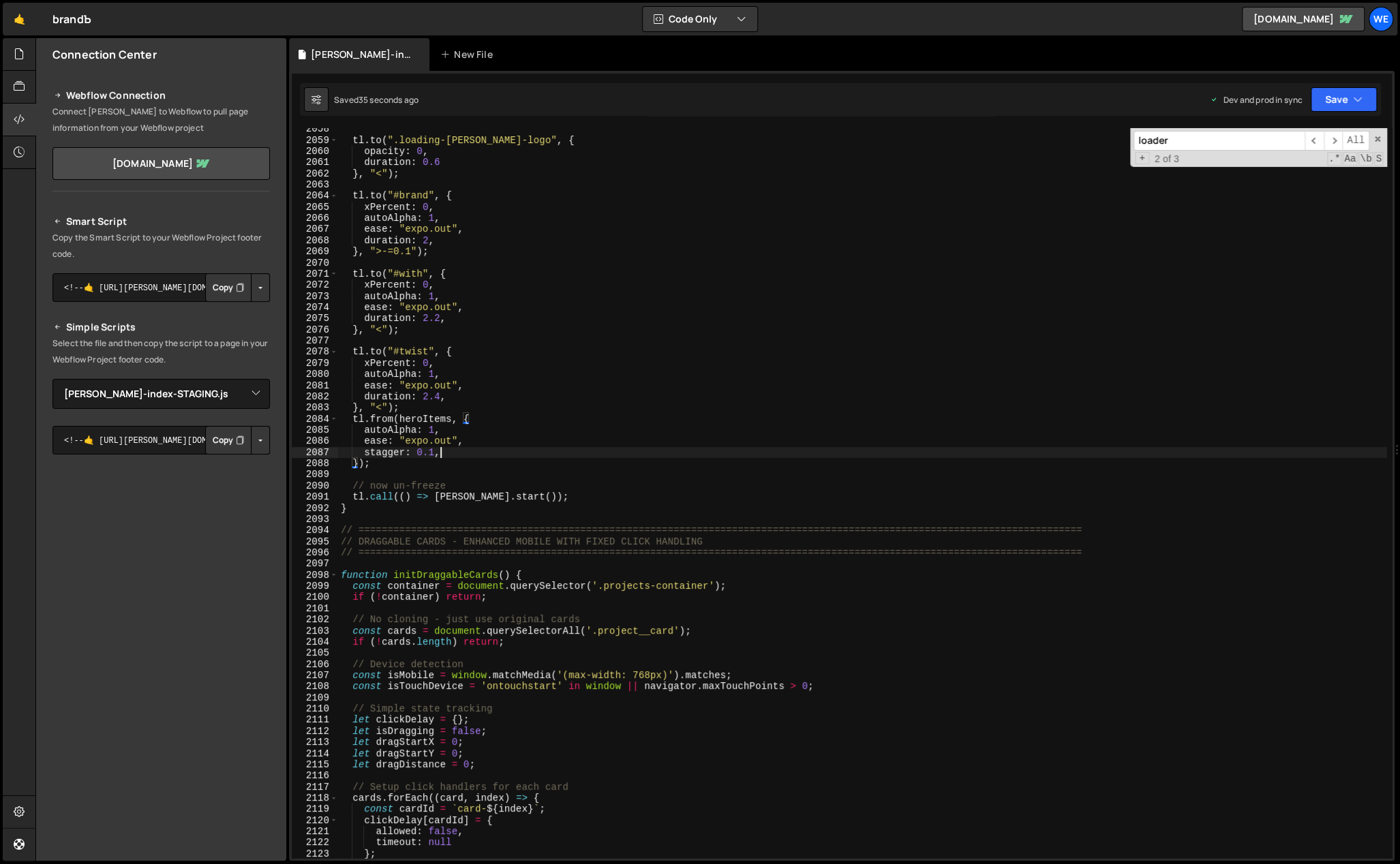
click at [459, 455] on div "tl . to ( ".loading-branda-logo" , { opacity : 0 , duration : 0.6 } , "<" ) ; t…" at bounding box center [862, 500] width 1049 height 753
drag, startPoint x: 385, startPoint y: 420, endPoint x: 372, endPoint y: 419, distance: 13.0
click at [372, 419] on div "tl . to ( ".loading-branda-logo" , { opacity : 0 , duration : 0.6 } , "<" ) ; t…" at bounding box center [862, 500] width 1049 height 753
click at [493, 446] on div "tl . to ( ".loading-branda-logo" , { opacity : 0 , duration : 0.6 } , "<" ) ; t…" at bounding box center [862, 500] width 1049 height 753
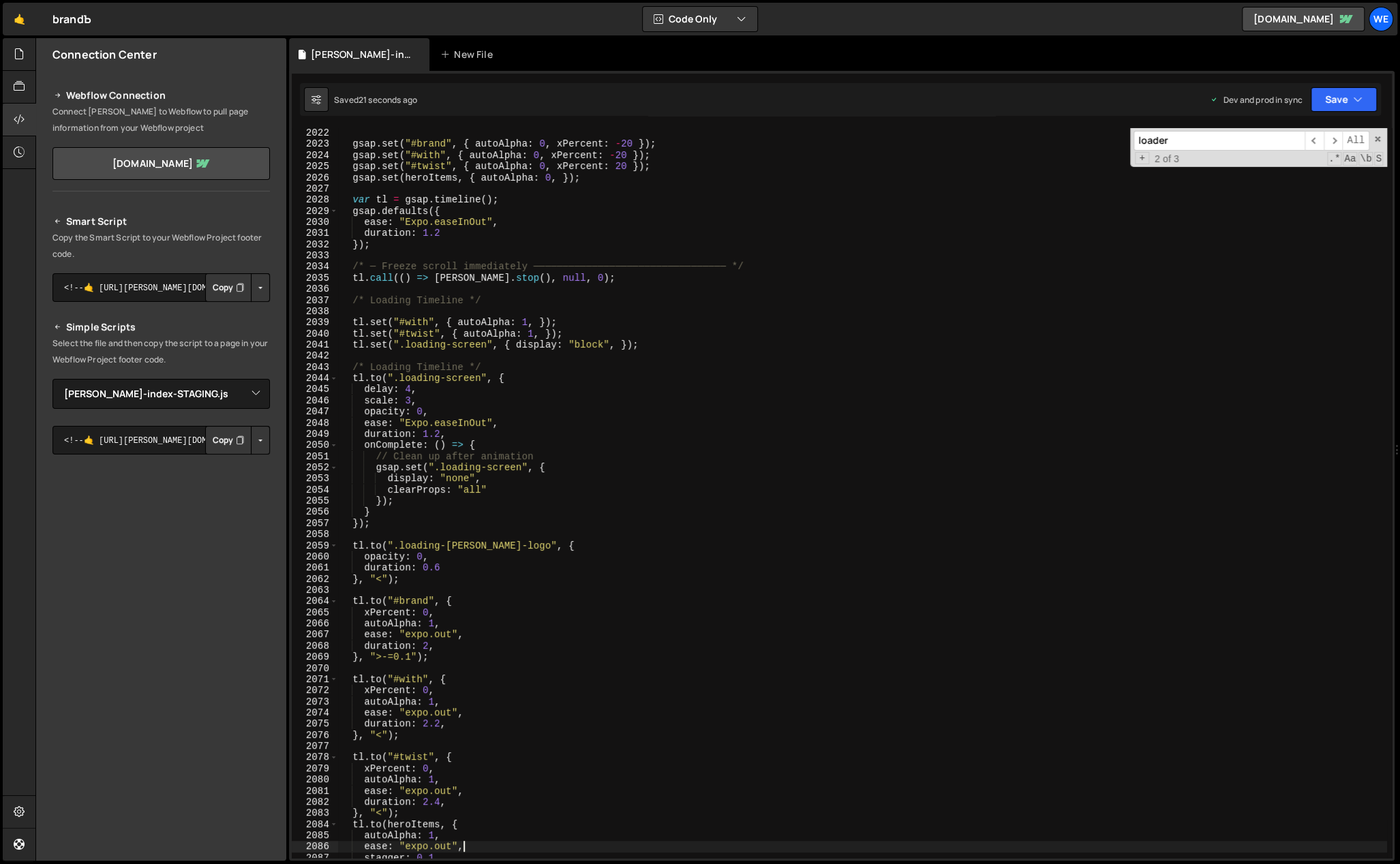
scroll to position [11543, 0]
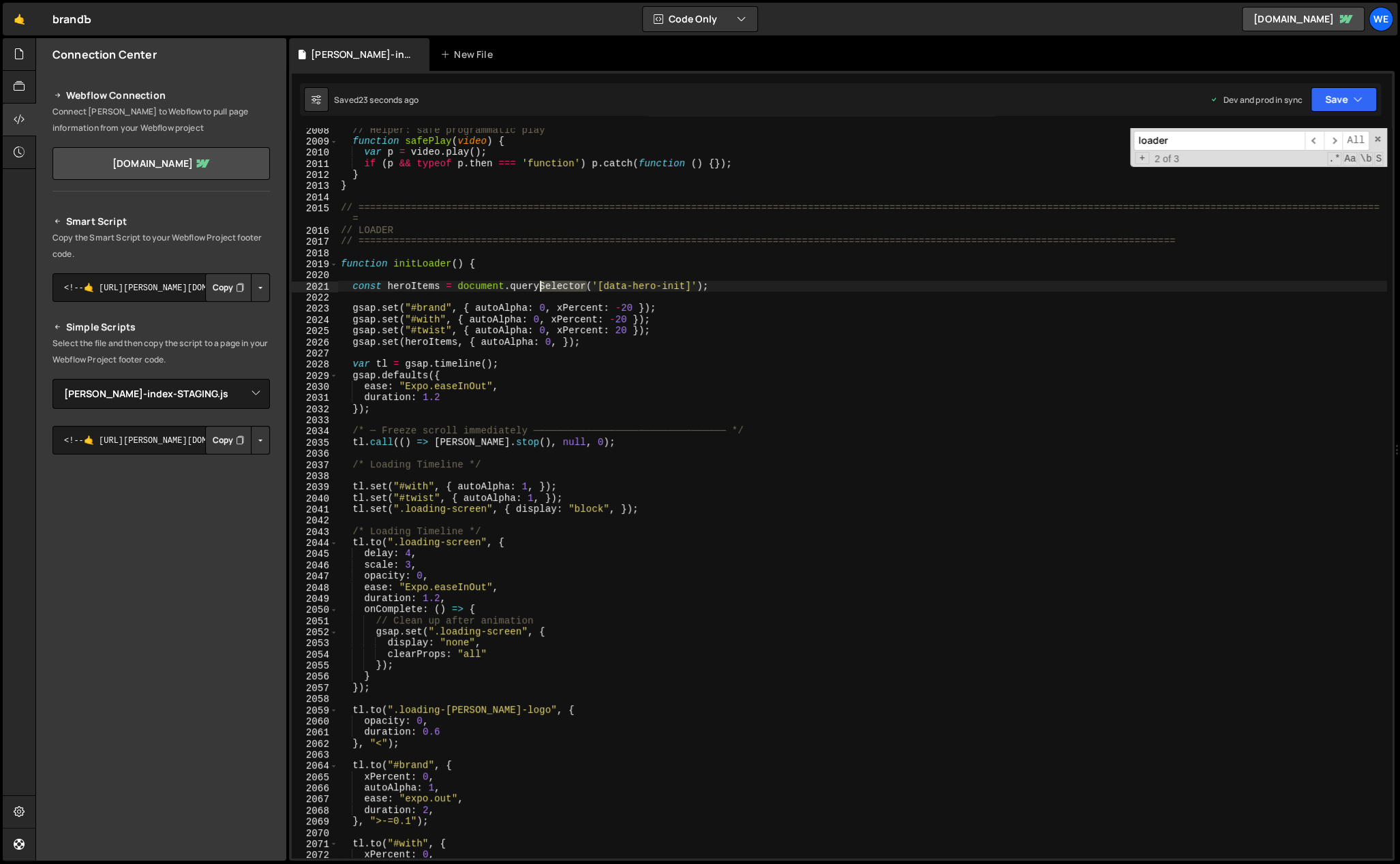
drag, startPoint x: 584, startPoint y: 287, endPoint x: 546, endPoint y: 284, distance: 38.1
click at [538, 285] on div "// Helper: safe programmatic play function safePlay ( video ) { var p = video .…" at bounding box center [862, 501] width 1049 height 753
click at [607, 598] on div "// Helper: safe programmatic play function safePlay ( video ) { var p = video .…" at bounding box center [862, 501] width 1049 height 753
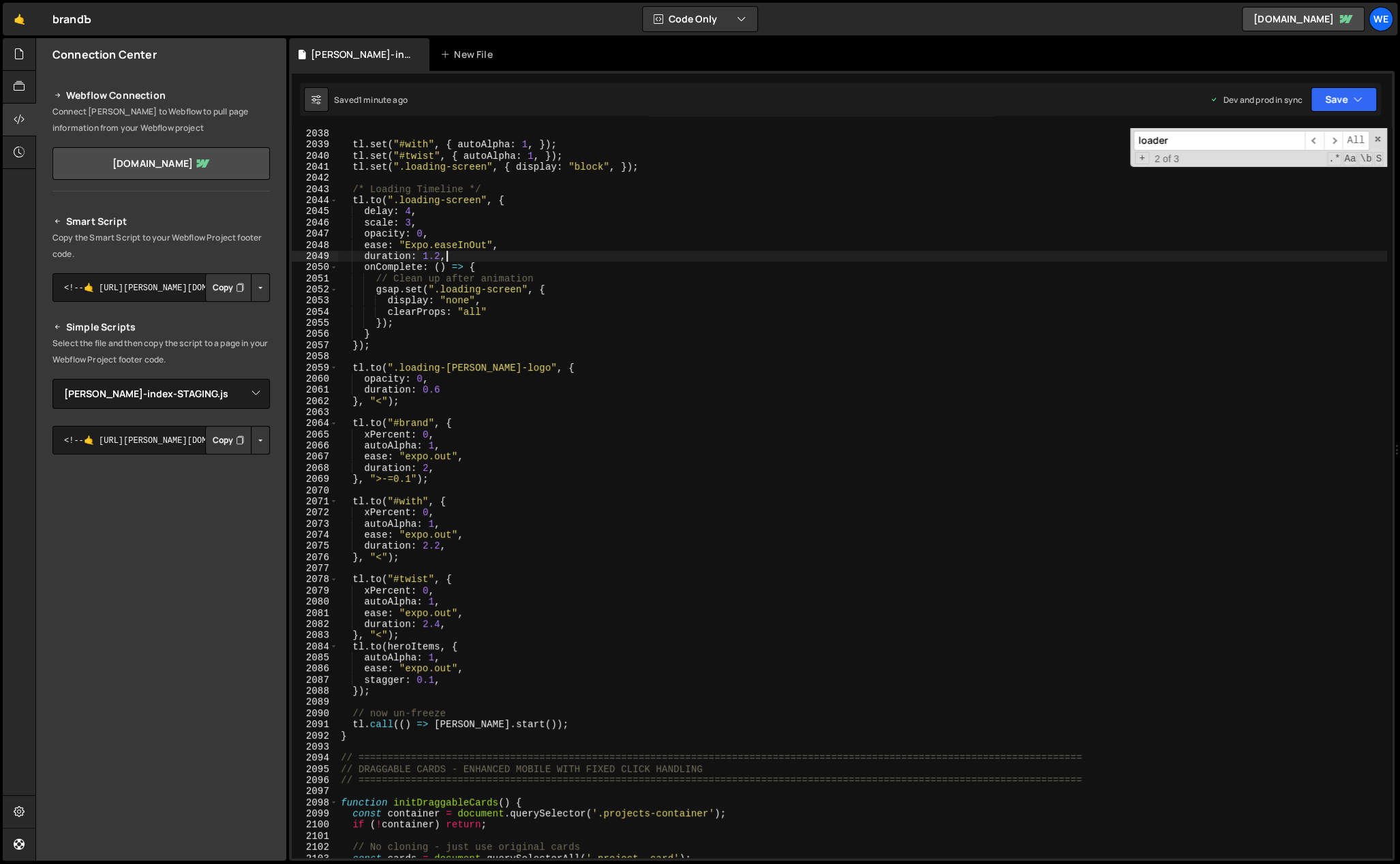
scroll to position [11759, 0]
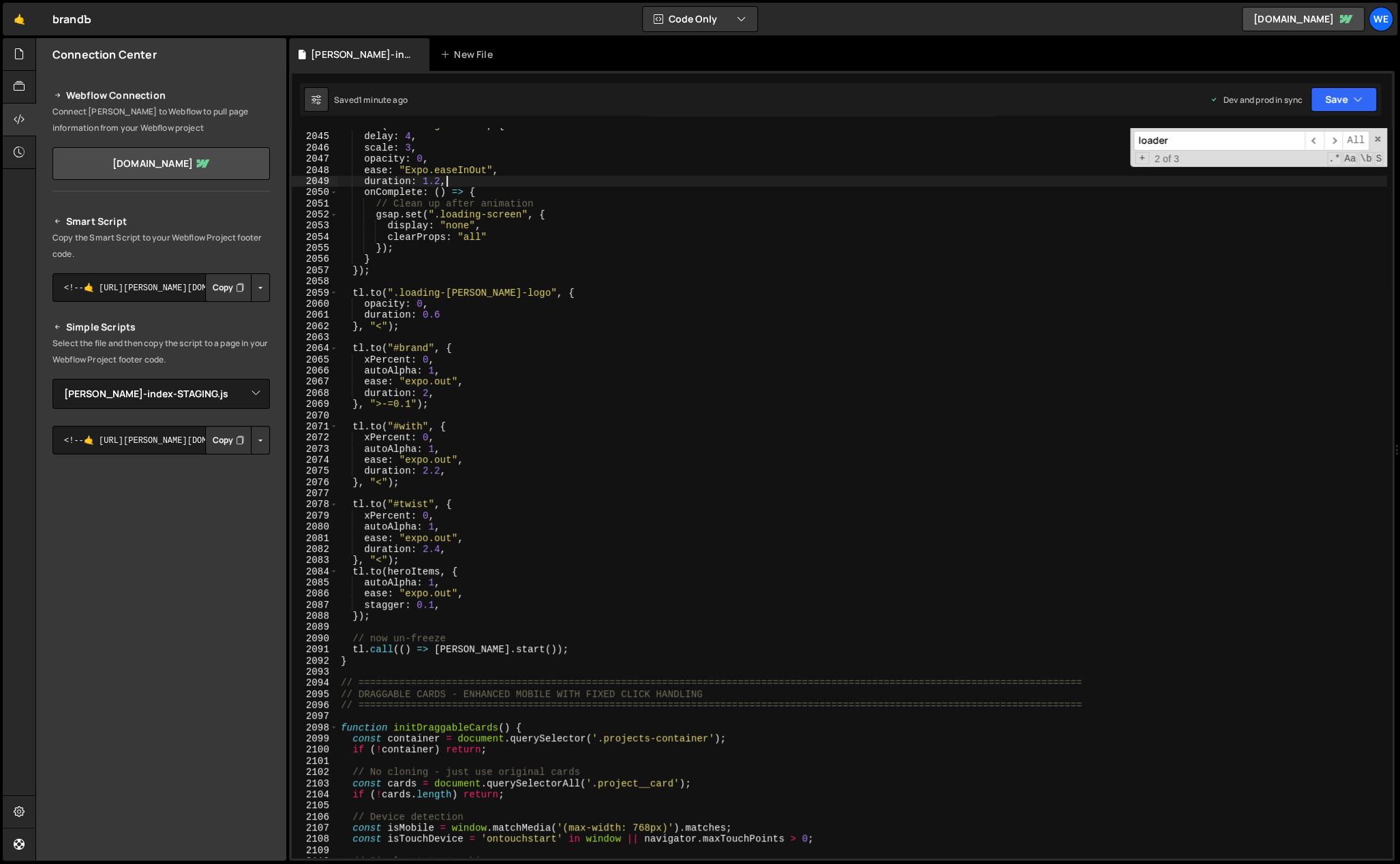
click at [429, 608] on div "tl . to ( ".loading-screen" , { delay : 4 , scale : 3 , opacity : 0 , ease : "E…" at bounding box center [862, 497] width 1049 height 753
click at [357, 614] on div "tl . to ( ".loading-screen" , { delay : 4 , scale : 3 , opacity : 0 , ease : "E…" at bounding box center [862, 497] width 1049 height 753
drag, startPoint x: 406, startPoint y: 406, endPoint x: 376, endPoint y: 405, distance: 30.0
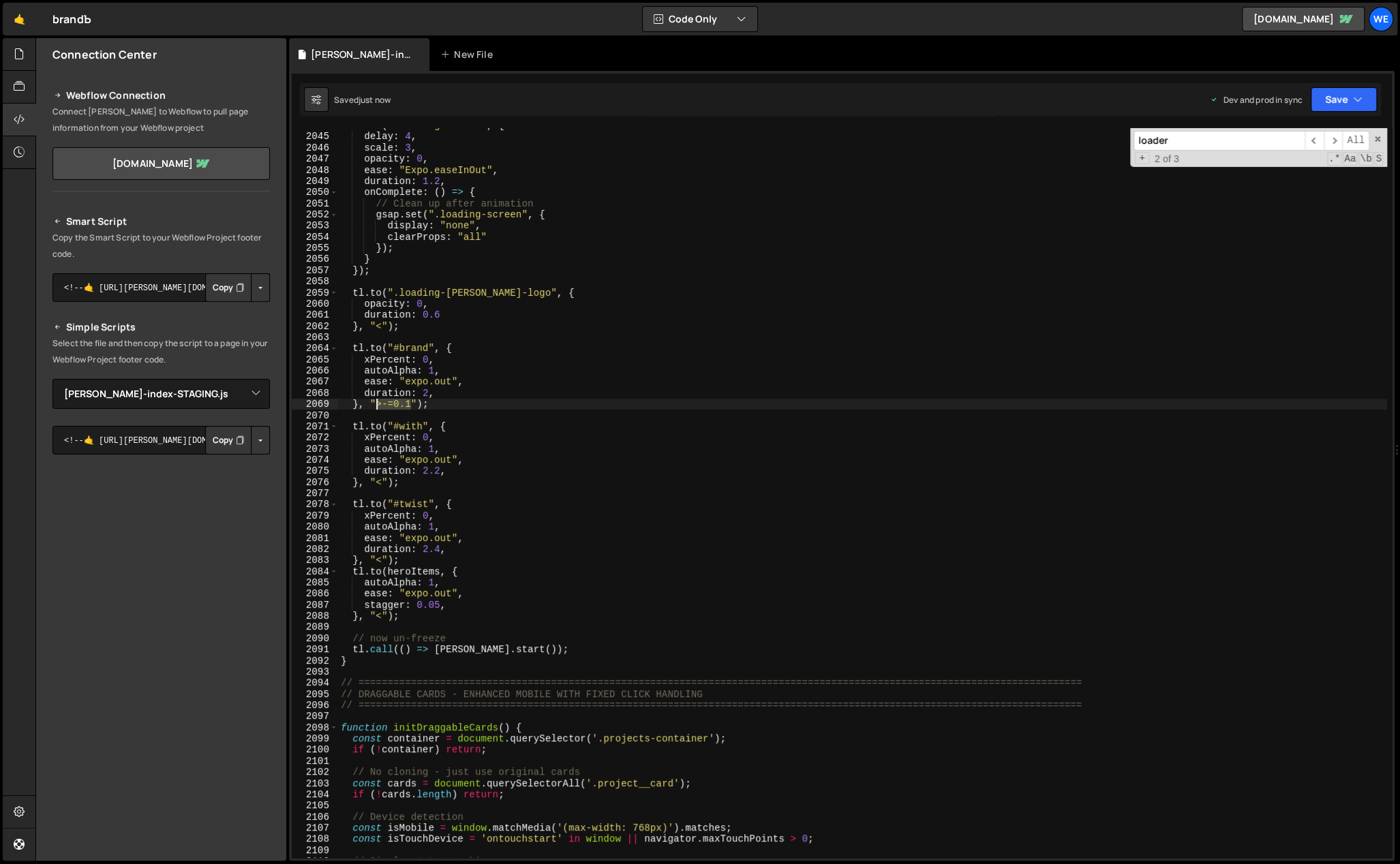
click at [376, 405] on div "tl . to ( ".loading-screen" , { delay : 4 , scale : 3 , opacity : 0 , ease : "E…" at bounding box center [862, 497] width 1049 height 753
drag, startPoint x: 387, startPoint y: 616, endPoint x: 364, endPoint y: 616, distance: 23.0
click at [364, 616] on div "tl . to ( ".loading-screen" , { delay : 4 , scale : 3 , opacity : 0 , ease : "E…" at bounding box center [862, 497] width 1049 height 753
paste textarea ">-=0.1"
click at [381, 616] on div "tl . to ( ".loading-screen" , { delay : 4 , scale : 3 , opacity : 0 , ease : "E…" at bounding box center [862, 493] width 1049 height 730
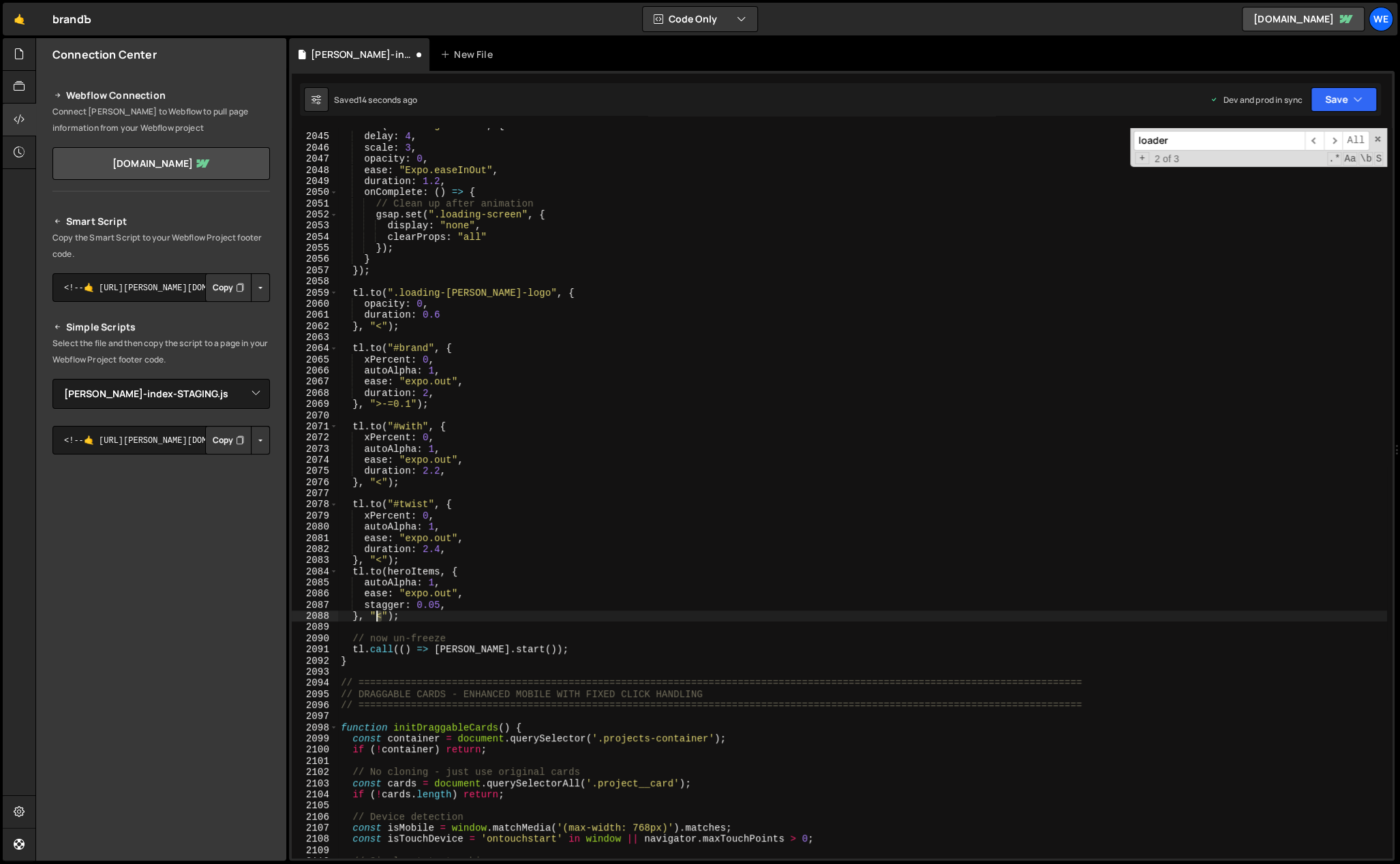
click at [377, 616] on div "tl . to ( ".loading-screen" , { delay : 4 , scale : 3 , opacity : 0 , ease : "E…" at bounding box center [862, 497] width 1049 height 753
paste textarea ">-=0.1"
drag, startPoint x: 409, startPoint y: 616, endPoint x: 395, endPoint y: 617, distance: 14.0
click at [395, 617] on div "tl . to ( ".loading-screen" , { delay : 4 , scale : 3 , opacity : 0 , ease : "E…" at bounding box center [862, 497] width 1049 height 753
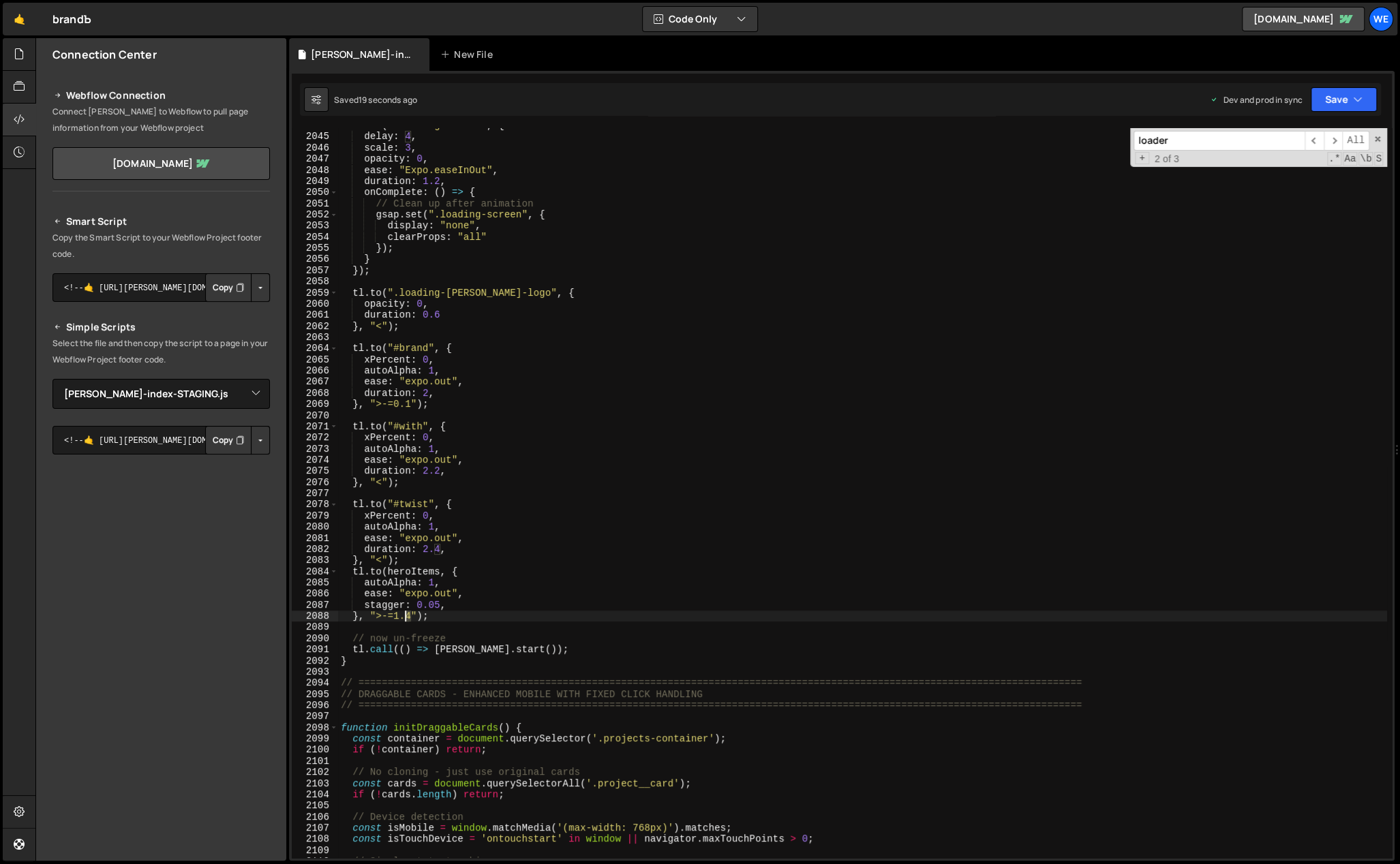
click at [407, 615] on div "tl . to ( ".loading-screen" , { delay : 4 , scale : 3 , opacity : 0 , ease : "E…" at bounding box center [862, 497] width 1049 height 753
click at [689, 538] on div "tl . to ( ".loading-screen" , { delay : 4 , scale : 3 , opacity : 0 , ease : "E…" at bounding box center [862, 497] width 1049 height 753
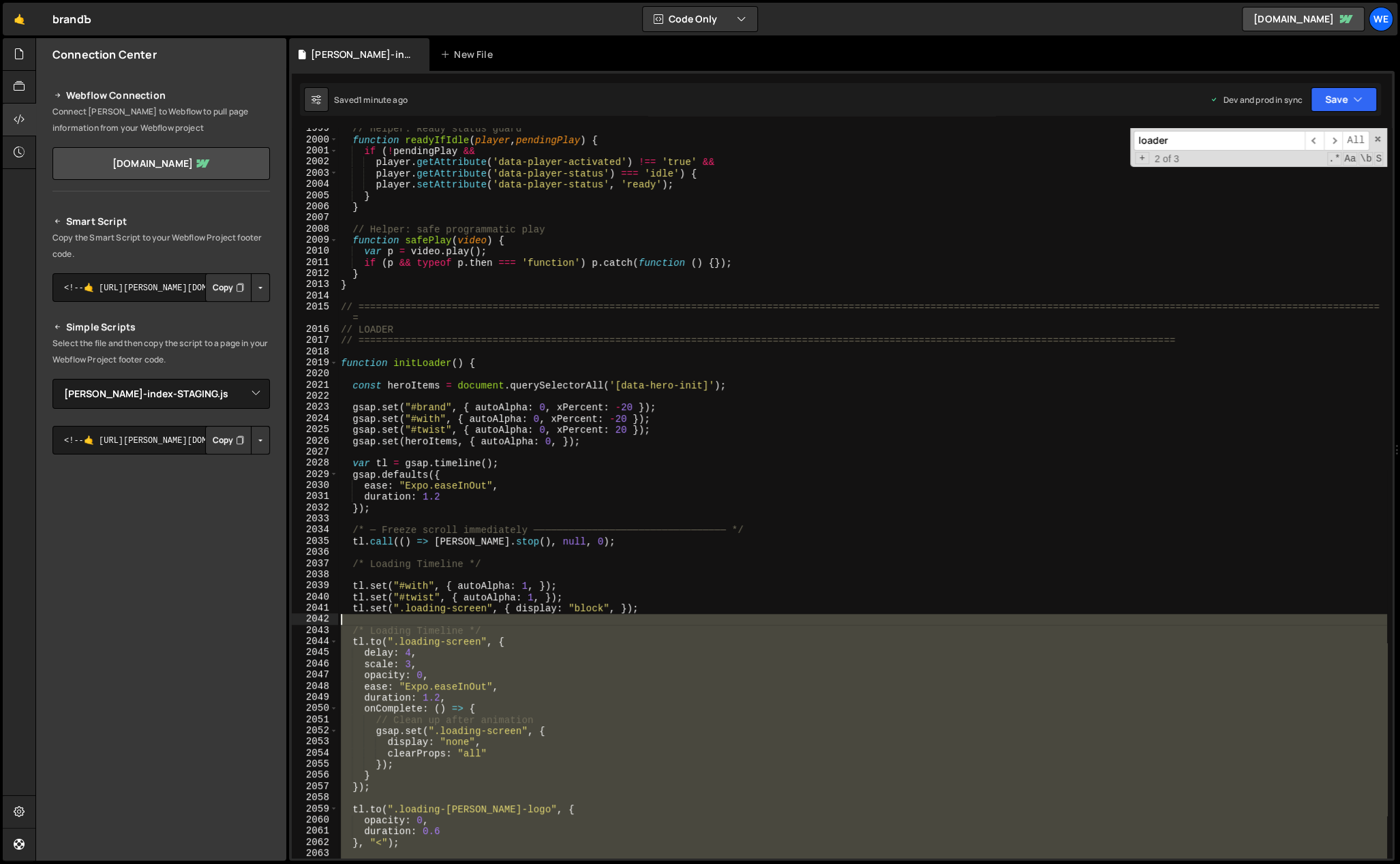
scroll to position [11467, 0]
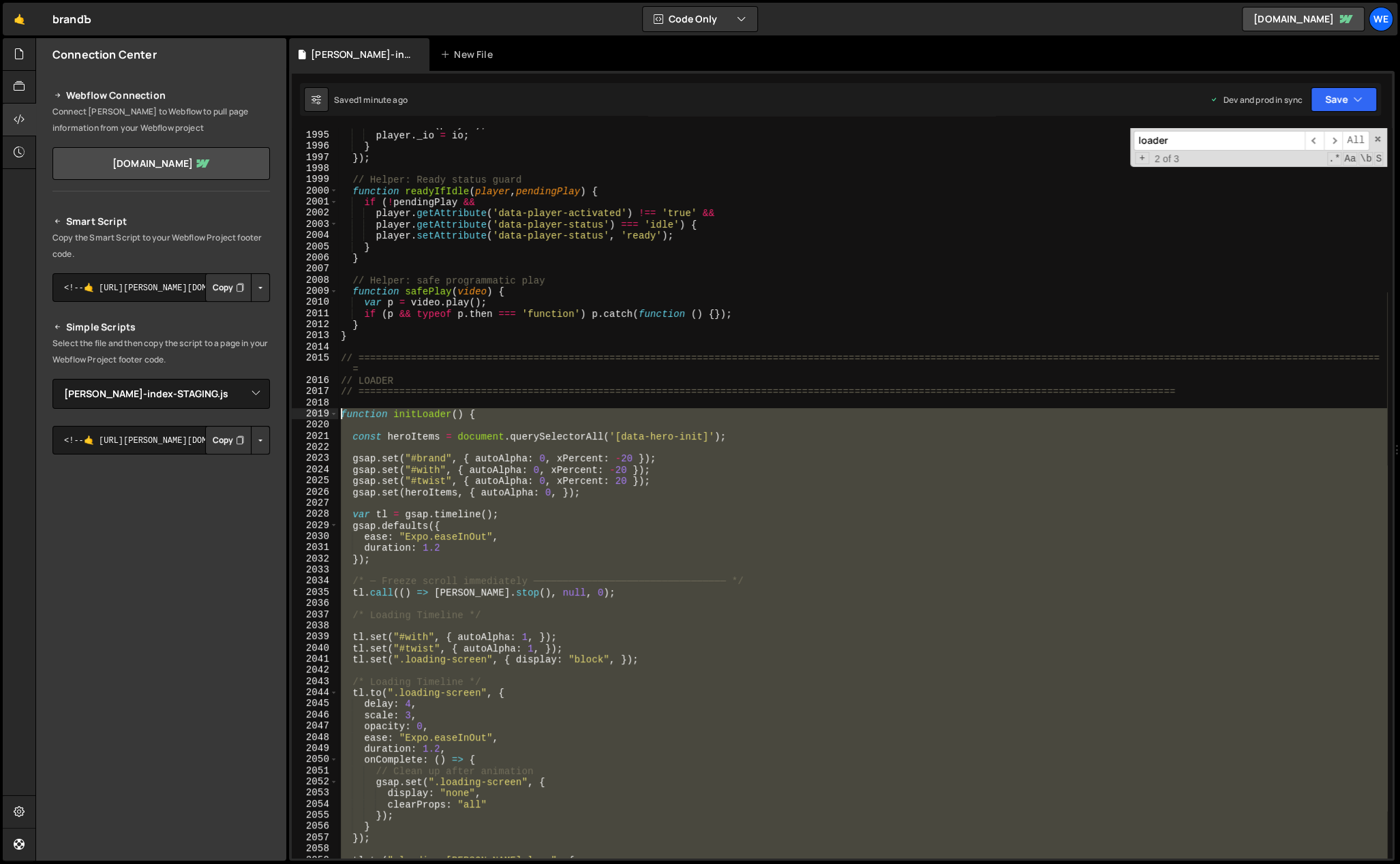
drag, startPoint x: 358, startPoint y: 666, endPoint x: 338, endPoint y: 411, distance: 255.8
click at [338, 411] on div "io . observe ( player ) ; player . _io = io ; } }) ; // Helper: Ready status gu…" at bounding box center [862, 495] width 1049 height 753
type textarea "function initLoader() {"
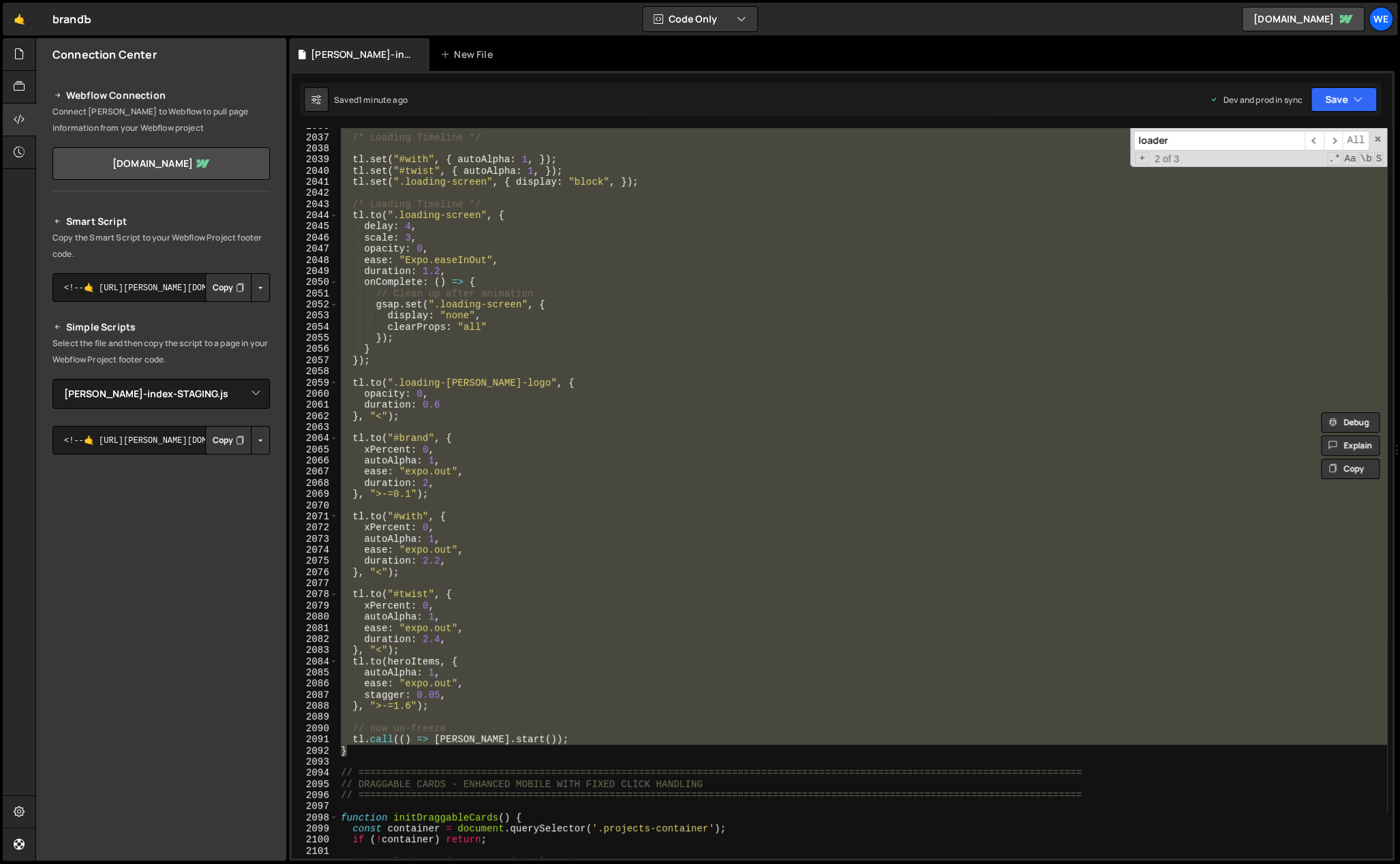
scroll to position [11579, 0]
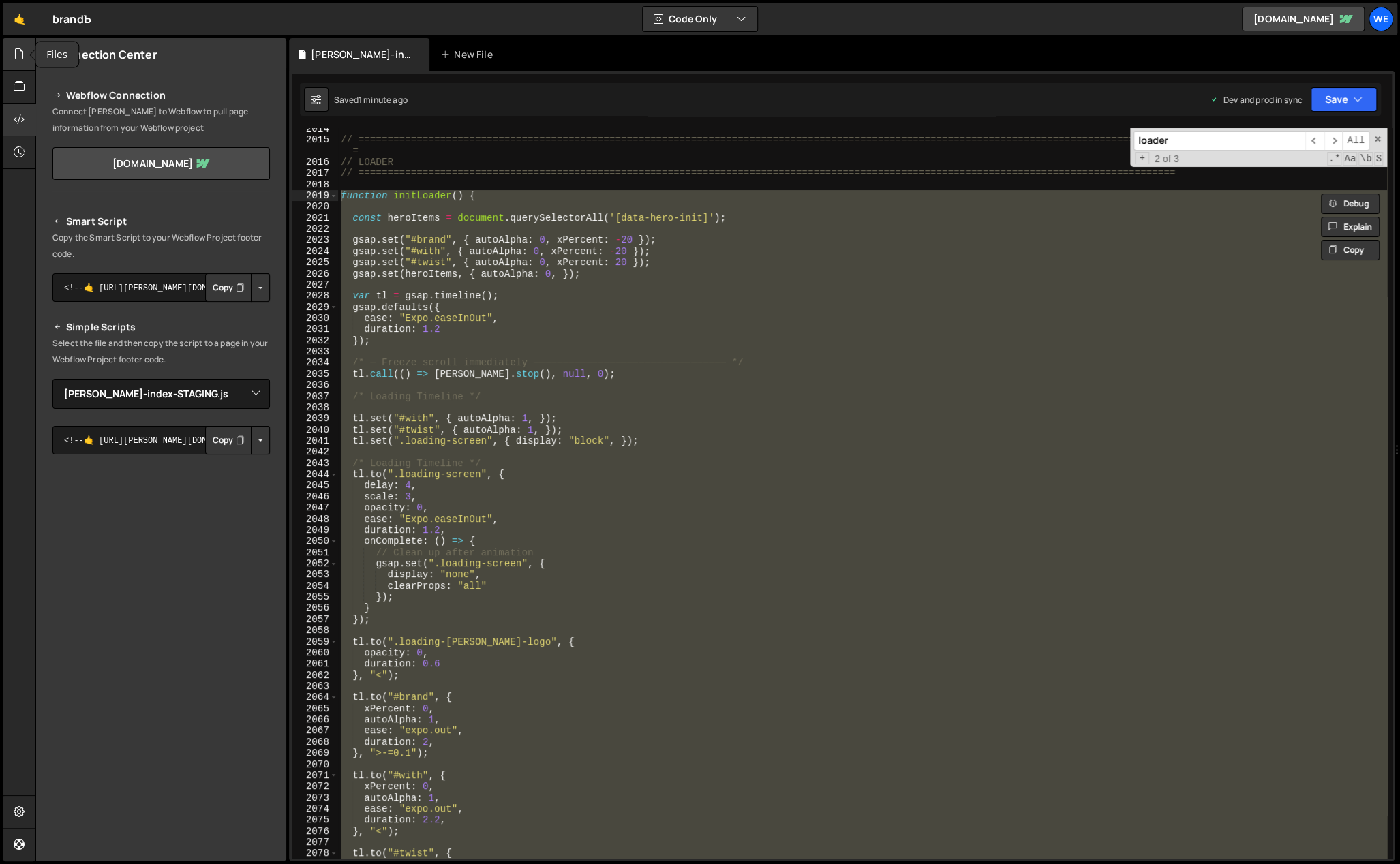
click at [20, 53] on icon at bounding box center [19, 53] width 11 height 15
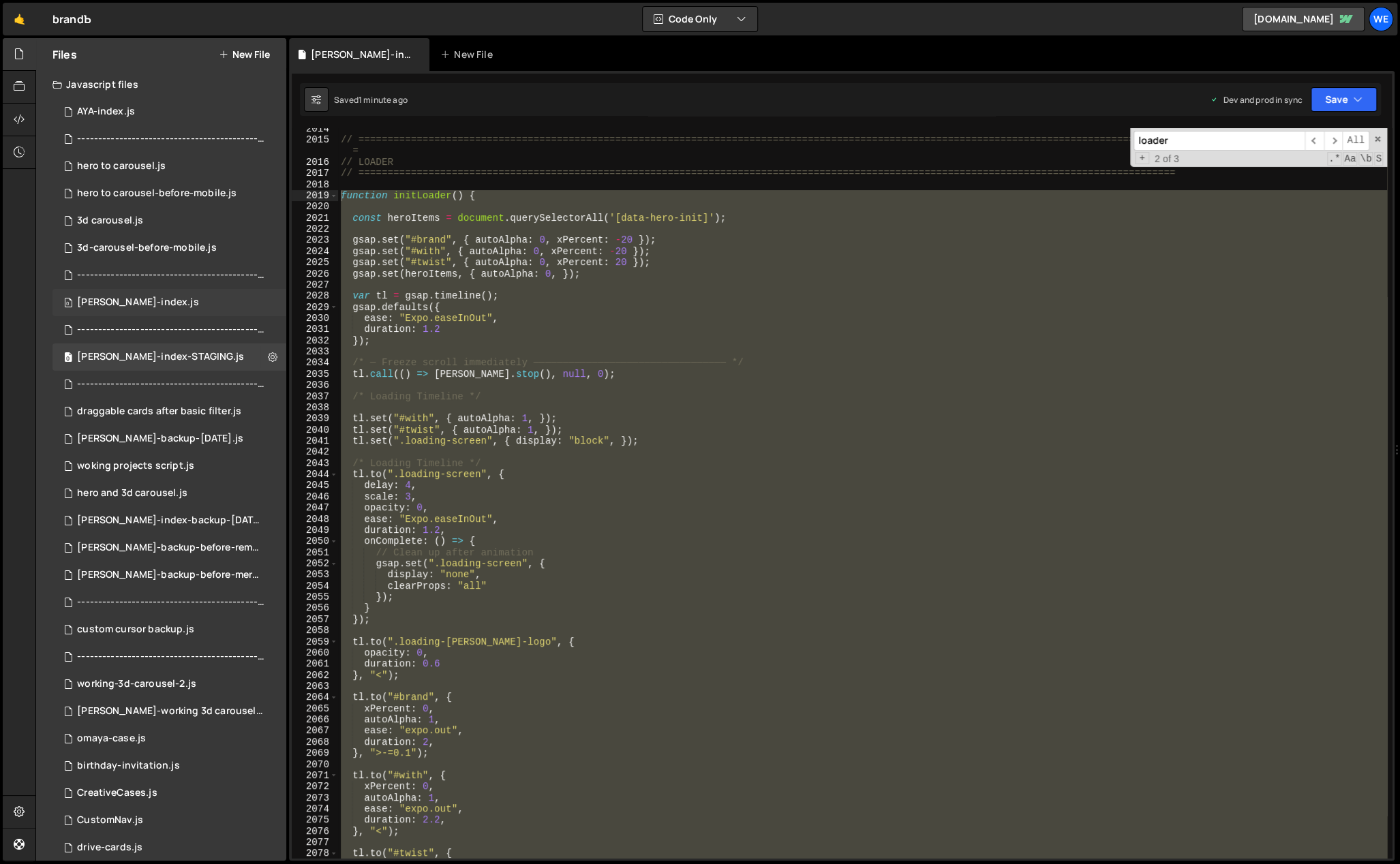
click at [144, 298] on div "branda-index.js" at bounding box center [138, 303] width 122 height 12
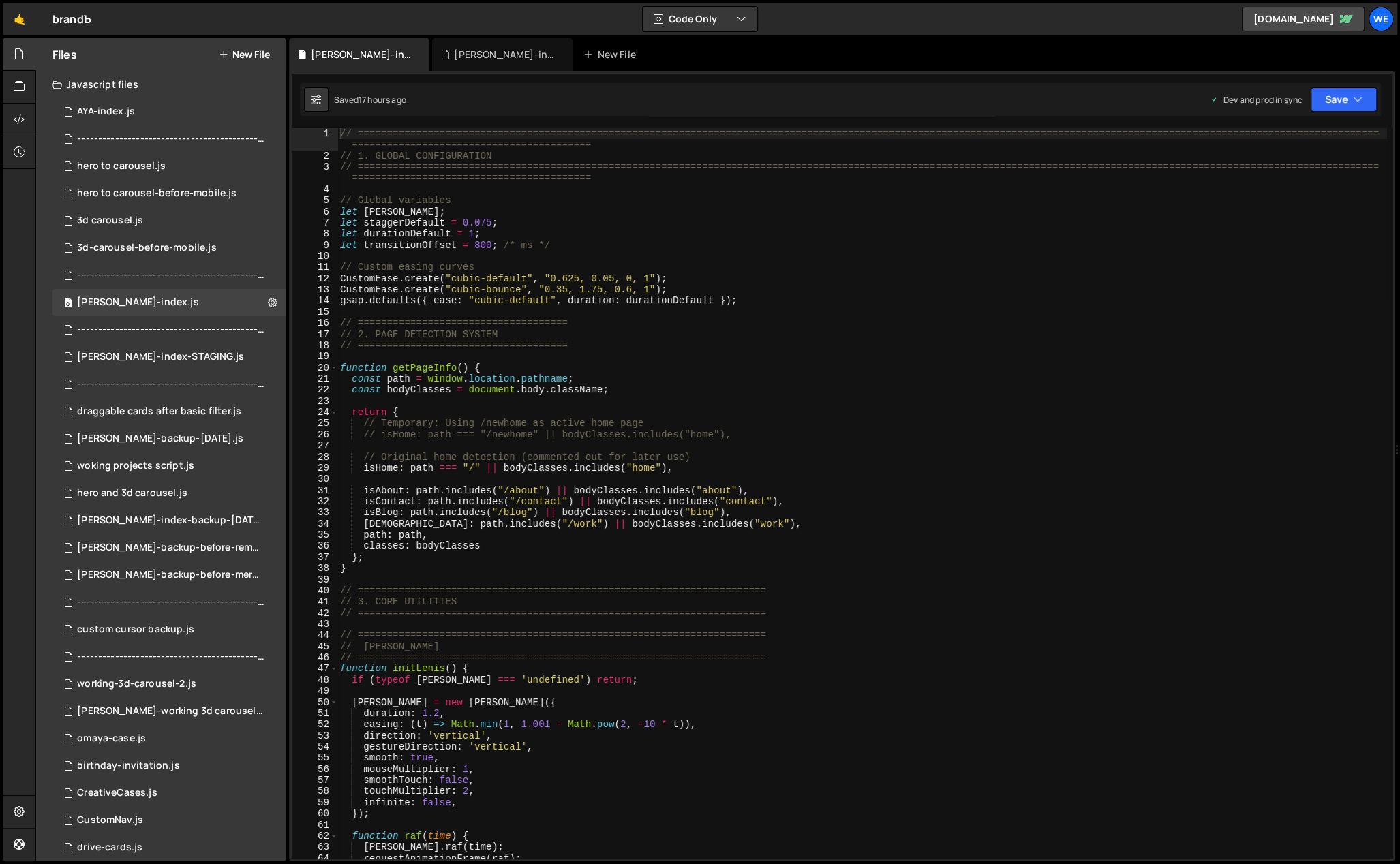
click at [535, 346] on div "// ============================================================================…" at bounding box center [862, 510] width 1050 height 764
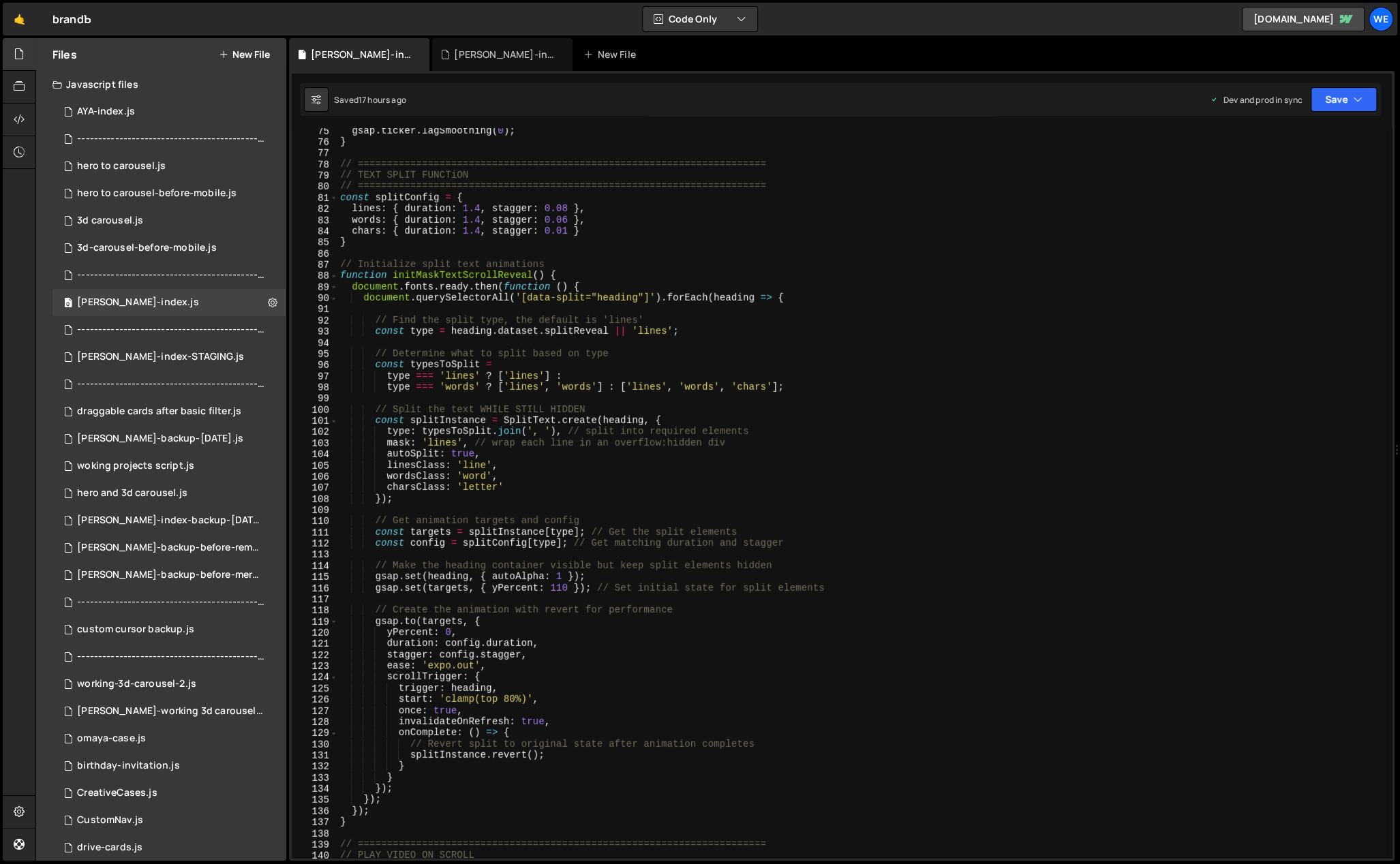
scroll to position [395, 0]
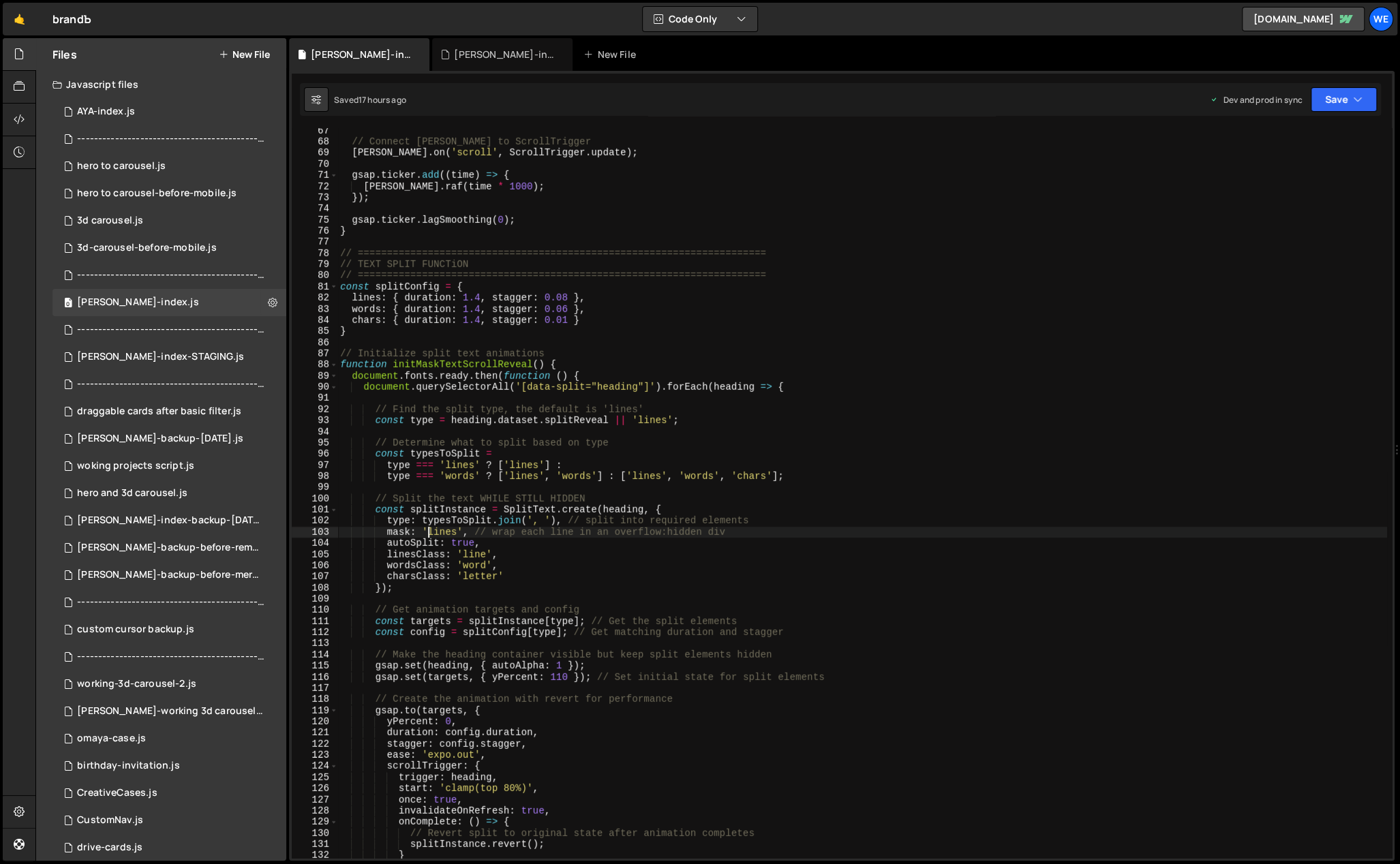
click at [431, 537] on div "// Connect Lenis to ScrollTrigger lenis . on ( 'scroll' , ScrollTrigger . updat…" at bounding box center [862, 502] width 1050 height 753
type textarea "mask: 'lines', // wrap each line in an overflow:hidden div"
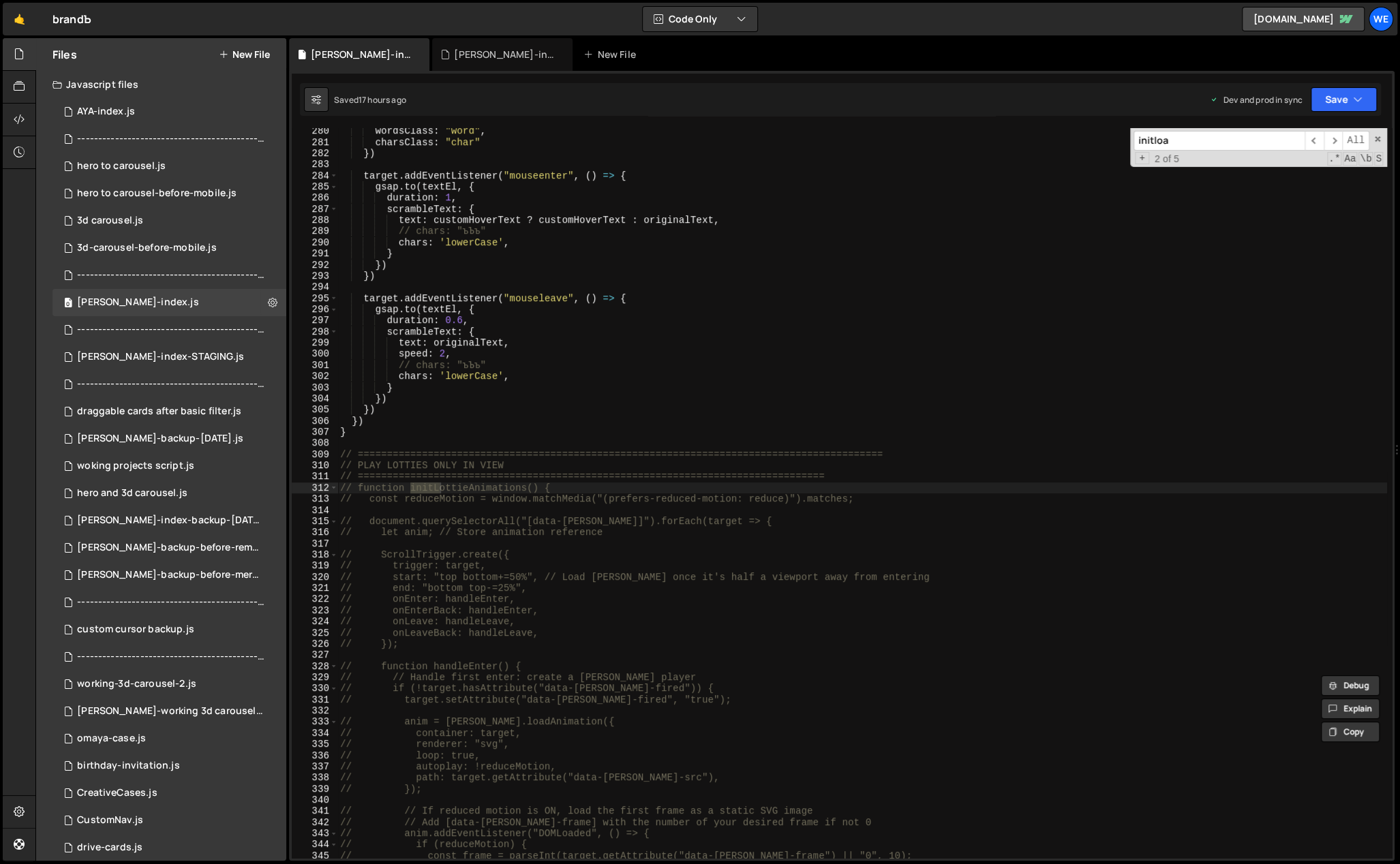
scroll to position [2411, 0]
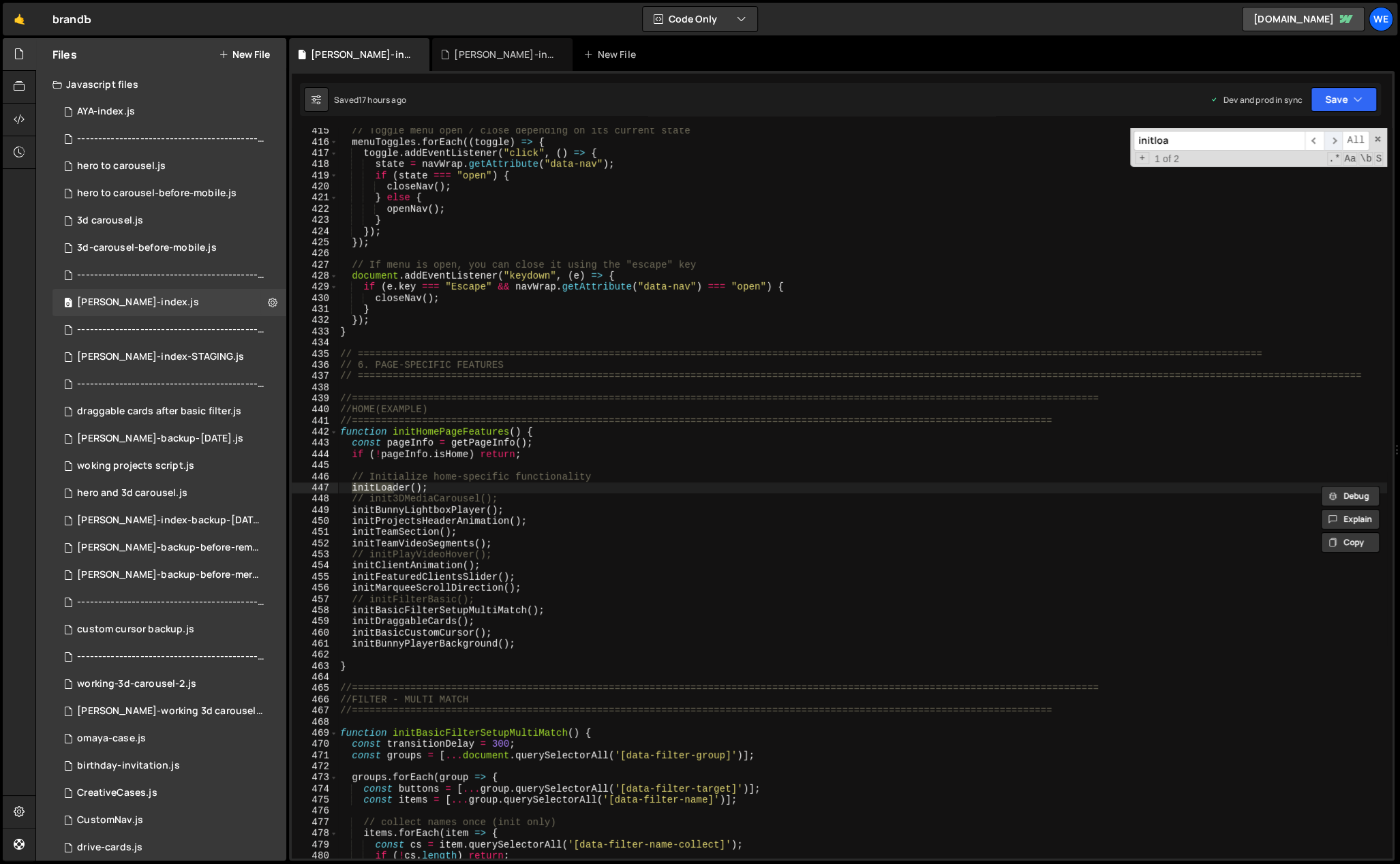
type input "initloa"
click at [1335, 140] on span "​" at bounding box center [1333, 140] width 19 height 20
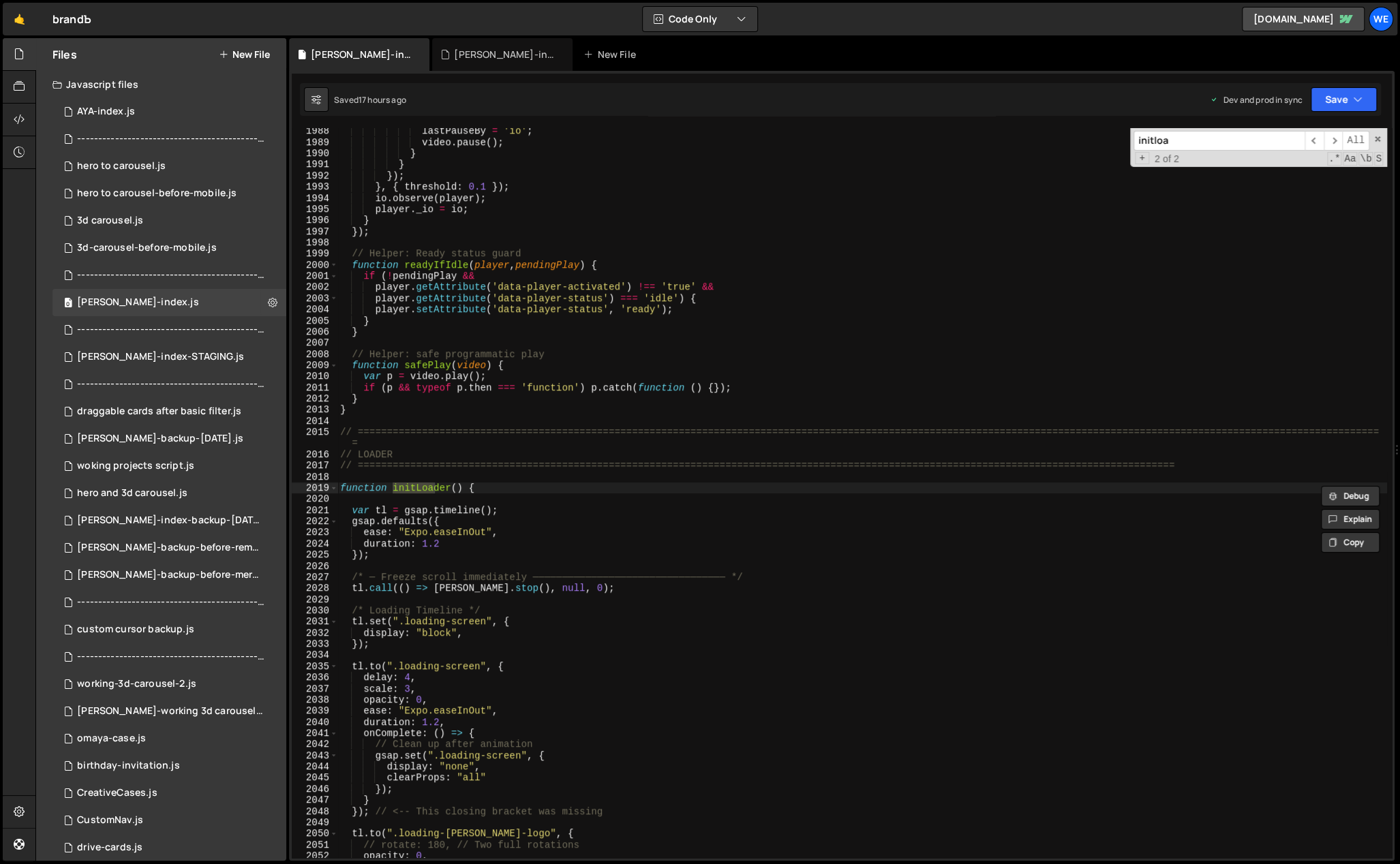
scroll to position [11521, 0]
click at [357, 495] on div "lastPauseBy = 'io' ; video . pause ( ) ; } } }) ; } , { threshold : 0.1 }) ; io…" at bounding box center [862, 502] width 1050 height 753
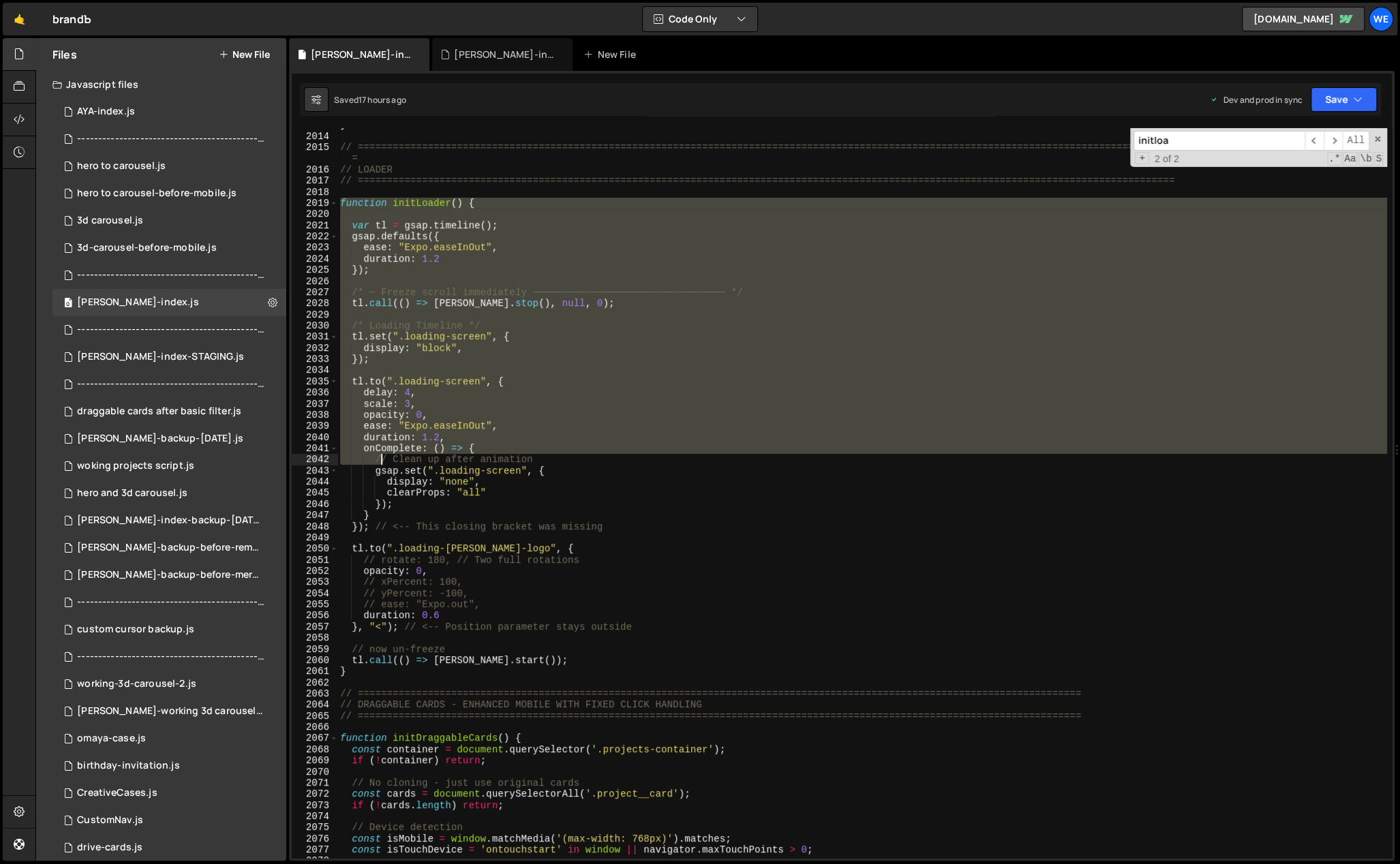
scroll to position [11712, 0]
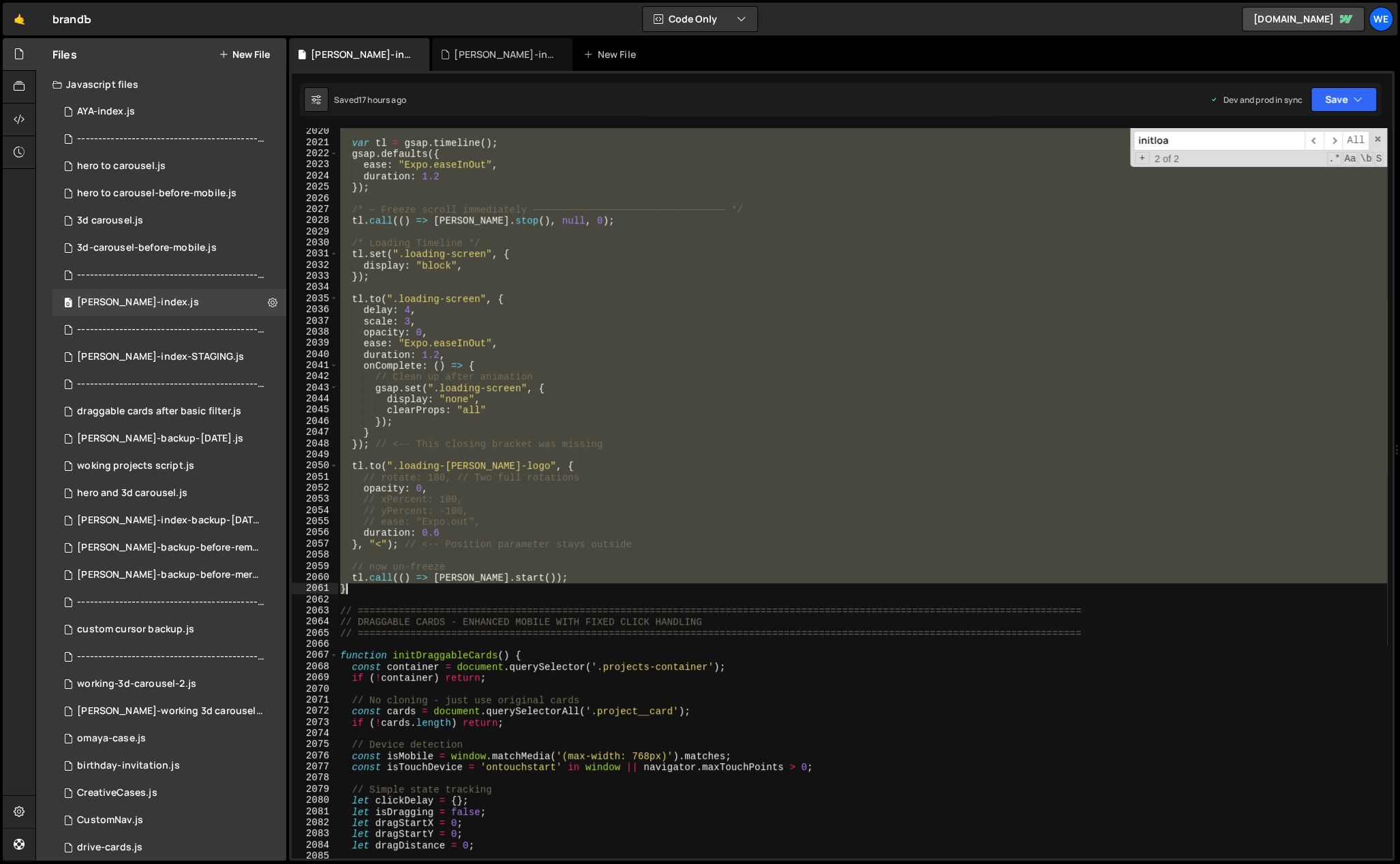
drag, startPoint x: 341, startPoint y: 488, endPoint x: 363, endPoint y: 594, distance: 108.3
click at [363, 594] on div "var tl = gsap . timeline ( ) ; gsap . defaults ({ ease : "Expo.easeInOut" , dur…" at bounding box center [862, 503] width 1050 height 753
paste textarea
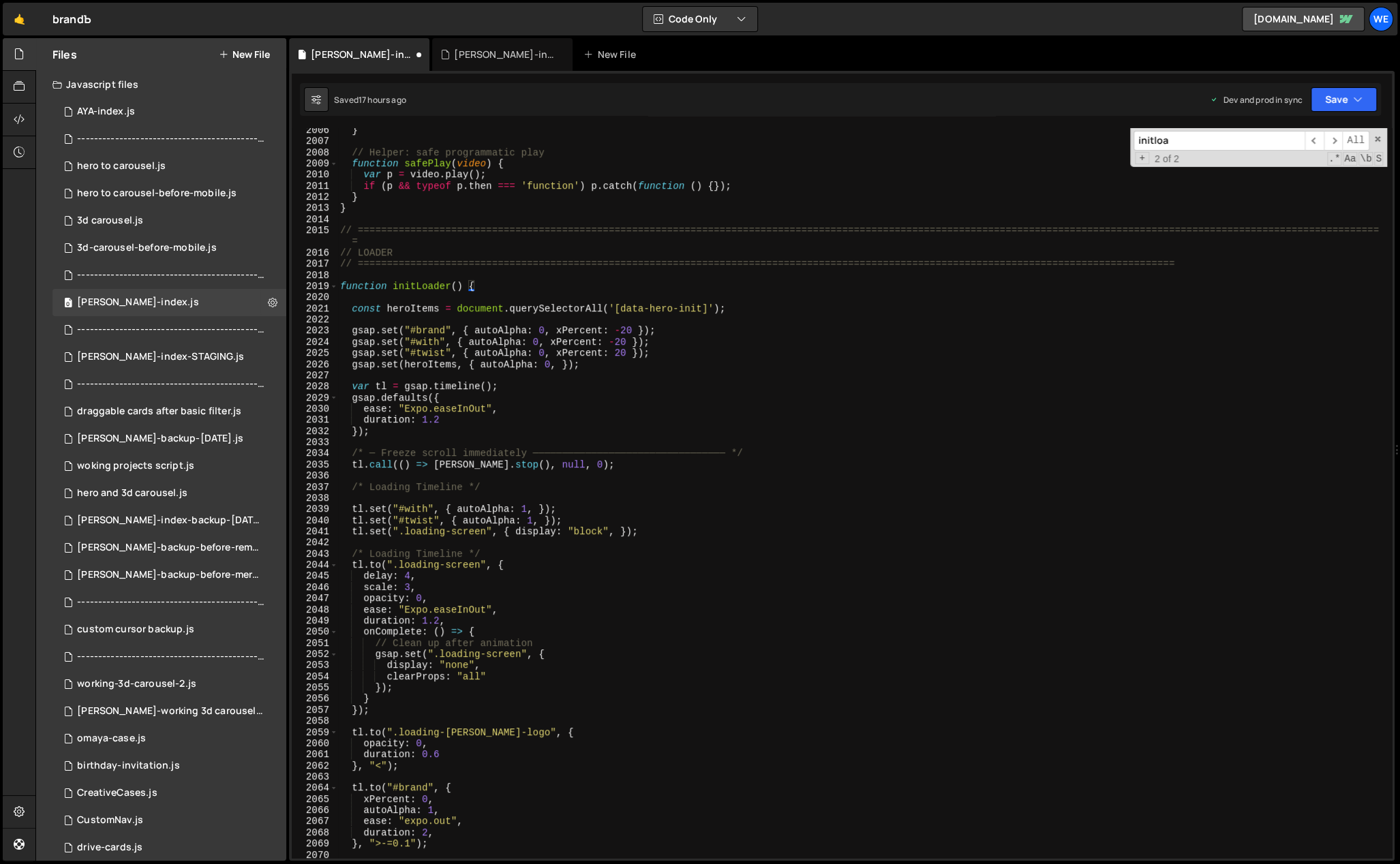
scroll to position [11532, 0]
click at [404, 565] on div "} // Helper: safe programmatic play function safePlay ( video ) { var p = video…" at bounding box center [862, 501] width 1050 height 753
type textarea "tl.to(".loading-screen", {"
click at [1378, 134] on span at bounding box center [1376, 139] width 10 height 10
click at [707, 375] on div "} // Helper: safe programmatic play function safePlay ( video ) { var p = video…" at bounding box center [862, 501] width 1050 height 753
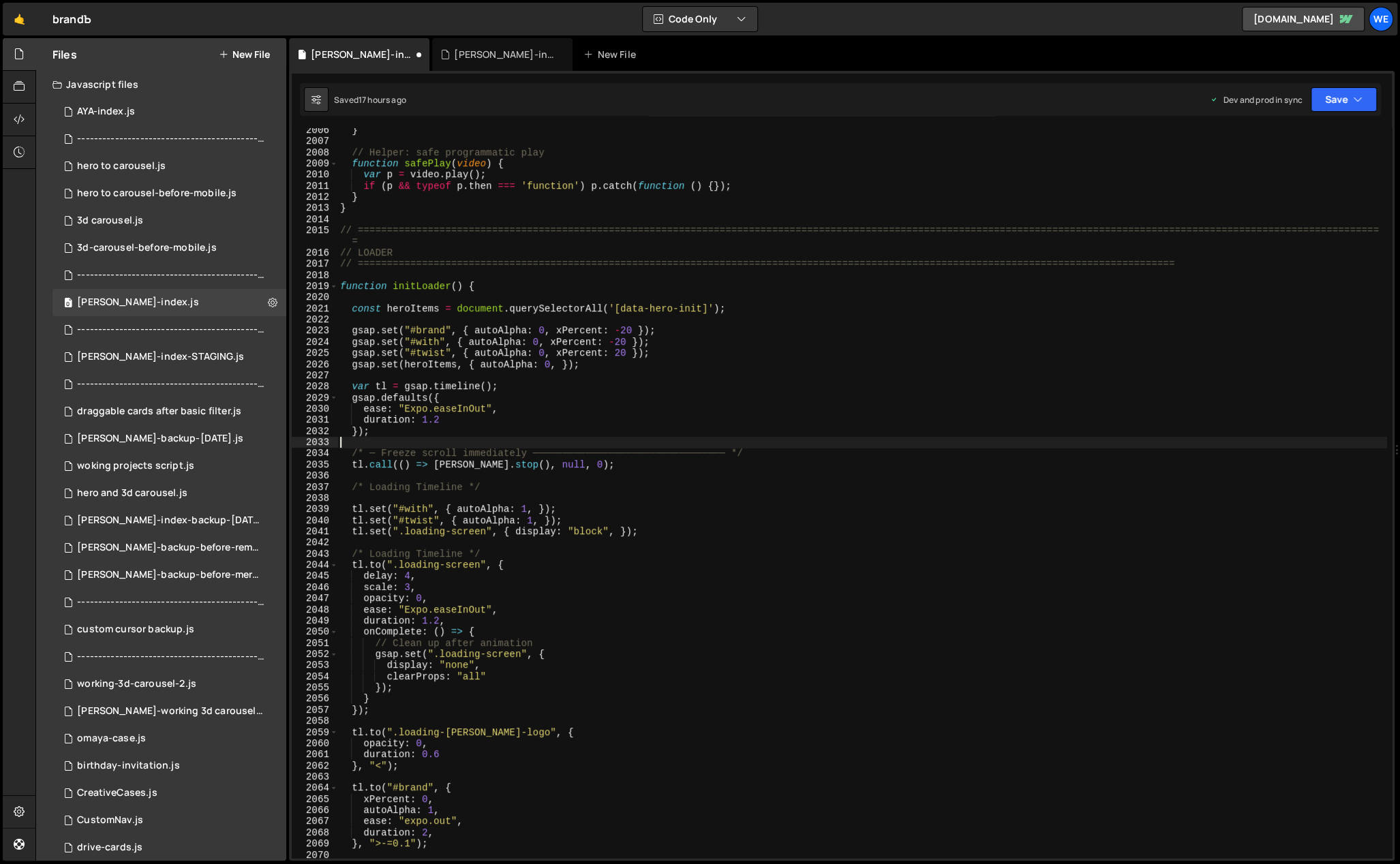
click at [513, 441] on div "} // Helper: safe programmatic play function safePlay ( video ) { var p = video…" at bounding box center [862, 501] width 1050 height 753
click at [702, 401] on div "} // Helper: safe programmatic play function safePlay ( video ) { var p = video…" at bounding box center [862, 501] width 1050 height 753
type textarea "gsap.defaults({"
click at [702, 401] on div "} // Helper: safe programmatic play function safePlay ( video ) { var p = video…" at bounding box center [862, 501] width 1050 height 753
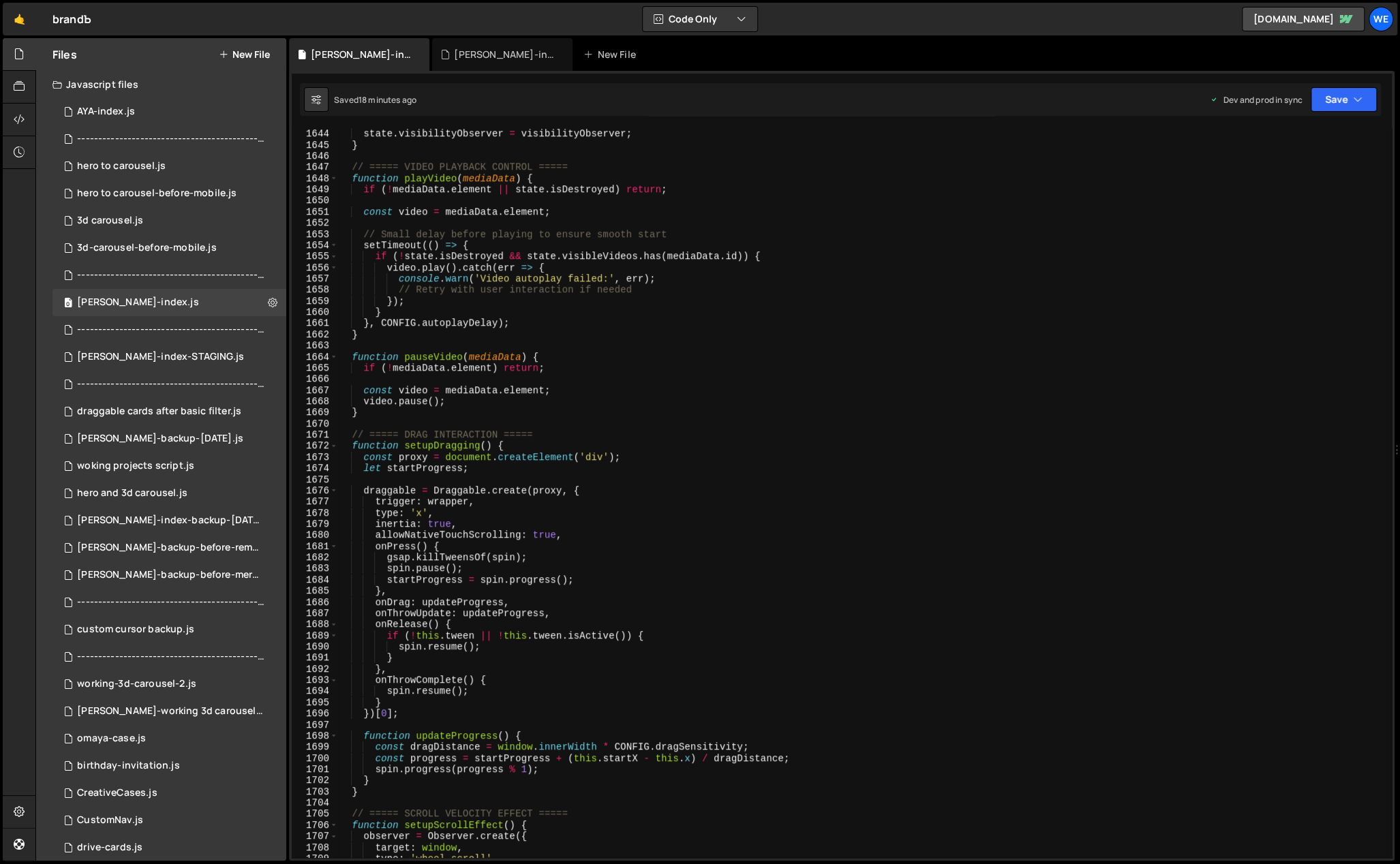
scroll to position [9416, 0]
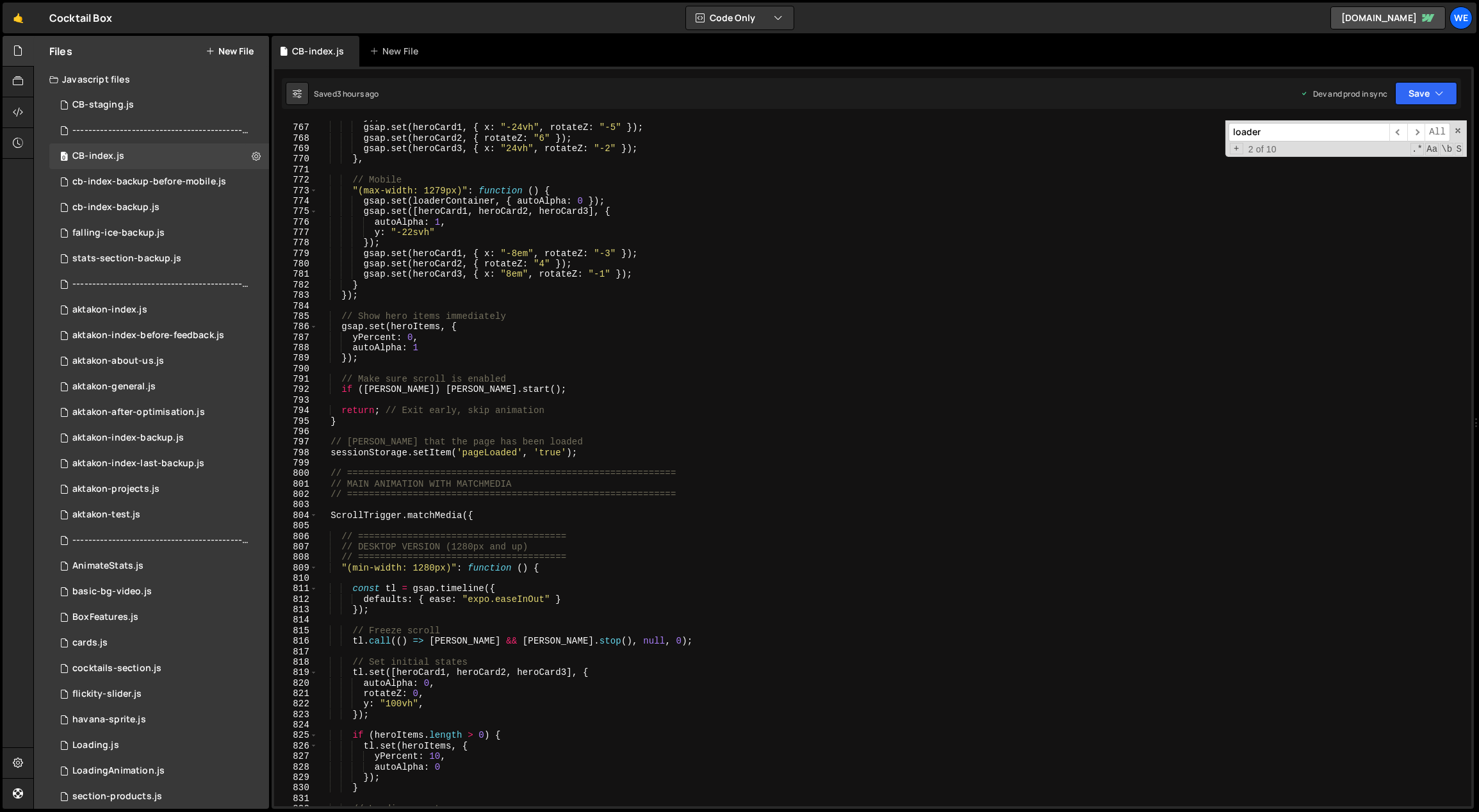
scroll to position [5998, 0]
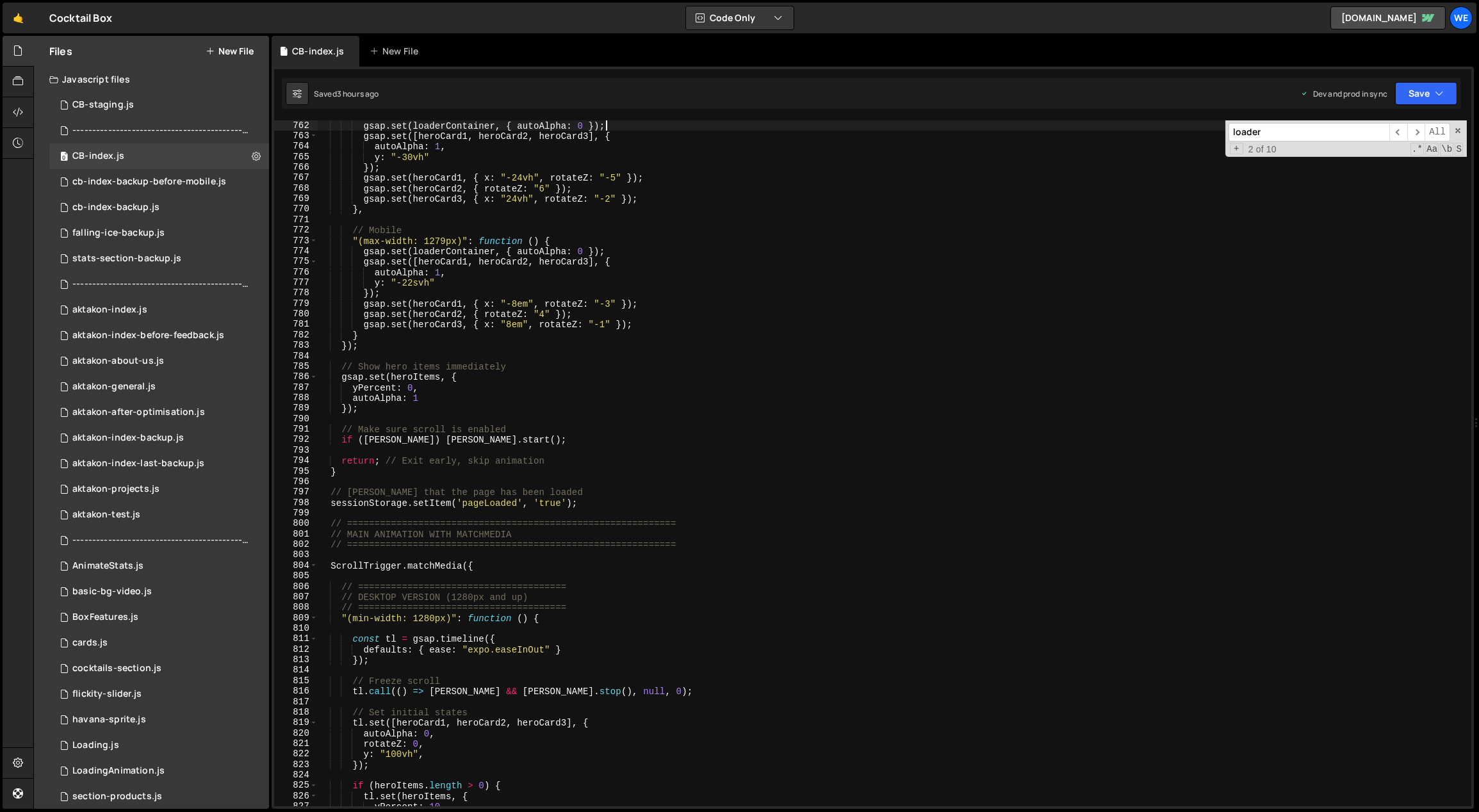
click at [544, 403] on div "gsap . set ( loaderContainer , { autoAlpha : 0 }) ; gsap . set ([ heroCard1 , h…" at bounding box center [892, 474] width 1150 height 708
type textarea "autoAlpha: 1"
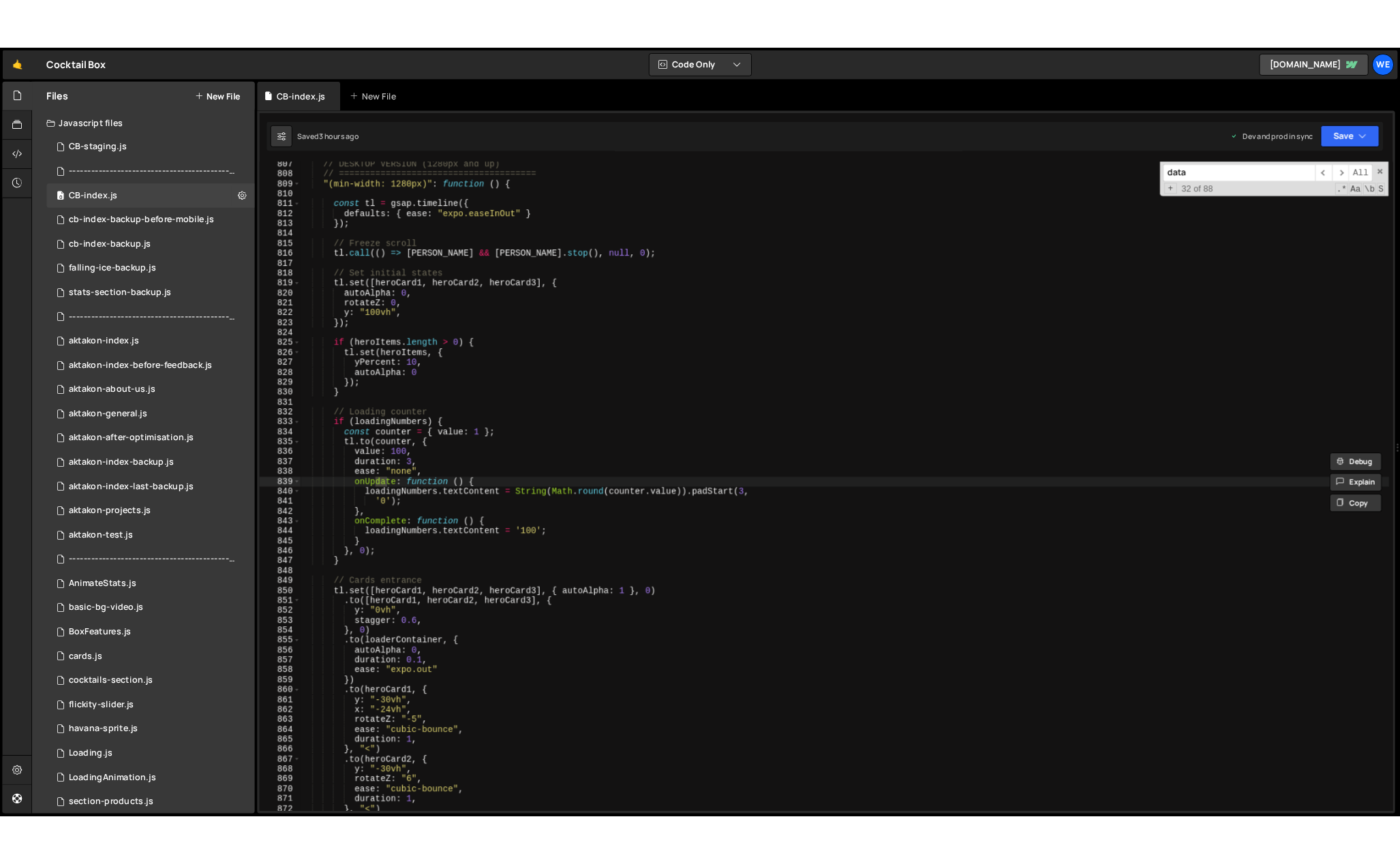
scroll to position [8190, 0]
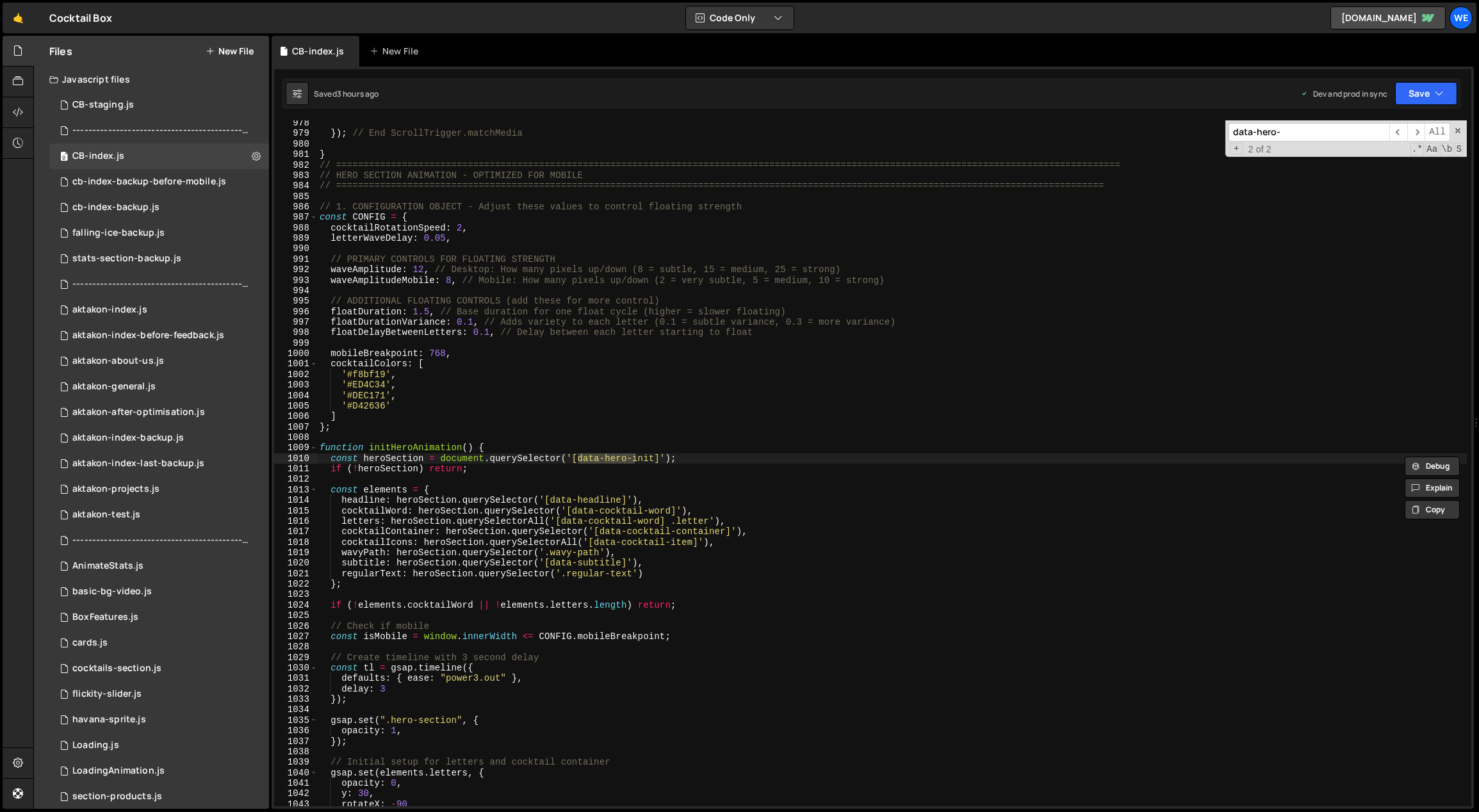
type input "data-hero-"
type textarea "]"
click at [760, 419] on div "}) ; // End ScrollTrigger.matchMedia } // =====================================…" at bounding box center [892, 472] width 1150 height 708
click at [699, 442] on div "}) ; // End ScrollTrigger.matchMedia } // =====================================…" at bounding box center [892, 472] width 1150 height 708
drag, startPoint x: 423, startPoint y: 459, endPoint x: 362, endPoint y: 460, distance: 61.0
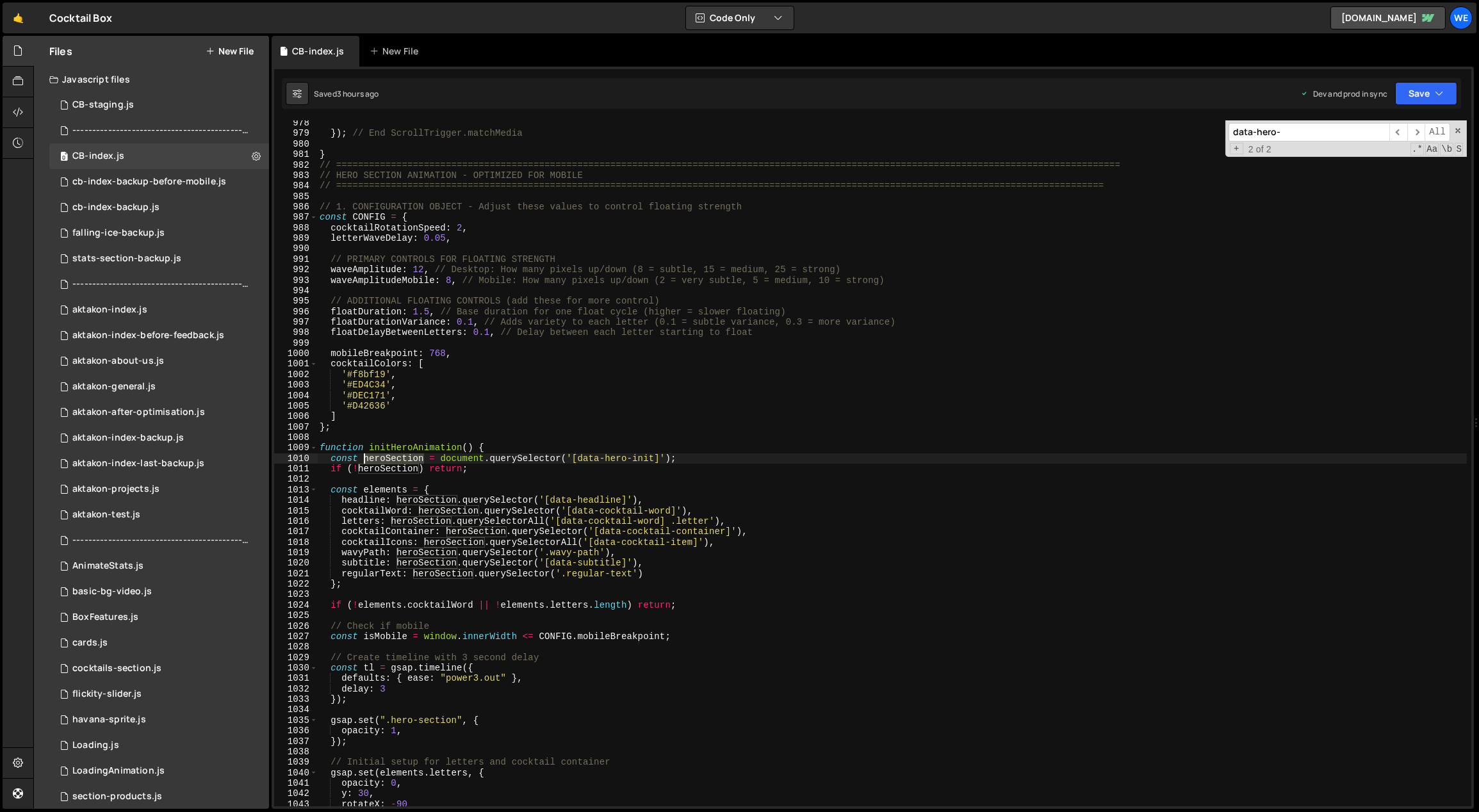
click at [362, 460] on div "}) ; // End ScrollTrigger.matchMedia } // =====================================…" at bounding box center [892, 472] width 1150 height 708
type textarea "const heroSection = document.querySelector('[data-hero-init]');"
type input "heroSection"
click at [1416, 130] on span "​" at bounding box center [1416, 132] width 18 height 19
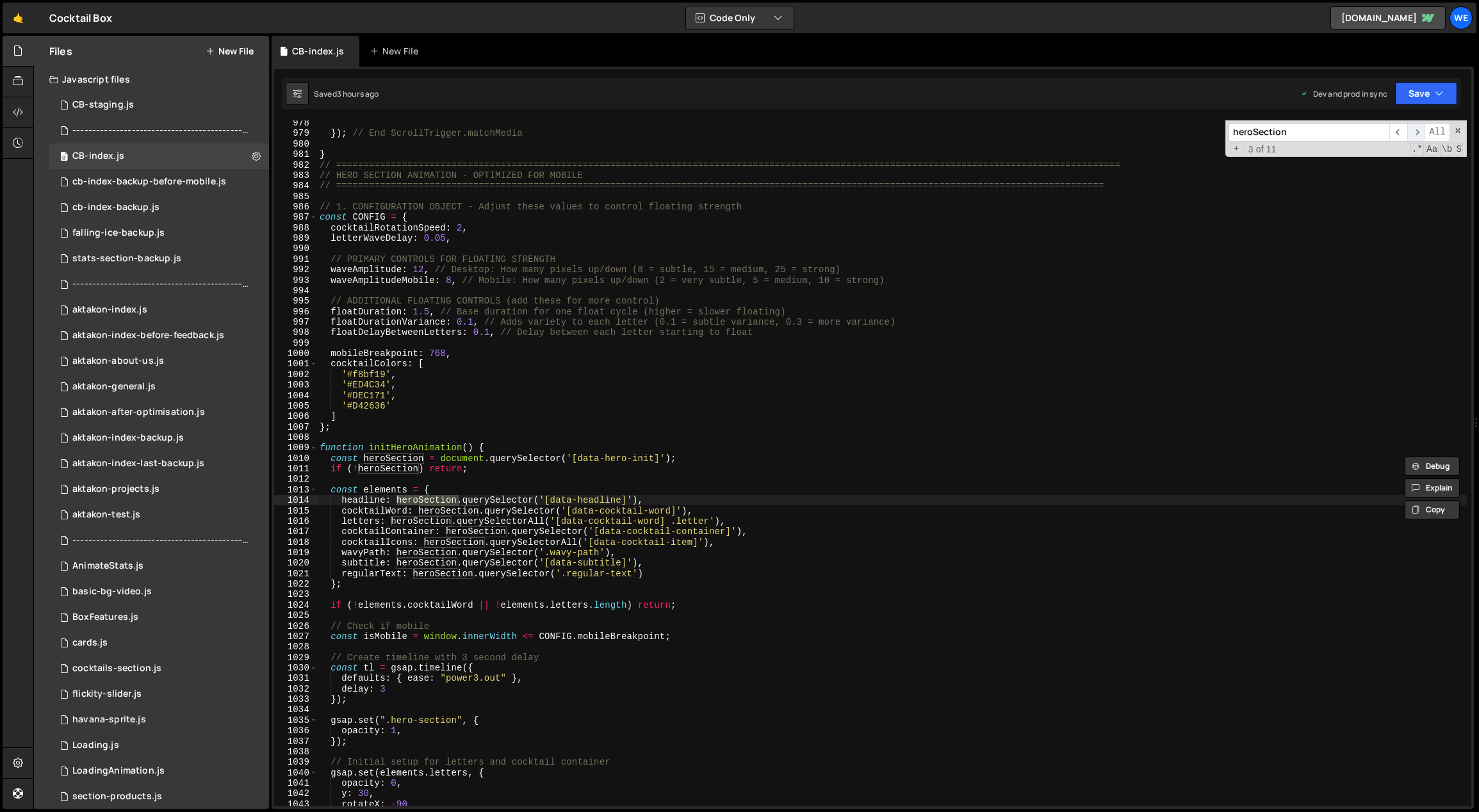
click at [1416, 130] on span "​" at bounding box center [1416, 132] width 18 height 19
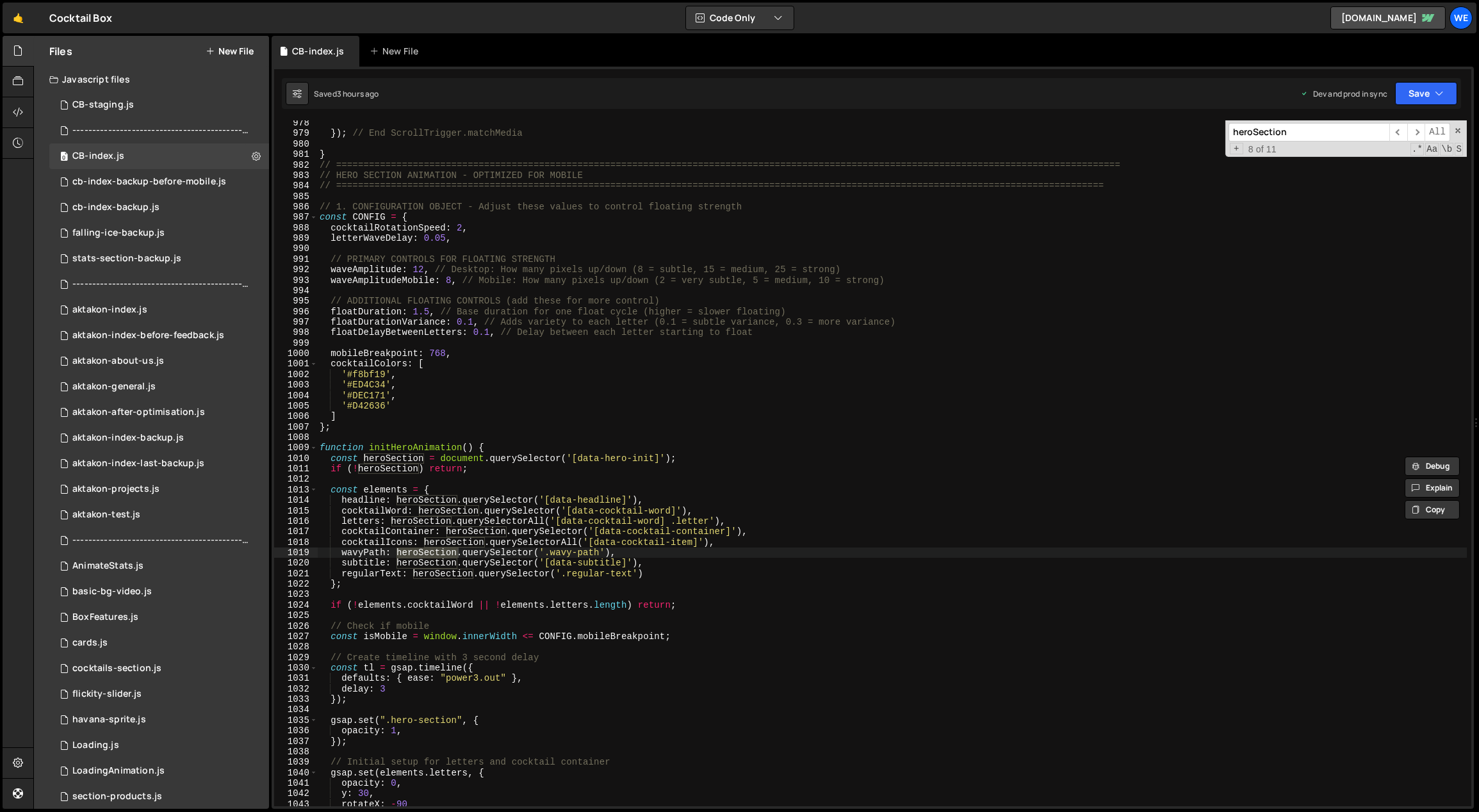
click at [739, 427] on div "}) ; // End ScrollTrigger.matchMedia } // =====================================…" at bounding box center [892, 472] width 1150 height 708
drag, startPoint x: 685, startPoint y: 456, endPoint x: 324, endPoint y: 460, distance: 361.0
click at [324, 460] on div "}) ; // End ScrollTrigger.matchMedia } // =====================================…" at bounding box center [892, 472] width 1150 height 708
type textarea "const heroSection = document.querySelector('[data-hero-init]');"
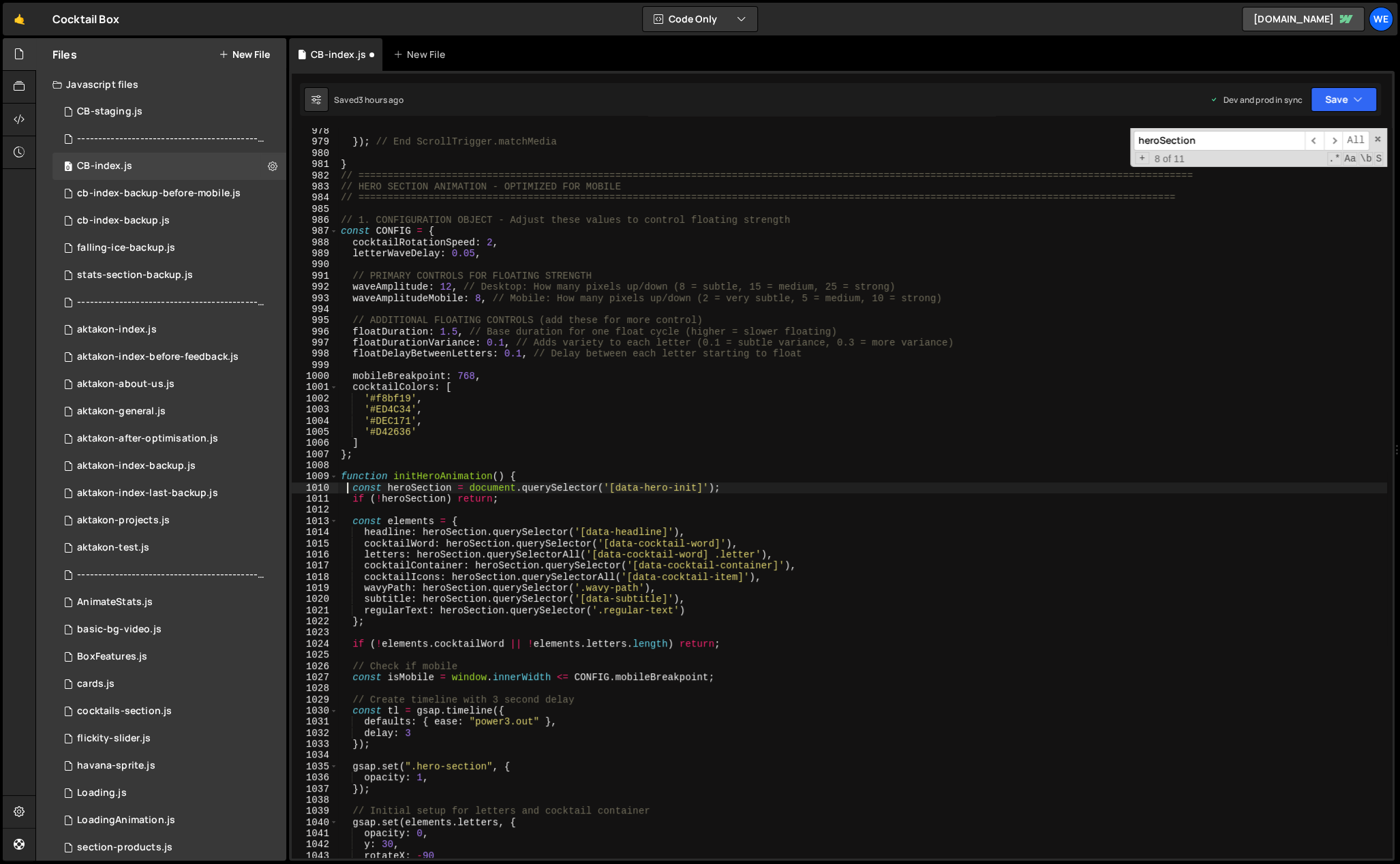
scroll to position [8187, 0]
drag, startPoint x: 450, startPoint y: 488, endPoint x: 385, endPoint y: 488, distance: 65.0
click at [385, 488] on div "}) ; // End ScrollTrigger.matchMedia } // =====================================…" at bounding box center [862, 502] width 1049 height 753
click at [1333, 140] on span "​" at bounding box center [1333, 140] width 19 height 20
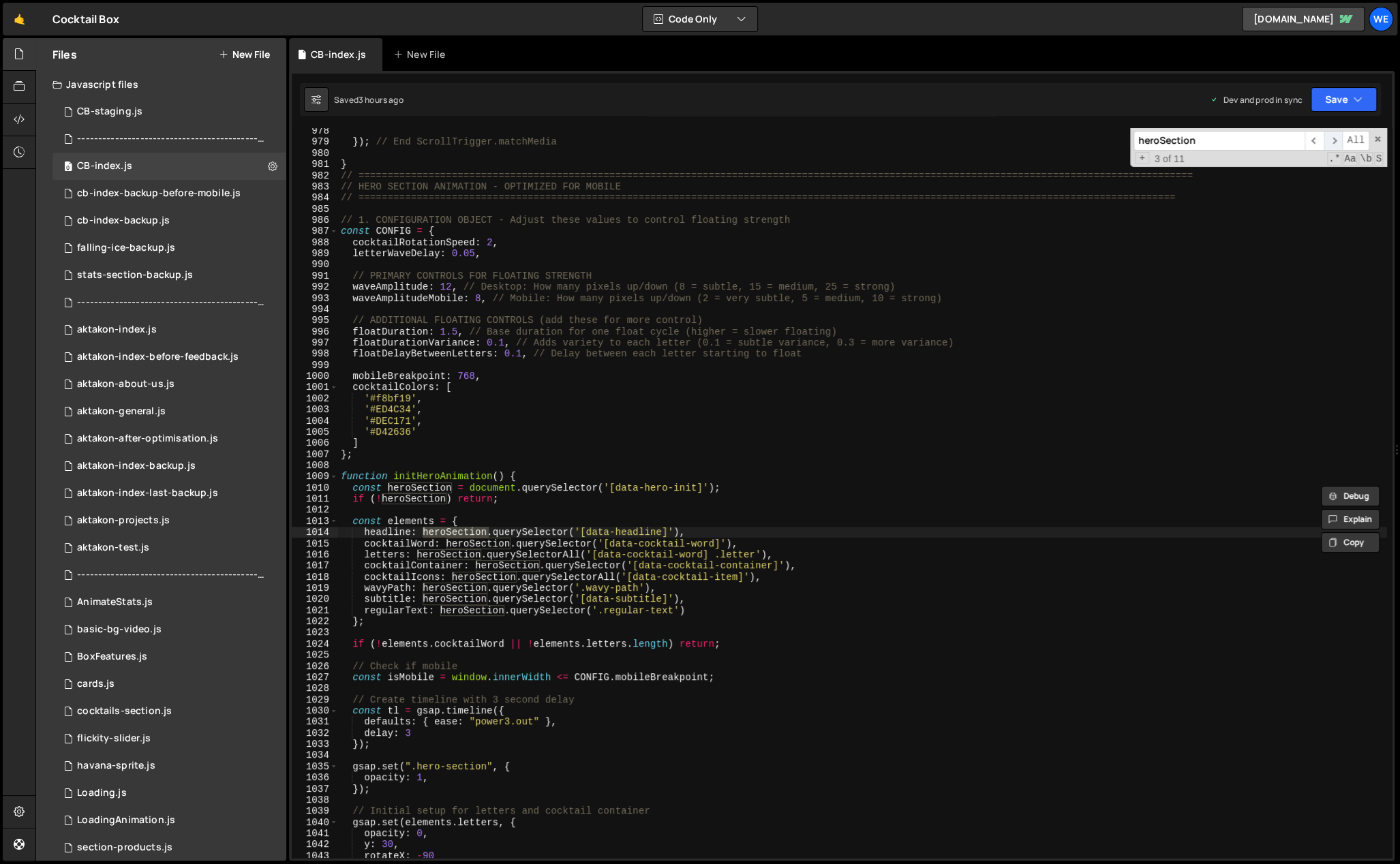
click at [1333, 140] on span "​" at bounding box center [1333, 140] width 19 height 20
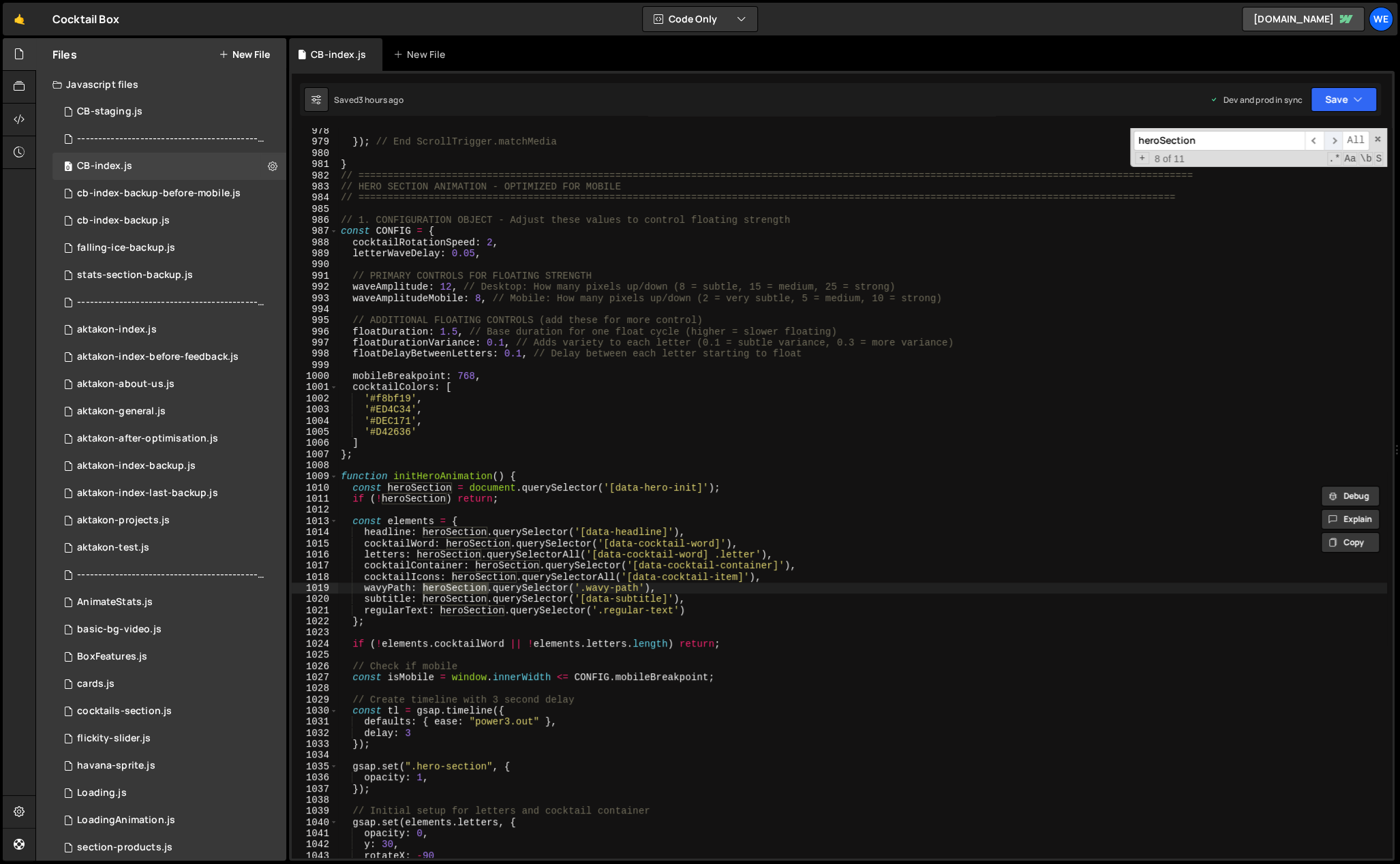
click at [1333, 140] on span "​" at bounding box center [1333, 140] width 19 height 20
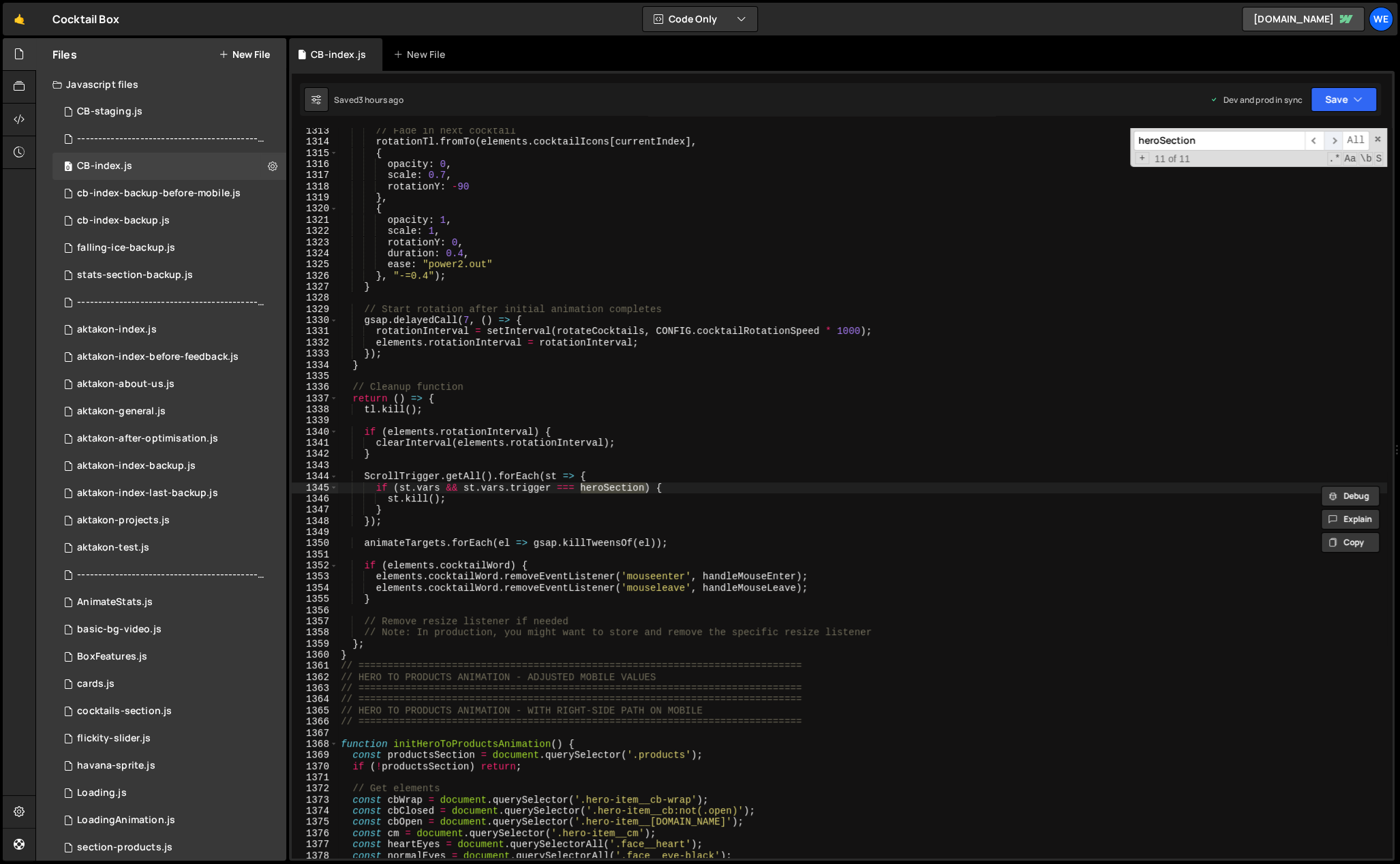
scroll to position [10988, 0]
click at [1311, 139] on span "​" at bounding box center [1314, 140] width 19 height 20
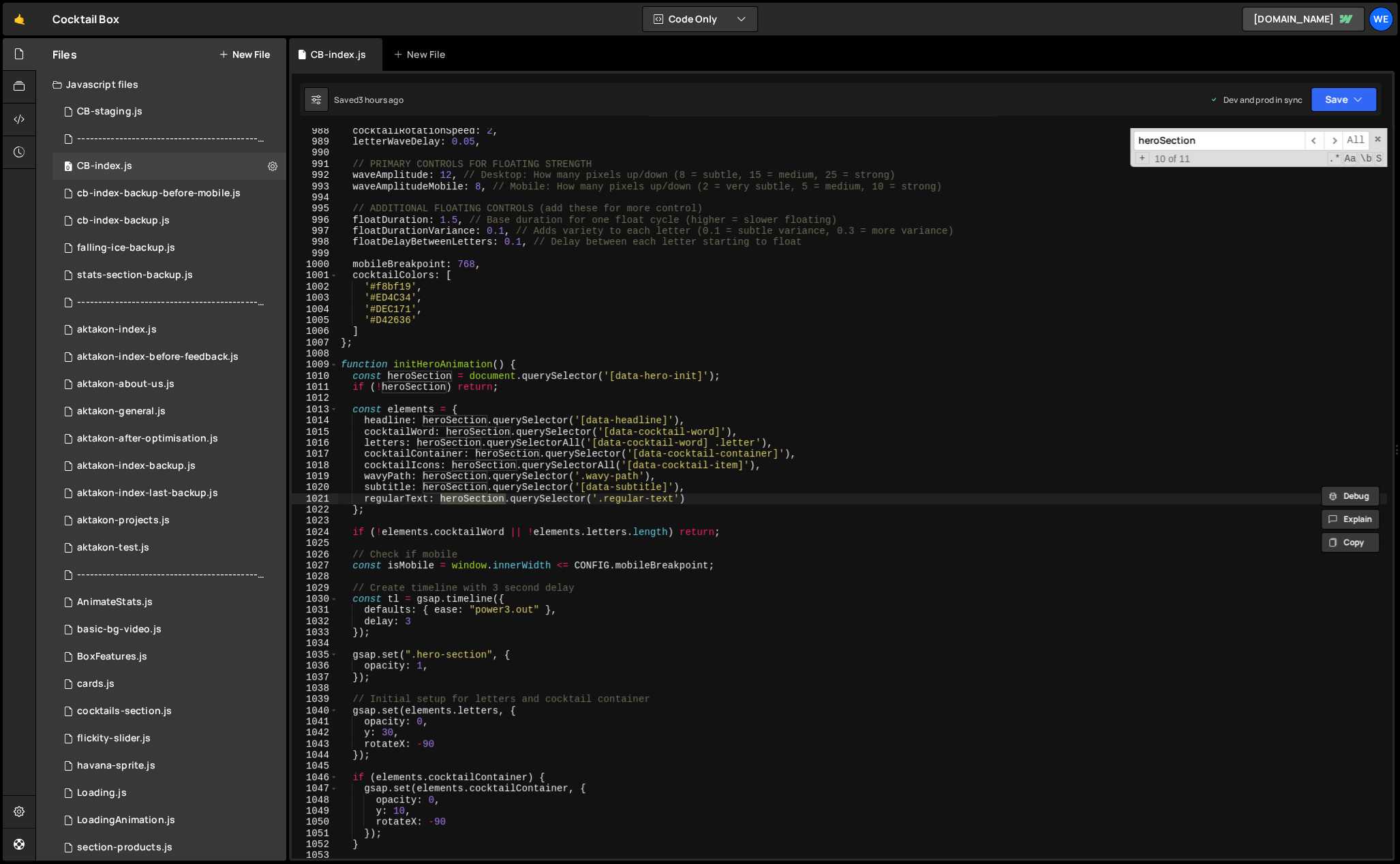
scroll to position [8314, 0]
